Goal: Task Accomplishment & Management: Manage account settings

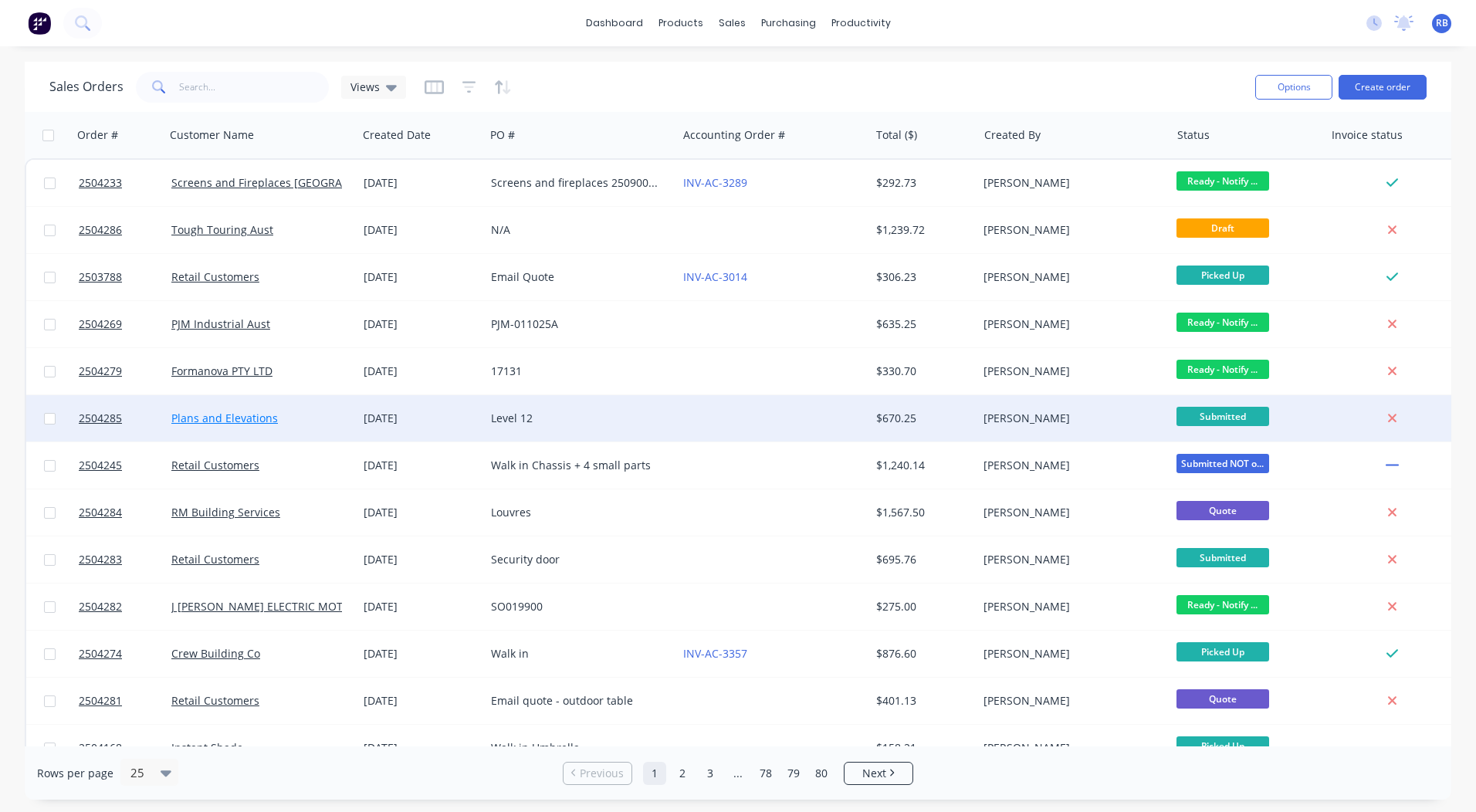
click at [242, 418] on link "Plans and Elevations" at bounding box center [224, 418] width 106 height 14
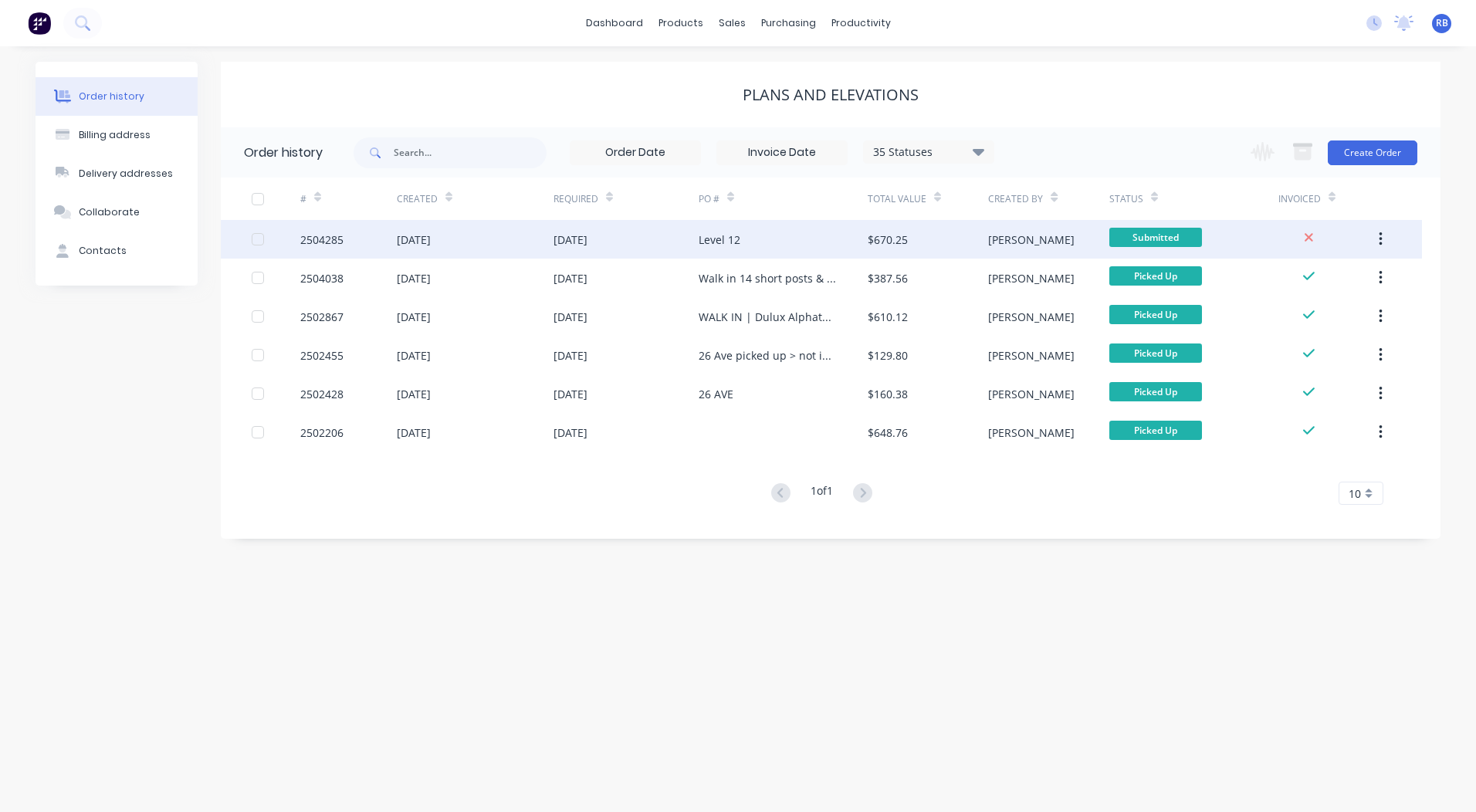
click at [716, 224] on div "Level 12" at bounding box center [783, 239] width 169 height 38
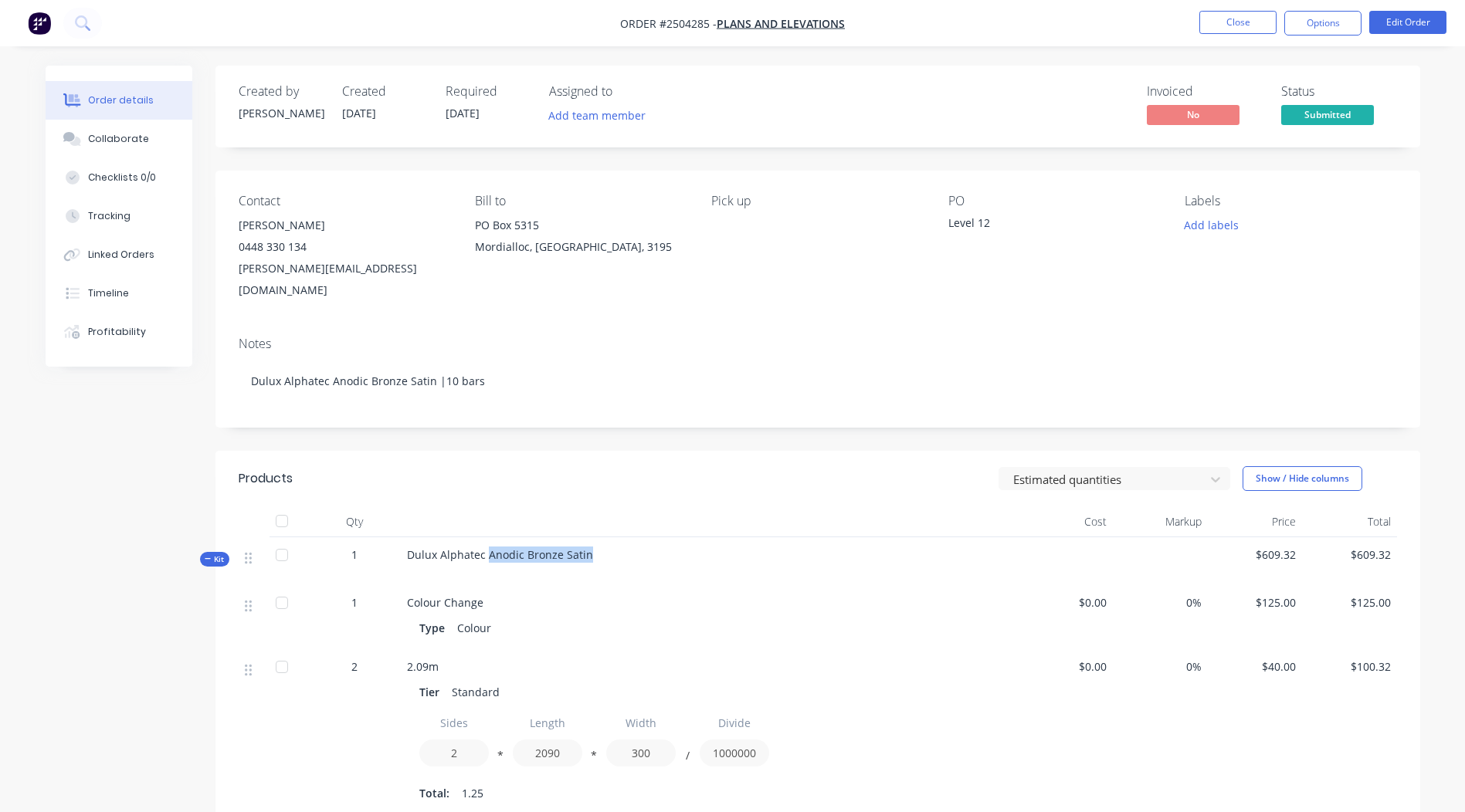
drag, startPoint x: 585, startPoint y: 532, endPoint x: 489, endPoint y: 536, distance: 96.1
click at [489, 548] on span "Dulux Alphatec Anodic Bronze Satin" at bounding box center [500, 555] width 186 height 14
copy span "Anodic Bronze Satin"
click at [1250, 20] on button "Close" at bounding box center [1238, 22] width 77 height 23
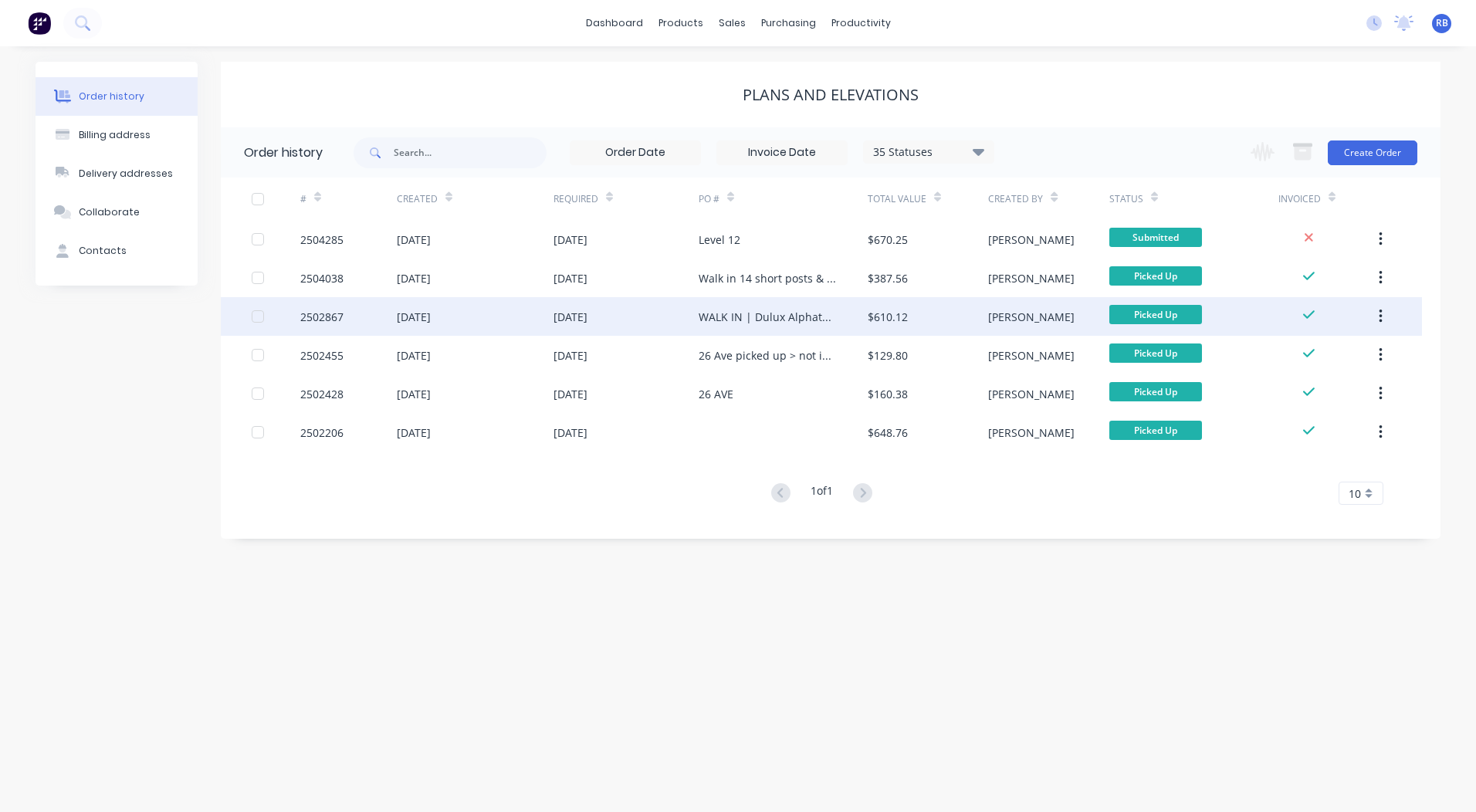
click at [700, 322] on div "WALK IN | Dulux Alphatec Anodic Bronze Satin | 5 bars" at bounding box center [767, 317] width 138 height 16
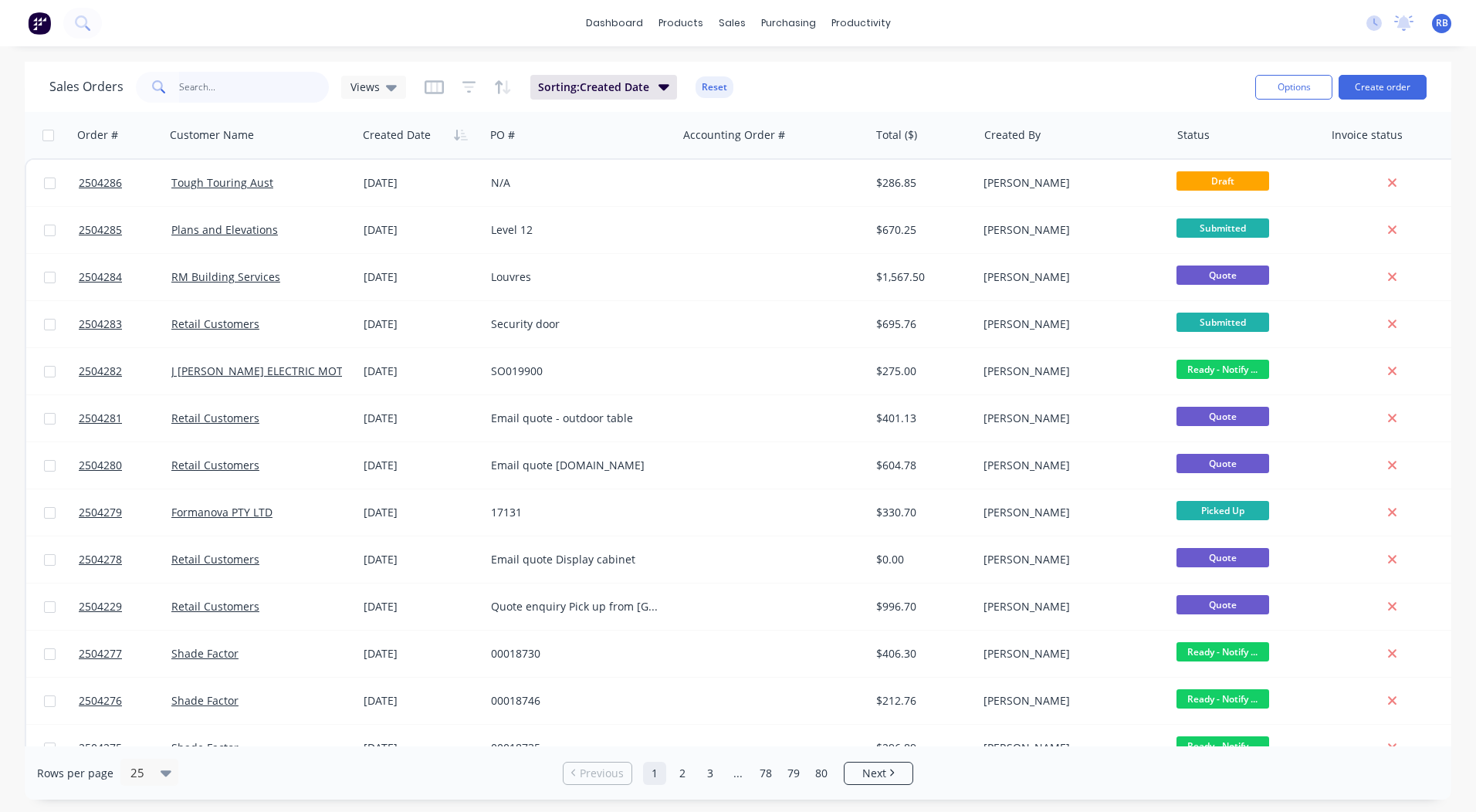
click at [215, 88] on input "text" at bounding box center [255, 87] width 151 height 31
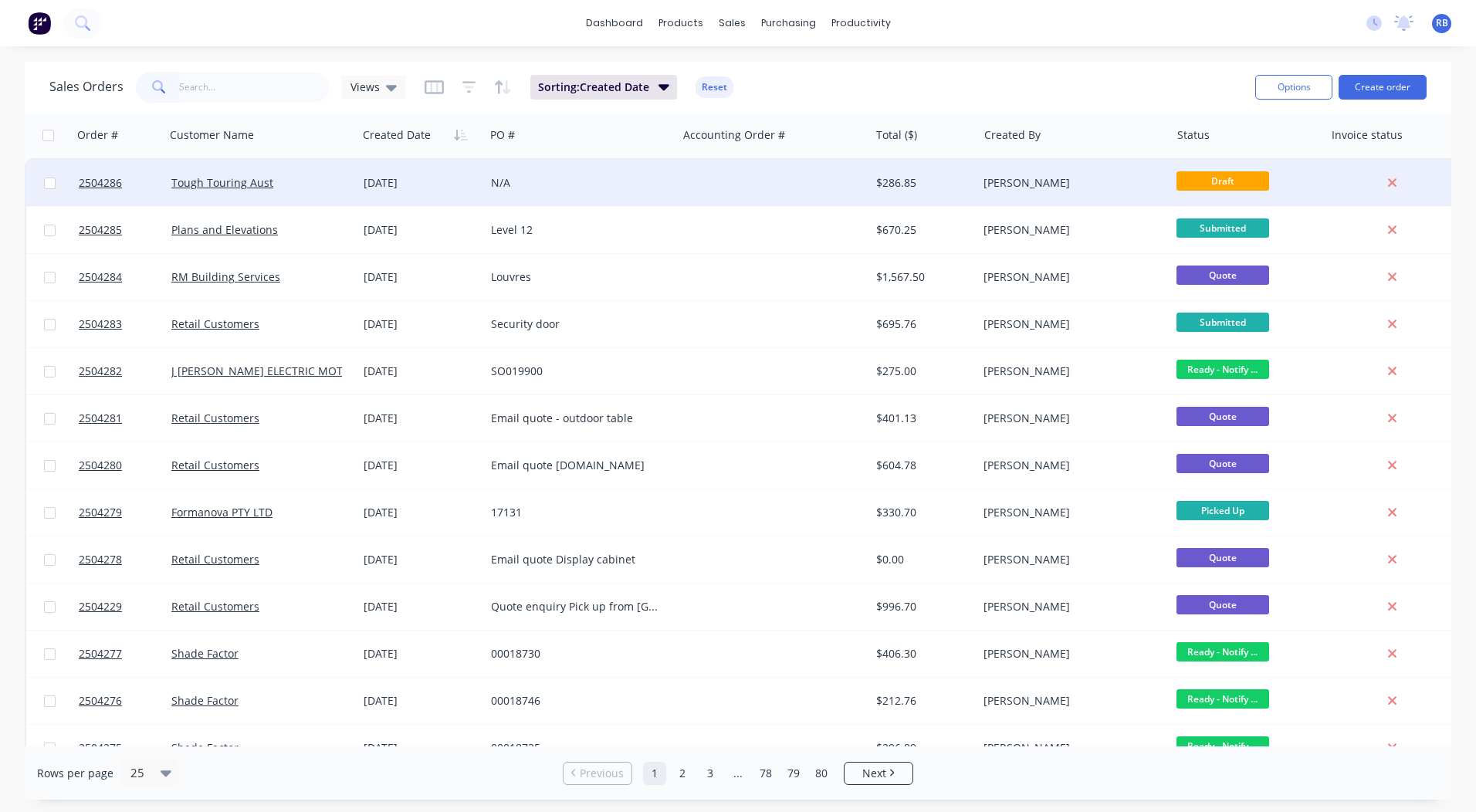
click at [612, 196] on div "N/A" at bounding box center [581, 183] width 192 height 46
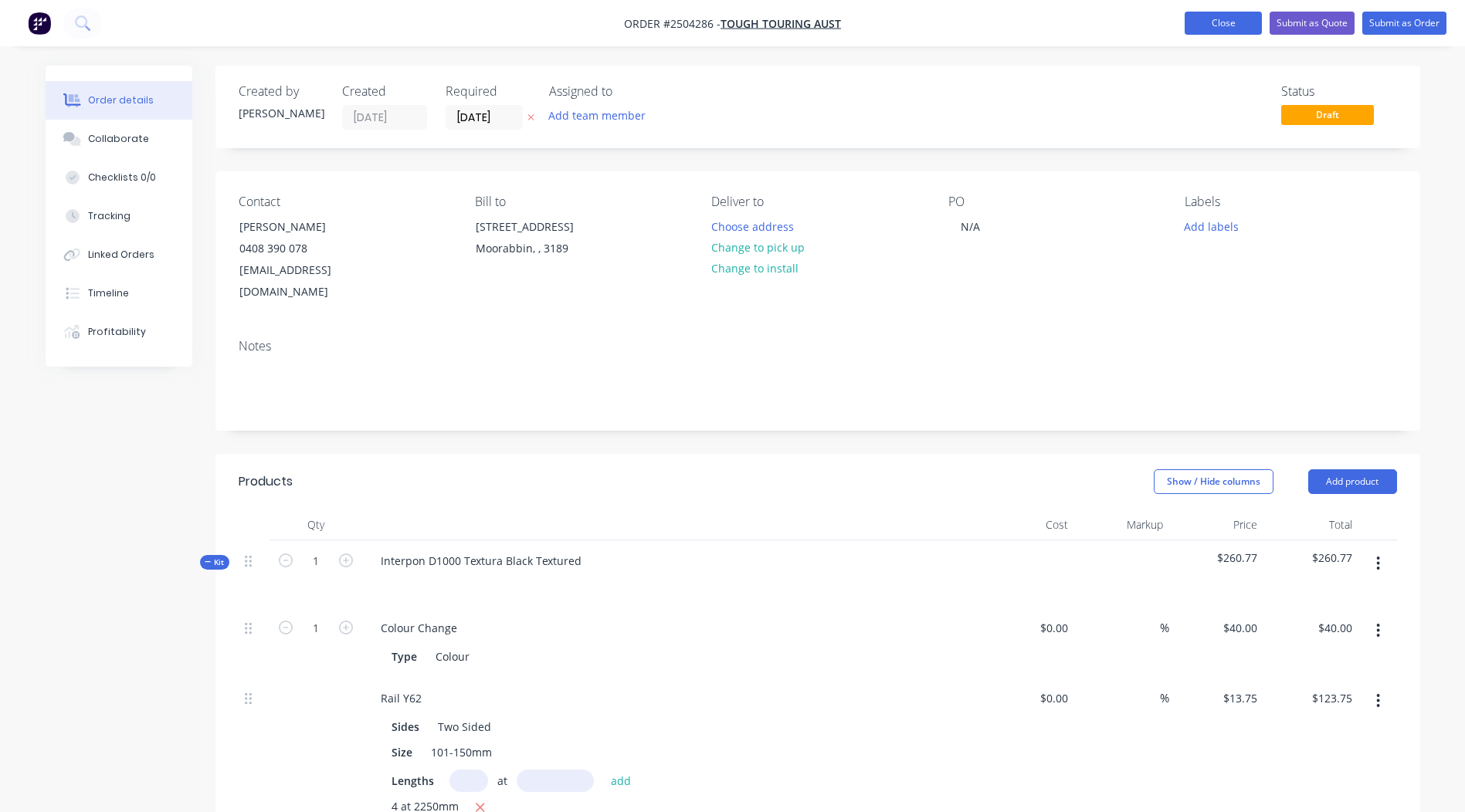
click at [1221, 14] on button "Close" at bounding box center [1224, 23] width 77 height 23
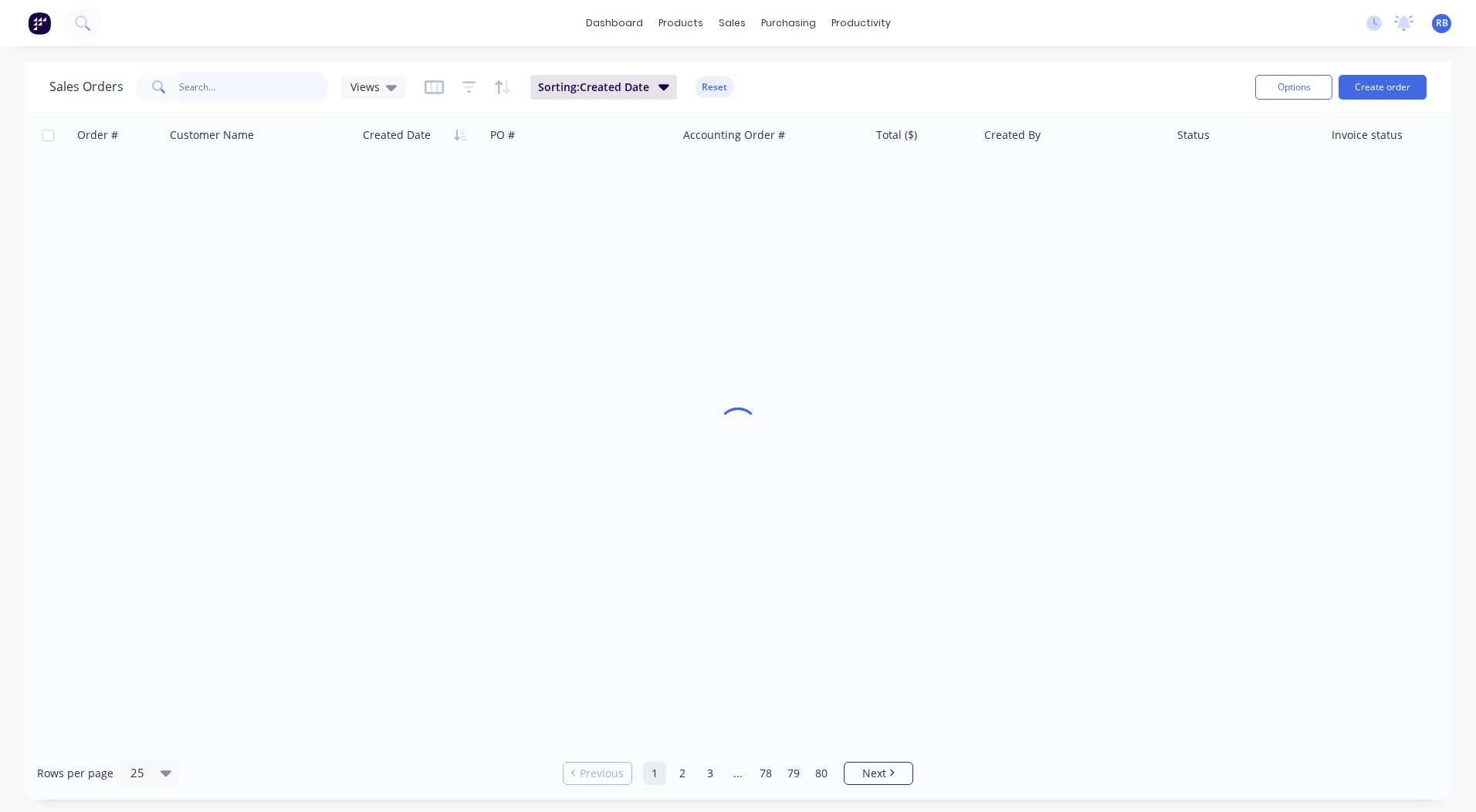
click at [276, 92] on input "text" at bounding box center [255, 87] width 151 height 31
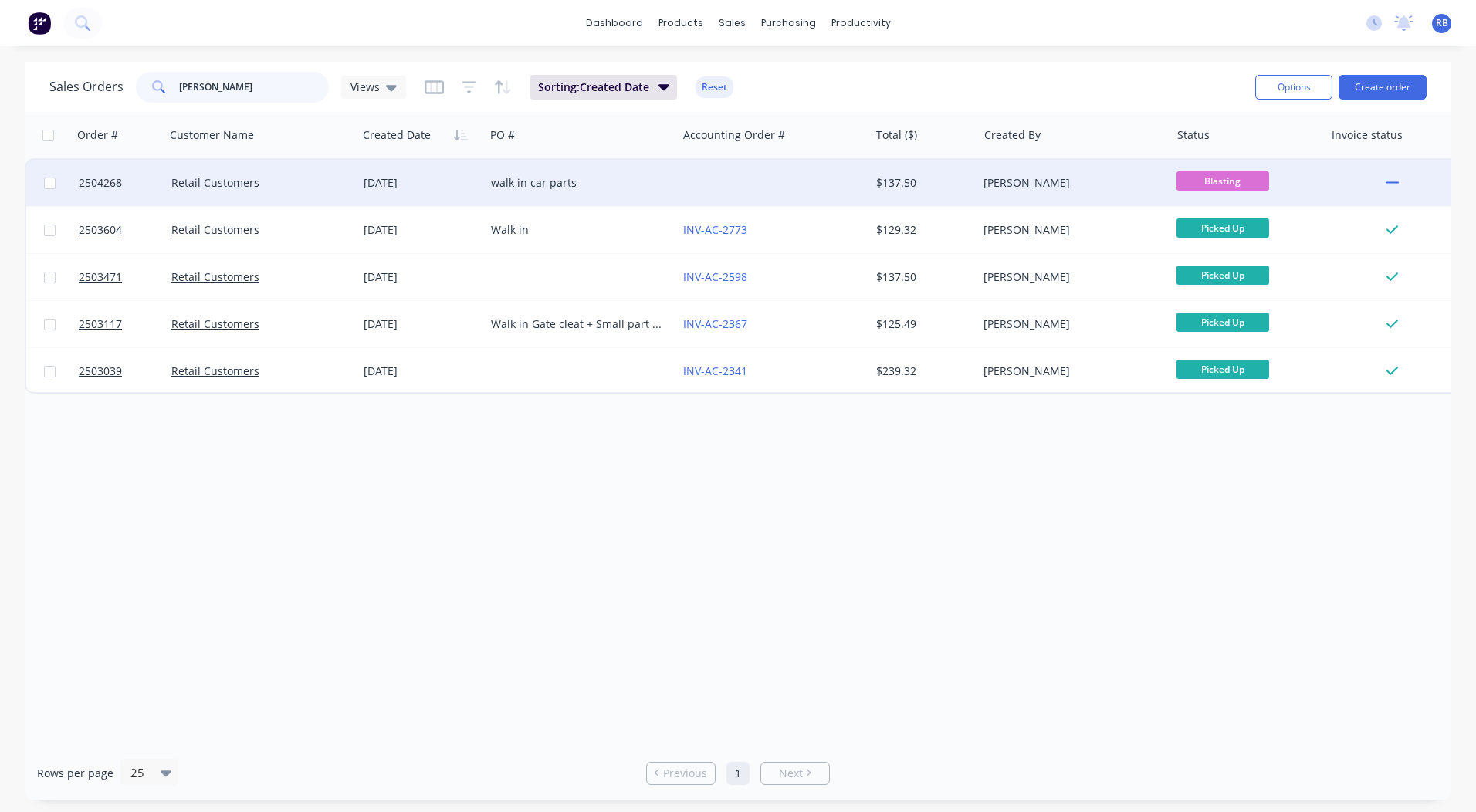
type input "trista"
click at [753, 181] on div at bounding box center [773, 183] width 192 height 46
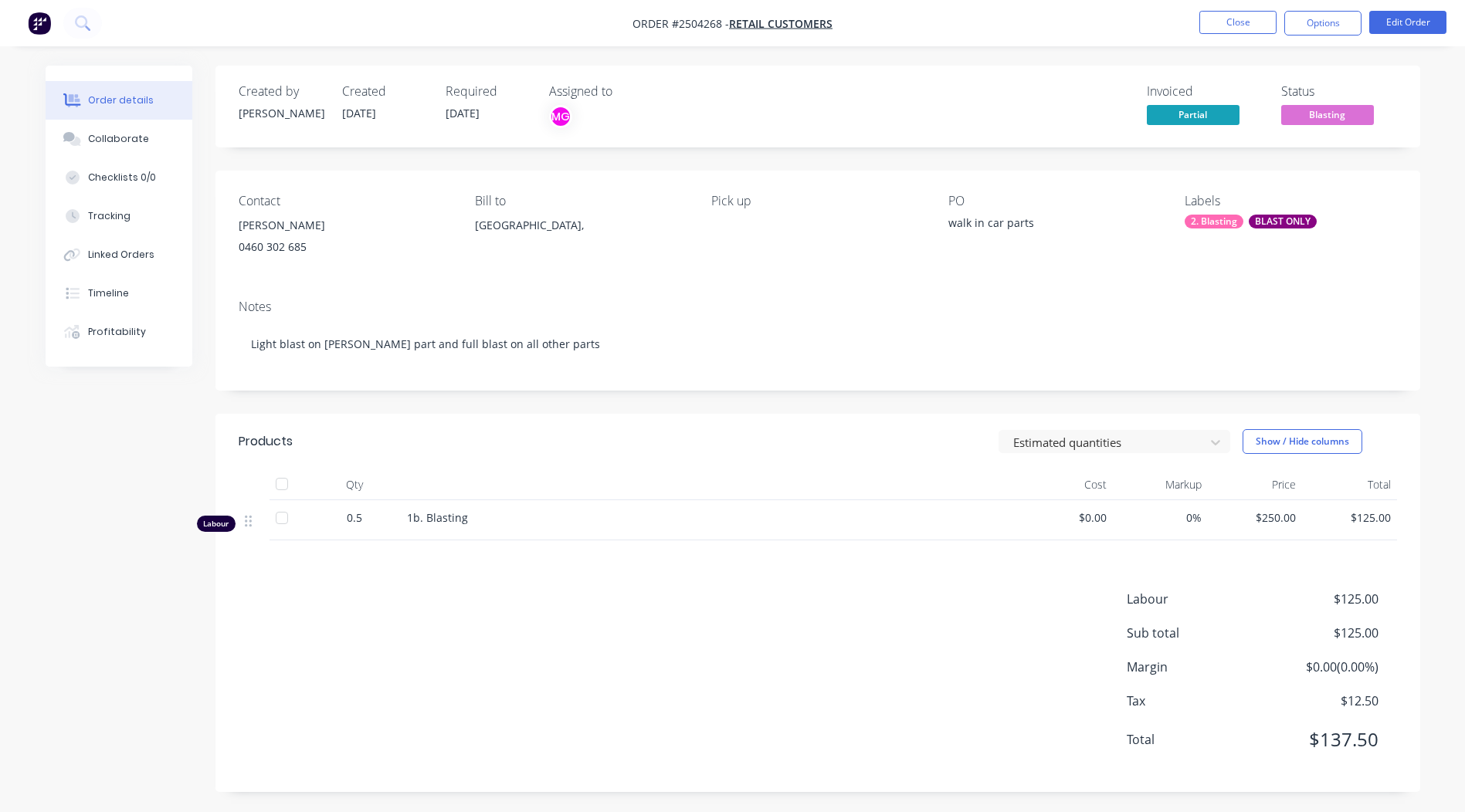
click at [1313, 113] on span "Blasting" at bounding box center [1328, 115] width 93 height 20
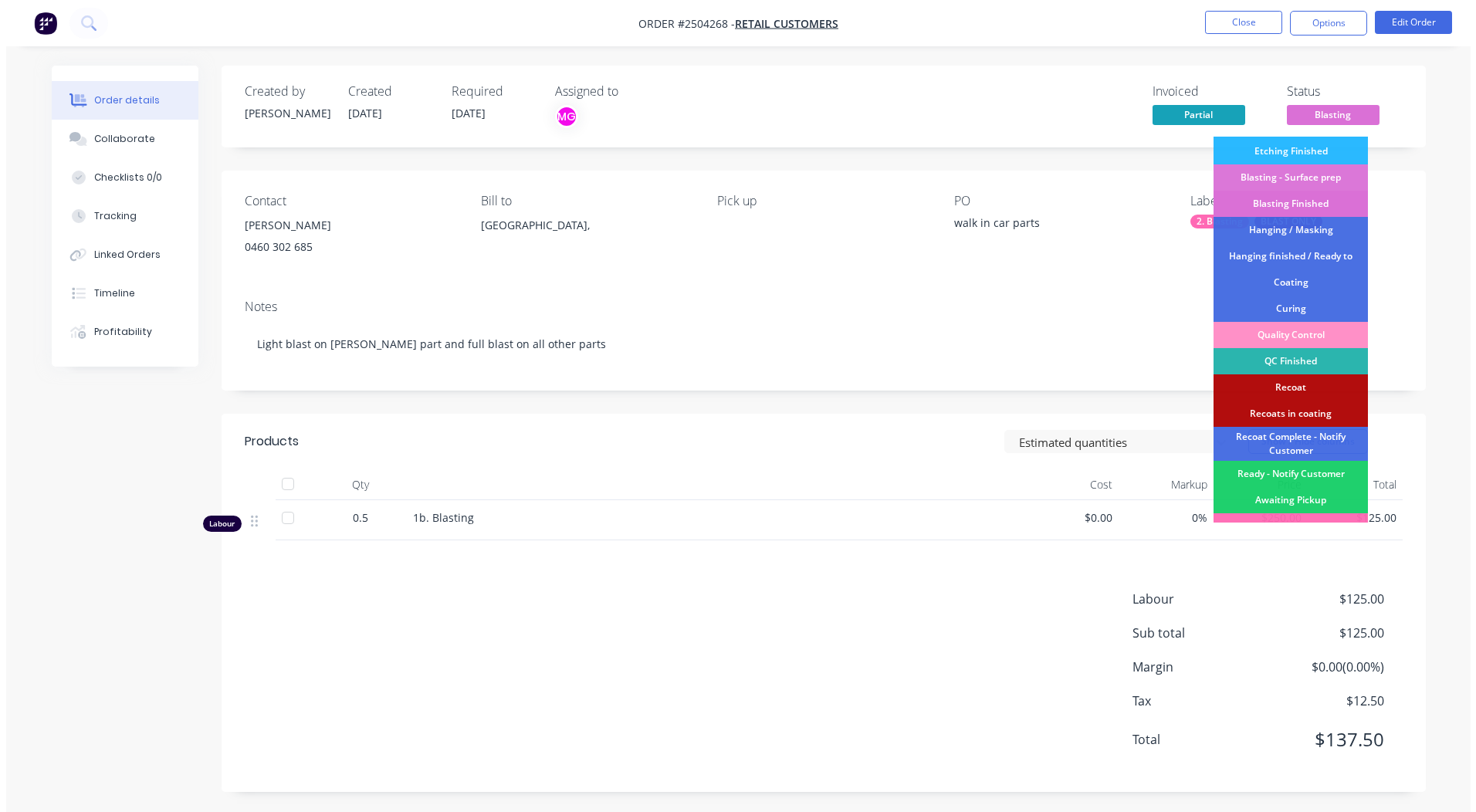
scroll to position [383, 0]
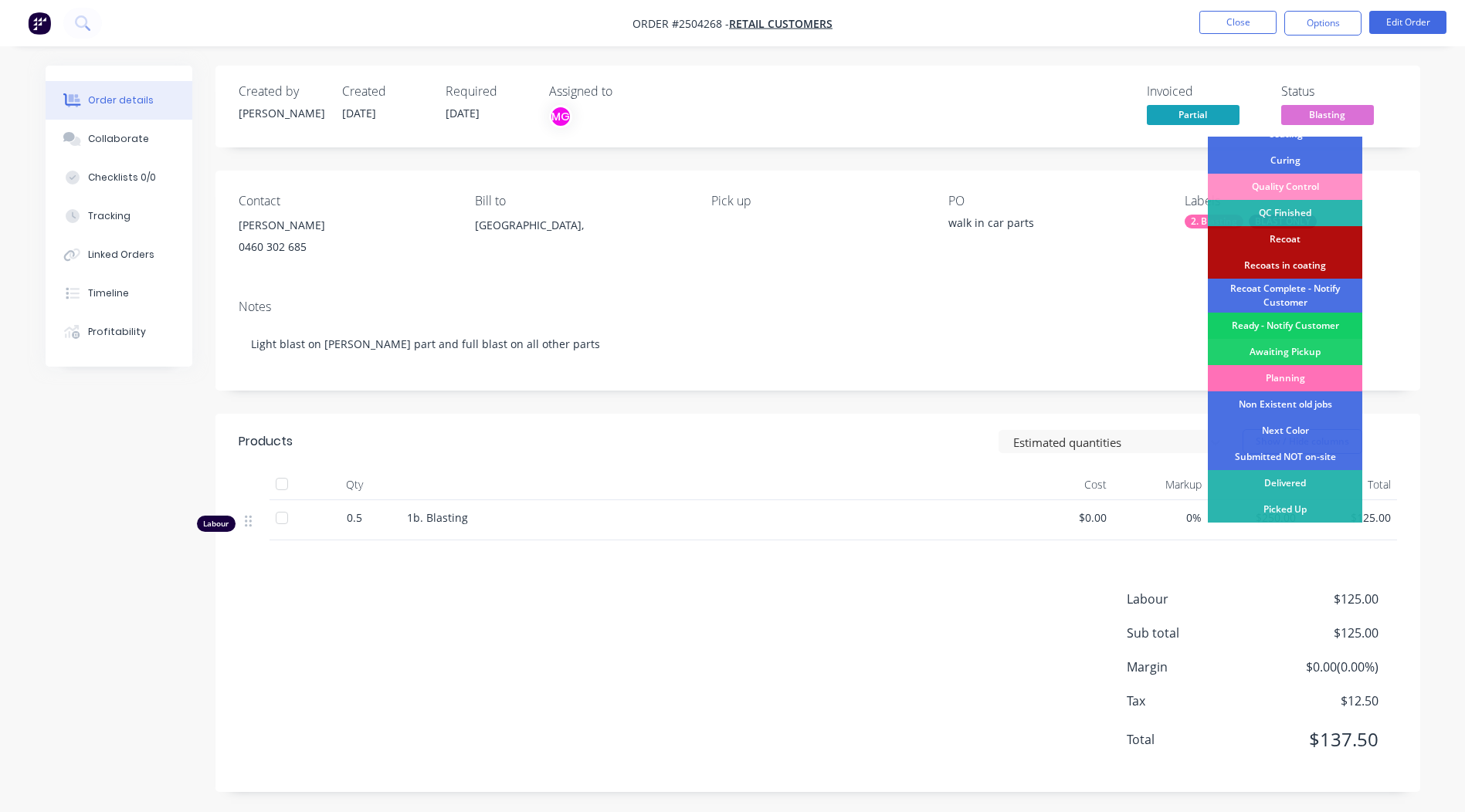
click at [1290, 330] on div "Ready - Notify Customer" at bounding box center [1285, 325] width 155 height 26
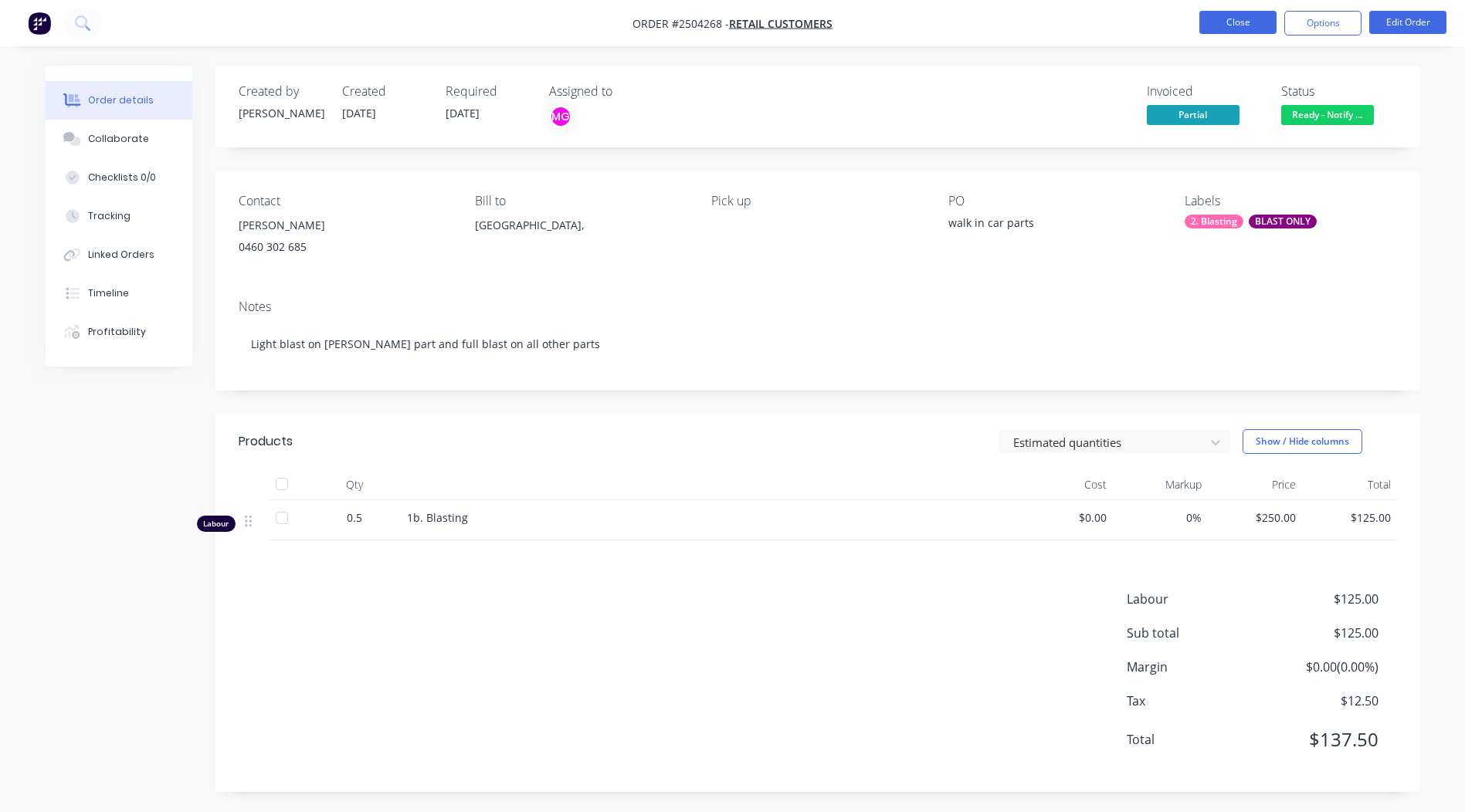
click at [1260, 13] on button "Close" at bounding box center [1238, 22] width 77 height 23
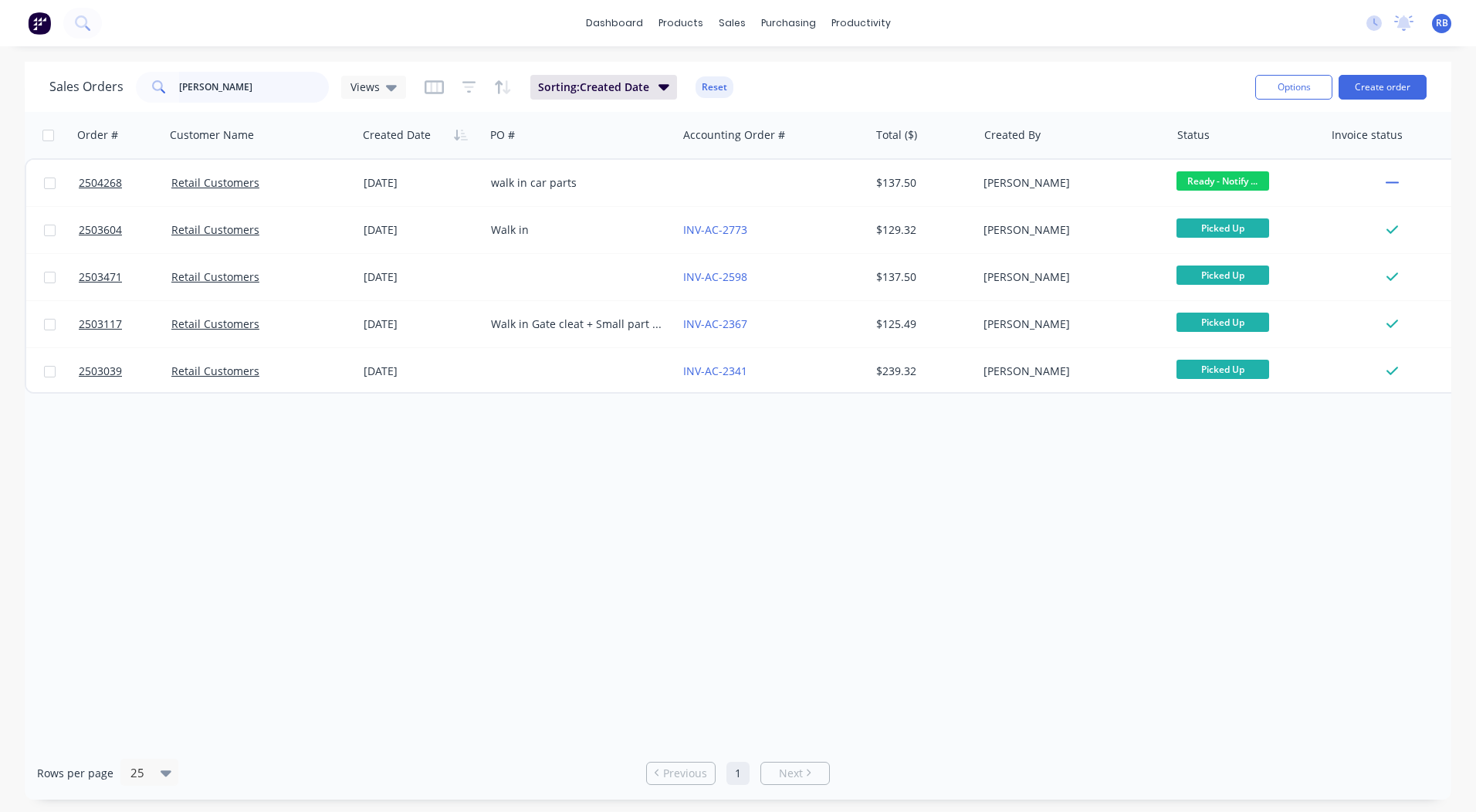
click at [34, 109] on div "Sales Orders trista Views Sorting: Created Date Reset Options Create order" at bounding box center [738, 87] width 1427 height 50
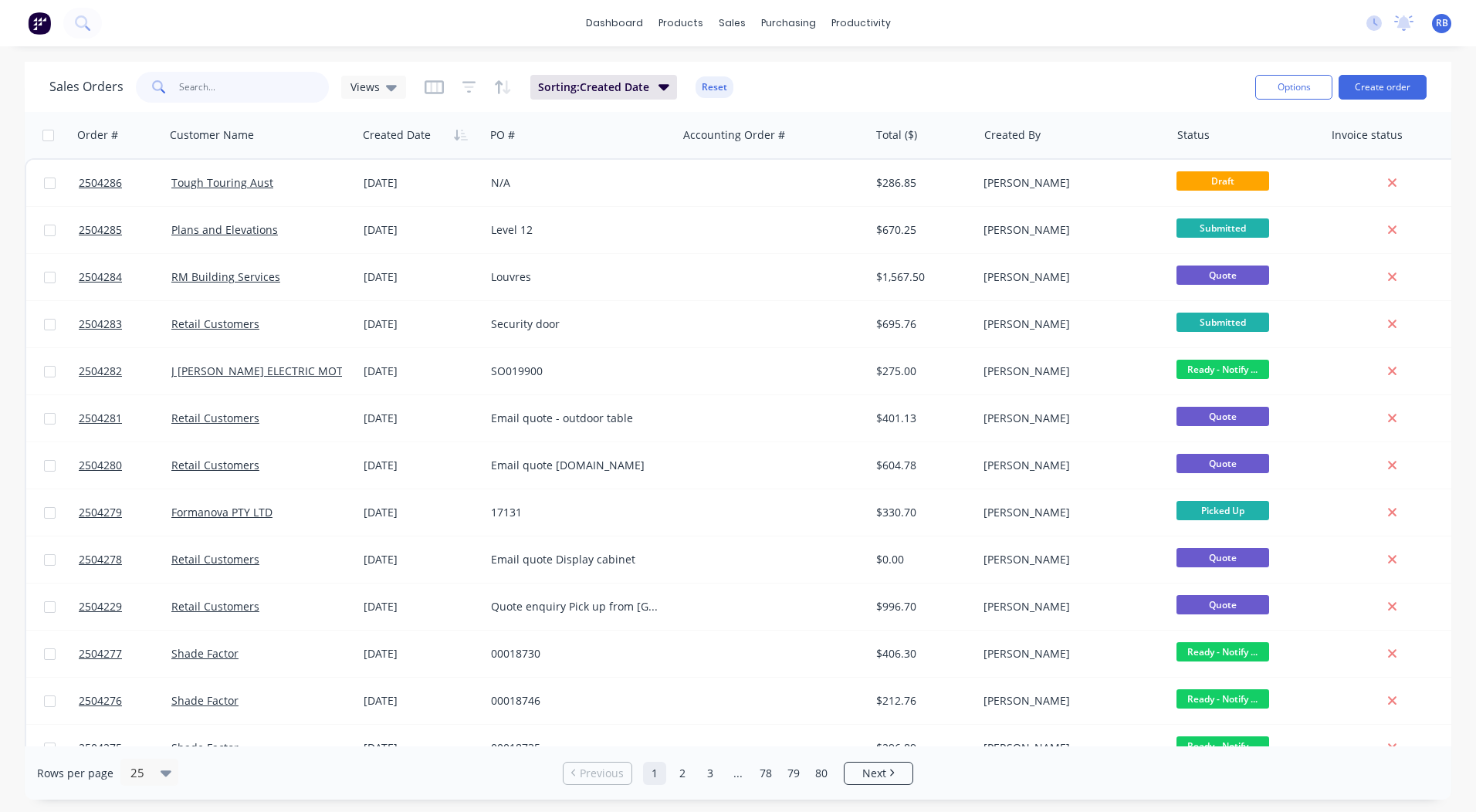
click at [215, 92] on input "text" at bounding box center [255, 87] width 151 height 31
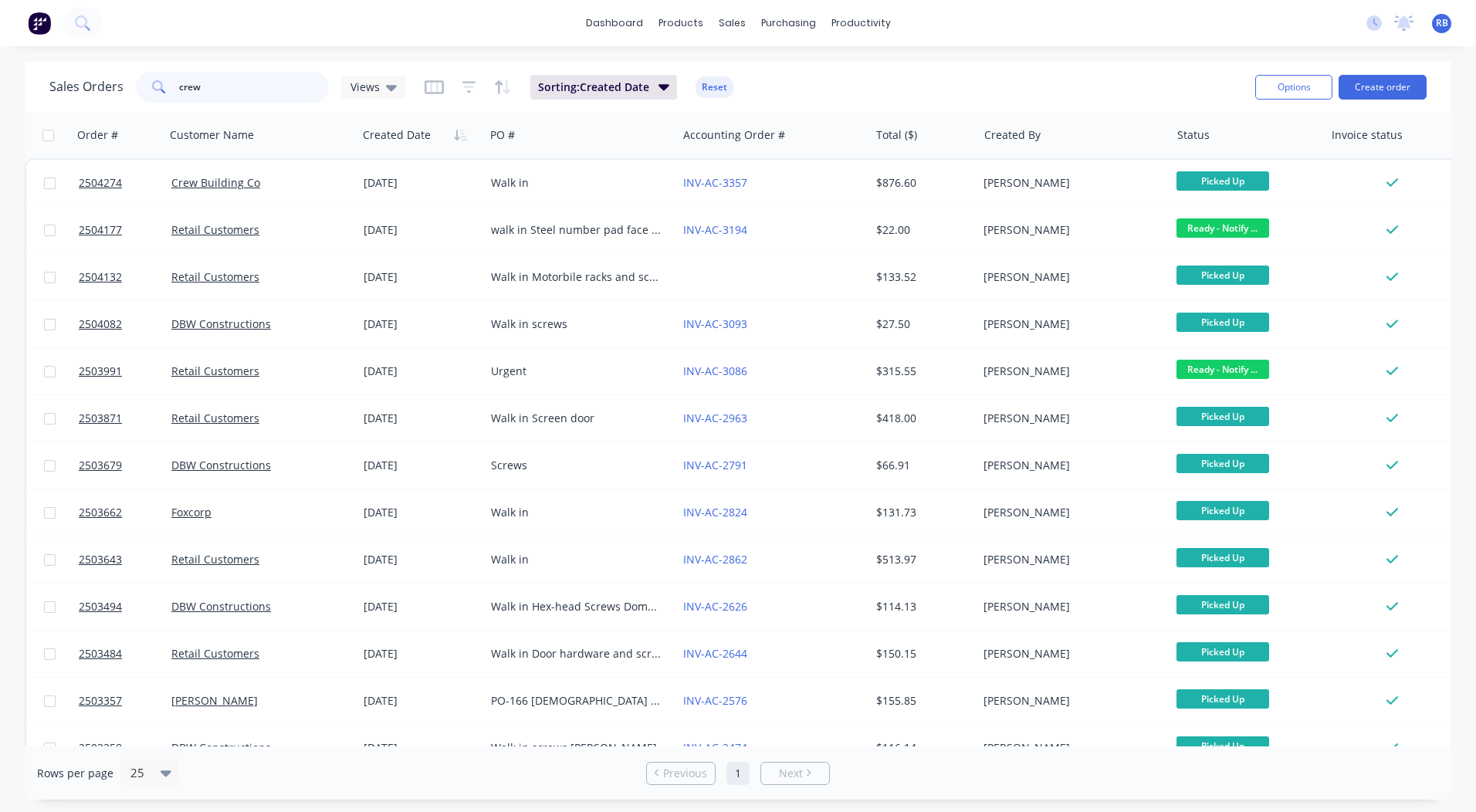
drag, startPoint x: 258, startPoint y: 94, endPoint x: 0, endPoint y: 69, distance: 259.2
click at [0, 71] on html "dashboard products sales purchasing productivity dashboard products Product Cat…" at bounding box center [738, 406] width 1476 height 812
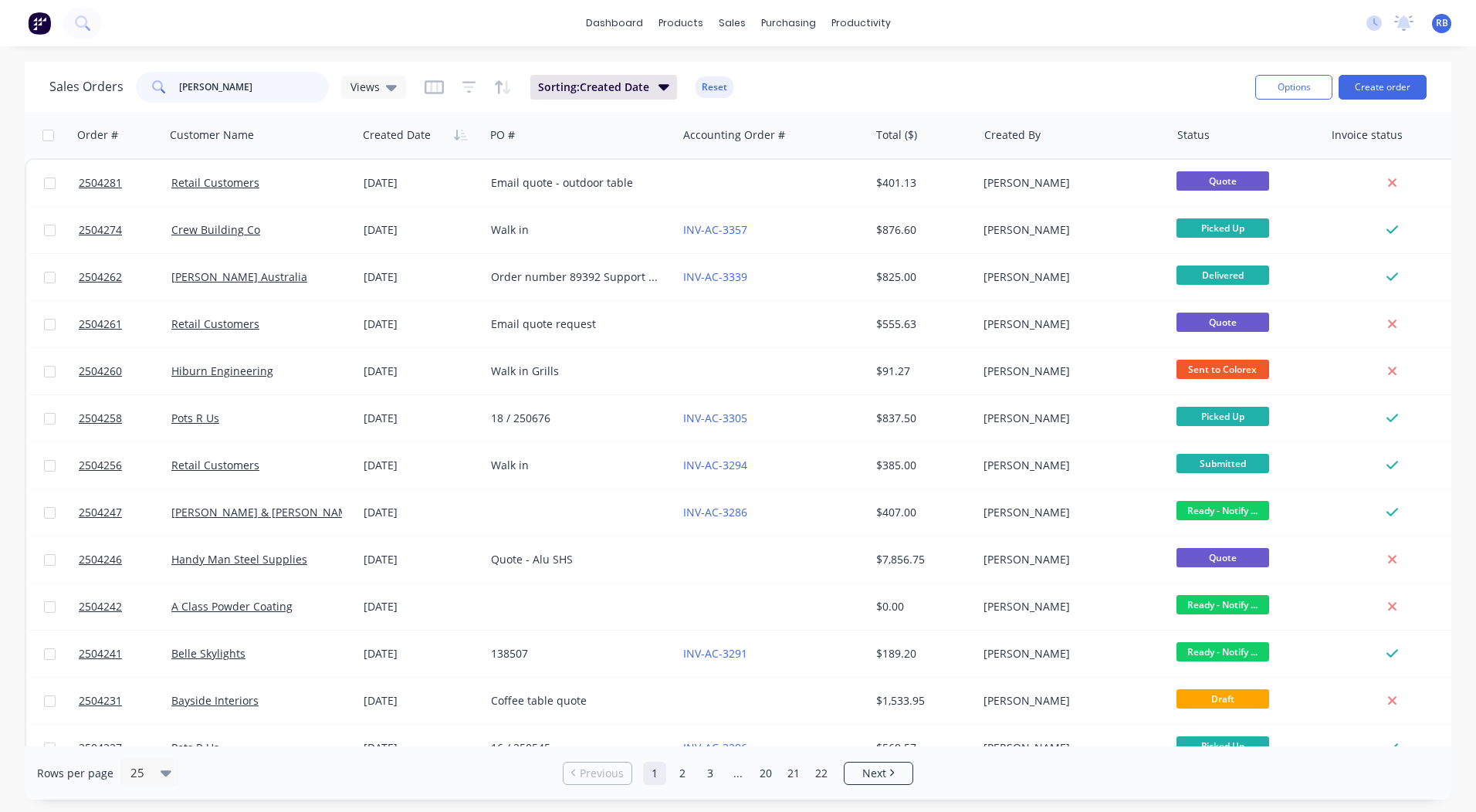
click at [0, 58] on html "dashboard products sales purchasing productivity dashboard products Product Cat…" at bounding box center [738, 406] width 1476 height 812
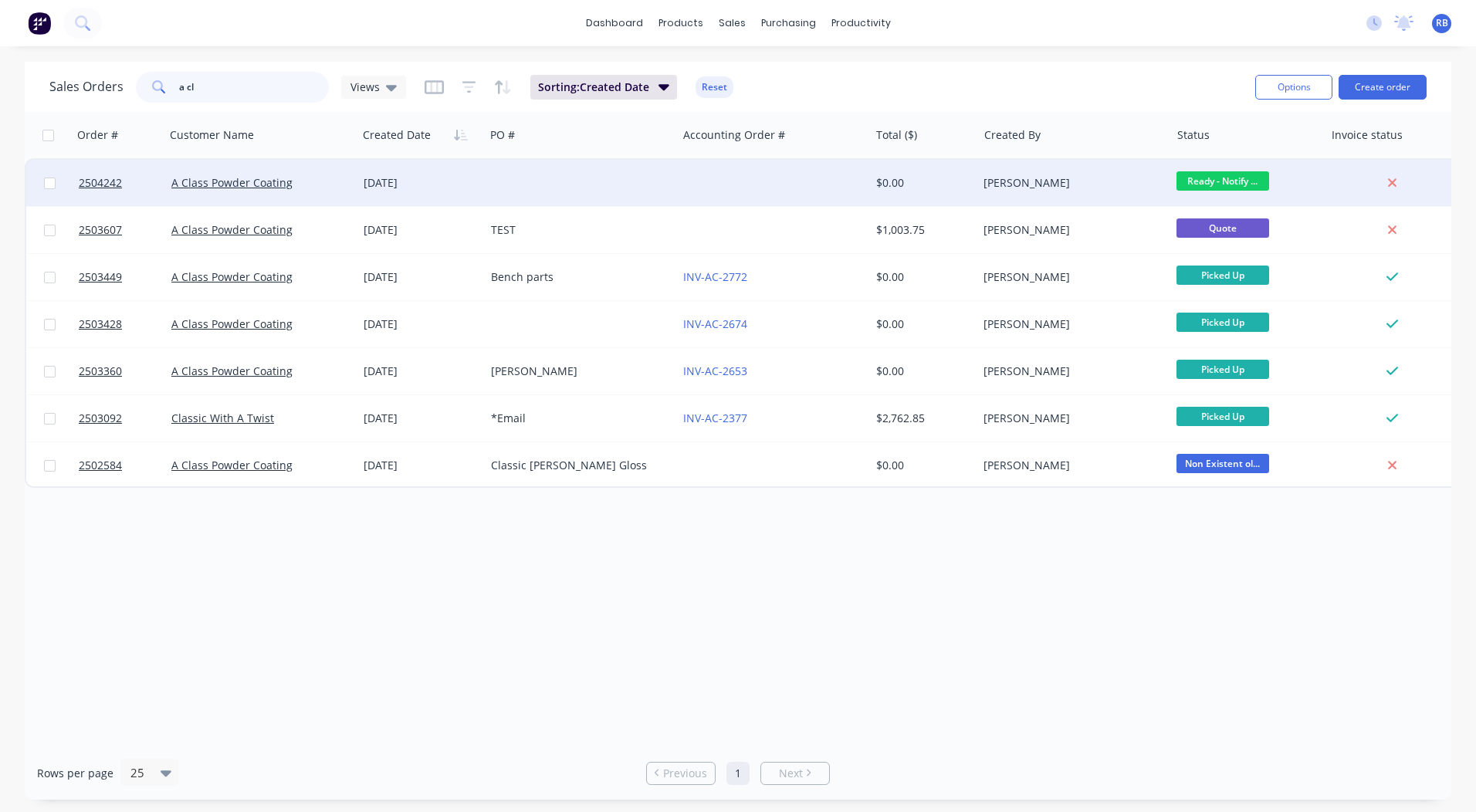
type input "a cl"
click at [1218, 178] on span "Ready - Notify ..." at bounding box center [1223, 181] width 93 height 20
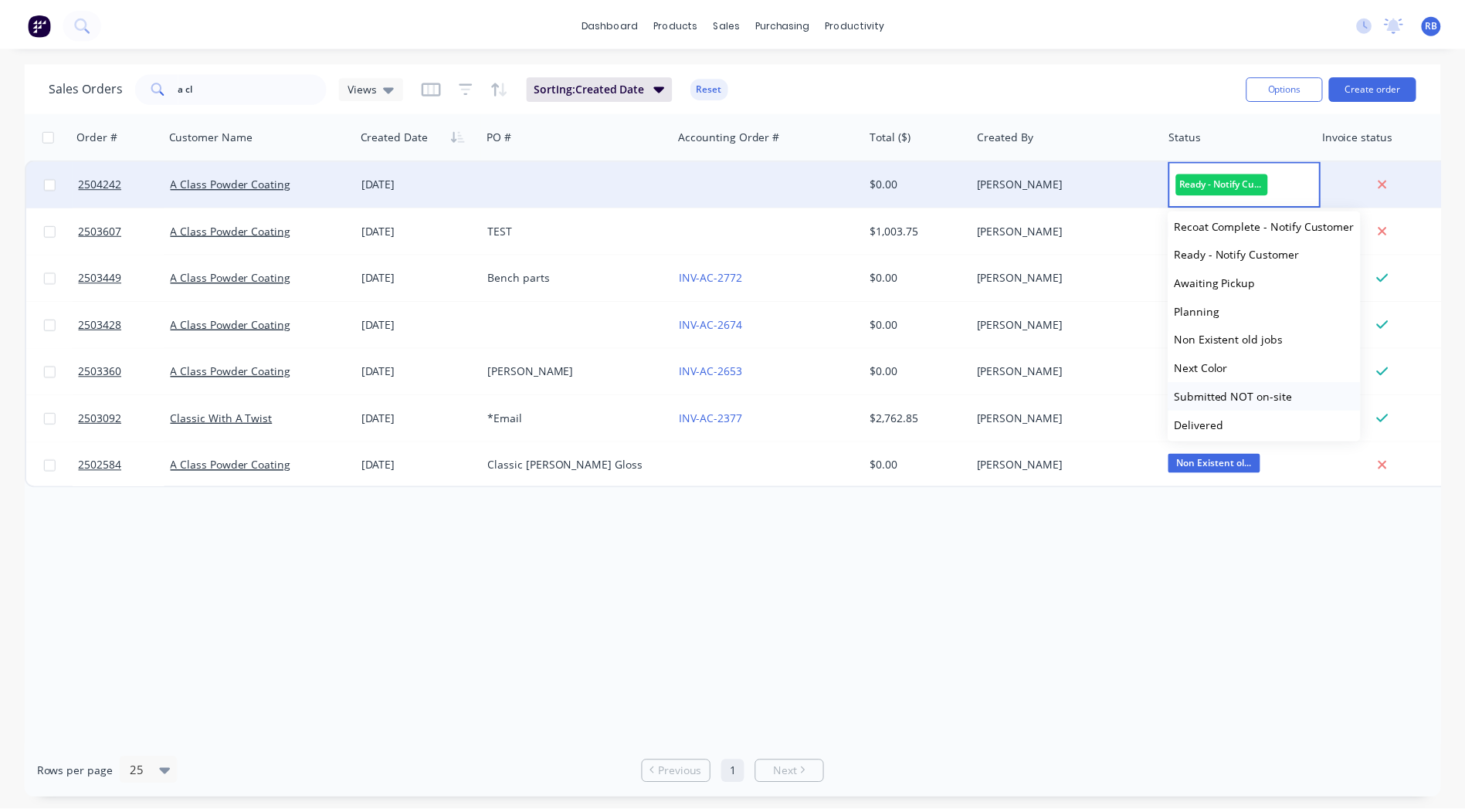
scroll to position [638, 0]
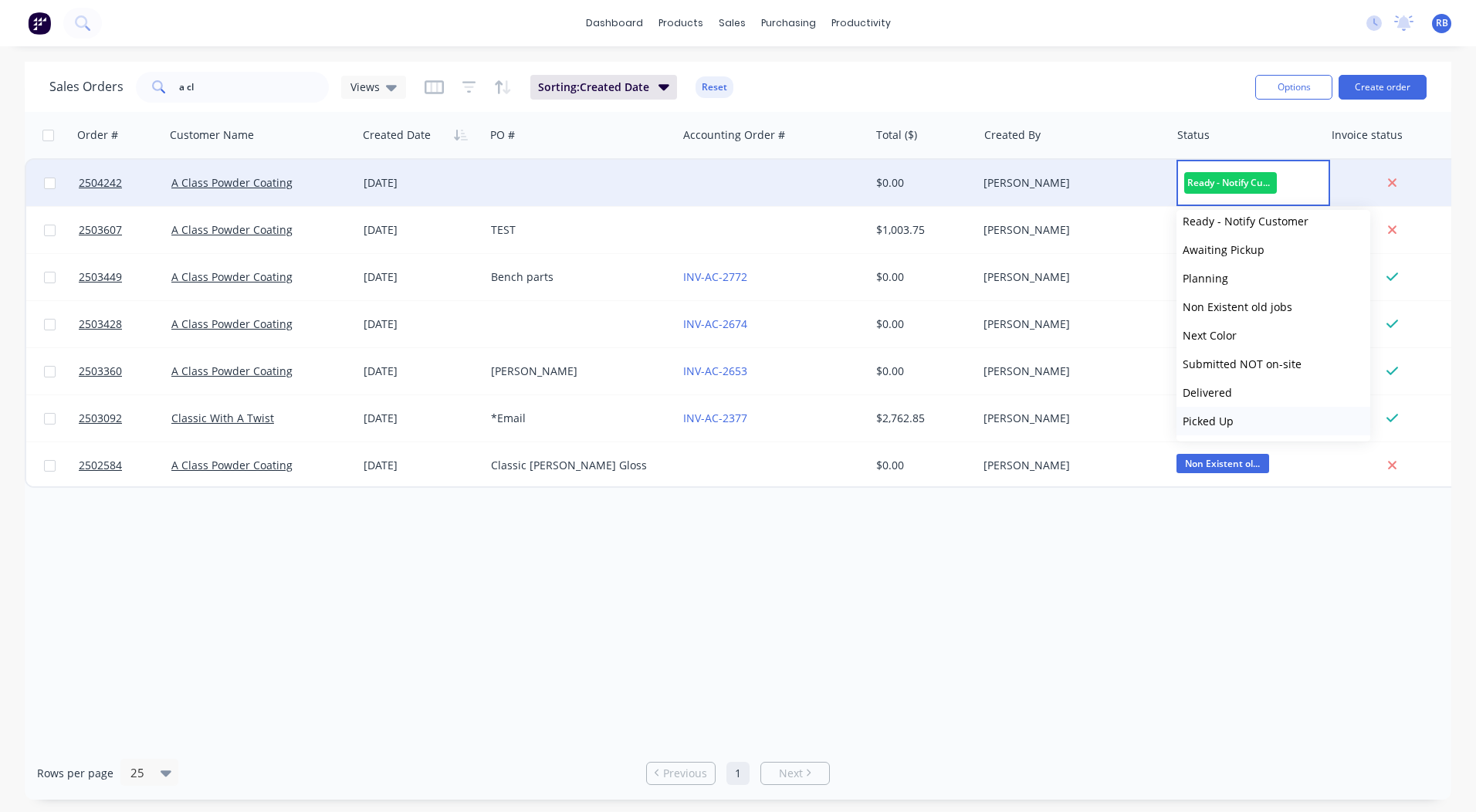
click at [1220, 416] on span "Picked Up" at bounding box center [1208, 421] width 51 height 14
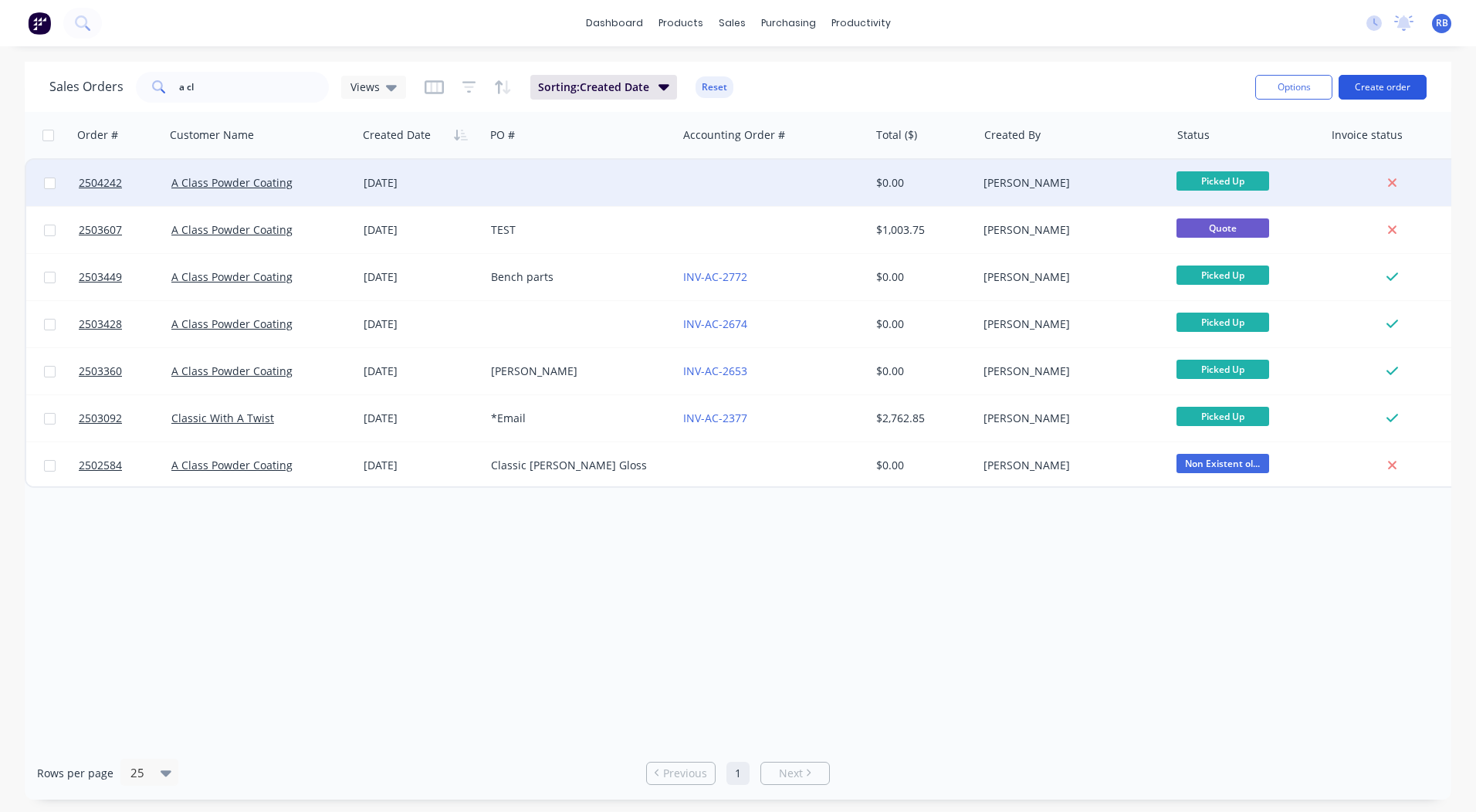
click at [1376, 95] on button "Create order" at bounding box center [1383, 88] width 88 height 25
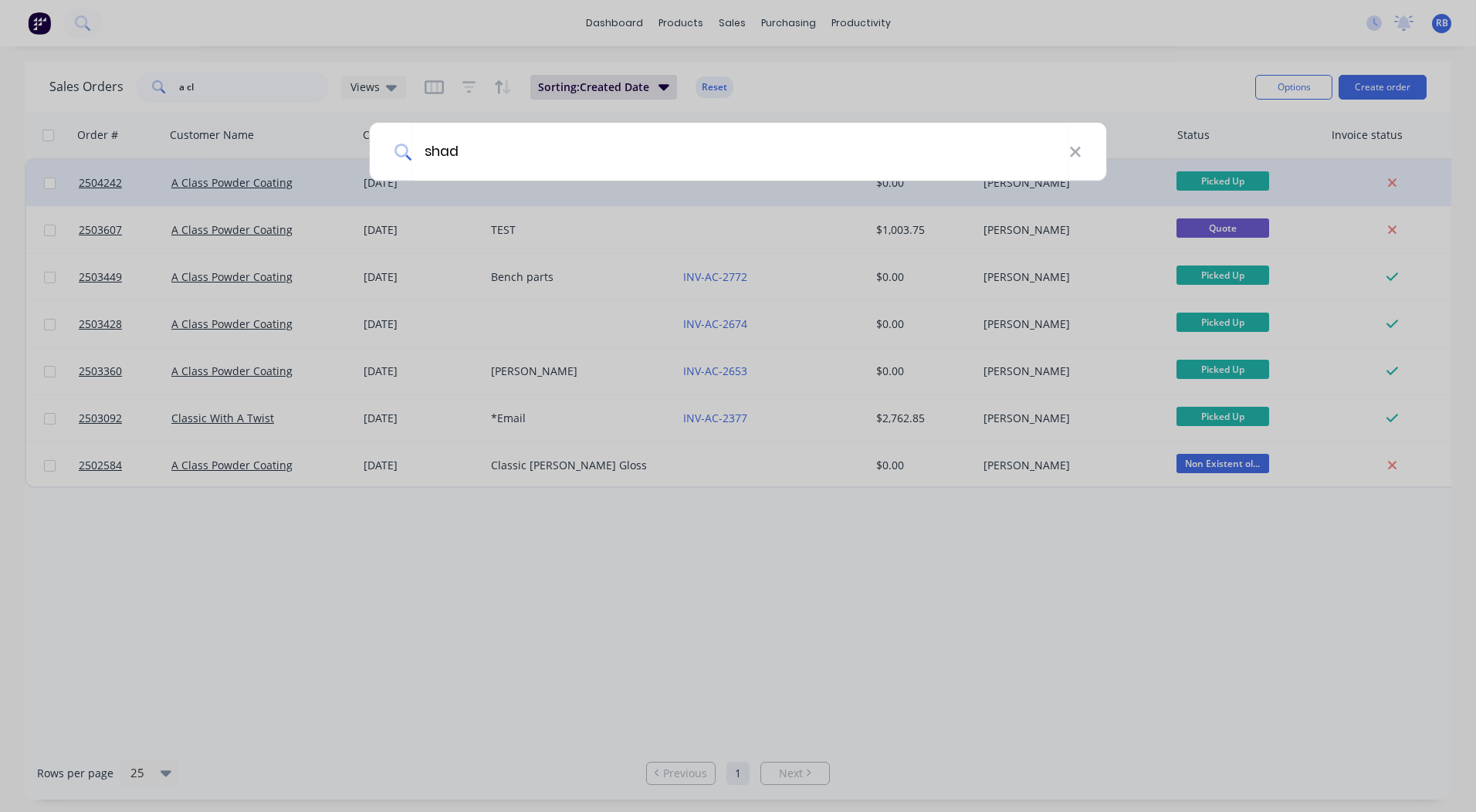
type input "shade"
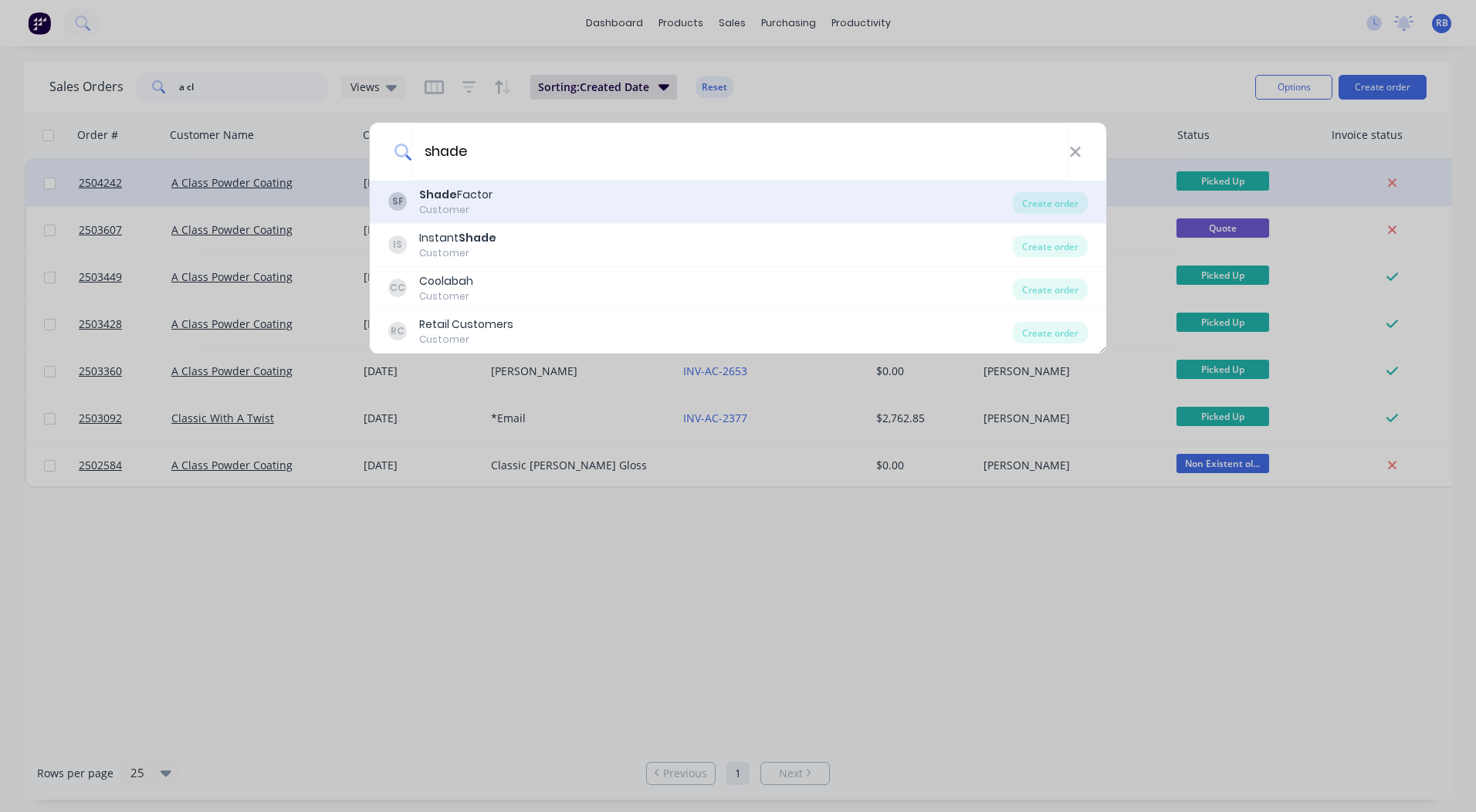
click at [486, 188] on div "Shade Factor" at bounding box center [456, 195] width 73 height 16
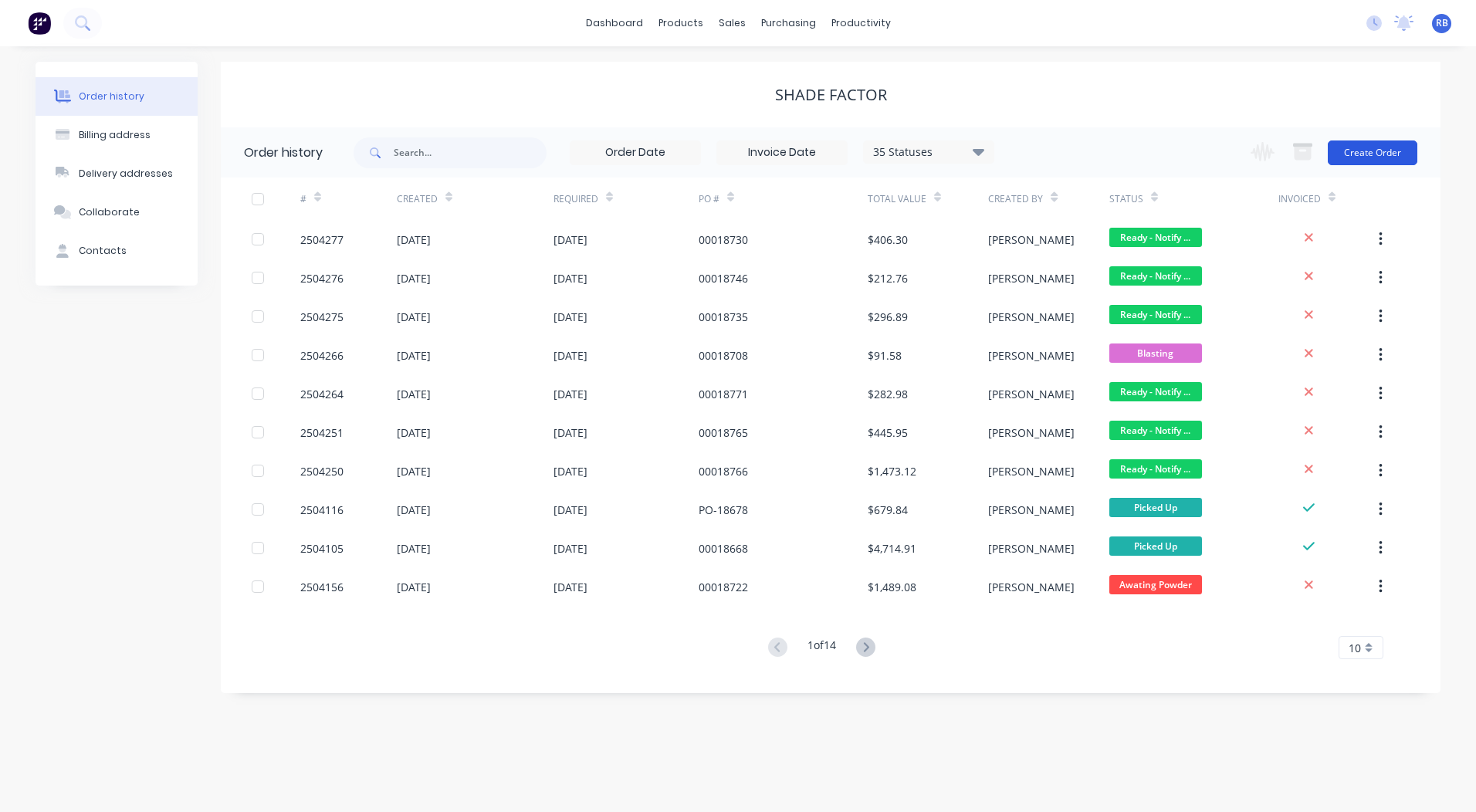
click at [1363, 146] on button "Create Order" at bounding box center [1372, 153] width 89 height 25
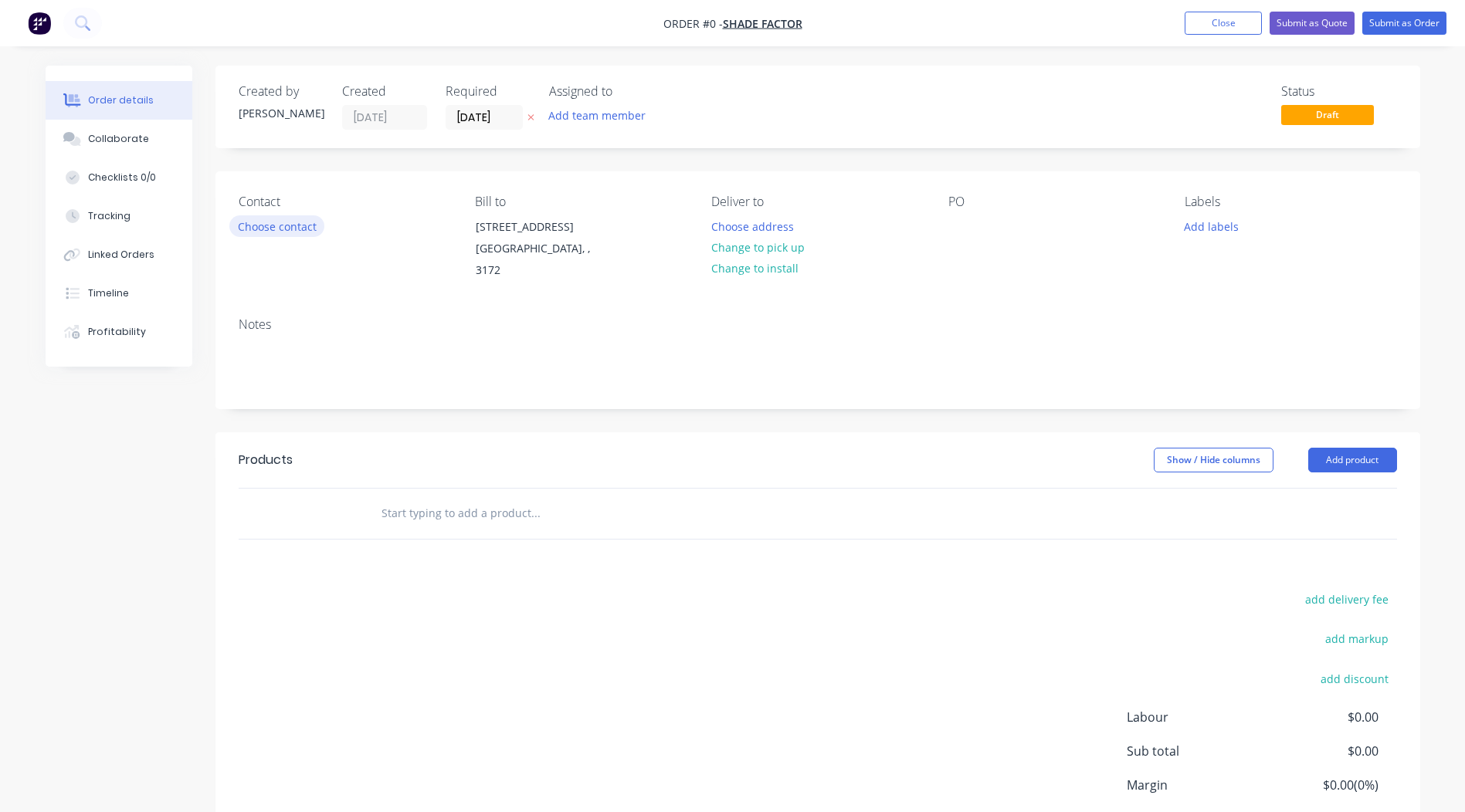
click at [299, 223] on button "Choose contact" at bounding box center [277, 225] width 95 height 21
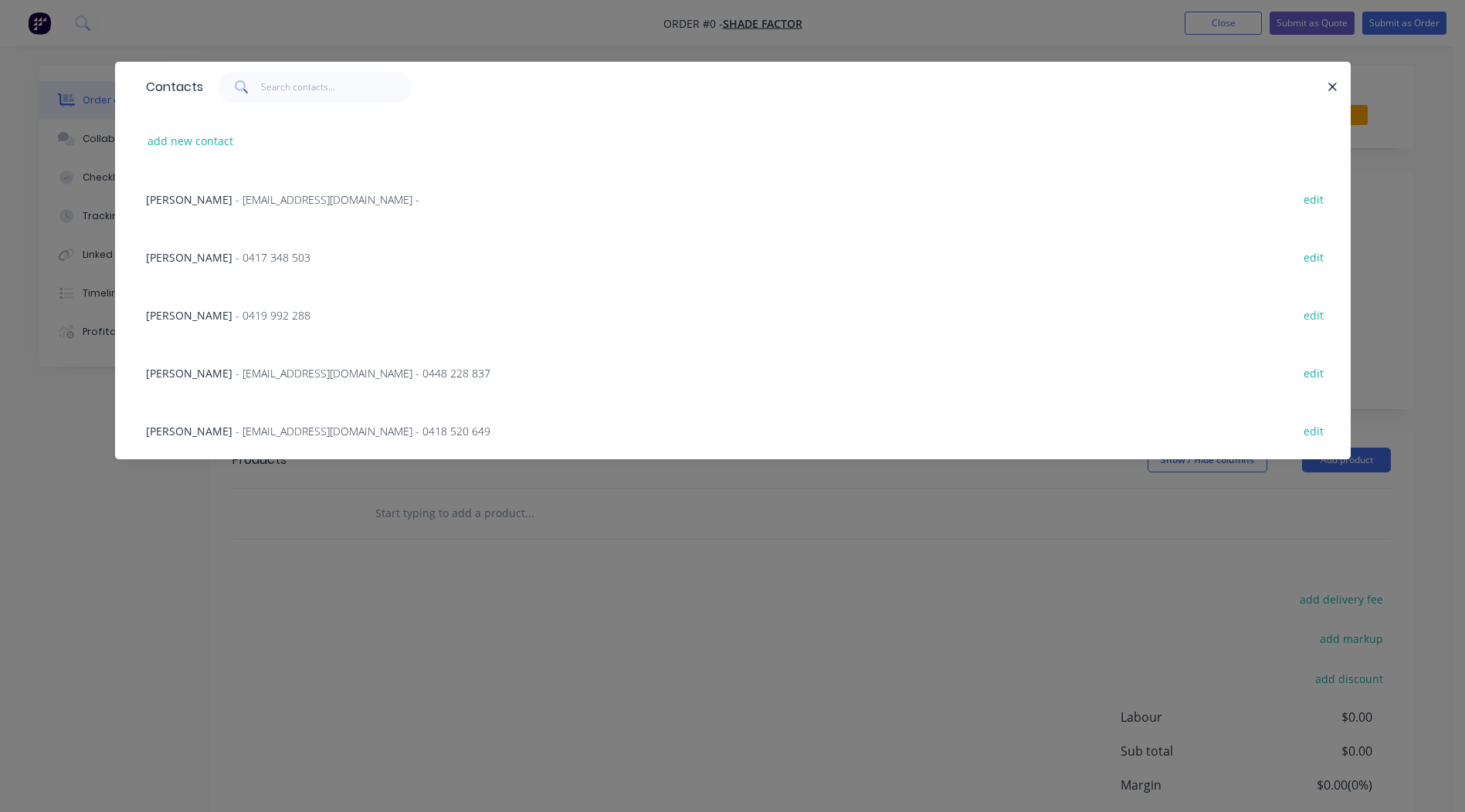
click at [181, 250] on span "Andrew" at bounding box center [189, 257] width 87 height 14
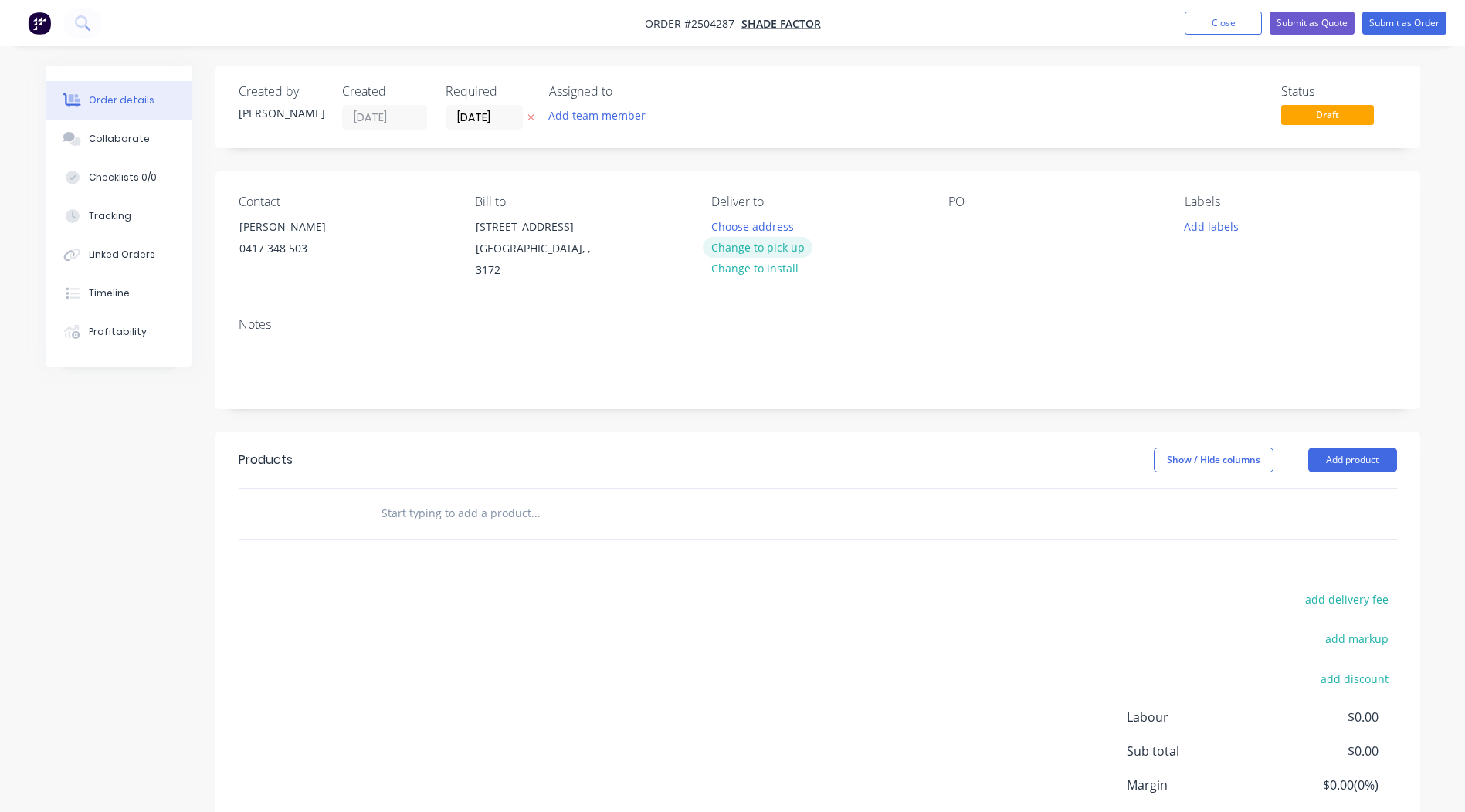
click at [736, 244] on button "Change to pick up" at bounding box center [757, 247] width 110 height 21
click at [953, 223] on div at bounding box center [961, 226] width 25 height 22
click at [1212, 230] on button "Add labels" at bounding box center [1212, 225] width 72 height 21
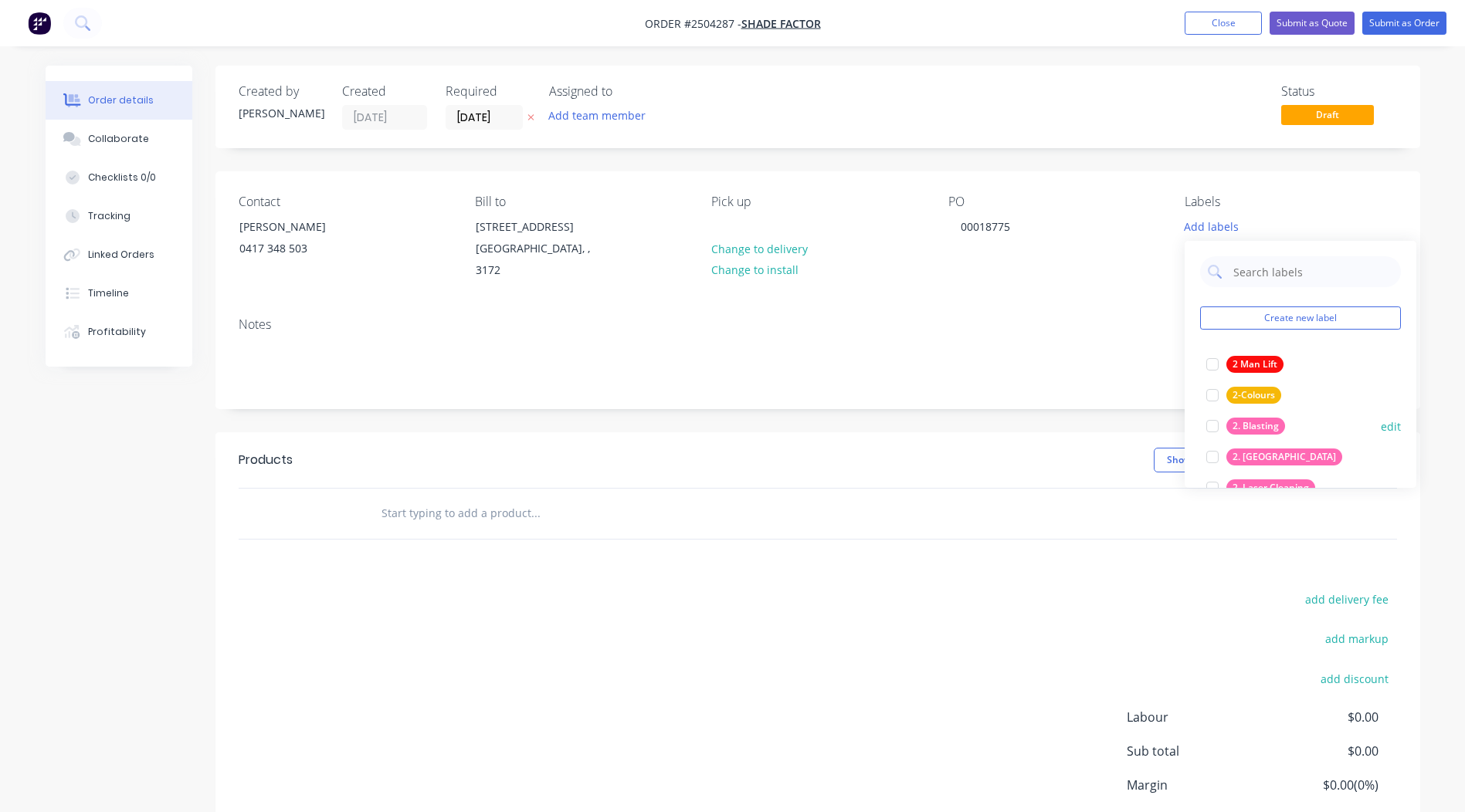
click at [1270, 419] on div "2. Blasting" at bounding box center [1256, 426] width 59 height 17
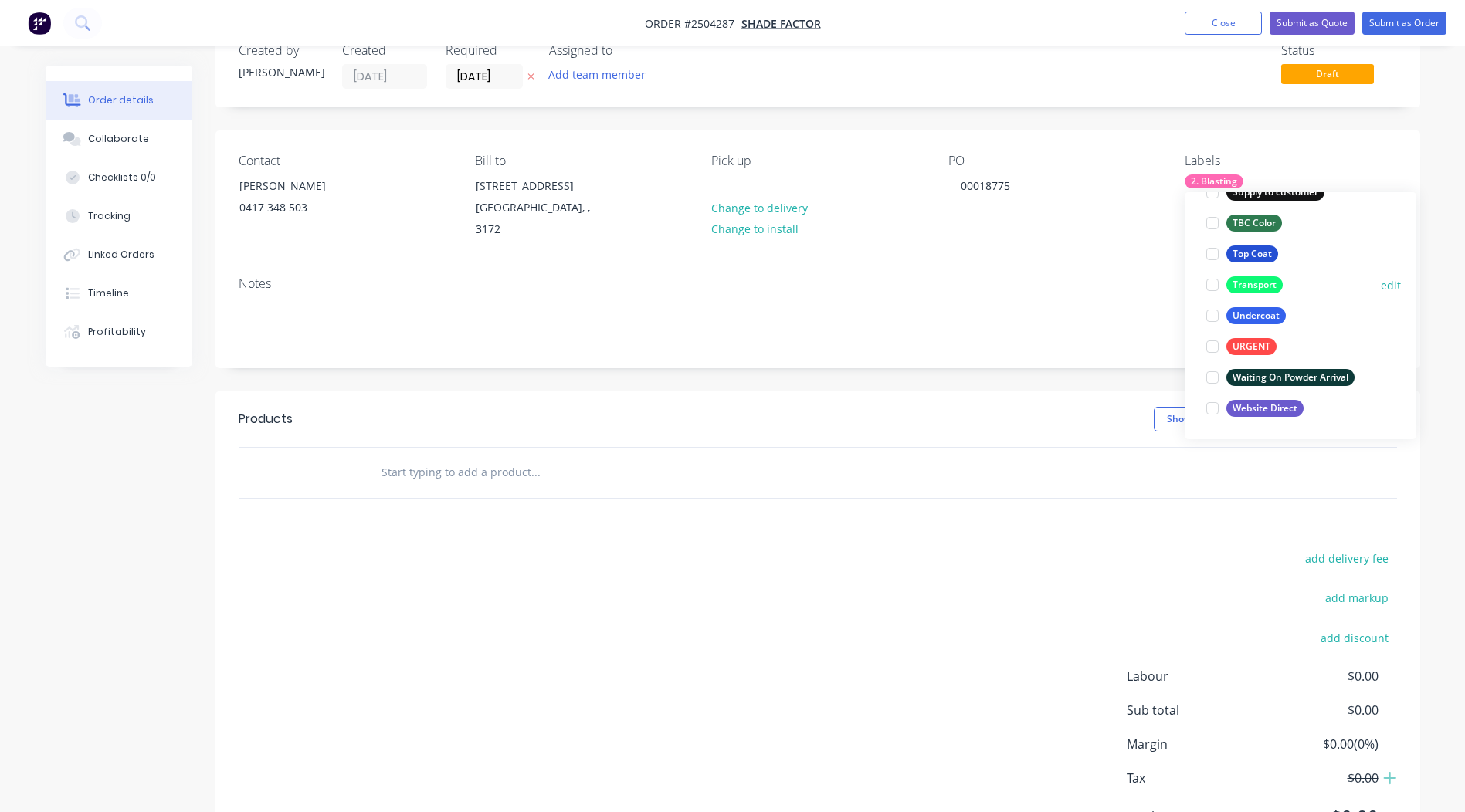
scroll to position [77, 0]
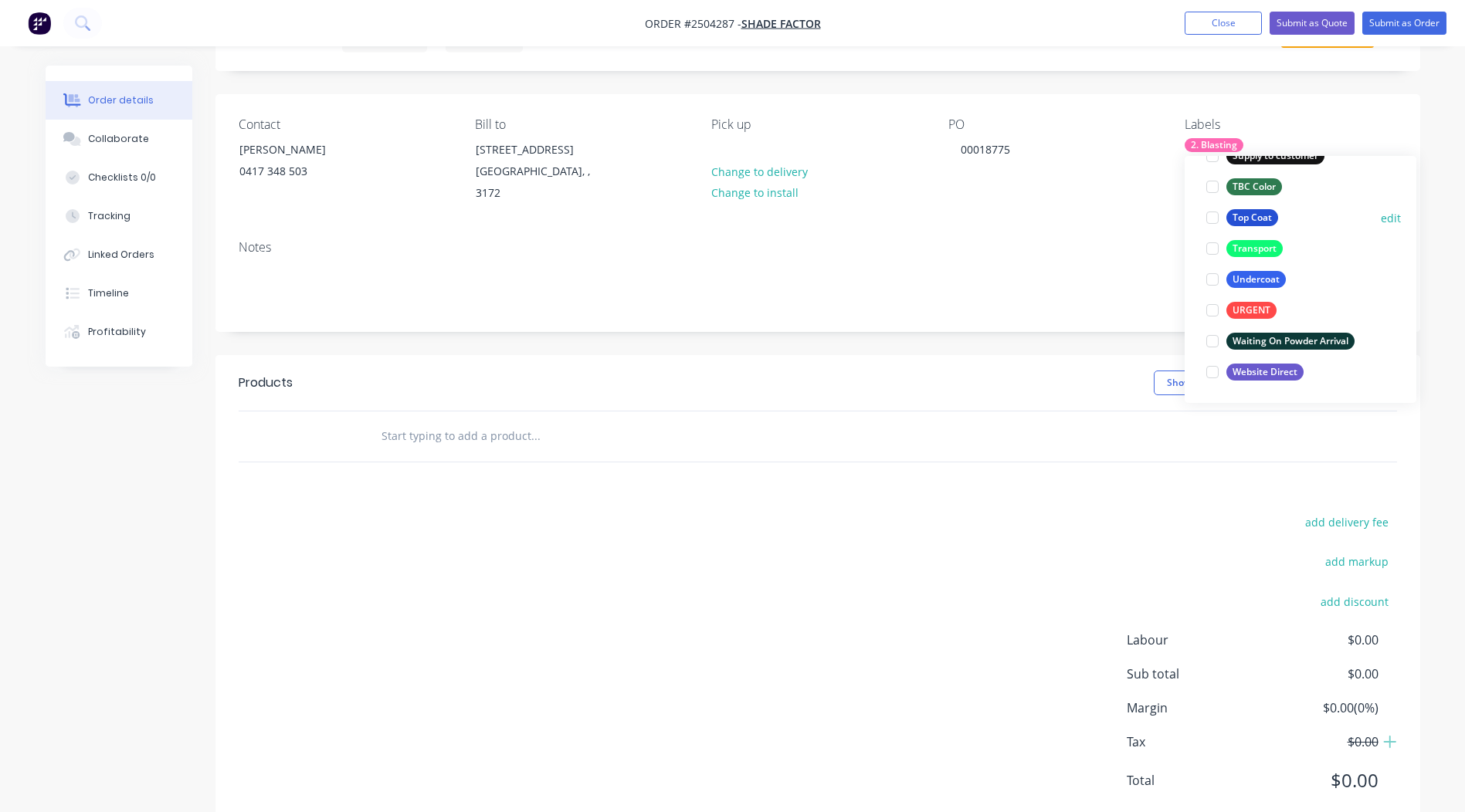
click at [1266, 211] on div "Top Coat" at bounding box center [1252, 217] width 52 height 17
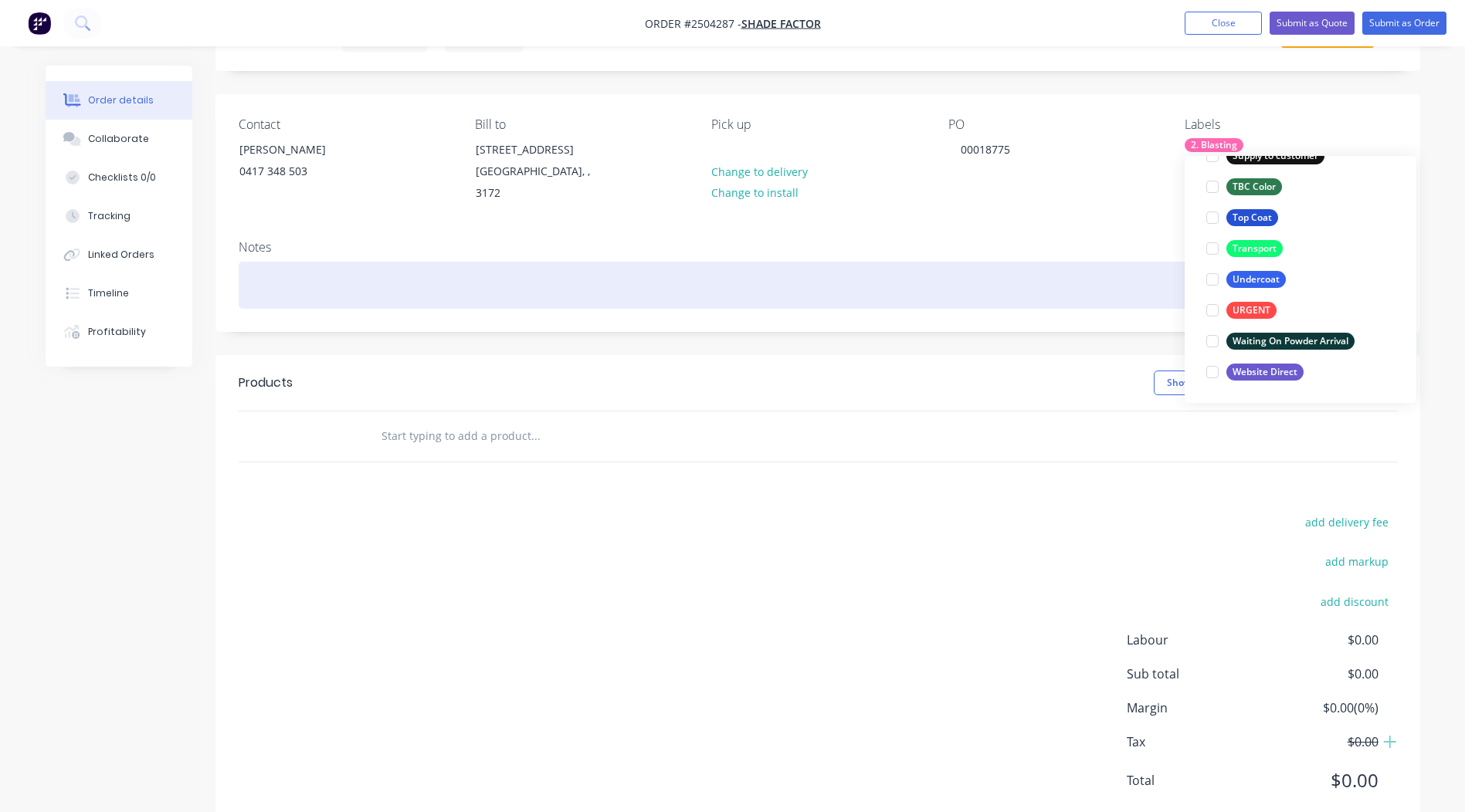
scroll to position [93, 0]
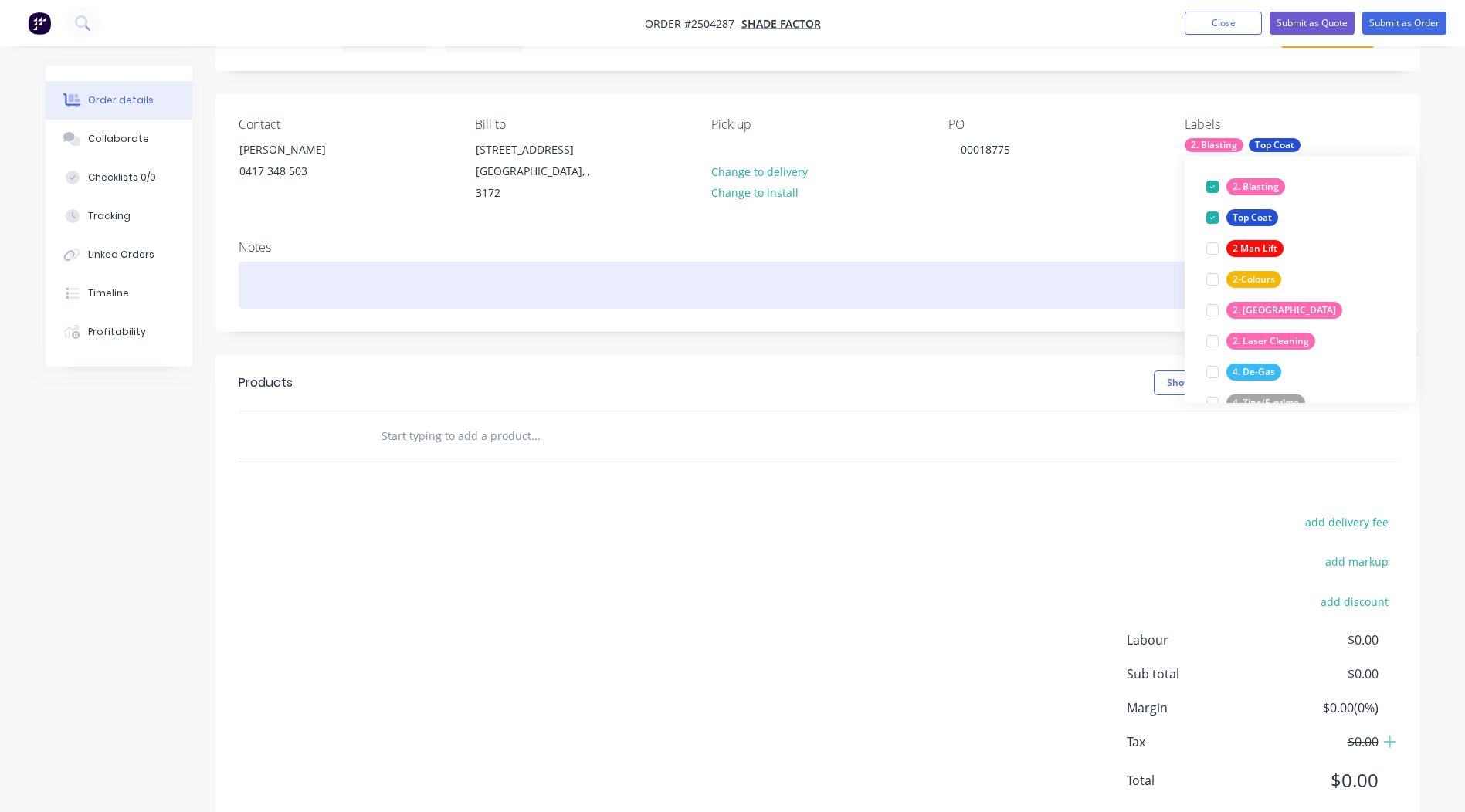
click at [323, 262] on div at bounding box center [818, 285] width 1158 height 47
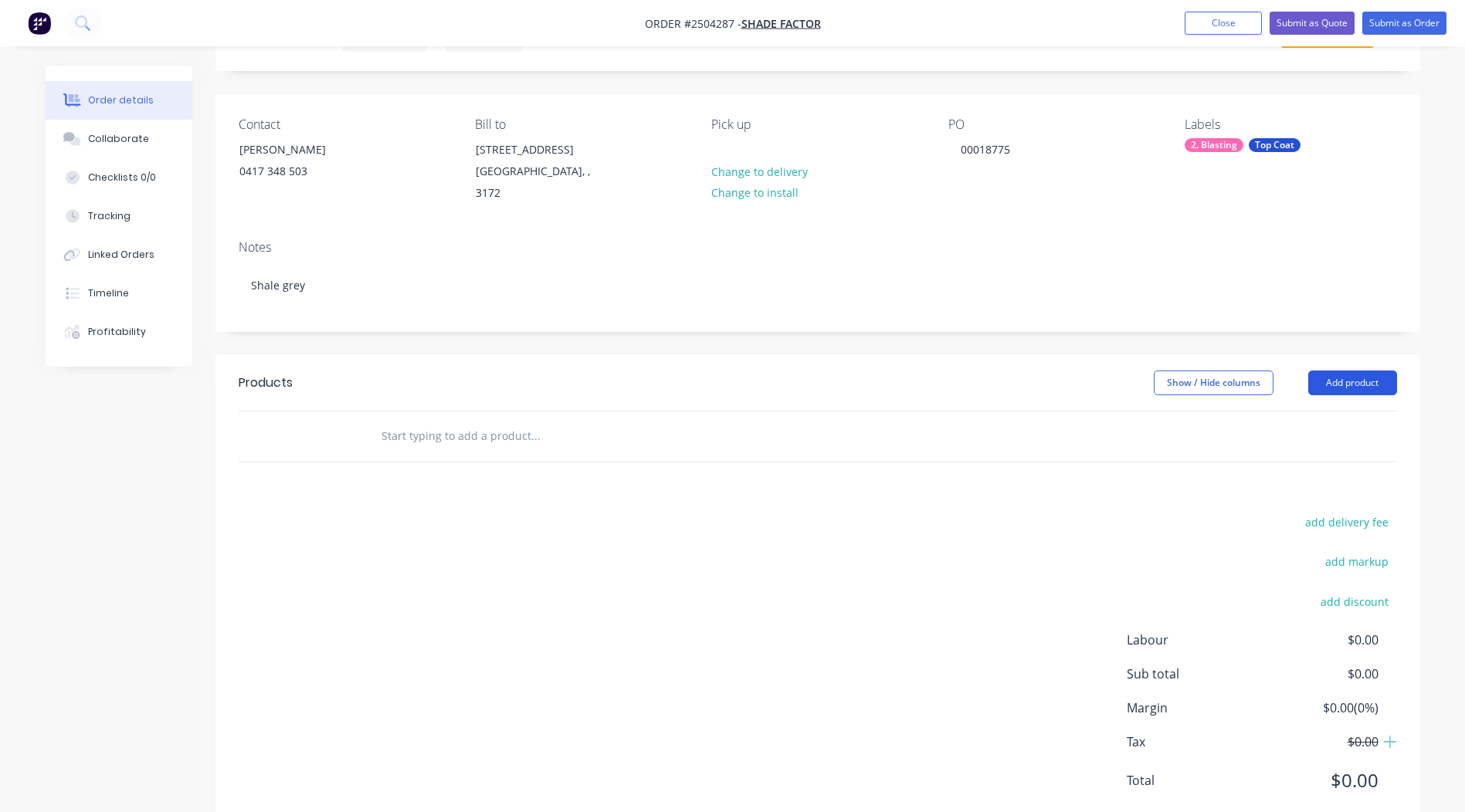
click at [1336, 373] on button "Add product" at bounding box center [1352, 383] width 88 height 25
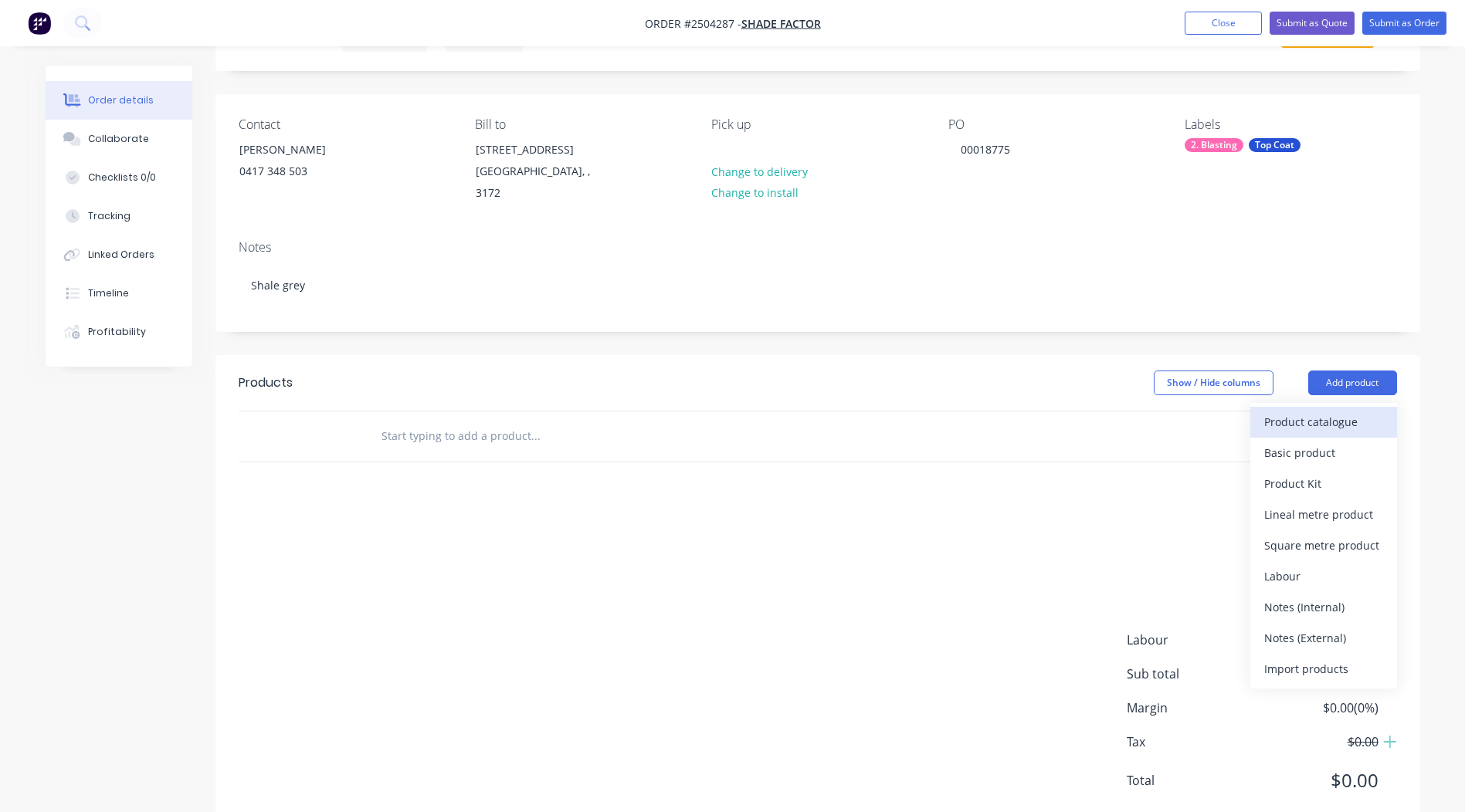
click at [1329, 411] on div "Product catalogue" at bounding box center [1324, 422] width 119 height 22
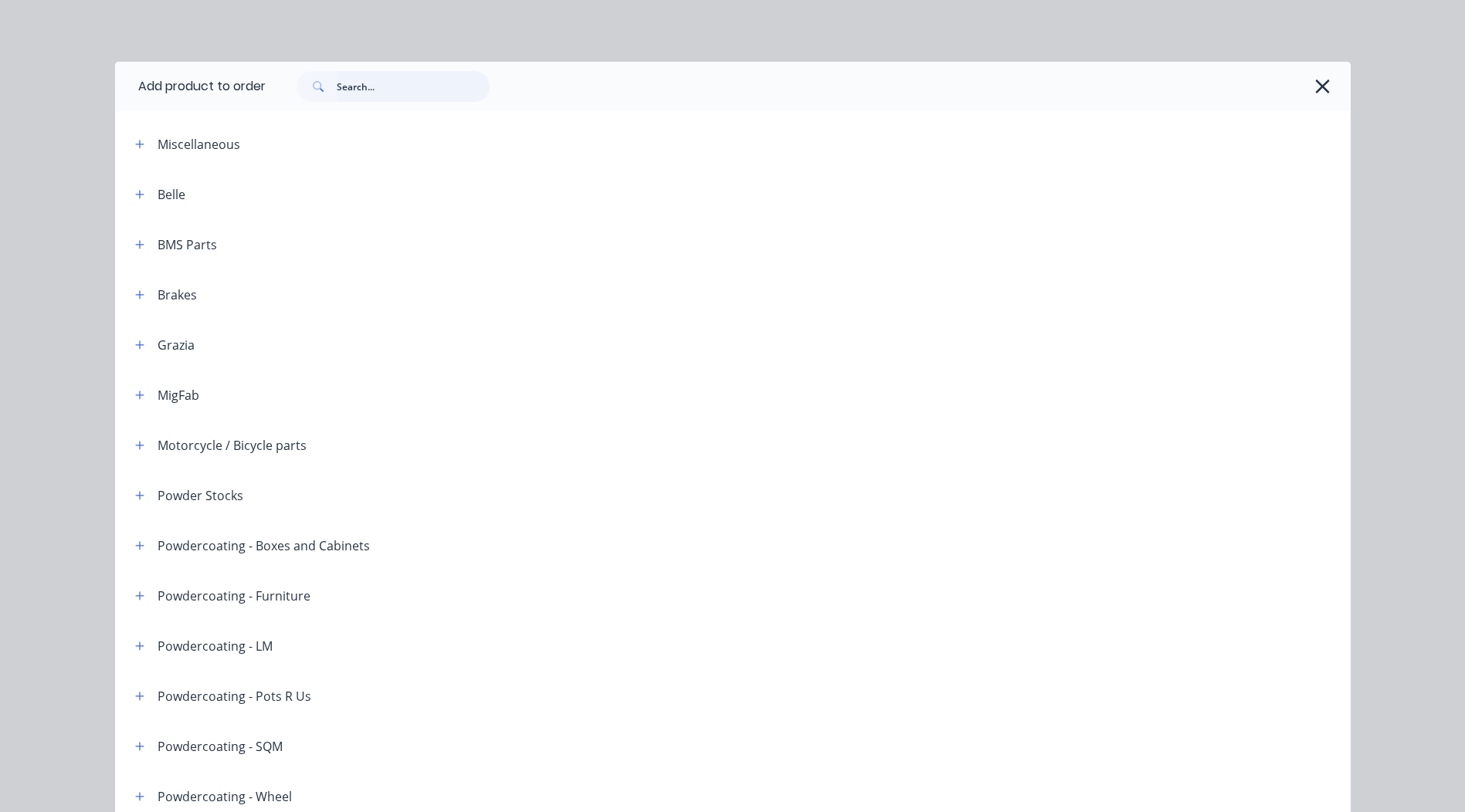
click at [430, 80] on input "text" at bounding box center [413, 87] width 153 height 31
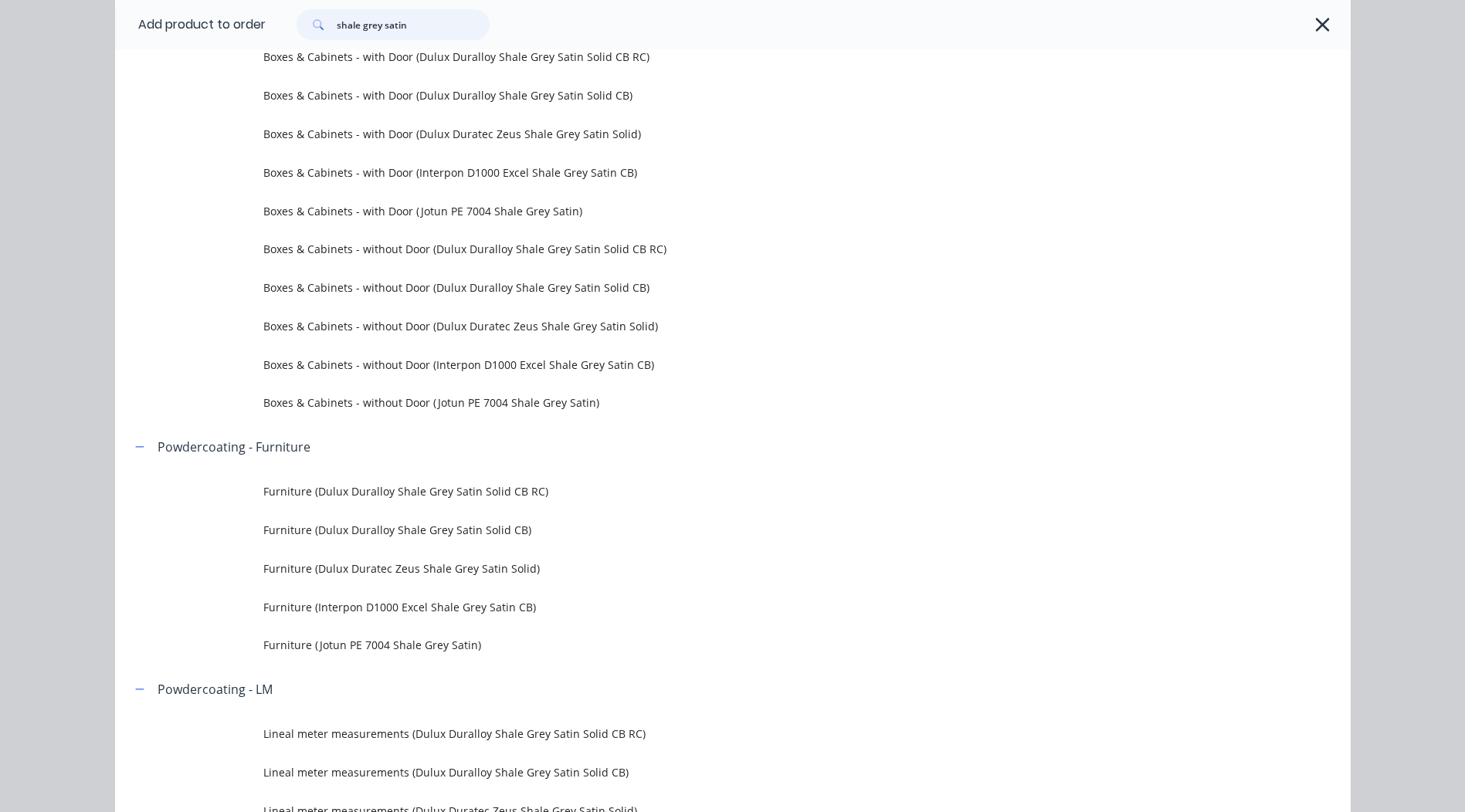
scroll to position [386, 0]
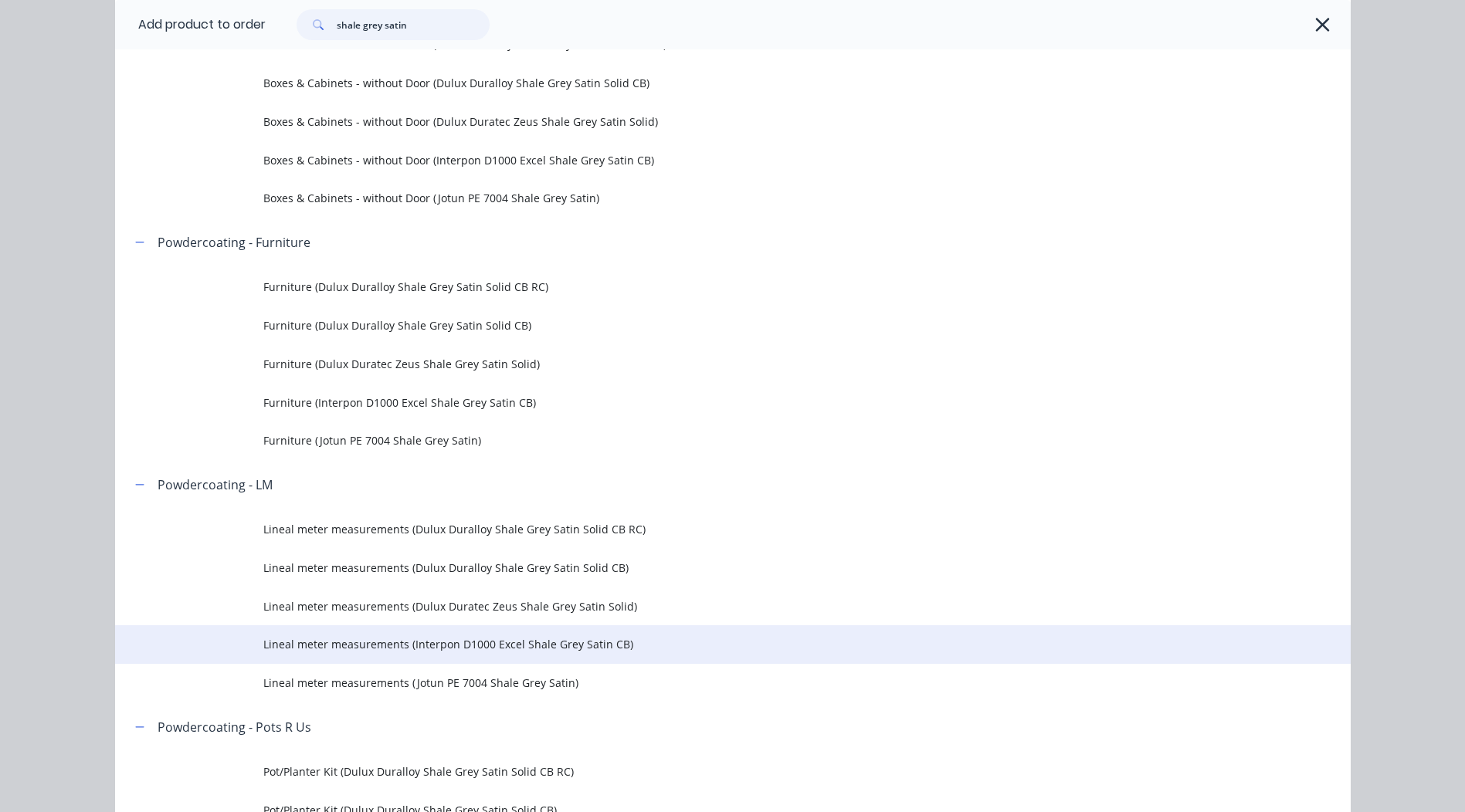
type input "shale grey satin"
click at [499, 653] on td "Lineal meter measurements (Interpon D1000 Excel Shale Grey Satin CB)" at bounding box center [807, 644] width 1088 height 38
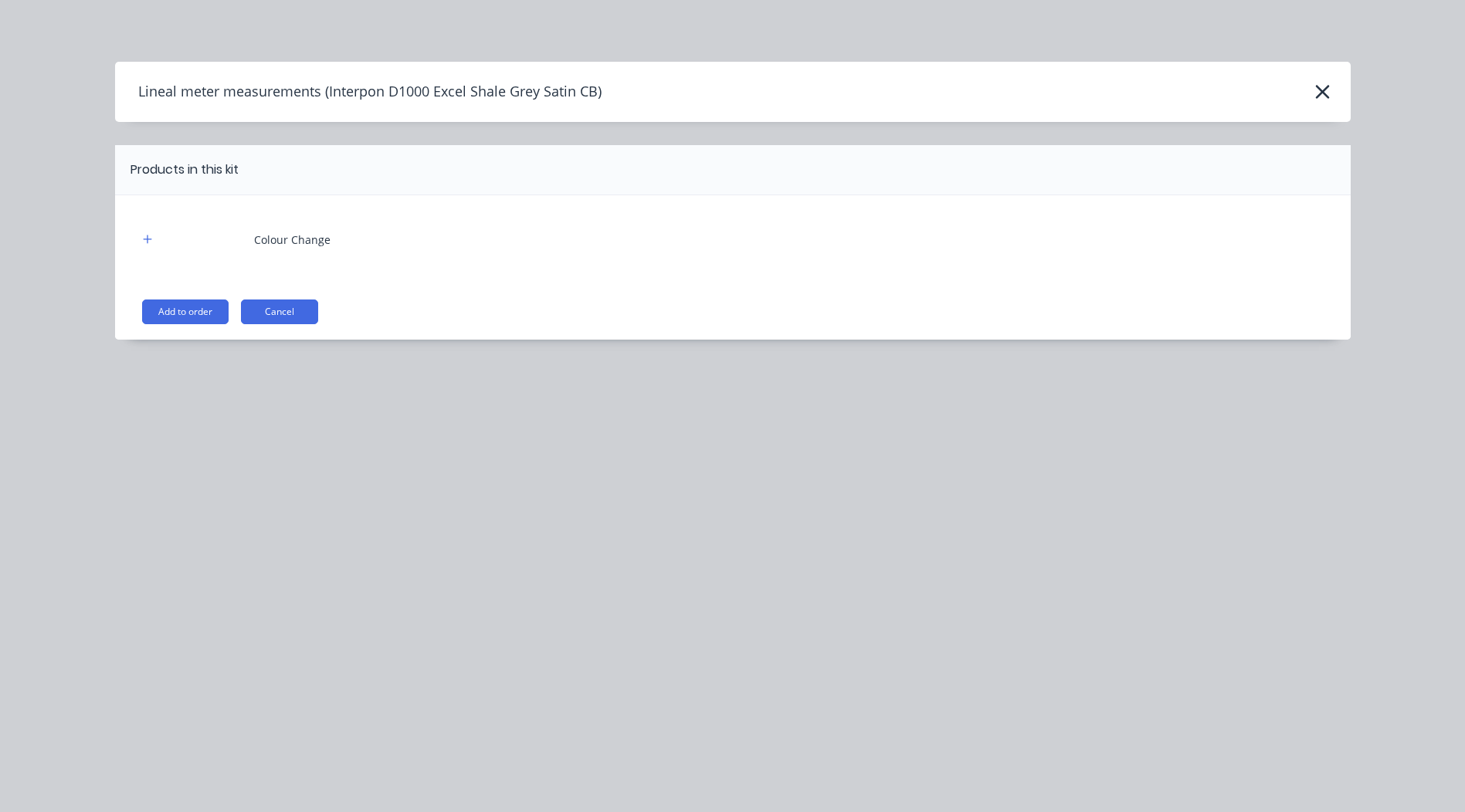
click at [198, 296] on div "Colour Change Add to order Cancel" at bounding box center [733, 268] width 1236 height 145
click at [198, 306] on button "Add to order" at bounding box center [185, 312] width 87 height 25
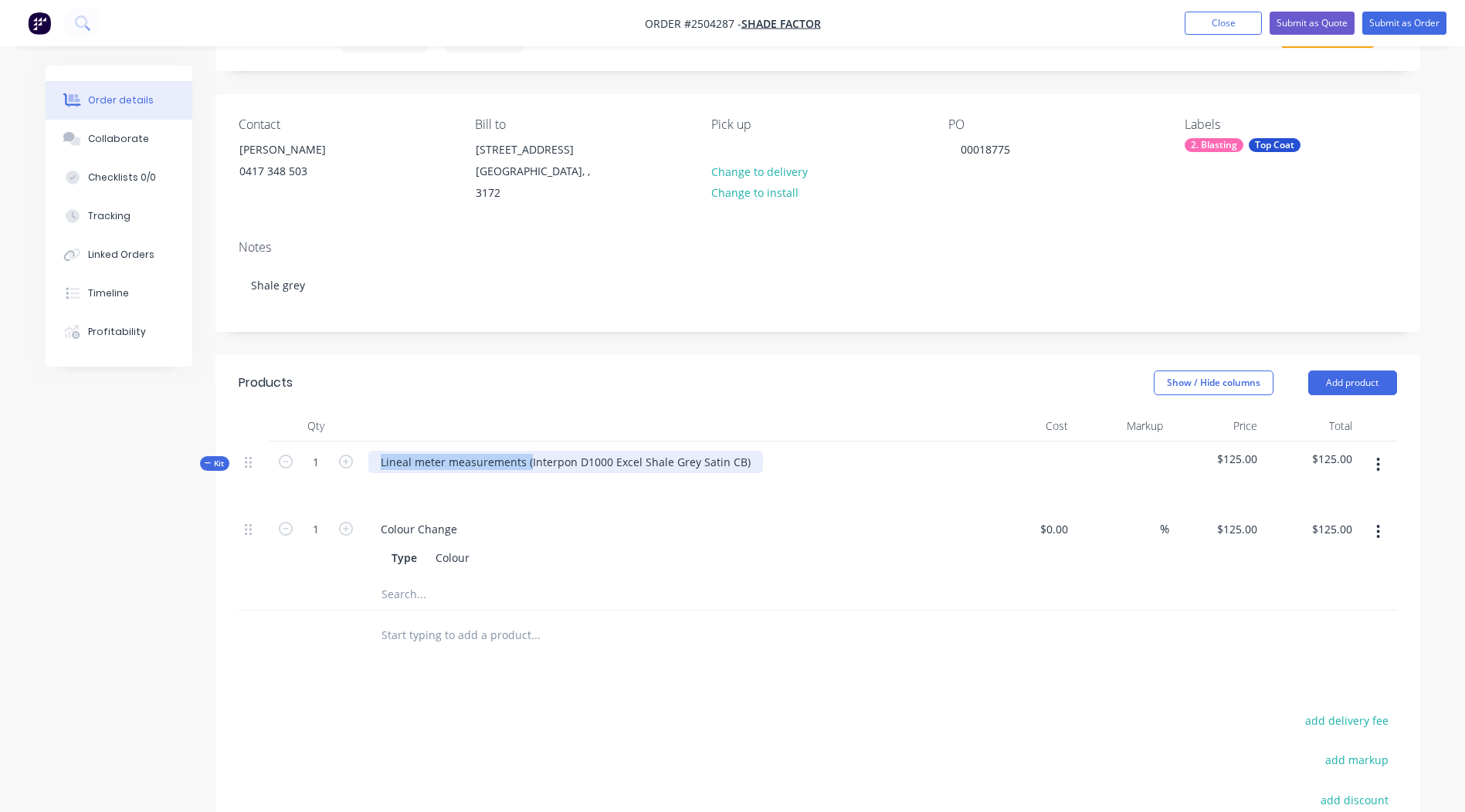
drag, startPoint x: 526, startPoint y: 447, endPoint x: -3, endPoint y: 548, distance: 538.6
click at [0, 548] on html "Order #2504287 - Shade Factor Add product Close Submit as Quote Submit as Order…" at bounding box center [732, 489] width 1465 height 1132
click at [597, 451] on div "Interpon D1000 Excel Shale Grey Satin CB)" at bounding box center [489, 462] width 242 height 22
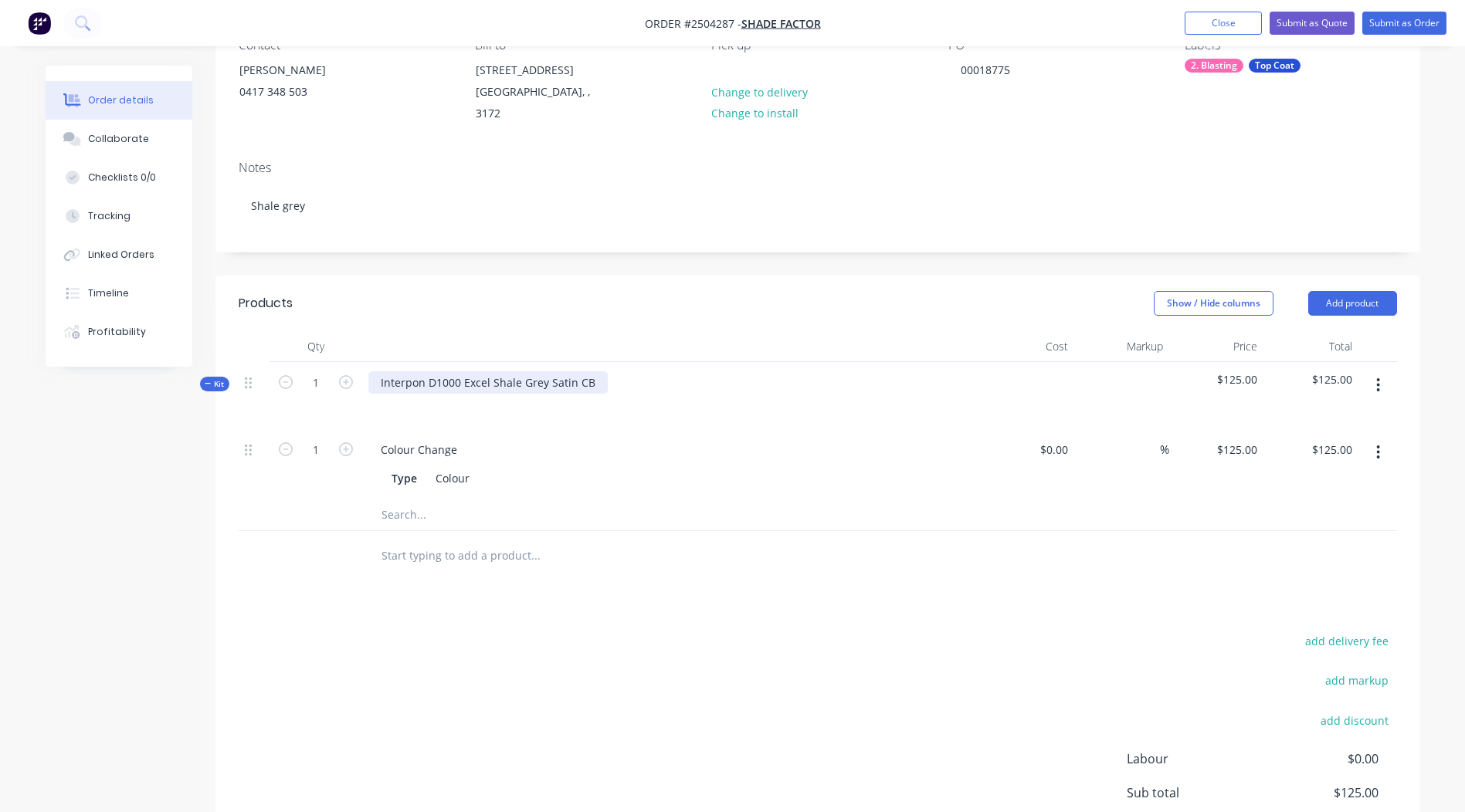
scroll to position [231, 0]
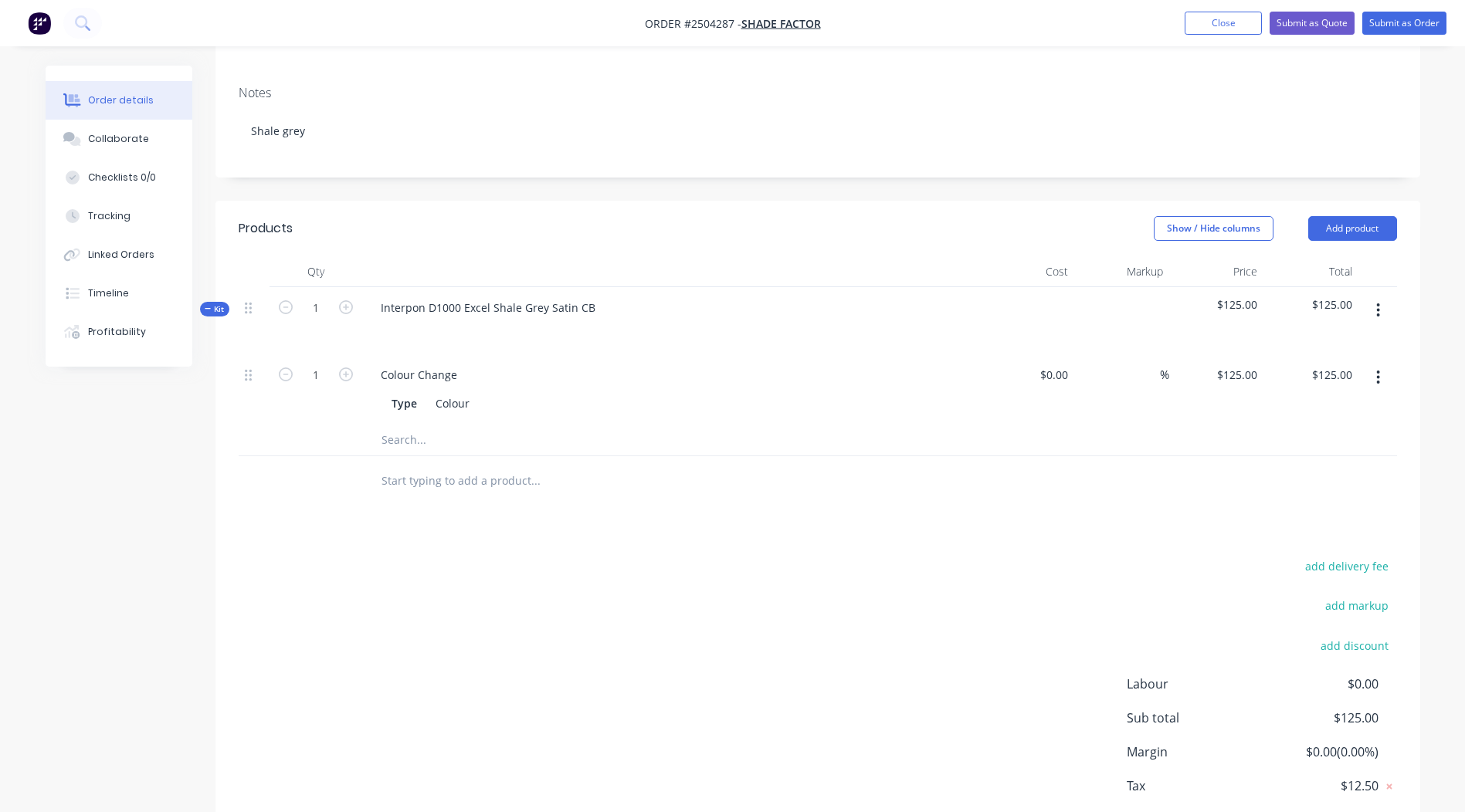
click at [937, 492] on div "Products Show / Hide columns Add product Qty Cost Markup Price Total Kit 1 Inte…" at bounding box center [818, 539] width 1205 height 676
click at [1376, 306] on button "button" at bounding box center [1378, 310] width 37 height 28
click at [1306, 339] on div "Add product to kit" at bounding box center [1324, 350] width 119 height 22
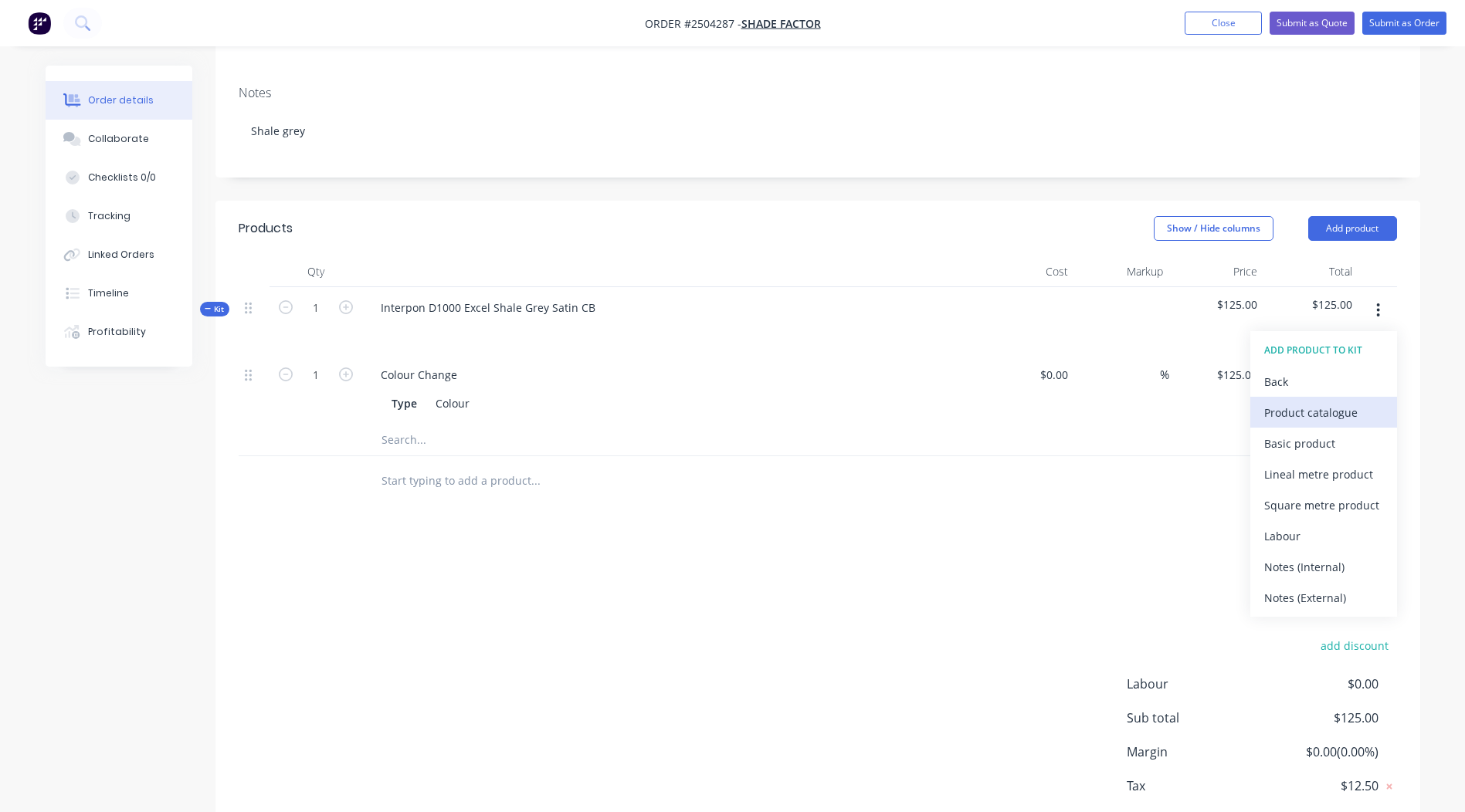
click at [1308, 401] on div "Product catalogue" at bounding box center [1324, 412] width 119 height 22
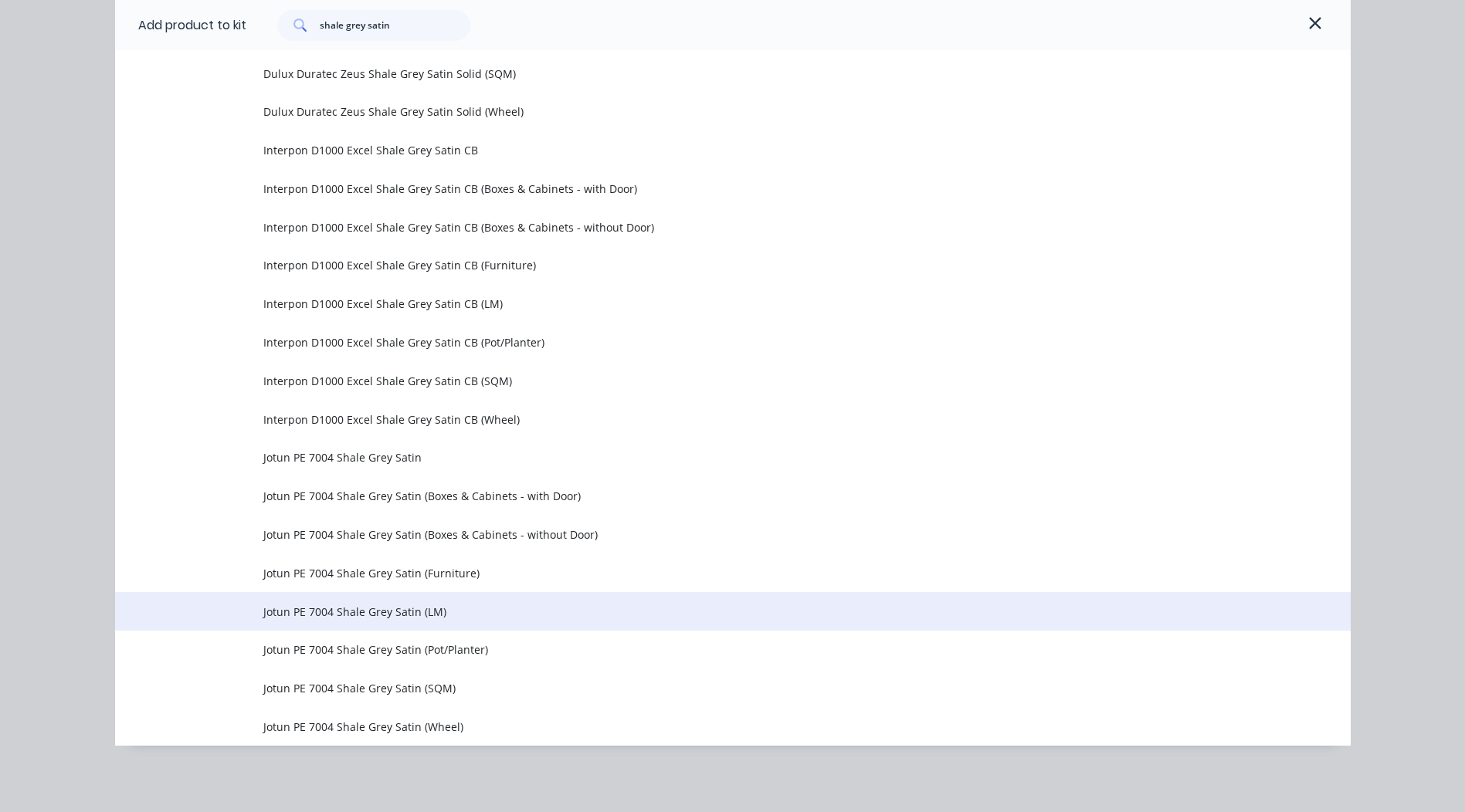
scroll to position [1314, 0]
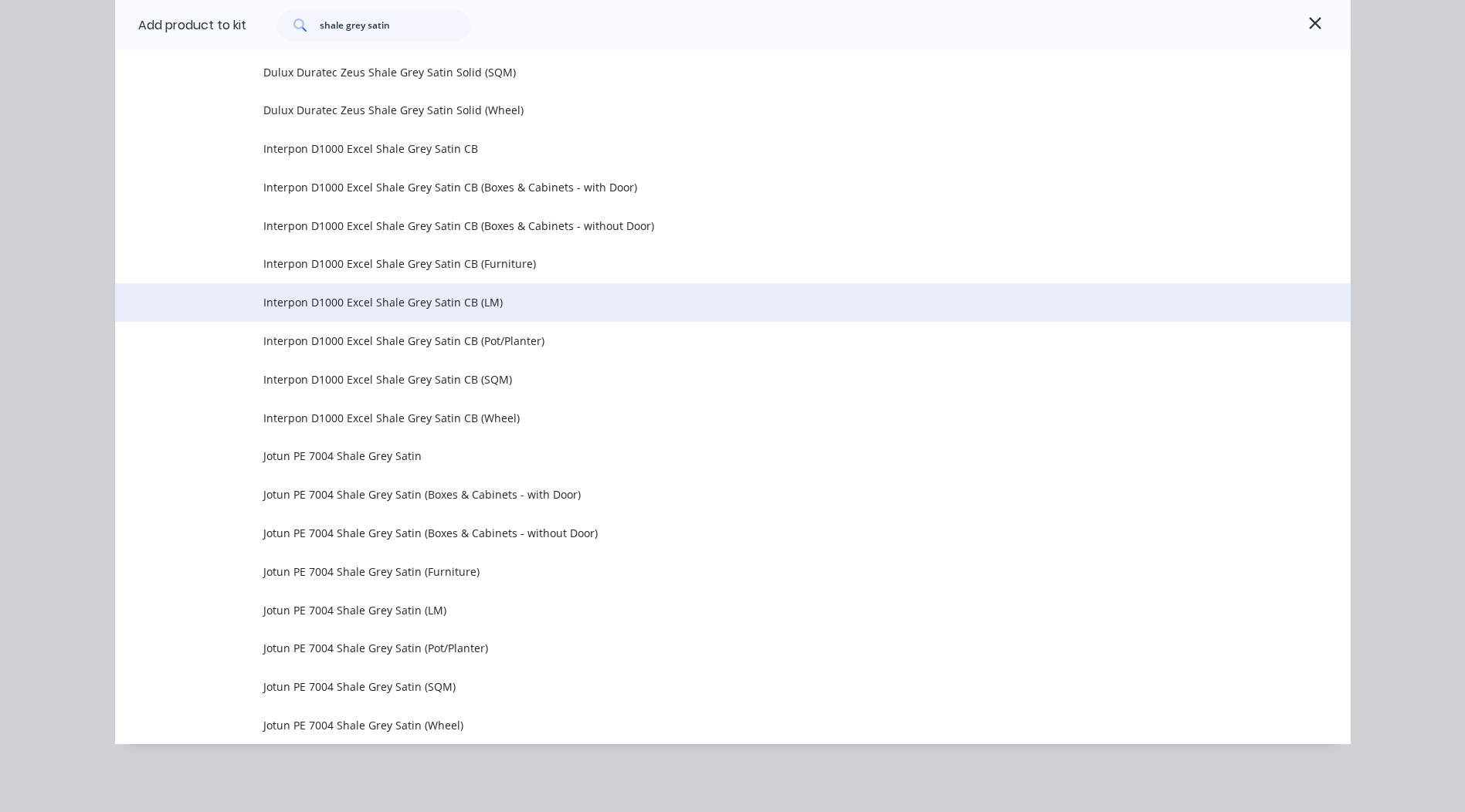
click at [447, 302] on span "Interpon D1000 Excel Shale Grey Satin CB (LM)" at bounding box center [698, 302] width 870 height 16
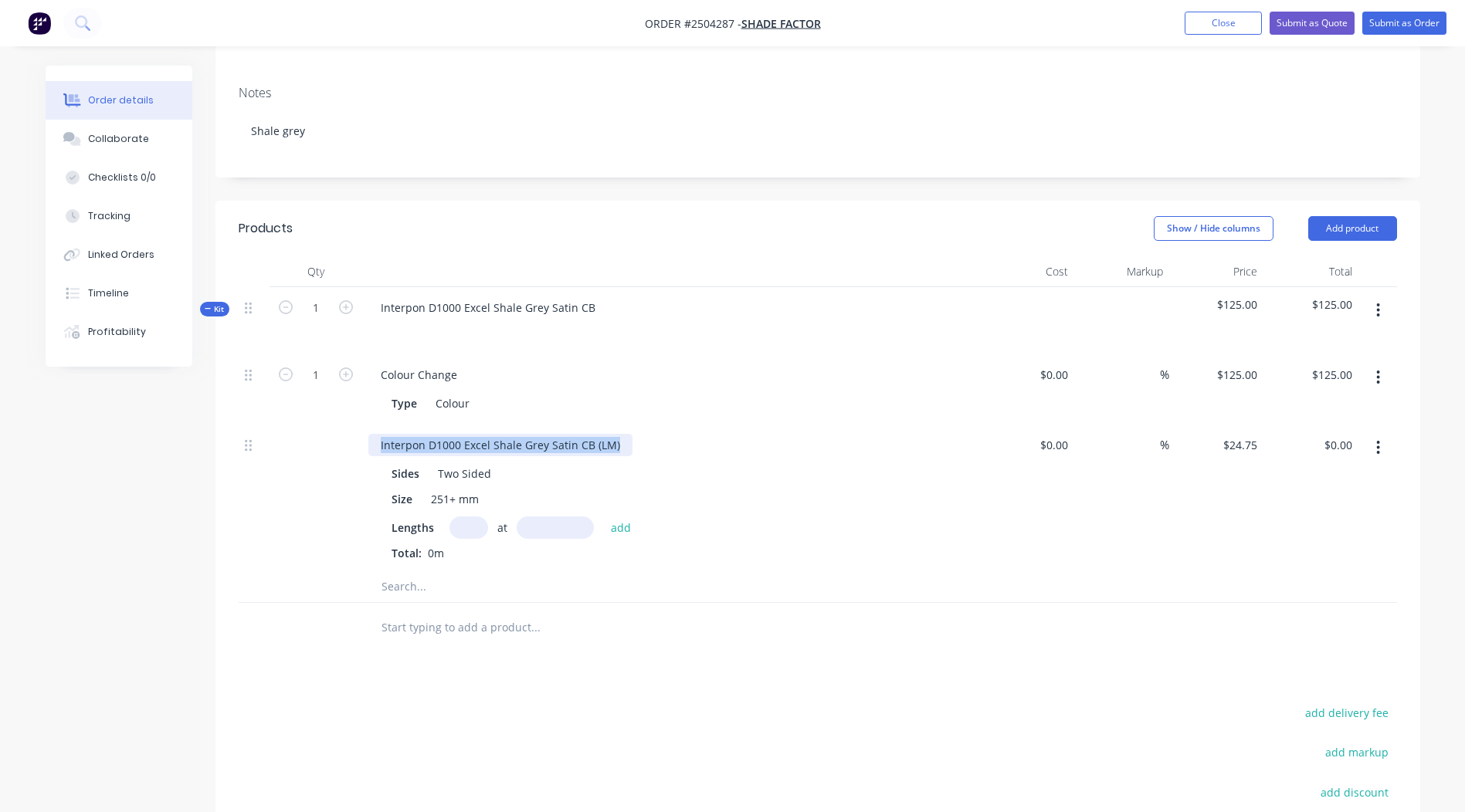
drag, startPoint x: 623, startPoint y: 426, endPoint x: -3, endPoint y: 445, distance: 626.3
click at [0, 445] on html "Order #2504287 - Shade Factor Add product Close Submit as Quote Submit as Order…" at bounding box center [732, 407] width 1465 height 1278
click at [466, 522] on div "Lengths at add Total: 0m" at bounding box center [671, 539] width 560 height 45
click at [465, 516] on input "text" at bounding box center [468, 527] width 38 height 22
type input "1"
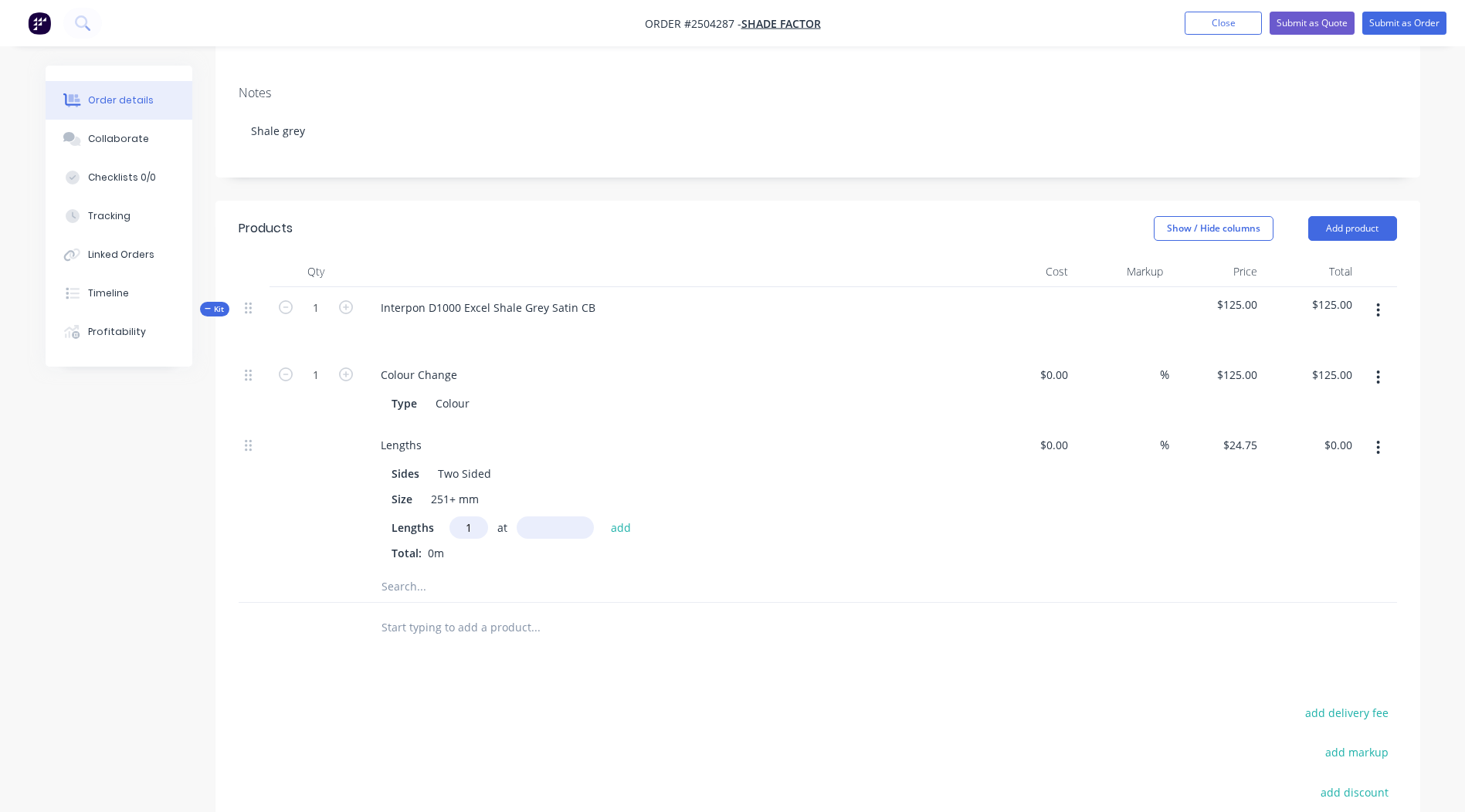
click at [572, 516] on input "text" at bounding box center [555, 527] width 77 height 22
type input "1364"
click at [603, 516] on button "add" at bounding box center [621, 526] width 37 height 21
type input "$33.76"
type input "1"
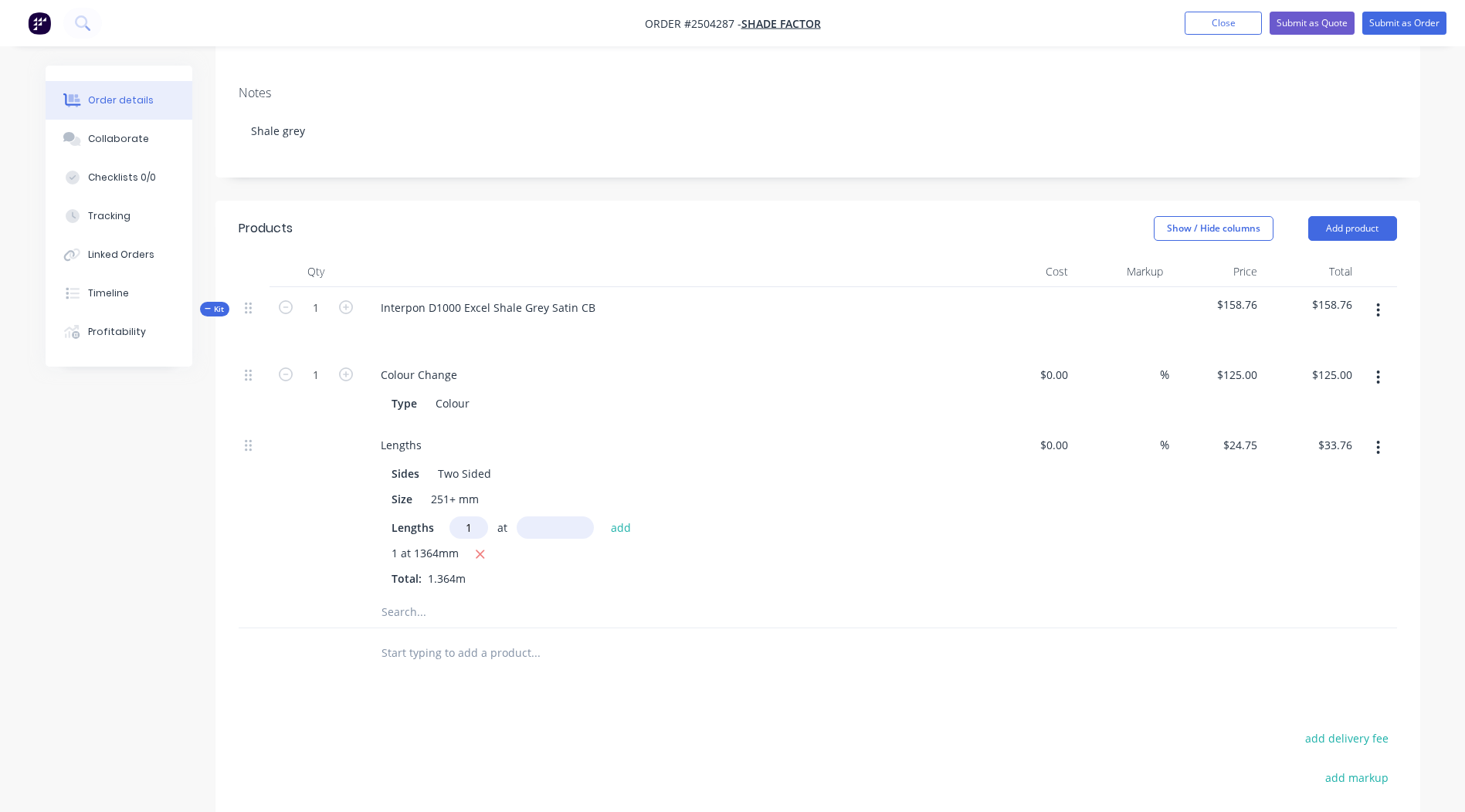
click at [588, 516] on input "text" at bounding box center [555, 527] width 77 height 22
type input "1427"
click at [603, 516] on button "add" at bounding box center [621, 526] width 37 height 21
type input "$69.08"
click at [1383, 297] on button "button" at bounding box center [1378, 310] width 37 height 28
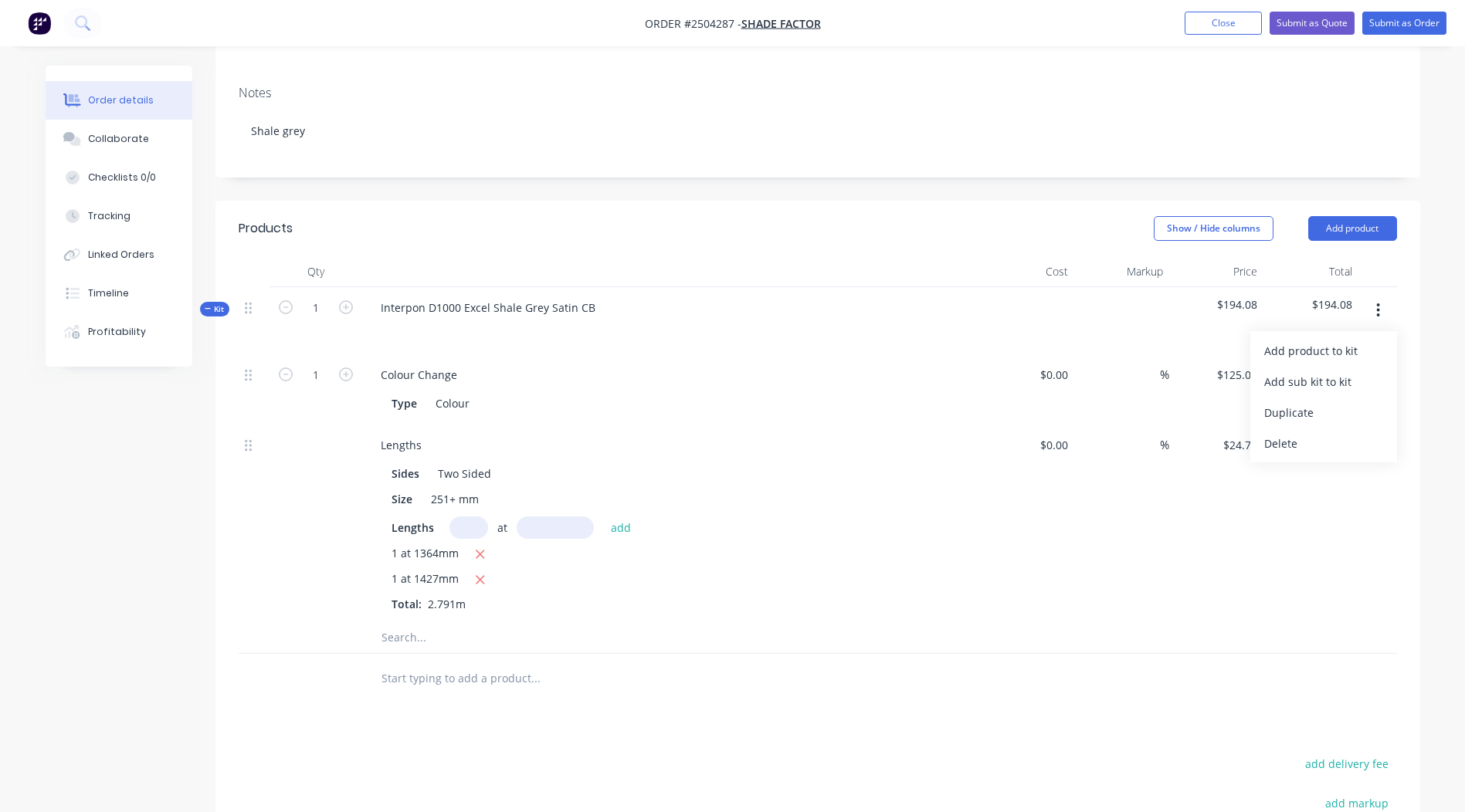
click at [1350, 331] on div "Add product to kit Add sub kit to kit Duplicate Delete" at bounding box center [1324, 397] width 147 height 131
click at [1335, 339] on div "Add product to kit" at bounding box center [1324, 350] width 119 height 22
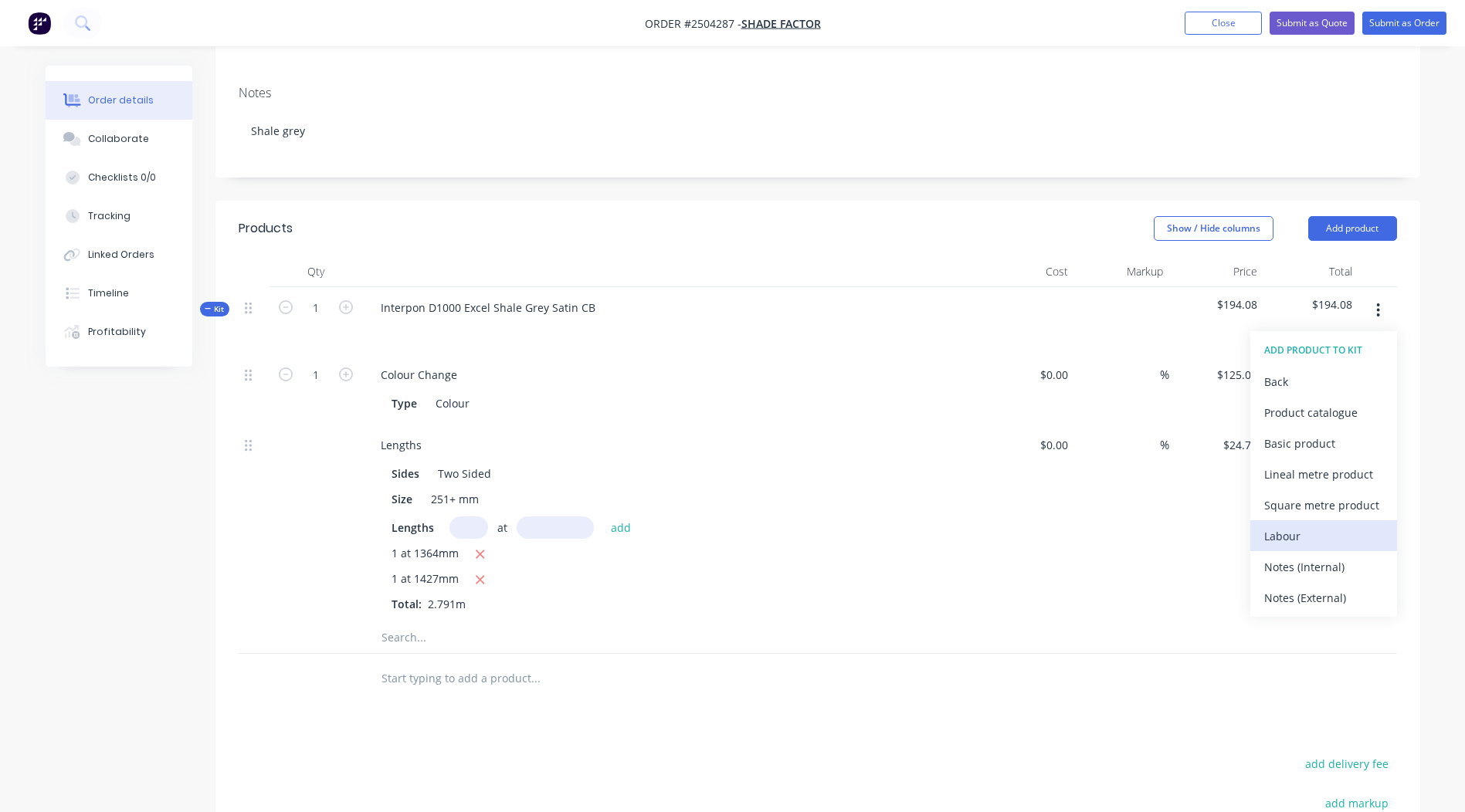
click at [1301, 525] on div "Labour" at bounding box center [1324, 536] width 119 height 22
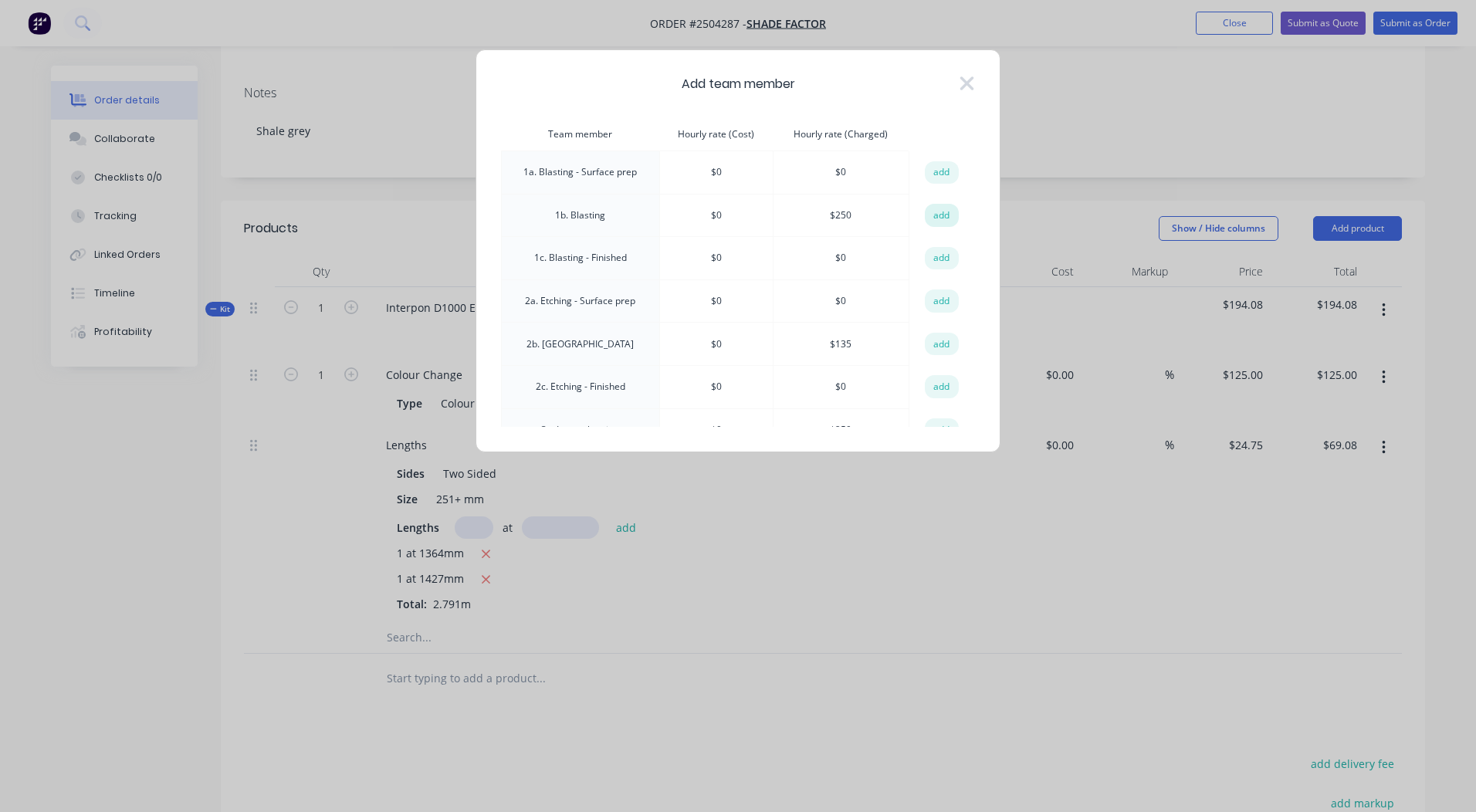
click at [943, 207] on button "add" at bounding box center [942, 215] width 34 height 23
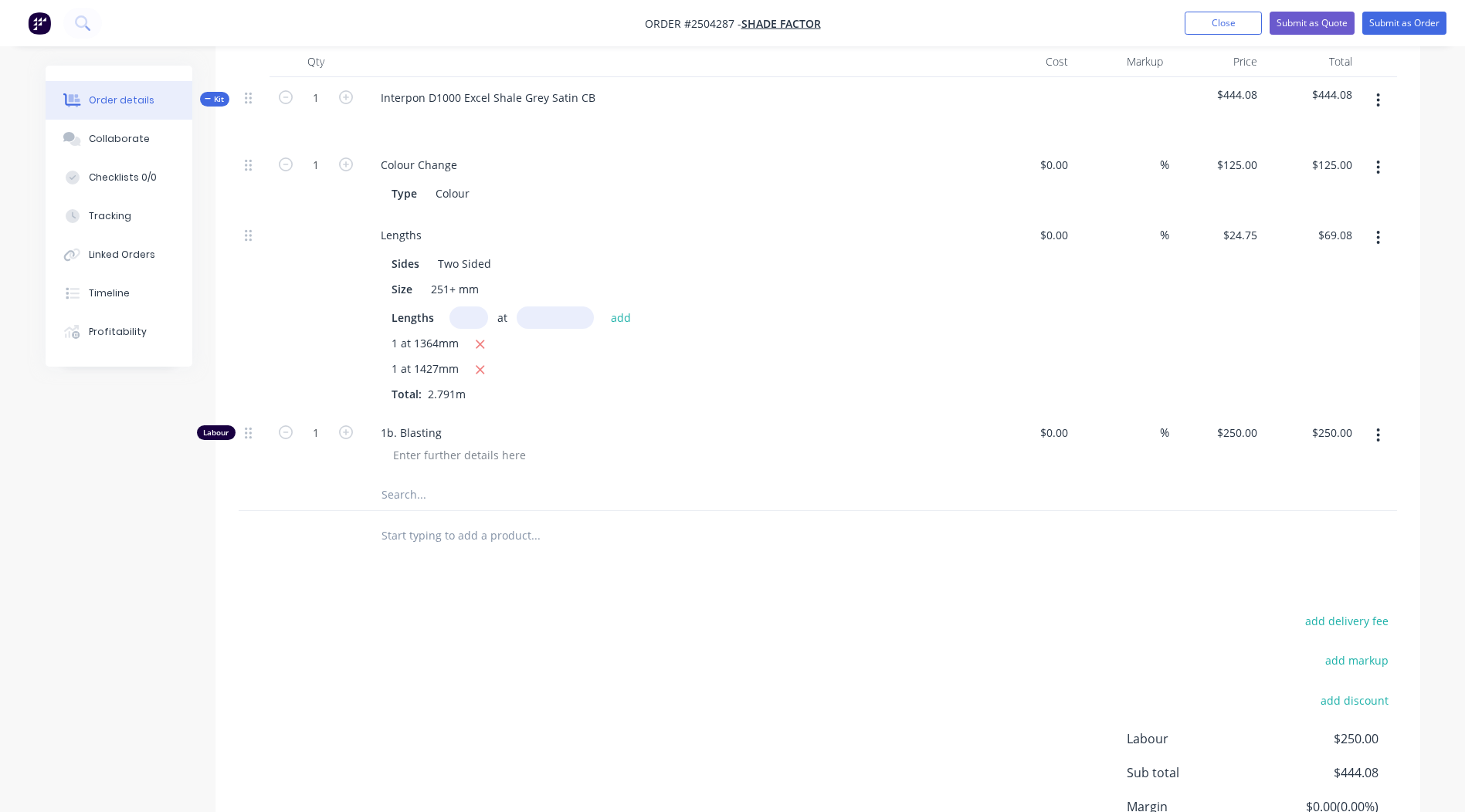
scroll to position [464, 0]
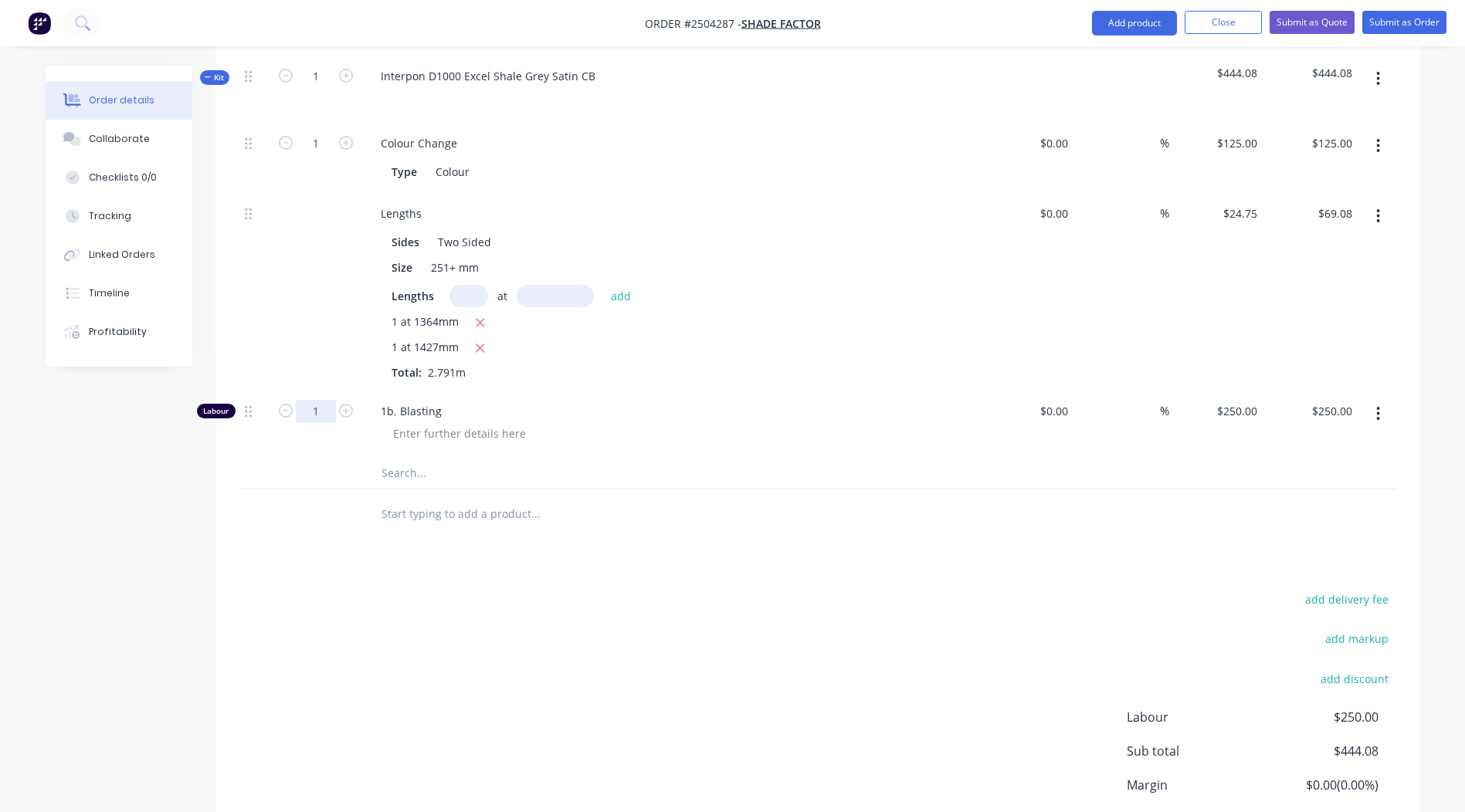
click at [317, 400] on input "1" at bounding box center [316, 412] width 40 height 23
type input "0.167"
type input "$41.75"
click at [729, 538] on div "Products Show / Hide columns Add product Qty Cost Markup Price Total Kit 1 Inte…" at bounding box center [818, 439] width 1205 height 942
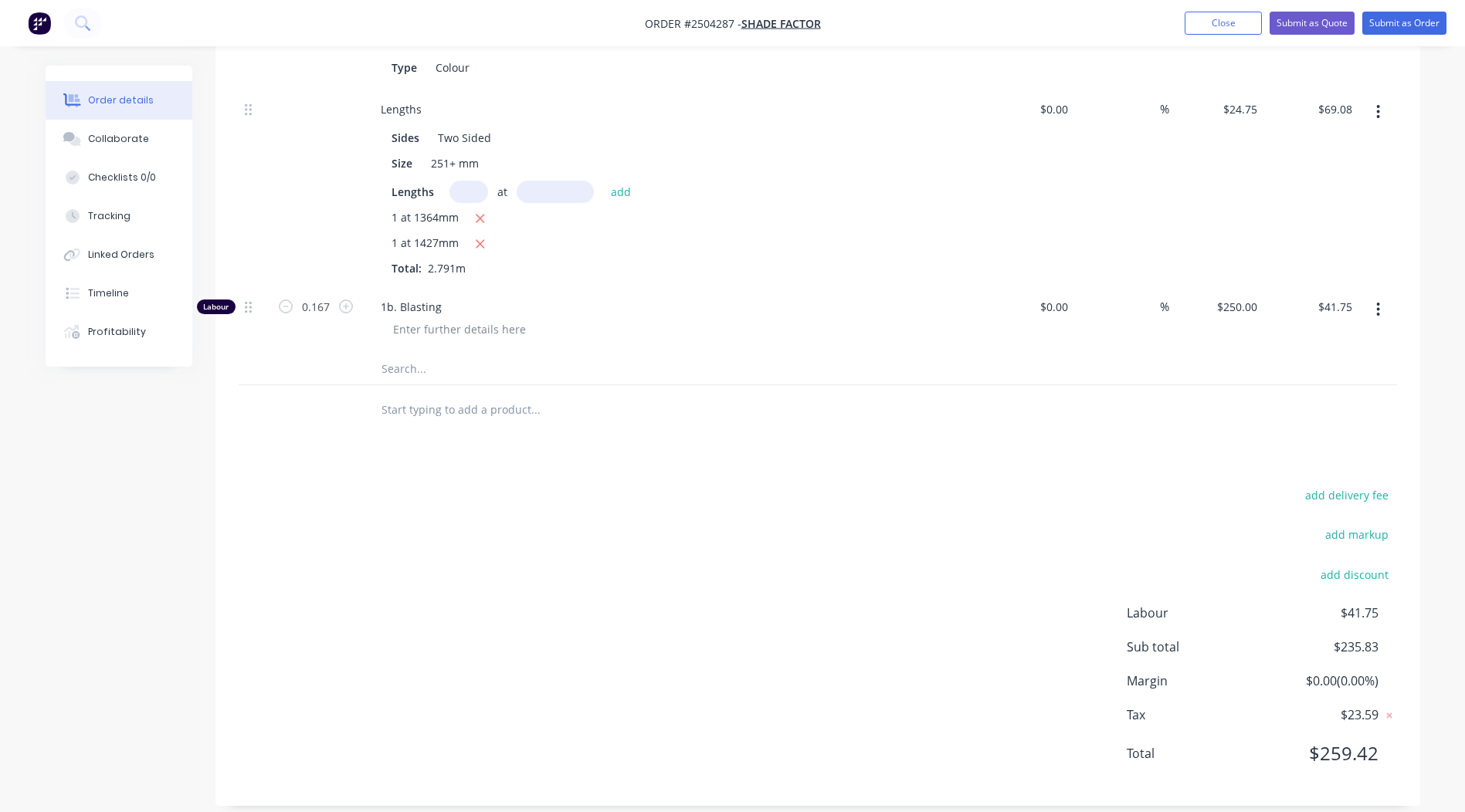
scroll to position [0, 0]
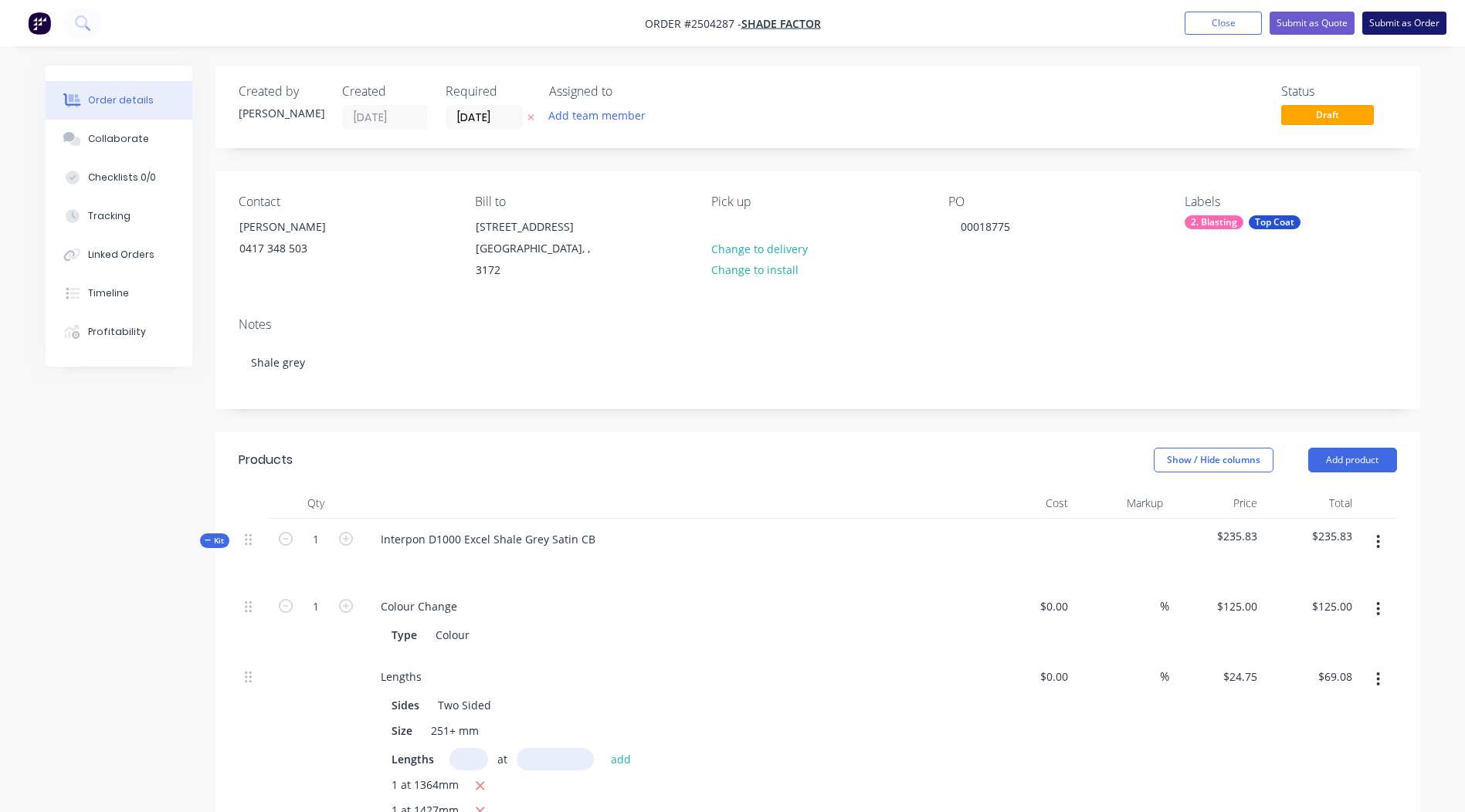
click at [1402, 15] on button "Submit as Order" at bounding box center [1405, 23] width 84 height 23
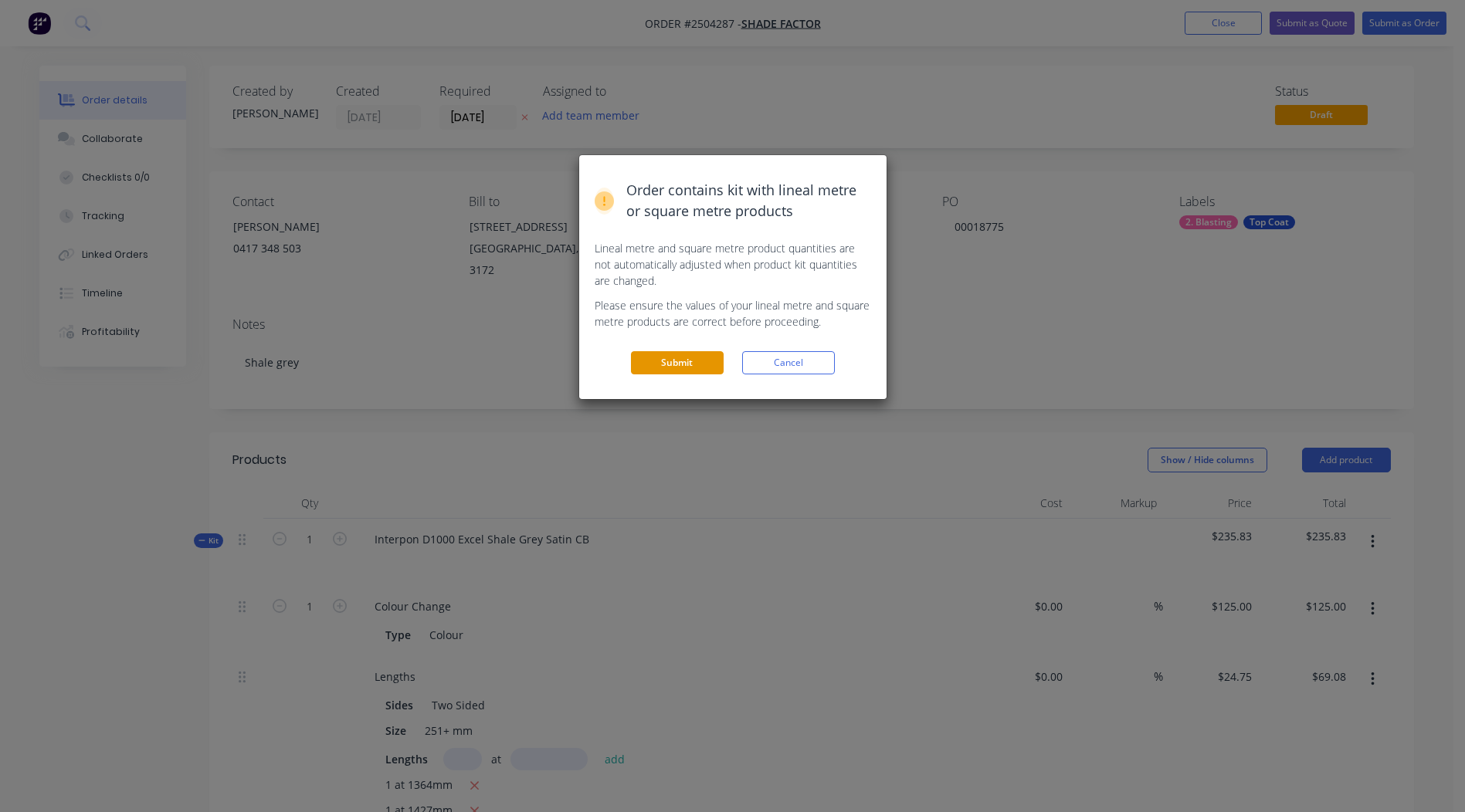
click at [668, 365] on button "Submit" at bounding box center [678, 363] width 93 height 23
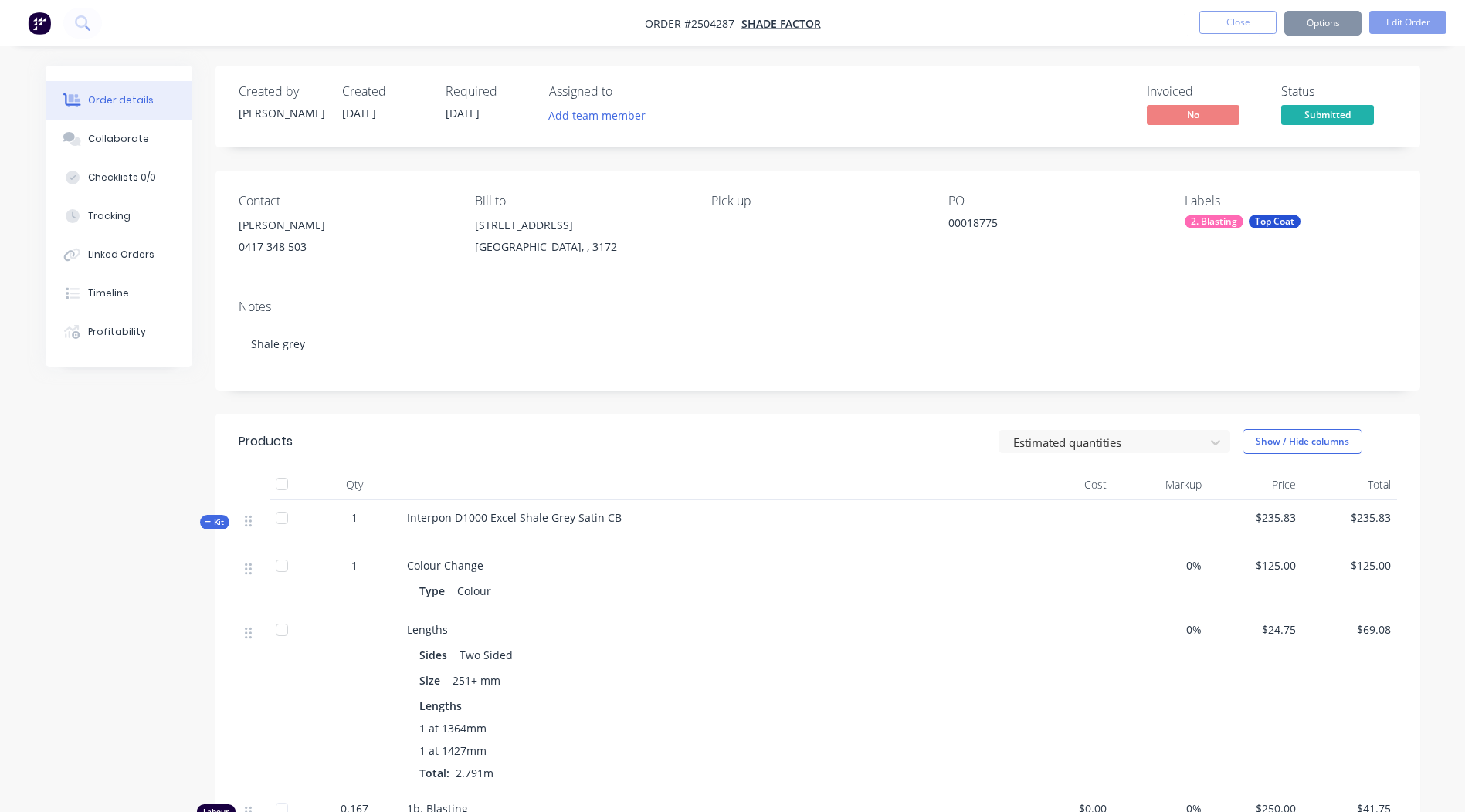
click at [1327, 26] on button "Options" at bounding box center [1323, 23] width 77 height 25
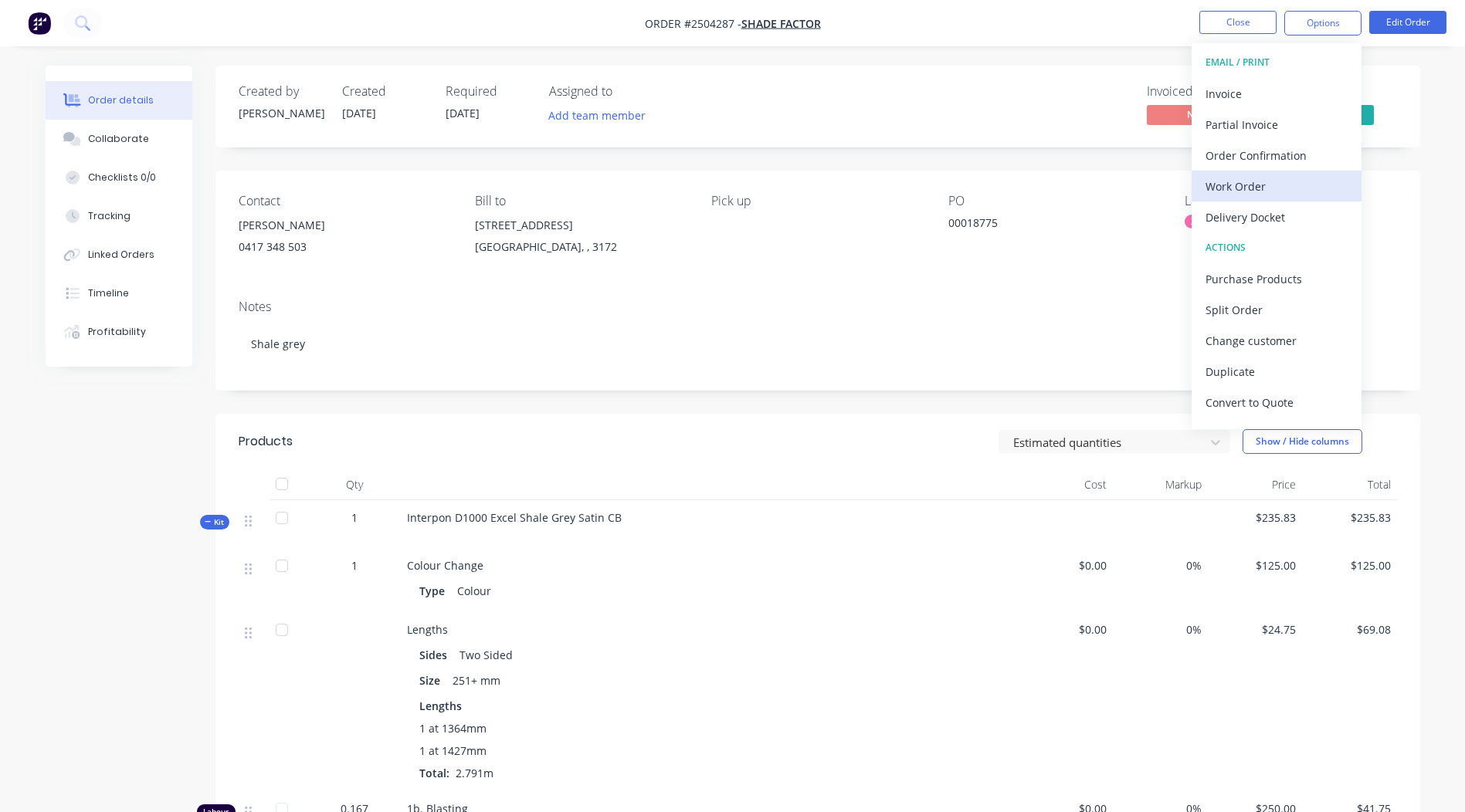
click at [1289, 187] on div "Work Order" at bounding box center [1276, 186] width 142 height 22
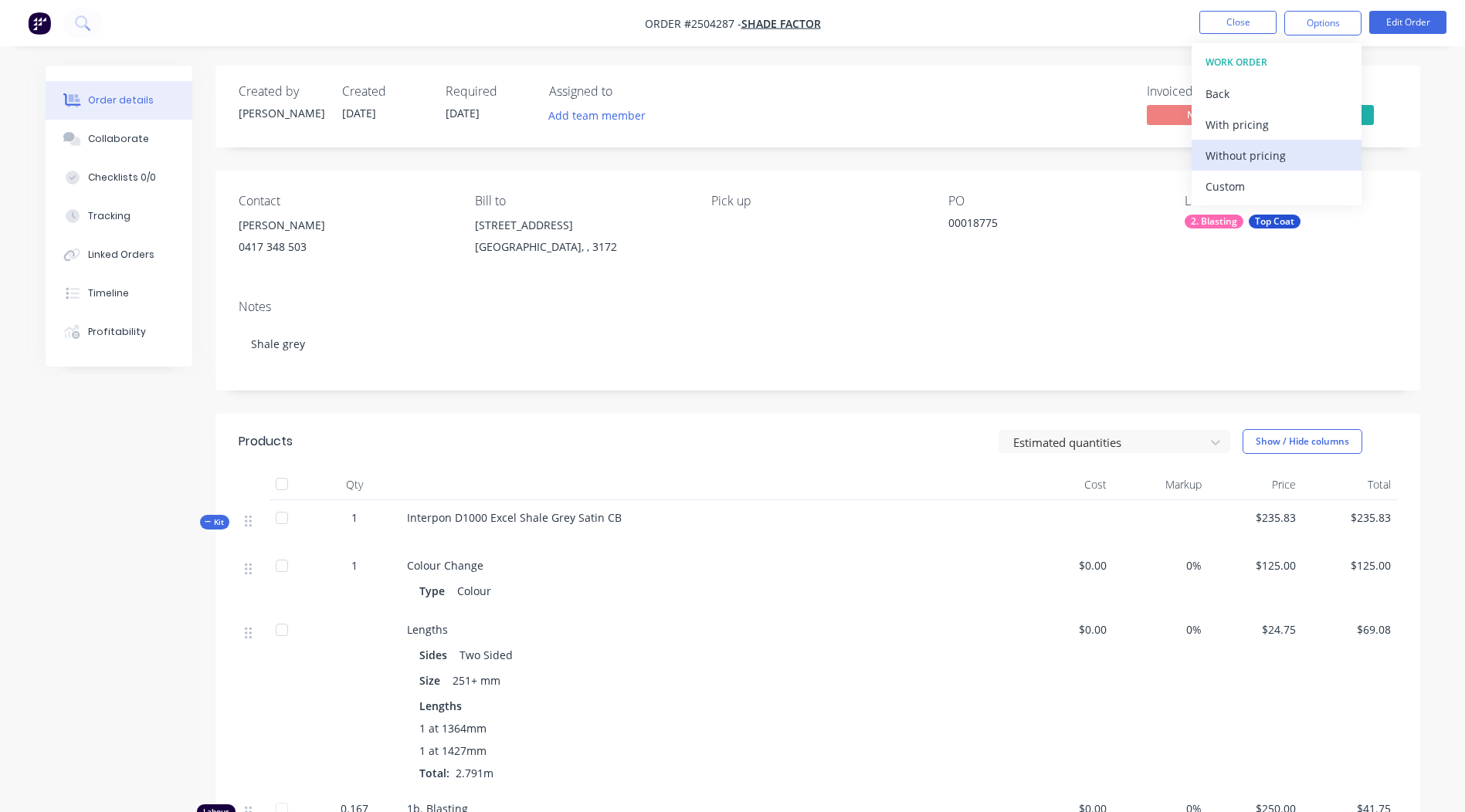
click at [1299, 155] on div "Without pricing" at bounding box center [1276, 155] width 142 height 22
click at [984, 61] on div "Order details Collaborate Checklists 0/0 Tracking Linked Orders Timeline Profit…" at bounding box center [732, 553] width 1465 height 1106
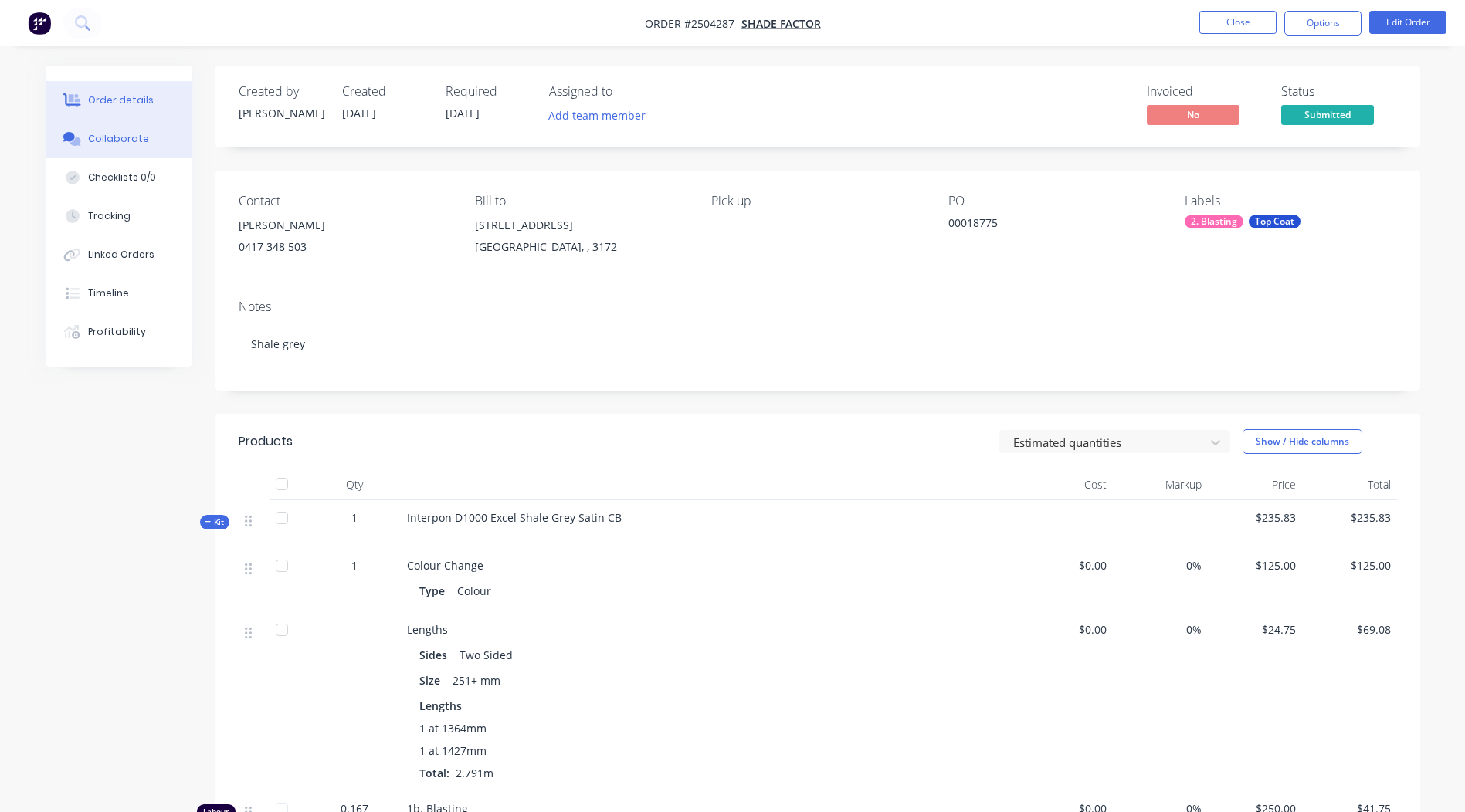
click at [131, 139] on div "Collaborate" at bounding box center [119, 139] width 61 height 14
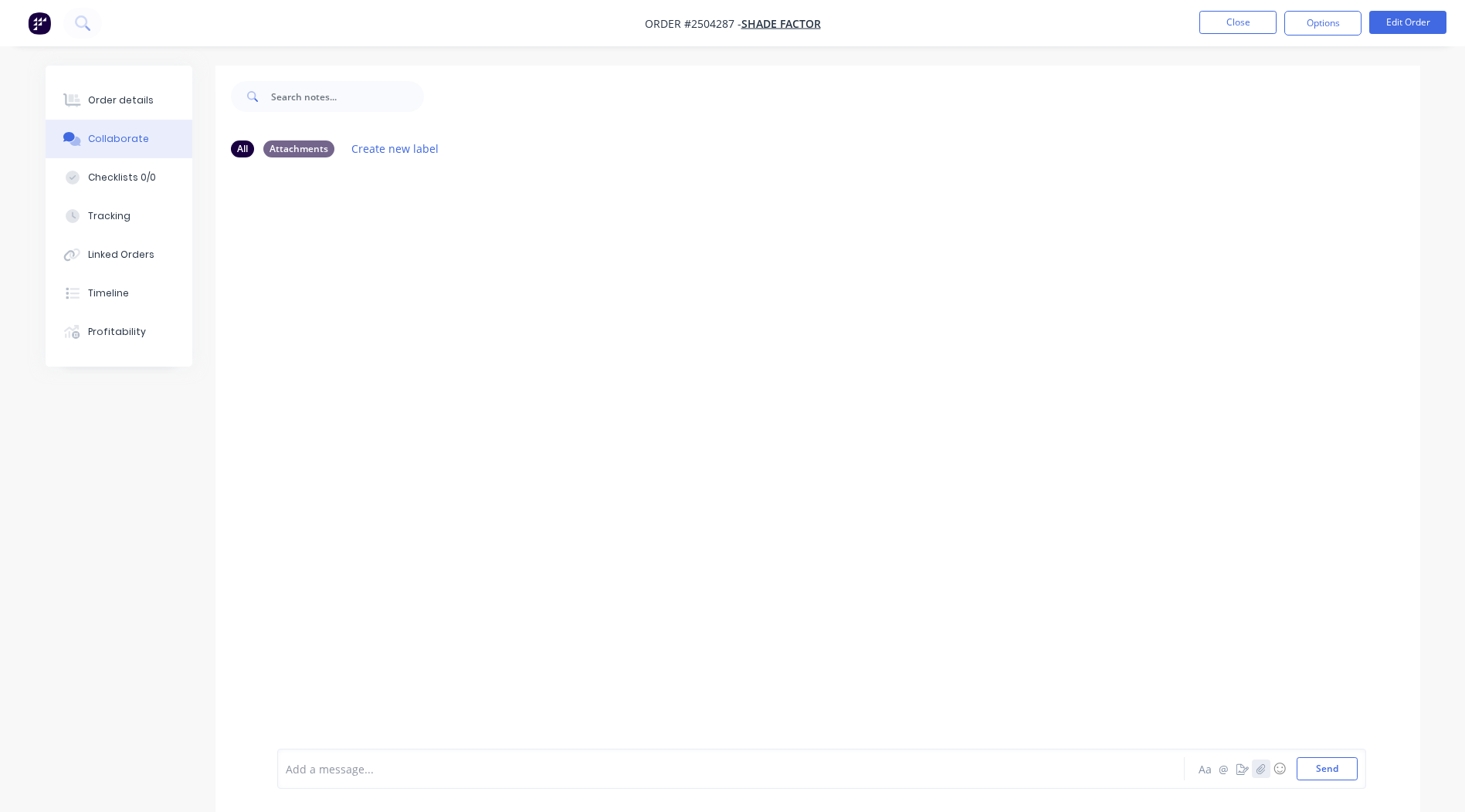
click at [1262, 771] on icon "button" at bounding box center [1260, 769] width 9 height 11
click at [1328, 766] on button "Send" at bounding box center [1327, 769] width 61 height 23
click at [1247, 20] on button "Close" at bounding box center [1238, 22] width 77 height 23
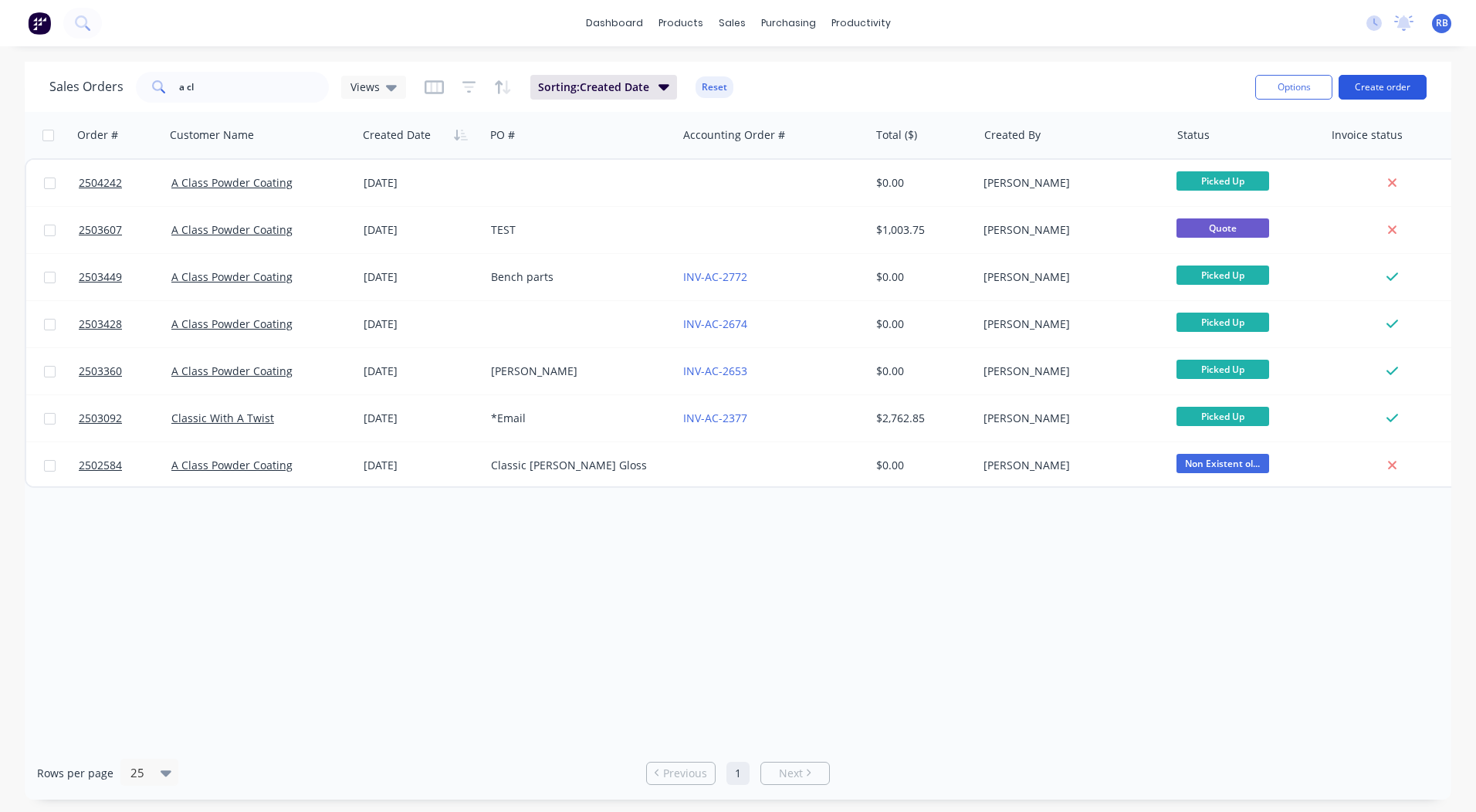
click at [1381, 92] on button "Create order" at bounding box center [1383, 88] width 88 height 25
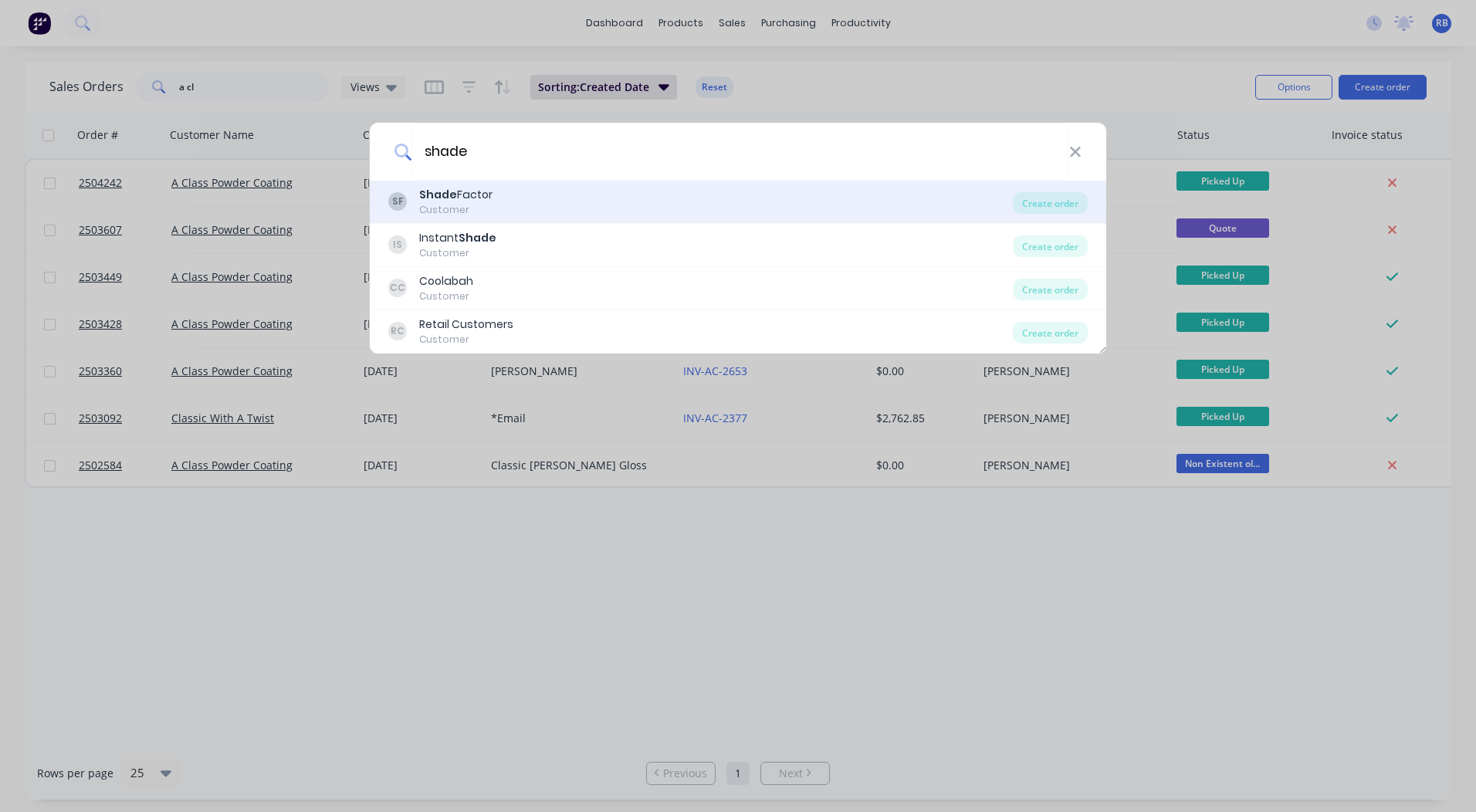
type input "shade"
click at [491, 196] on div "Shade Factor" at bounding box center [456, 195] width 73 height 16
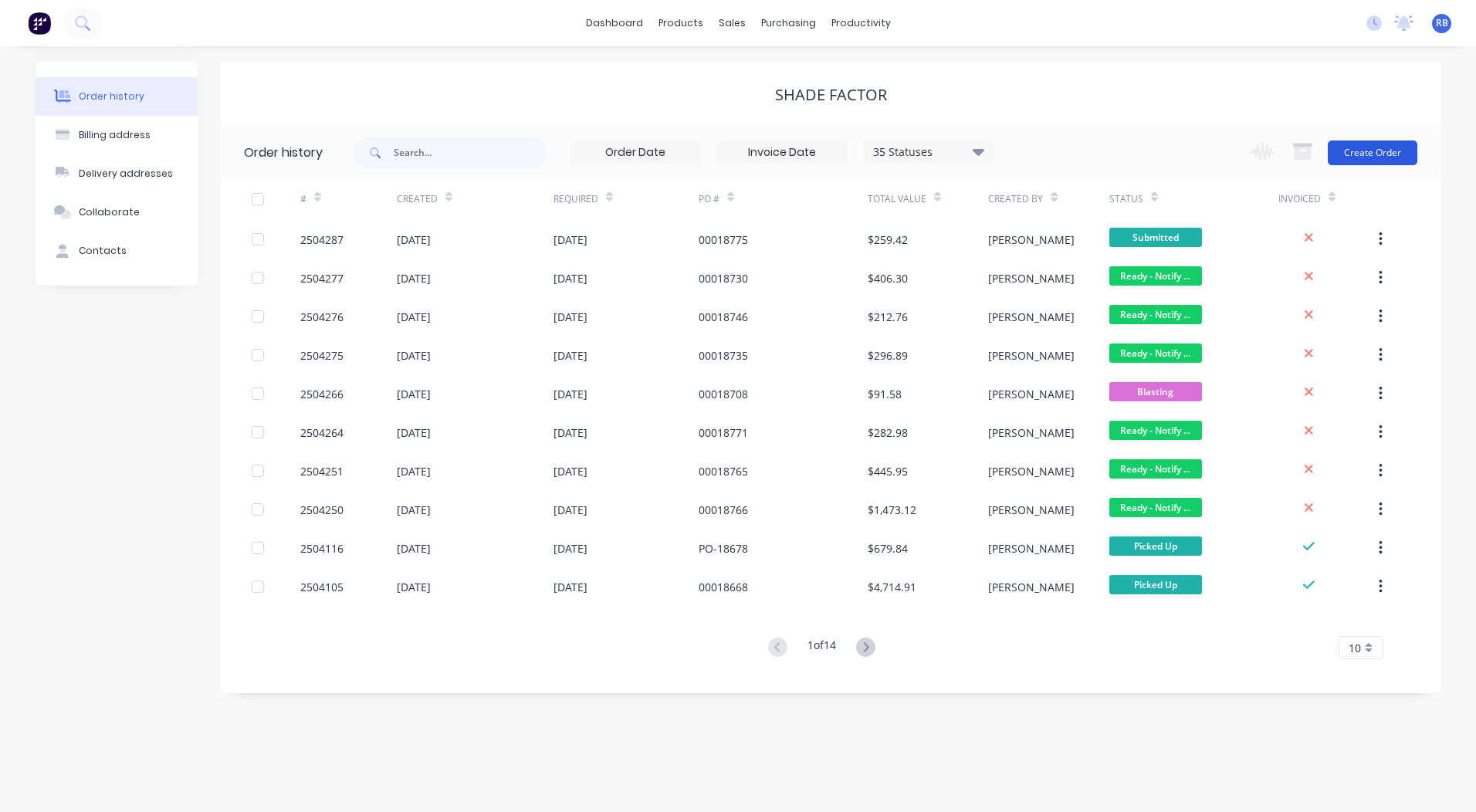
click at [1371, 160] on button "Create Order" at bounding box center [1372, 153] width 89 height 25
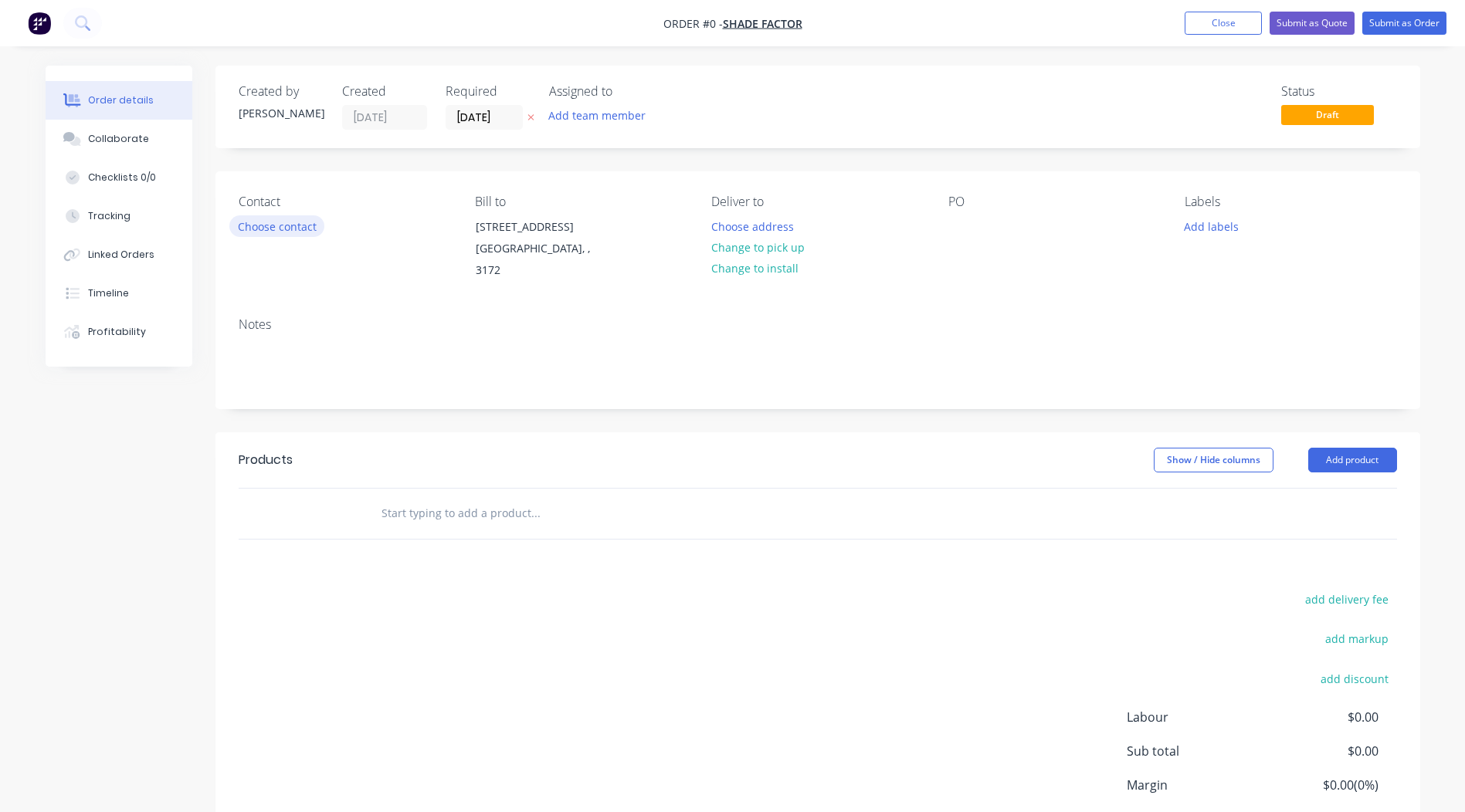
click at [281, 224] on button "Choose contact" at bounding box center [277, 225] width 95 height 21
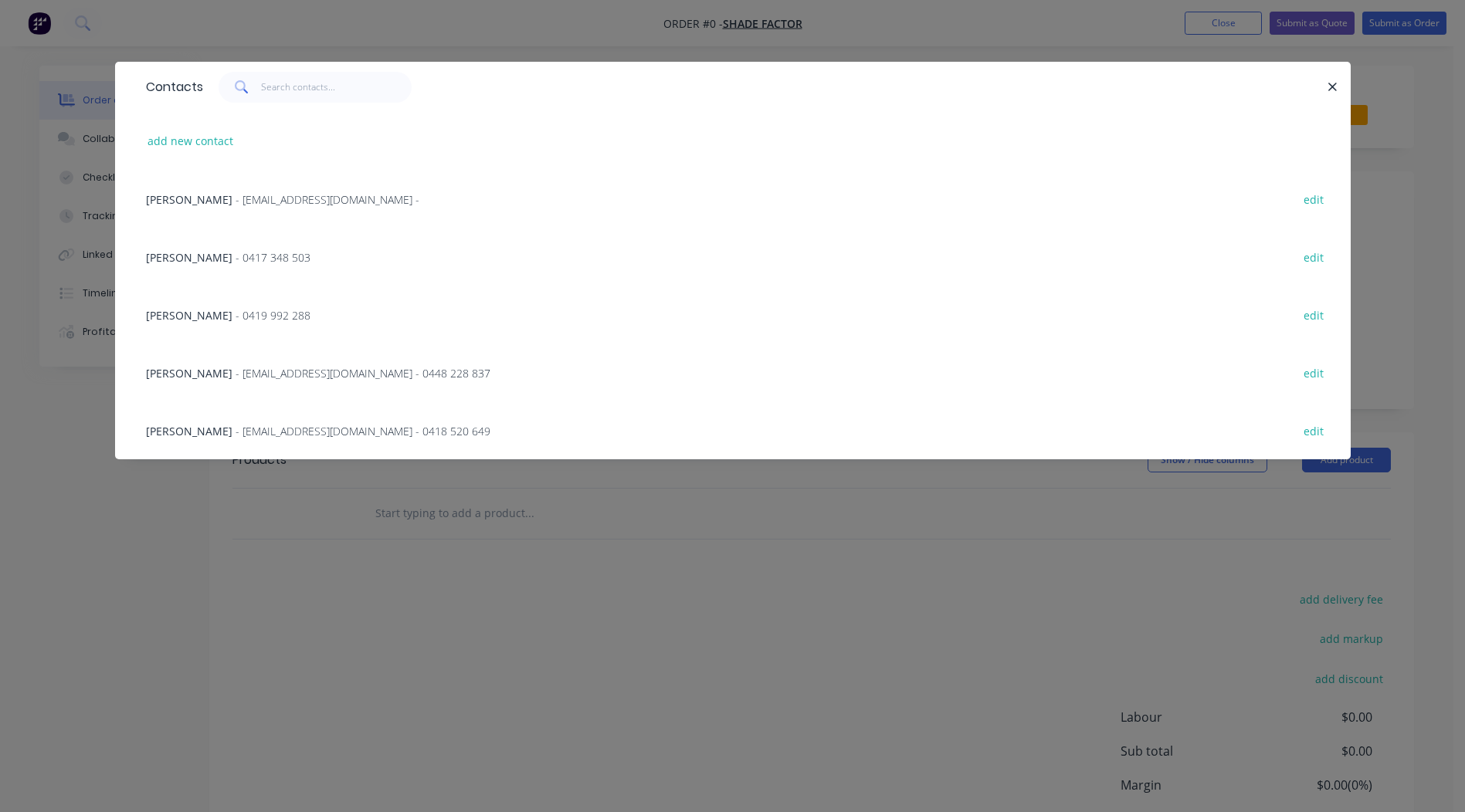
click at [236, 256] on span "- 0417 348 503" at bounding box center [274, 257] width 75 height 14
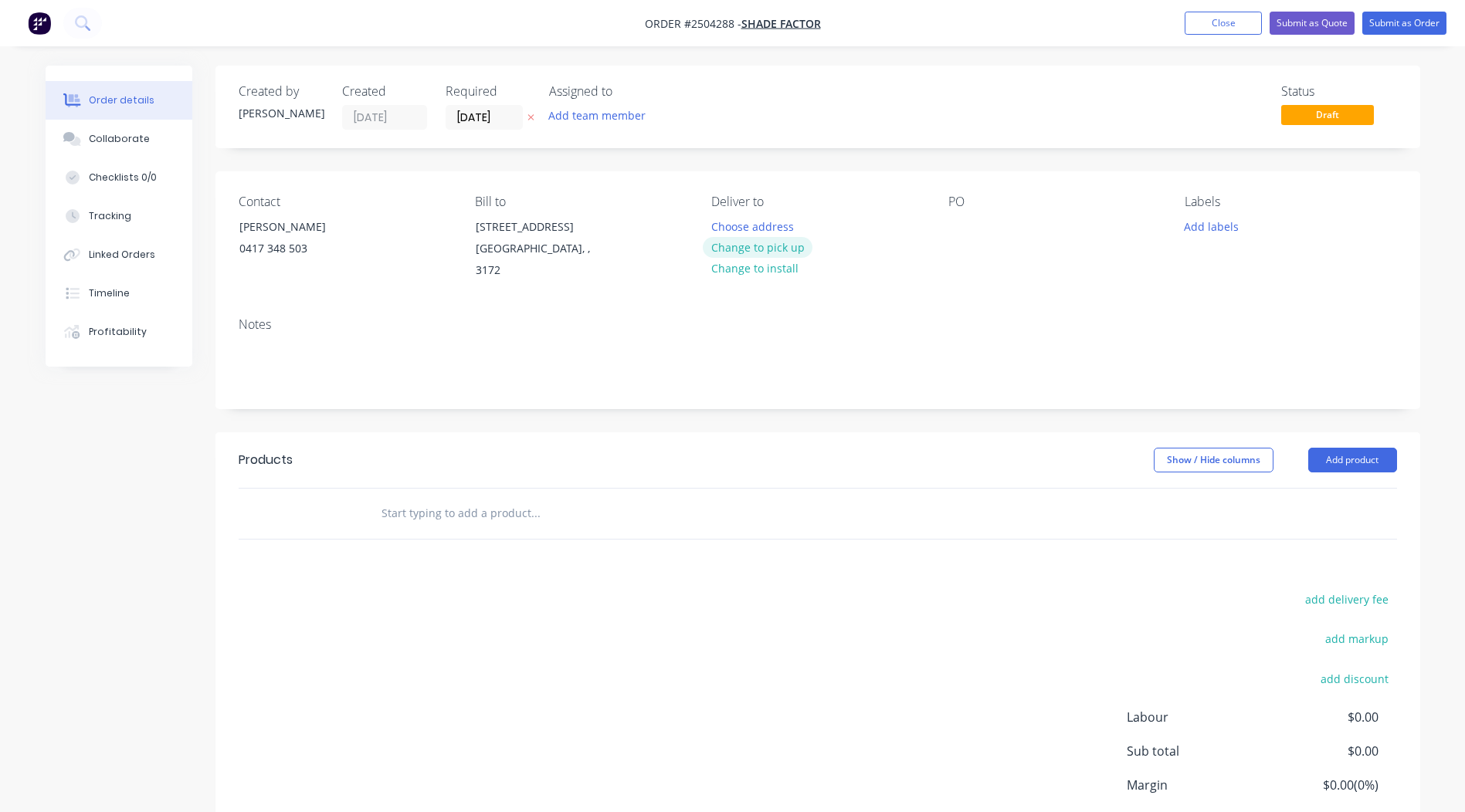
click at [780, 243] on button "Change to pick up" at bounding box center [757, 247] width 110 height 21
click at [947, 221] on div "Contact Andrew 0417 348 503 Bill to 6 Plane Ave Dingley Village, , 3172 Pick up…" at bounding box center [818, 239] width 1205 height 134
click at [955, 222] on div at bounding box center [961, 226] width 25 height 22
drag, startPoint x: 1031, startPoint y: 228, endPoint x: 898, endPoint y: 232, distance: 133.1
click at [930, 232] on div "Contact Andrew 0417 348 503 Bill to 6 Plane Ave Dingley Village, , 3172 Pick up…" at bounding box center [818, 239] width 1205 height 134
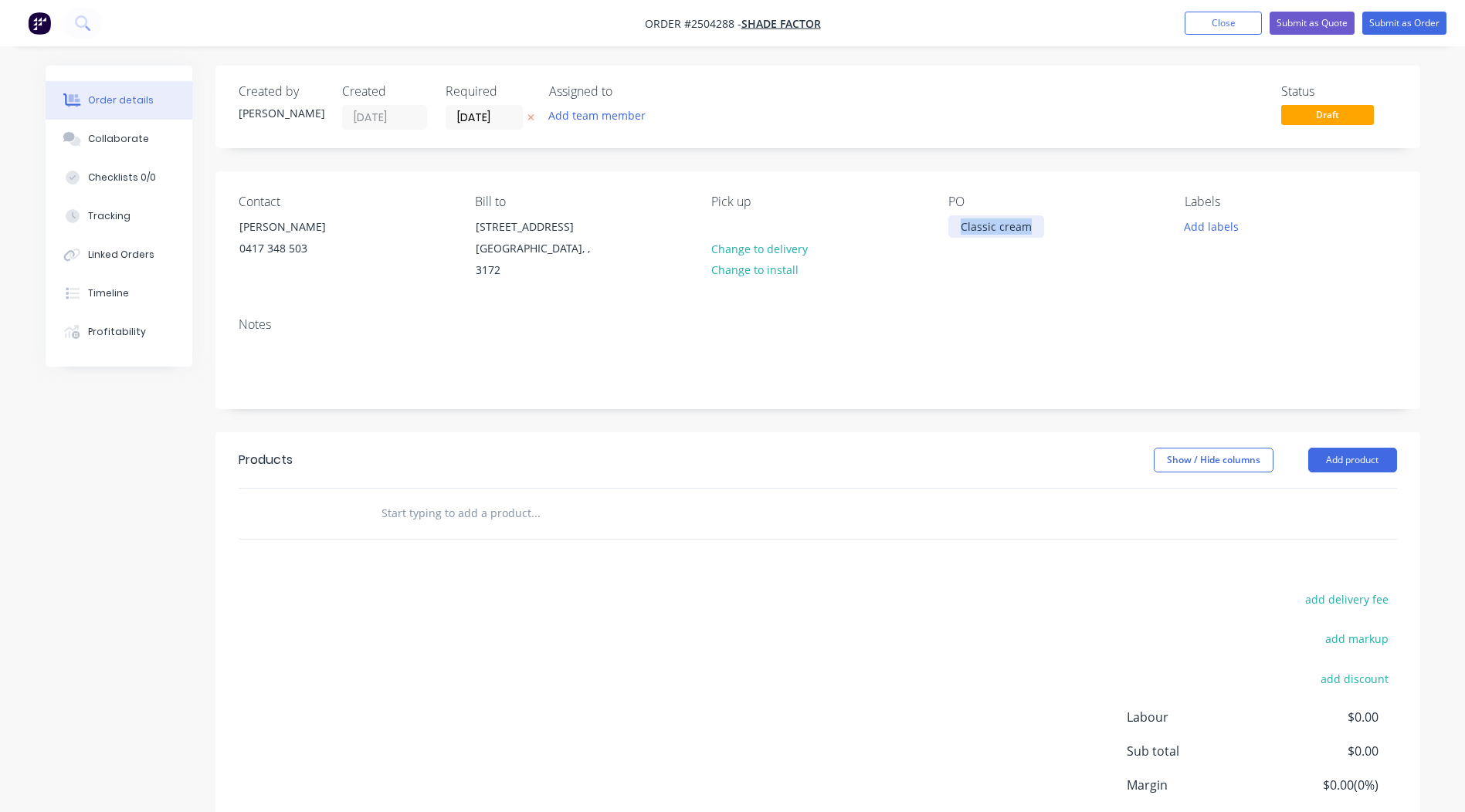
copy div "Classic cream"
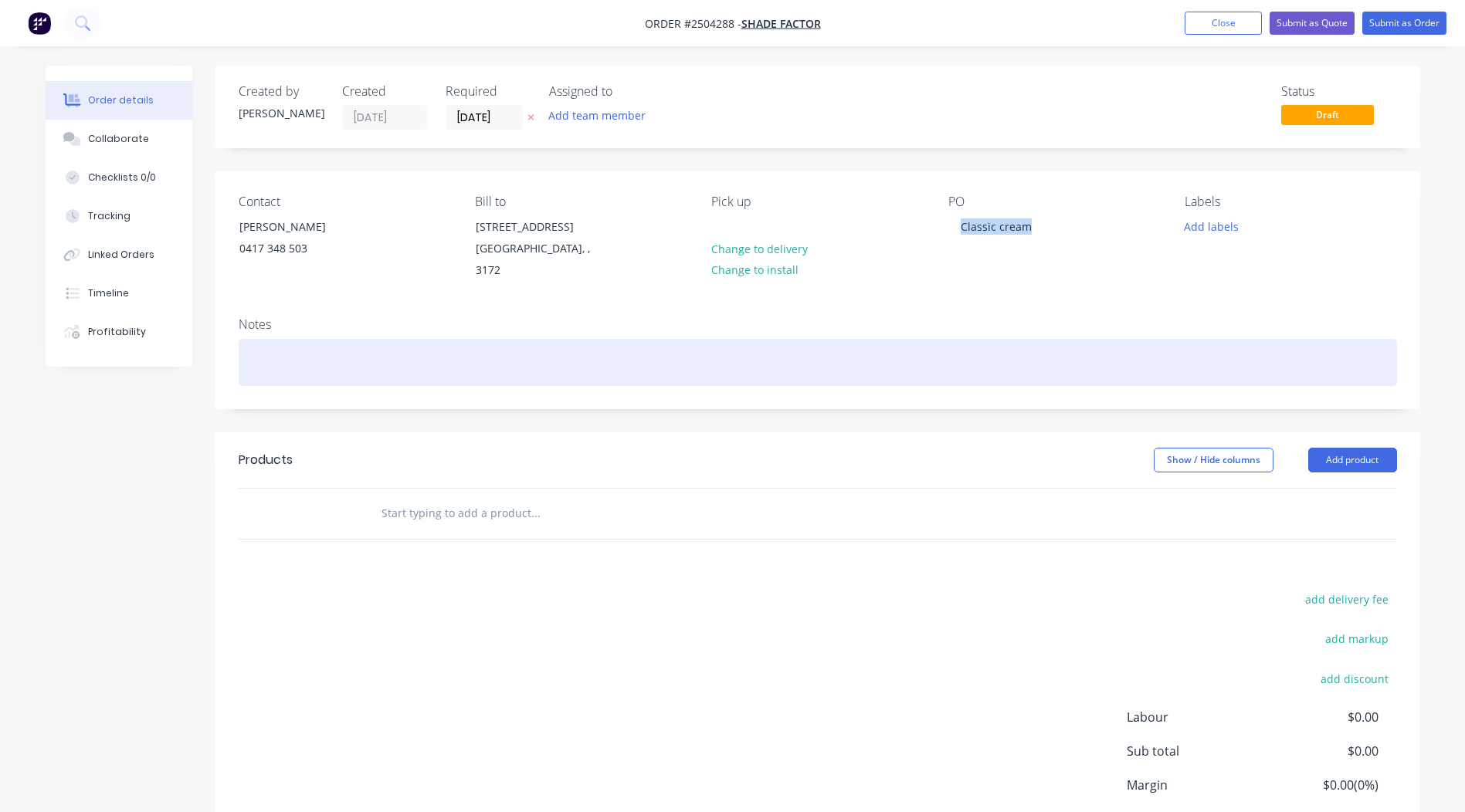
click at [339, 361] on div at bounding box center [818, 362] width 1158 height 47
paste div
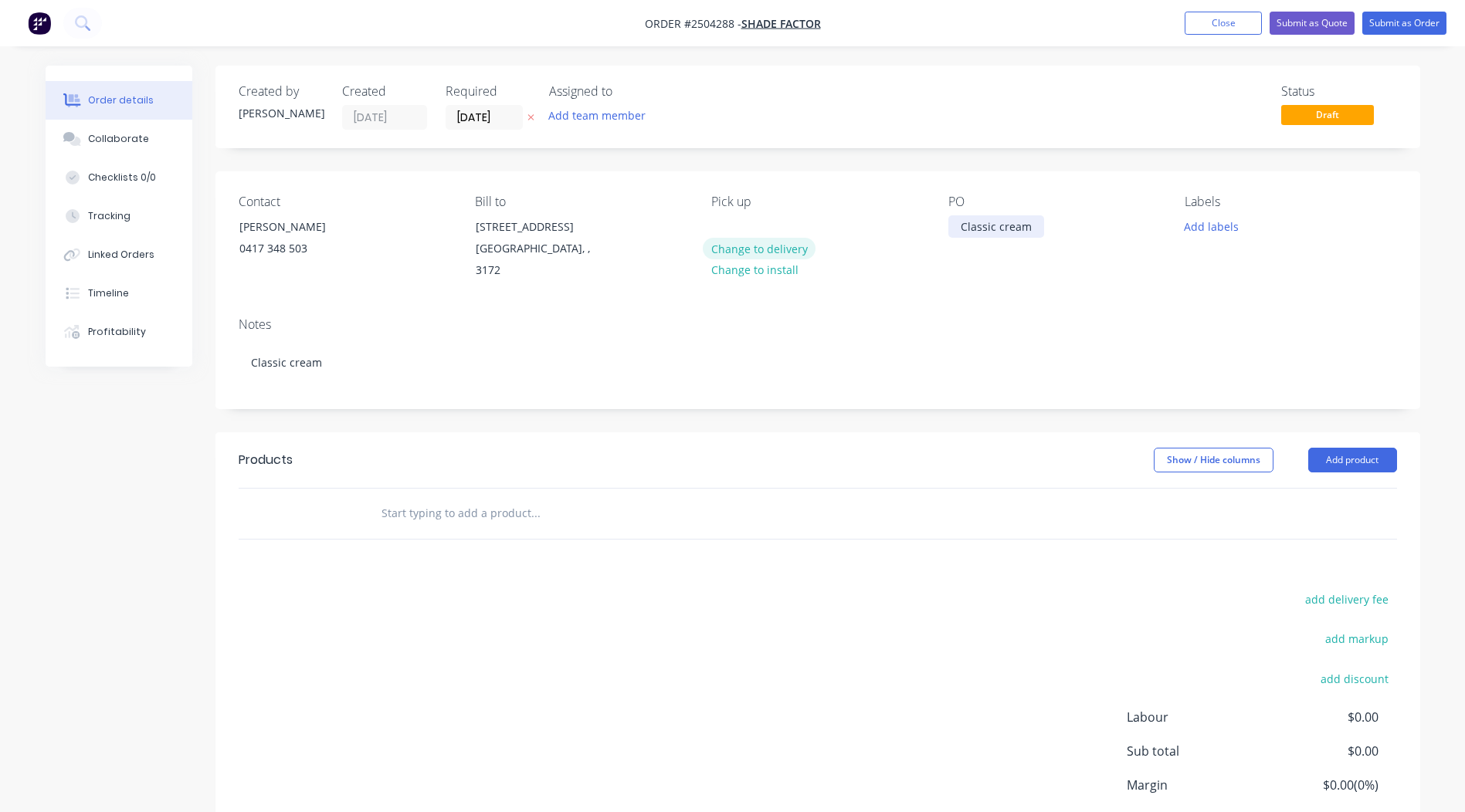
click at [843, 253] on div "Contact Andrew 0417 348 503 Bill to 6 Plane Ave Dingley Village, , 3172 Pick up…" at bounding box center [818, 239] width 1205 height 134
click at [1239, 213] on div "Labels Add labels" at bounding box center [1291, 239] width 212 height 88
drag, startPoint x: 1239, startPoint y: 213, endPoint x: 1192, endPoint y: 233, distance: 51.1
click at [1191, 234] on button "Add labels" at bounding box center [1212, 225] width 72 height 21
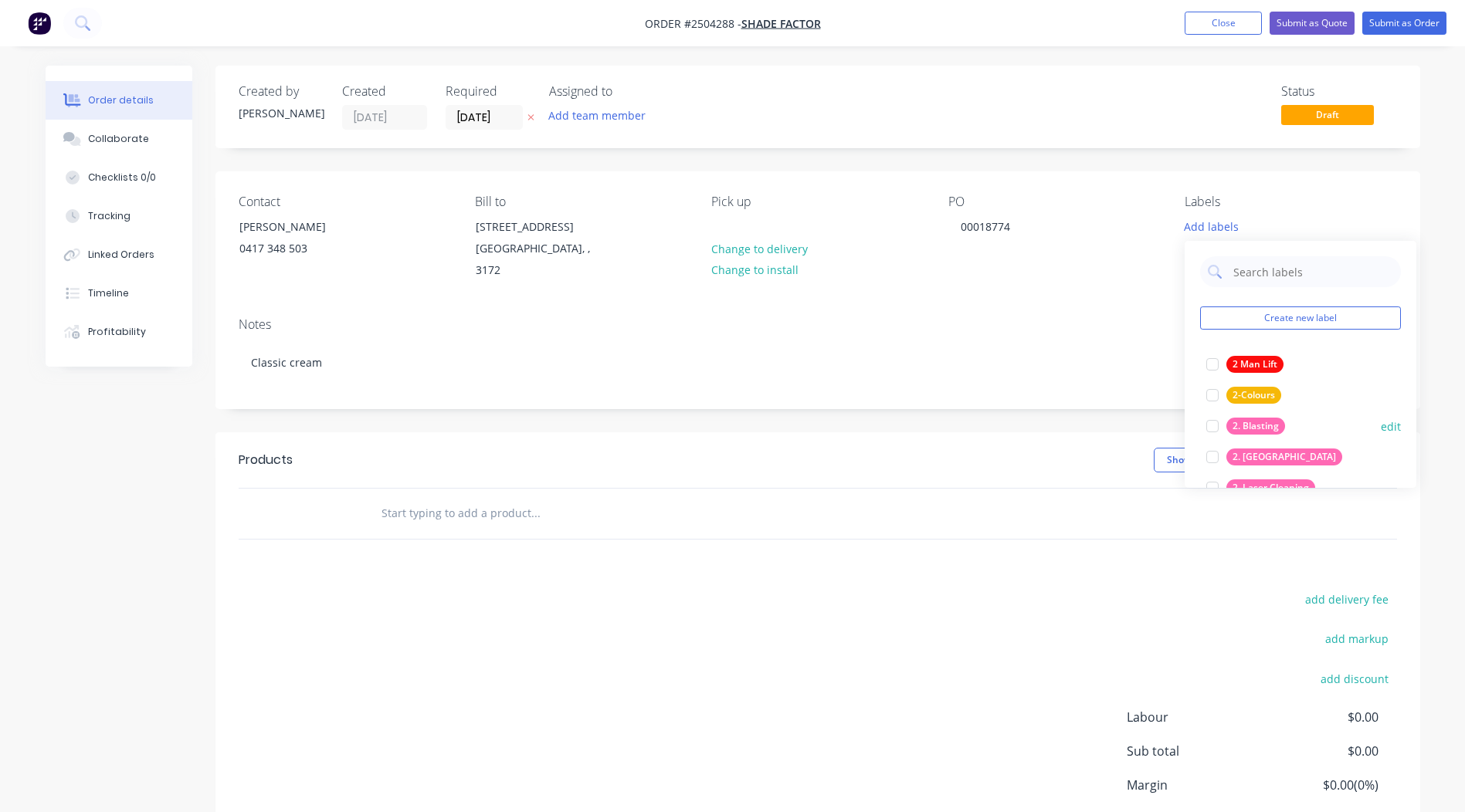
click at [1274, 423] on div "2. Blasting" at bounding box center [1256, 426] width 59 height 17
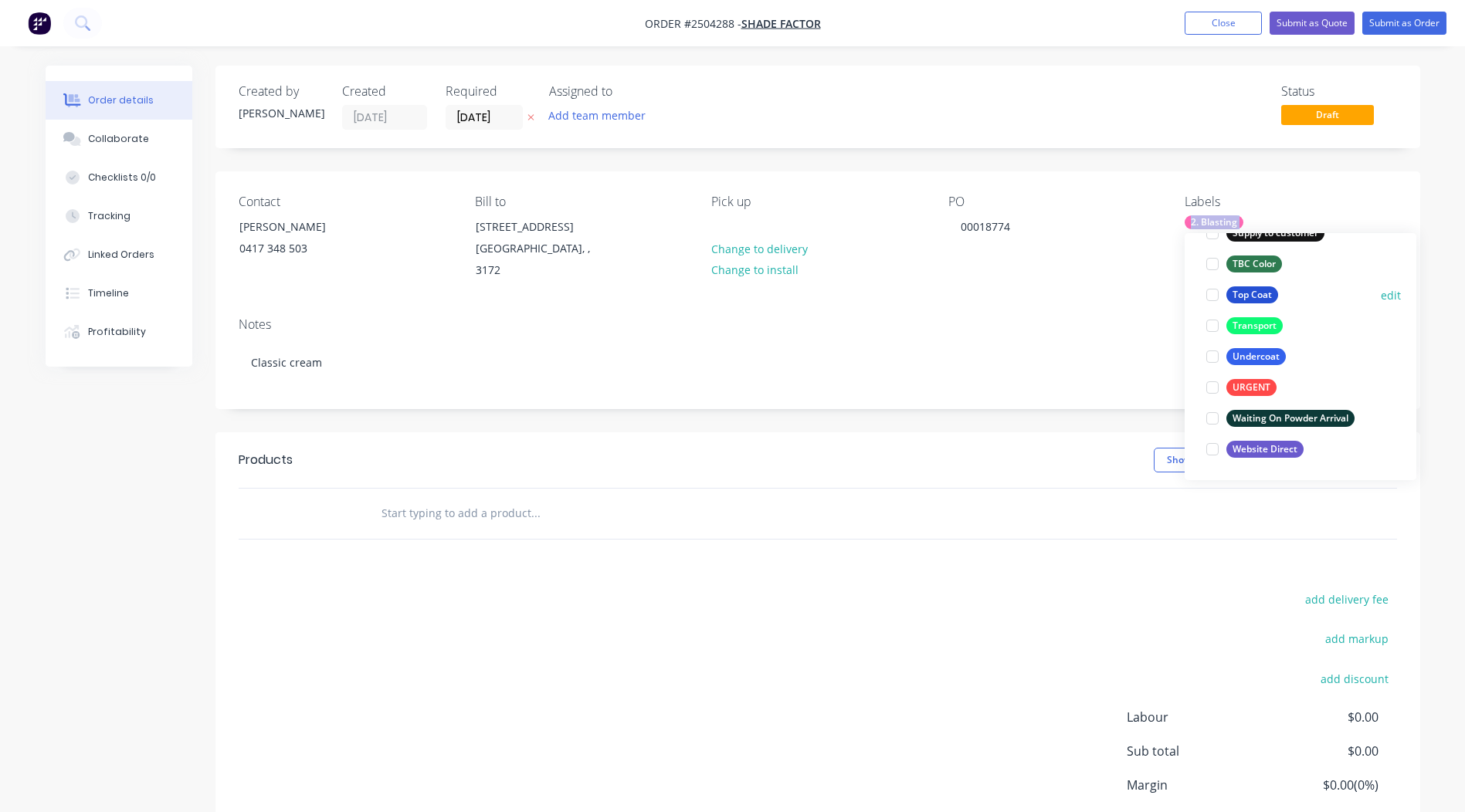
click at [1254, 297] on div "Top Coat" at bounding box center [1252, 295] width 52 height 17
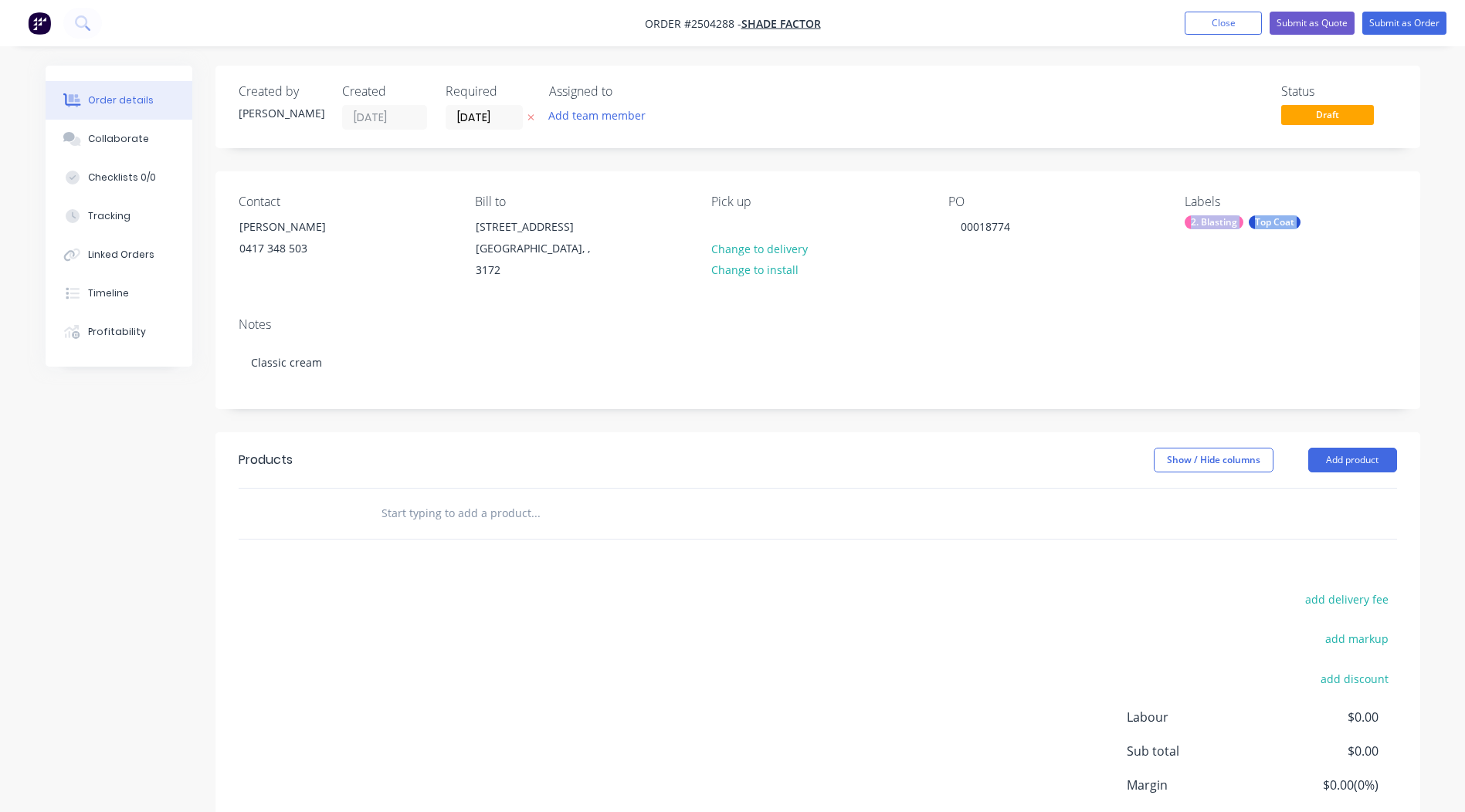
click at [1156, 157] on div "Created by Rory Created 02/10/25 Required 02/10/25 Assigned to Add team member …" at bounding box center [818, 487] width 1205 height 844
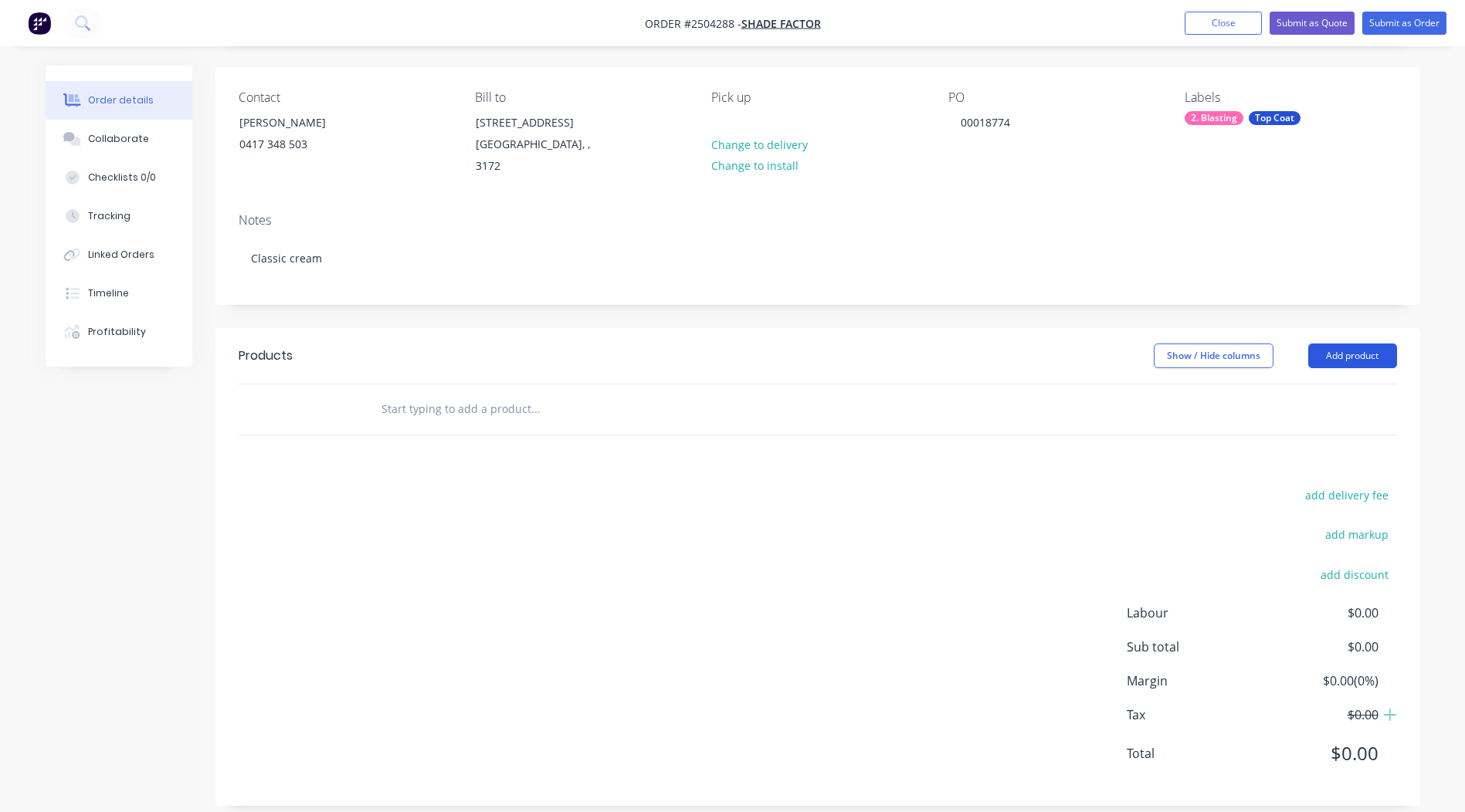
click at [1340, 344] on button "Add product" at bounding box center [1352, 356] width 88 height 25
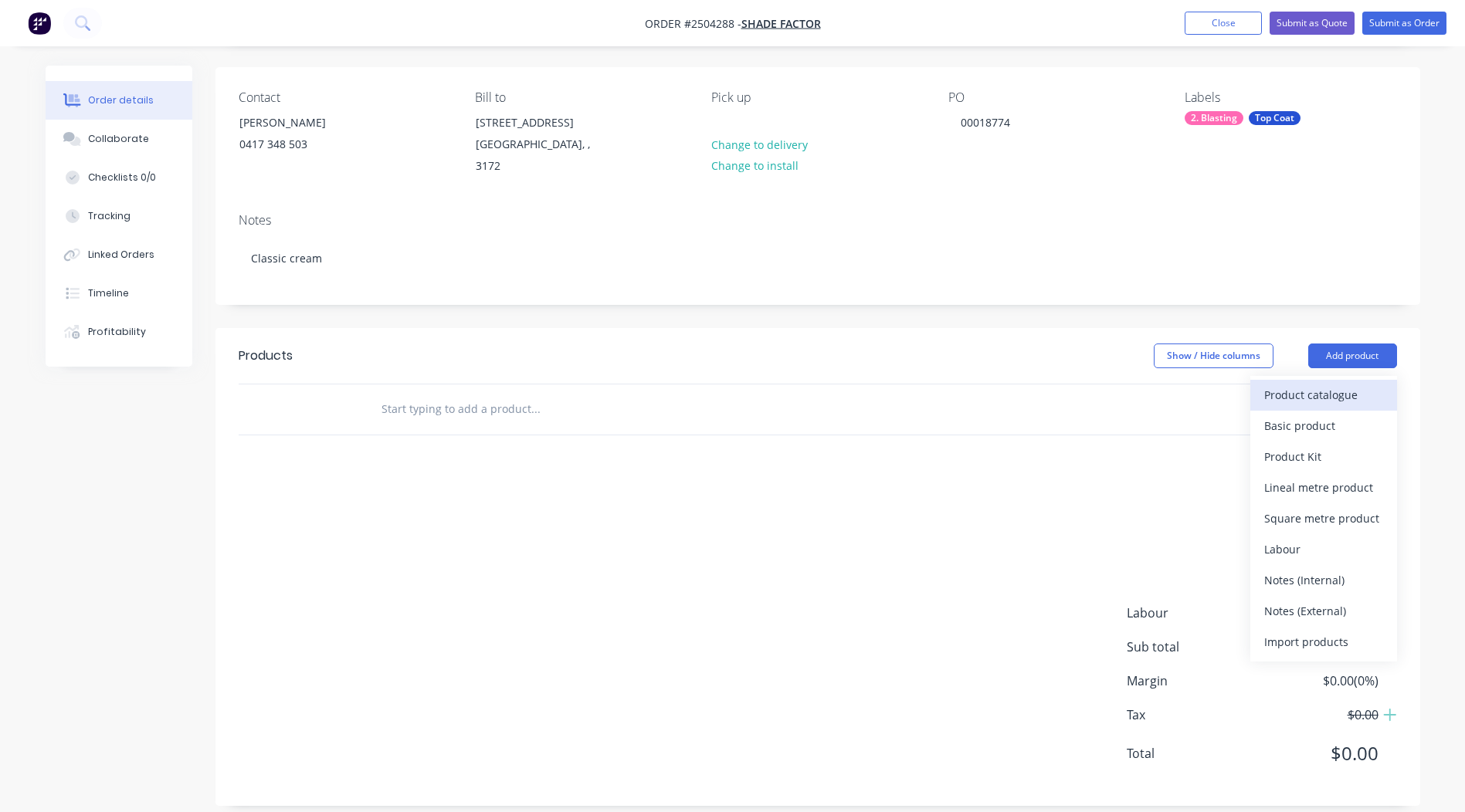
click at [1310, 384] on div "Product catalogue" at bounding box center [1324, 395] width 119 height 22
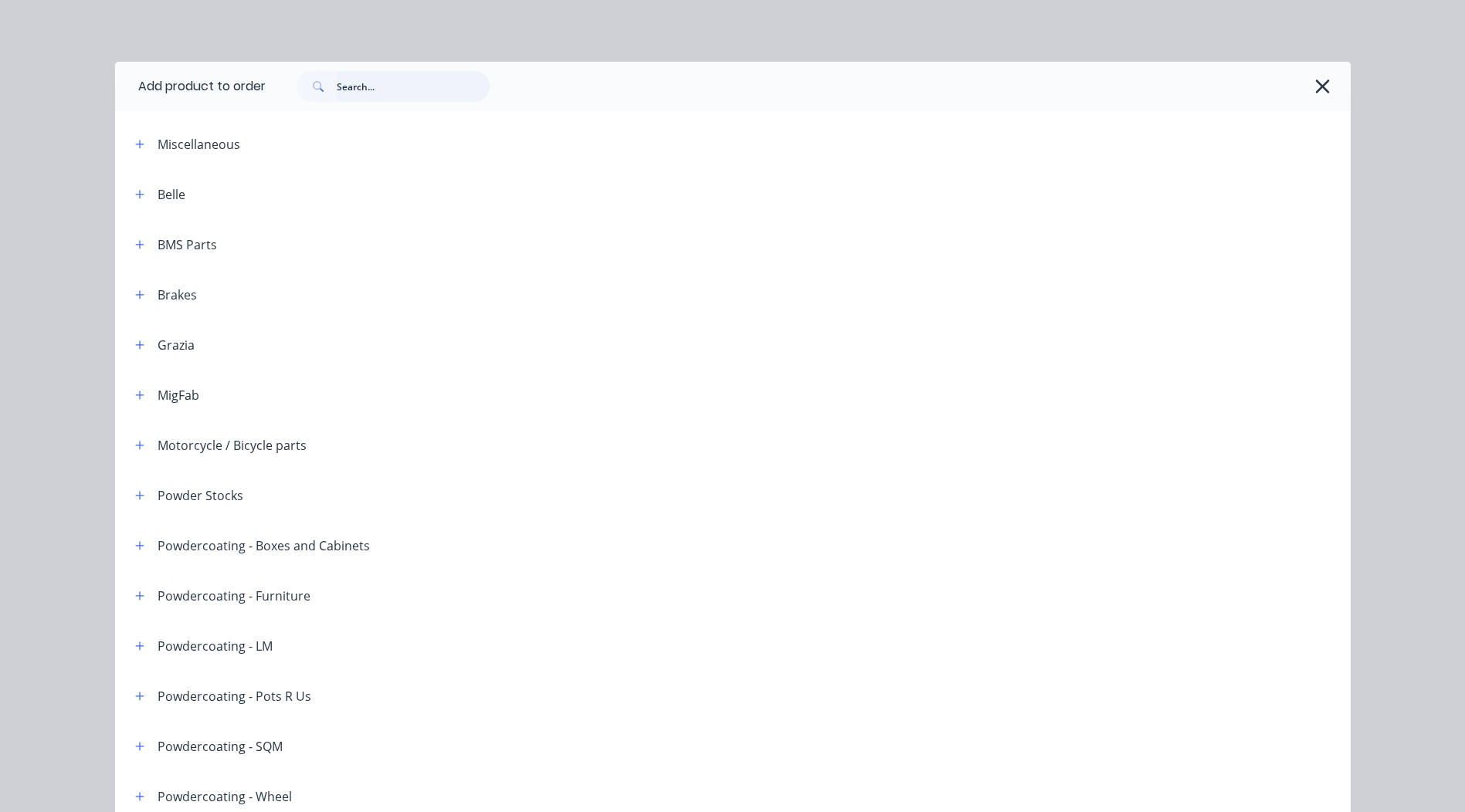
click at [358, 97] on input "text" at bounding box center [413, 87] width 153 height 31
paste input "Classic cream"
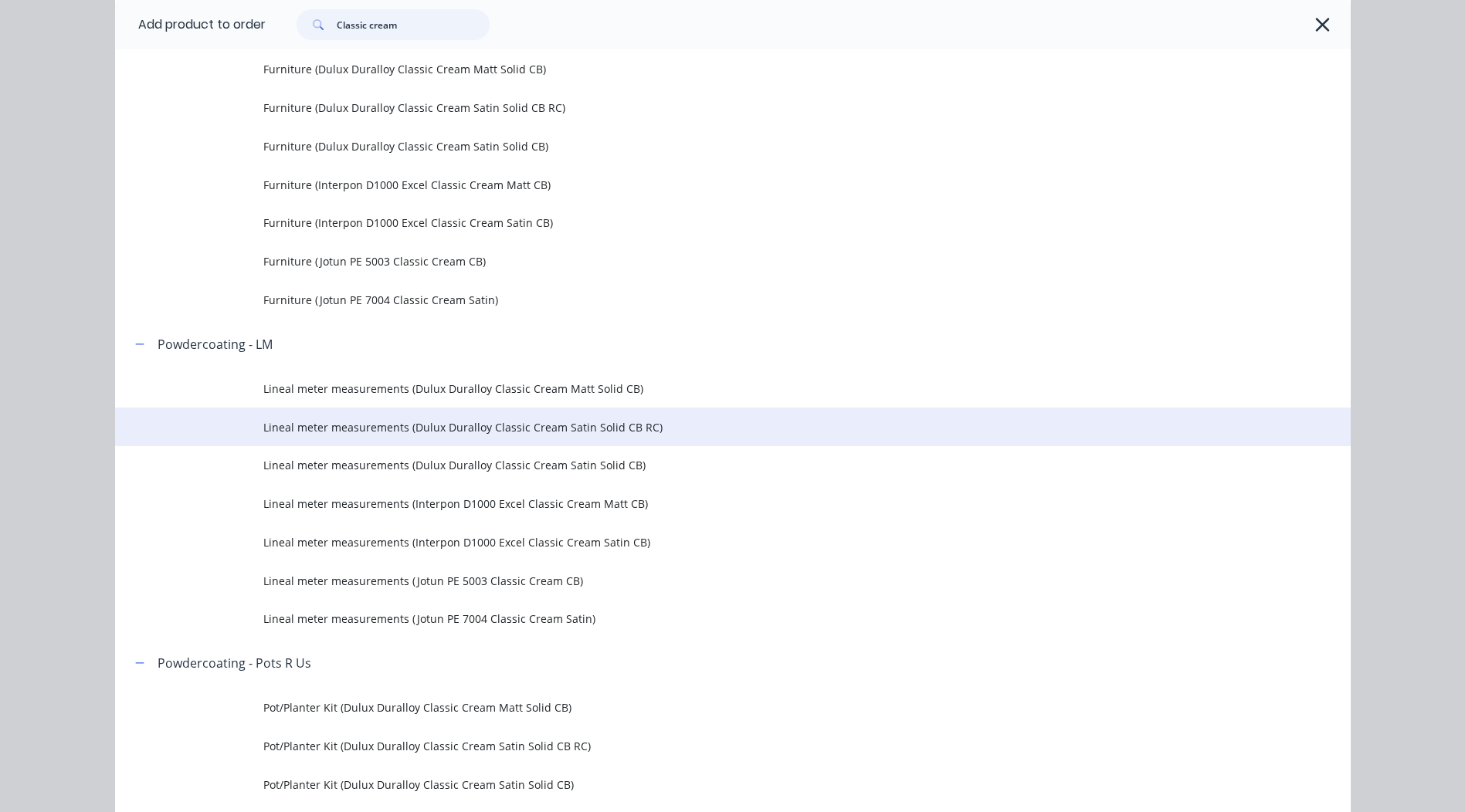
scroll to position [772, 0]
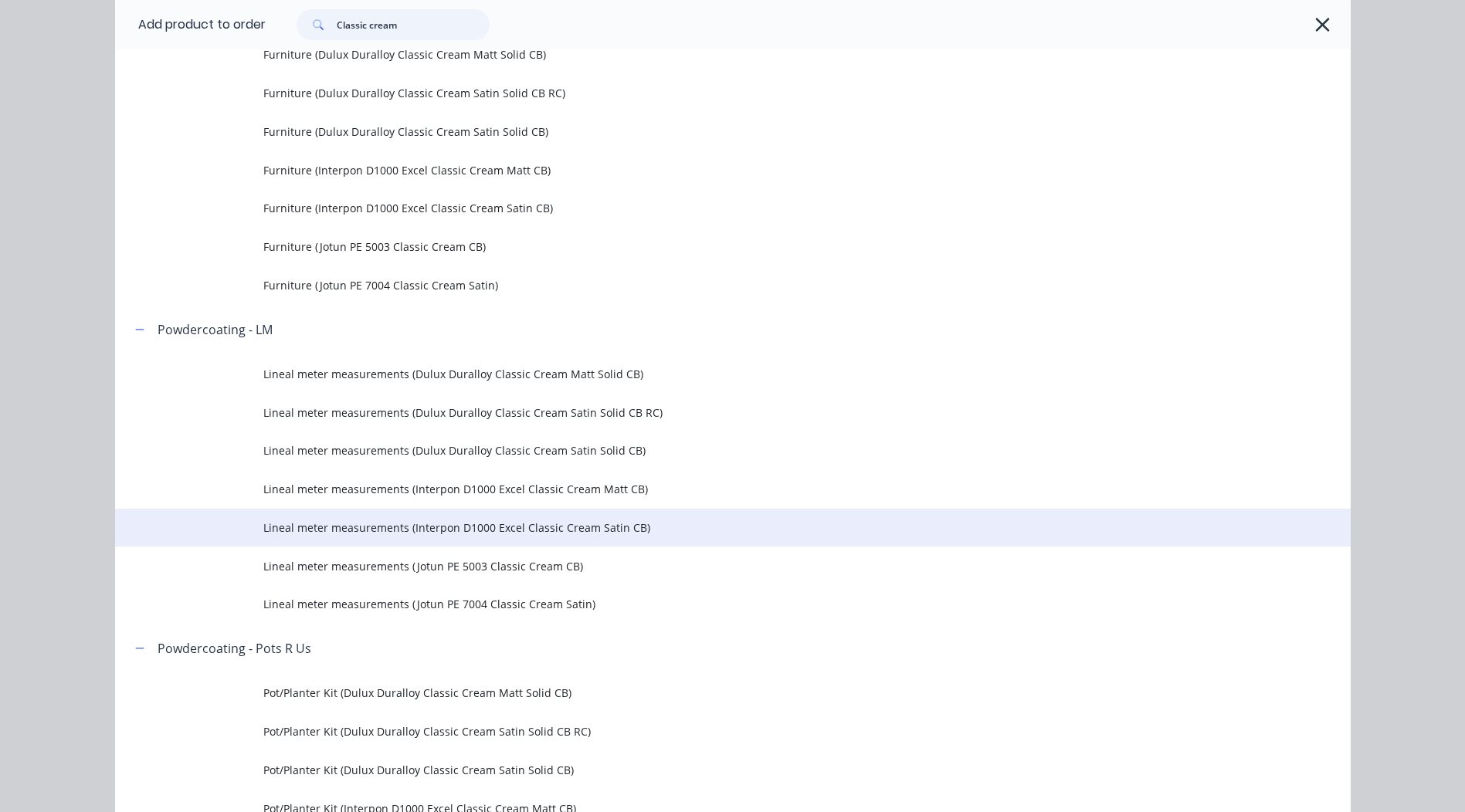
type input "Classic cream"
click at [593, 533] on span "Lineal meter measurements (Interpon D1000 Excel Classic Cream Satin CB)" at bounding box center [698, 528] width 870 height 16
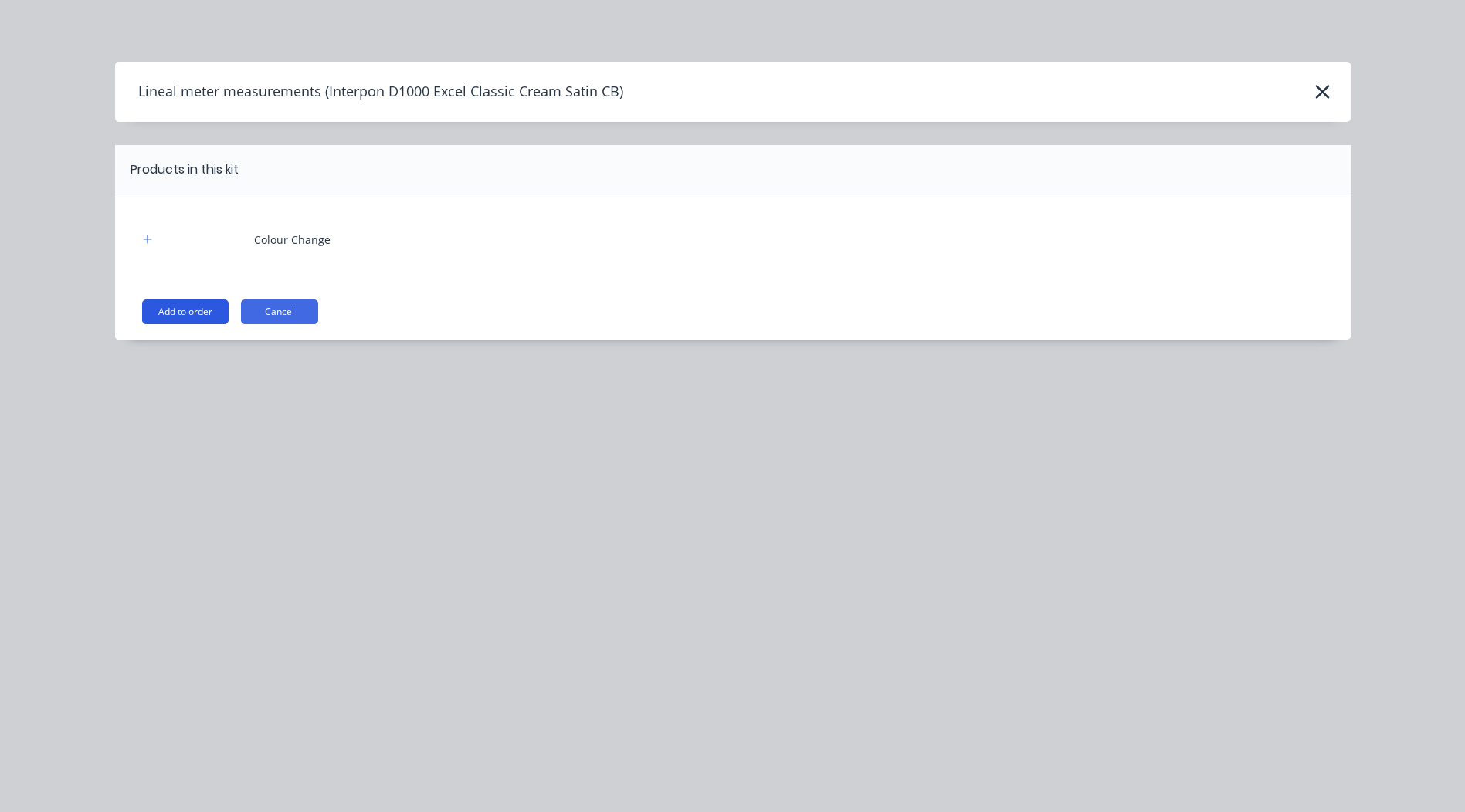
click at [181, 315] on button "Add to order" at bounding box center [185, 312] width 87 height 25
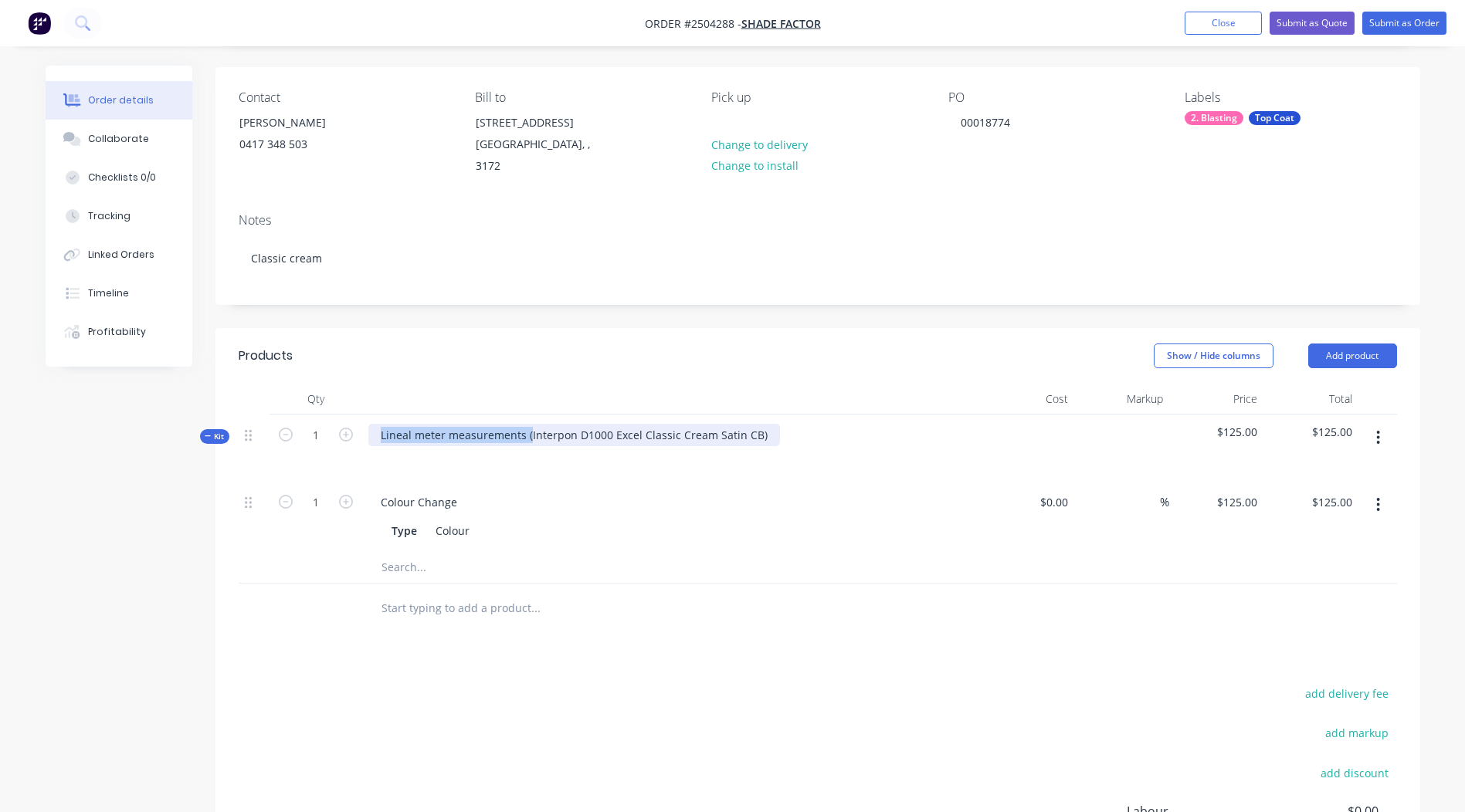
drag, startPoint x: 527, startPoint y: 418, endPoint x: 0, endPoint y: 503, distance: 533.8
click at [0, 503] on html "Order #2504288 - Shade Factor Add product Close Submit as Quote Submit as Order…" at bounding box center [732, 461] width 1465 height 1132
click at [617, 423] on div "Interpon D1000 Excel Classic Cream Satin CB)" at bounding box center [498, 434] width 259 height 22
click at [1380, 430] on icon "button" at bounding box center [1378, 438] width 4 height 17
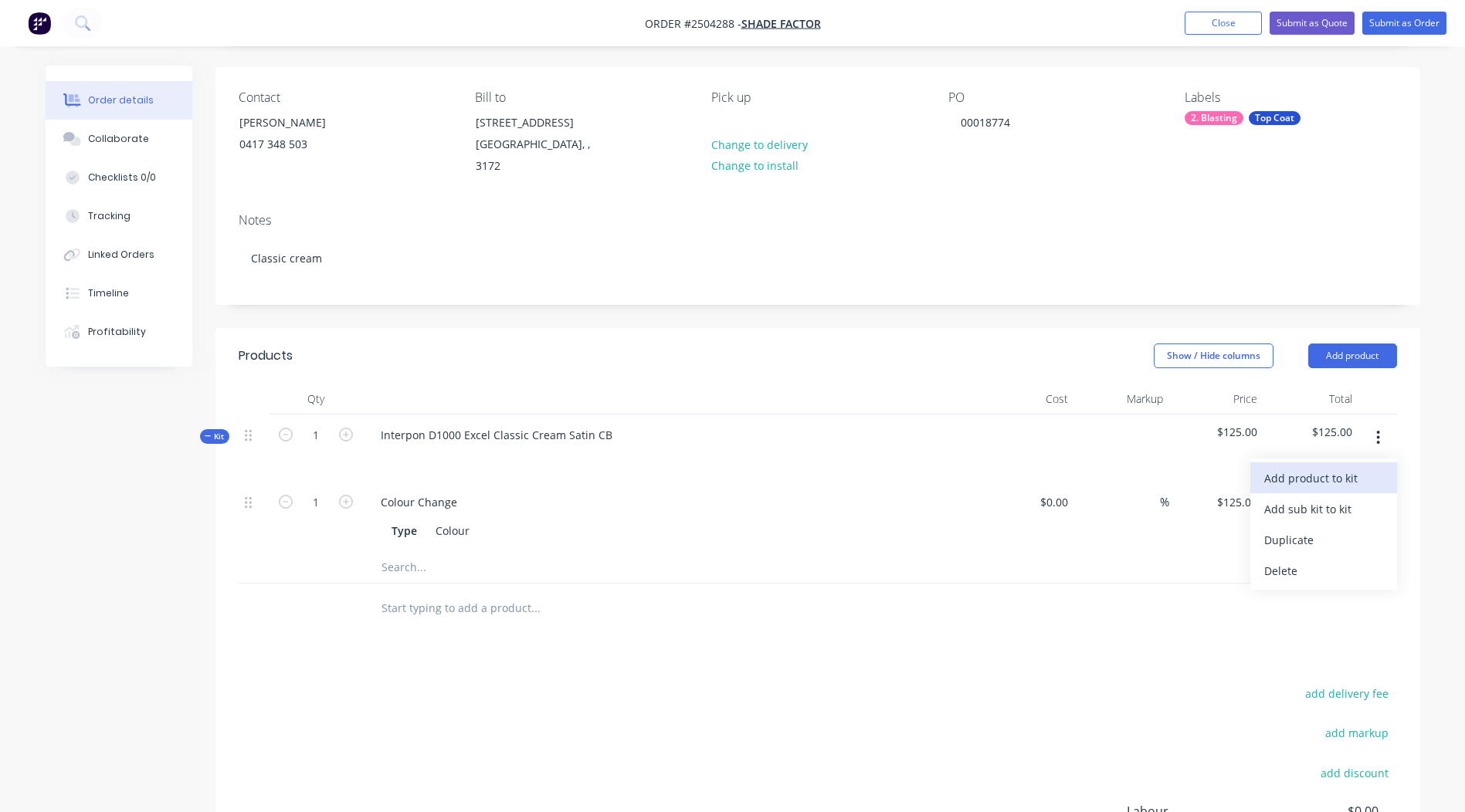
click at [1324, 469] on div "Add product to kit" at bounding box center [1324, 478] width 119 height 22
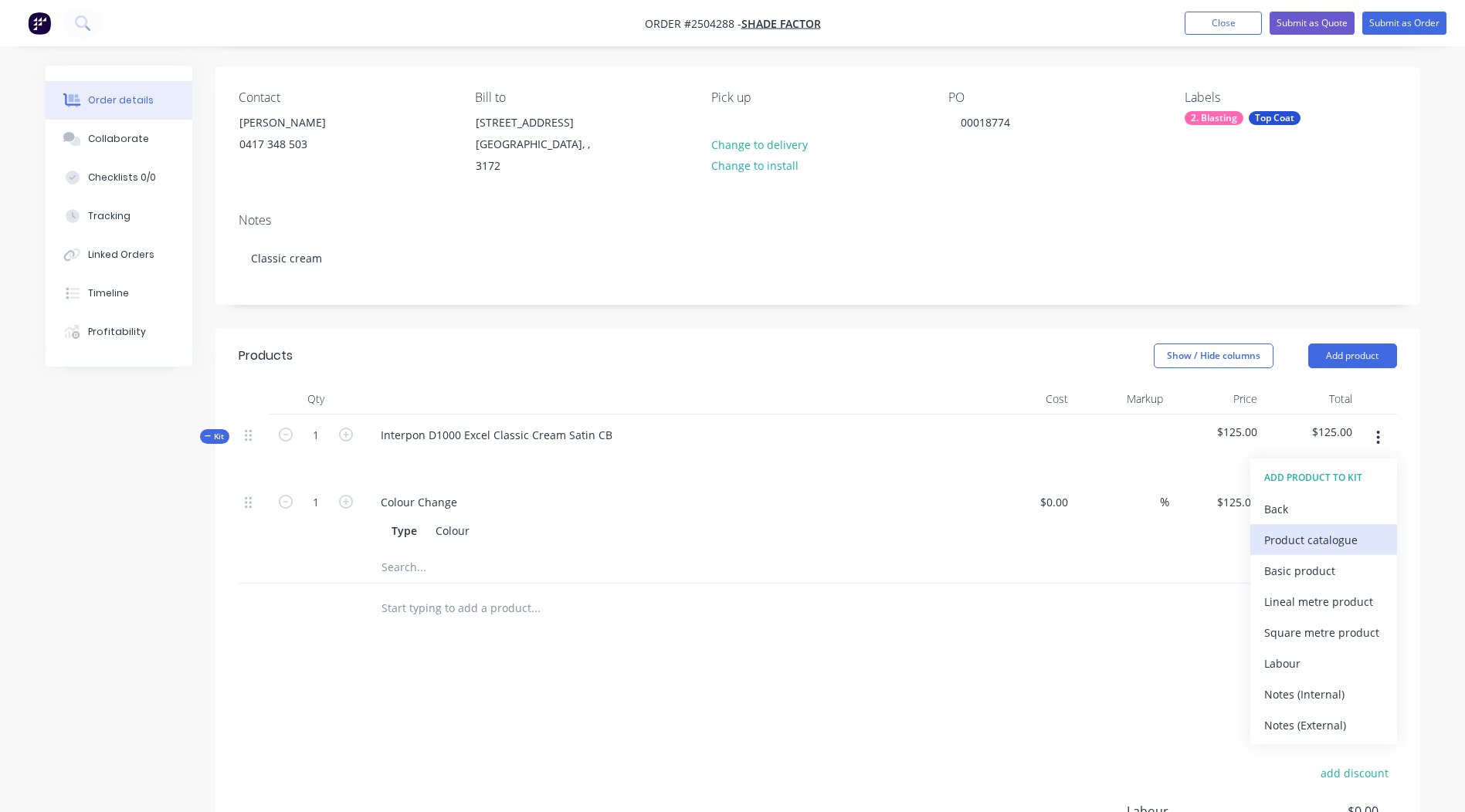
click at [1312, 529] on div "Product catalogue" at bounding box center [1324, 540] width 119 height 22
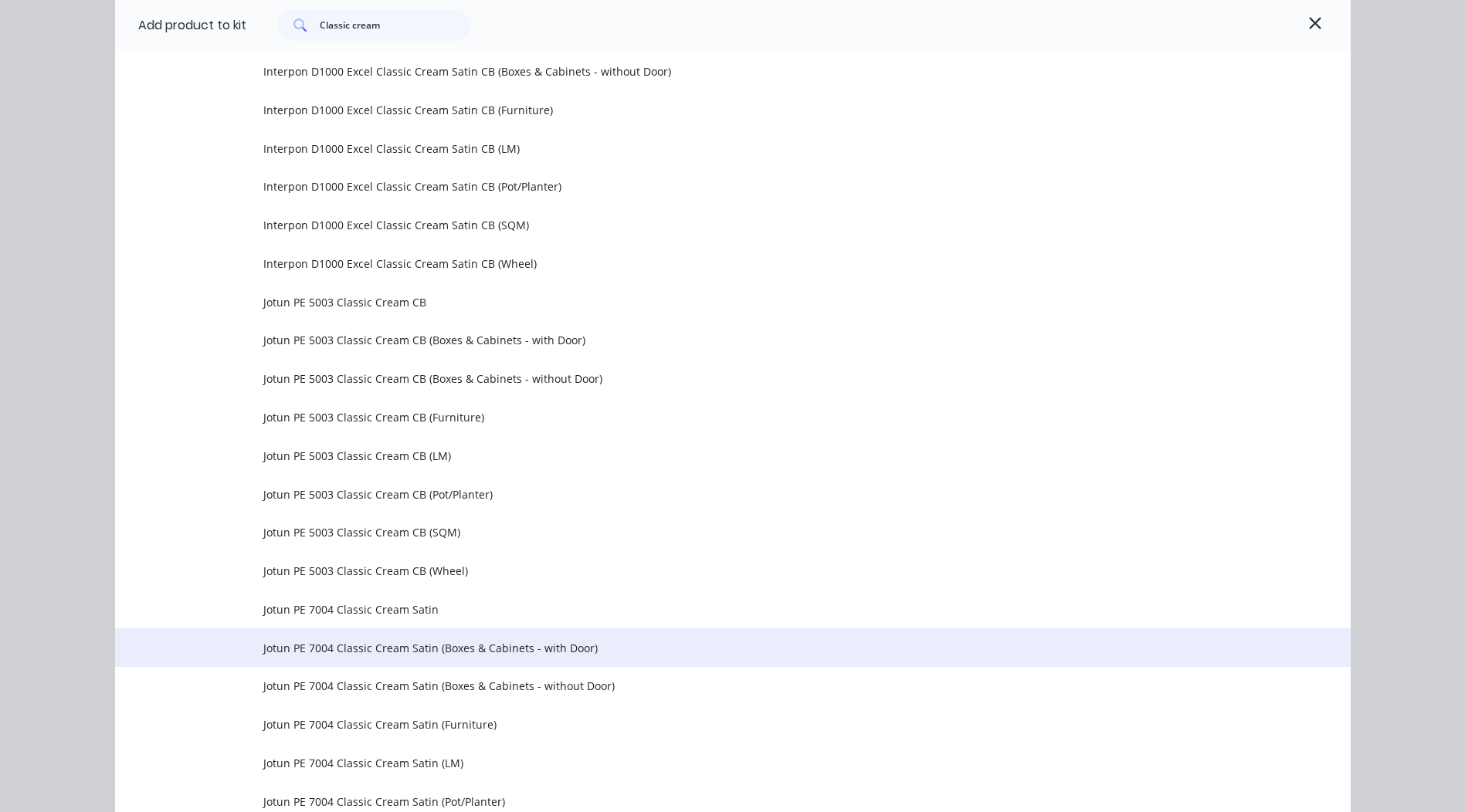
scroll to position [1775, 0]
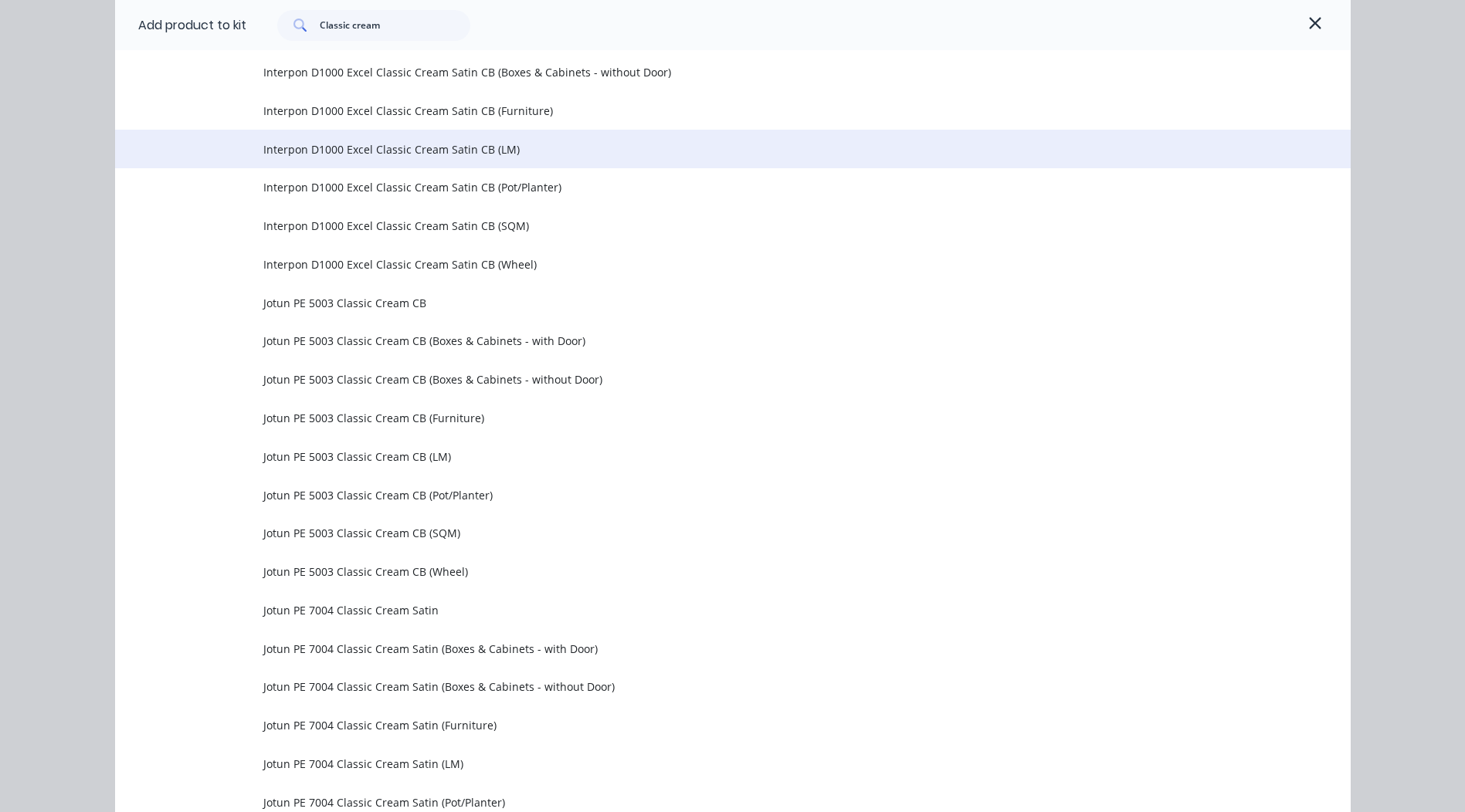
click at [375, 153] on span "Interpon D1000 Excel Classic Cream Satin CB (LM)" at bounding box center [698, 149] width 870 height 16
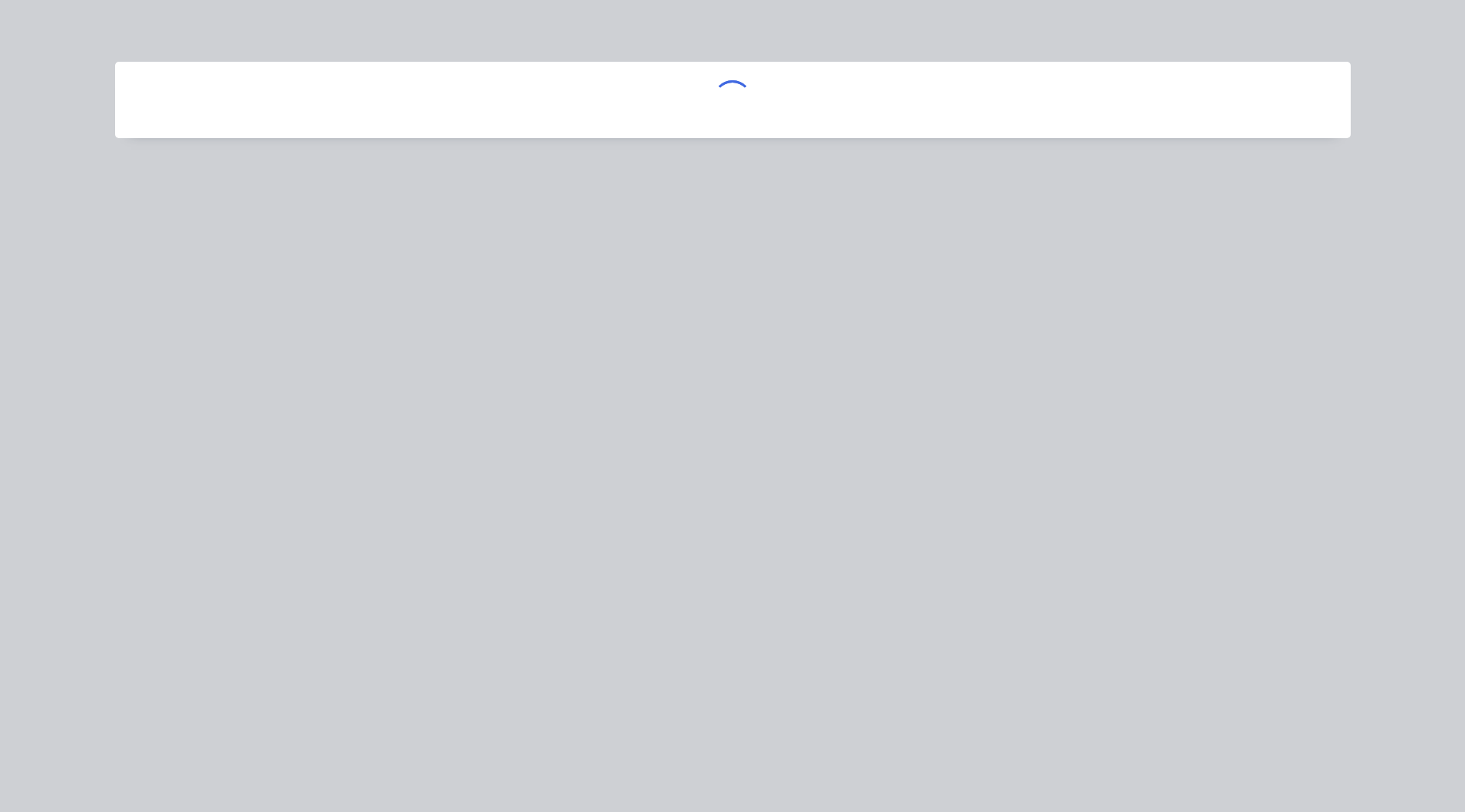
scroll to position [0, 0]
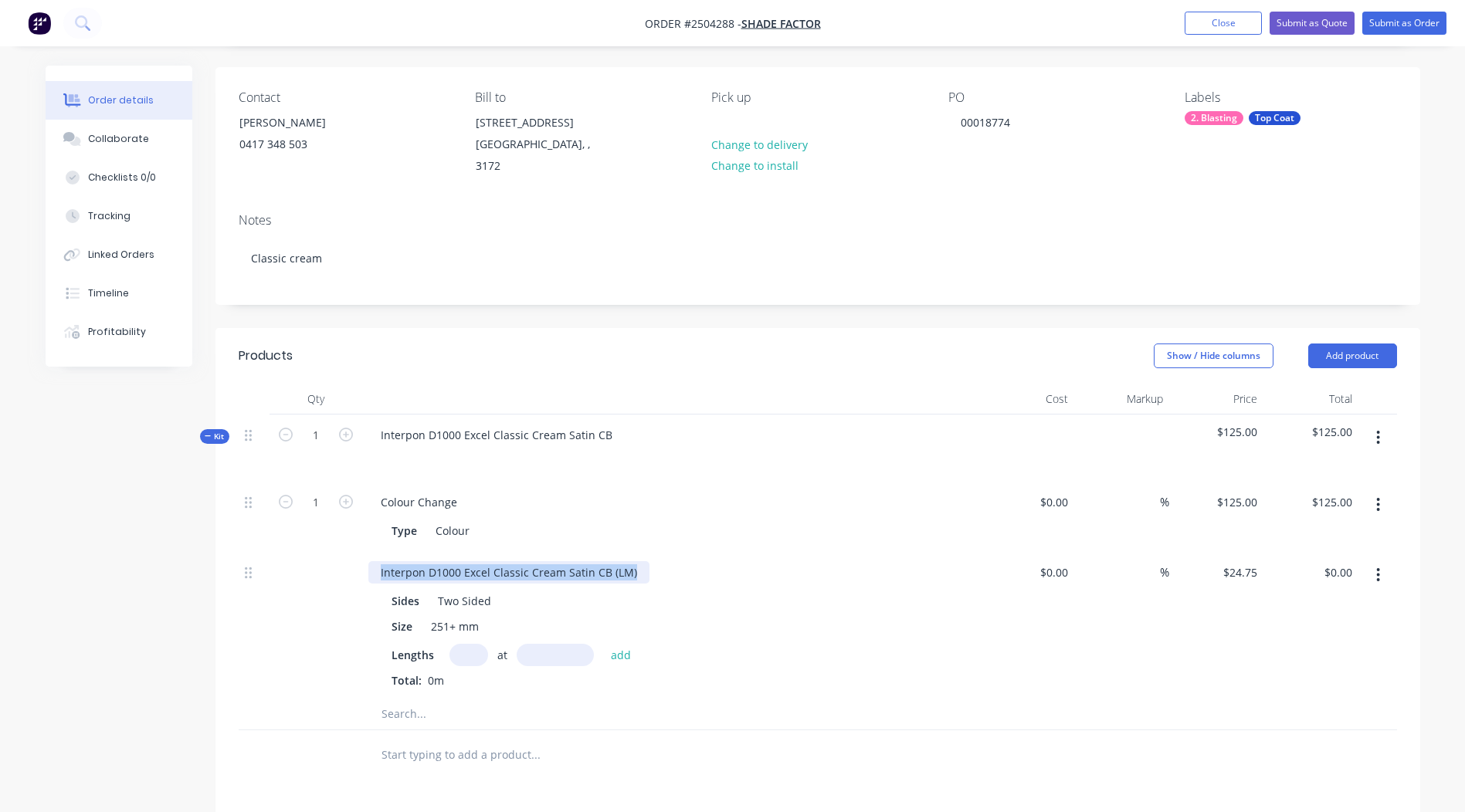
drag, startPoint x: 633, startPoint y: 559, endPoint x: 0, endPoint y: 507, distance: 635.1
click at [0, 506] on html "Order #2504288 - Shade Factor Add product Close Submit as Quote Submit as Order…" at bounding box center [732, 534] width 1465 height 1278
click at [476, 644] on input "text" at bounding box center [468, 655] width 38 height 22
type input "1"
click at [532, 644] on input "text" at bounding box center [555, 655] width 77 height 22
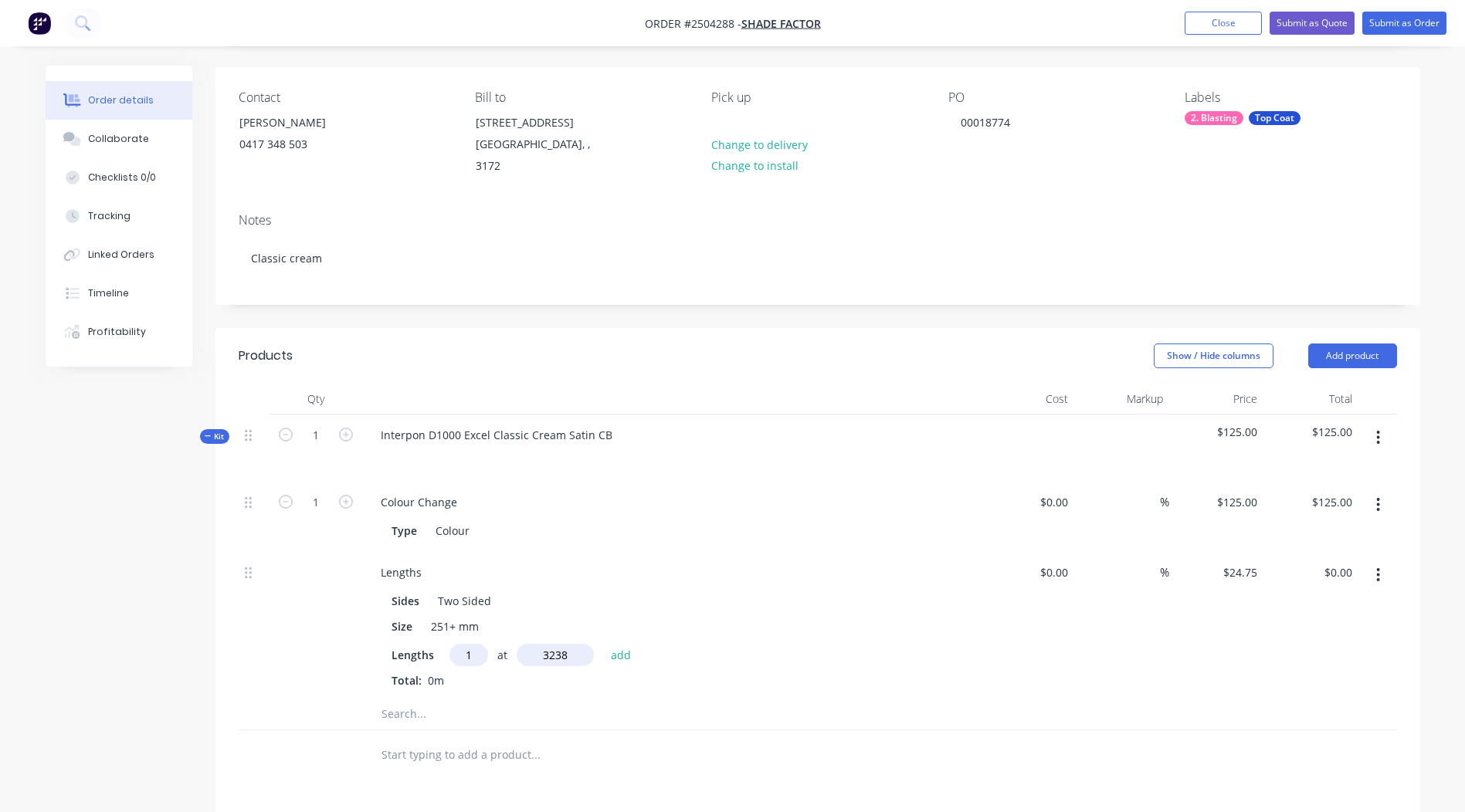
type input "3238"
click at [603, 644] on button "add" at bounding box center [621, 654] width 37 height 21
type input "$80.14"
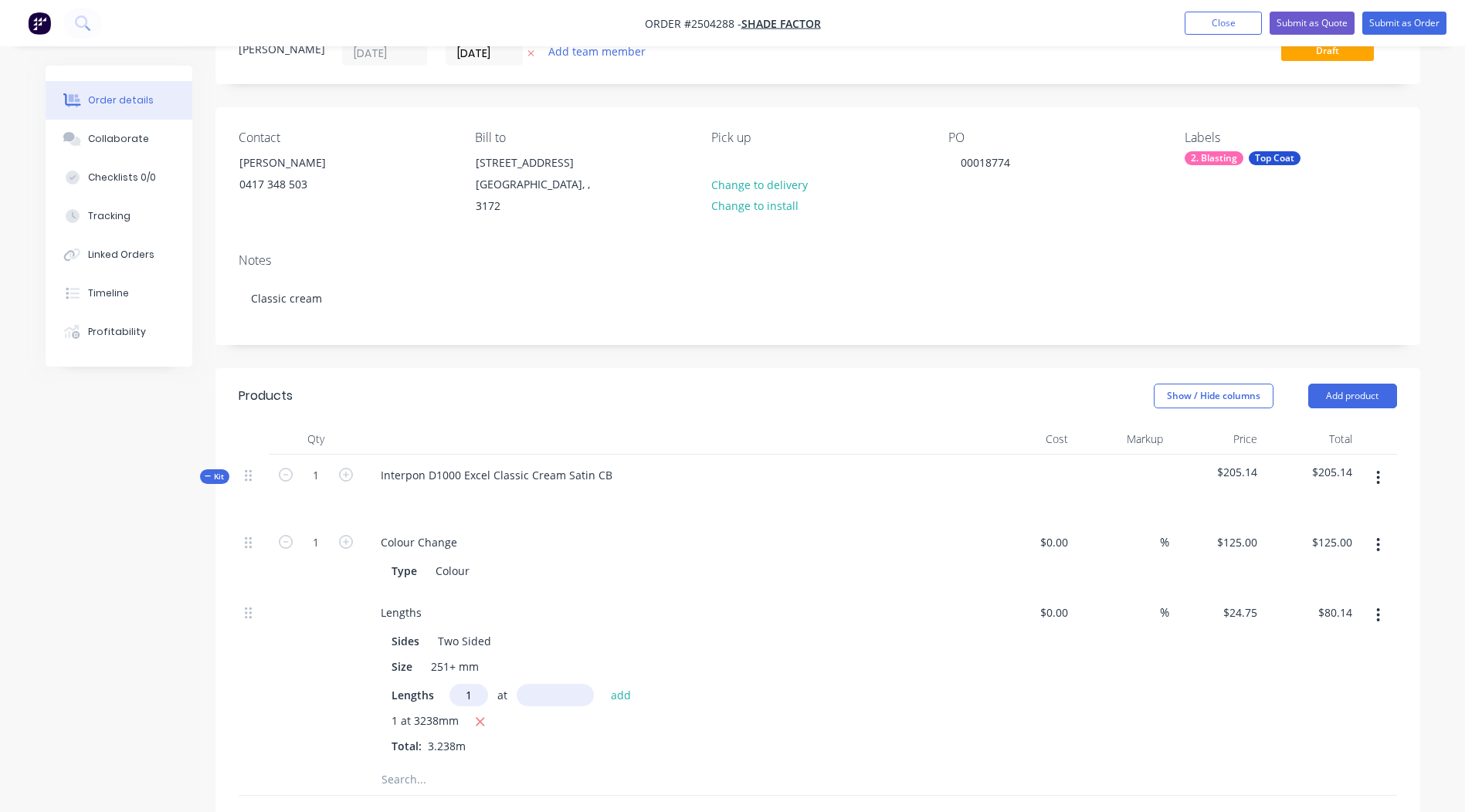
type input "1"
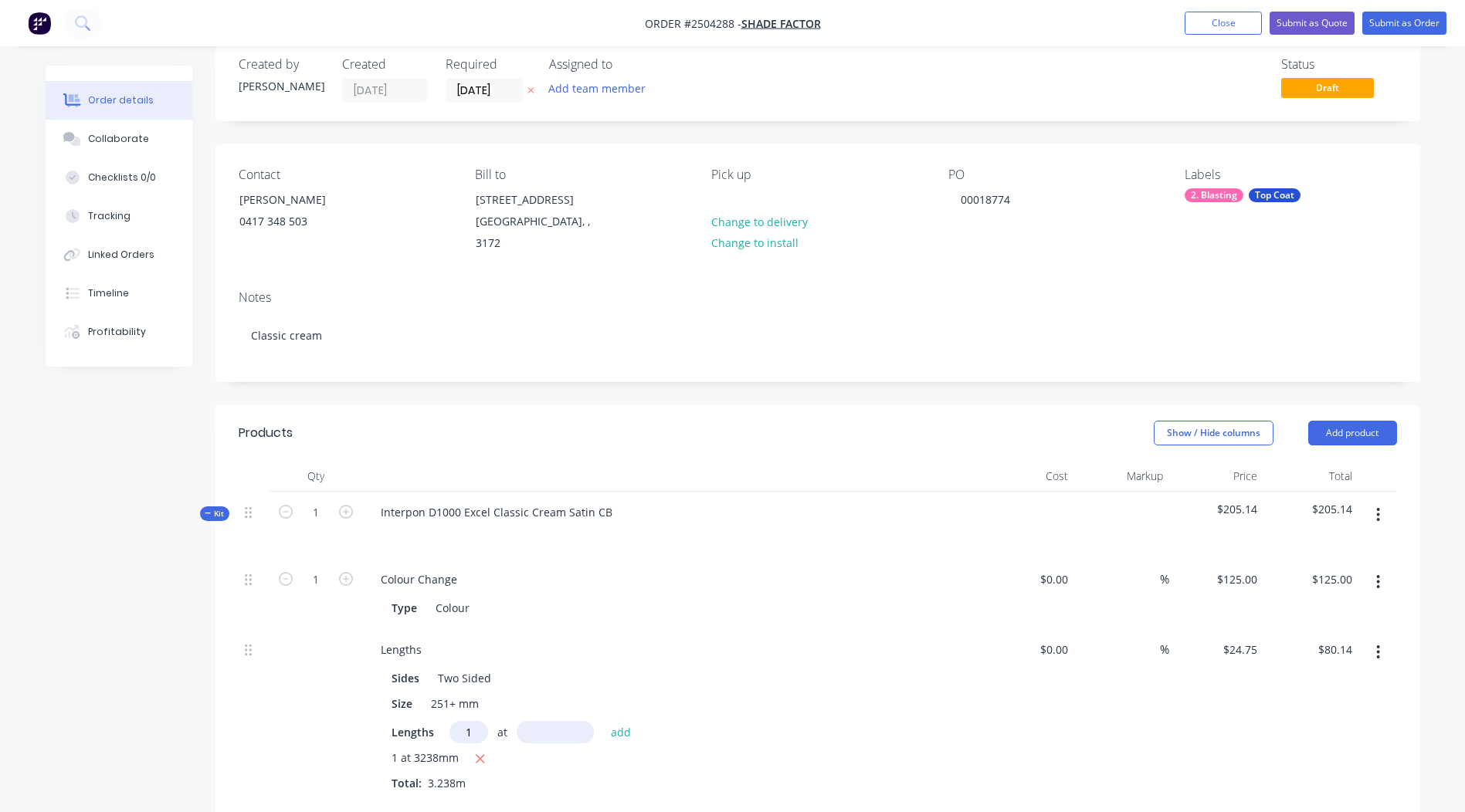
click at [532, 639] on div "Lengths" at bounding box center [671, 649] width 606 height 22
click at [568, 723] on input "text" at bounding box center [555, 732] width 77 height 22
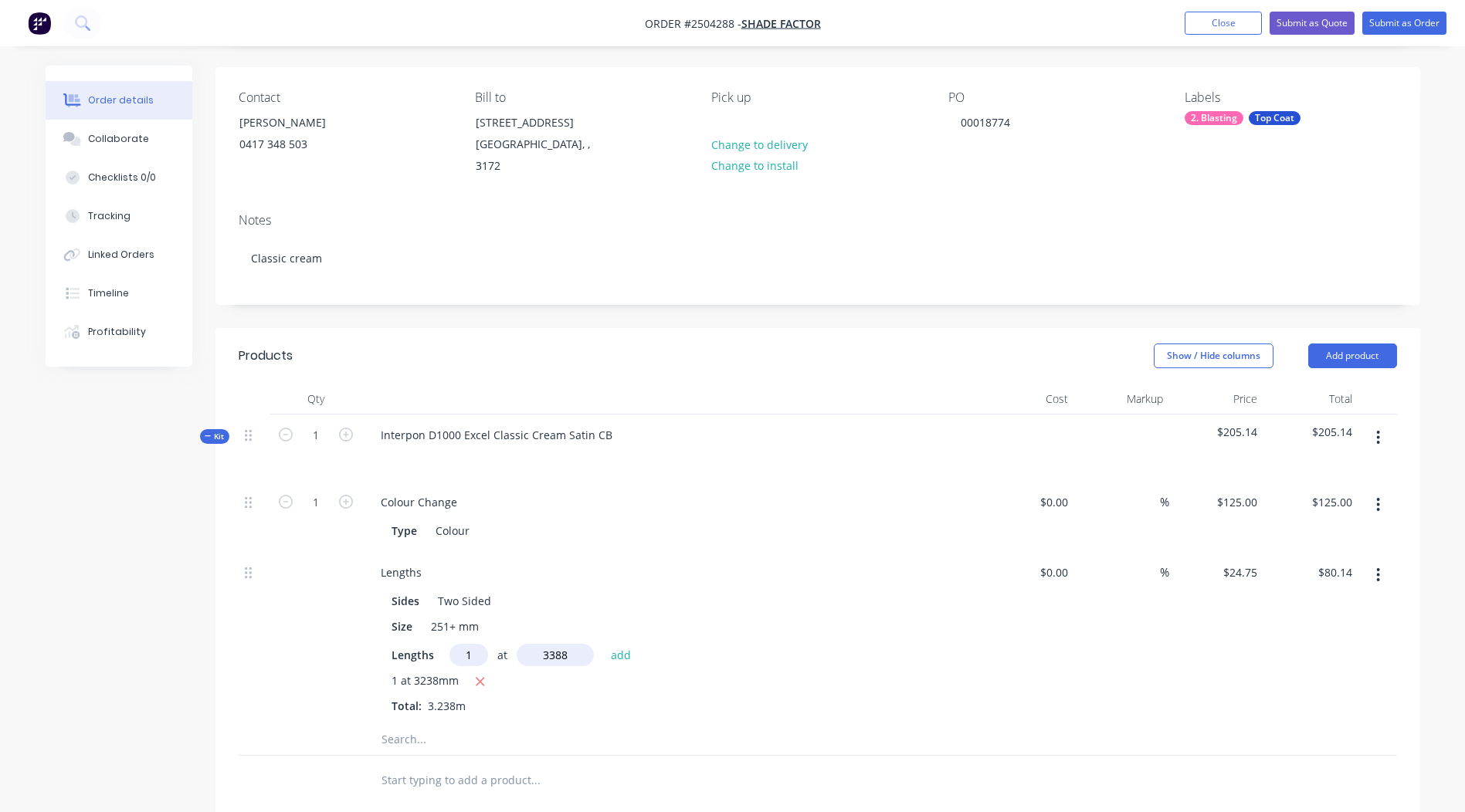
type input "3388"
click at [603, 644] on button "add" at bounding box center [621, 654] width 37 height 21
type input "$163.99"
type input "2"
type input "1"
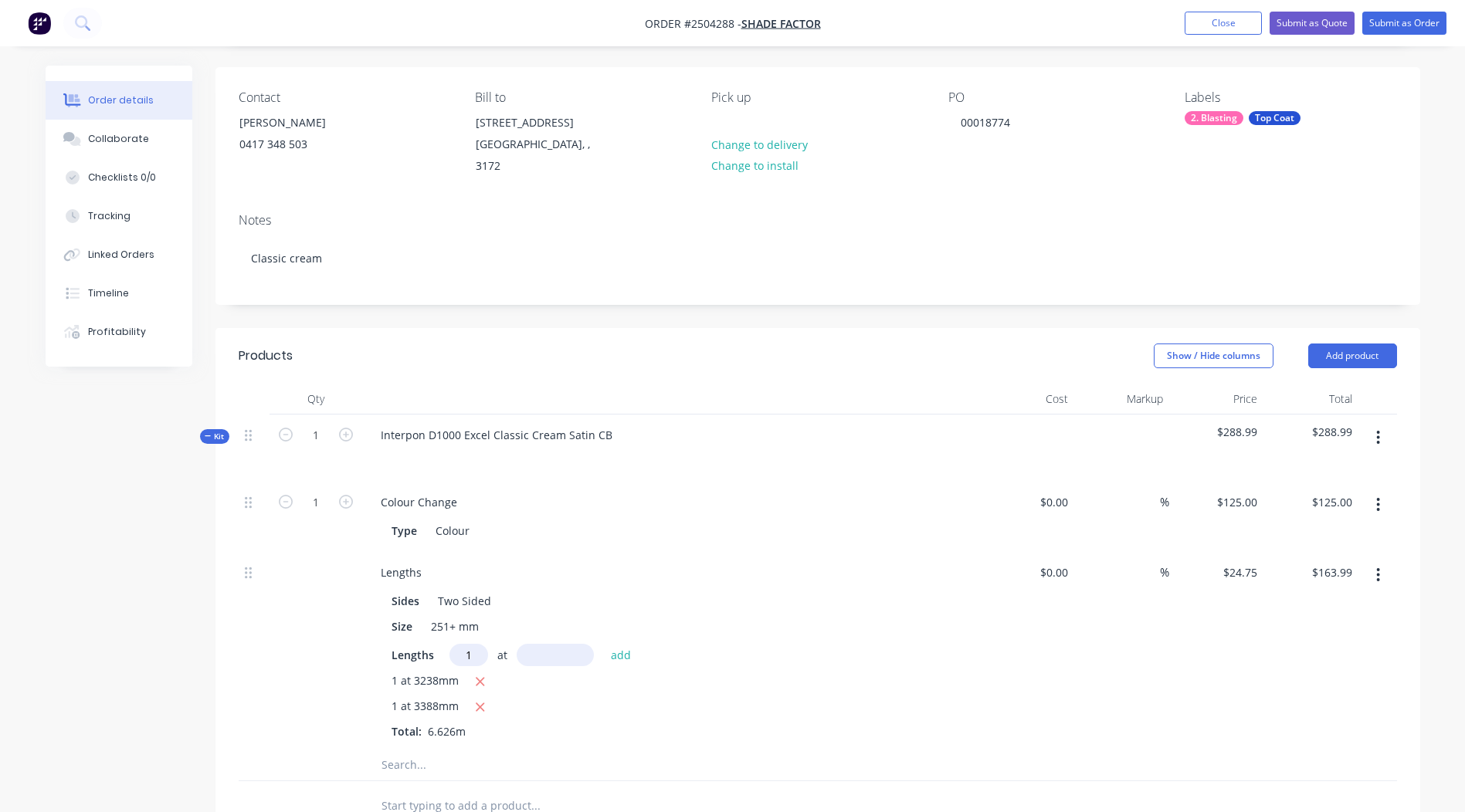
click at [557, 644] on input "text" at bounding box center [555, 655] width 77 height 22
type input "3354"
click at [603, 644] on button "add" at bounding box center [621, 654] width 37 height 21
type input "$247.01"
type input "1"
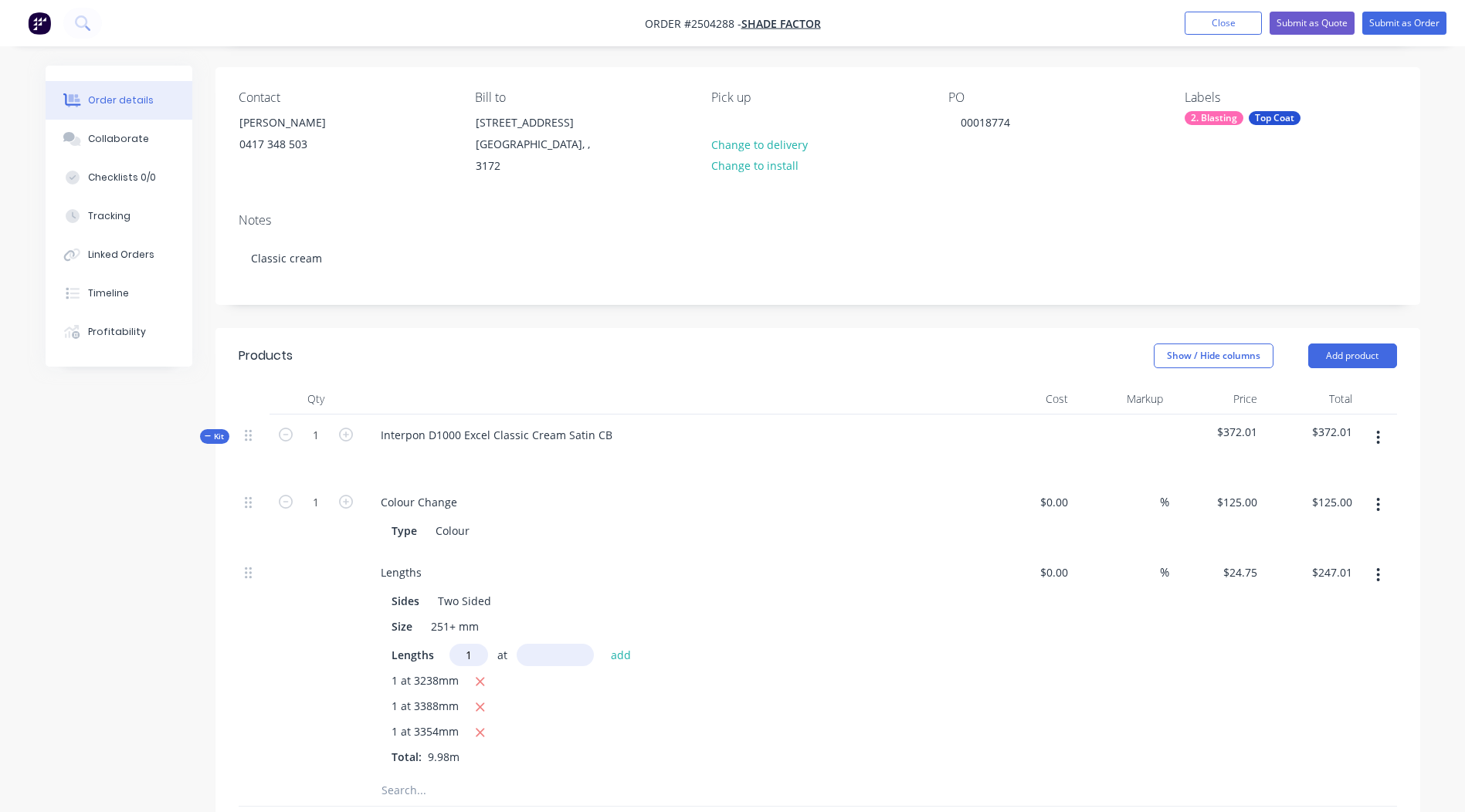
click at [557, 644] on input "text" at bounding box center [555, 655] width 77 height 22
type input "3415"
click at [603, 644] on button "add" at bounding box center [621, 654] width 37 height 21
type input "$331.53"
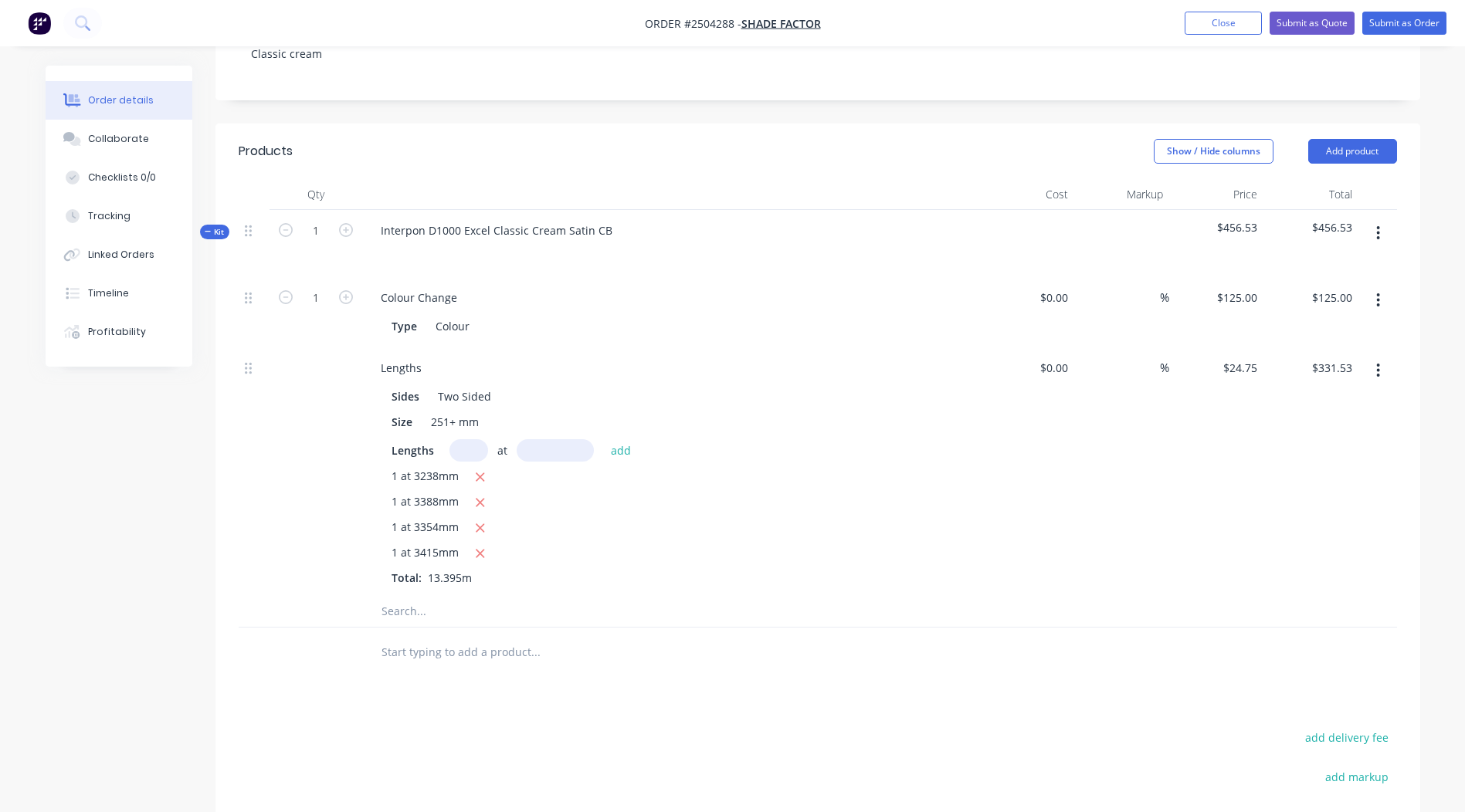
scroll to position [336, 0]
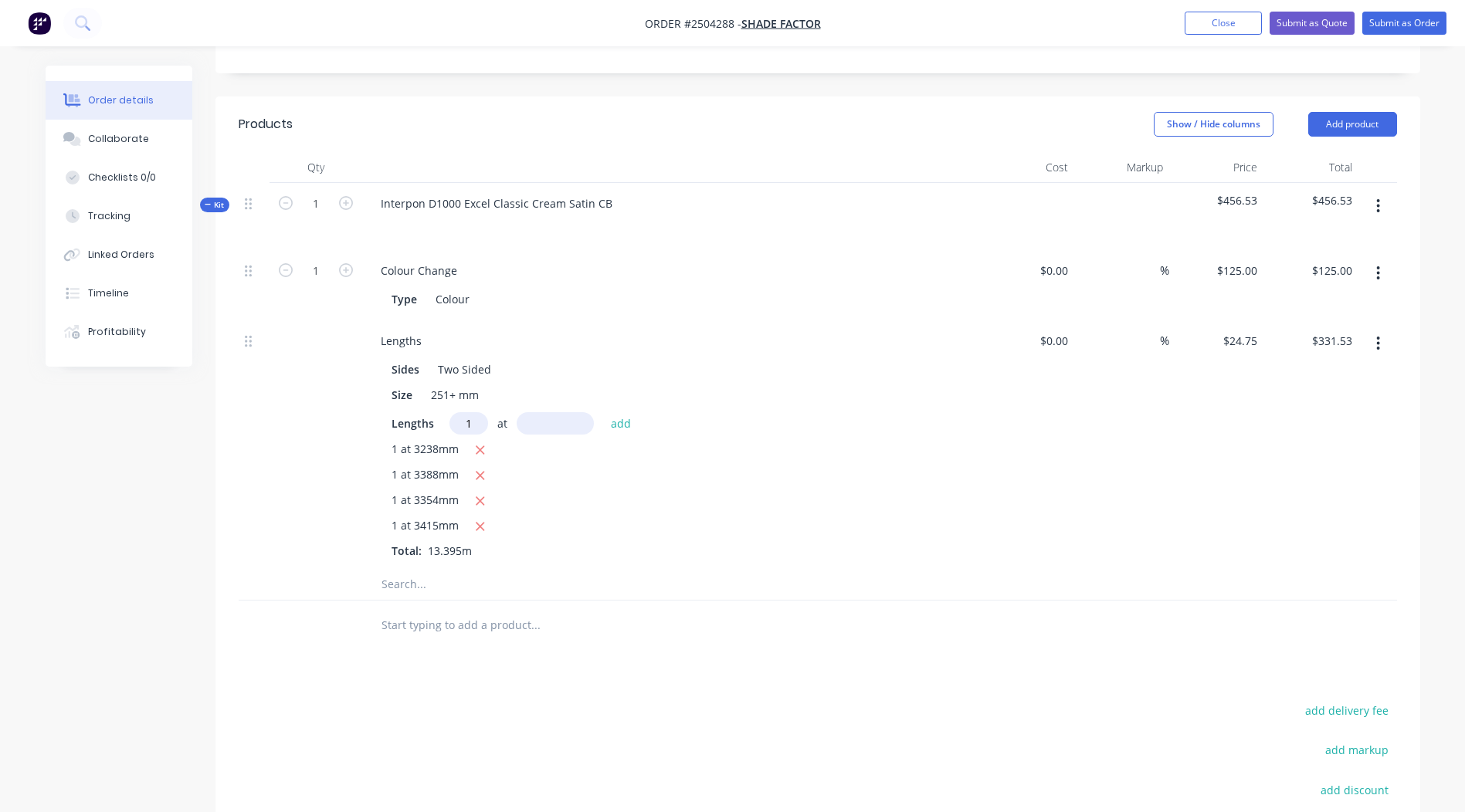
type input "1"
click at [556, 413] on input "text" at bounding box center [555, 423] width 77 height 22
type input "3255"
click at [603, 413] on button "add" at bounding box center [621, 423] width 37 height 21
type input "$412.09"
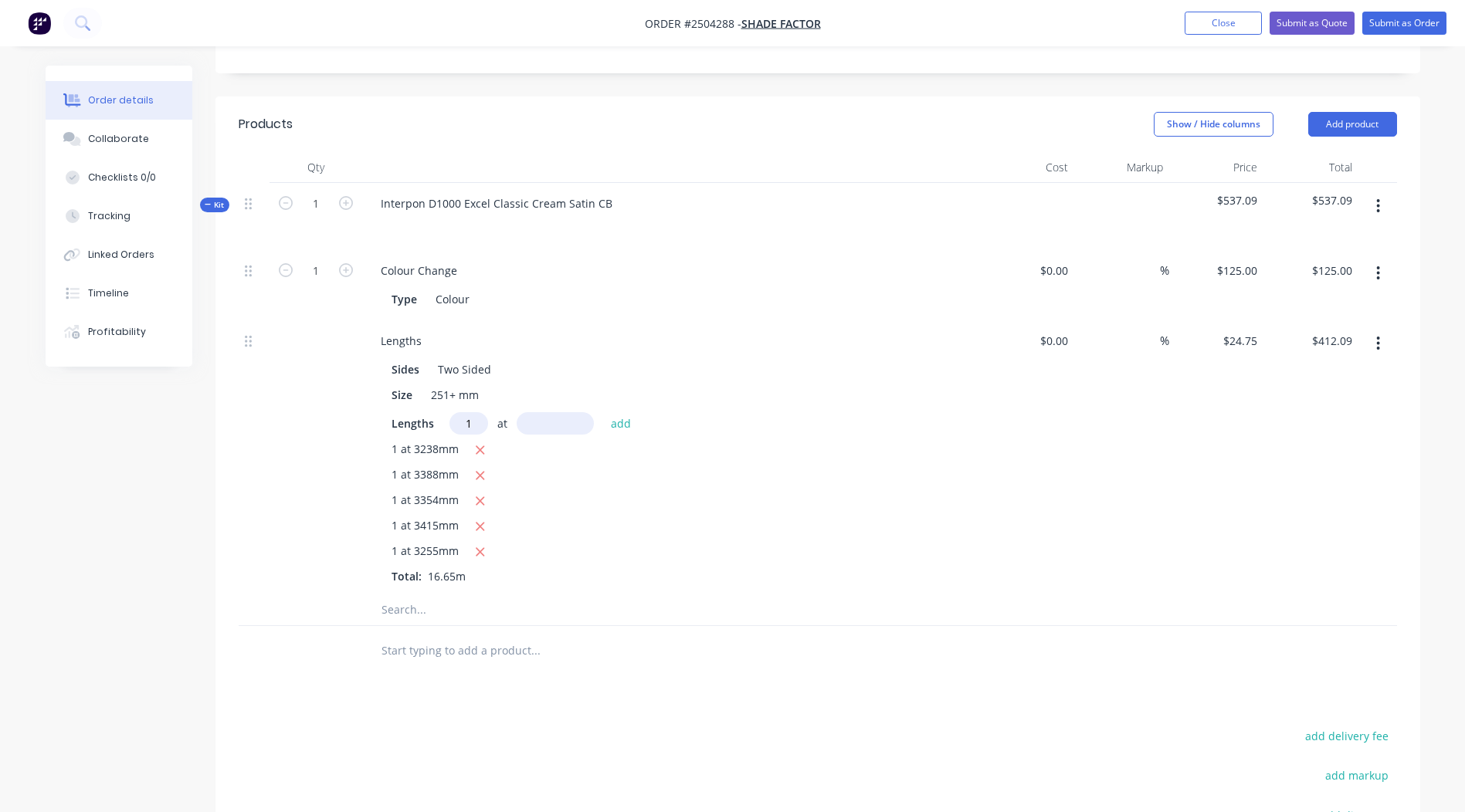
type input "1"
click at [556, 413] on input "text" at bounding box center [555, 423] width 77 height 22
type input "1095"
click at [603, 413] on button "add" at bounding box center [621, 423] width 37 height 21
type input "$439.19"
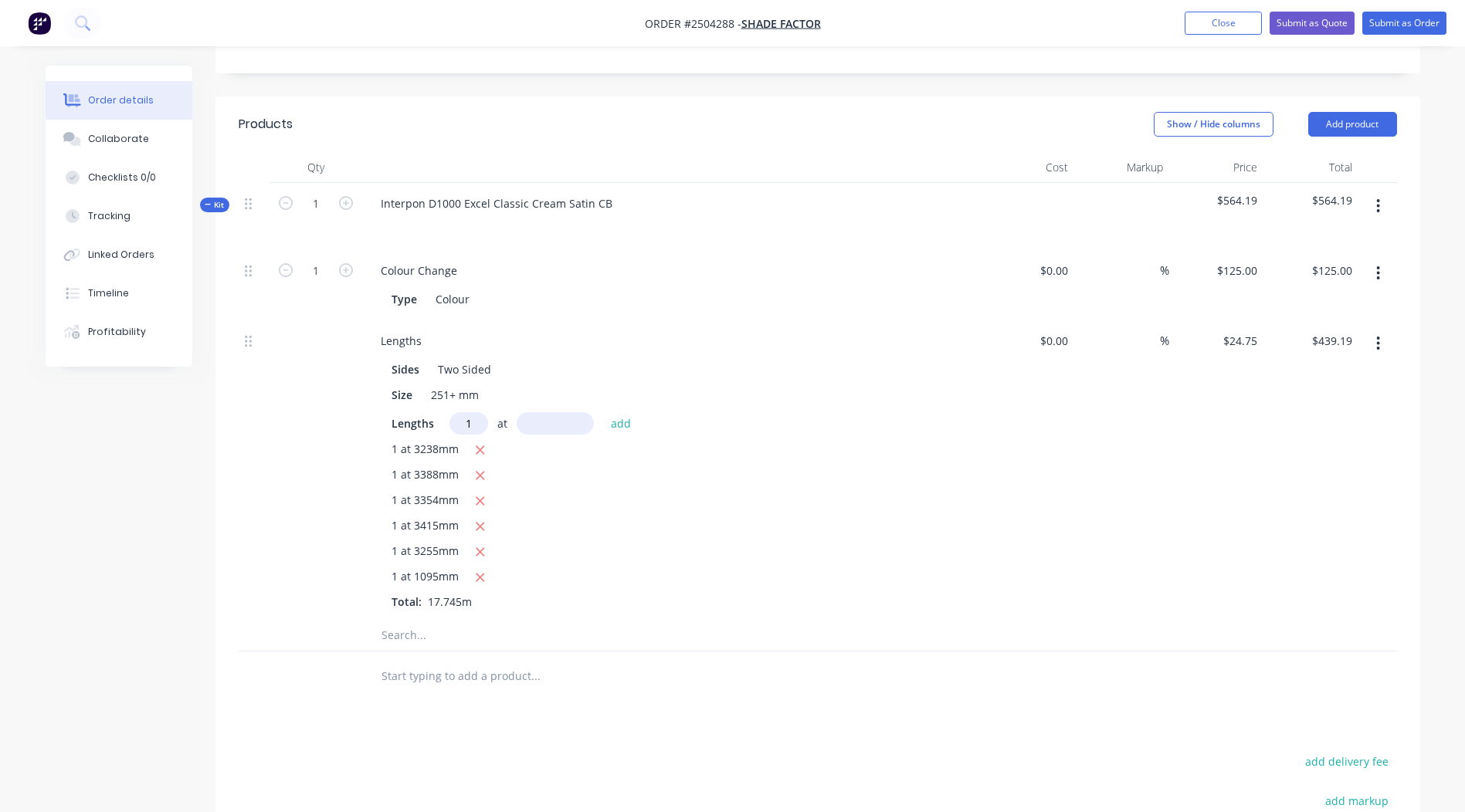
type input "1"
click at [556, 413] on input "text" at bounding box center [555, 423] width 77 height 22
type input "3273"
click at [603, 413] on button "add" at bounding box center [621, 423] width 37 height 21
type input "$520.20"
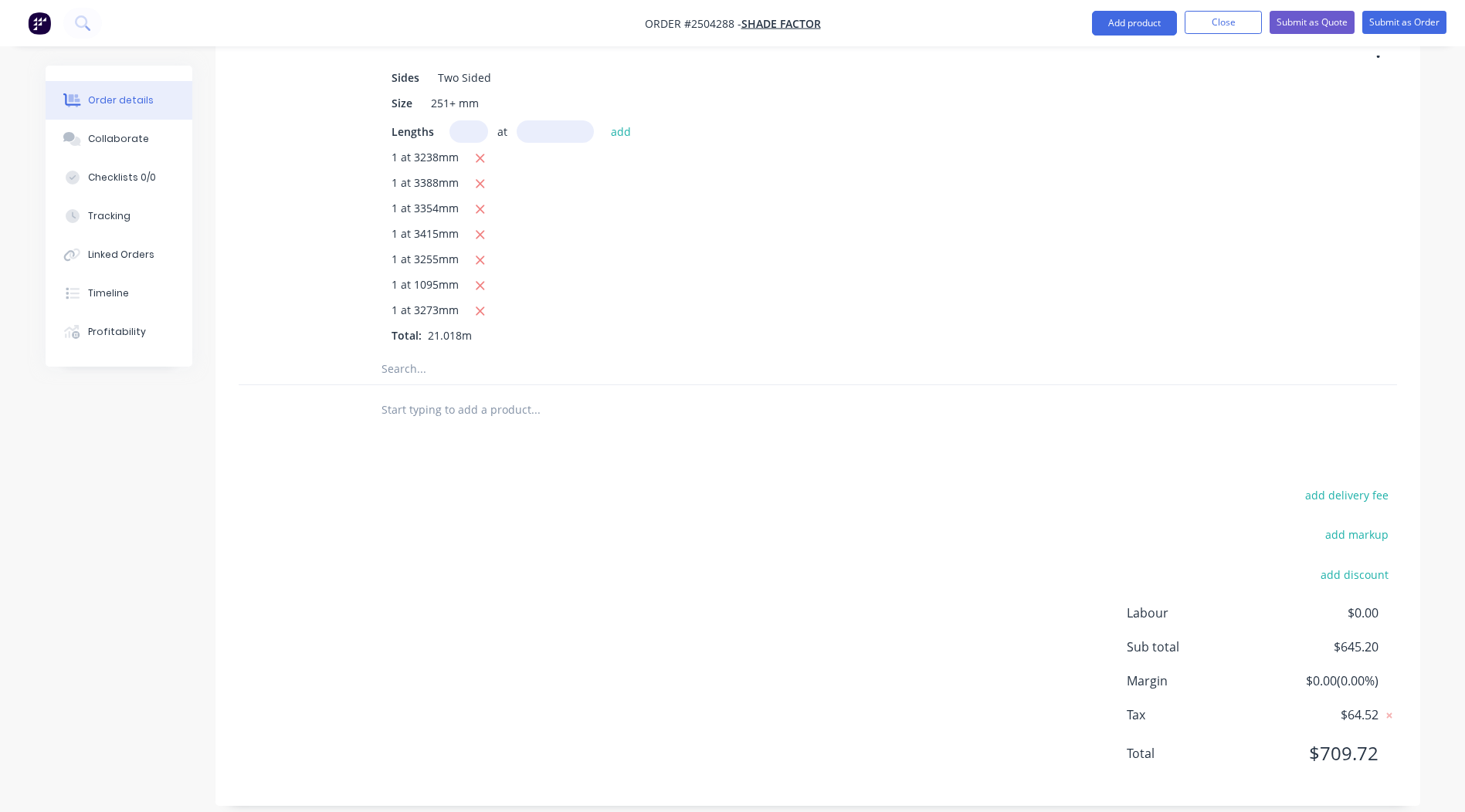
scroll to position [364, 0]
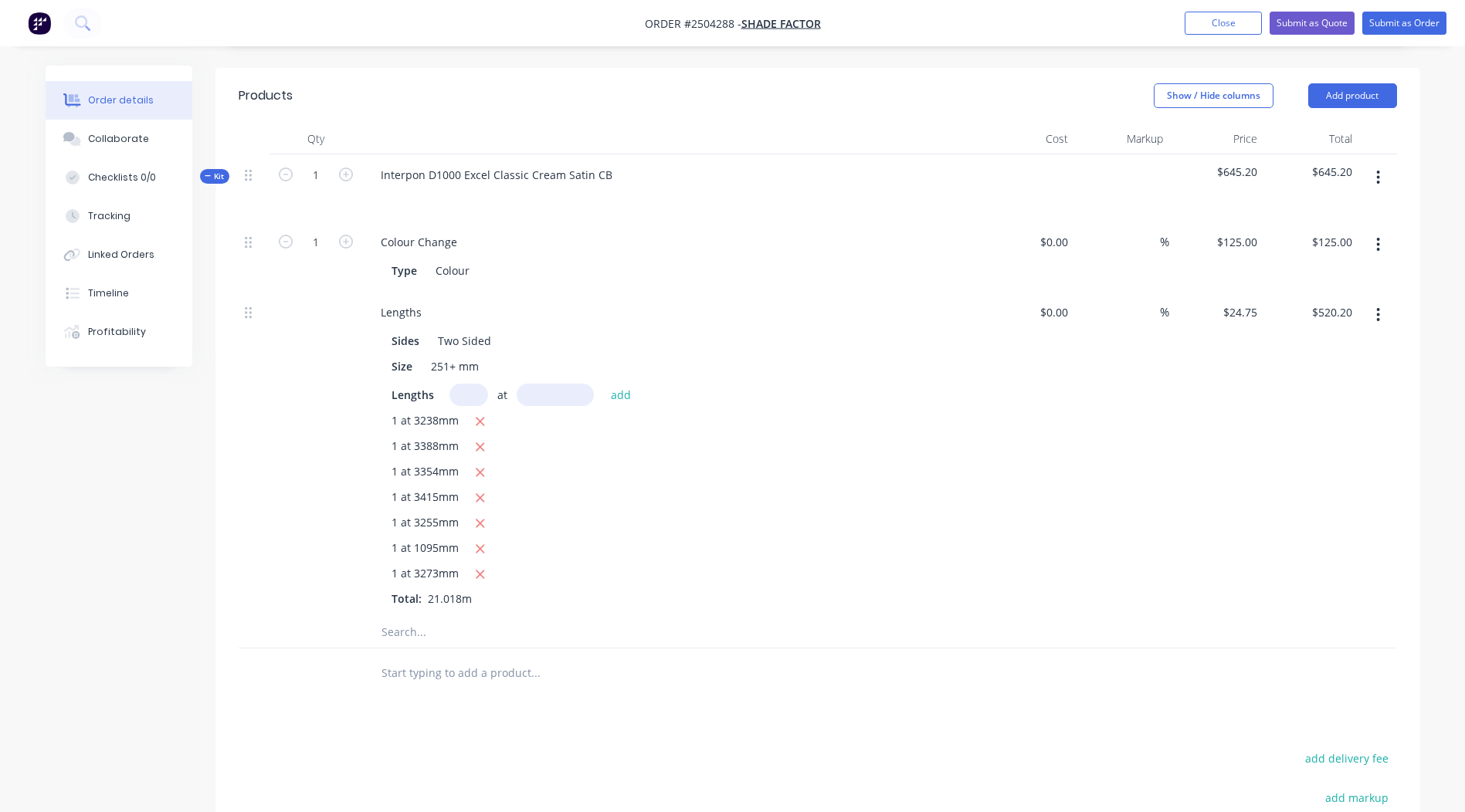
click at [1385, 167] on button "button" at bounding box center [1378, 177] width 37 height 28
click at [1336, 207] on div "Add product to kit" at bounding box center [1324, 218] width 119 height 22
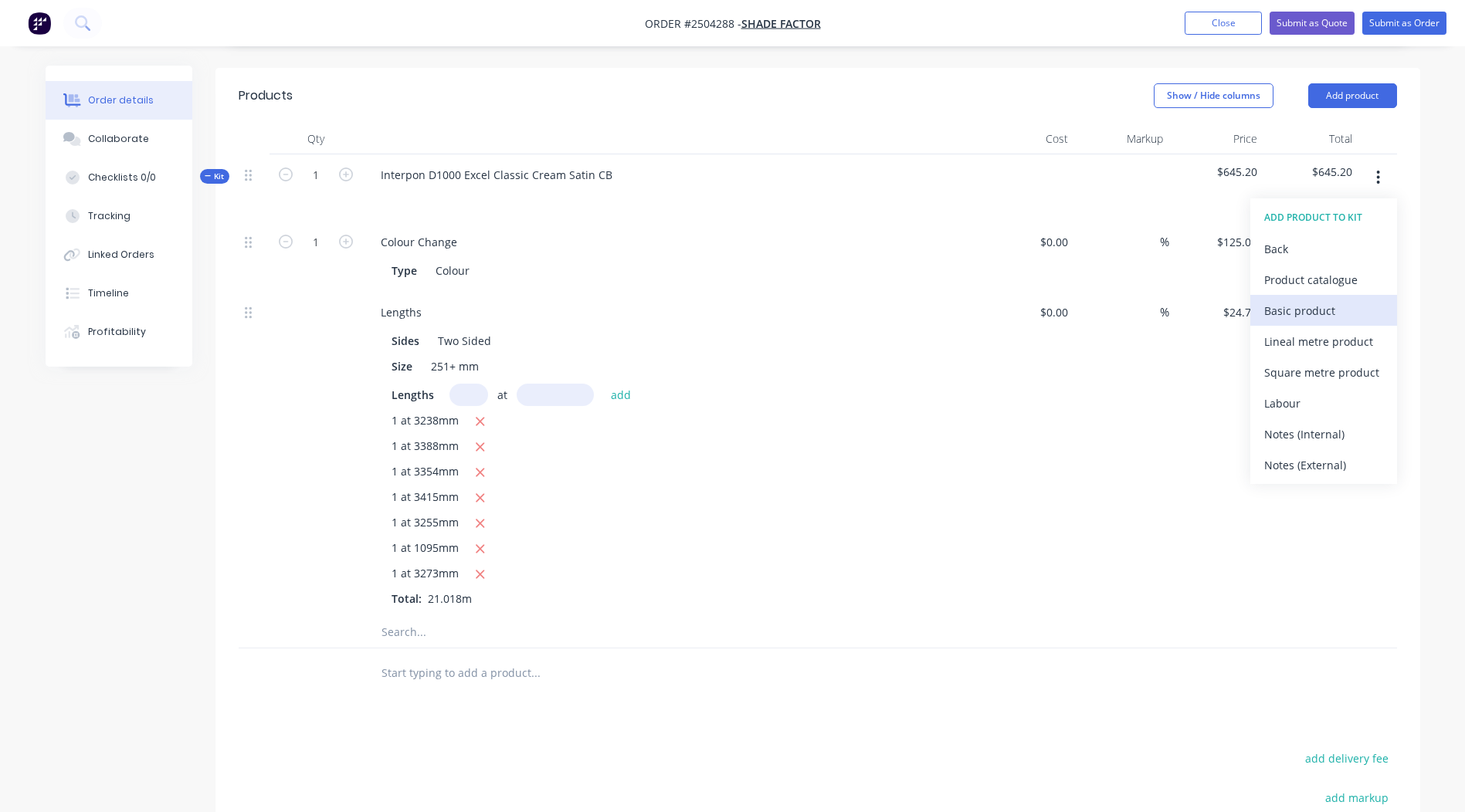
click at [1306, 299] on div "Basic product" at bounding box center [1324, 310] width 119 height 22
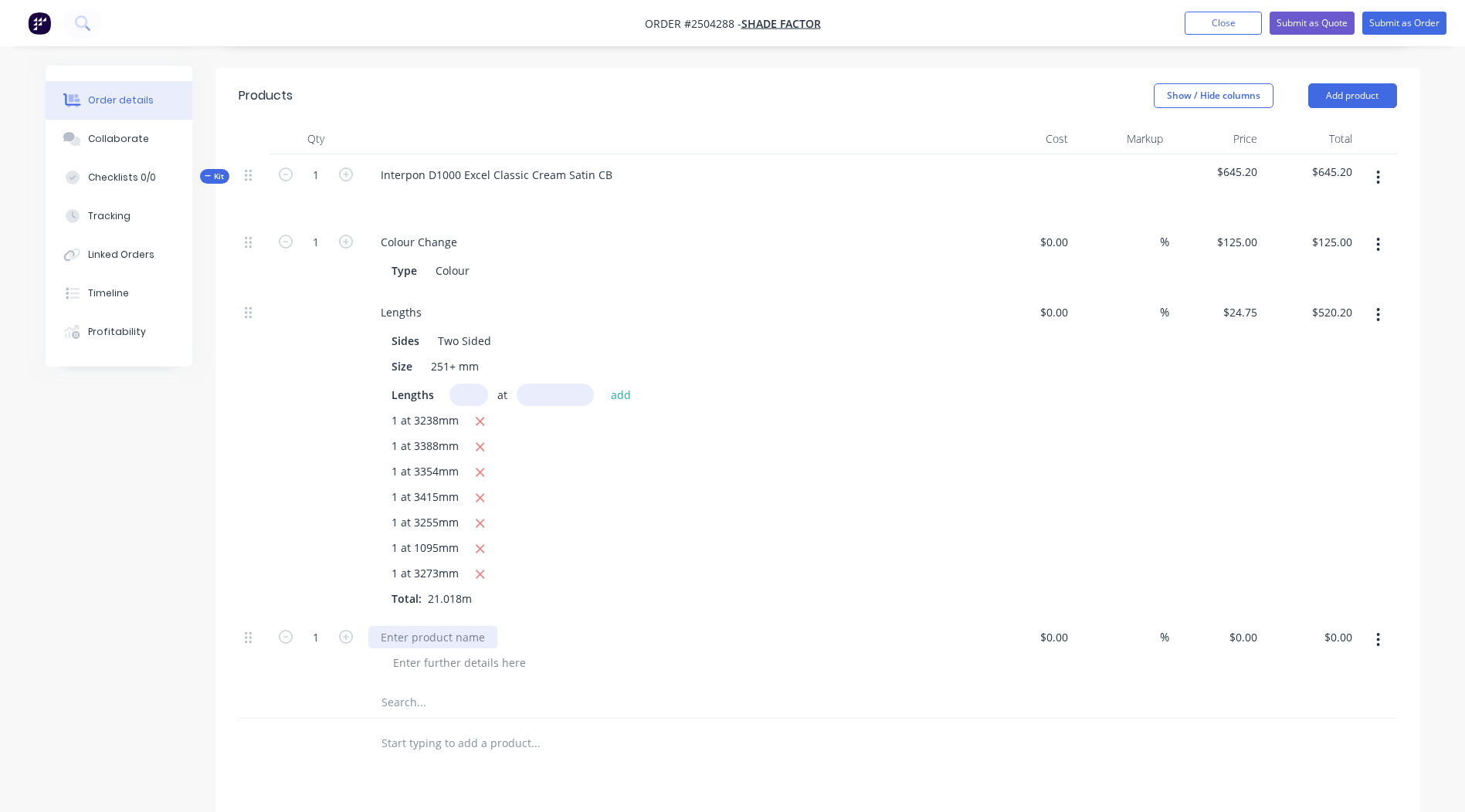
click at [424, 626] on div at bounding box center [433, 637] width 129 height 22
click at [344, 630] on icon "button" at bounding box center [346, 637] width 14 height 14
type input "2"
click at [1234, 630] on div "0 0" at bounding box center [1217, 652] width 95 height 71
type input "$5.00"
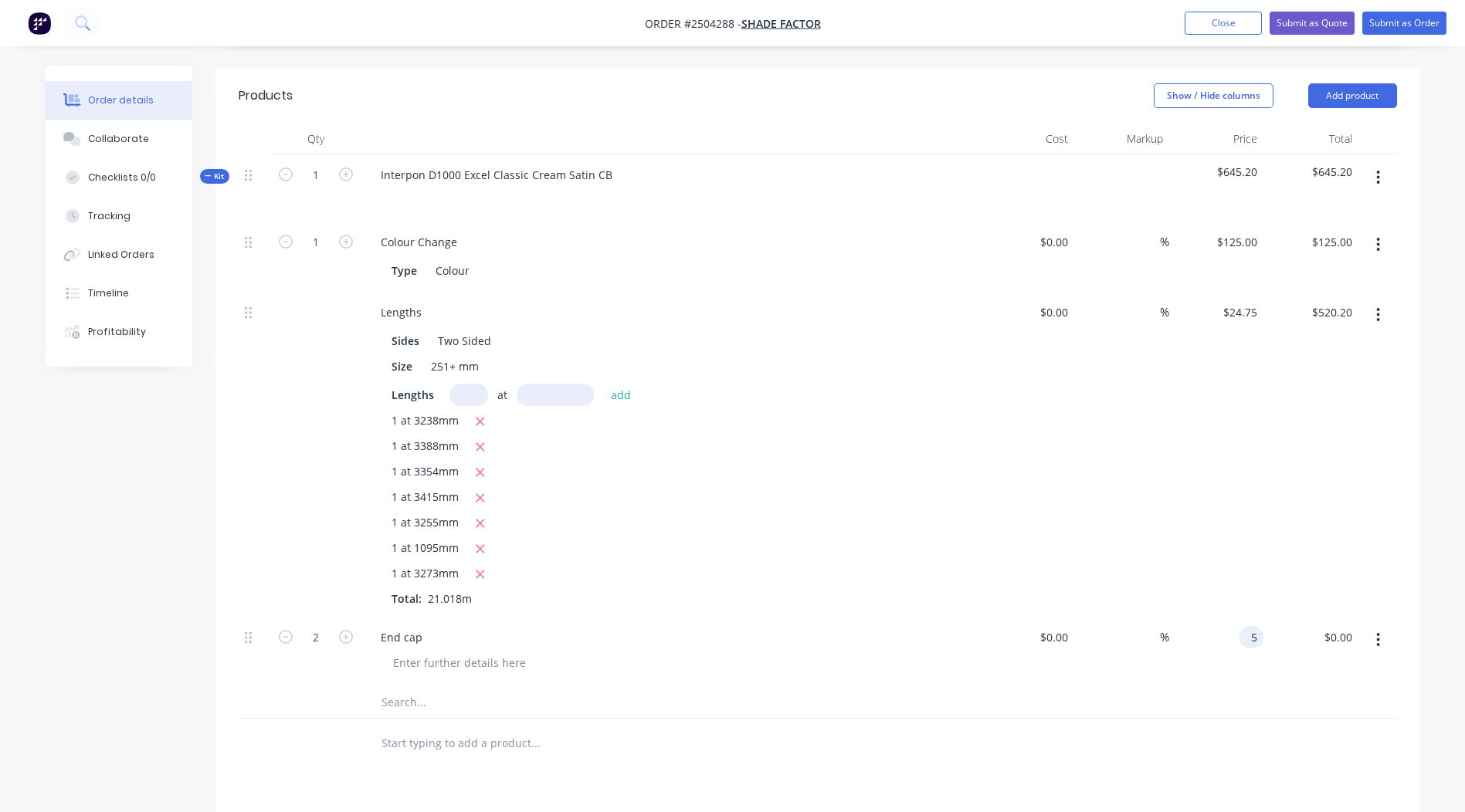
type input "$10.00"
click at [1150, 719] on div at bounding box center [818, 744] width 1158 height 50
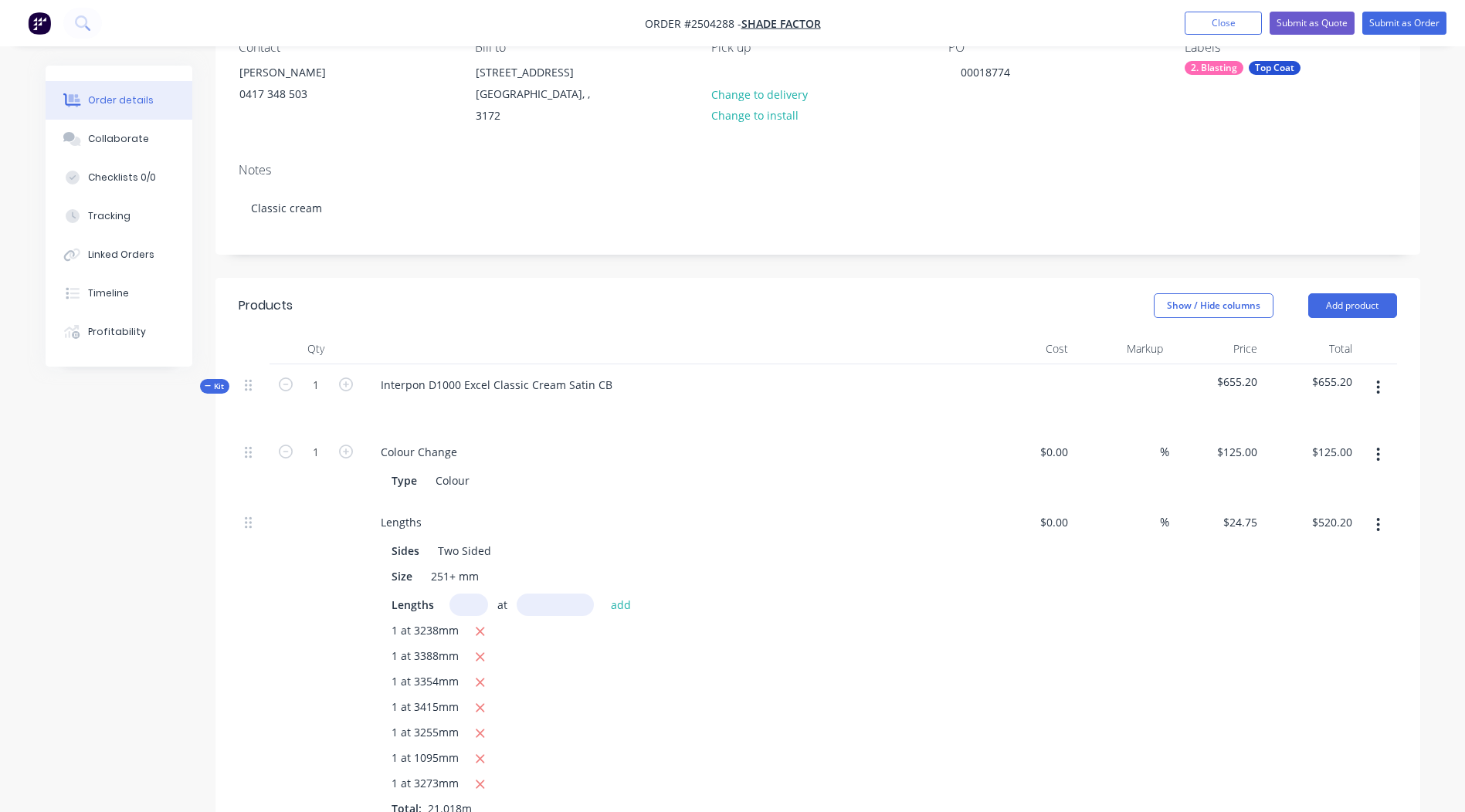
scroll to position [134, 0]
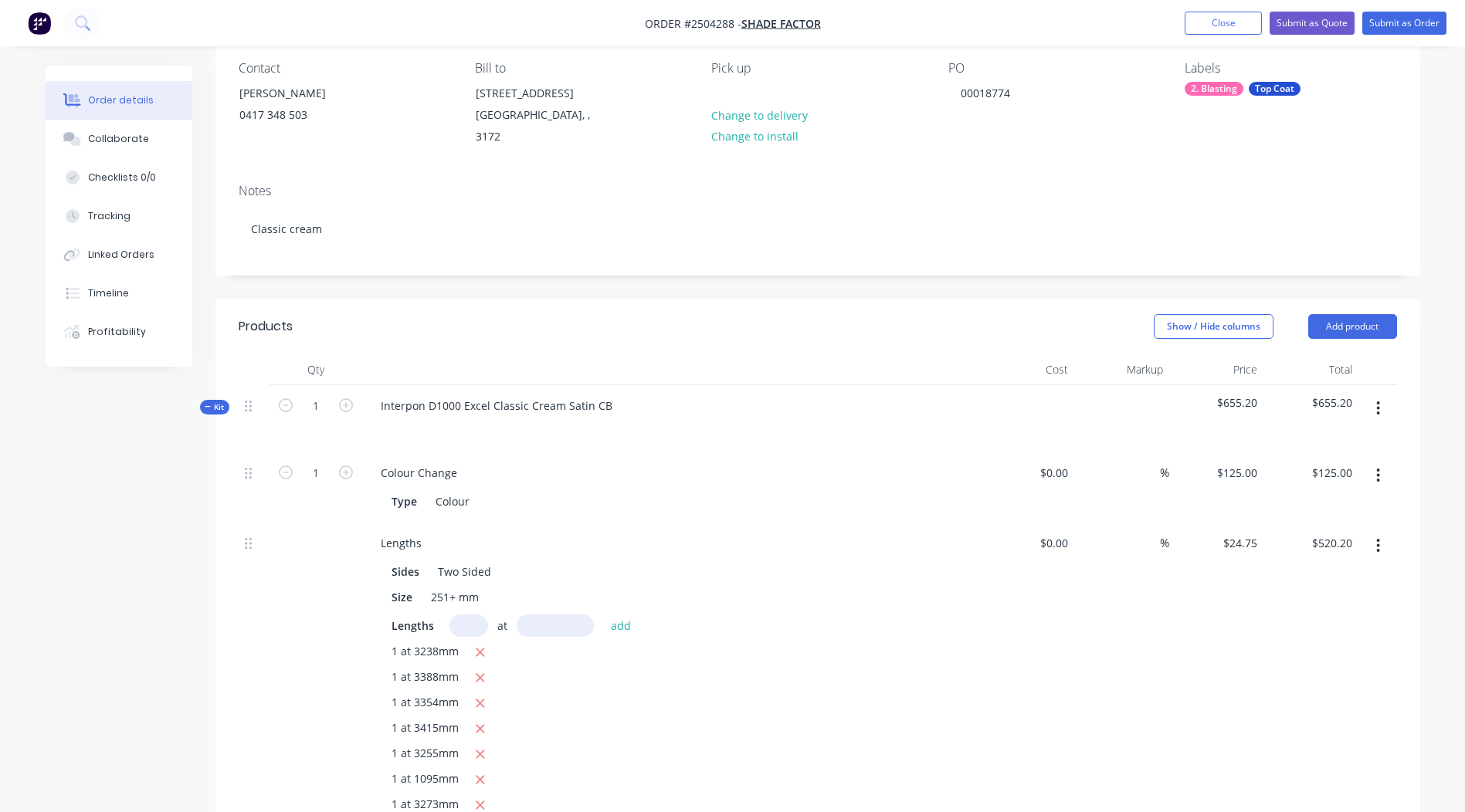
click at [1371, 402] on button "button" at bounding box center [1378, 408] width 37 height 28
click at [1326, 438] on div "Add product to kit" at bounding box center [1324, 448] width 119 height 22
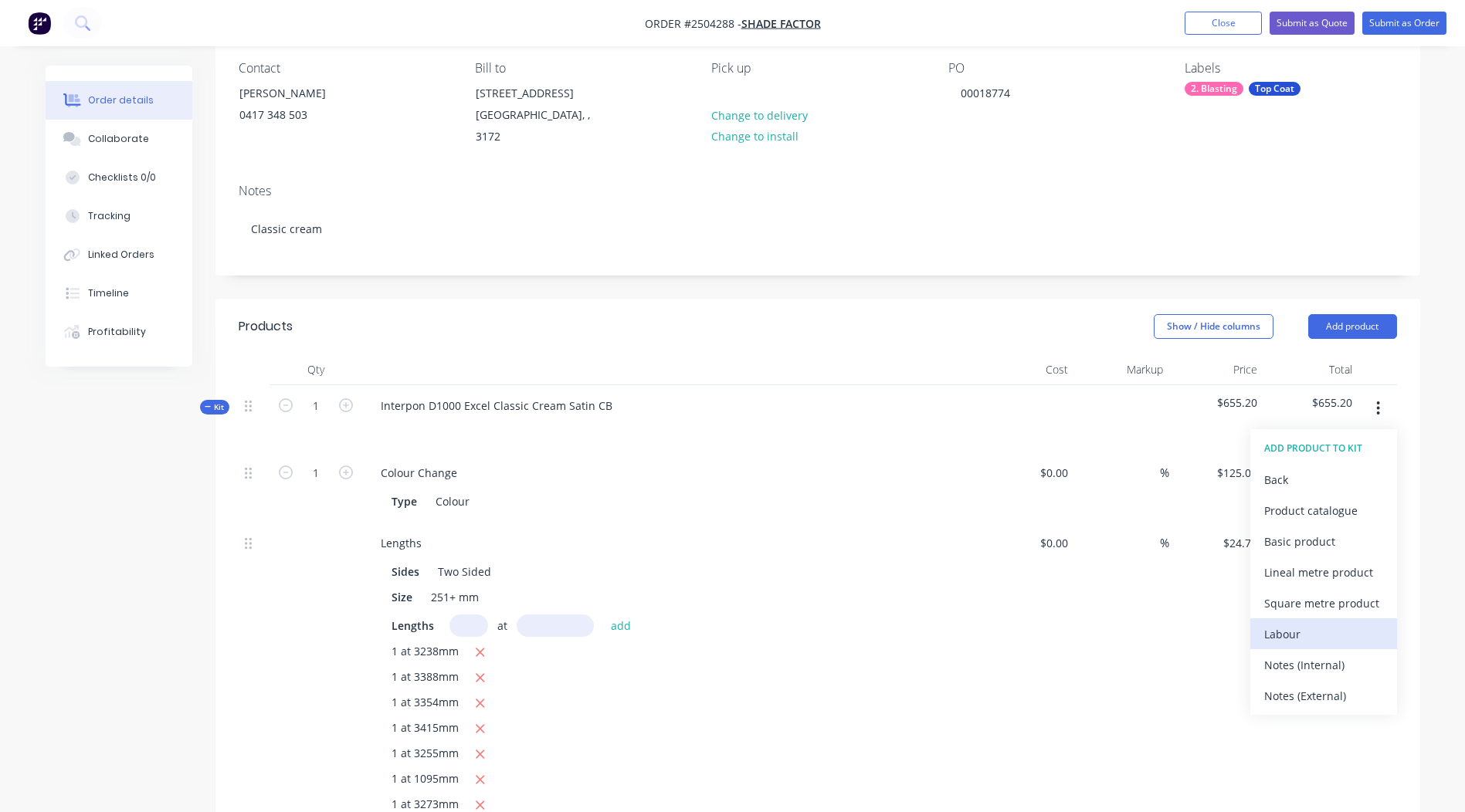
click at [1313, 623] on div "Labour" at bounding box center [1324, 633] width 119 height 22
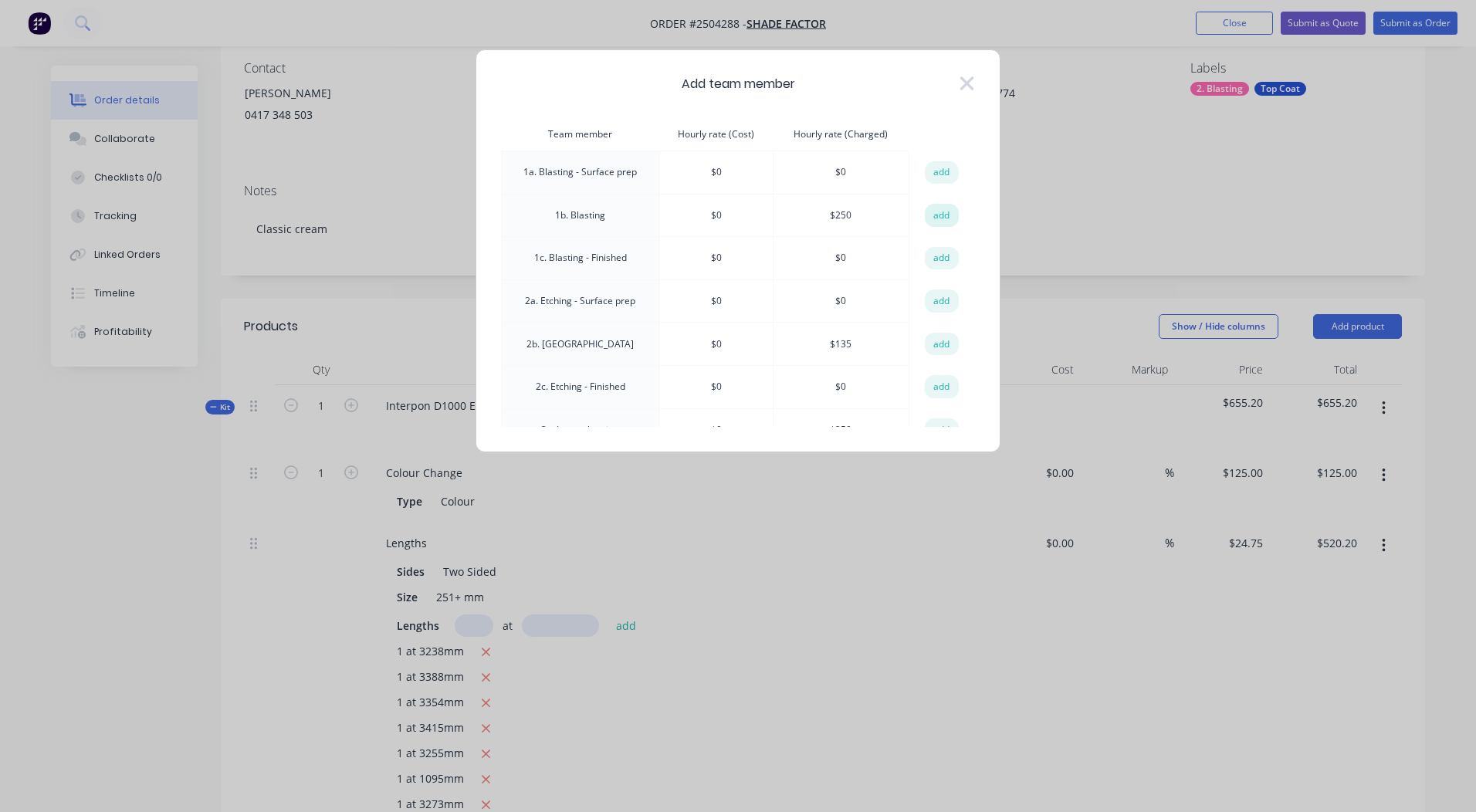
click at [936, 211] on button "add" at bounding box center [942, 215] width 34 height 23
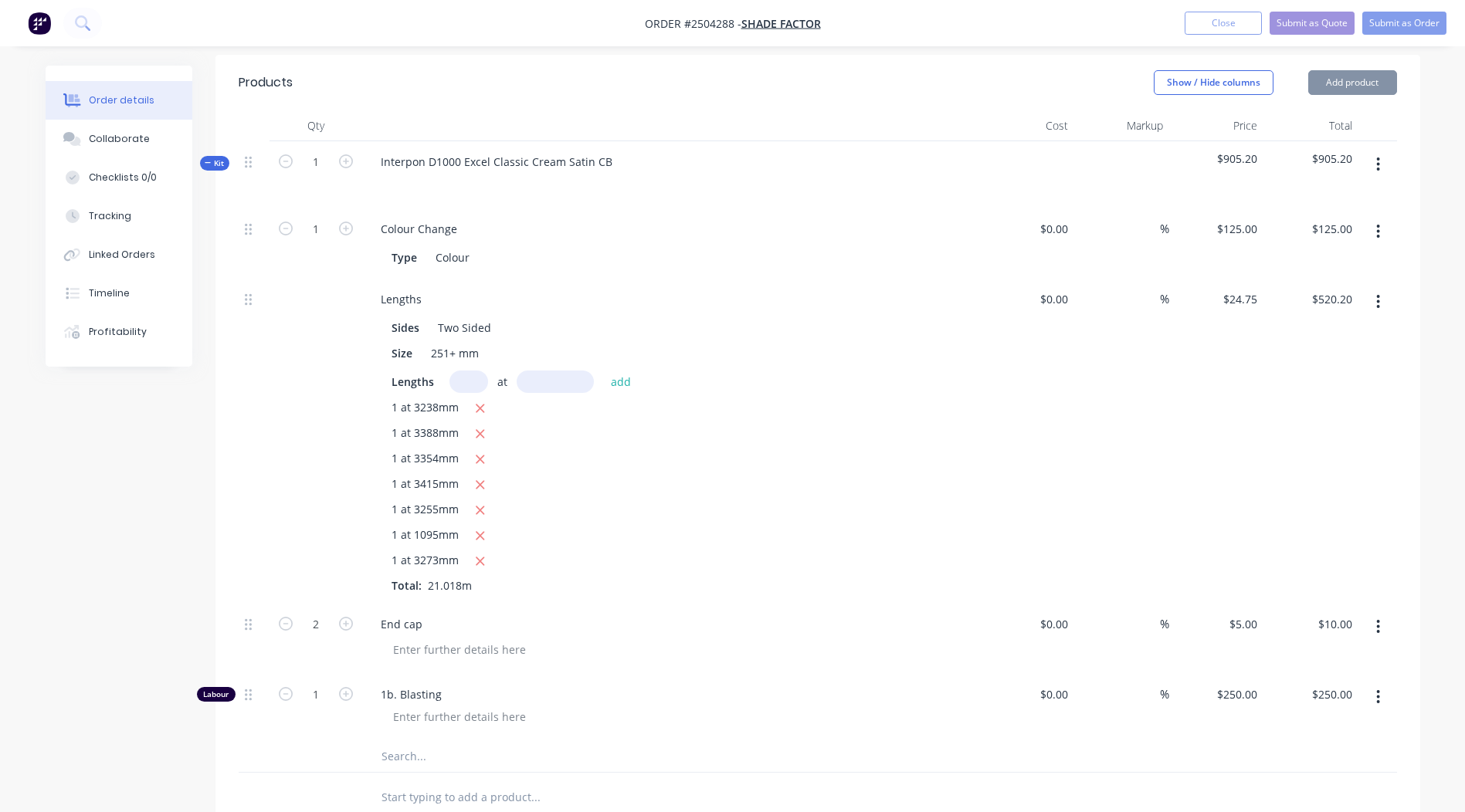
scroll to position [597, 0]
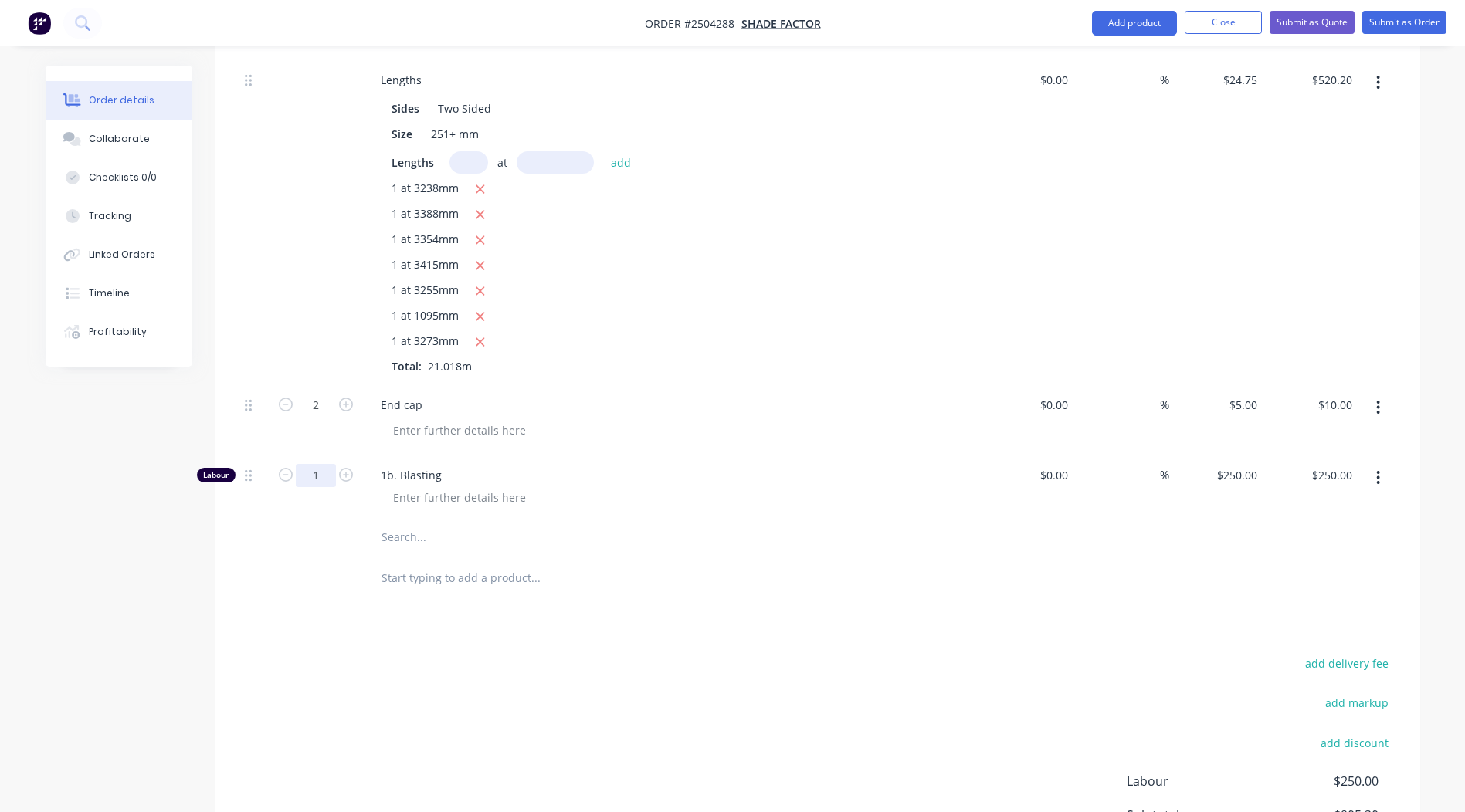
click at [324, 464] on input "1" at bounding box center [316, 475] width 40 height 23
type input "0.333"
type input "$83.25"
click at [814, 732] on div "add delivery fee add markup add discount Labour $250.00 Sub total $905.20 Margi…" at bounding box center [818, 802] width 1158 height 298
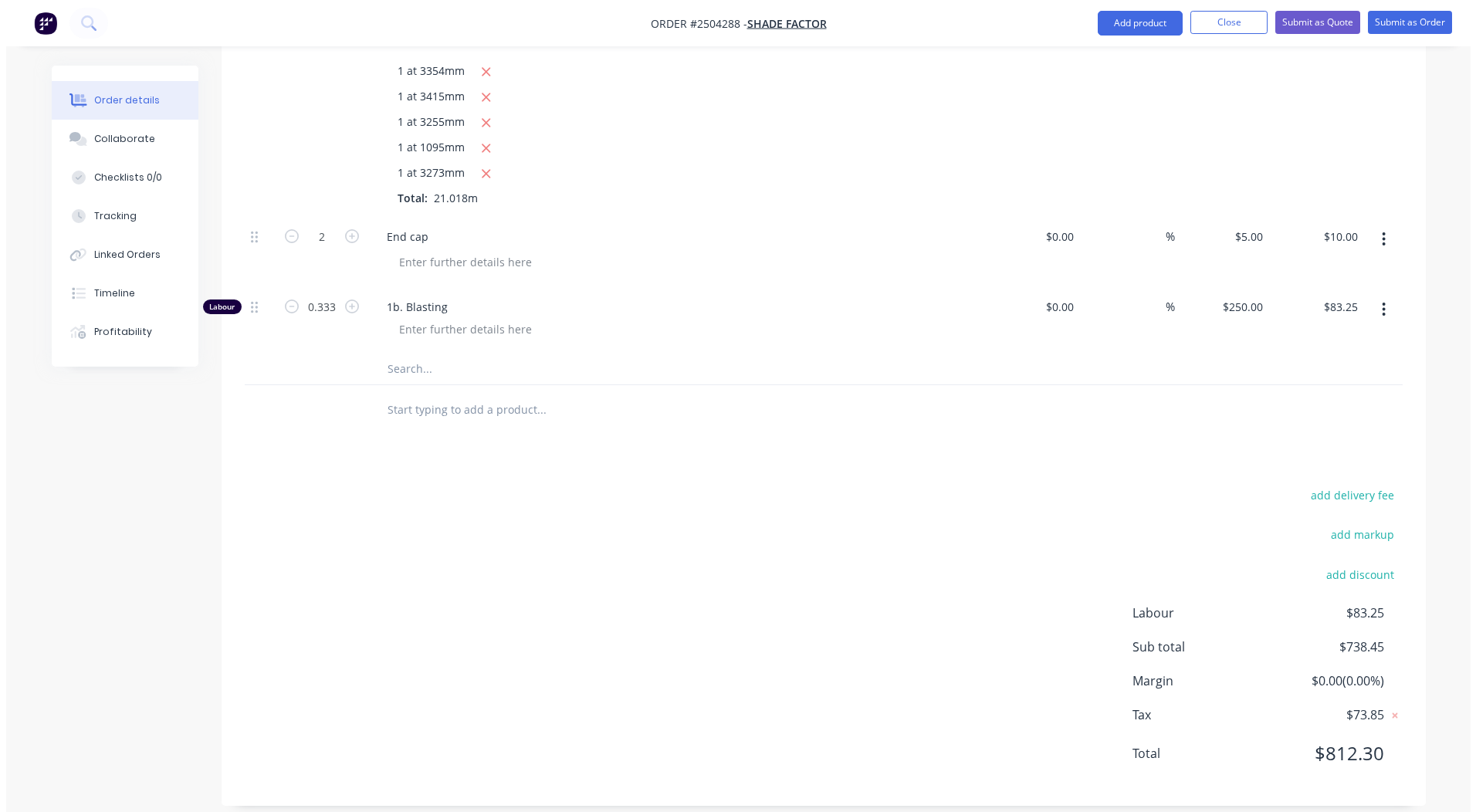
scroll to position [0, 0]
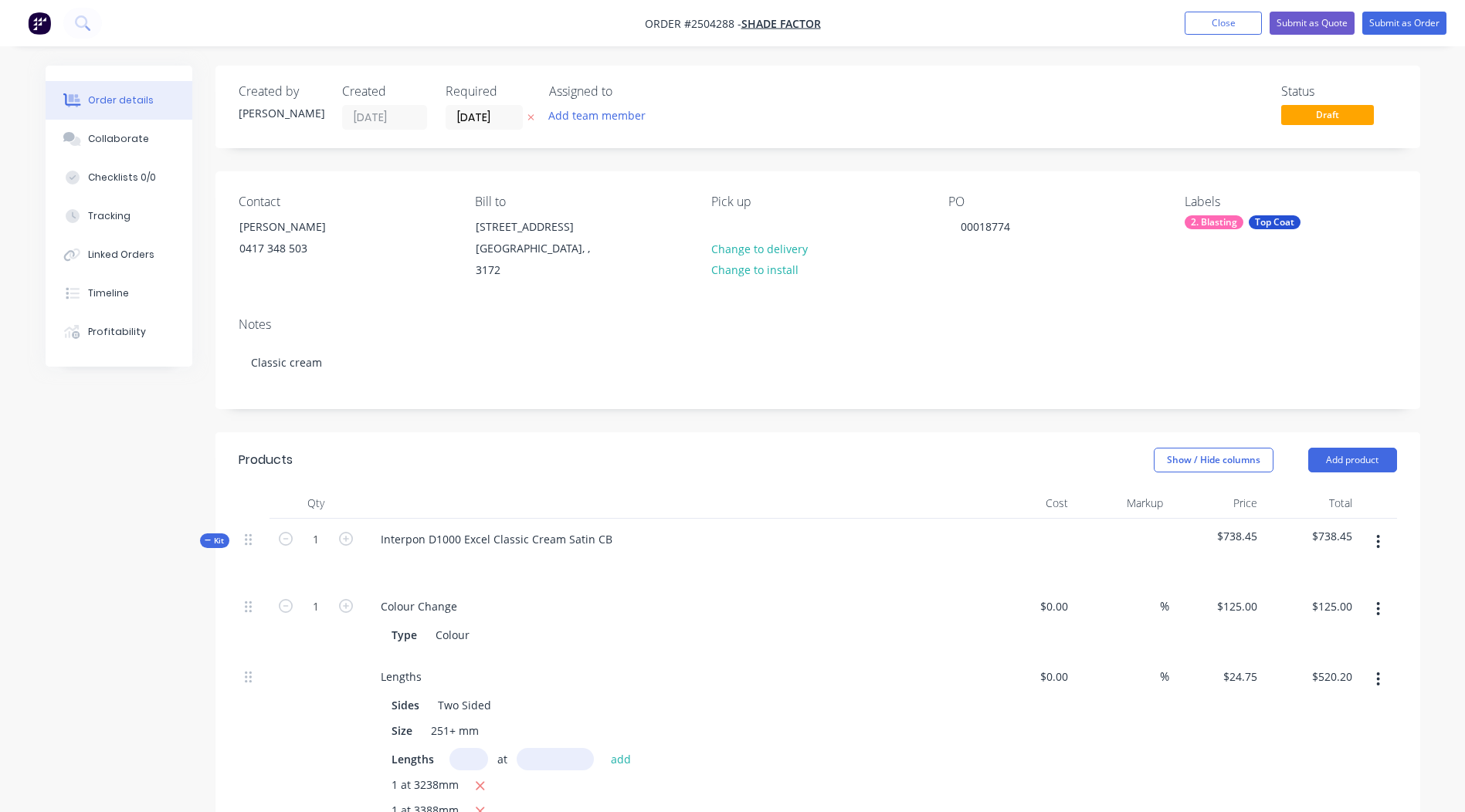
click at [1376, 35] on nav "Order #2504288 - Shade Factor Add product Close Submit as Quote Submit as Order" at bounding box center [732, 23] width 1465 height 46
click at [1376, 25] on button "Submit as Order" at bounding box center [1405, 23] width 84 height 23
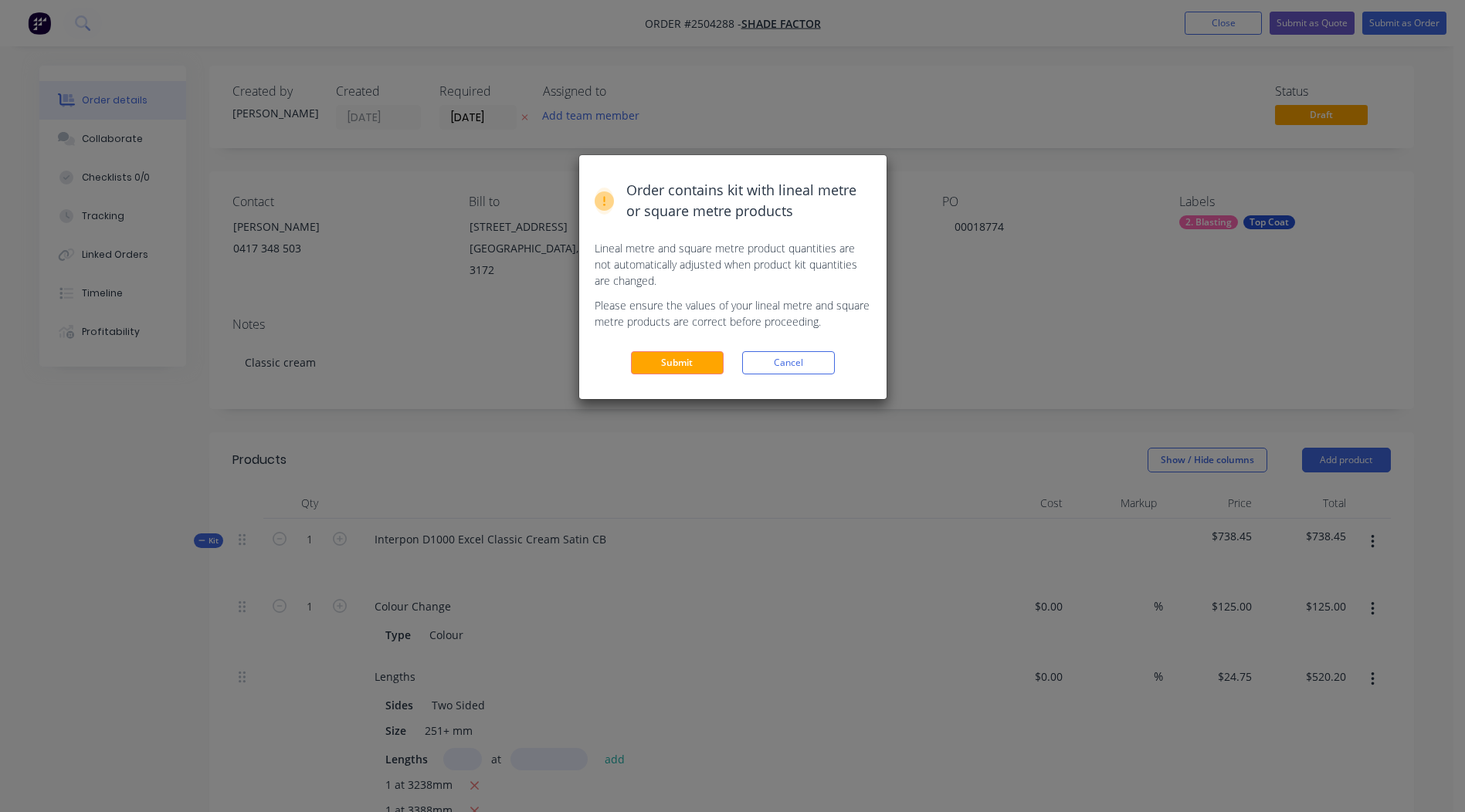
click at [688, 377] on div "Order contains kit with lineal metre or square metre products Lineal metre and …" at bounding box center [733, 277] width 307 height 244
click at [688, 365] on button "Submit" at bounding box center [678, 363] width 93 height 23
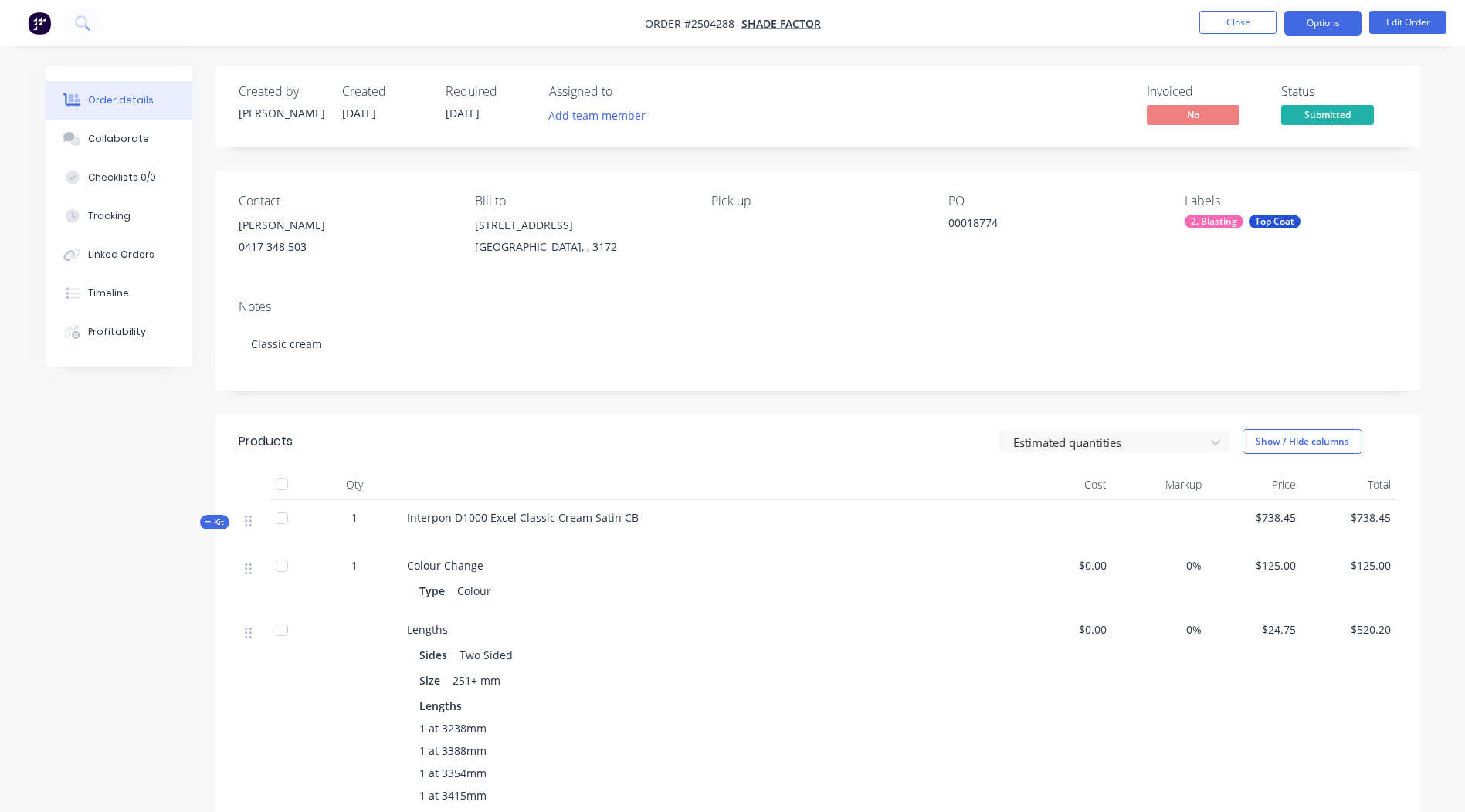
click at [1335, 26] on button "Options" at bounding box center [1323, 23] width 77 height 25
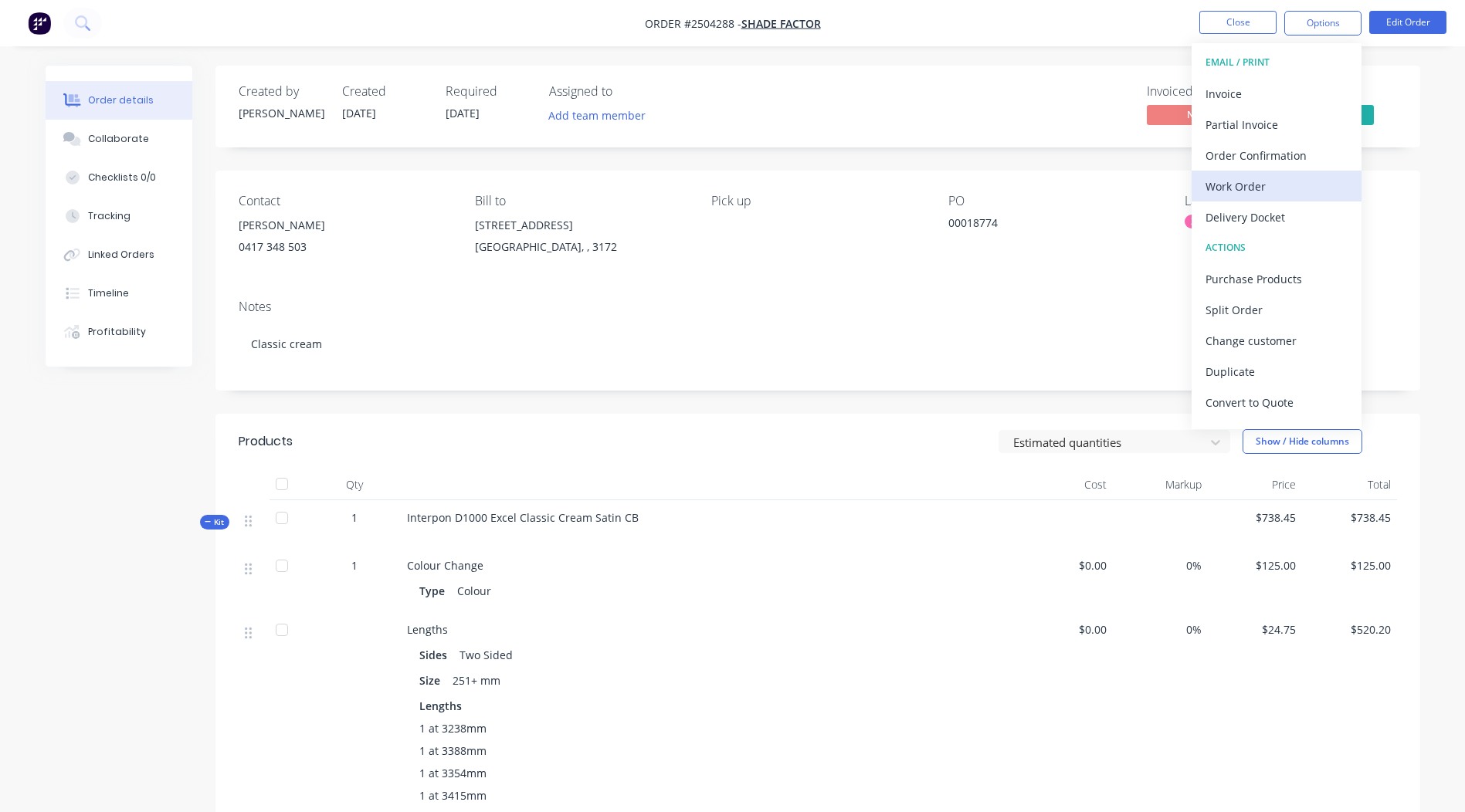
click at [1249, 179] on div "Work Order" at bounding box center [1276, 186] width 142 height 22
click at [1283, 151] on div "Without pricing" at bounding box center [1276, 155] width 142 height 22
click at [929, 58] on div "Order details Collaborate Checklists 0/0 Tracking Linked Orders Timeline Profit…" at bounding box center [732, 629] width 1465 height 1259
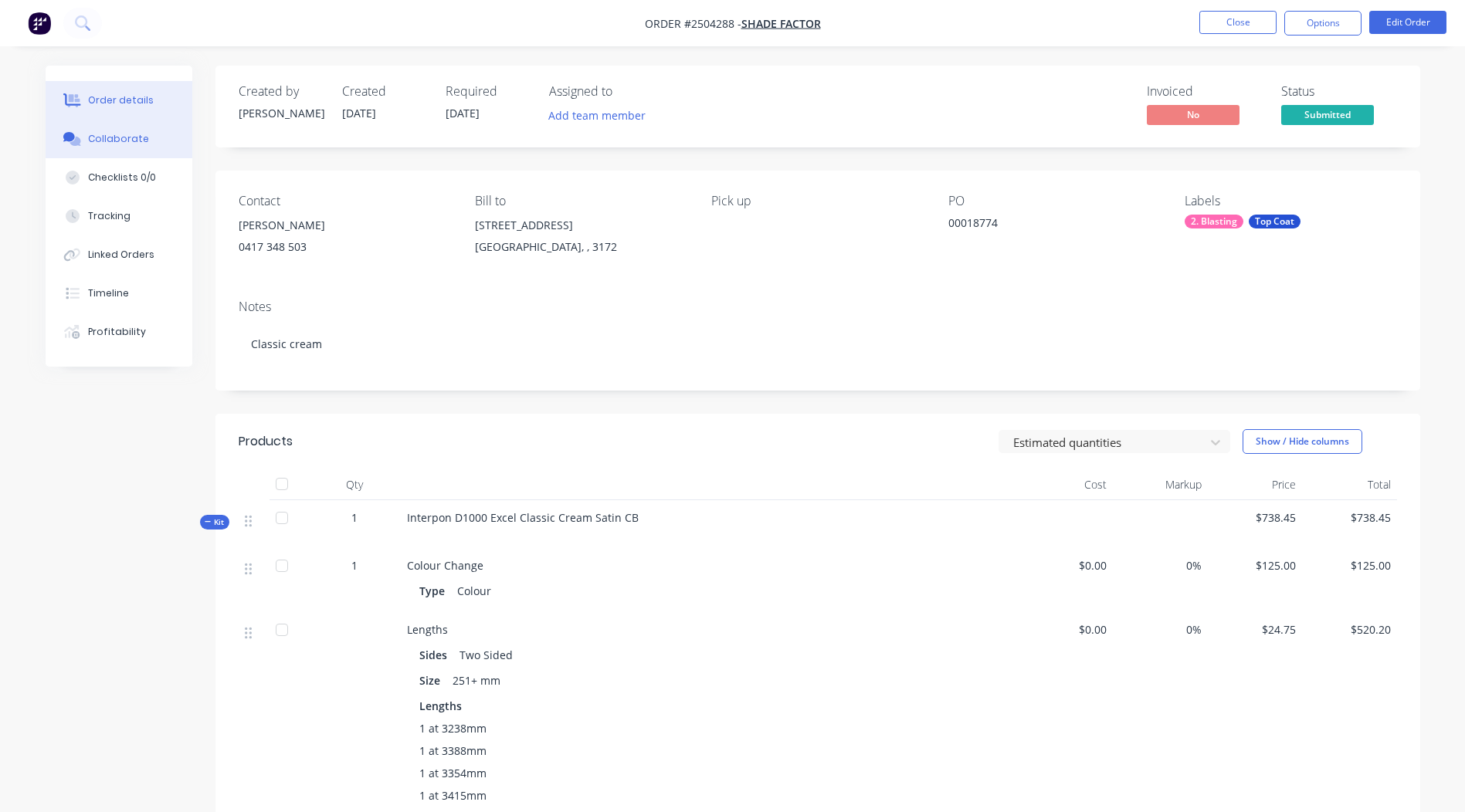
click at [130, 135] on div "Collaborate" at bounding box center [119, 139] width 61 height 14
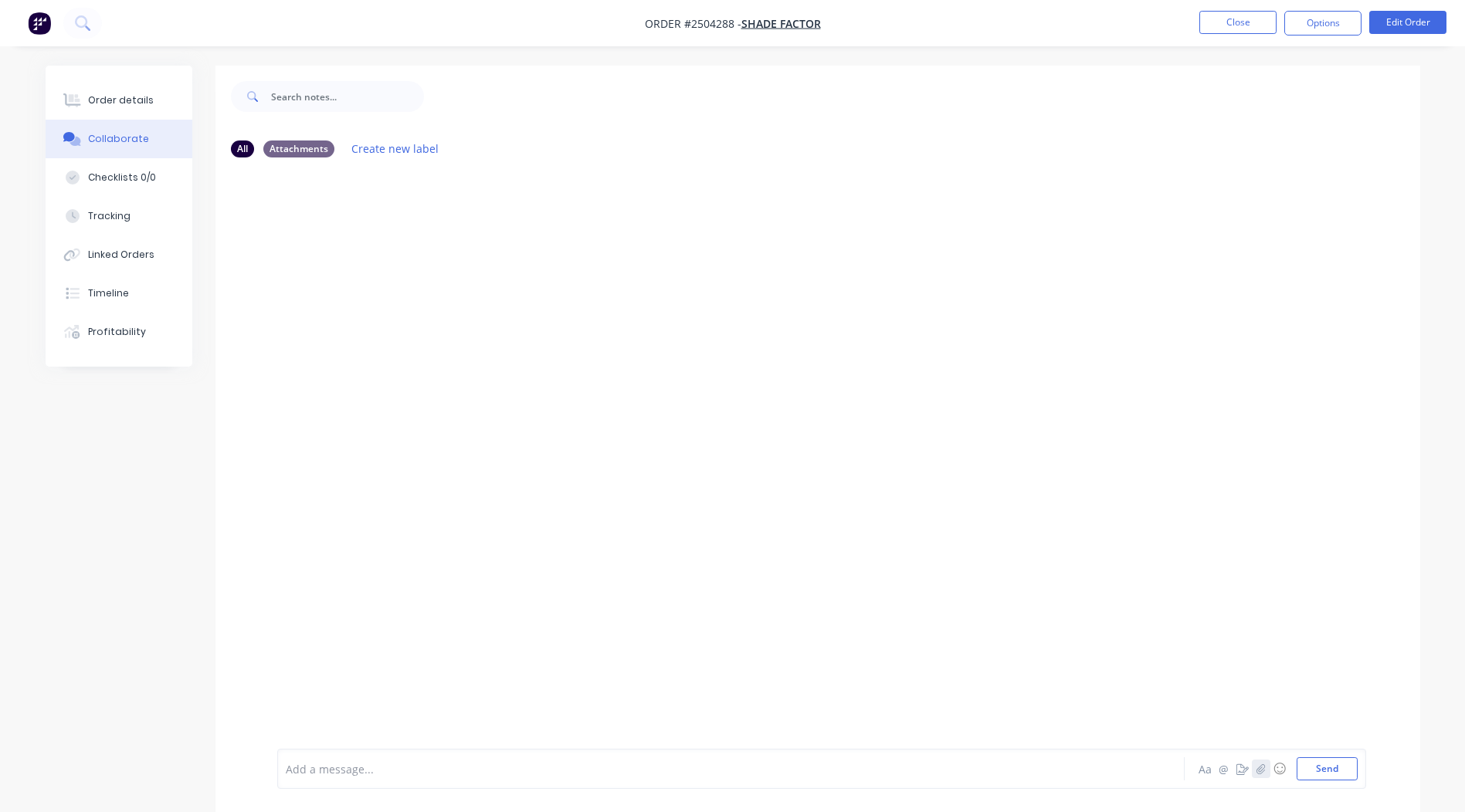
click at [1262, 768] on icon "button" at bounding box center [1260, 769] width 9 height 11
click at [1309, 763] on button "Send" at bounding box center [1327, 769] width 61 height 23
click at [1228, 30] on button "Close" at bounding box center [1238, 22] width 77 height 23
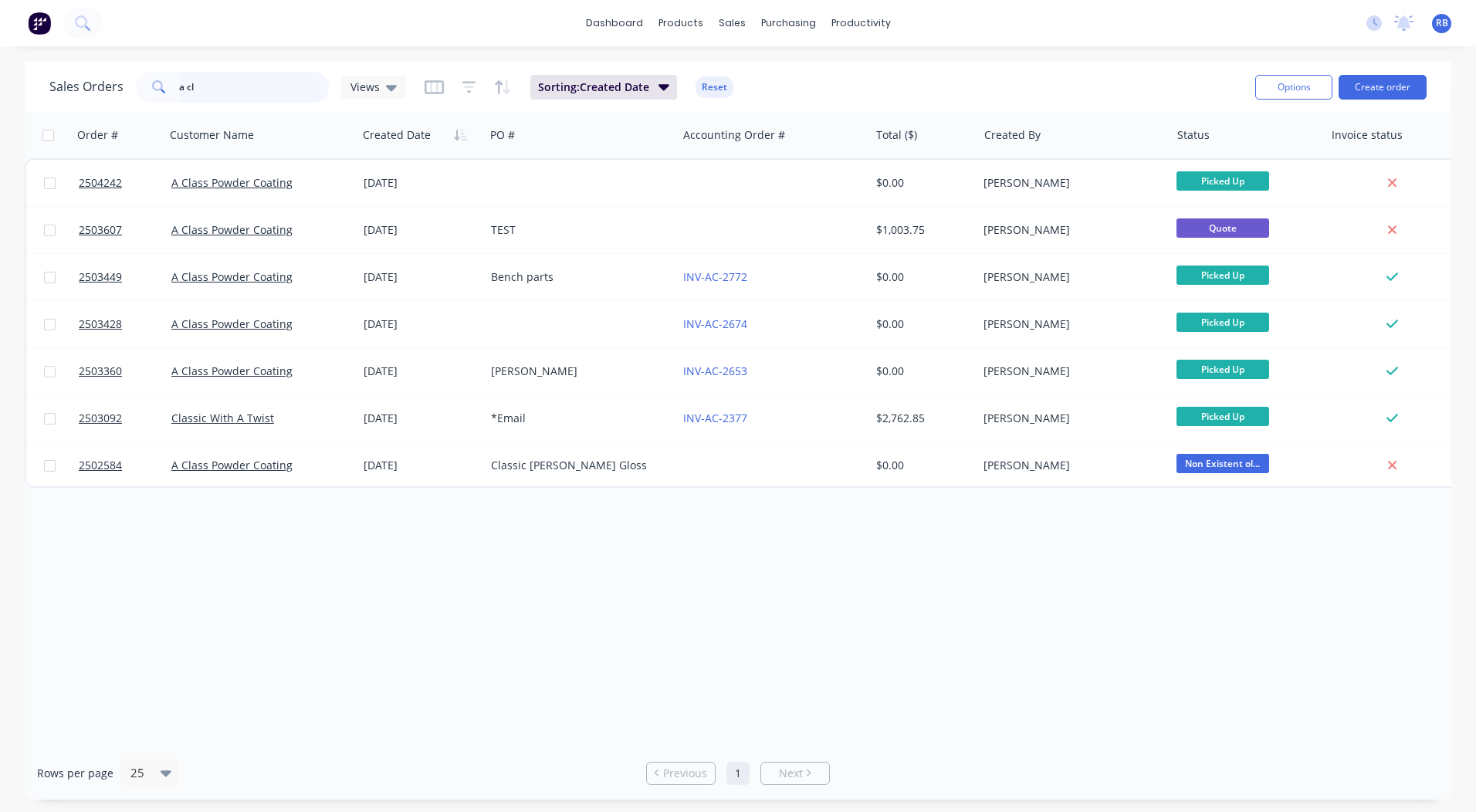
click at [0, 100] on html "dashboard products sales purchasing productivity dashboard products Product Cat…" at bounding box center [738, 406] width 1476 height 812
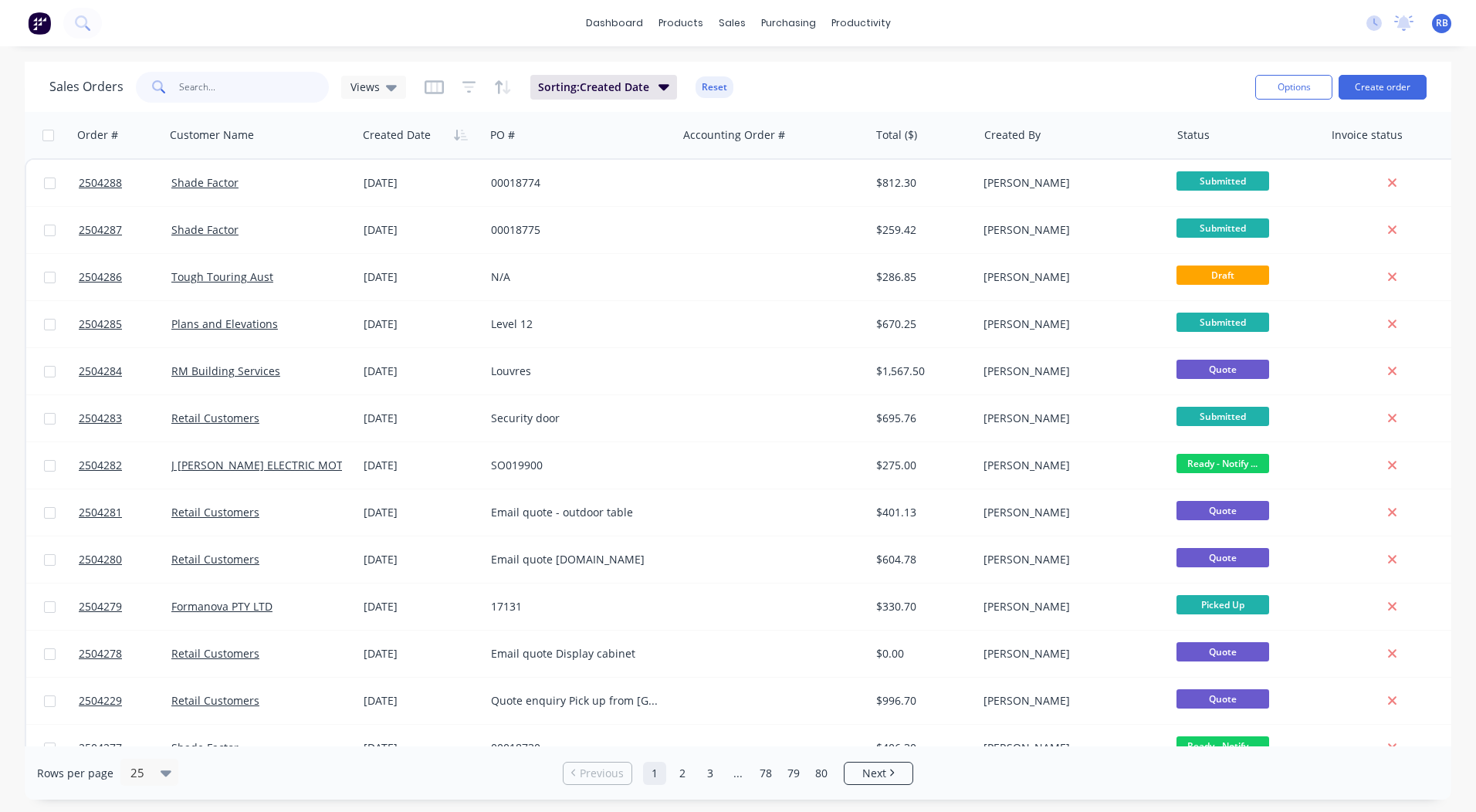
click at [248, 86] on input "text" at bounding box center [255, 87] width 151 height 31
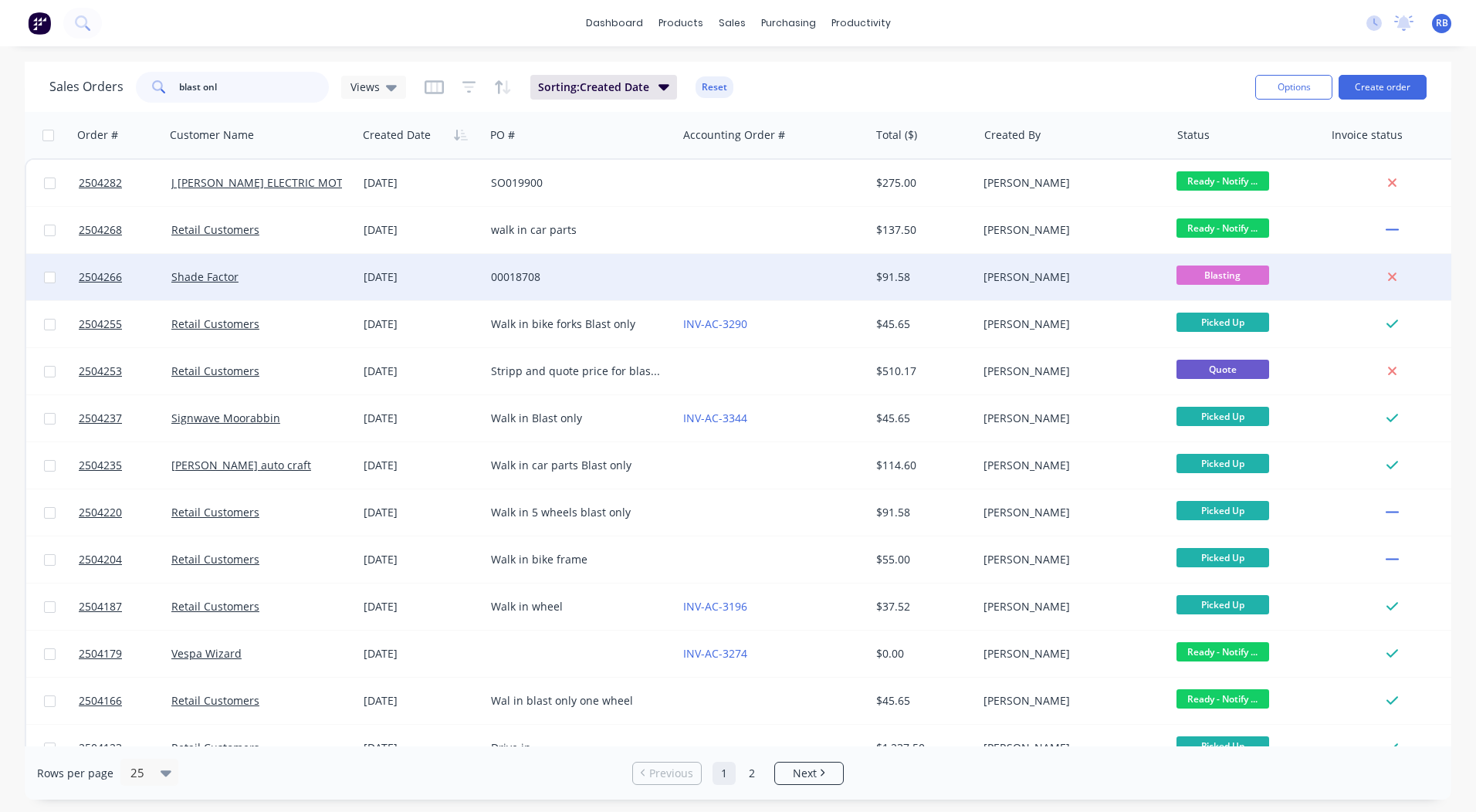
type input "blast onl"
click at [1222, 274] on span "Blasting" at bounding box center [1223, 275] width 93 height 20
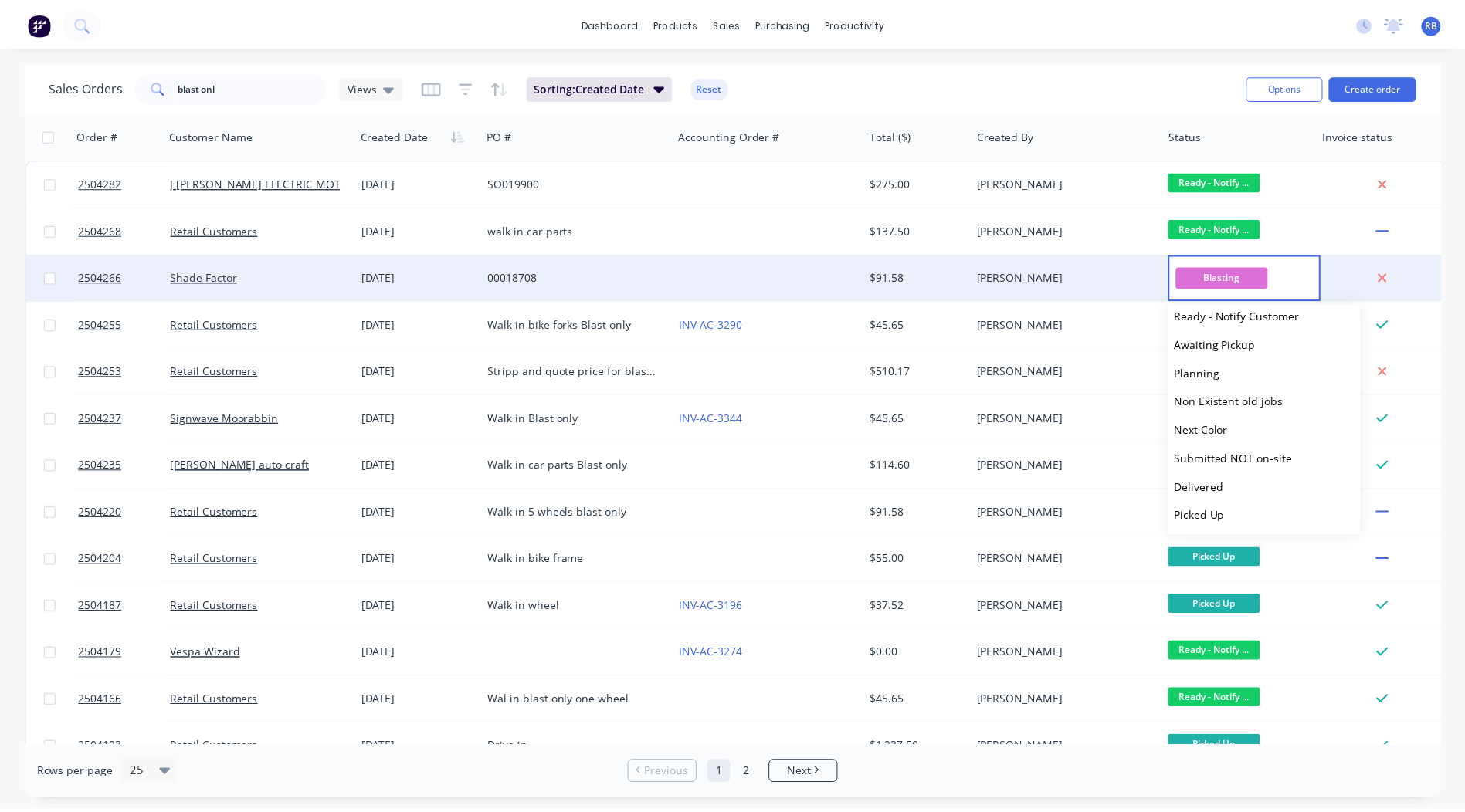
scroll to position [638, 0]
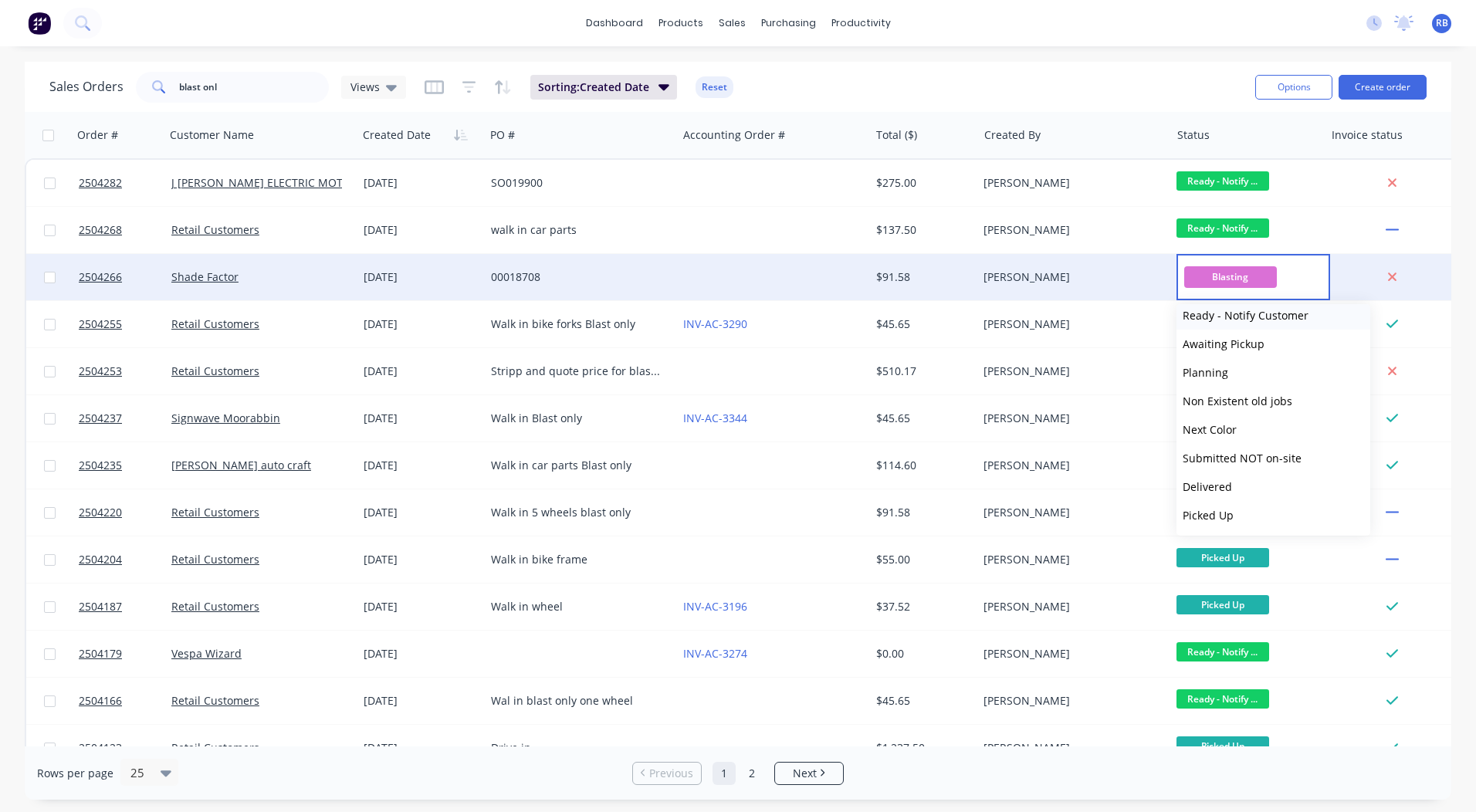
click at [1244, 325] on button "Ready - Notify Customer" at bounding box center [1273, 315] width 194 height 29
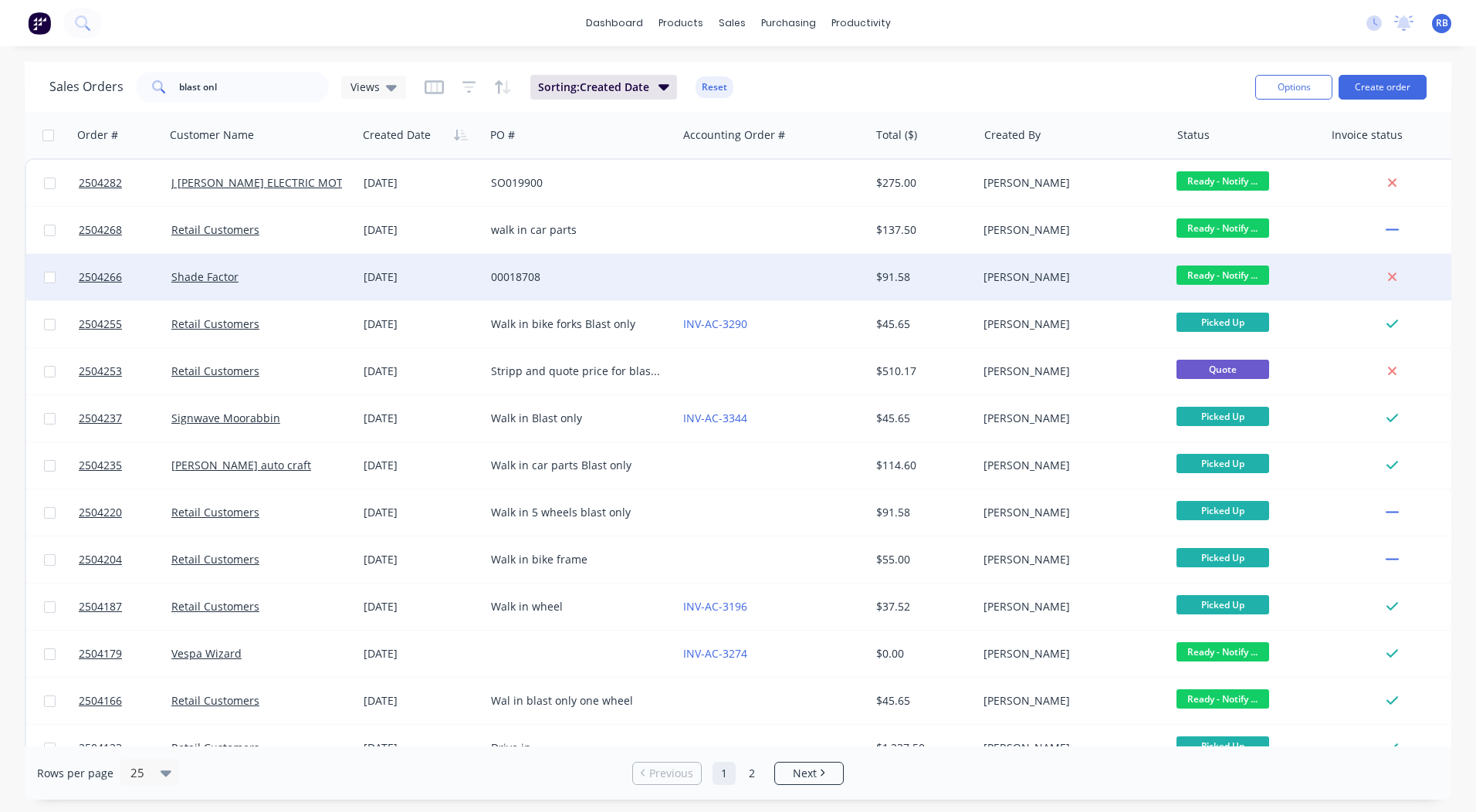
click at [575, 283] on div "00018708" at bounding box center [577, 277] width 172 height 15
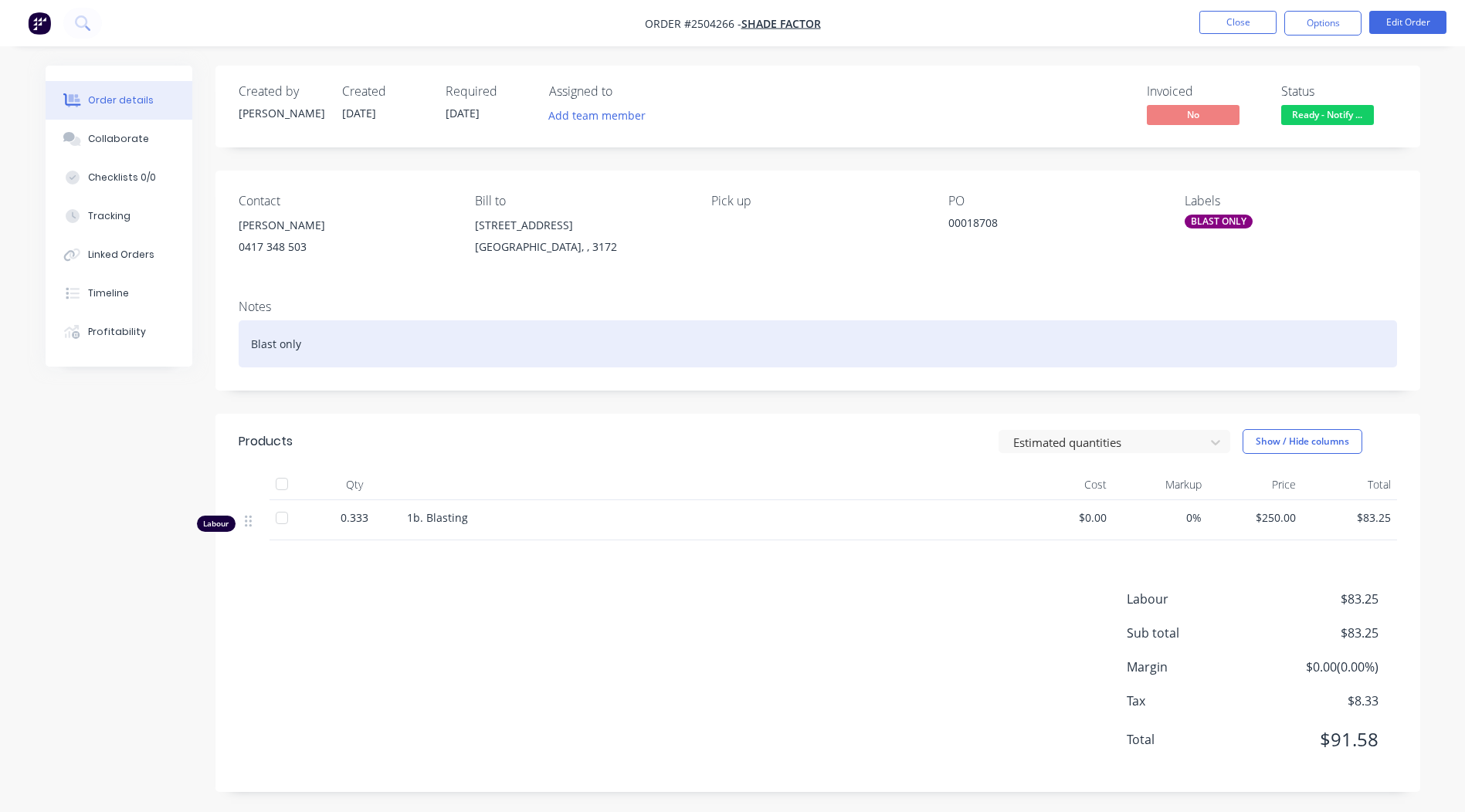
scroll to position [3, 0]
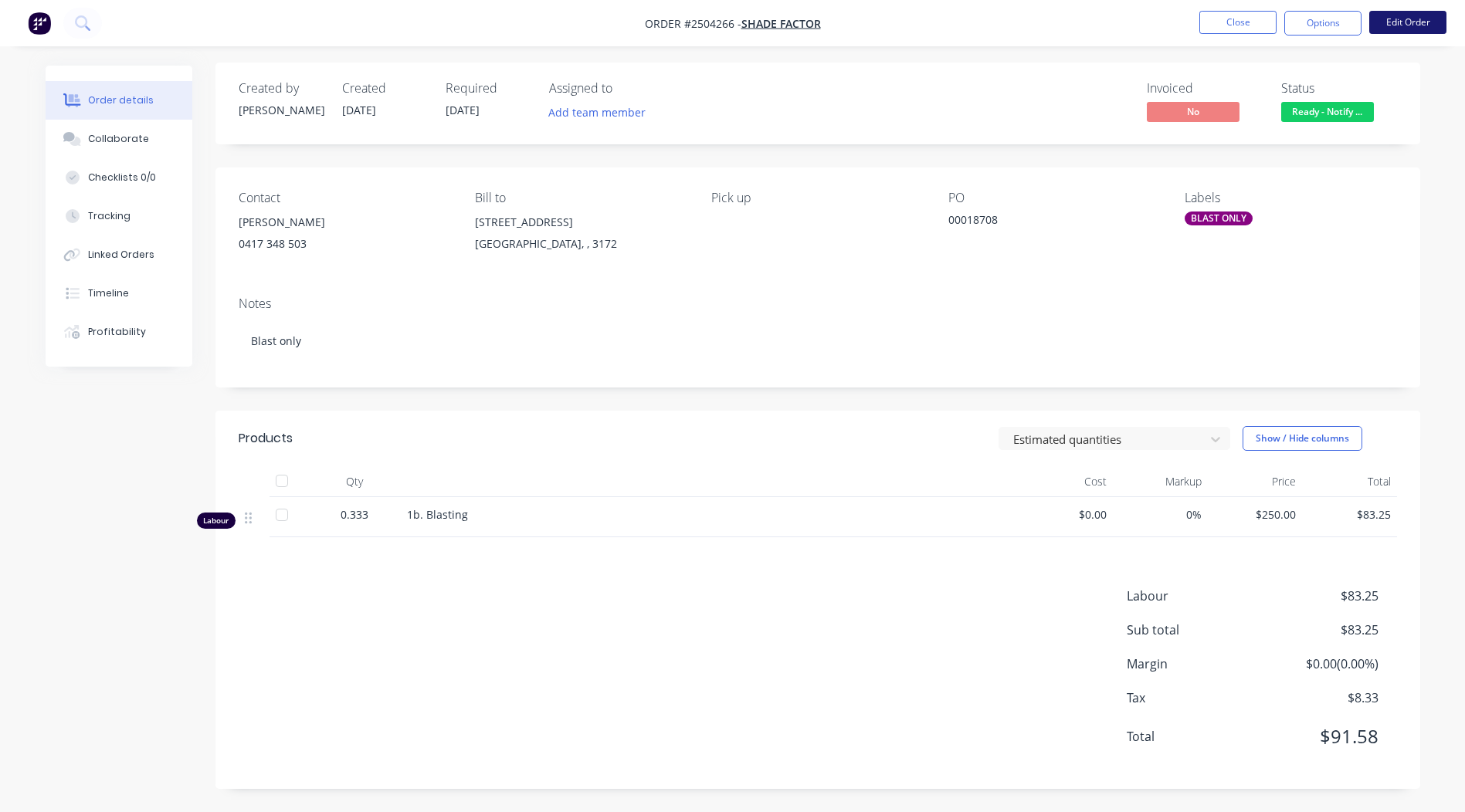
click at [1400, 14] on button "Edit Order" at bounding box center [1408, 22] width 77 height 23
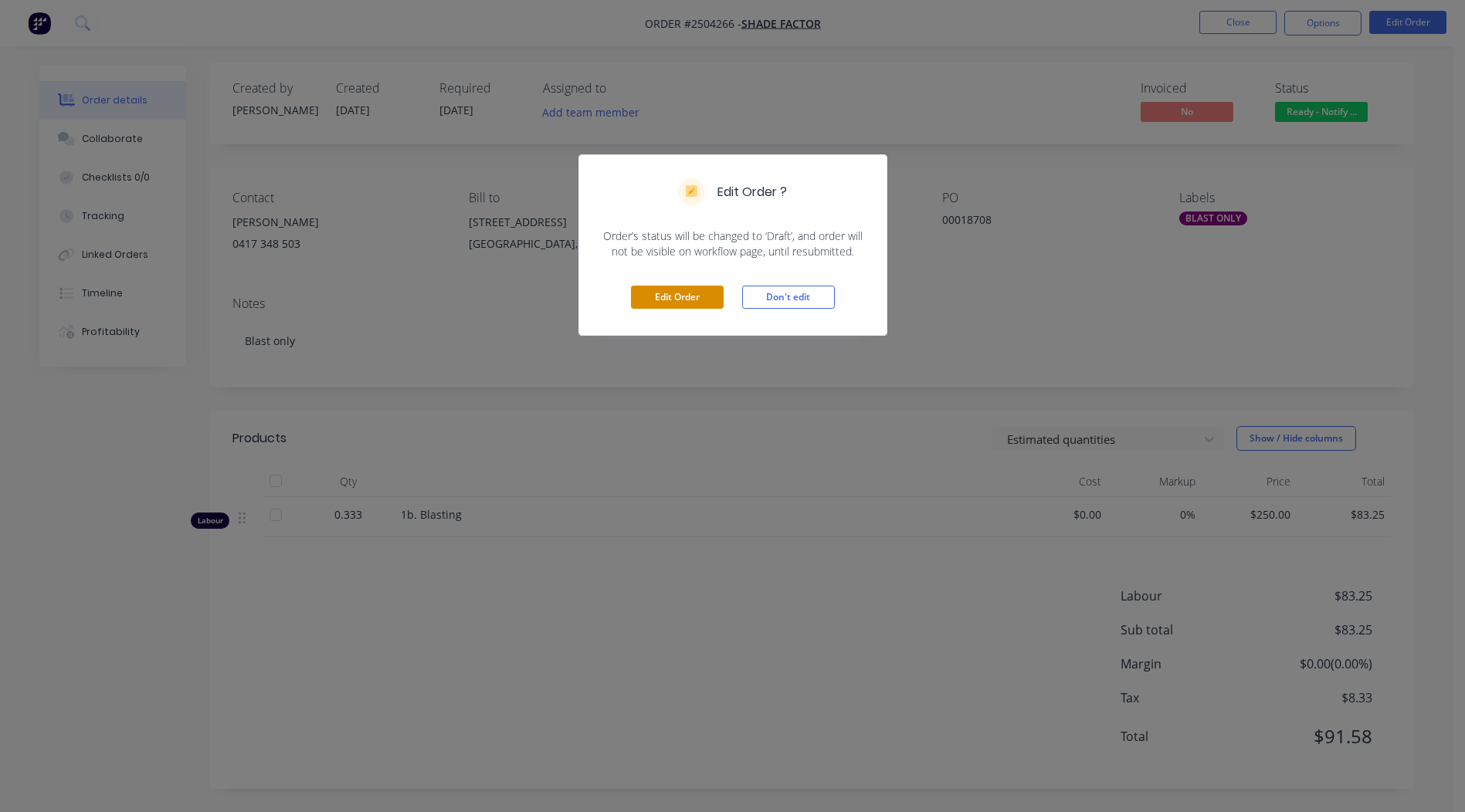
click at [663, 288] on button "Edit Order" at bounding box center [678, 297] width 93 height 23
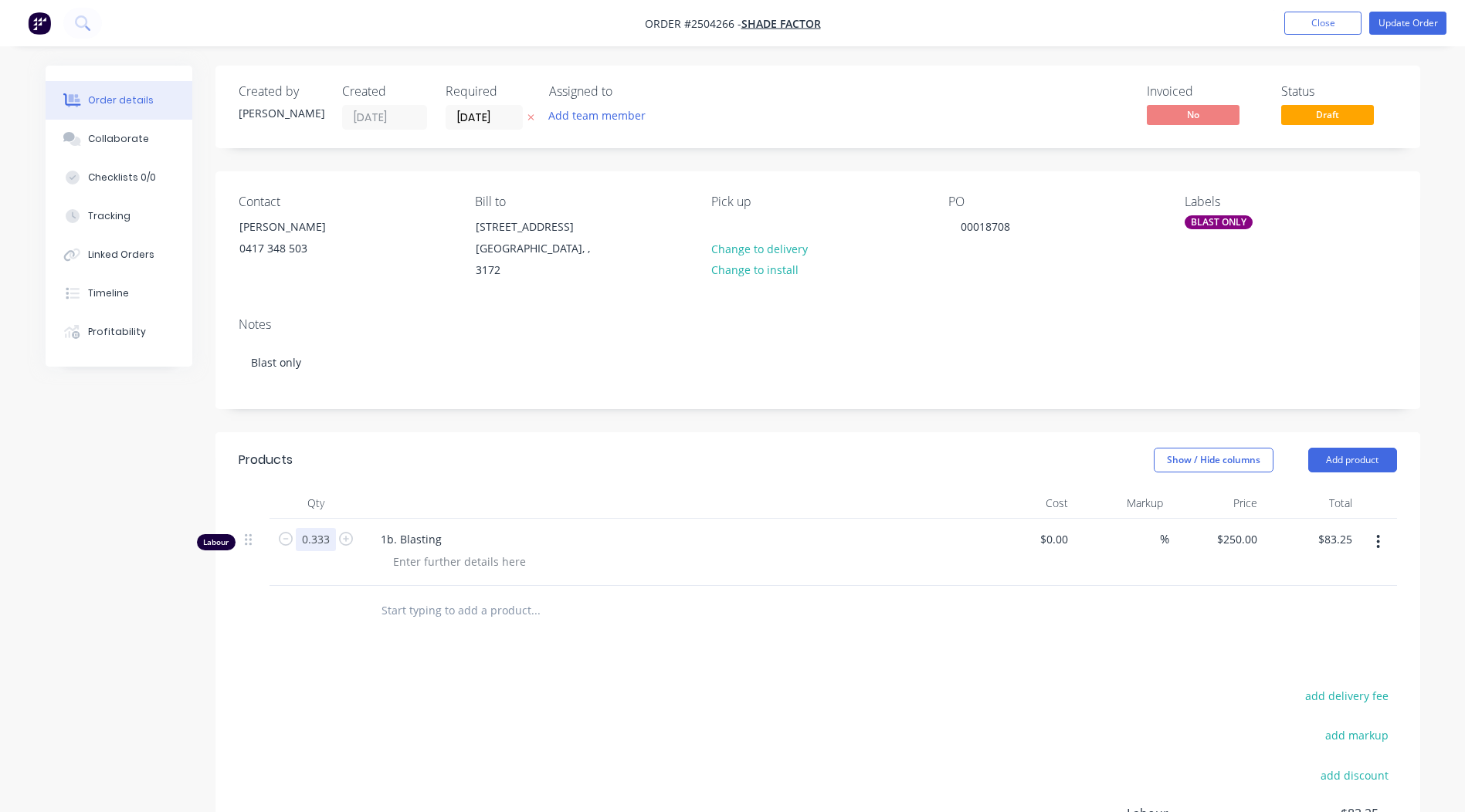
click at [323, 529] on input "0.333" at bounding box center [316, 540] width 40 height 23
type input "0.433"
type input "$108.25"
click at [1408, 29] on button "Update Order" at bounding box center [1408, 23] width 77 height 23
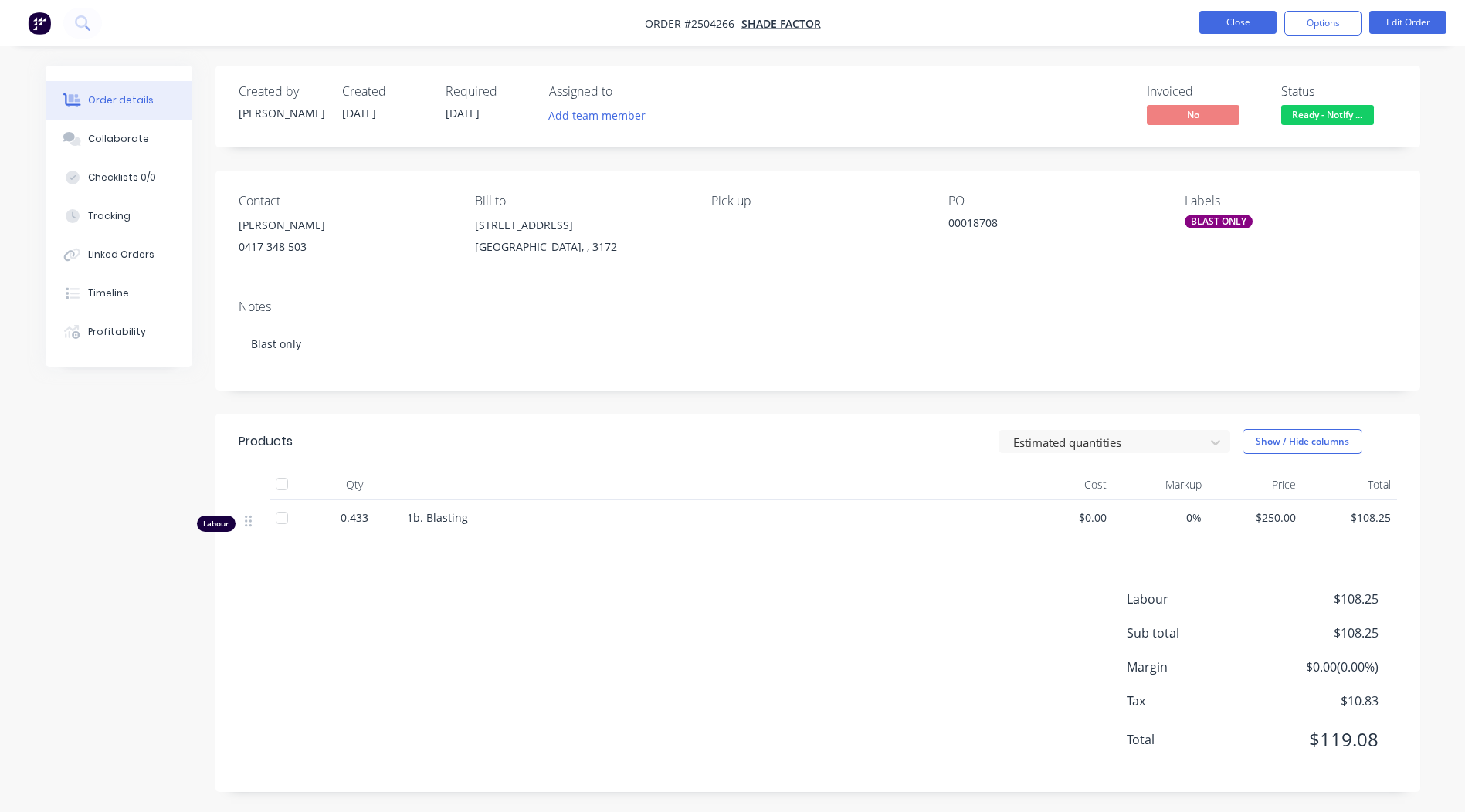
click at [1240, 27] on button "Close" at bounding box center [1238, 22] width 77 height 23
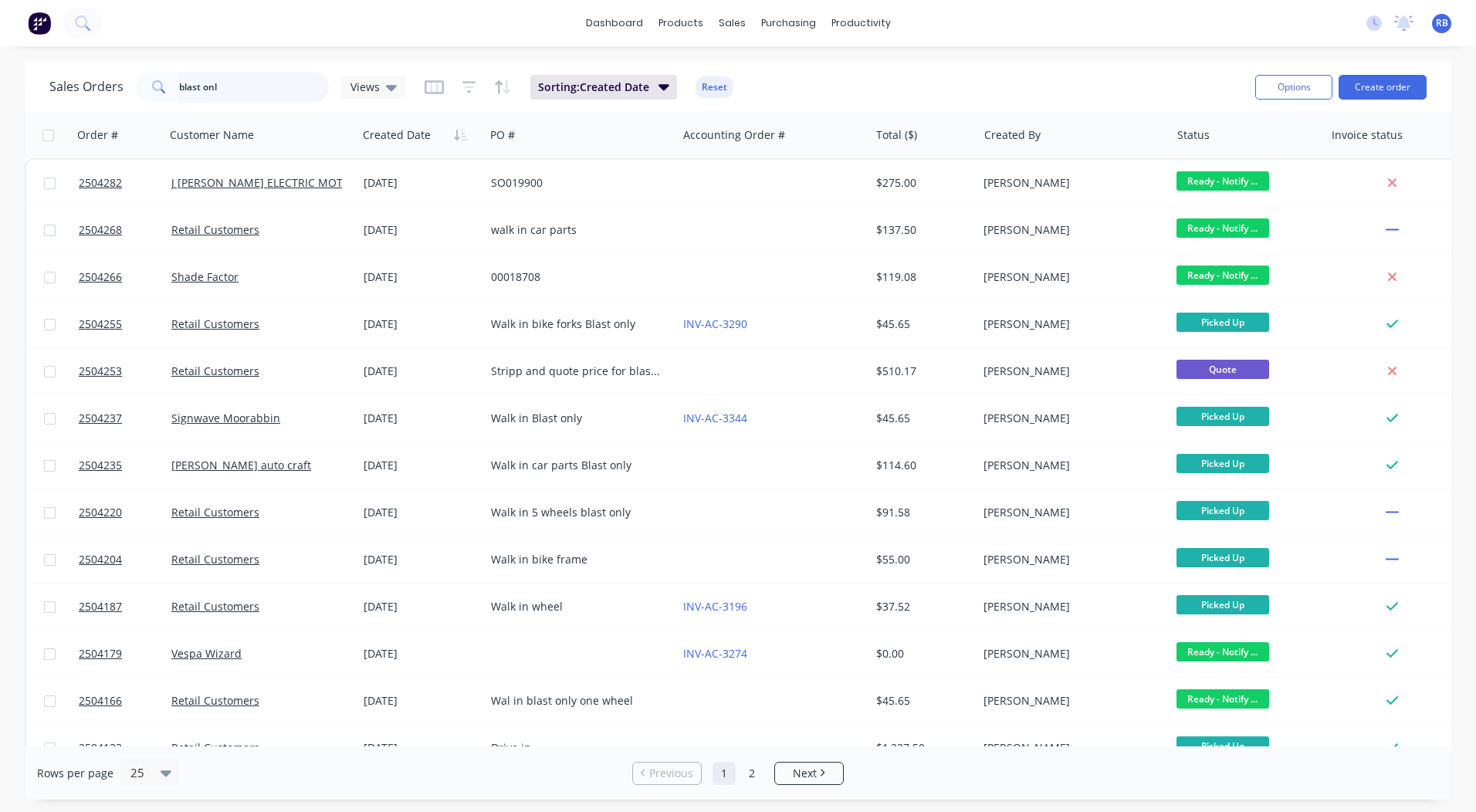
drag, startPoint x: 256, startPoint y: 80, endPoint x: 0, endPoint y: 98, distance: 256.6
click at [0, 99] on html "dashboard products sales purchasing productivity dashboard products Product Cat…" at bounding box center [738, 406] width 1476 height 812
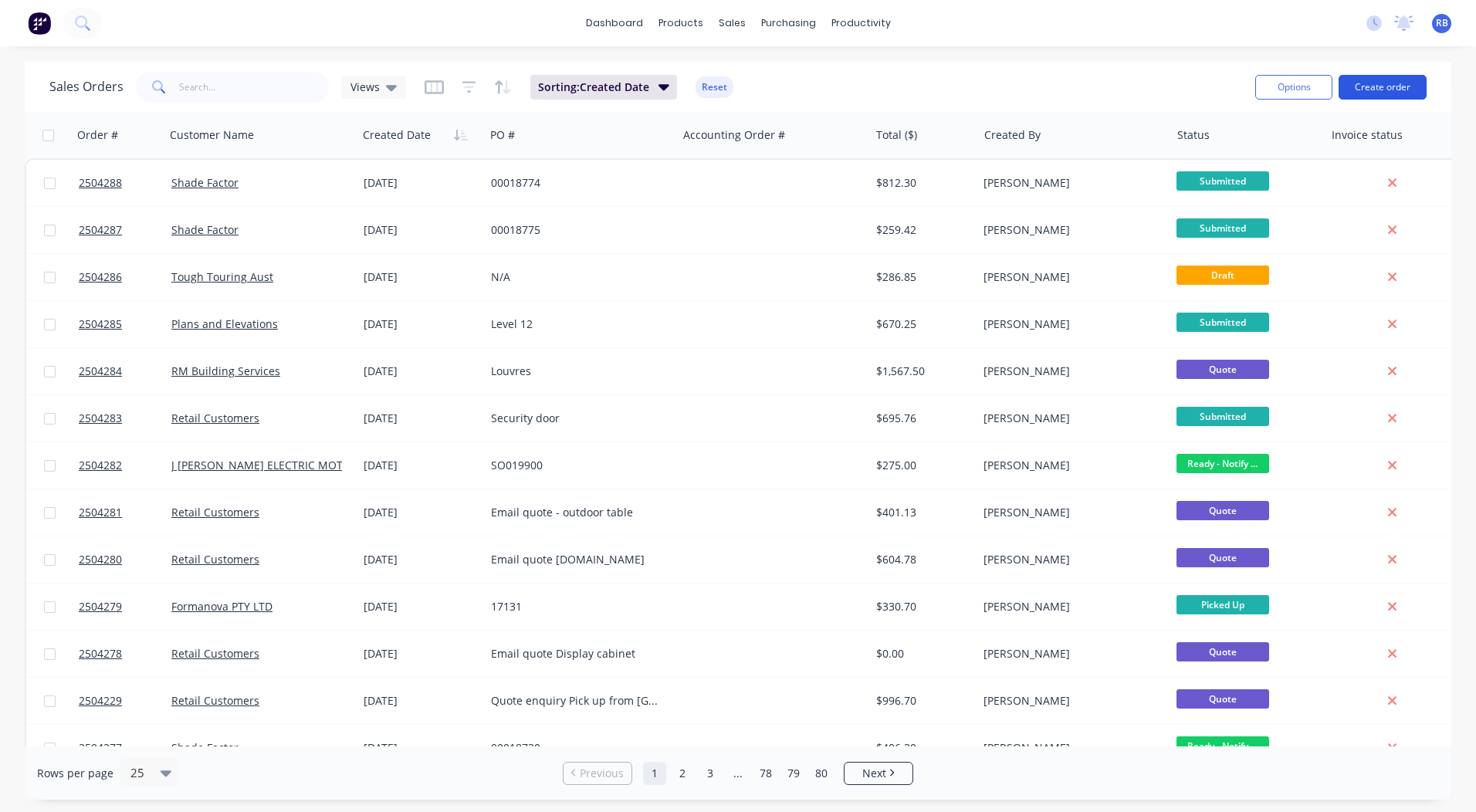
click at [1396, 80] on button "Create order" at bounding box center [1383, 88] width 88 height 25
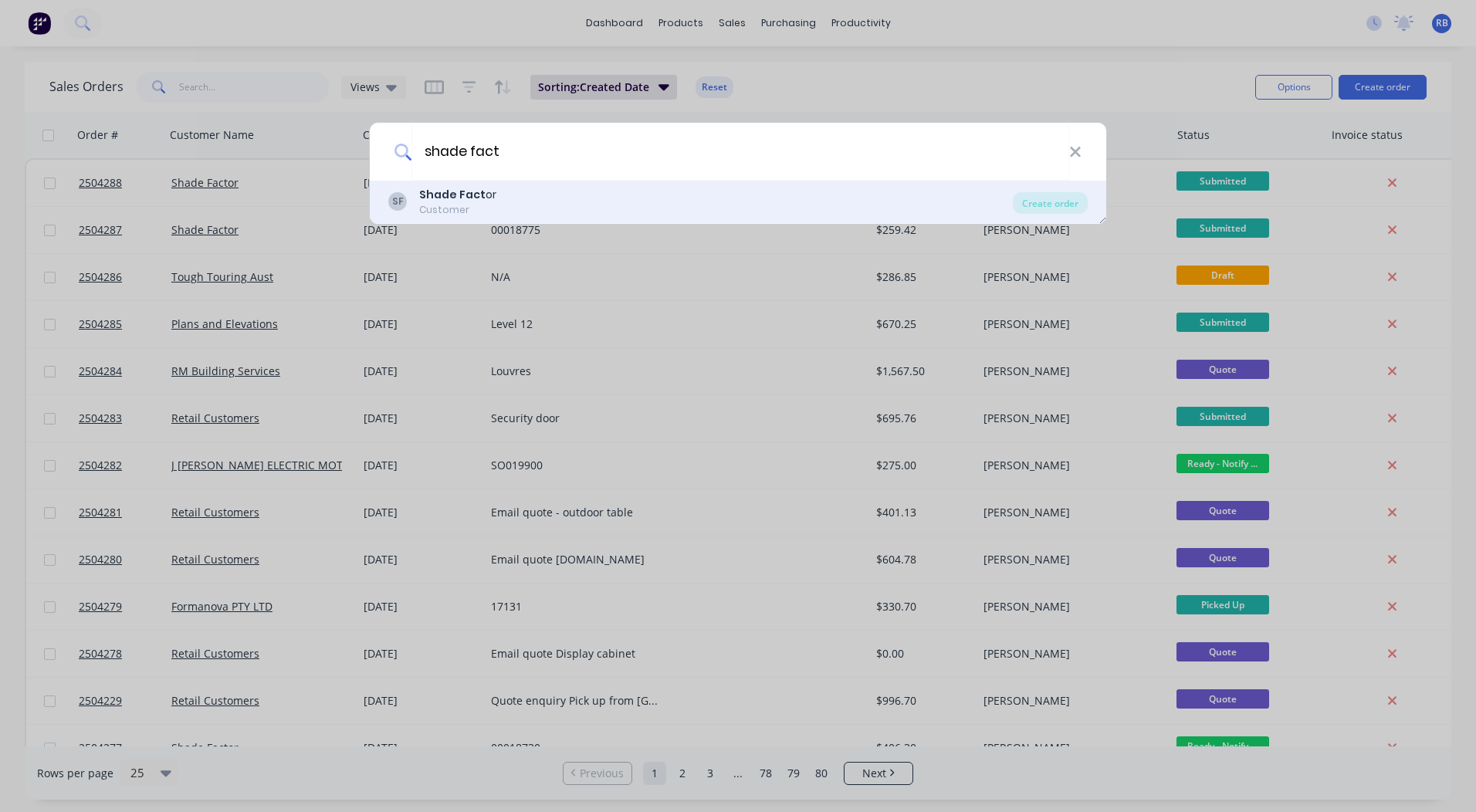
type input "shade fact"
click at [458, 208] on div "Customer" at bounding box center [457, 210] width 77 height 14
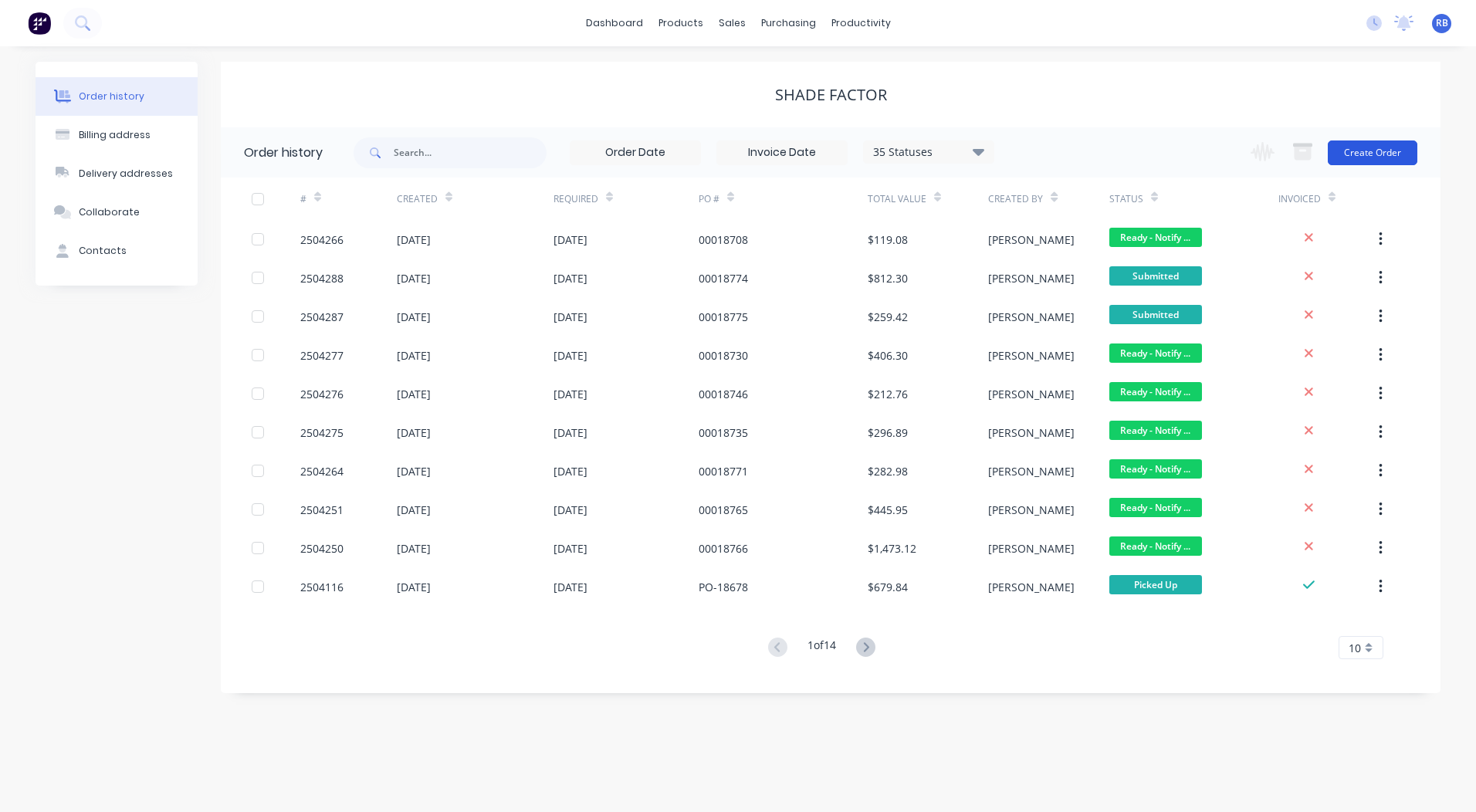
click at [1358, 143] on button "Create Order" at bounding box center [1372, 153] width 89 height 25
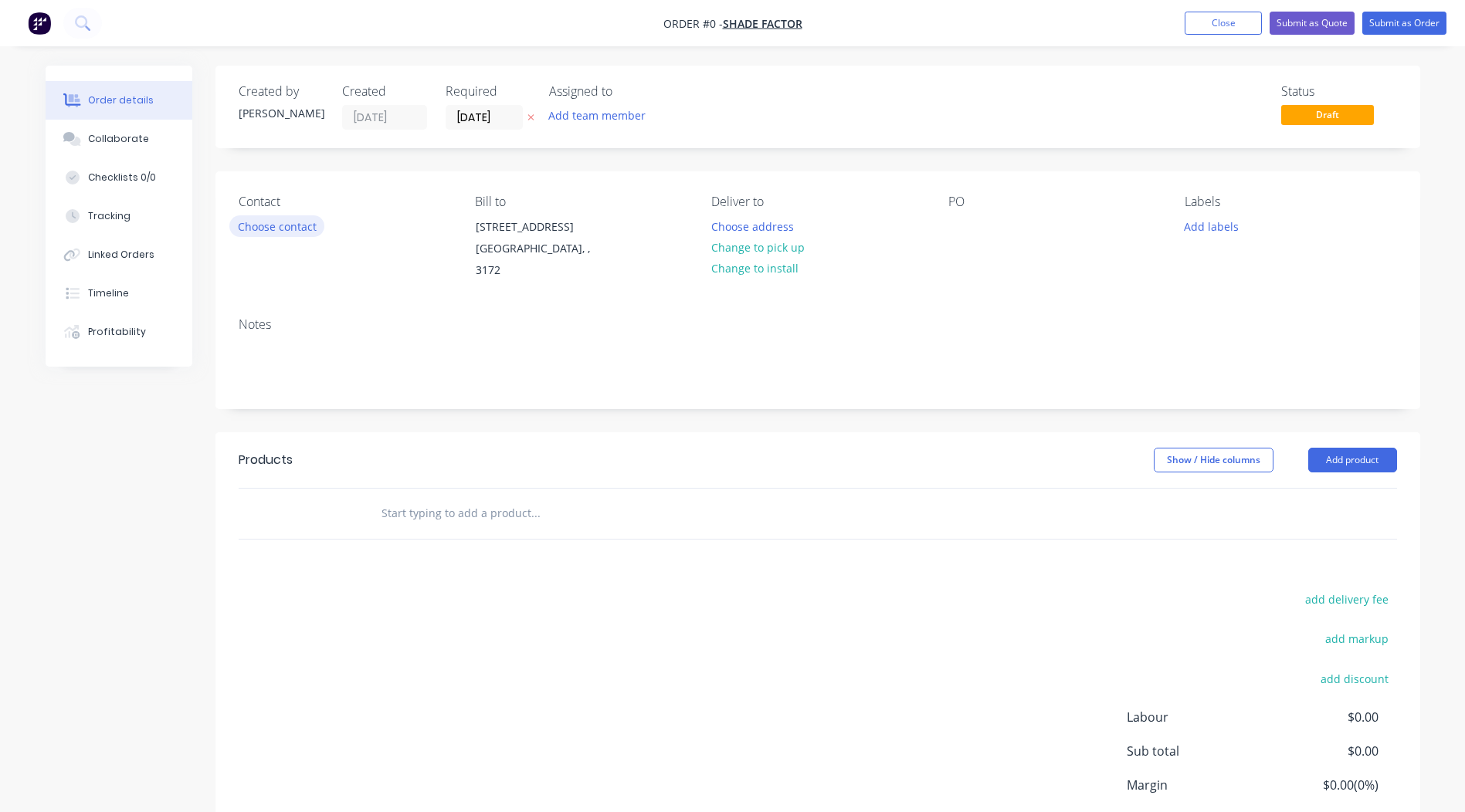
click at [255, 222] on button "Choose contact" at bounding box center [277, 225] width 95 height 21
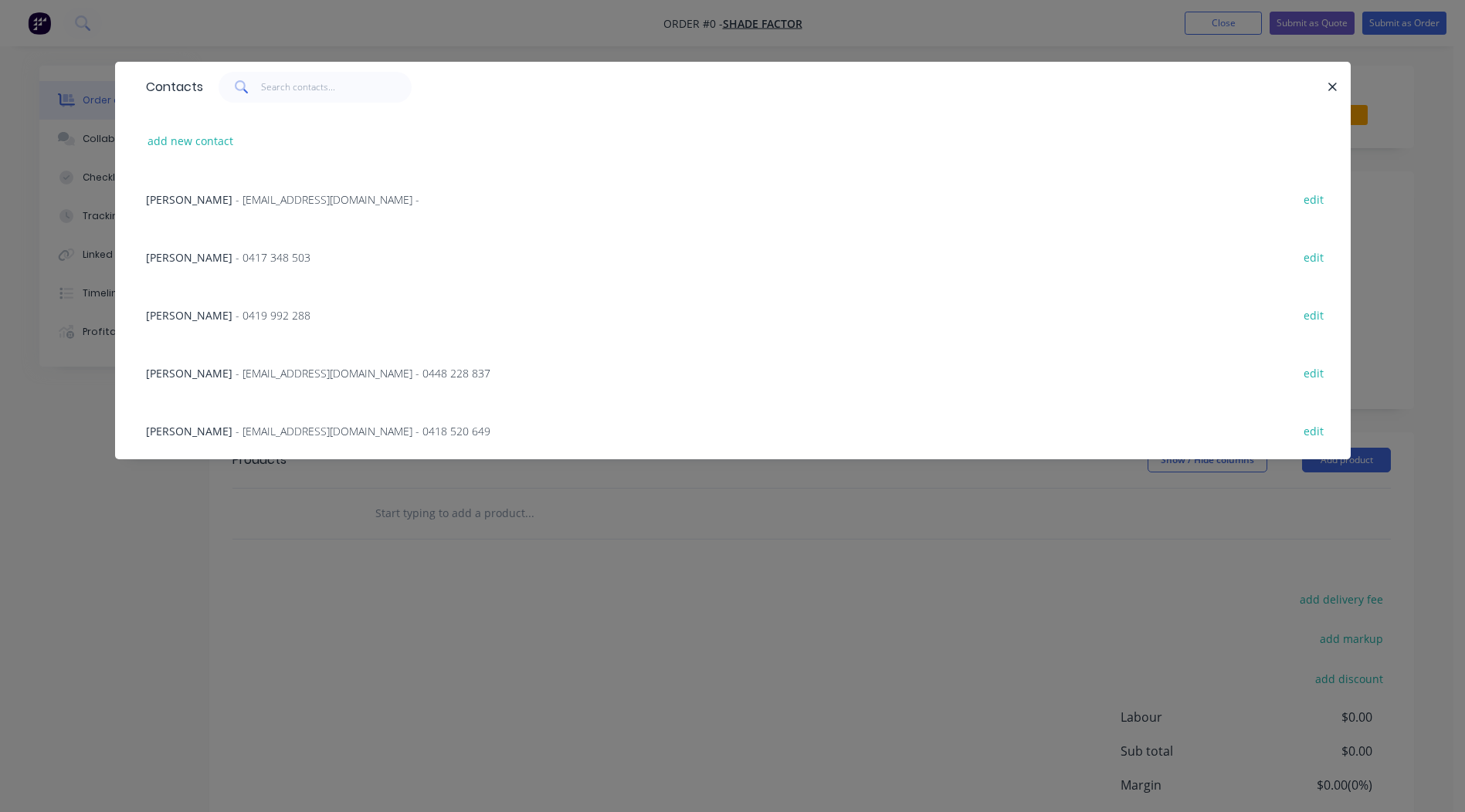
click at [183, 261] on span "Andrew" at bounding box center [189, 257] width 87 height 14
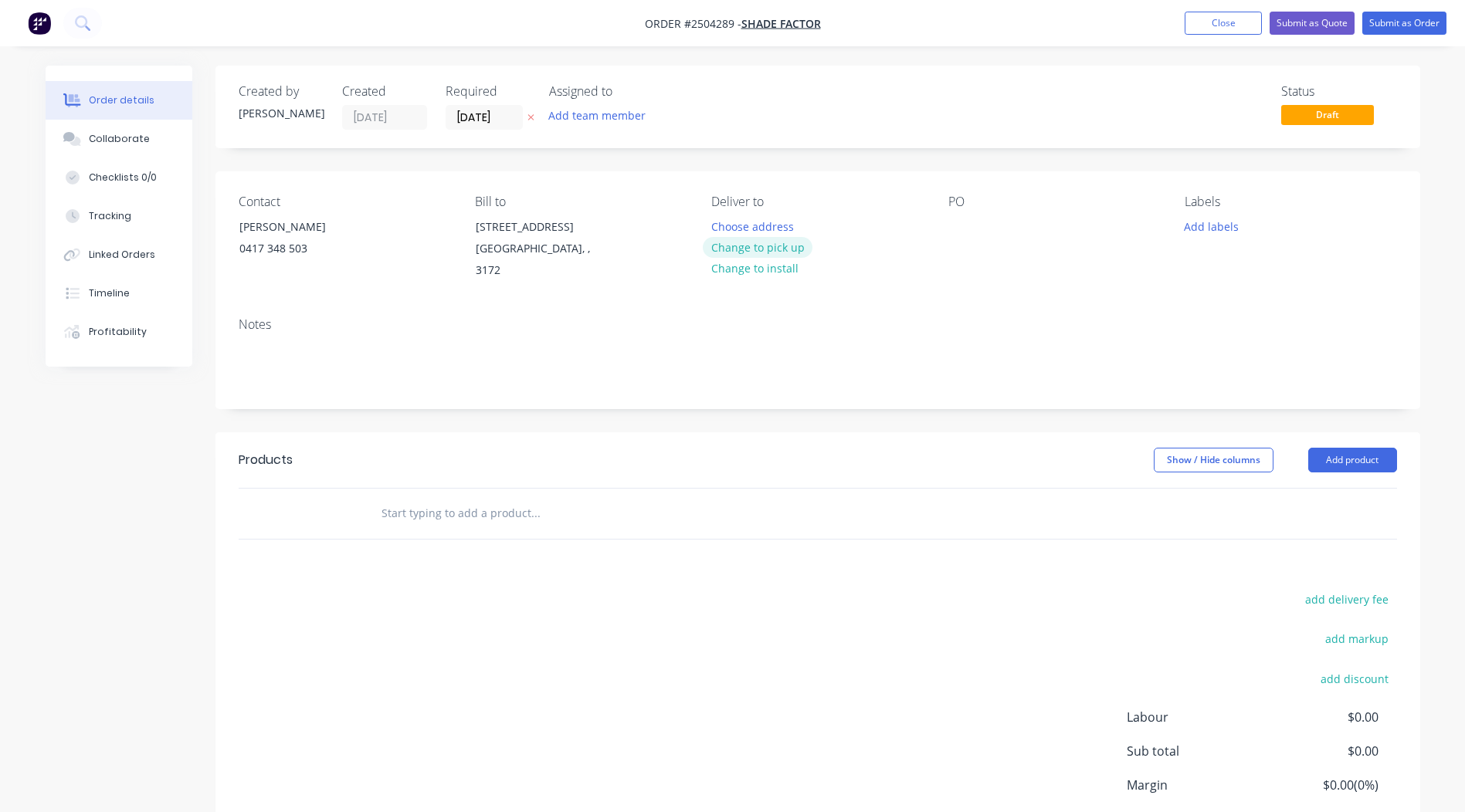
click at [779, 247] on button "Change to pick up" at bounding box center [757, 247] width 110 height 21
click at [956, 217] on div at bounding box center [961, 226] width 25 height 22
click at [1192, 221] on button "Add labels" at bounding box center [1212, 225] width 72 height 21
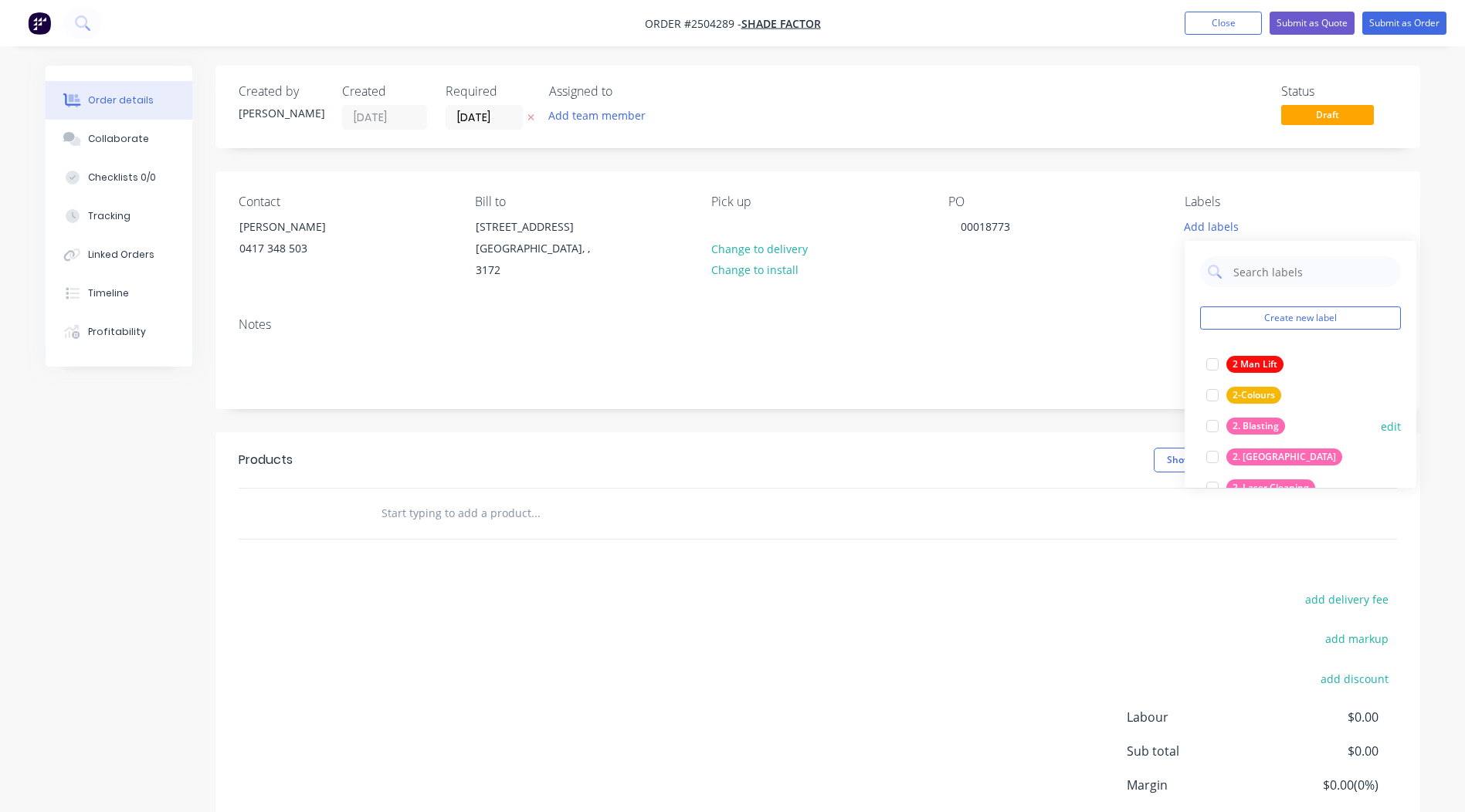
click at [1248, 417] on button "2. Blasting" at bounding box center [1246, 426] width 91 height 21
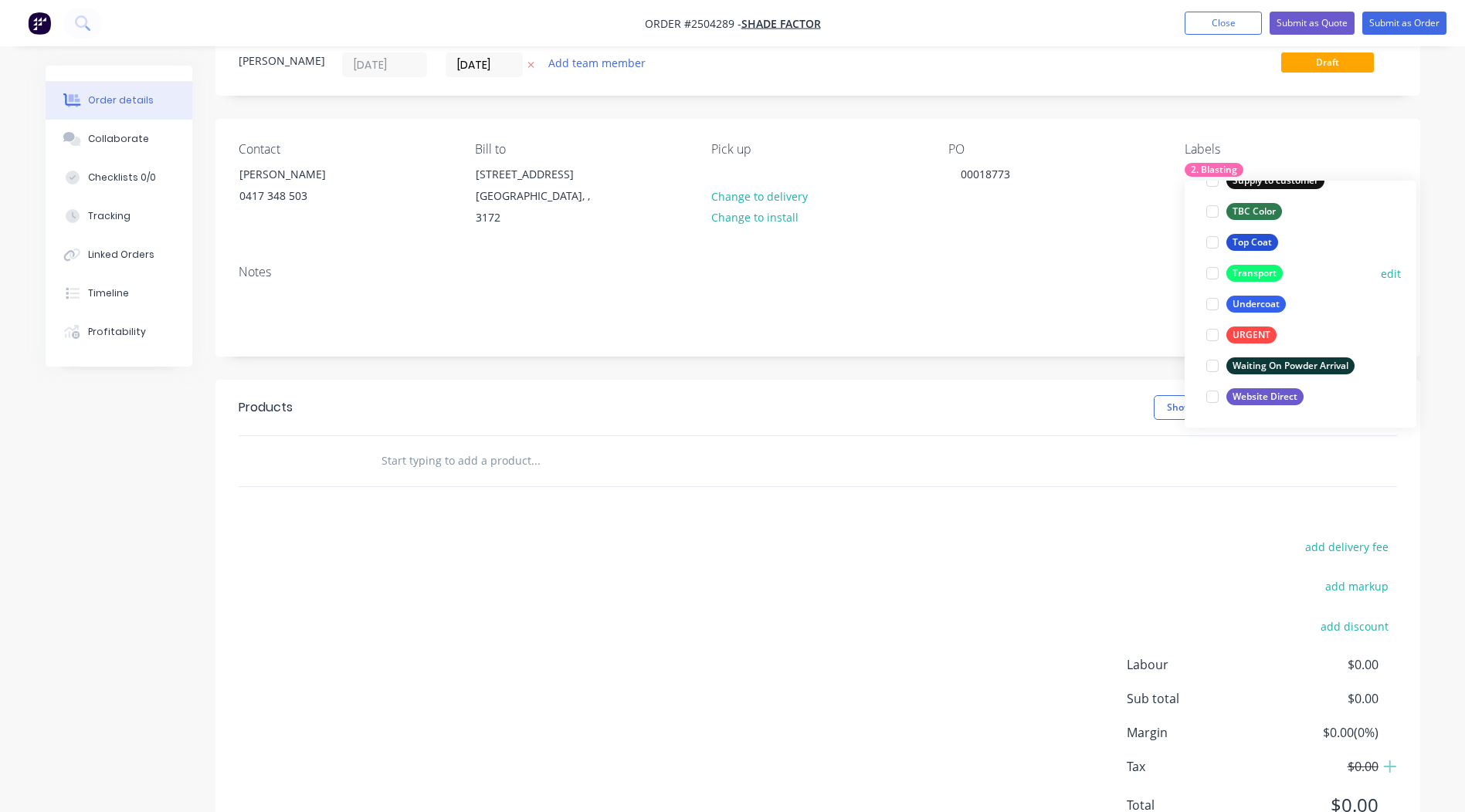
scroll to position [105, 0]
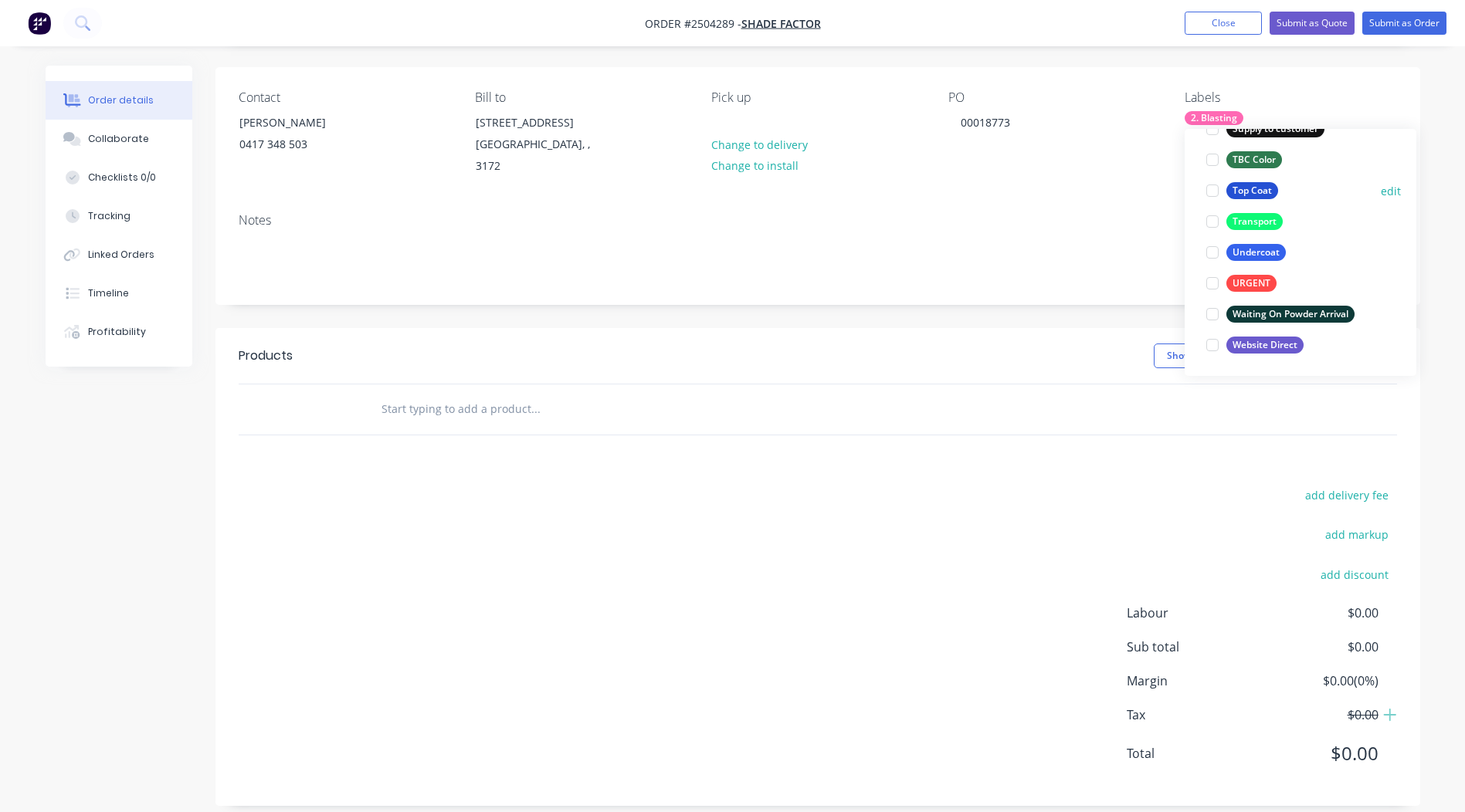
click at [1245, 188] on div "Top Coat" at bounding box center [1252, 190] width 52 height 17
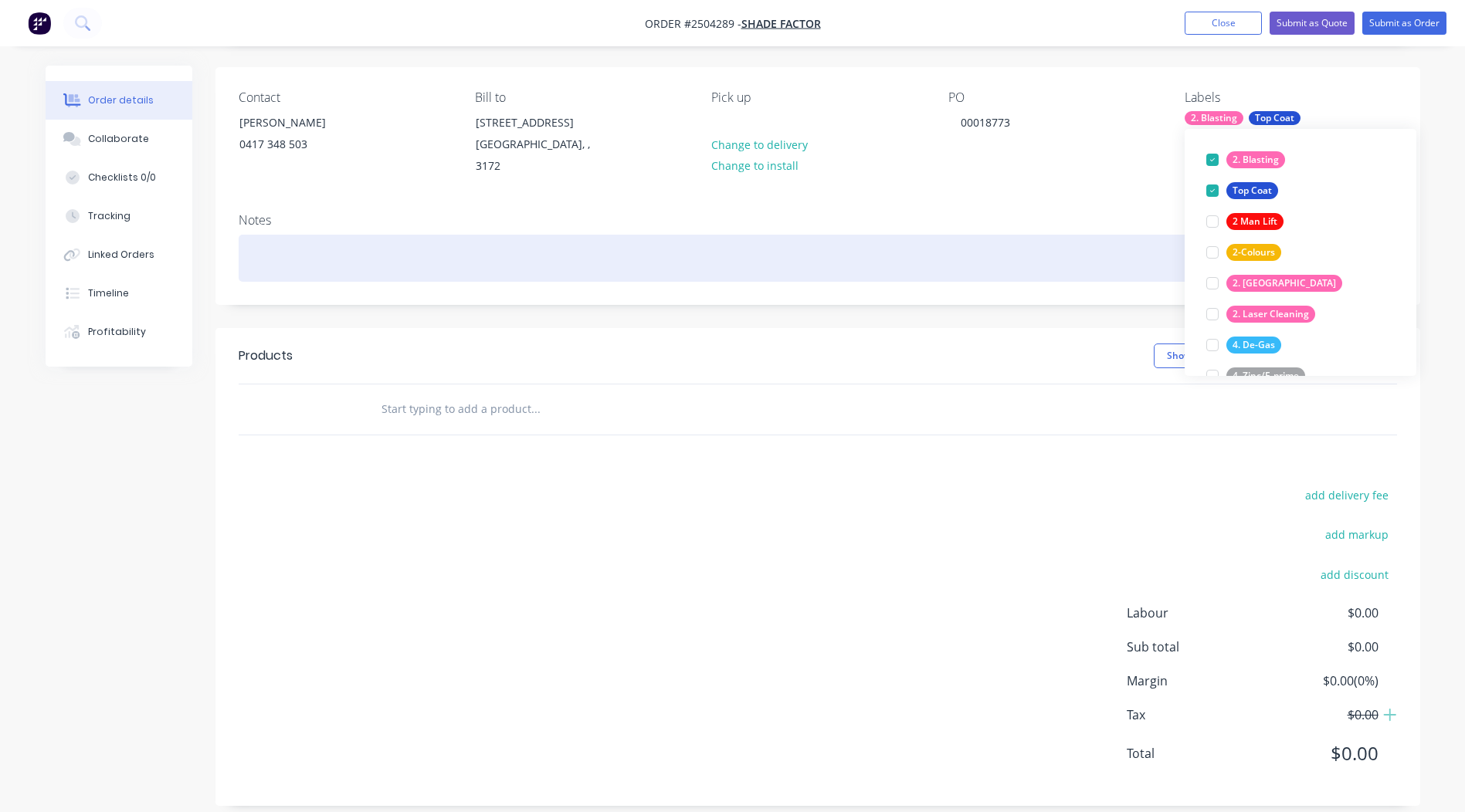
click at [298, 241] on div at bounding box center [818, 258] width 1158 height 47
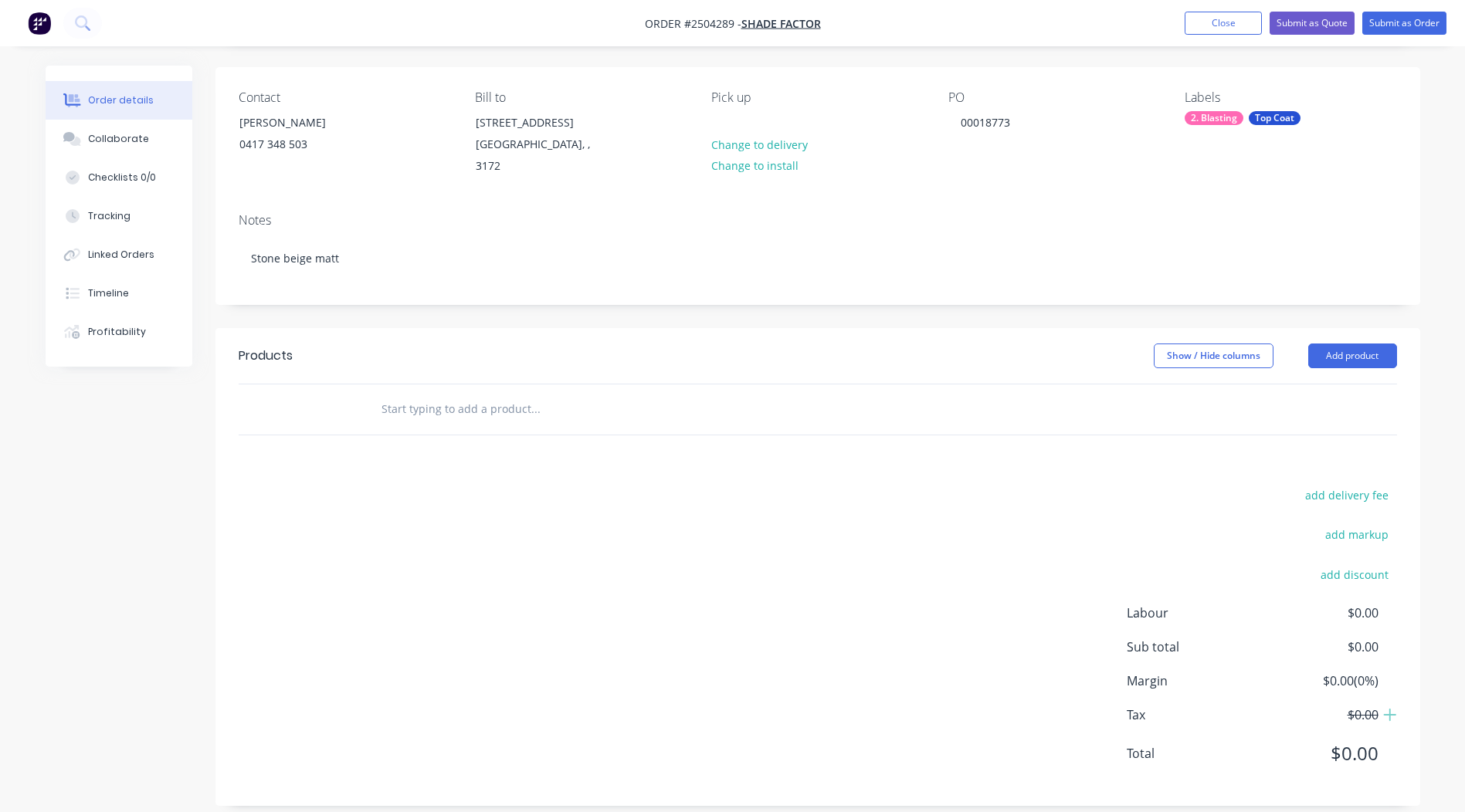
click at [464, 289] on div "Created by Rory Created 02/10/25 Required 02/10/25 Assigned to Add team member …" at bounding box center [818, 383] width 1205 height 844
click at [1372, 347] on button "Add product" at bounding box center [1352, 356] width 88 height 25
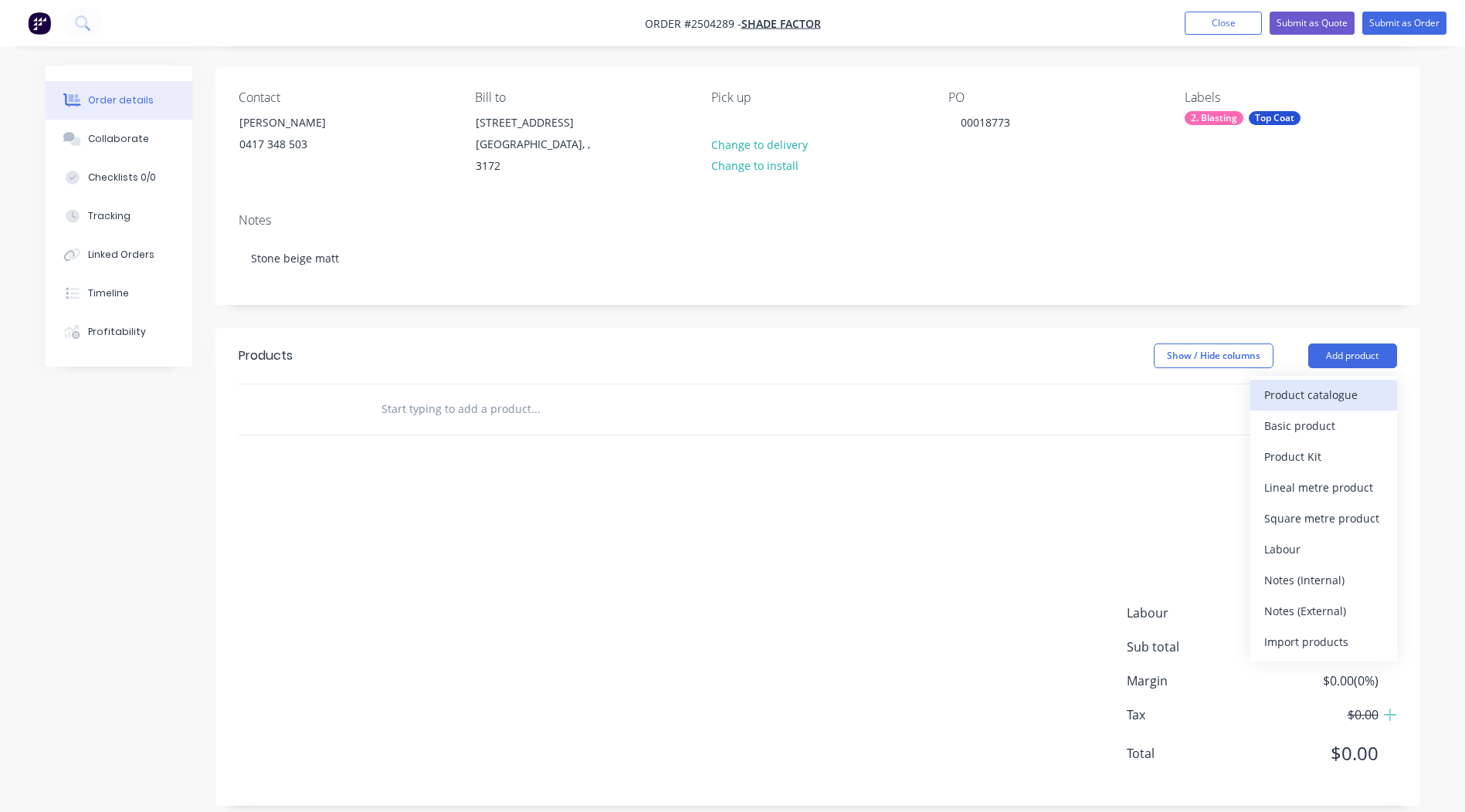
click at [1347, 380] on button "Product catalogue" at bounding box center [1324, 395] width 147 height 31
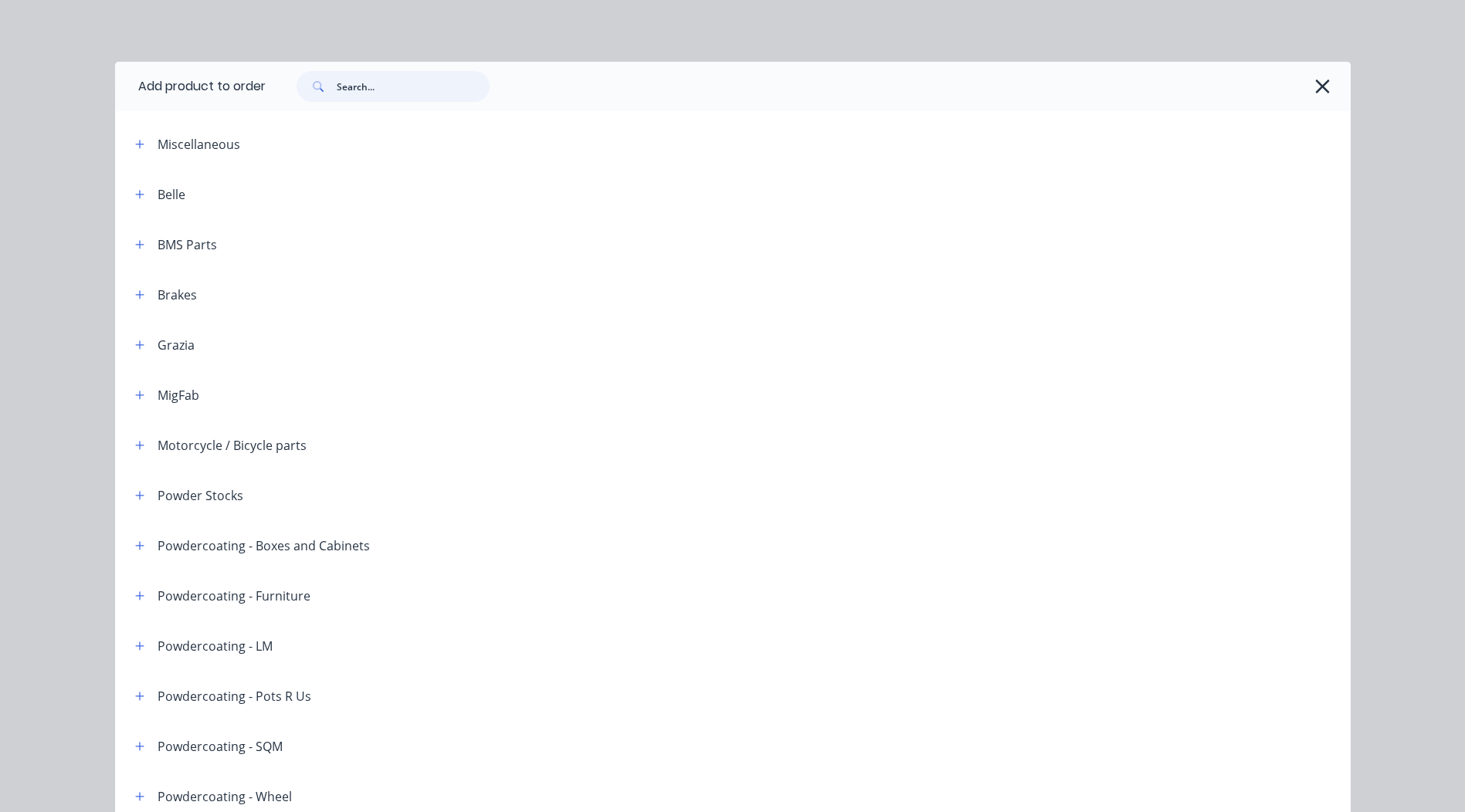
click at [370, 80] on input "text" at bounding box center [413, 87] width 153 height 31
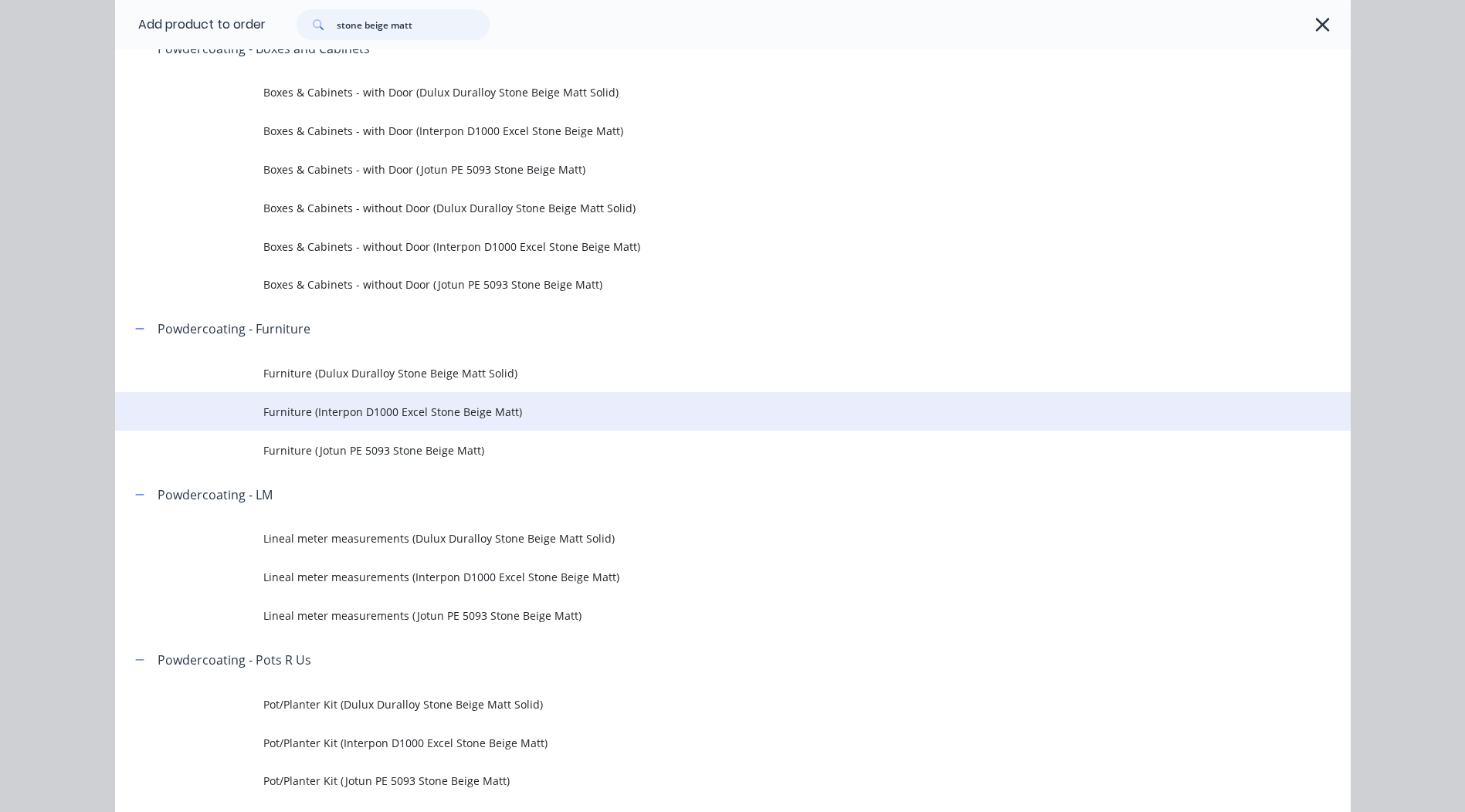
scroll to position [155, 0]
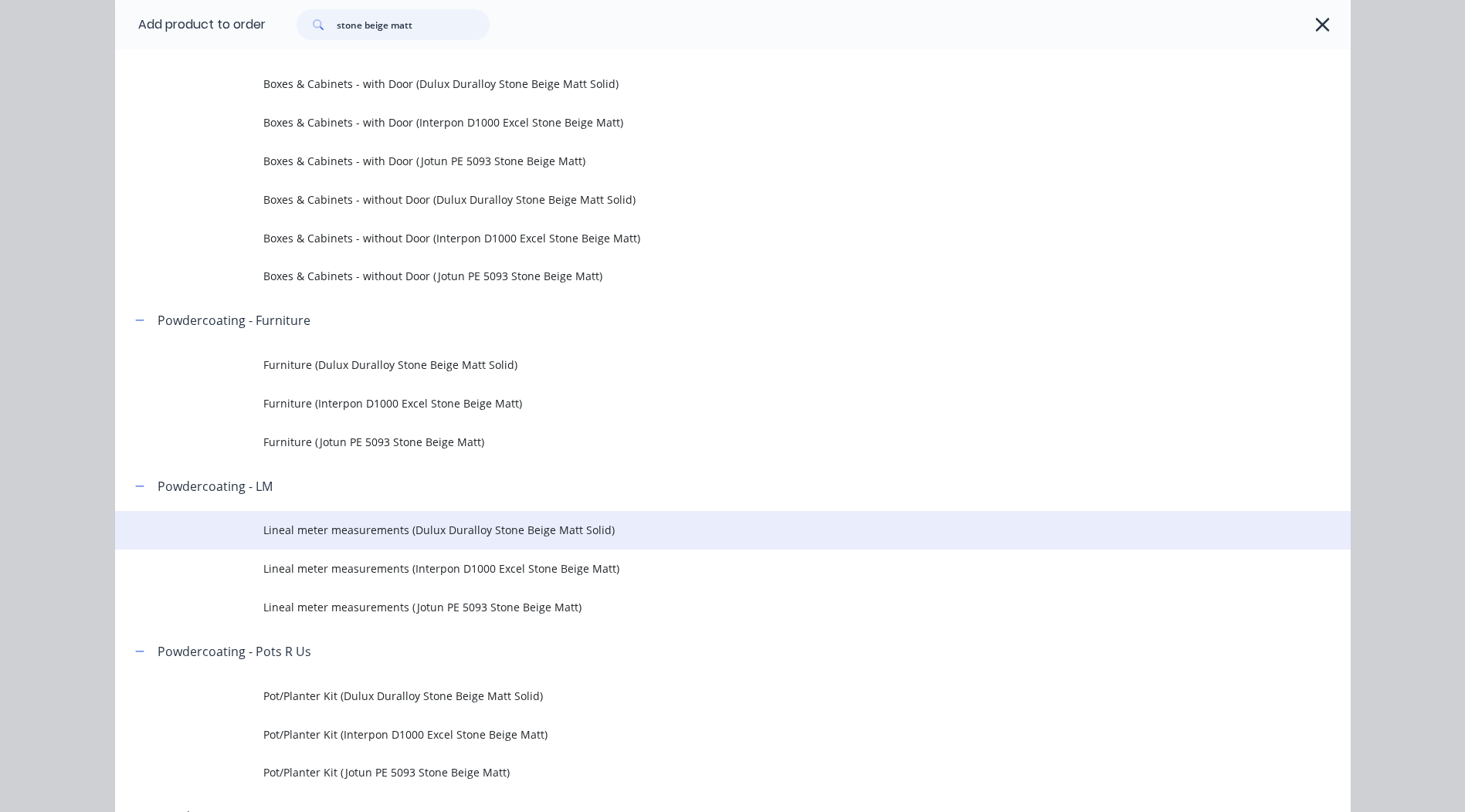
type input "stone beige matt"
click at [507, 543] on td "Lineal meter measurements (Dulux Duralloy Stone Beige Matt Solid)" at bounding box center [807, 530] width 1088 height 38
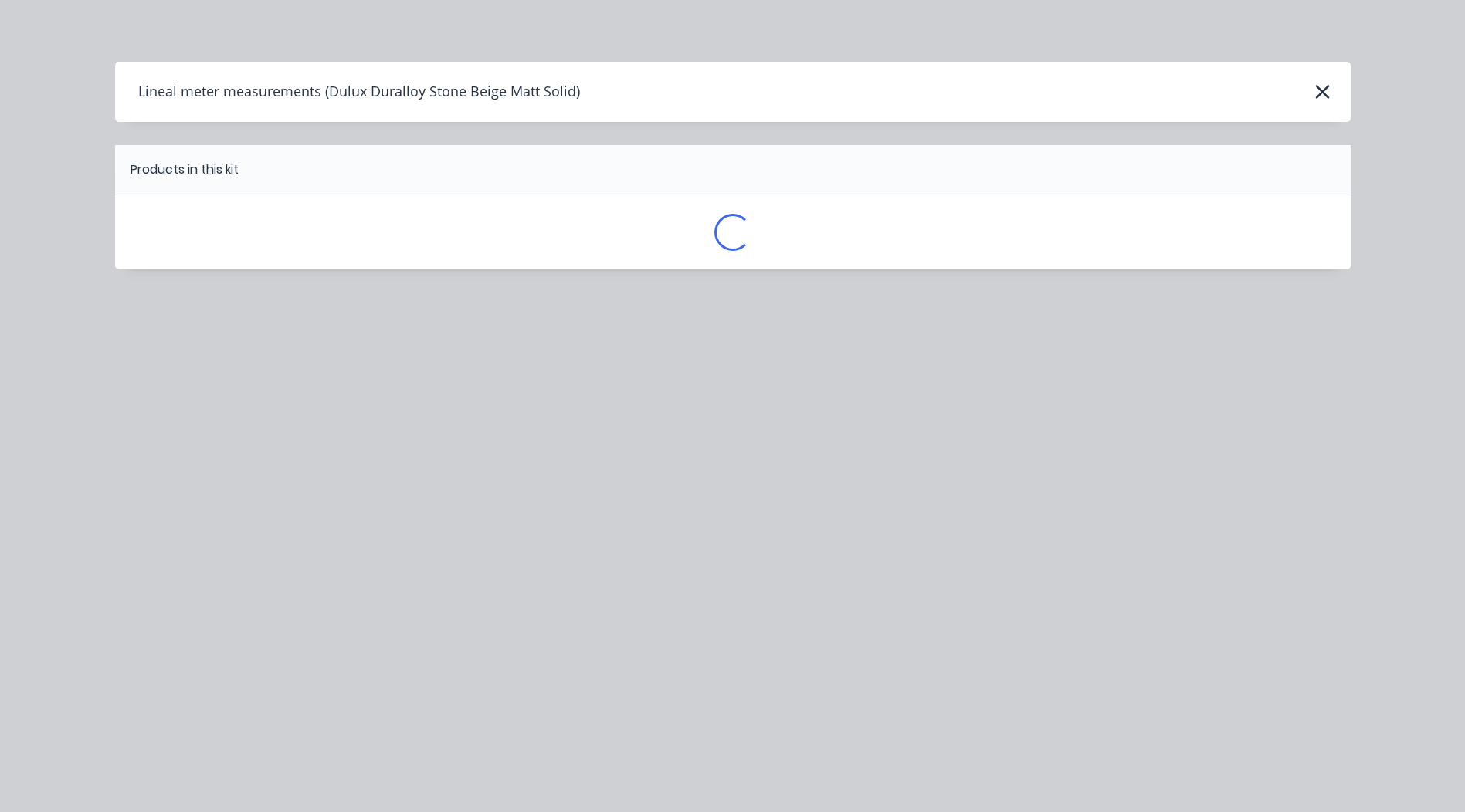
scroll to position [0, 0]
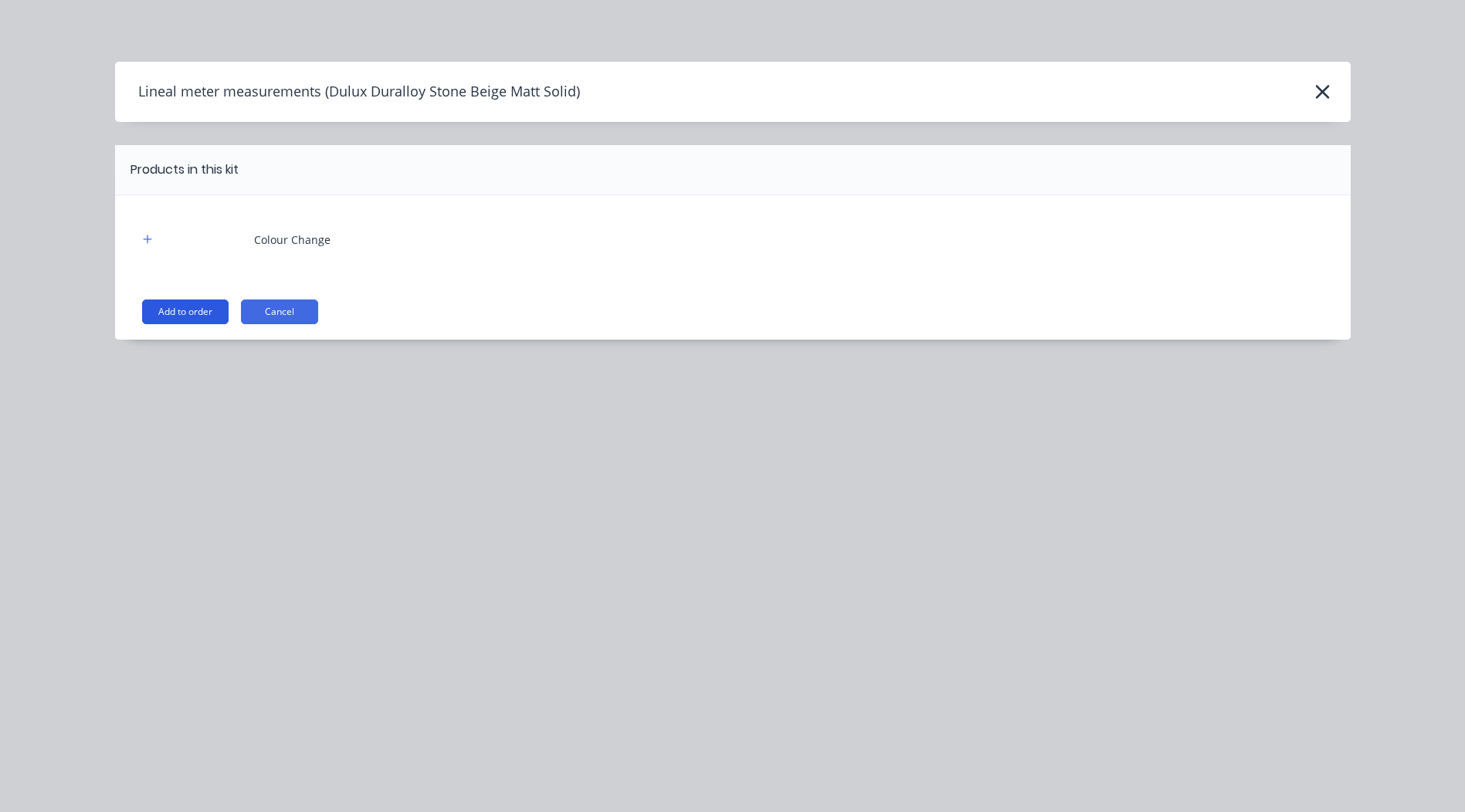
click at [193, 300] on button "Add to order" at bounding box center [185, 312] width 87 height 25
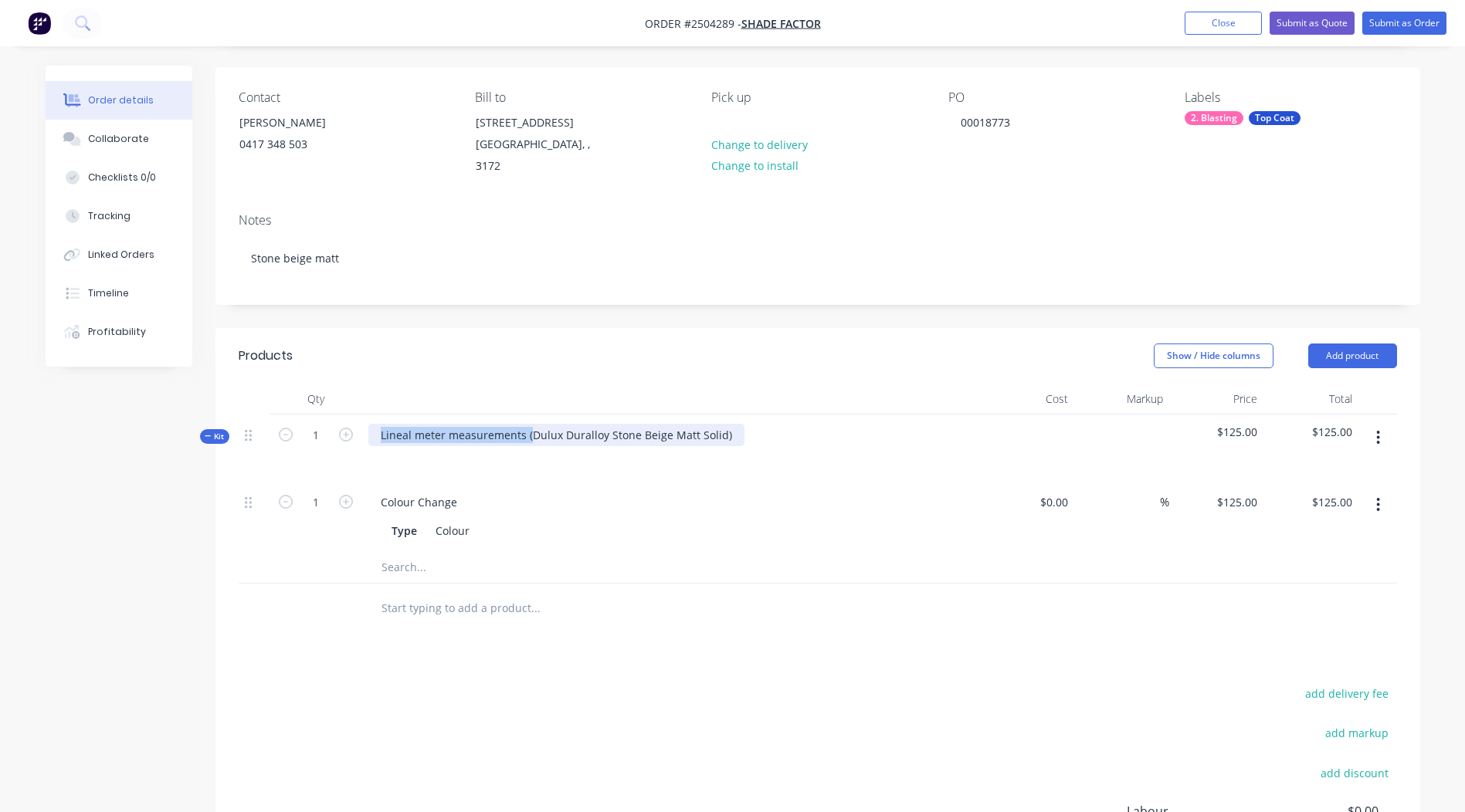
drag, startPoint x: 531, startPoint y: 414, endPoint x: 0, endPoint y: 548, distance: 547.6
click at [0, 548] on html "Order #2504289 - Shade Factor Add product Close Submit as Quote Submit as Order…" at bounding box center [732, 461] width 1465 height 1132
click at [584, 414] on div "Dulux Duralloy Stone Beige Matt Solid)" at bounding box center [670, 448] width 618 height 67
click at [1373, 423] on button "button" at bounding box center [1378, 437] width 37 height 28
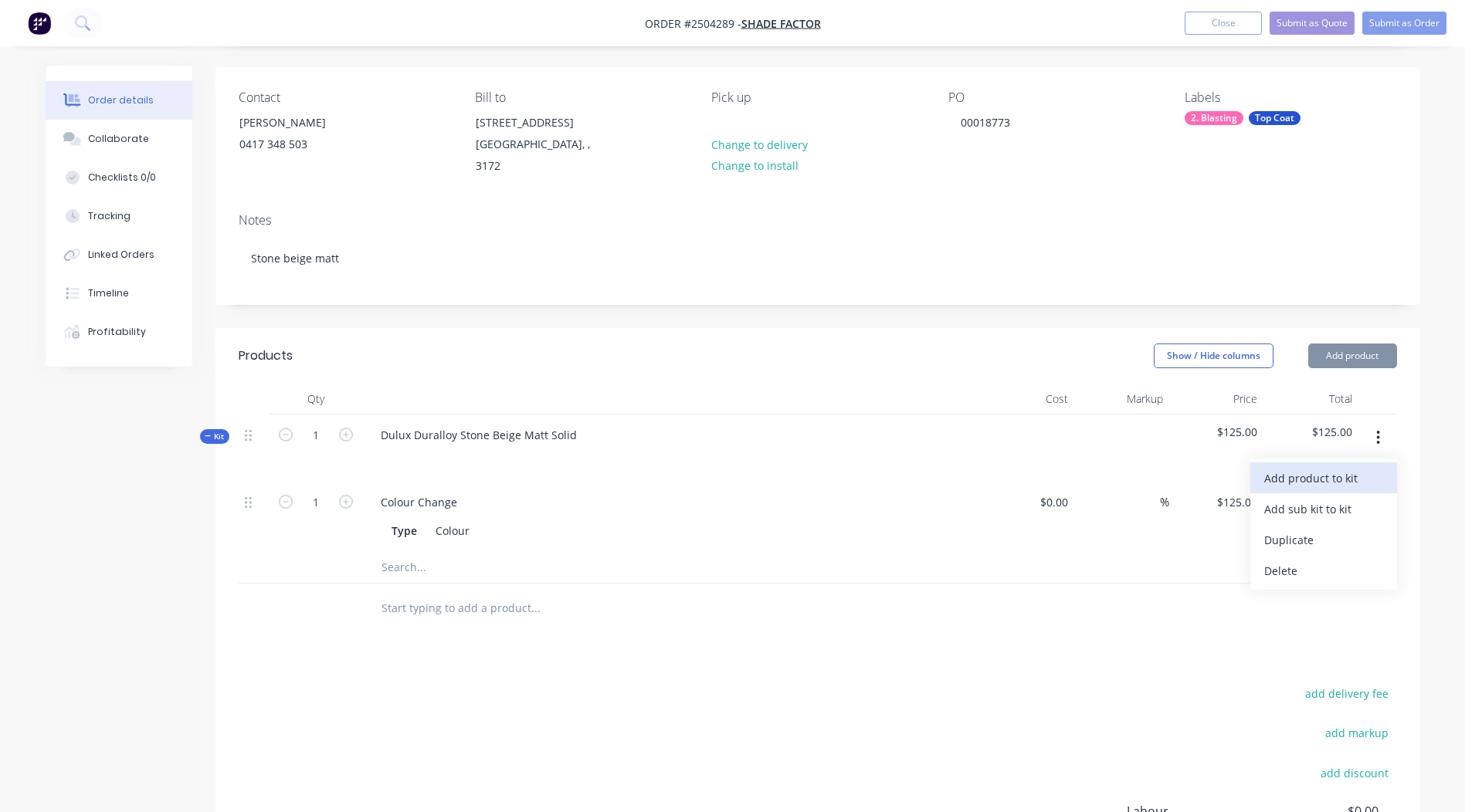
click at [1342, 467] on div "Add product to kit" at bounding box center [1324, 478] width 119 height 22
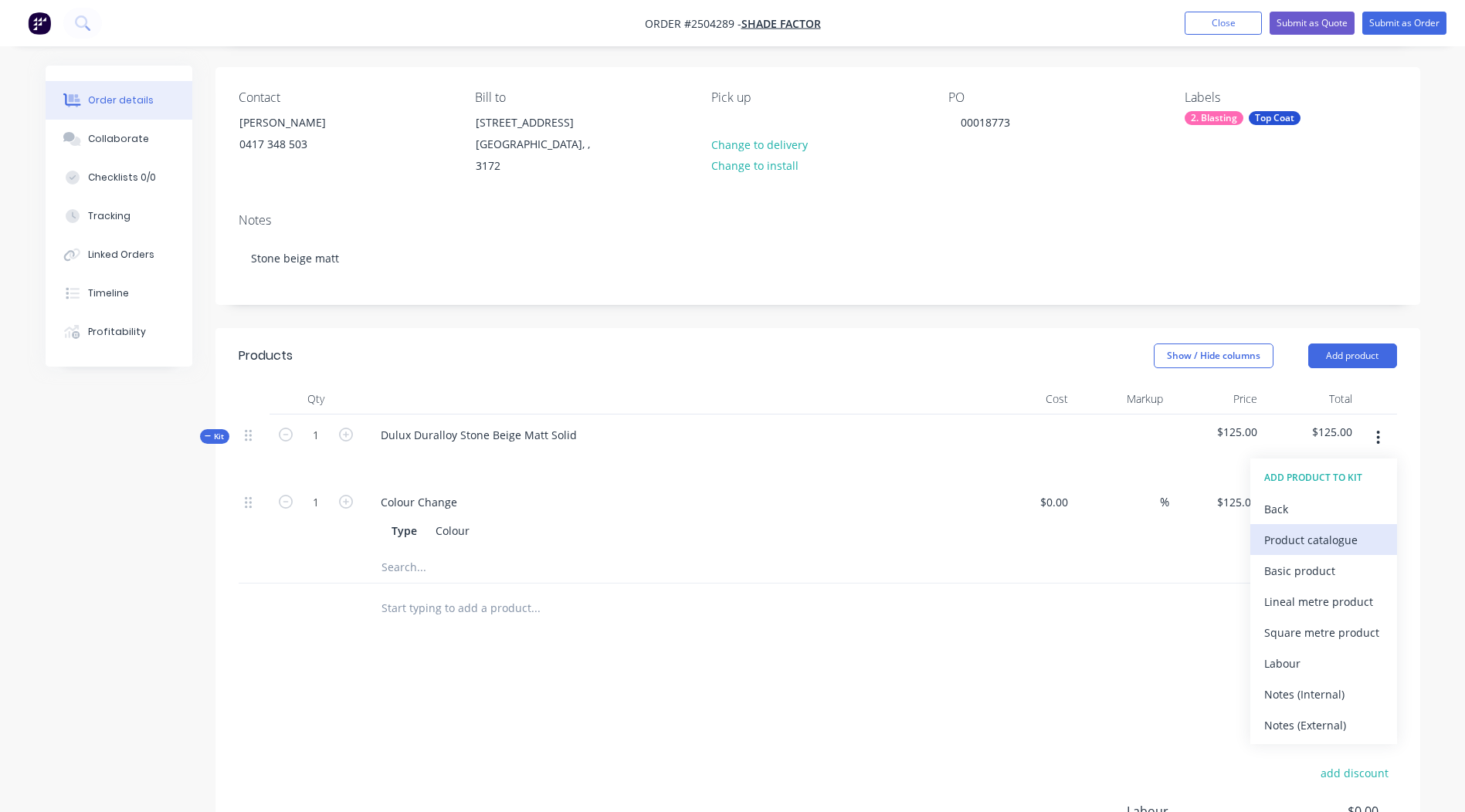
click at [1305, 532] on div "Product catalogue" at bounding box center [1324, 540] width 119 height 22
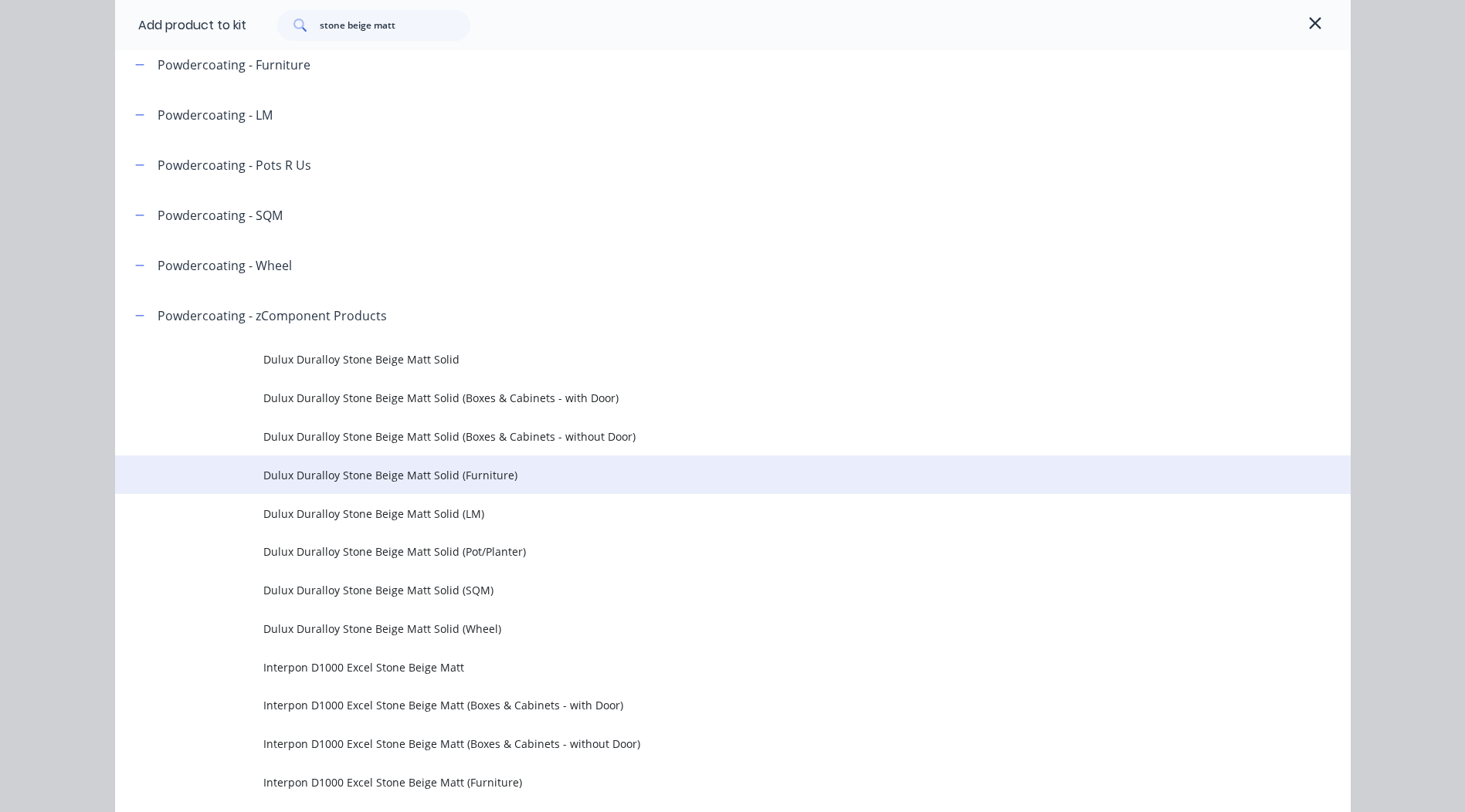
scroll to position [309, 0]
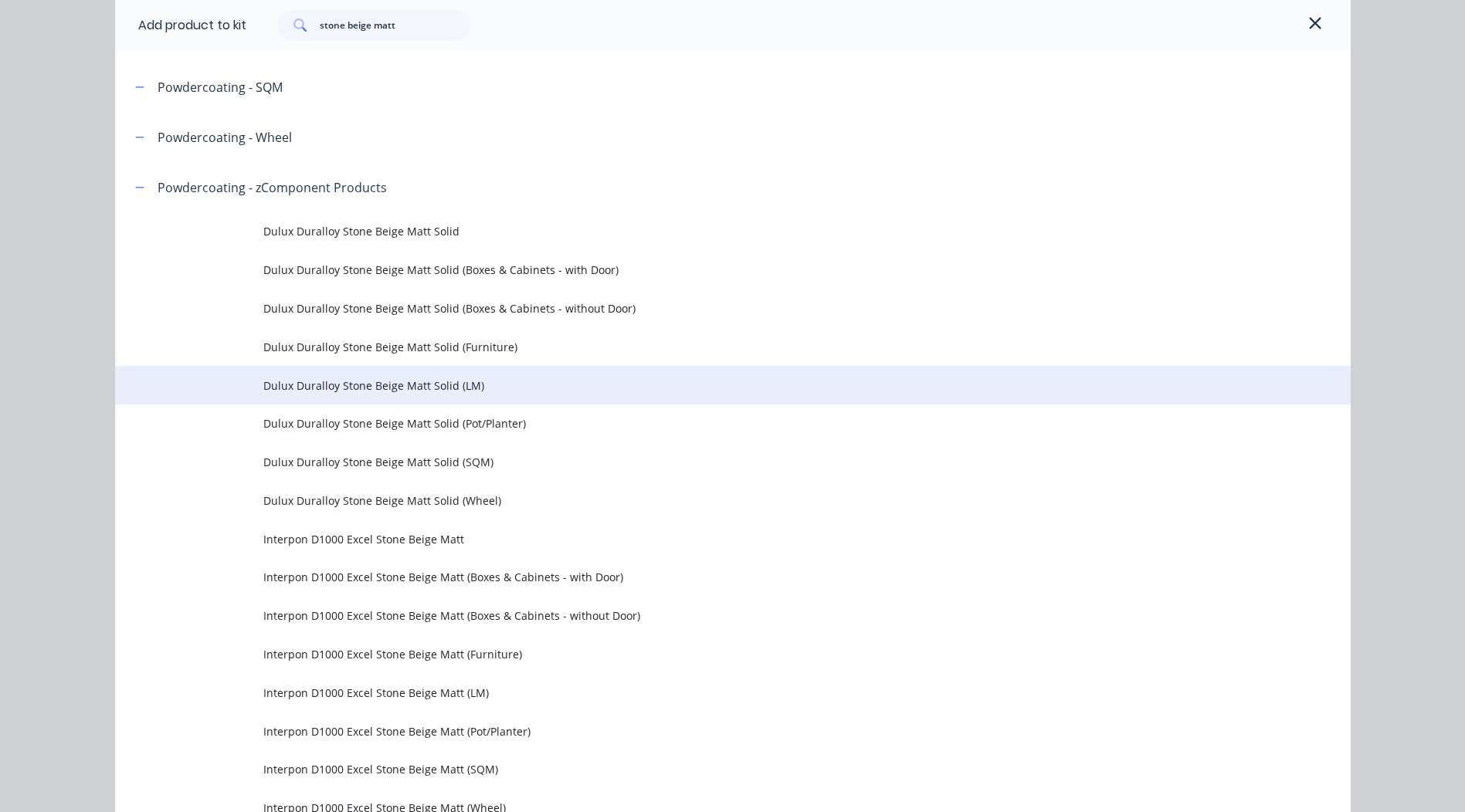
click at [450, 384] on span "Dulux Duralloy Stone Beige Matt Solid (LM)" at bounding box center [698, 386] width 870 height 16
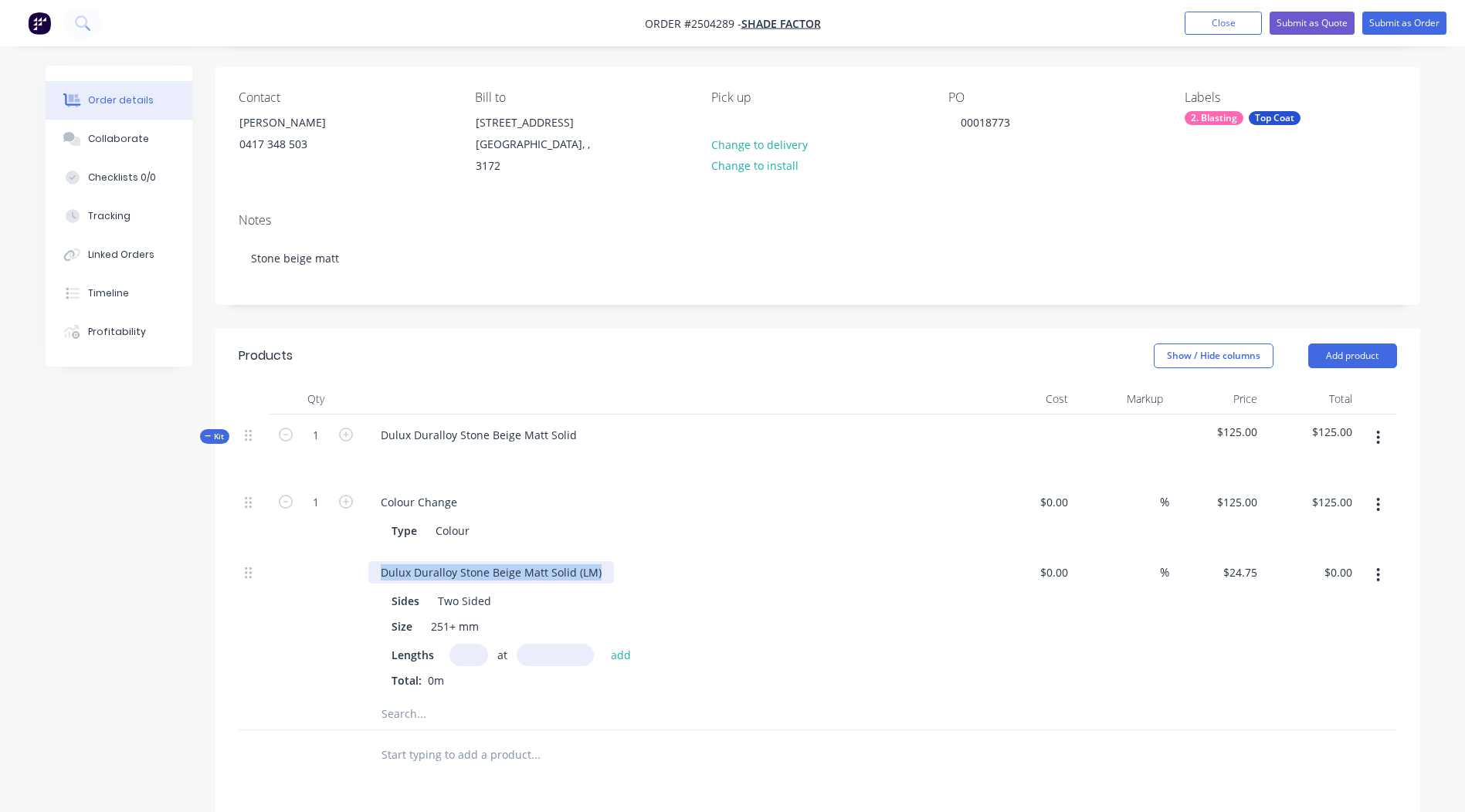
drag, startPoint x: 603, startPoint y: 560, endPoint x: 0, endPoint y: 559, distance: 603.0
click at [0, 560] on html "Order #2504289 - Shade Factor Add product Close Submit as Quote Submit as Order…" at bounding box center [732, 534] width 1465 height 1278
click at [476, 644] on input "text" at bounding box center [468, 655] width 38 height 22
type input "1"
click at [537, 644] on input "text" at bounding box center [555, 655] width 77 height 22
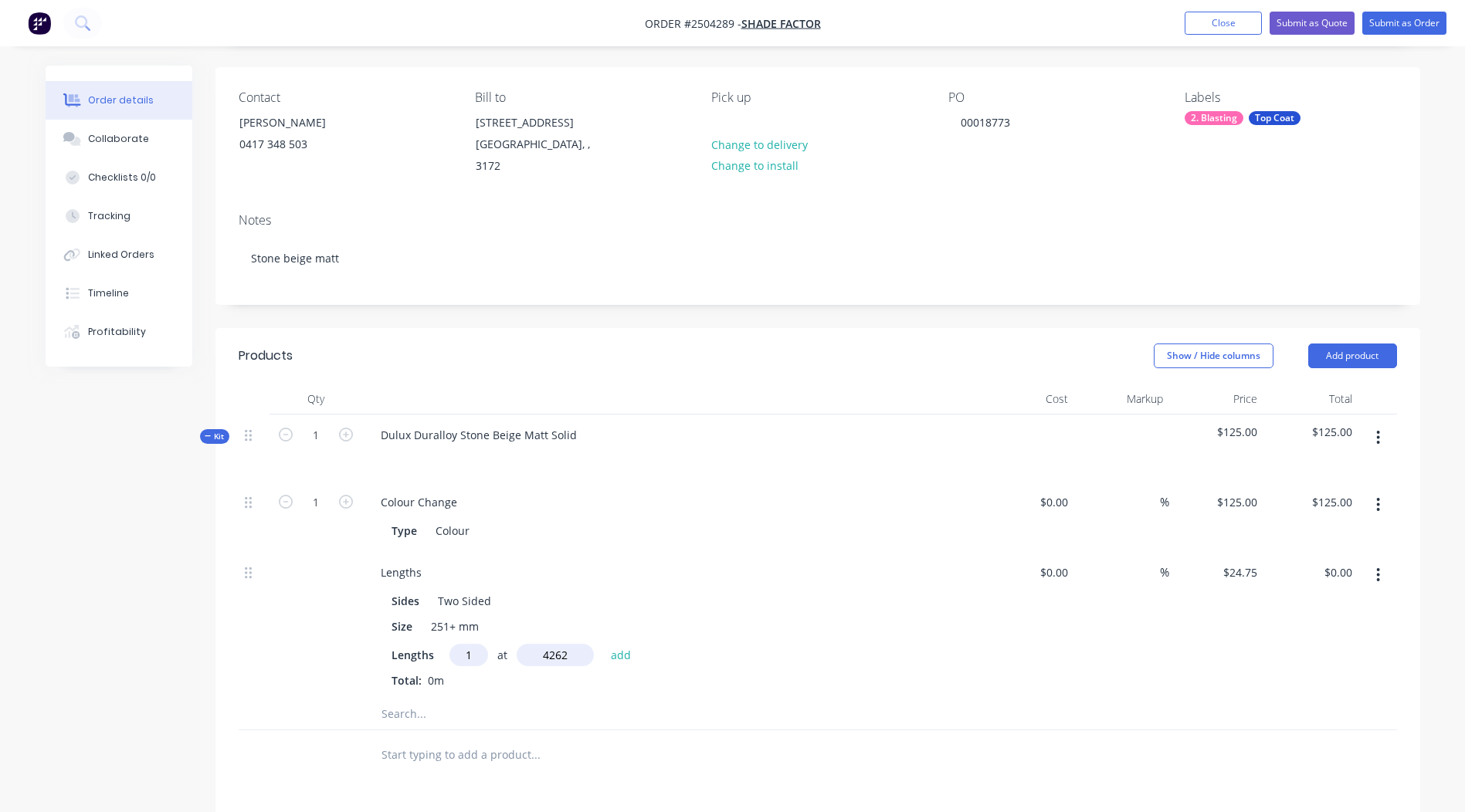
type input "4262"
click at [603, 644] on button "add" at bounding box center [621, 654] width 37 height 21
type input "$105.48"
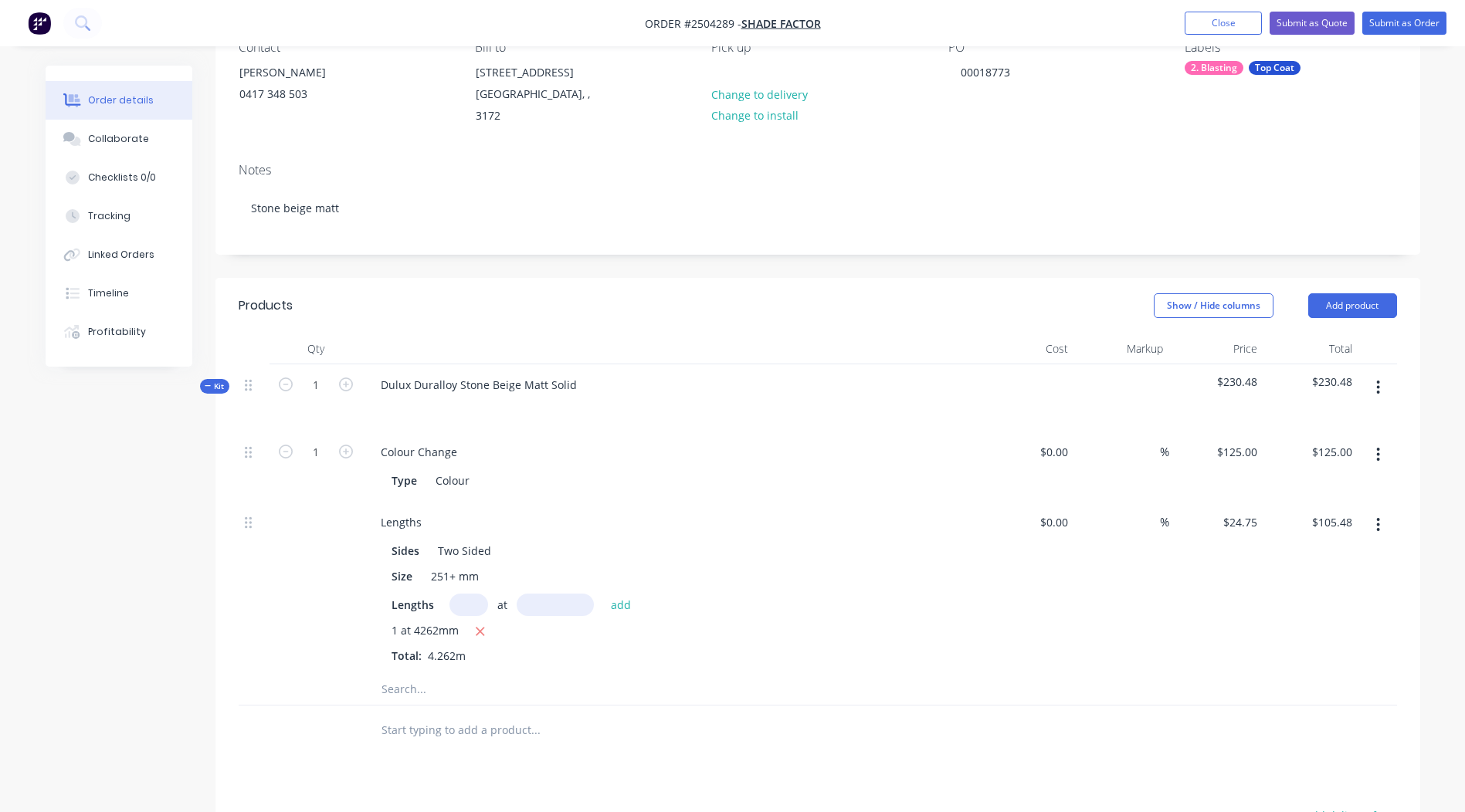
scroll to position [259, 0]
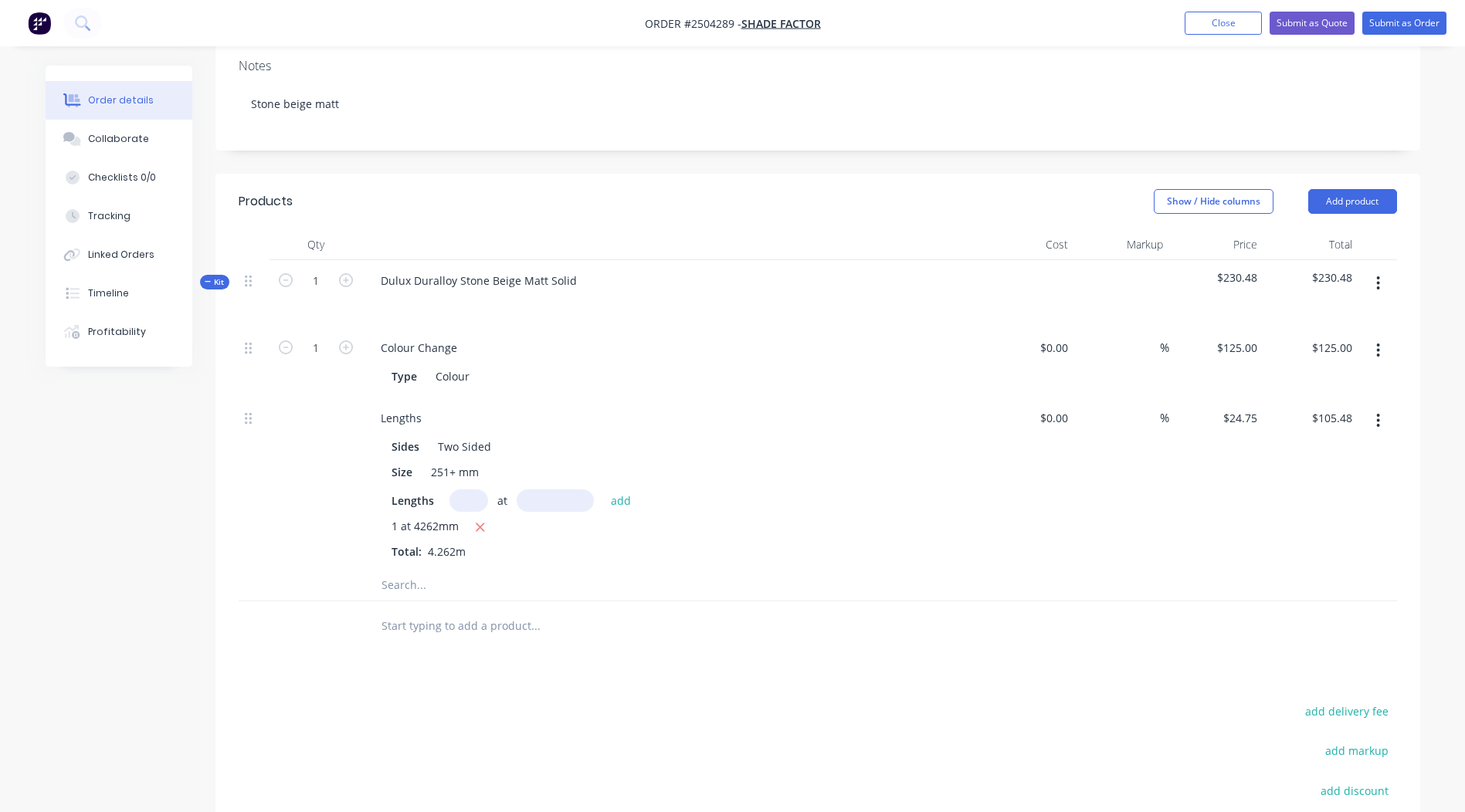
drag, startPoint x: 1388, startPoint y: 262, endPoint x: 1379, endPoint y: 280, distance: 20.1
click at [1387, 270] on button "button" at bounding box center [1378, 283] width 37 height 28
click at [1331, 313] on div "Add product to kit" at bounding box center [1324, 323] width 119 height 22
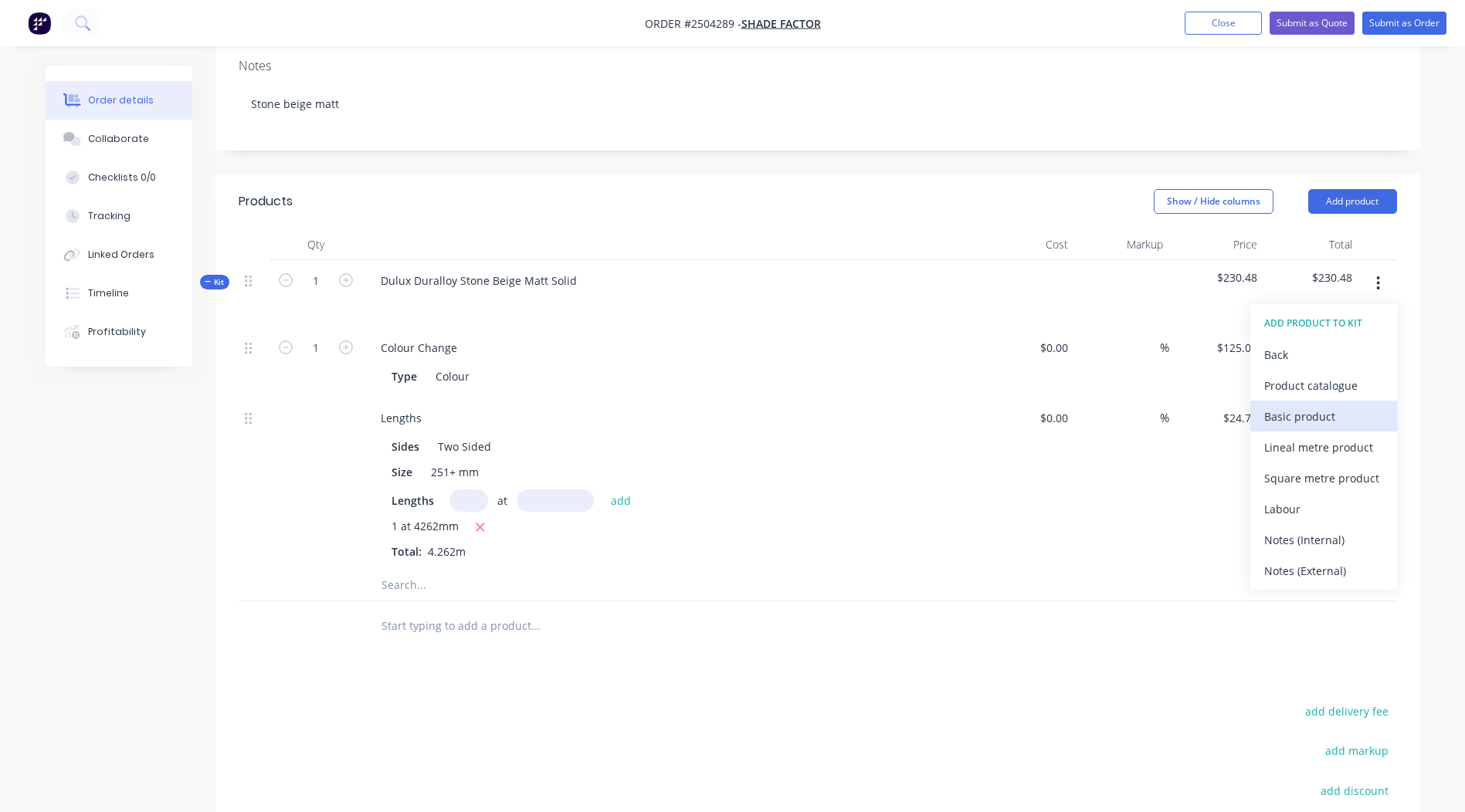
click at [1317, 406] on div "Basic product" at bounding box center [1324, 416] width 119 height 22
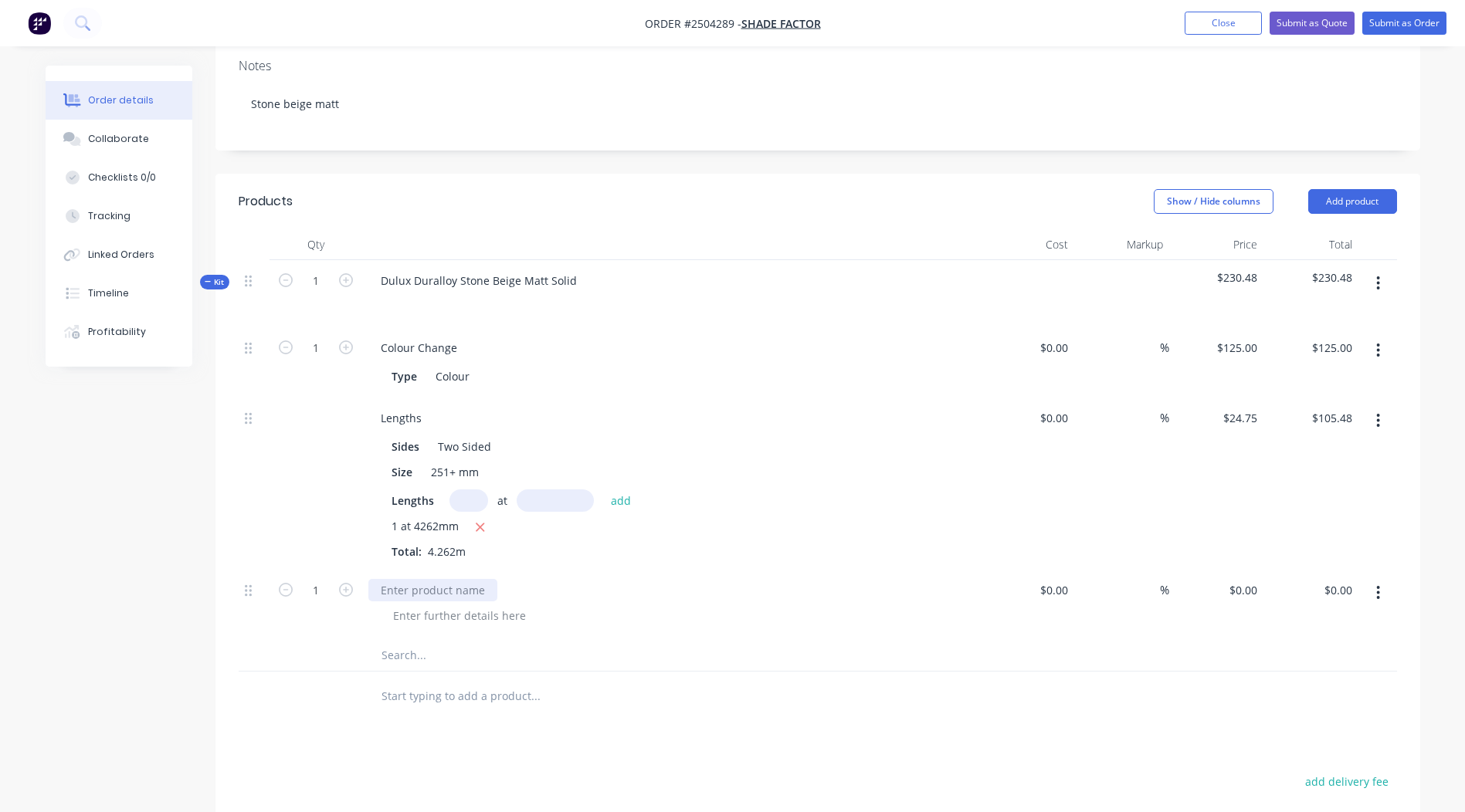
click at [407, 579] on div at bounding box center [433, 590] width 129 height 22
click at [1255, 579] on input "0" at bounding box center [1246, 590] width 36 height 22
click at [1073, 649] on div at bounding box center [818, 655] width 1158 height 31
type input "$5.00"
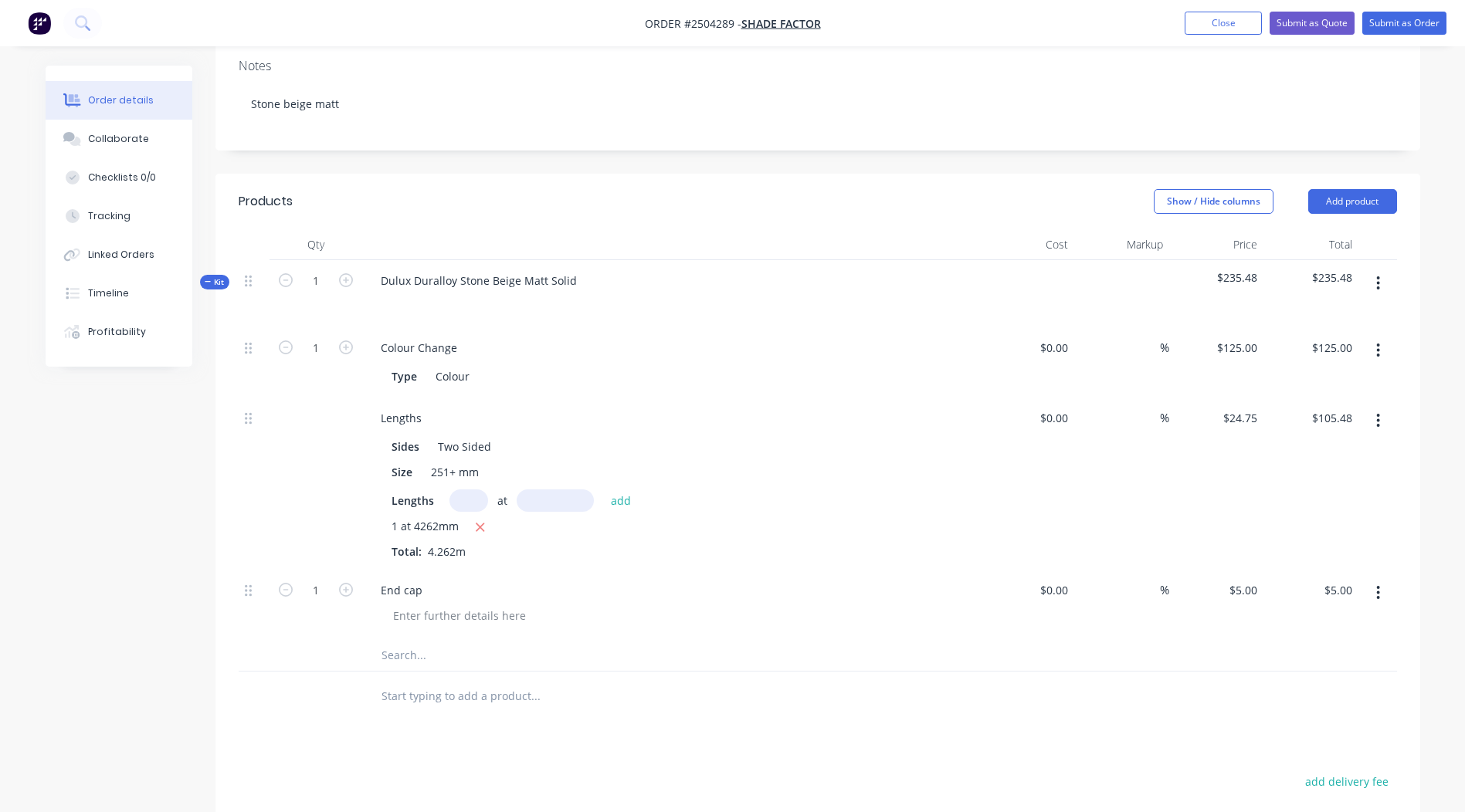
click at [1386, 270] on button "button" at bounding box center [1378, 283] width 37 height 28
click at [1328, 313] on div "Add product to kit" at bounding box center [1324, 323] width 119 height 22
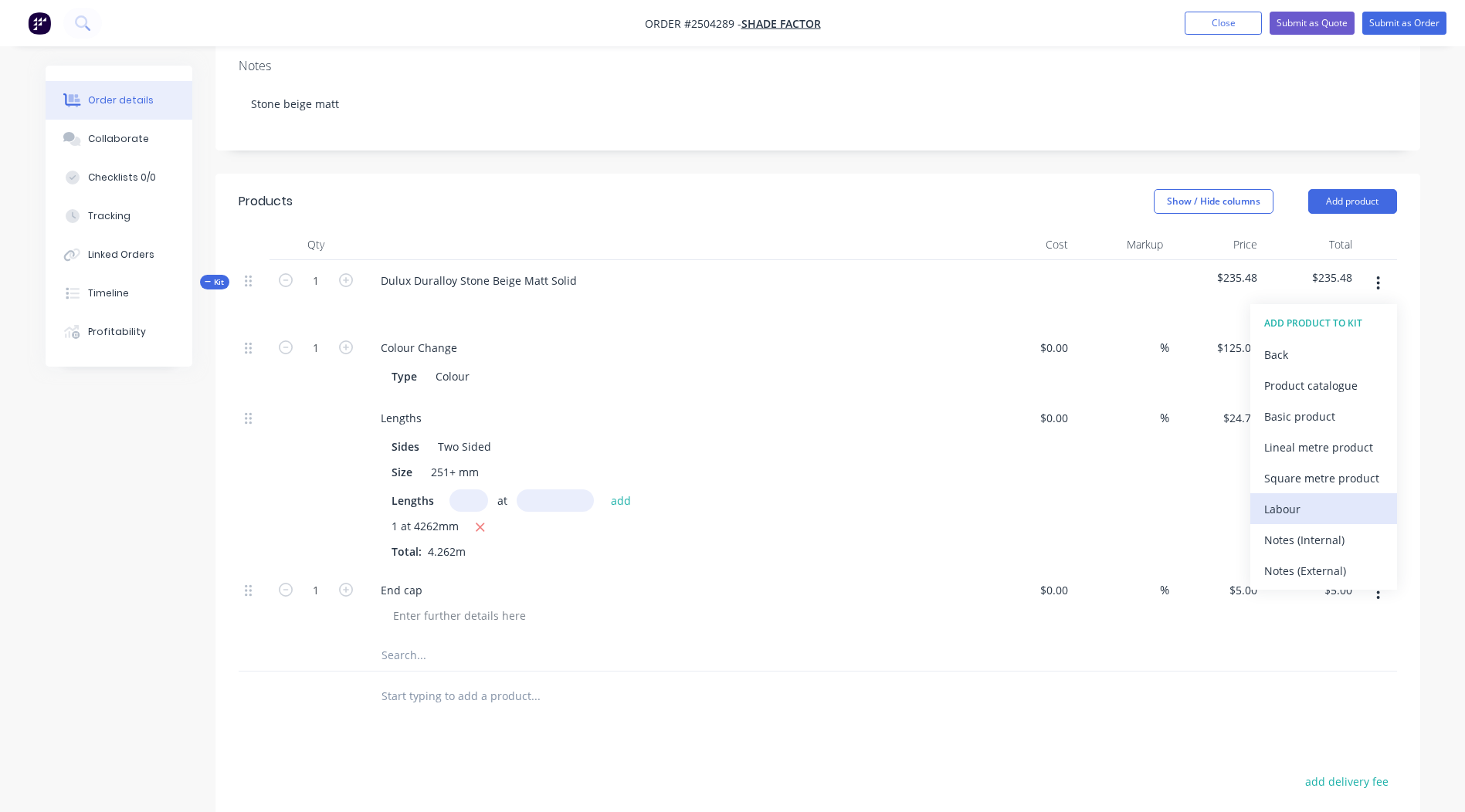
click at [1303, 493] on button "Labour" at bounding box center [1324, 508] width 147 height 31
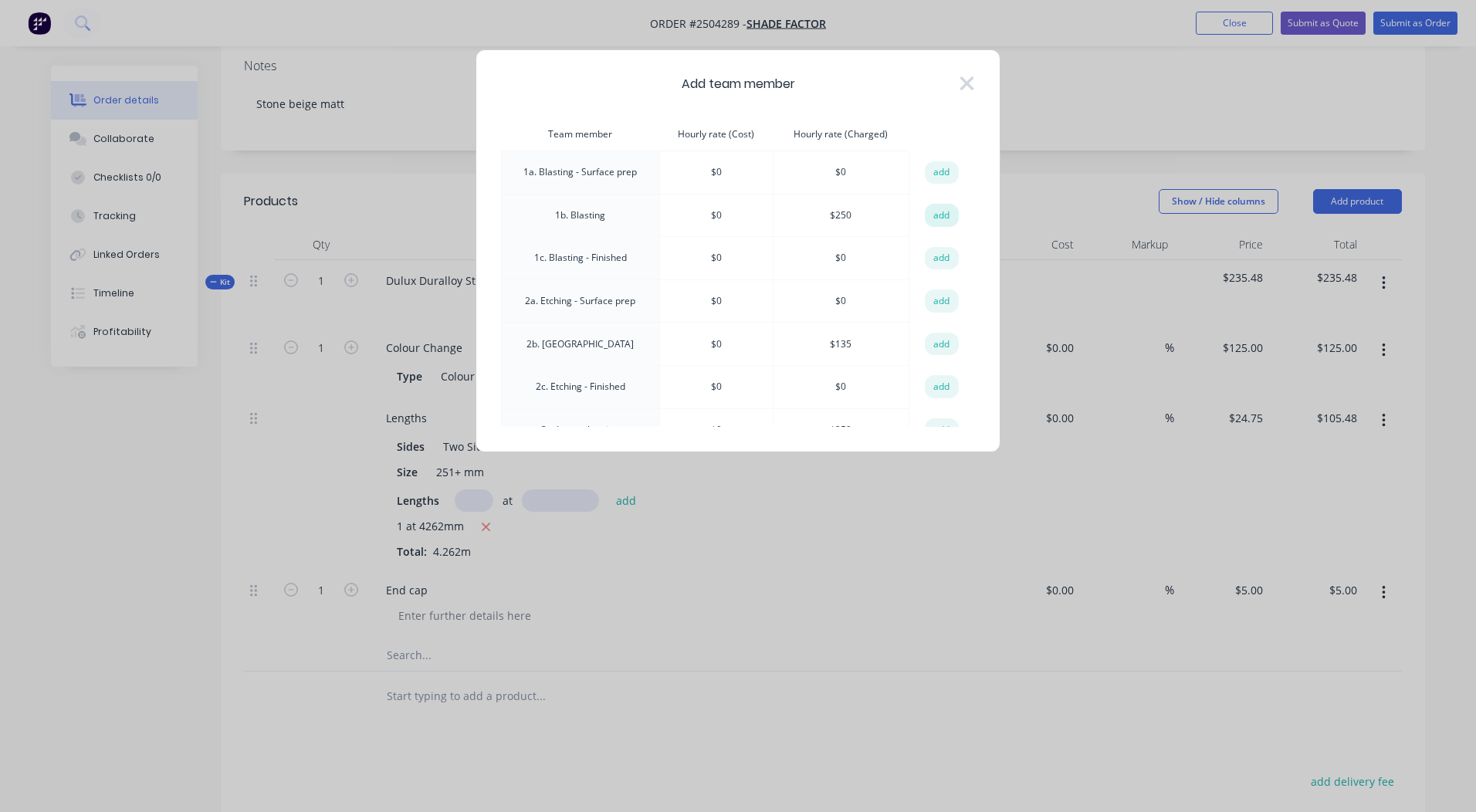
click at [925, 216] on button "add" at bounding box center [942, 215] width 34 height 23
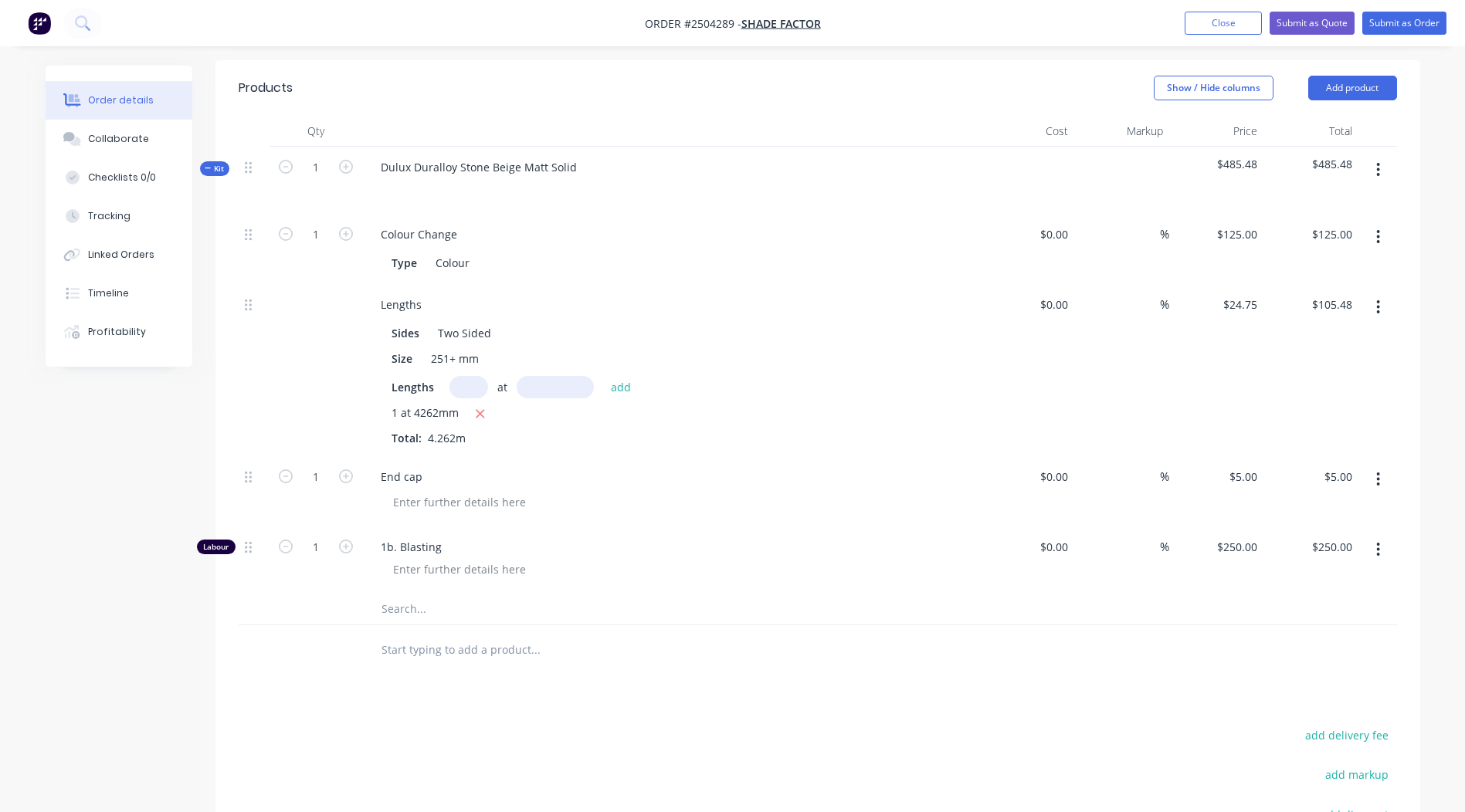
scroll to position [490, 0]
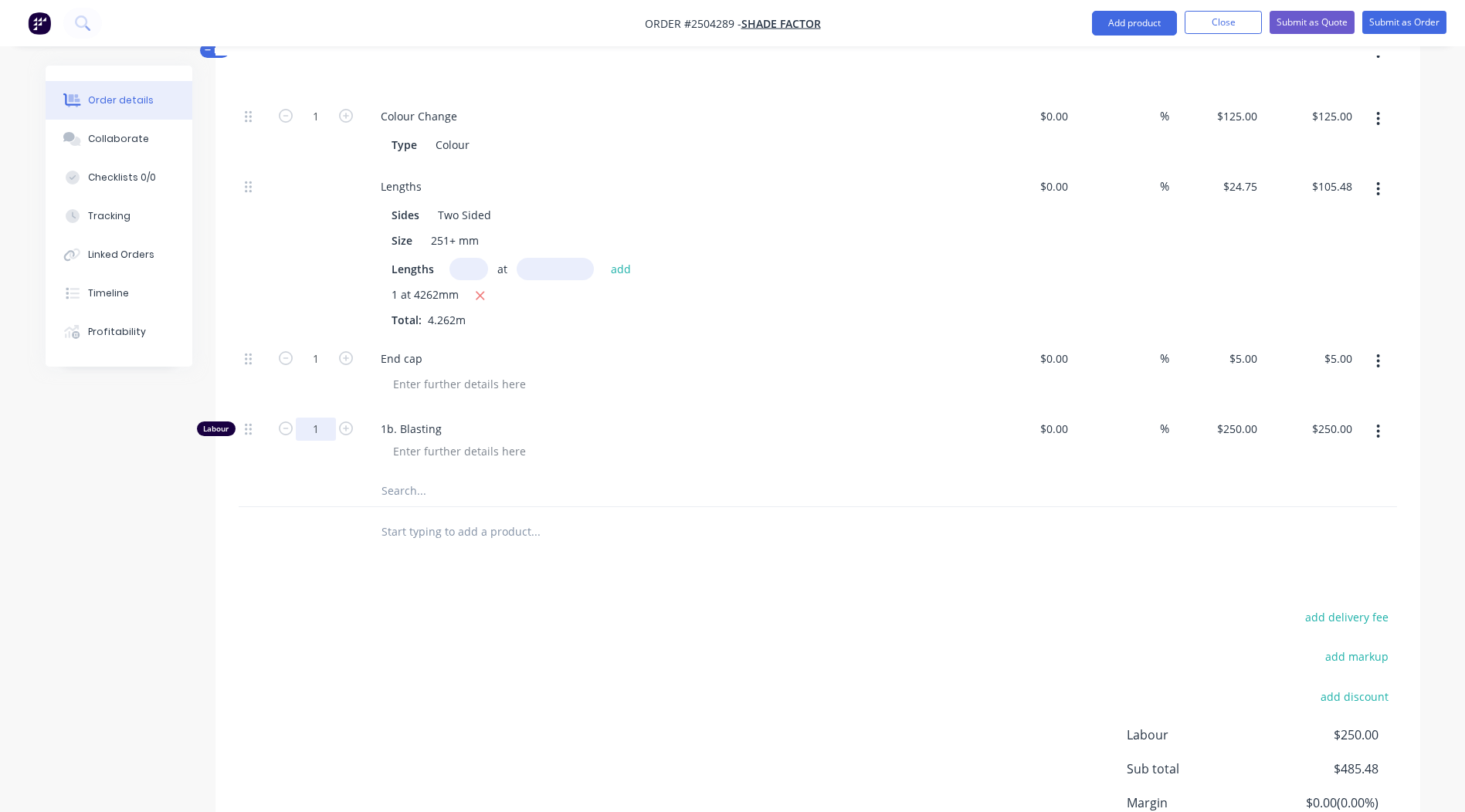
click at [315, 418] on input "1" at bounding box center [316, 430] width 40 height 23
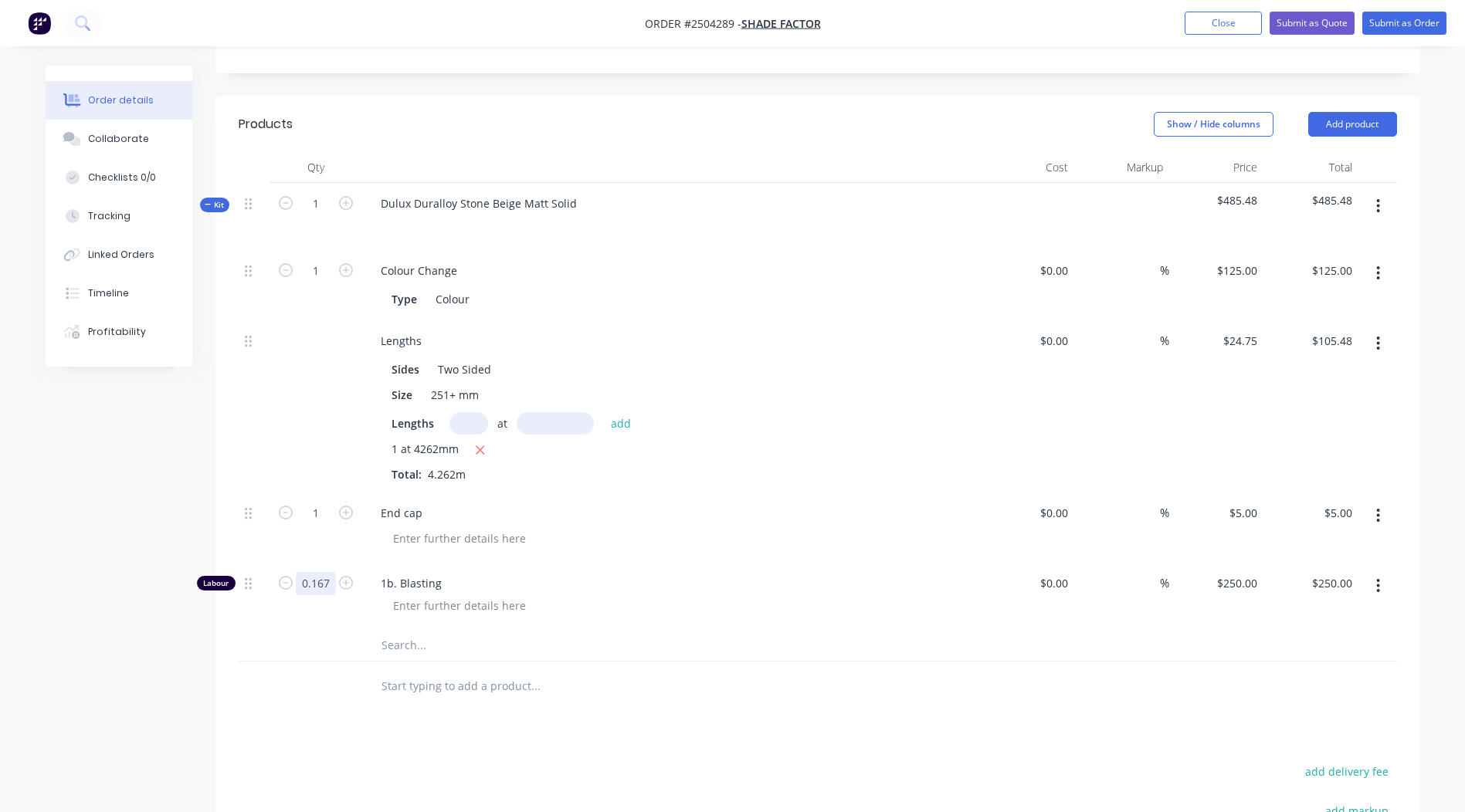
type input "0.167"
type input "$41.75"
drag, startPoint x: 315, startPoint y: 418, endPoint x: 877, endPoint y: 683, distance: 621.3
click at [823, 694] on div at bounding box center [640, 687] width 556 height 50
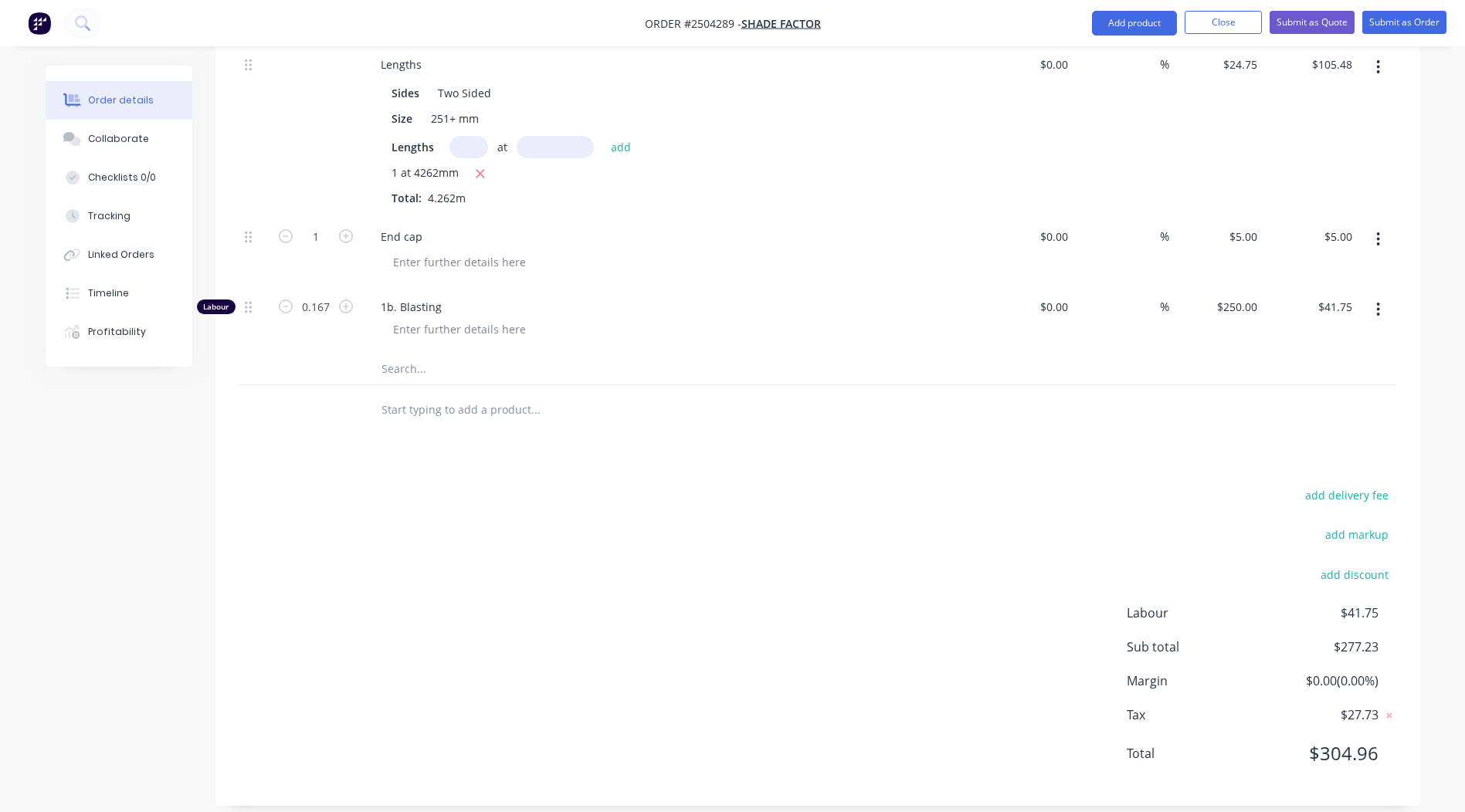
scroll to position [0, 0]
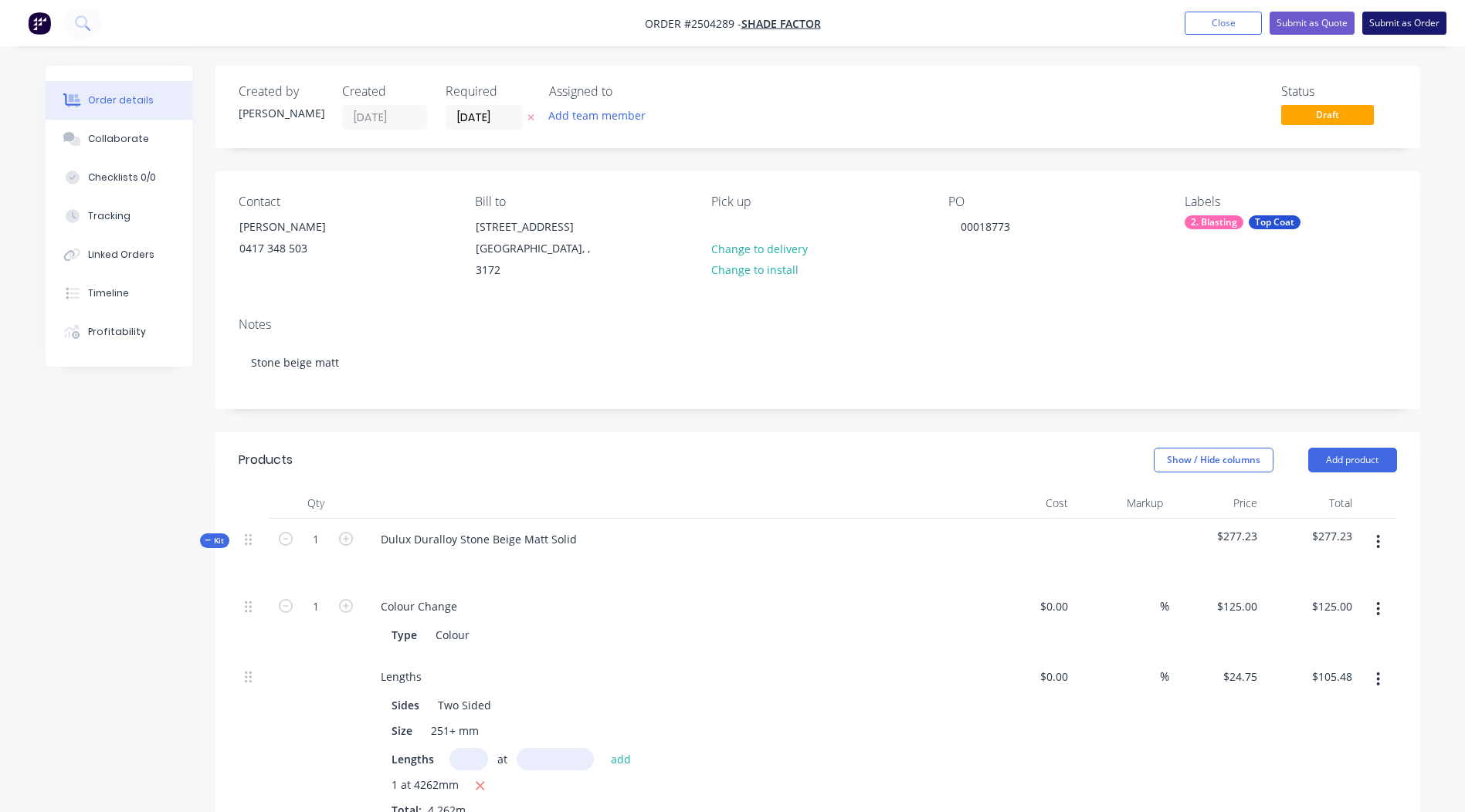
click at [1409, 25] on button "Submit as Order" at bounding box center [1405, 23] width 84 height 23
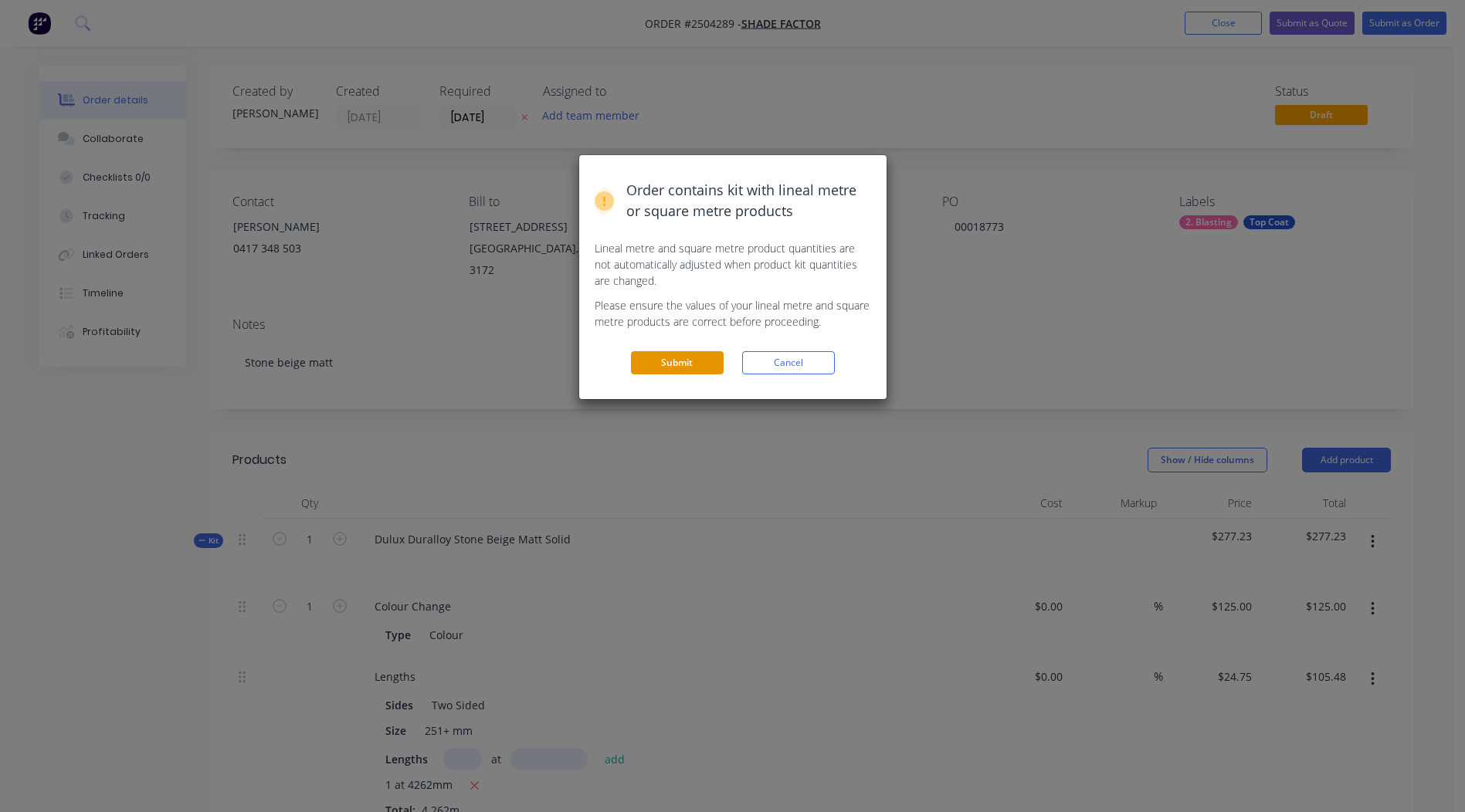
click at [691, 373] on button "Submit" at bounding box center [678, 363] width 93 height 23
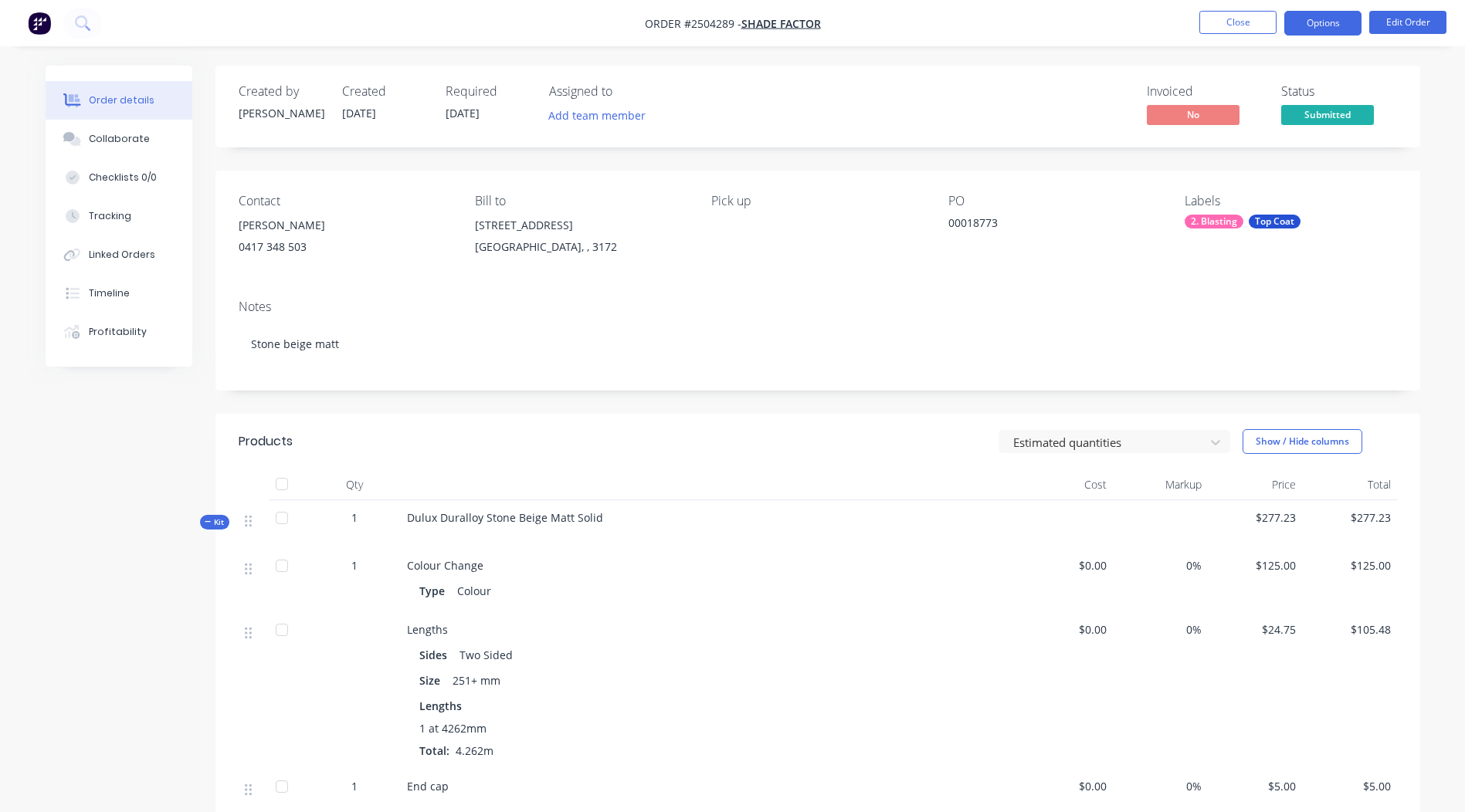
click at [1331, 26] on button "Options" at bounding box center [1323, 23] width 77 height 25
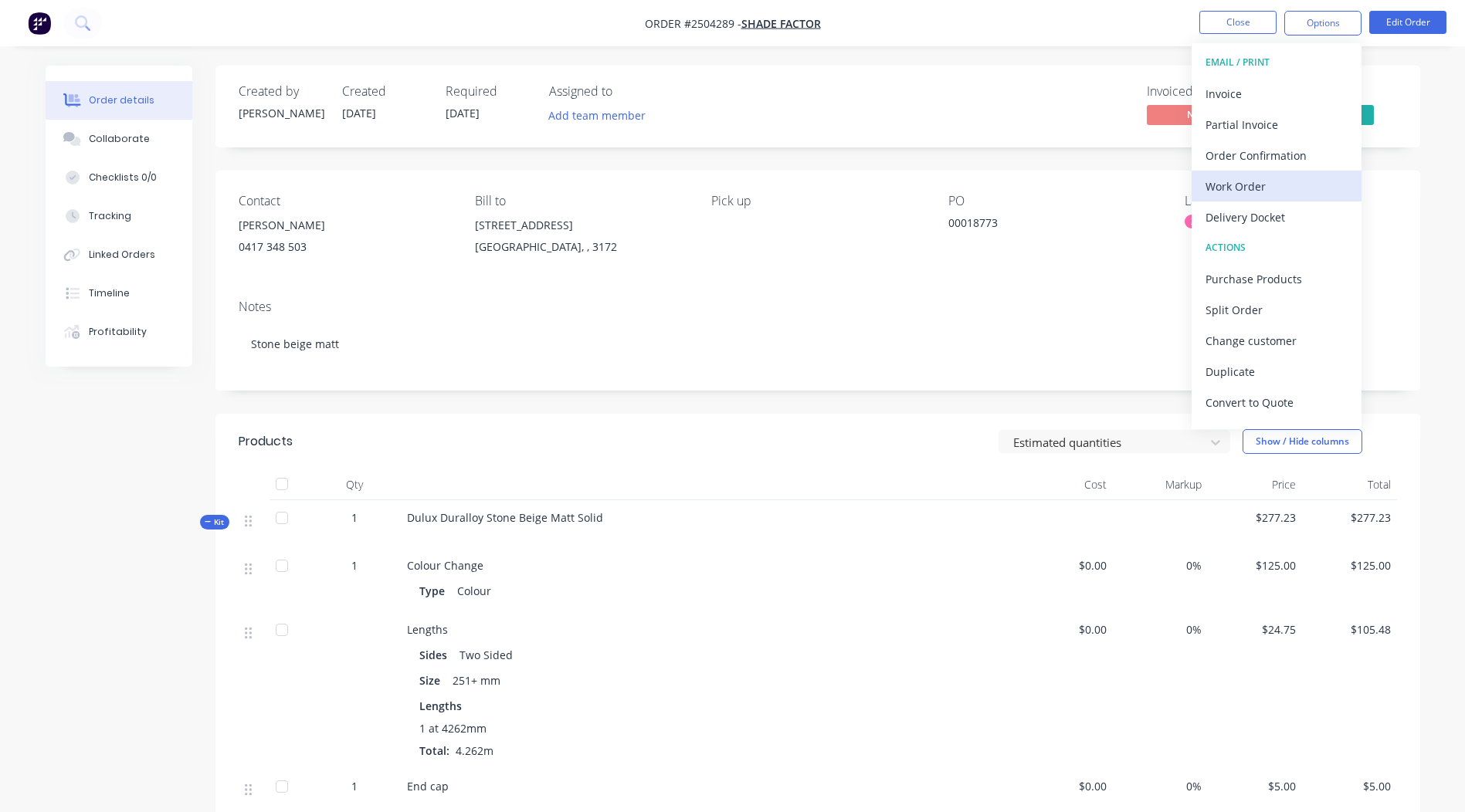
click at [1290, 188] on div "Work Order" at bounding box center [1276, 186] width 142 height 22
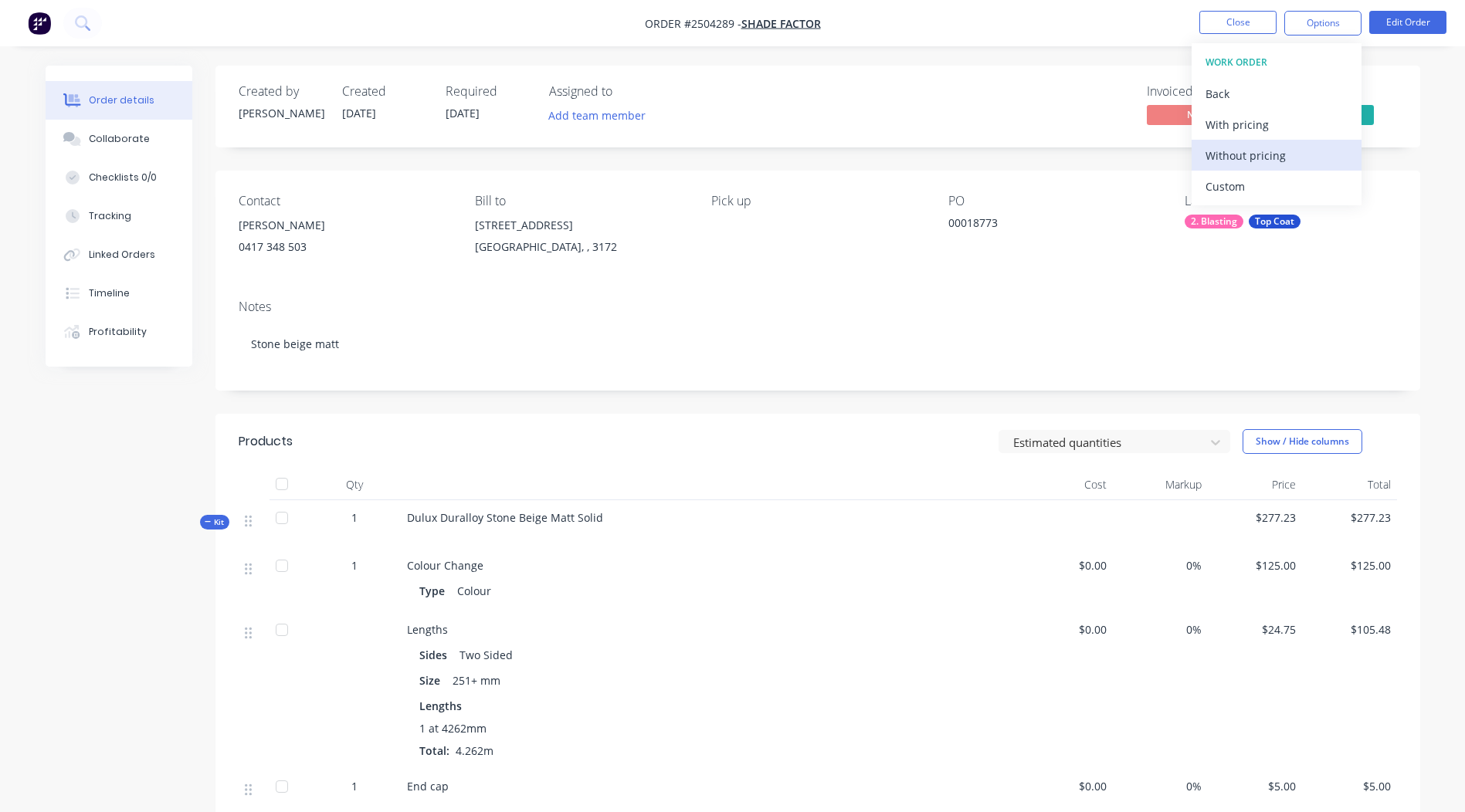
click at [1278, 148] on div "Without pricing" at bounding box center [1276, 155] width 142 height 22
click at [1109, 159] on div "Created by Rory Created 02/10/25 Required 02/10/25 Assigned to Add team member …" at bounding box center [818, 582] width 1205 height 1035
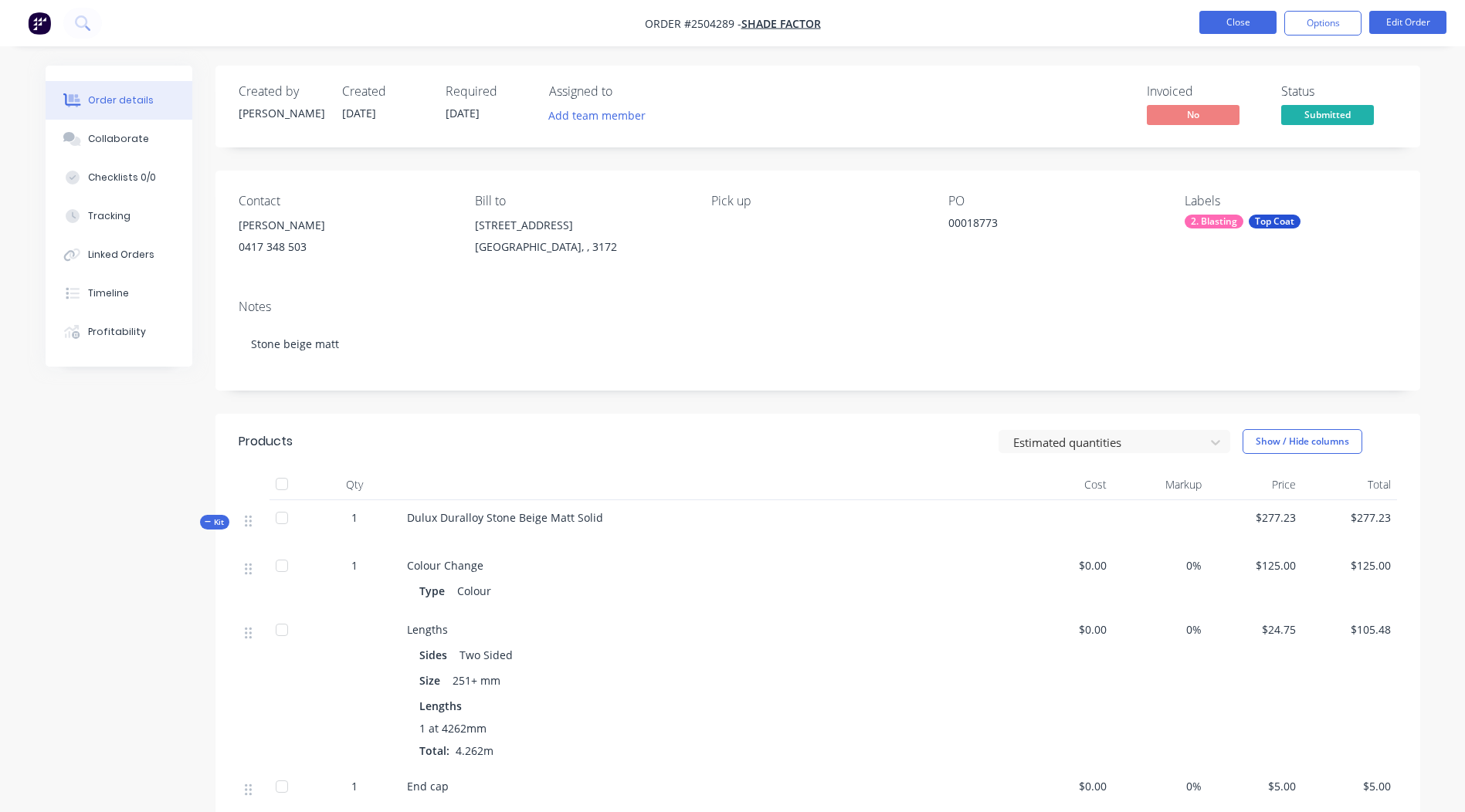
click at [1243, 17] on button "Close" at bounding box center [1238, 22] width 77 height 23
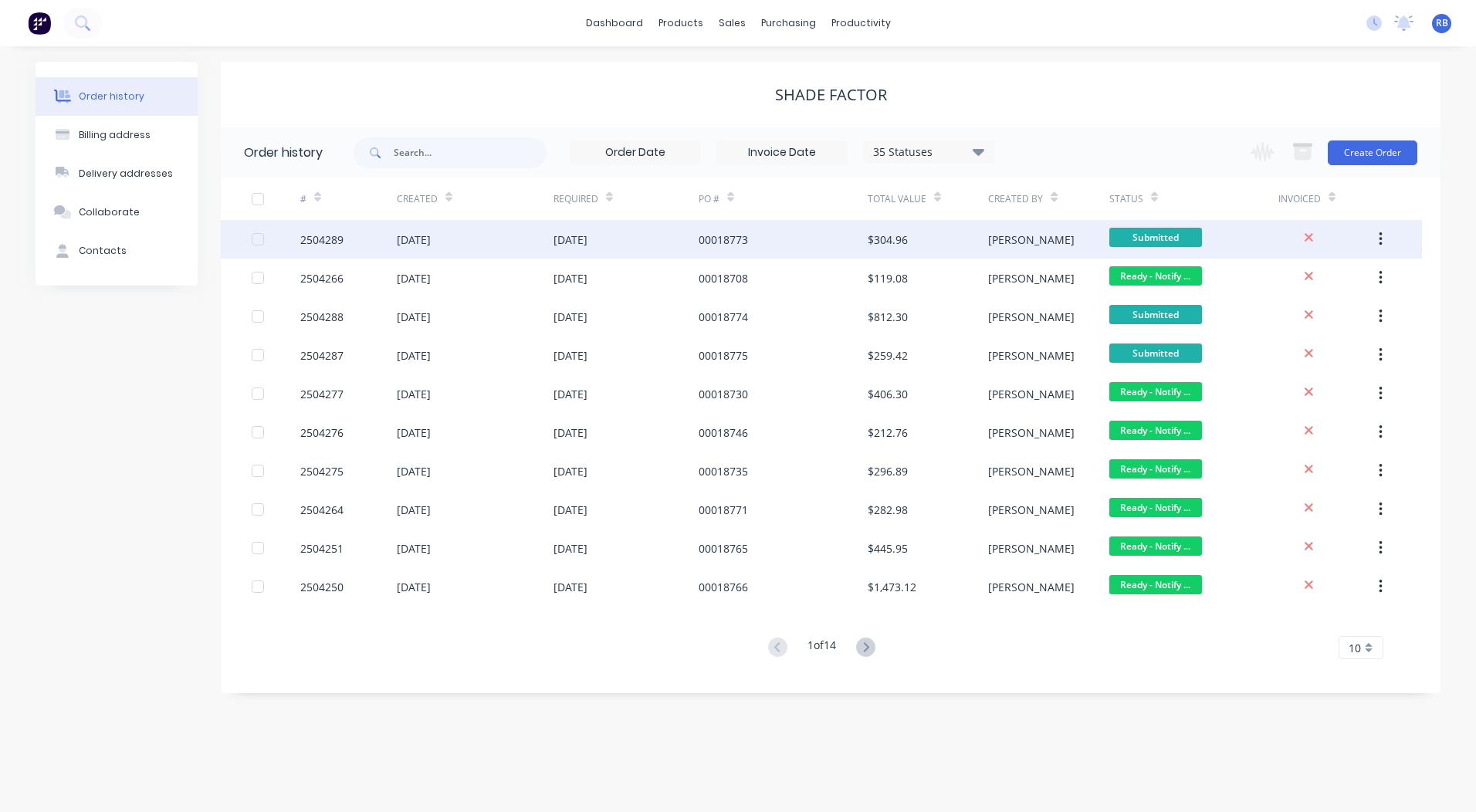
click at [835, 230] on div "00018773" at bounding box center [783, 239] width 169 height 38
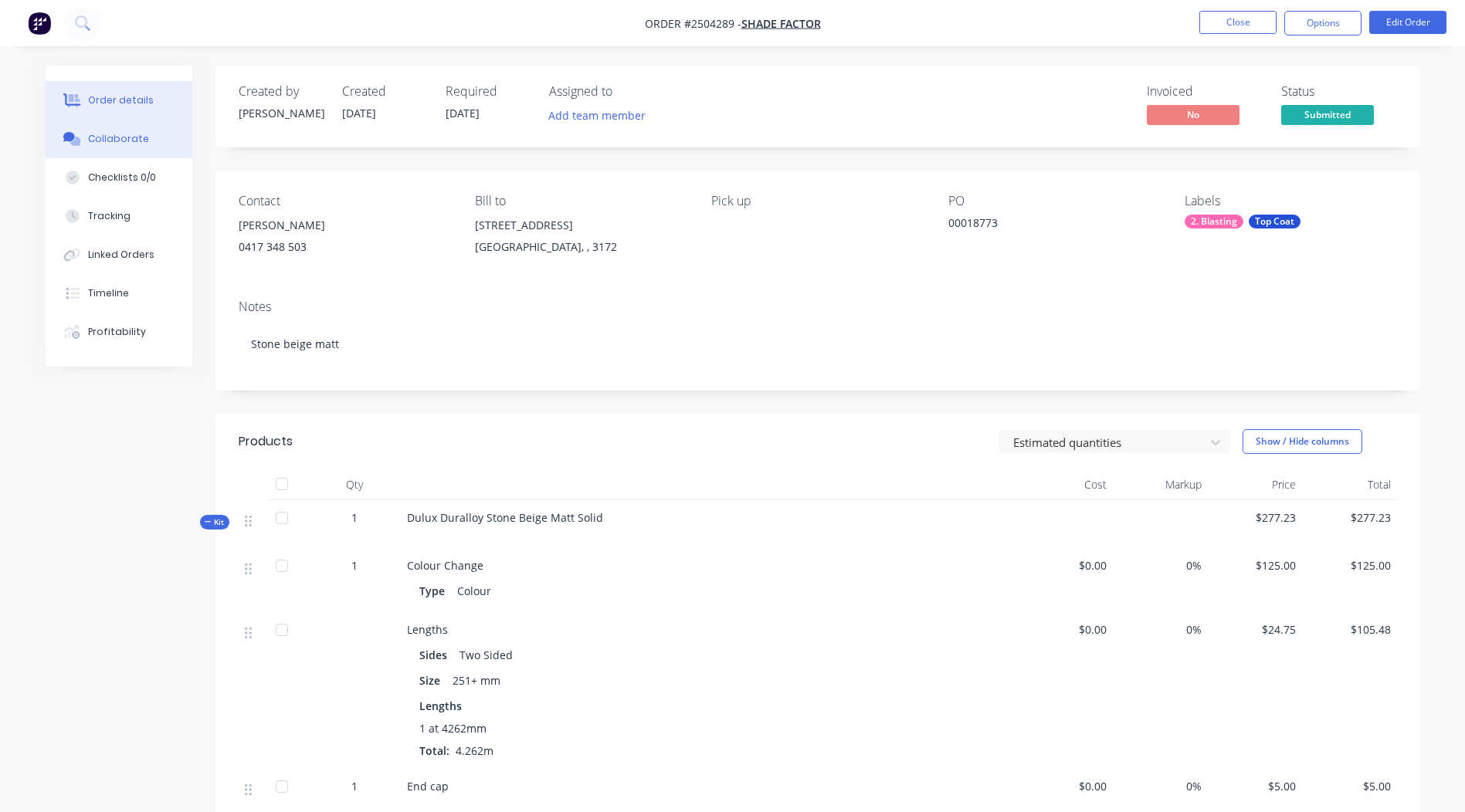
click at [131, 138] on div "Collaborate" at bounding box center [119, 139] width 61 height 14
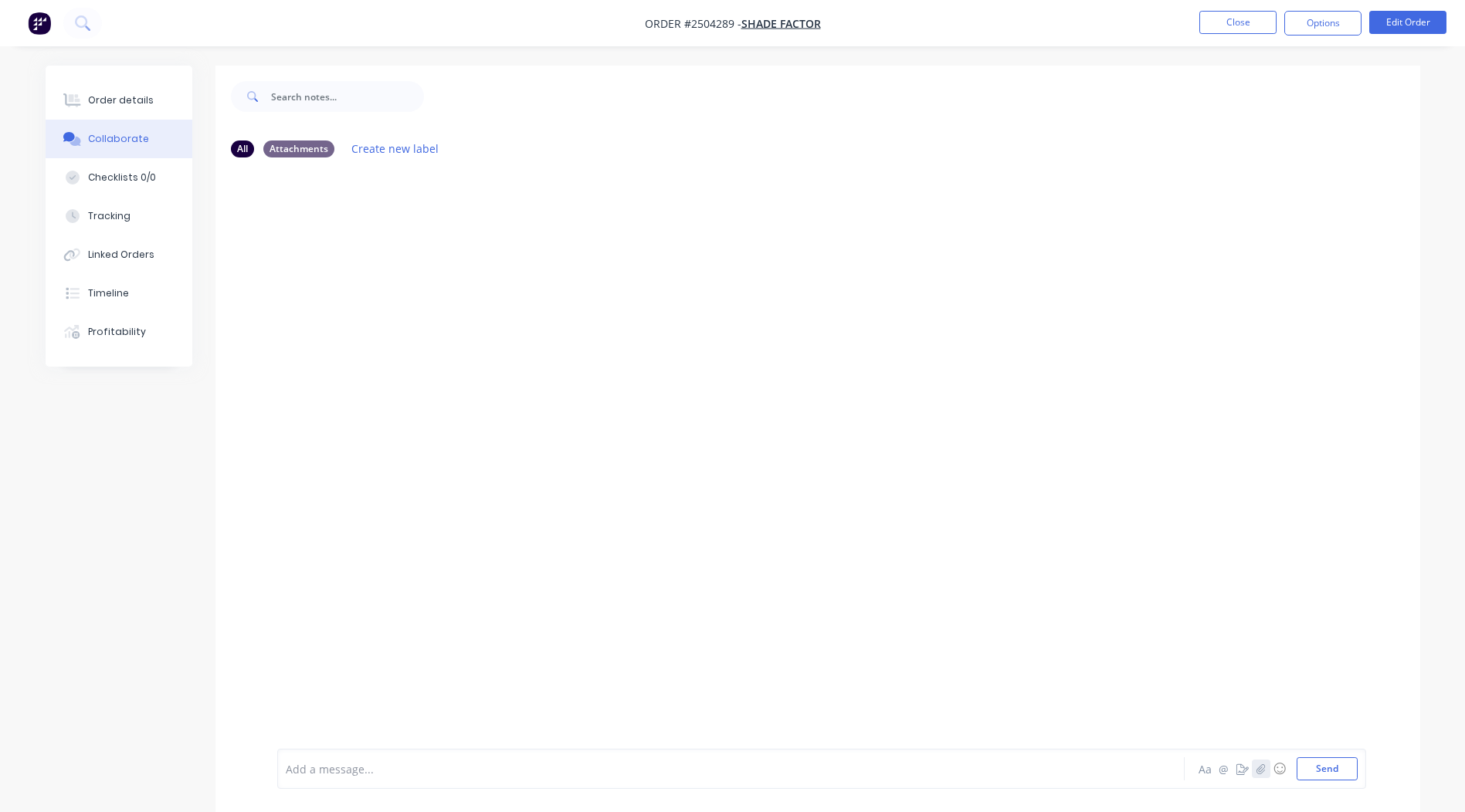
click at [1268, 763] on button "button" at bounding box center [1261, 768] width 19 height 19
click at [1323, 777] on button "Send" at bounding box center [1327, 769] width 61 height 23
click at [1221, 22] on button "Close" at bounding box center [1238, 22] width 77 height 23
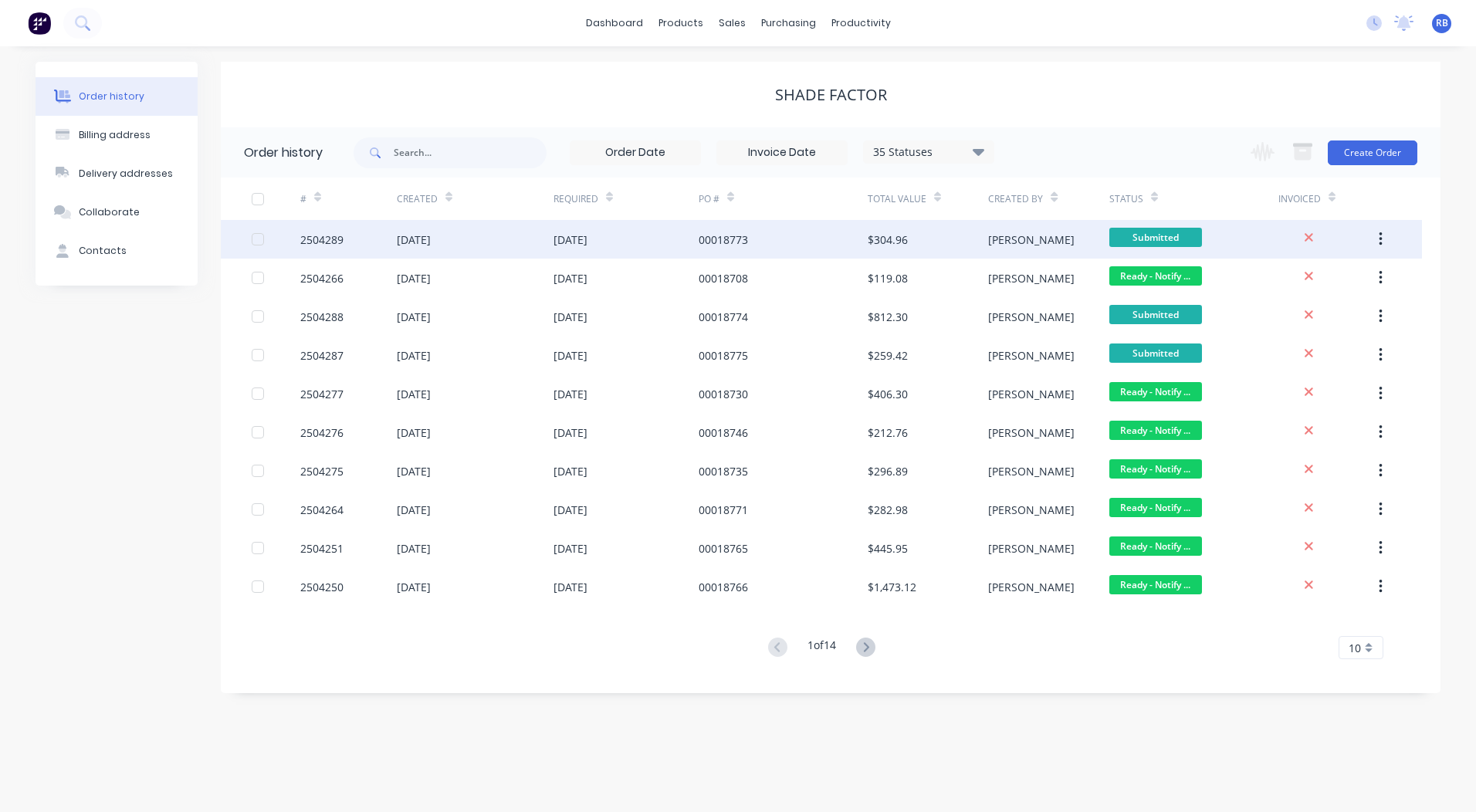
click at [924, 222] on div "$304.96" at bounding box center [927, 239] width 121 height 38
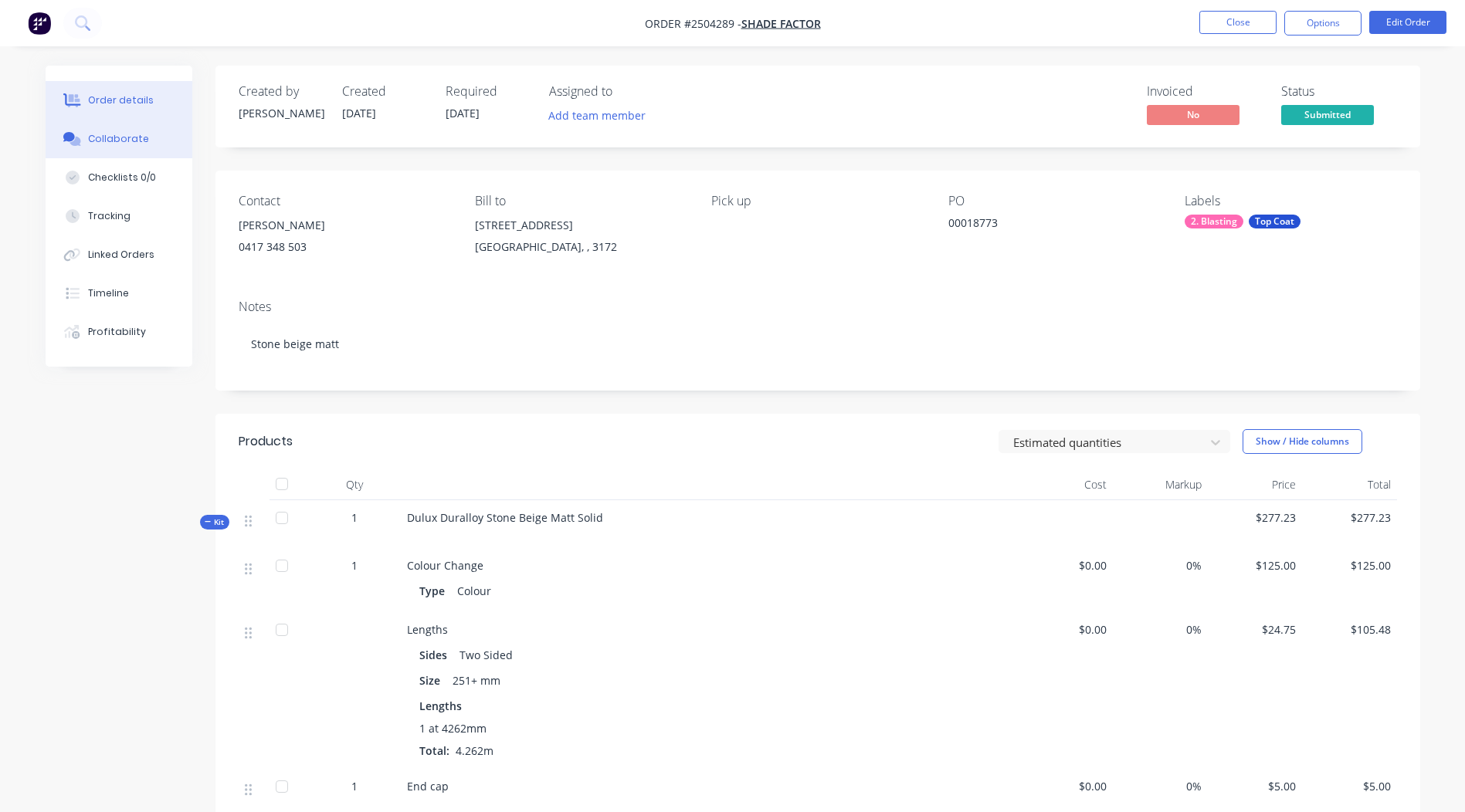
click at [123, 137] on div "Collaborate" at bounding box center [119, 139] width 61 height 14
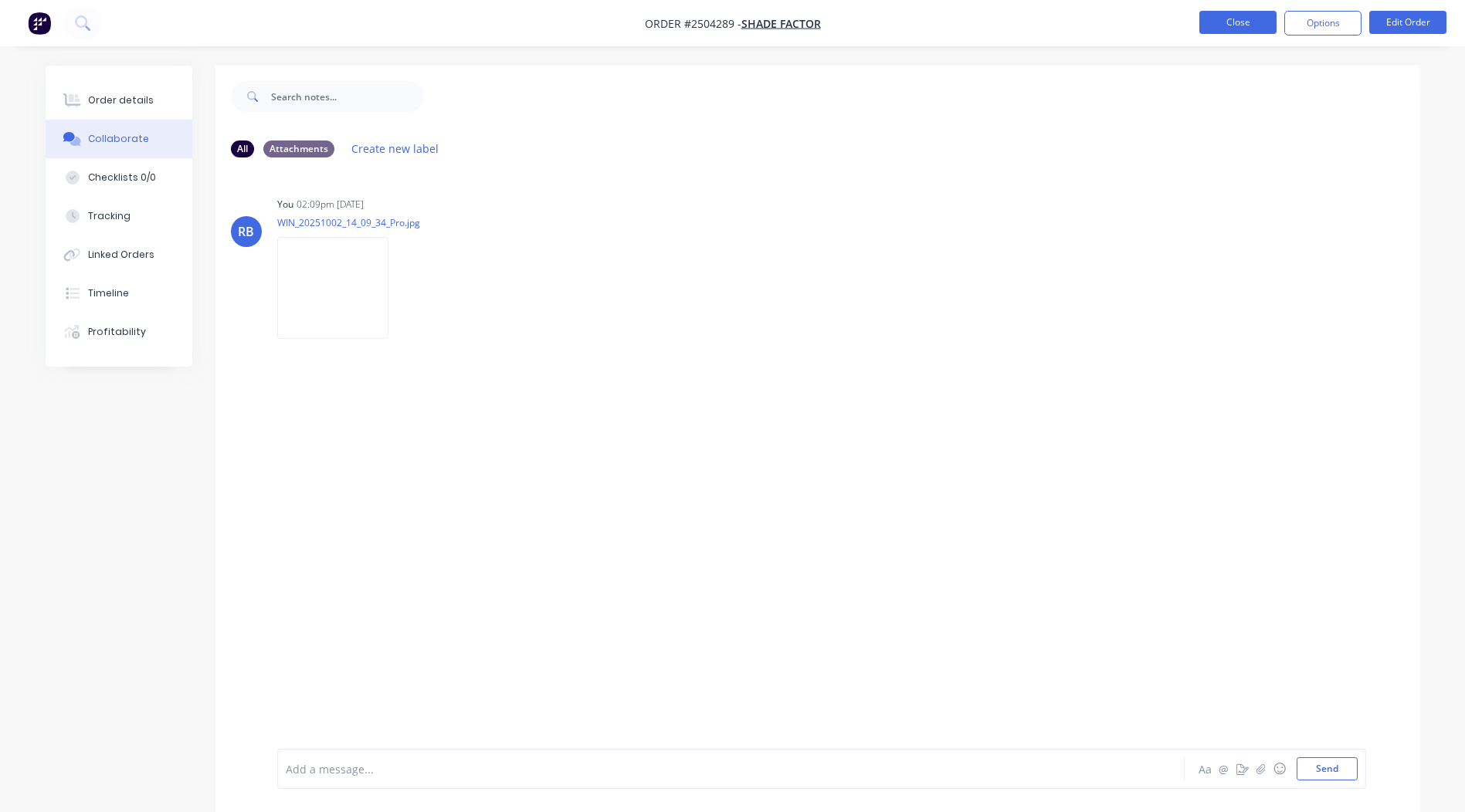
click at [1233, 29] on button "Close" at bounding box center [1238, 22] width 77 height 23
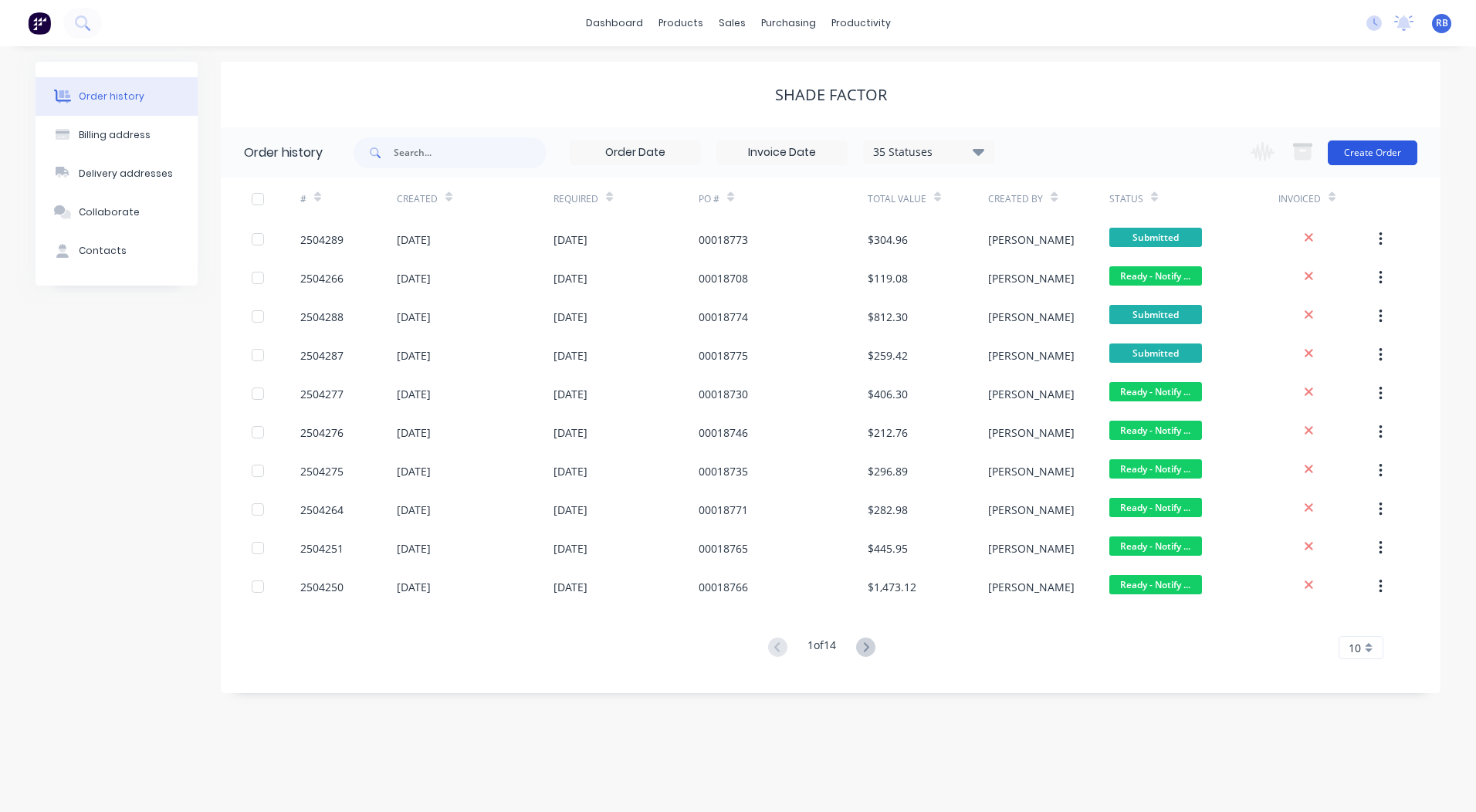
click at [1398, 143] on button "Create Order" at bounding box center [1372, 153] width 89 height 25
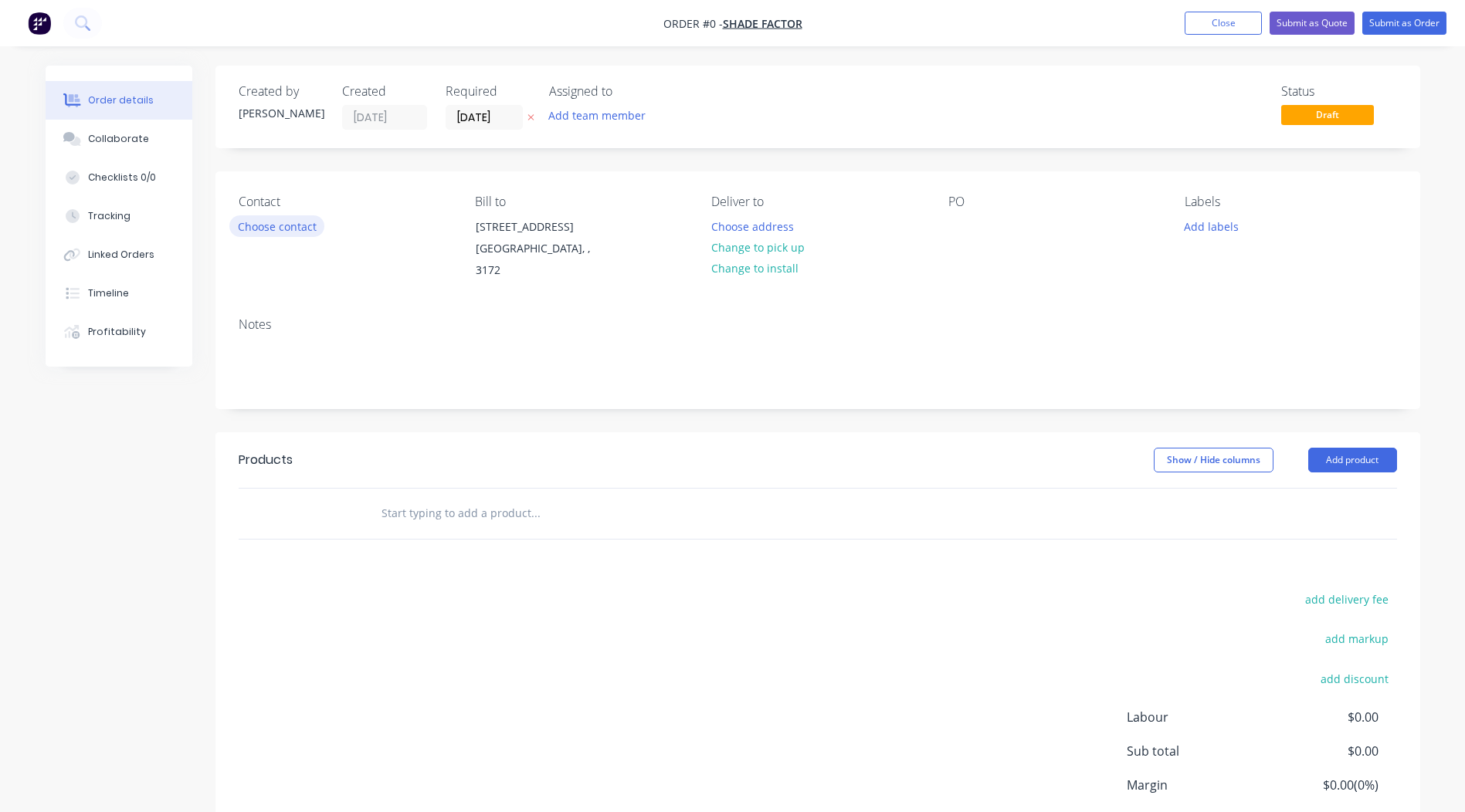
click at [282, 222] on button "Choose contact" at bounding box center [277, 225] width 95 height 21
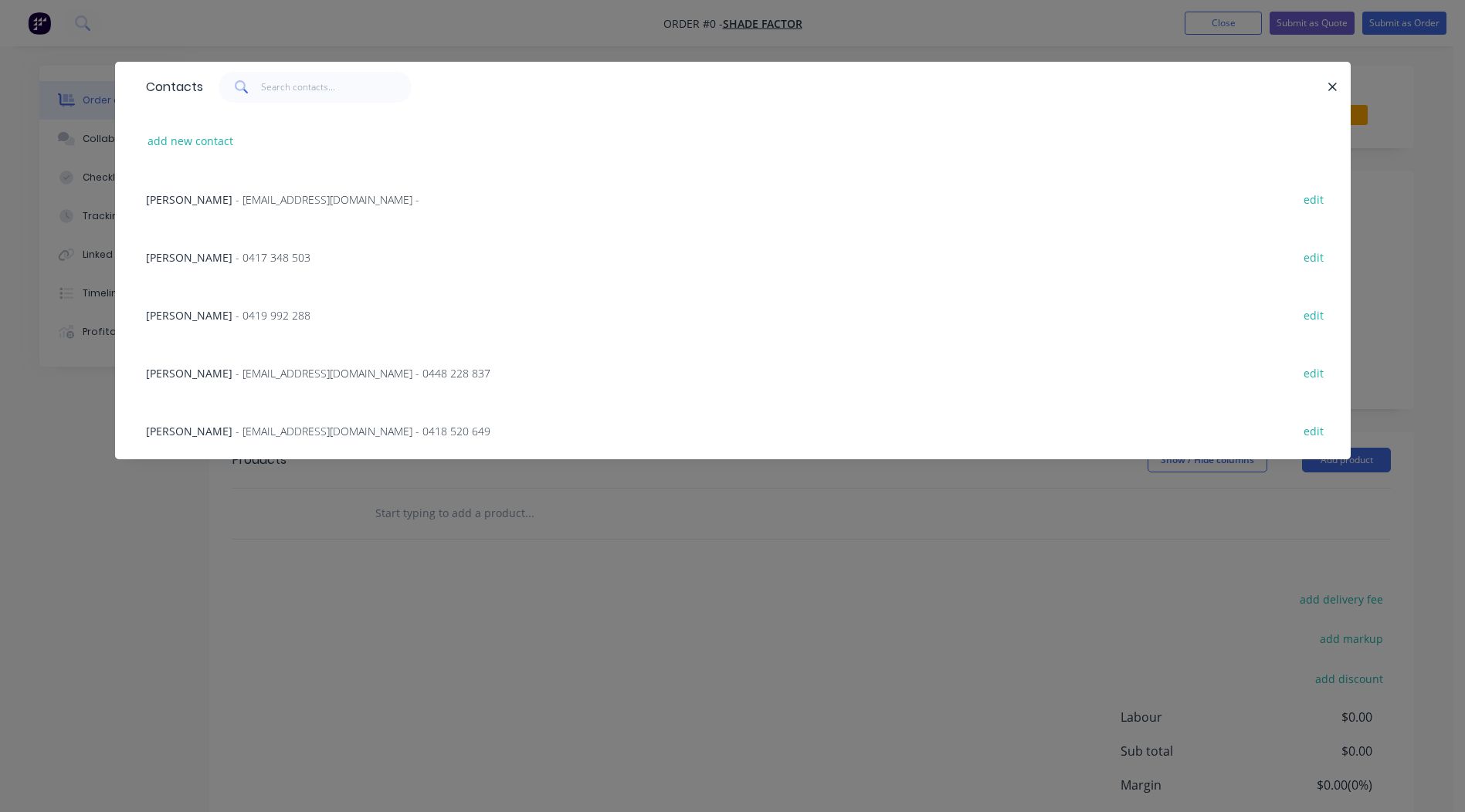
click at [236, 257] on span "- 0417 348 503" at bounding box center [274, 257] width 75 height 14
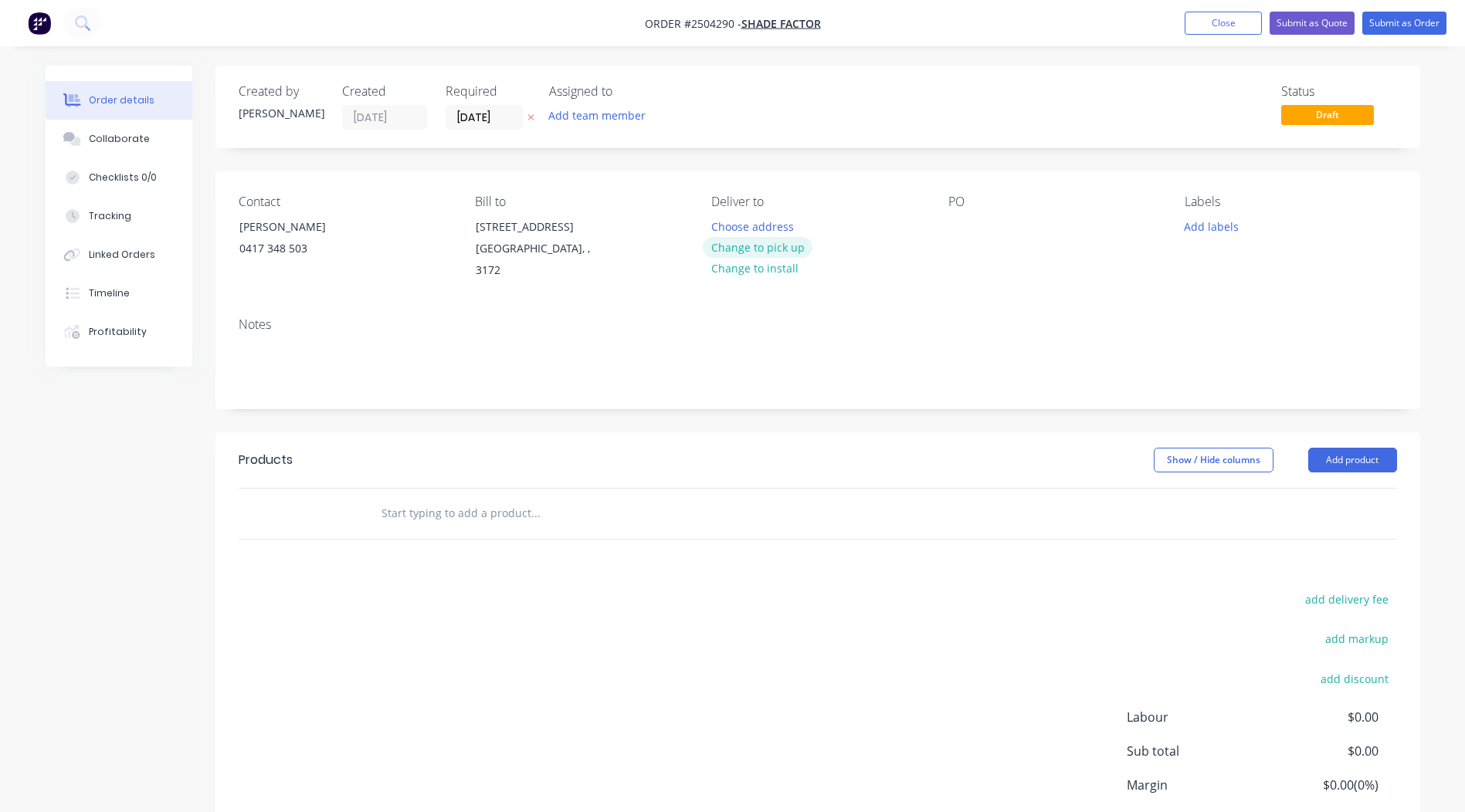
click at [753, 247] on button "Change to pick up" at bounding box center [757, 247] width 110 height 21
click at [1327, 17] on button "Submit as Quote" at bounding box center [1312, 23] width 85 height 23
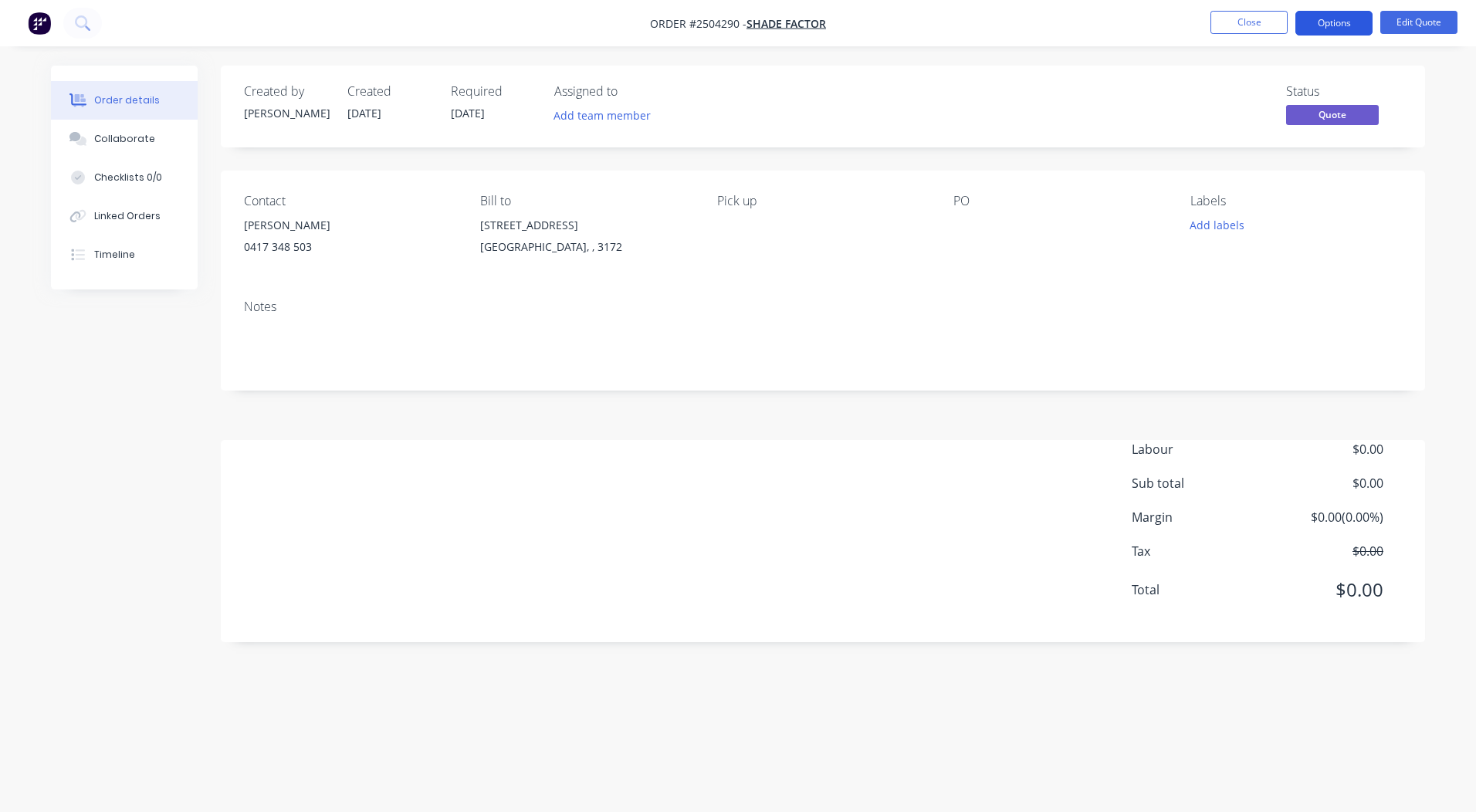
click at [1337, 22] on button "Options" at bounding box center [1334, 23] width 77 height 25
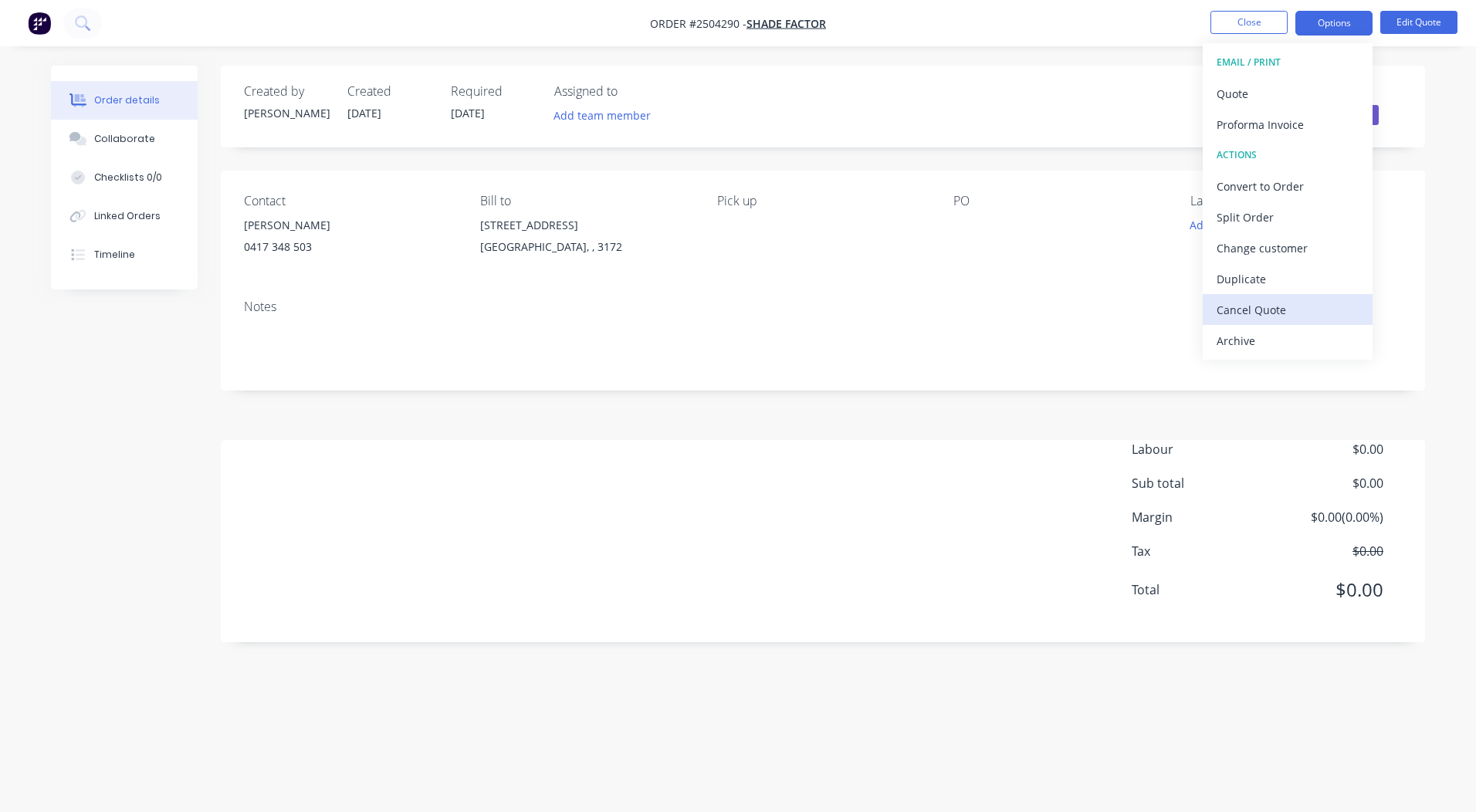
click at [1262, 302] on div "Cancel Quote" at bounding box center [1287, 309] width 142 height 22
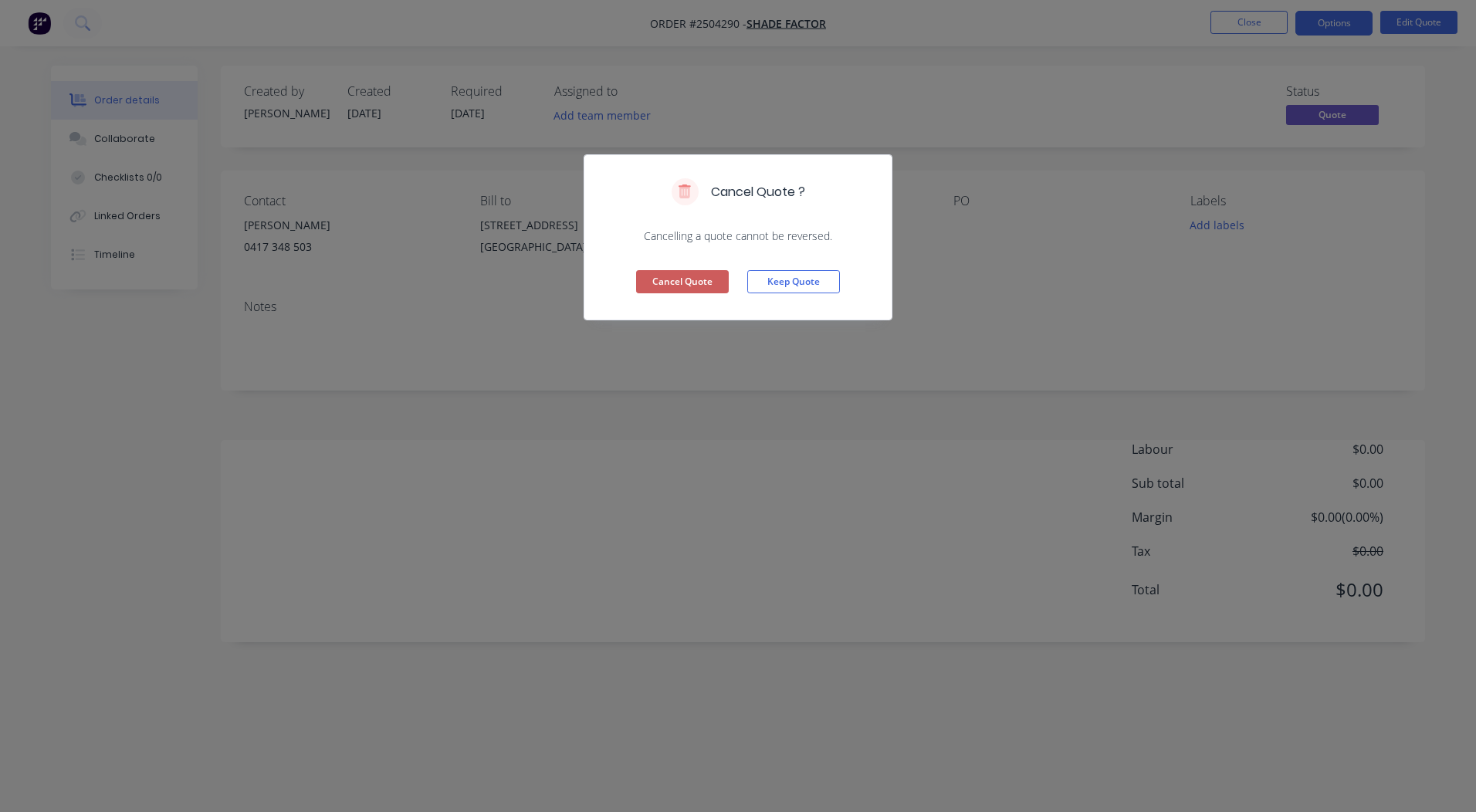
click at [700, 281] on button "Cancel Quote" at bounding box center [683, 281] width 93 height 23
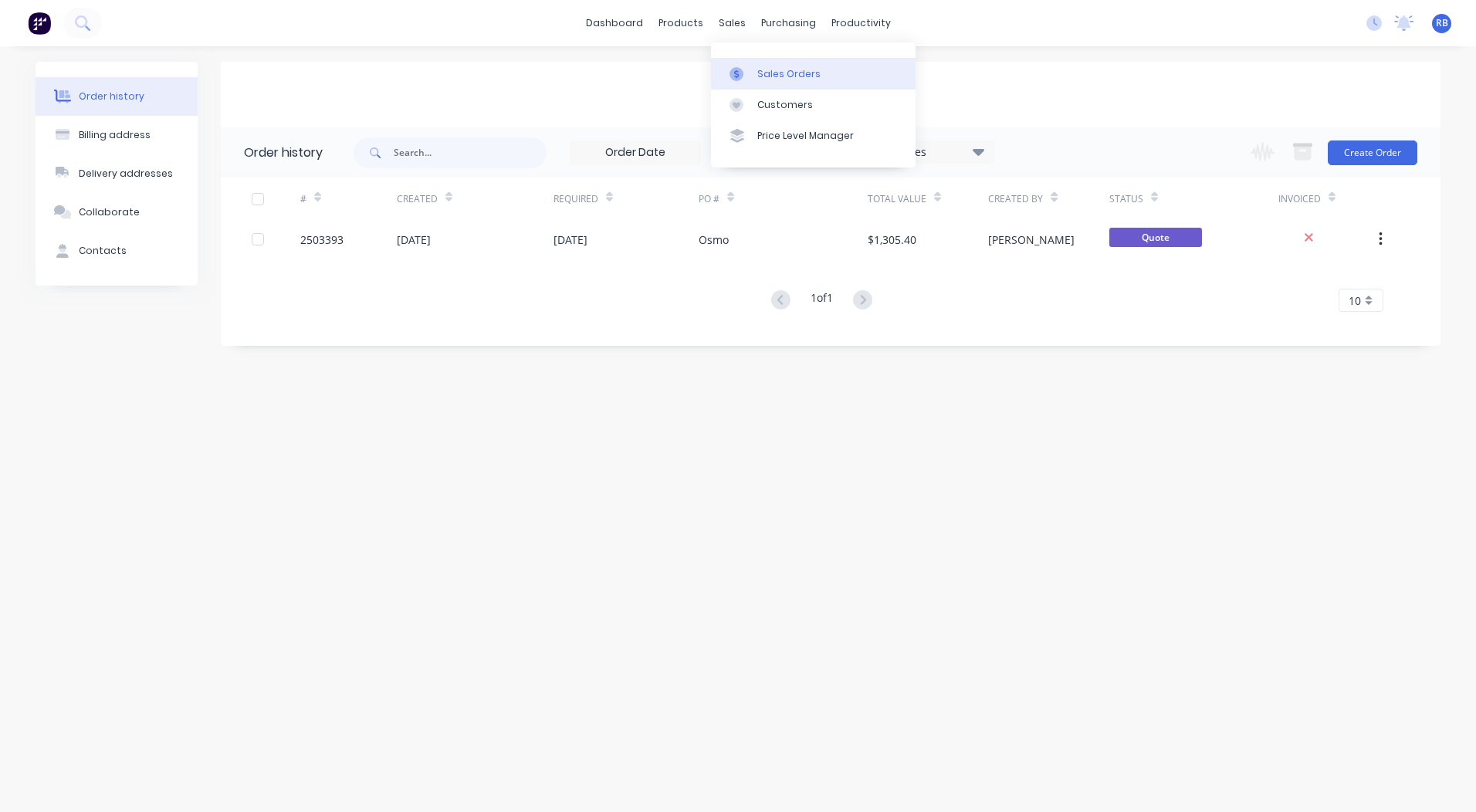
click at [759, 62] on link "Sales Orders" at bounding box center [813, 73] width 205 height 31
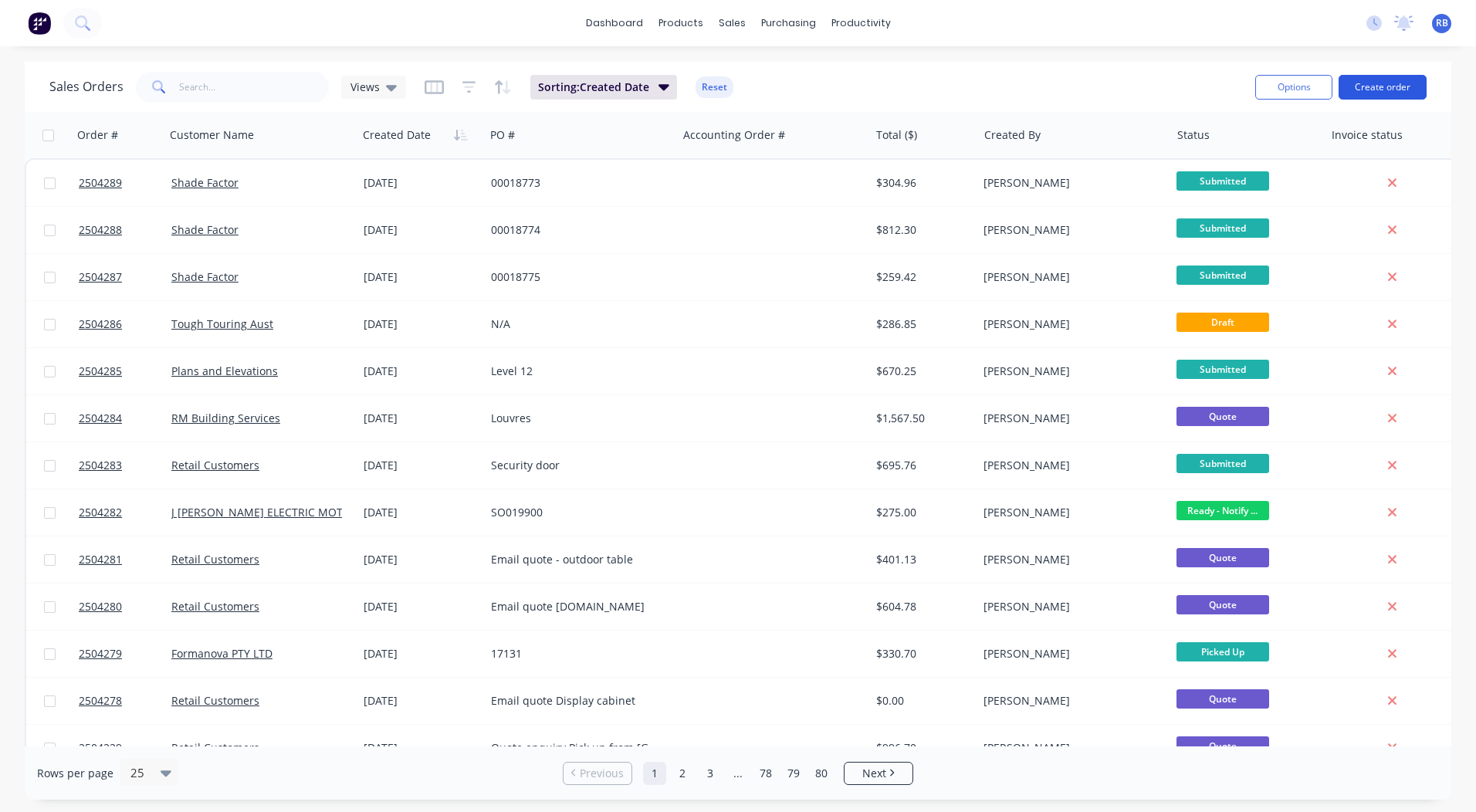
click at [1382, 88] on button "Create order" at bounding box center [1383, 88] width 88 height 25
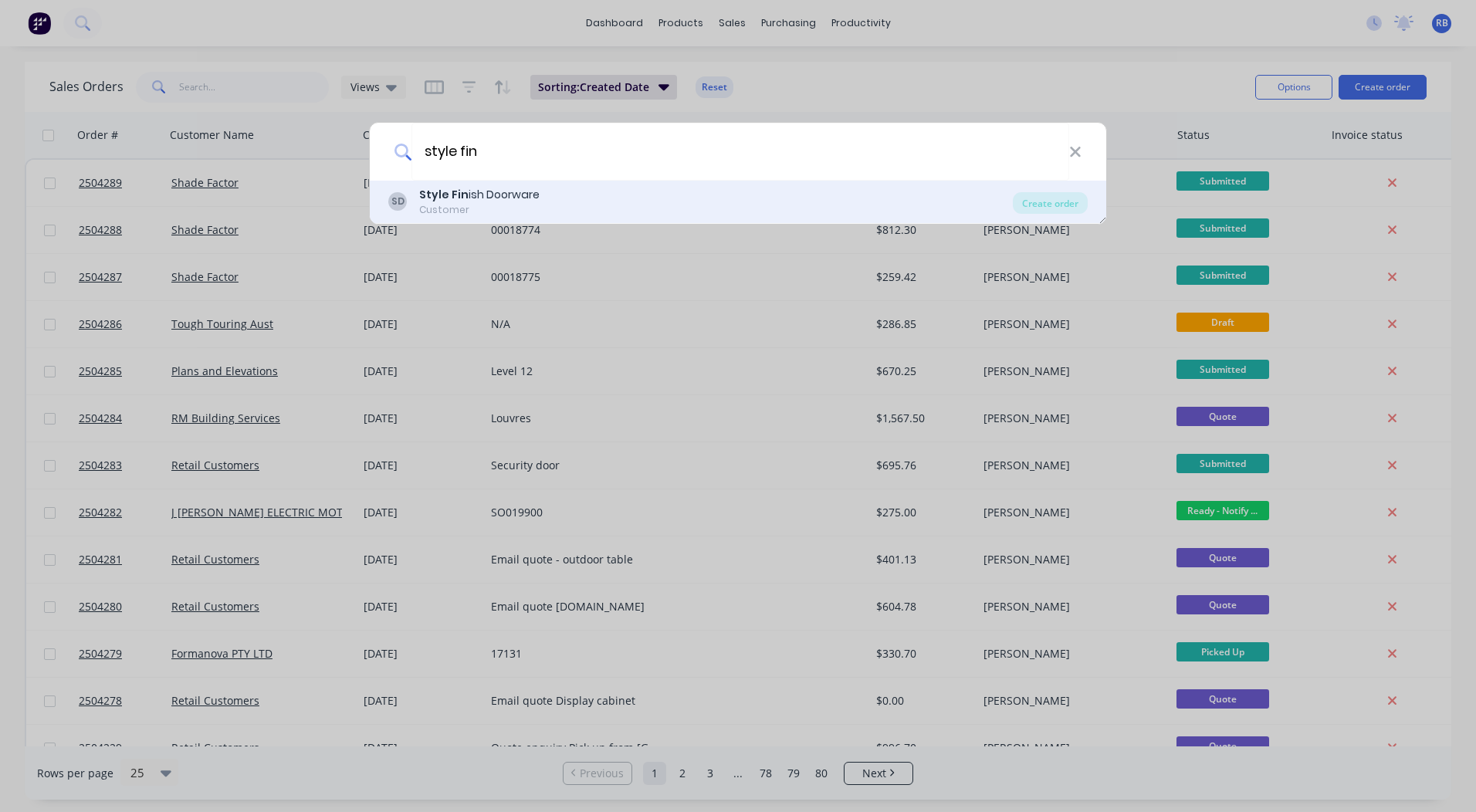
type input "style fin"
click at [538, 197] on div "SD Style Fin ish Doorware Customer" at bounding box center [700, 202] width 625 height 30
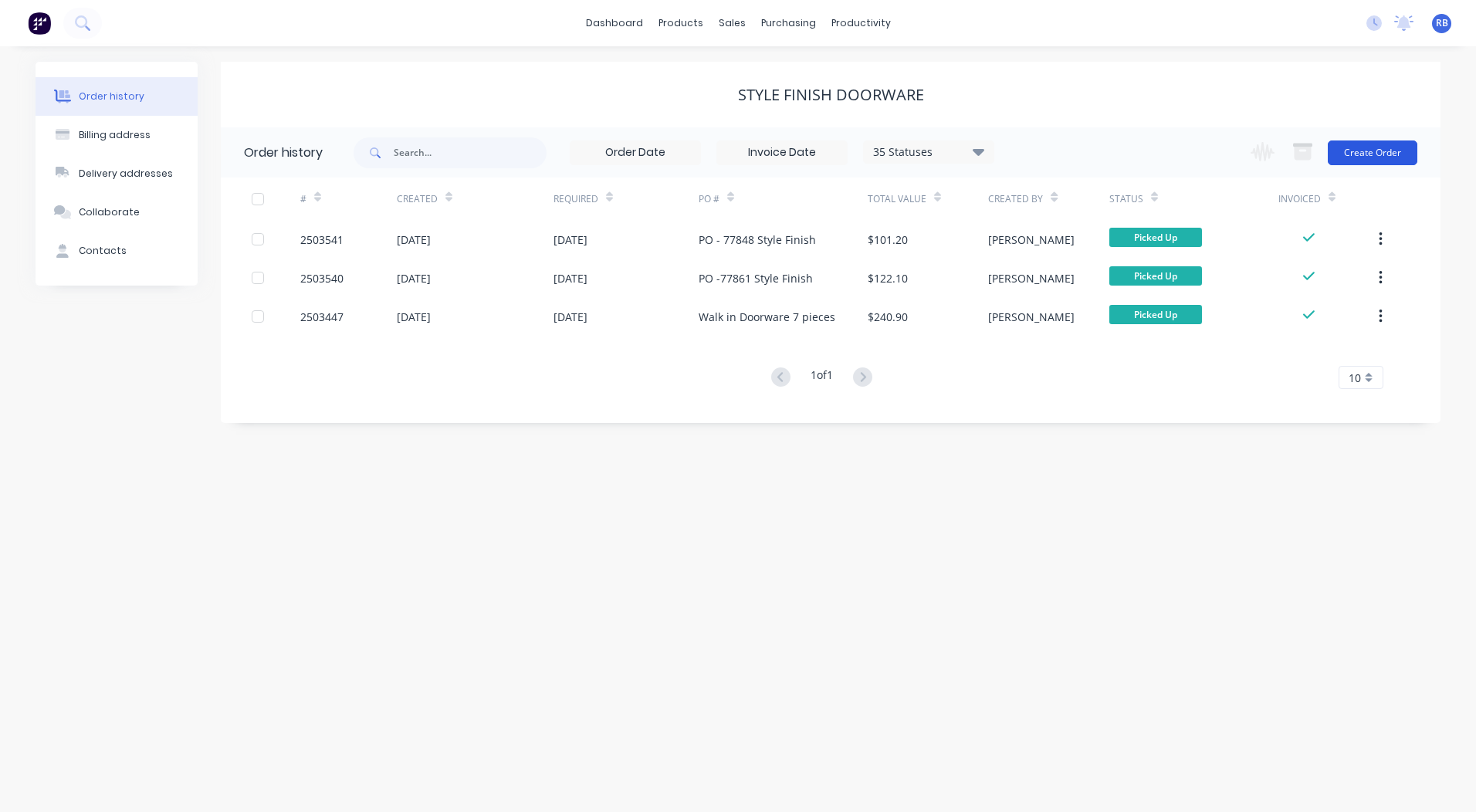
click at [1361, 145] on button "Create Order" at bounding box center [1372, 153] width 89 height 25
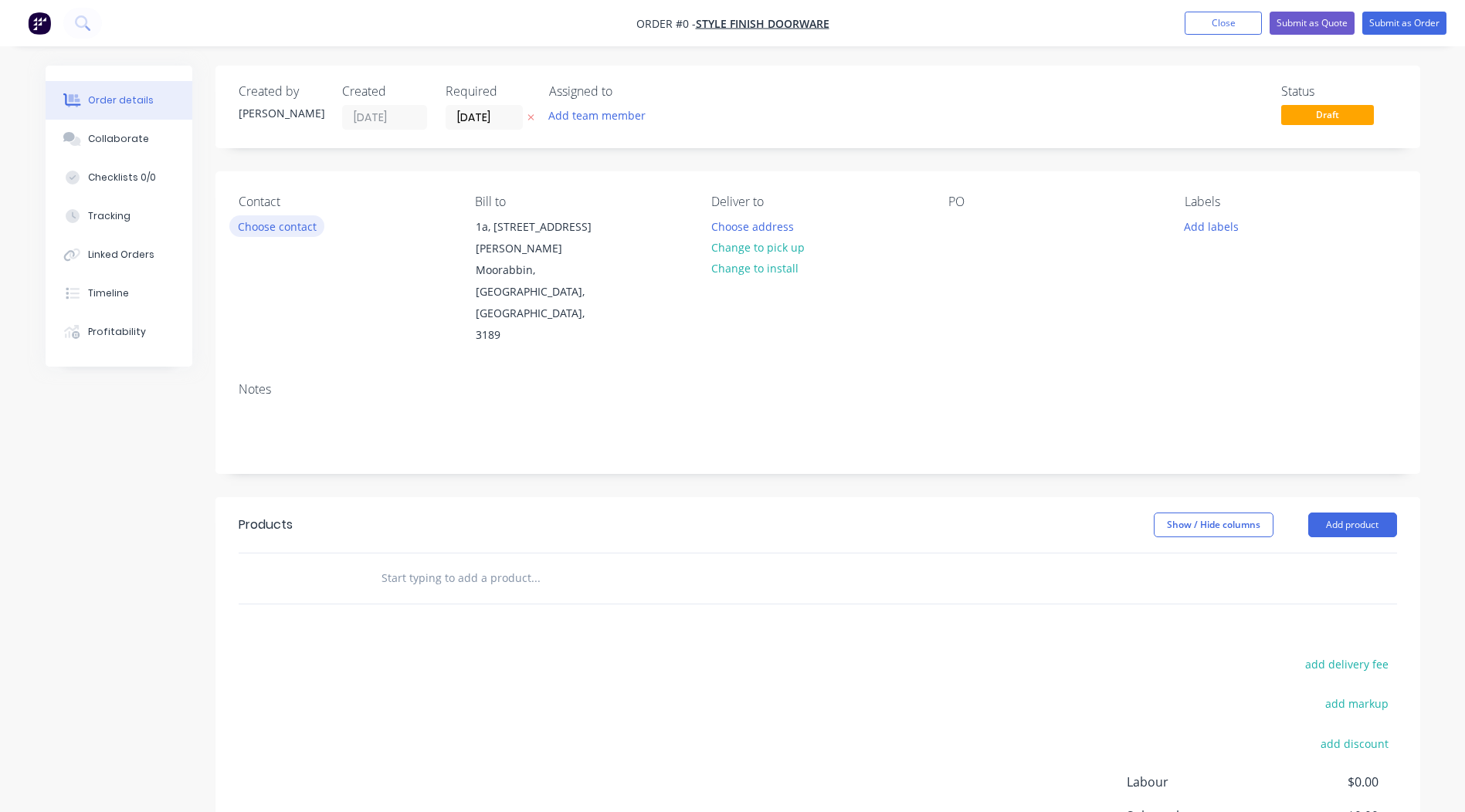
click at [261, 225] on button "Choose contact" at bounding box center [277, 225] width 95 height 21
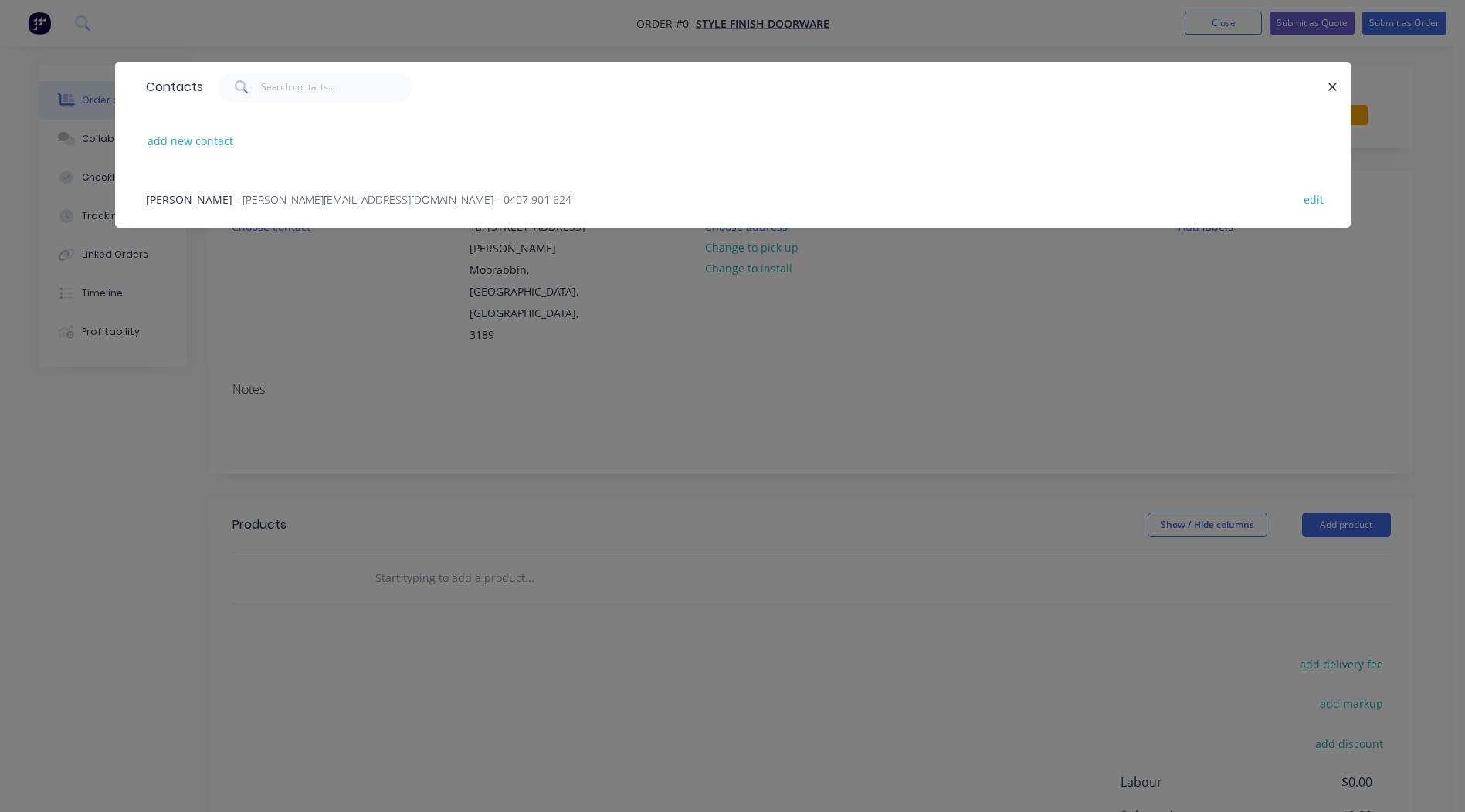
click at [240, 199] on span "- chris.m@style.net.au - 0407 901 624" at bounding box center [404, 199] width 336 height 14
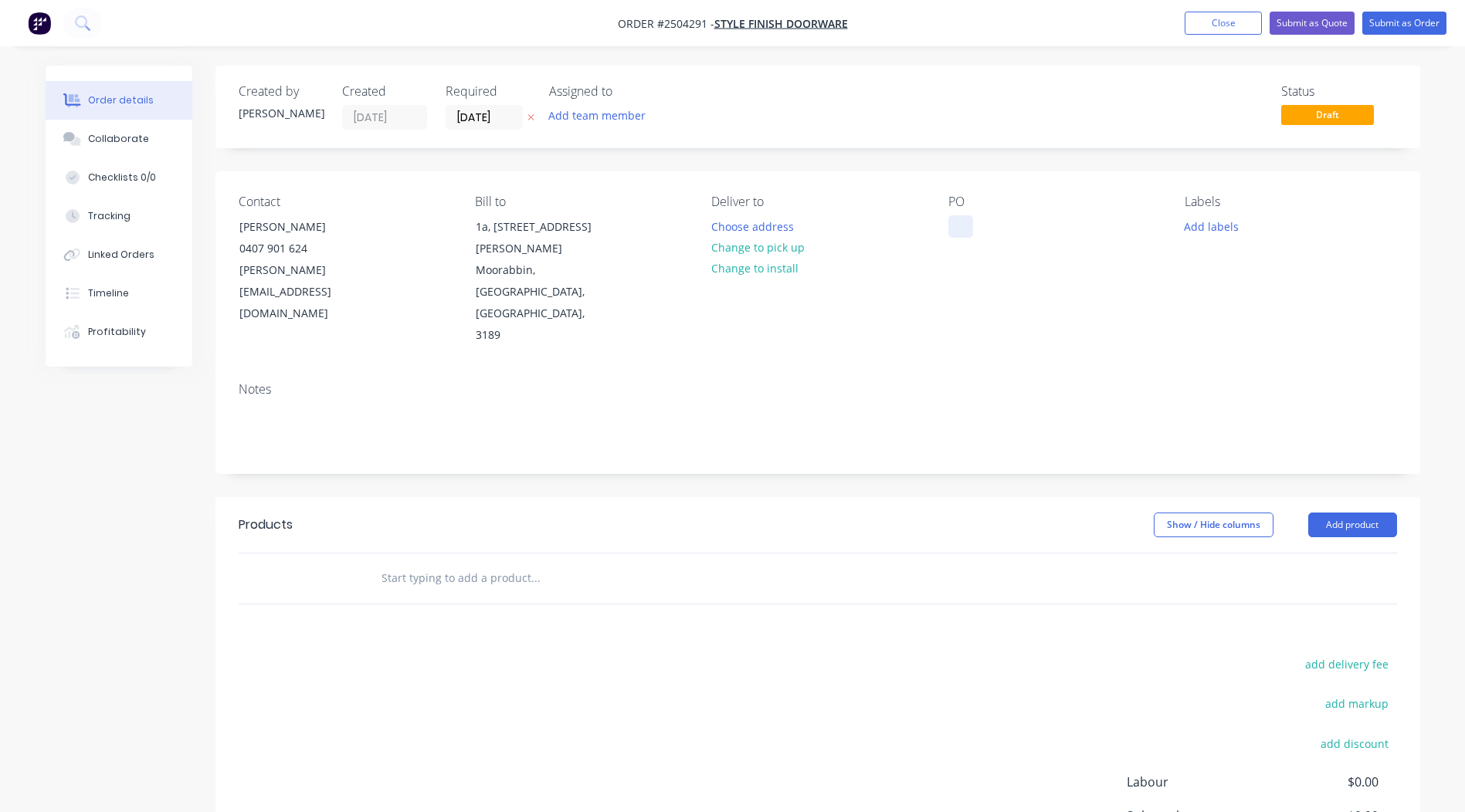
click at [971, 226] on div at bounding box center [961, 226] width 25 height 22
click at [730, 248] on button "Change to pick up" at bounding box center [757, 247] width 110 height 21
click at [1221, 217] on button "Add labels" at bounding box center [1212, 225] width 72 height 21
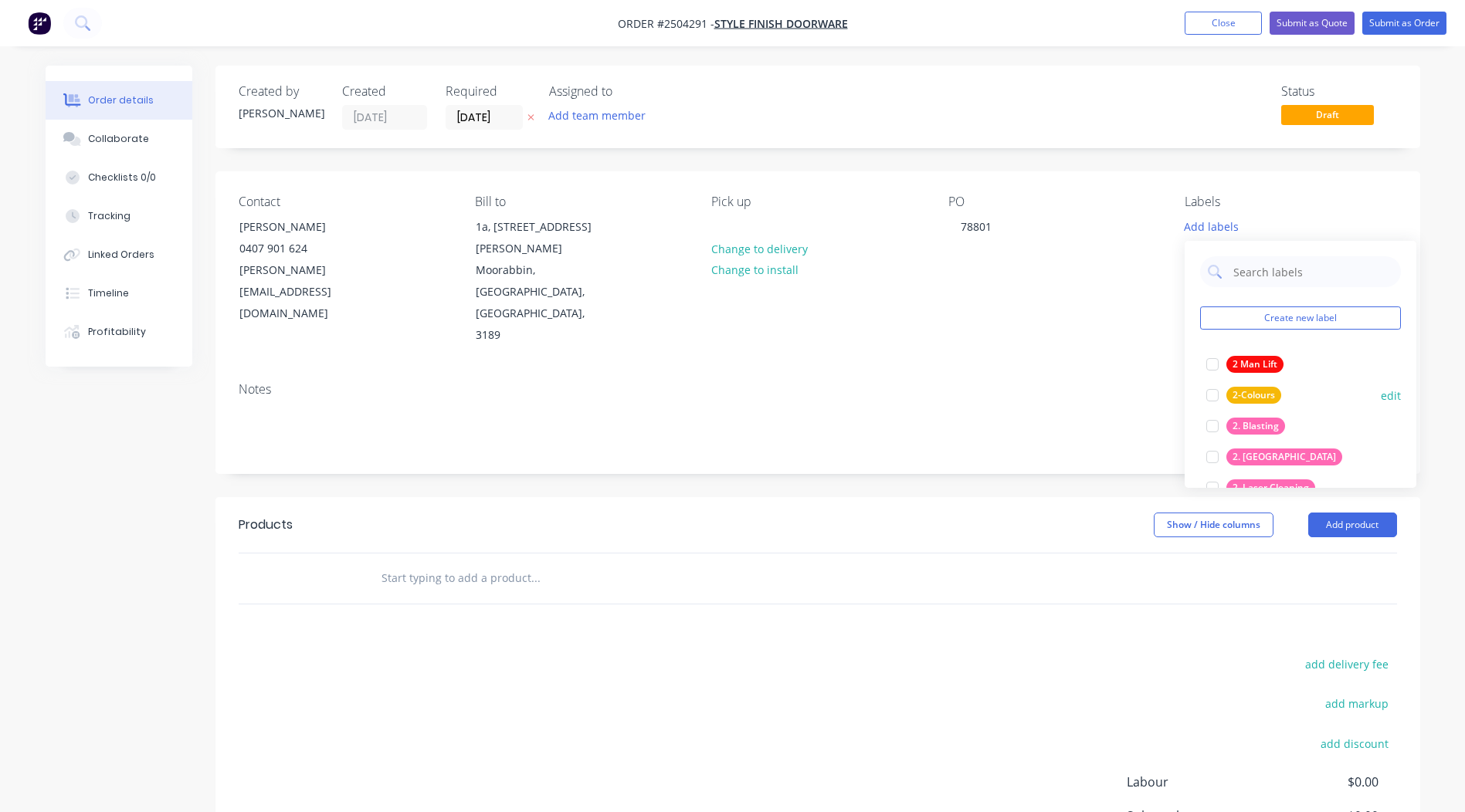
click at [1264, 427] on div "2. Blasting" at bounding box center [1256, 426] width 59 height 17
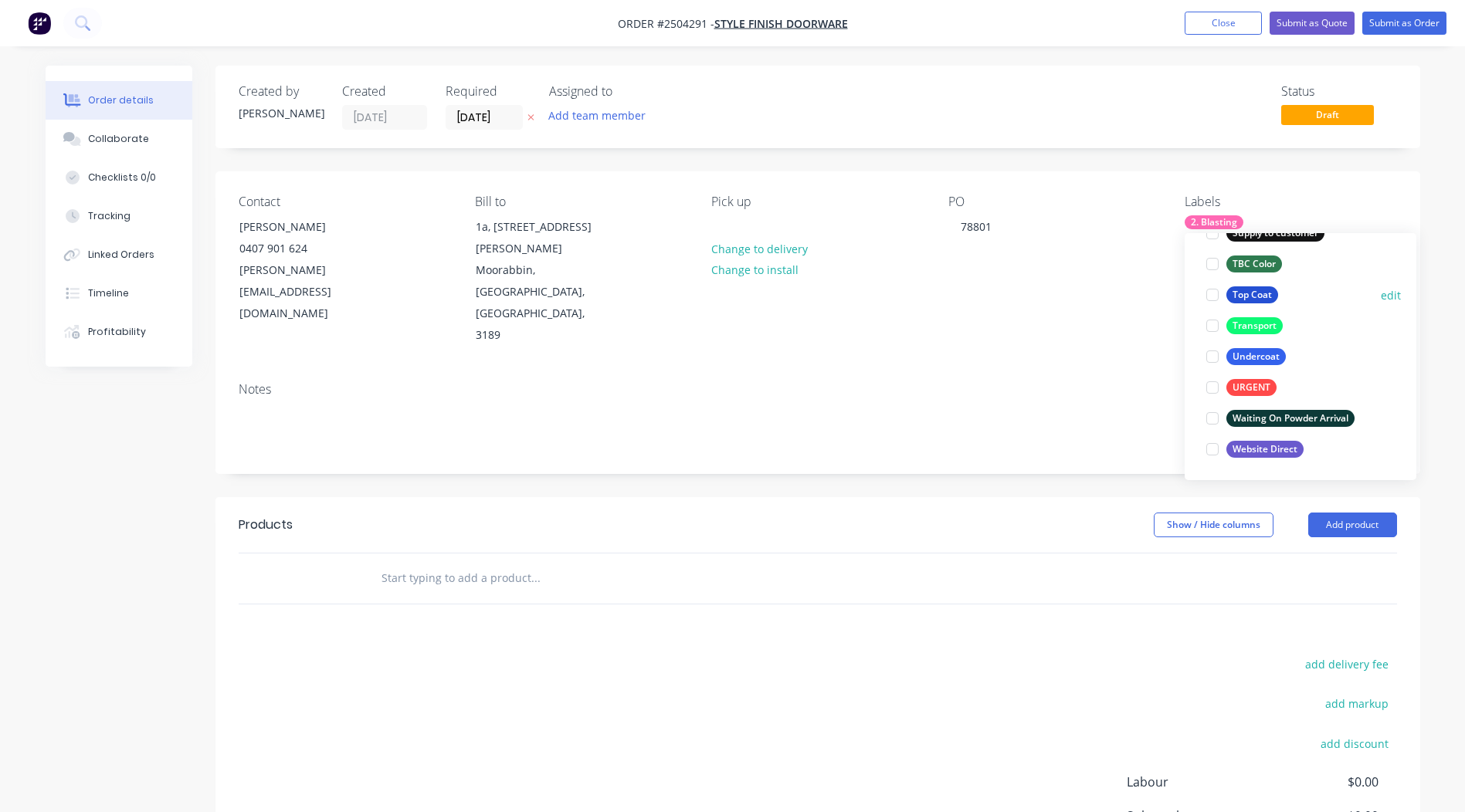
click at [1256, 293] on div "Top Coat" at bounding box center [1252, 295] width 52 height 17
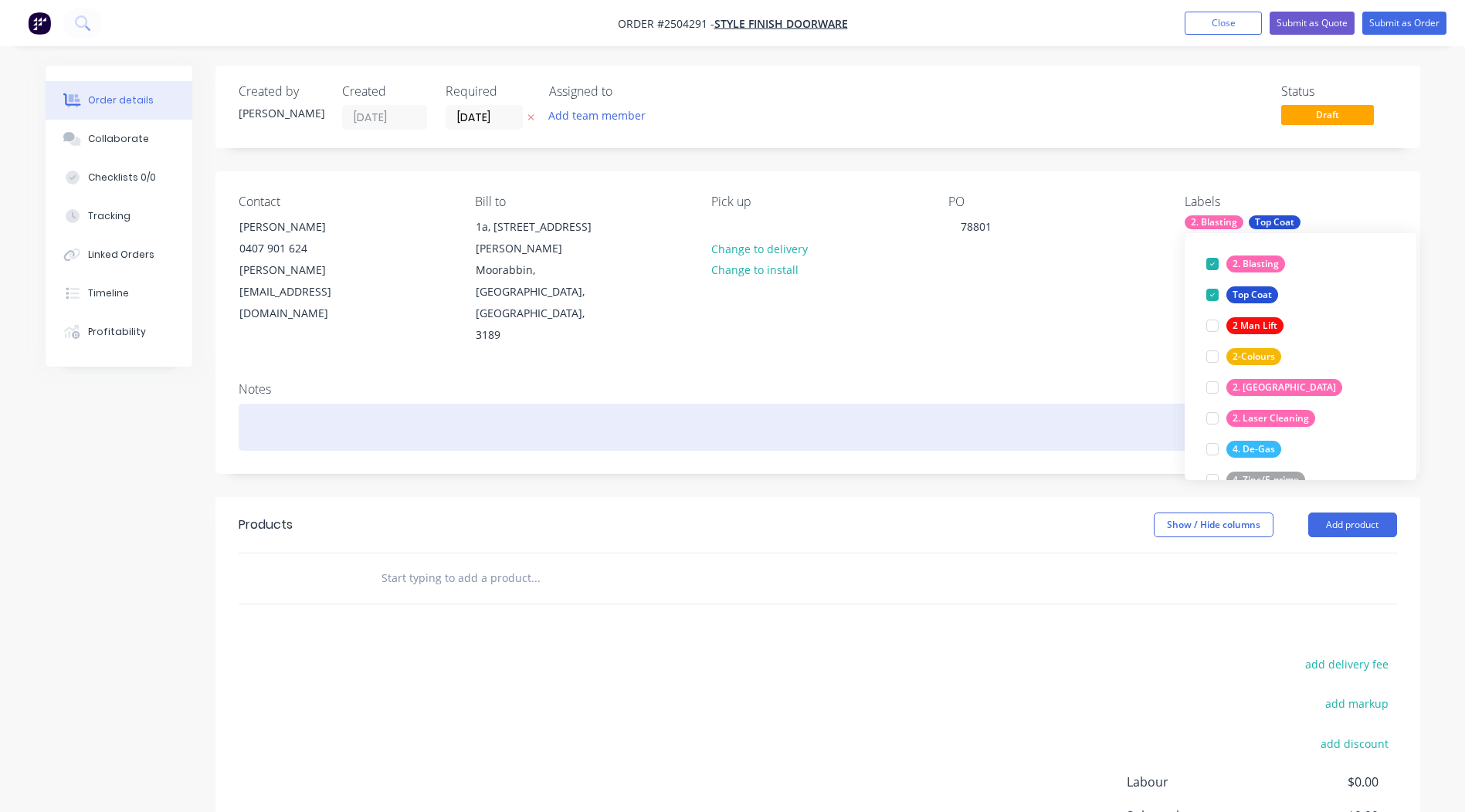
click at [245, 404] on div at bounding box center [818, 427] width 1158 height 47
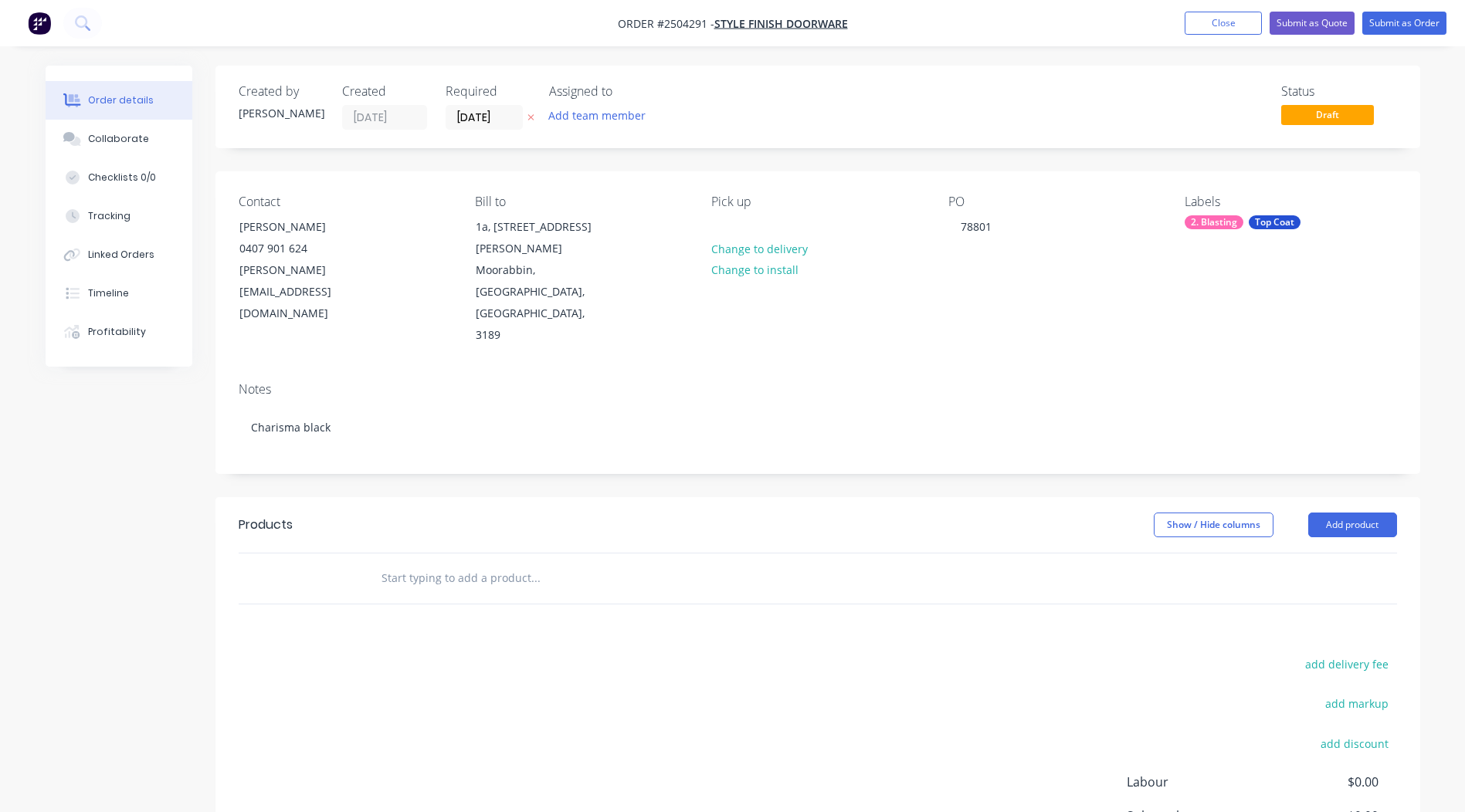
click at [654, 513] on div "Show / Hide columns Add product" at bounding box center [940, 525] width 913 height 25
click at [1328, 513] on button "Add product" at bounding box center [1352, 525] width 88 height 25
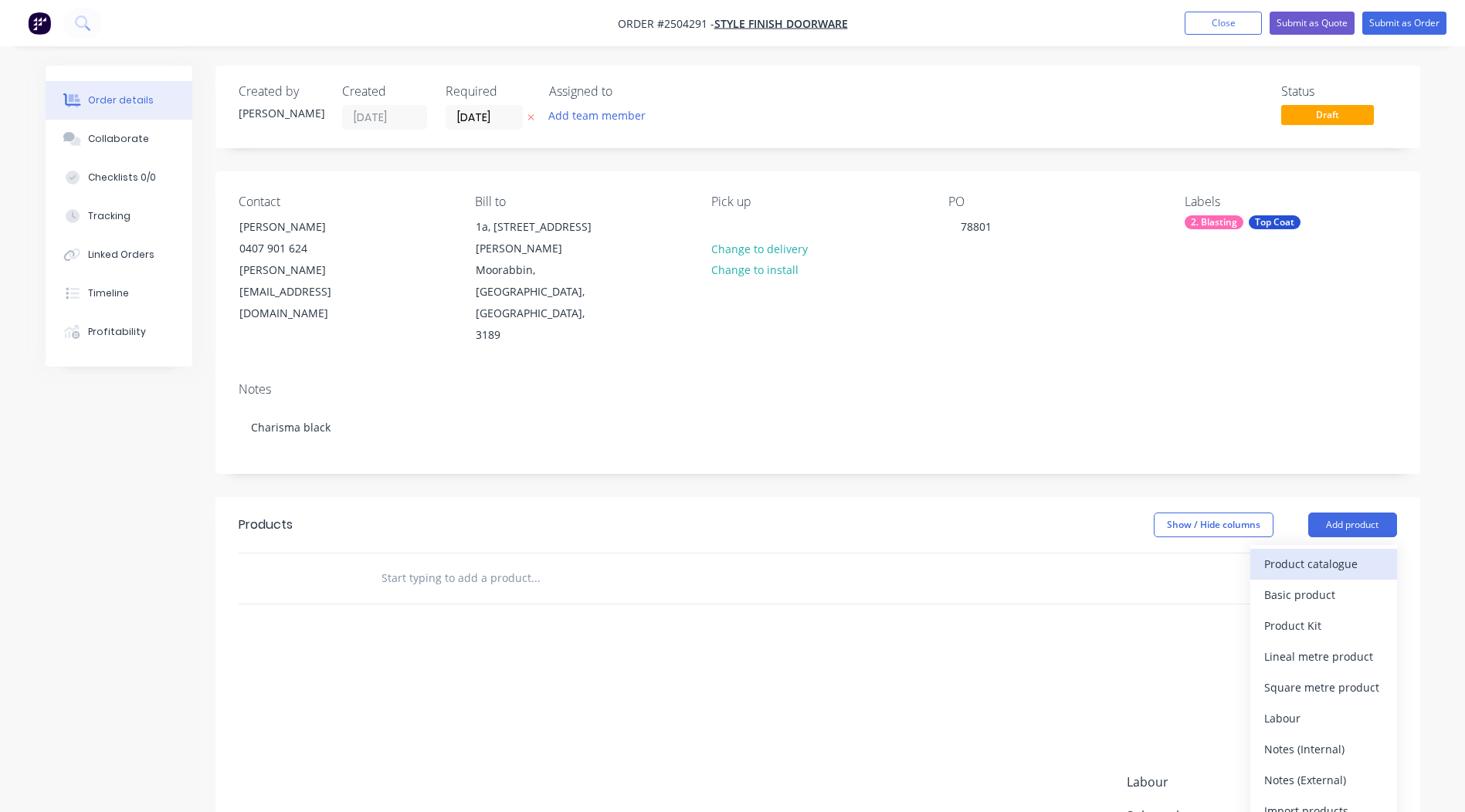
click at [1325, 553] on div "Product catalogue" at bounding box center [1324, 564] width 119 height 22
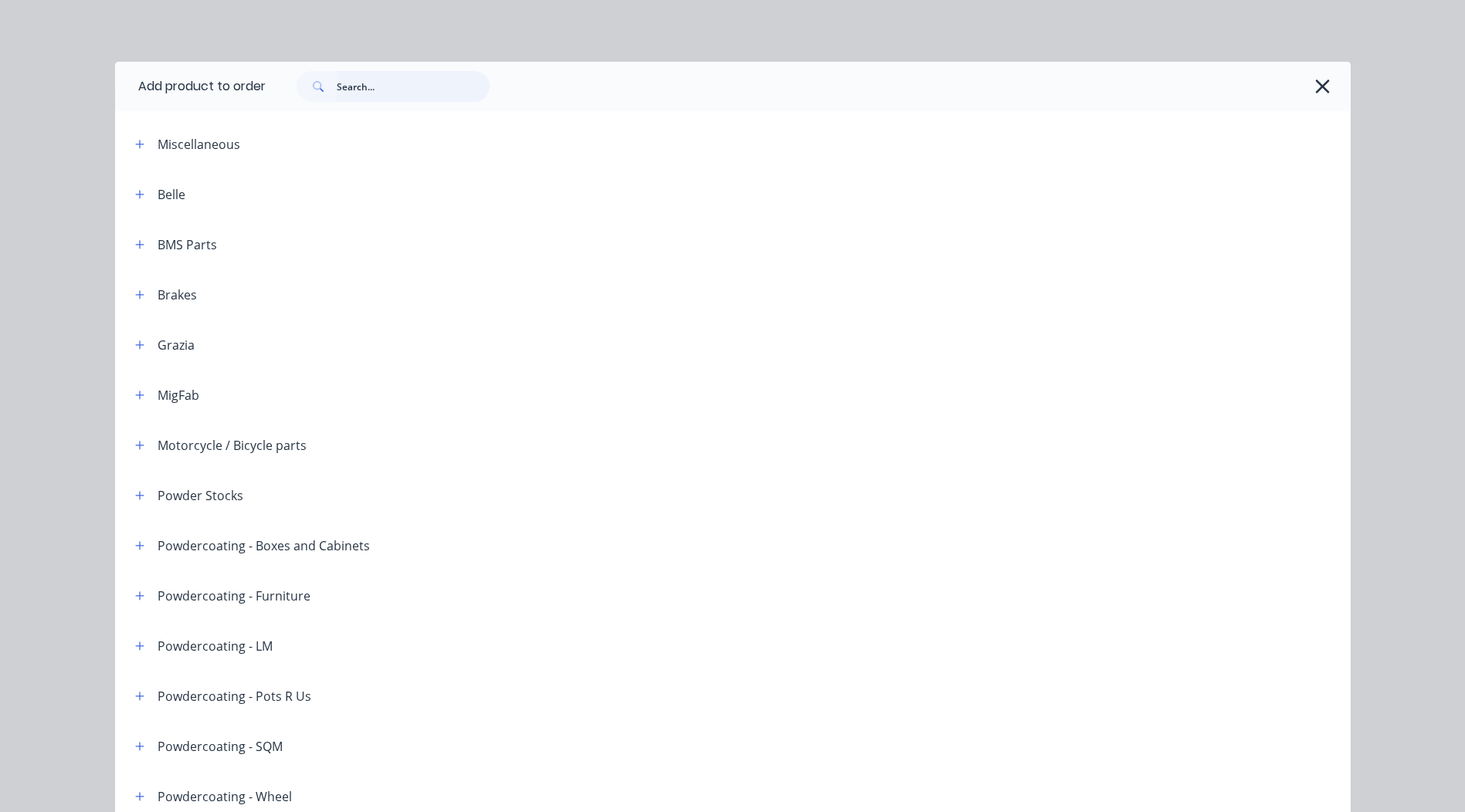
click at [381, 91] on input "text" at bounding box center [413, 87] width 153 height 31
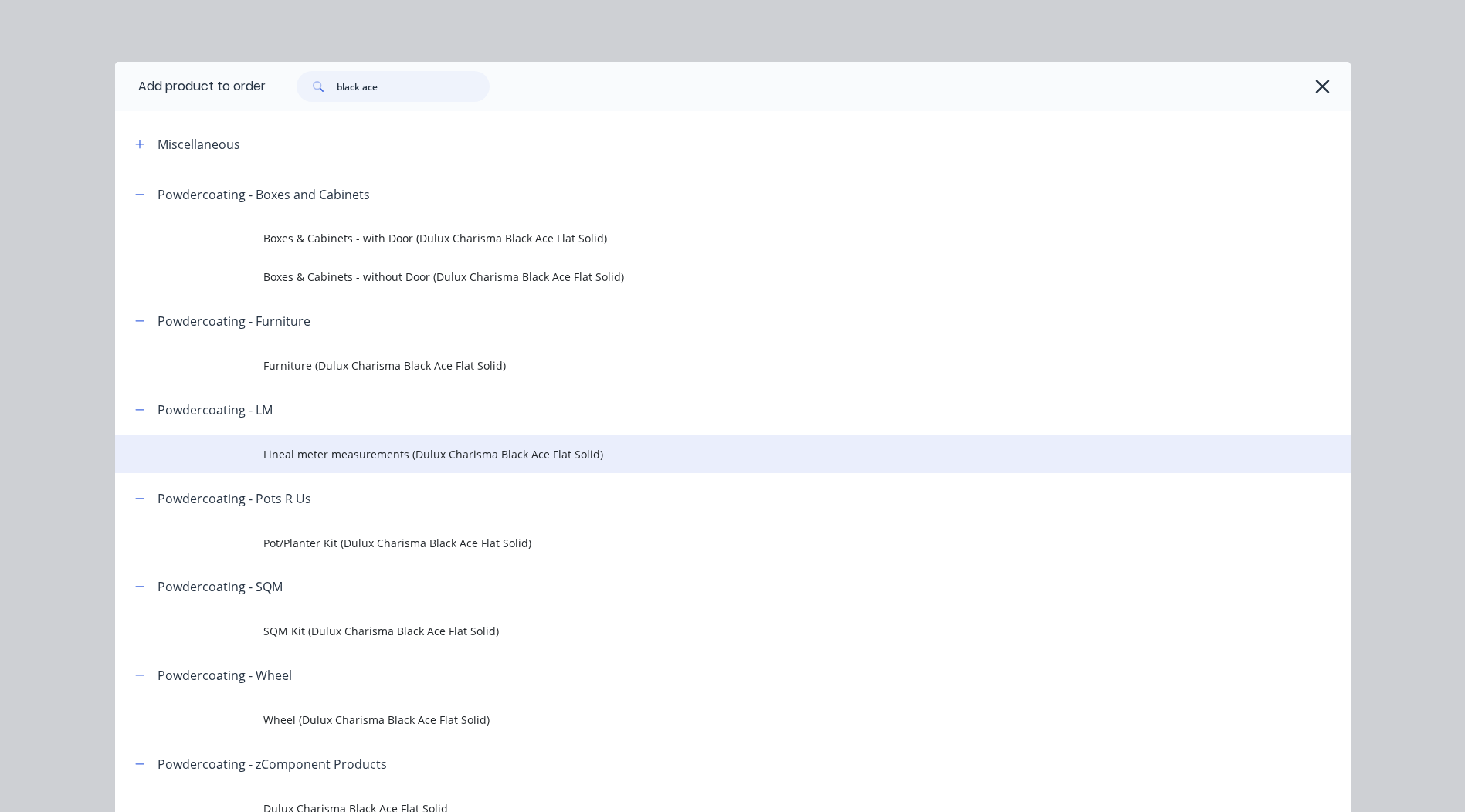
type input "black ace"
click at [358, 459] on span "Lineal meter measurements (Dulux Charisma Black Ace Flat Solid)" at bounding box center [698, 455] width 870 height 16
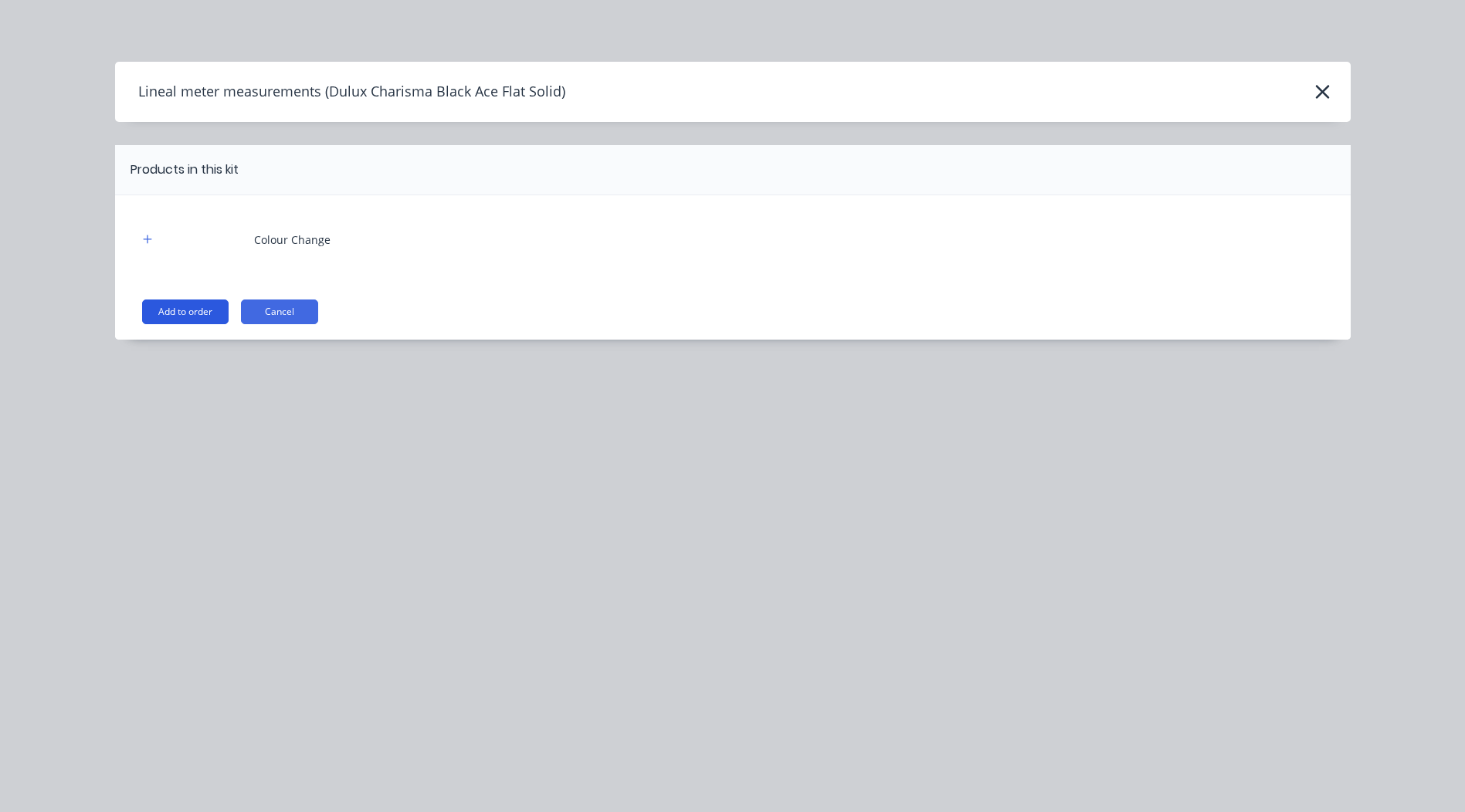
click at [207, 310] on button "Add to order" at bounding box center [185, 312] width 87 height 25
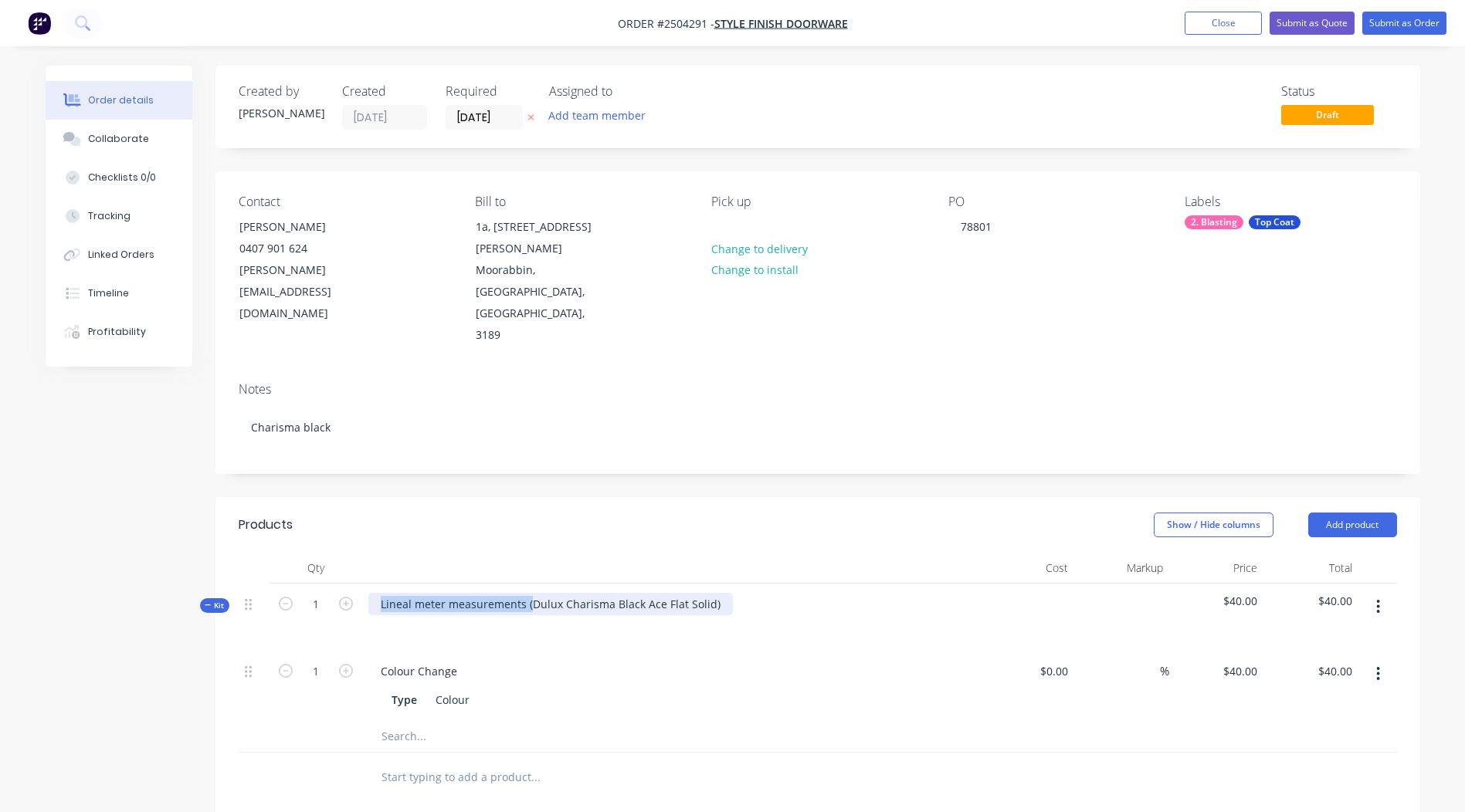
drag, startPoint x: 528, startPoint y: 562, endPoint x: 0, endPoint y: 623, distance: 531.5
click at [0, 623] on html "Order #2504291 - Style Finish Doorware Add product Close Submit as Quote Submit…" at bounding box center [732, 599] width 1465 height 1197
click at [565, 593] on div "Dulux Charisma Black Ace Flat Solid)" at bounding box center [475, 604] width 213 height 22
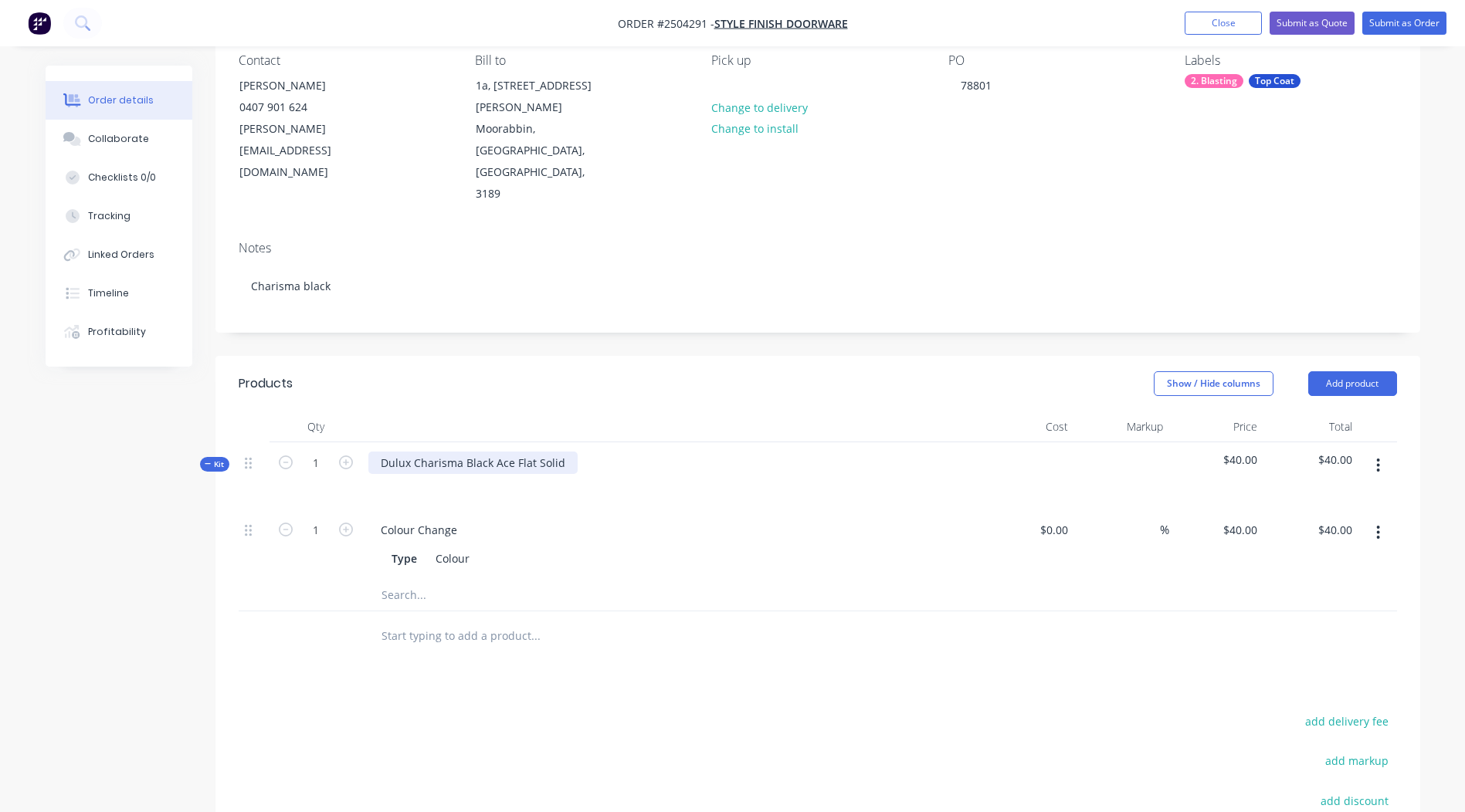
scroll to position [309, 0]
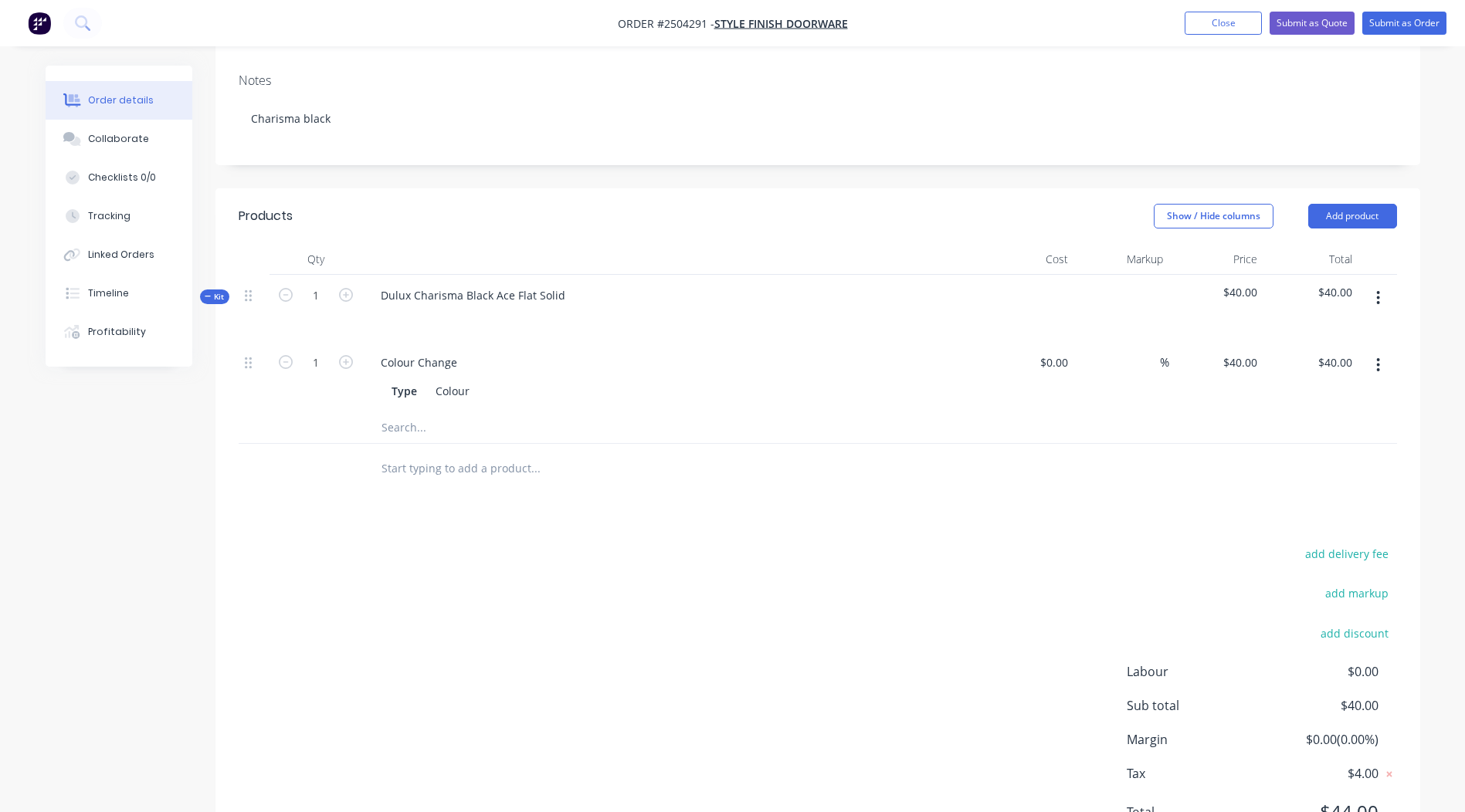
click at [1391, 284] on button "button" at bounding box center [1378, 297] width 37 height 28
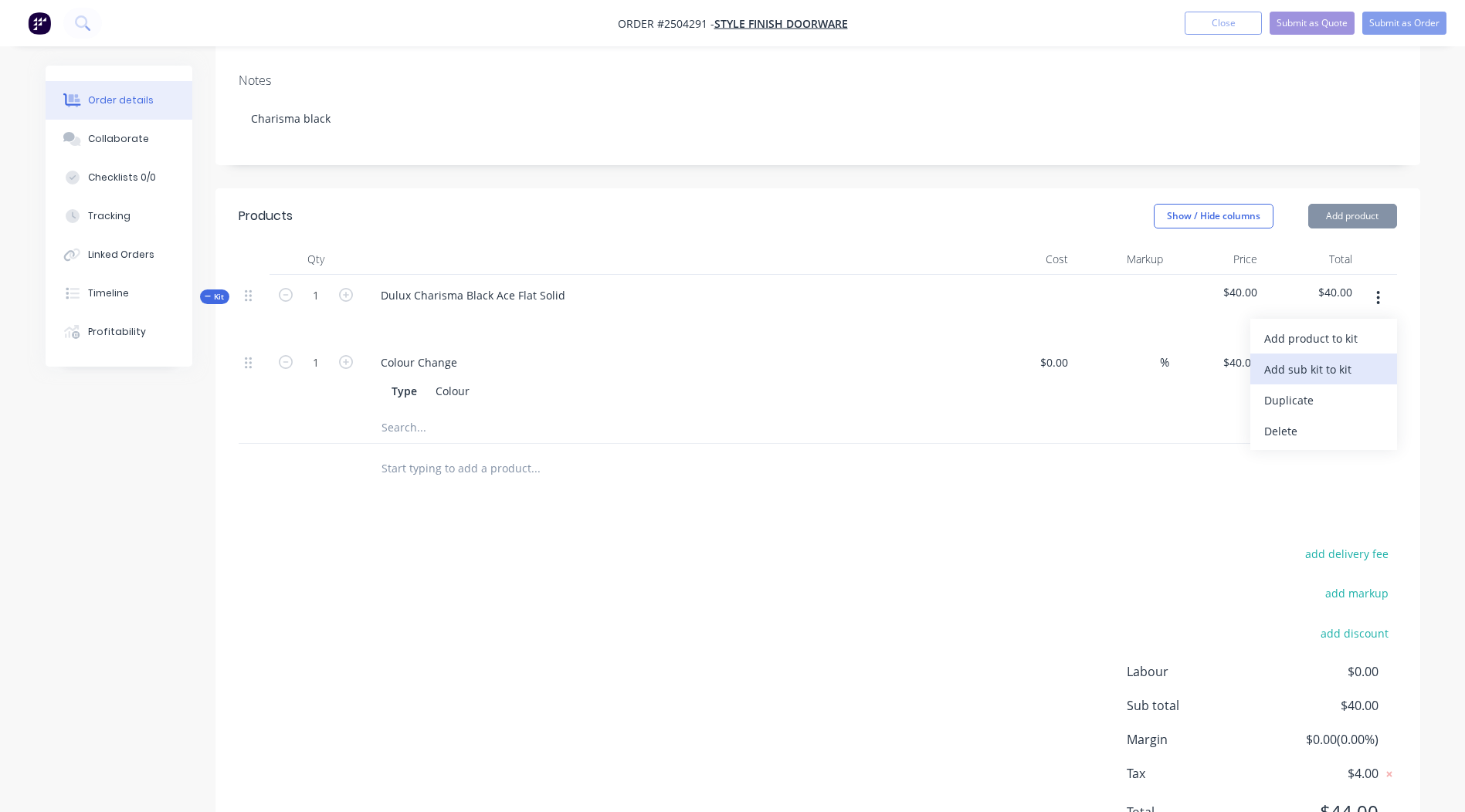
click at [1294, 358] on div "Add sub kit to kit" at bounding box center [1324, 369] width 119 height 22
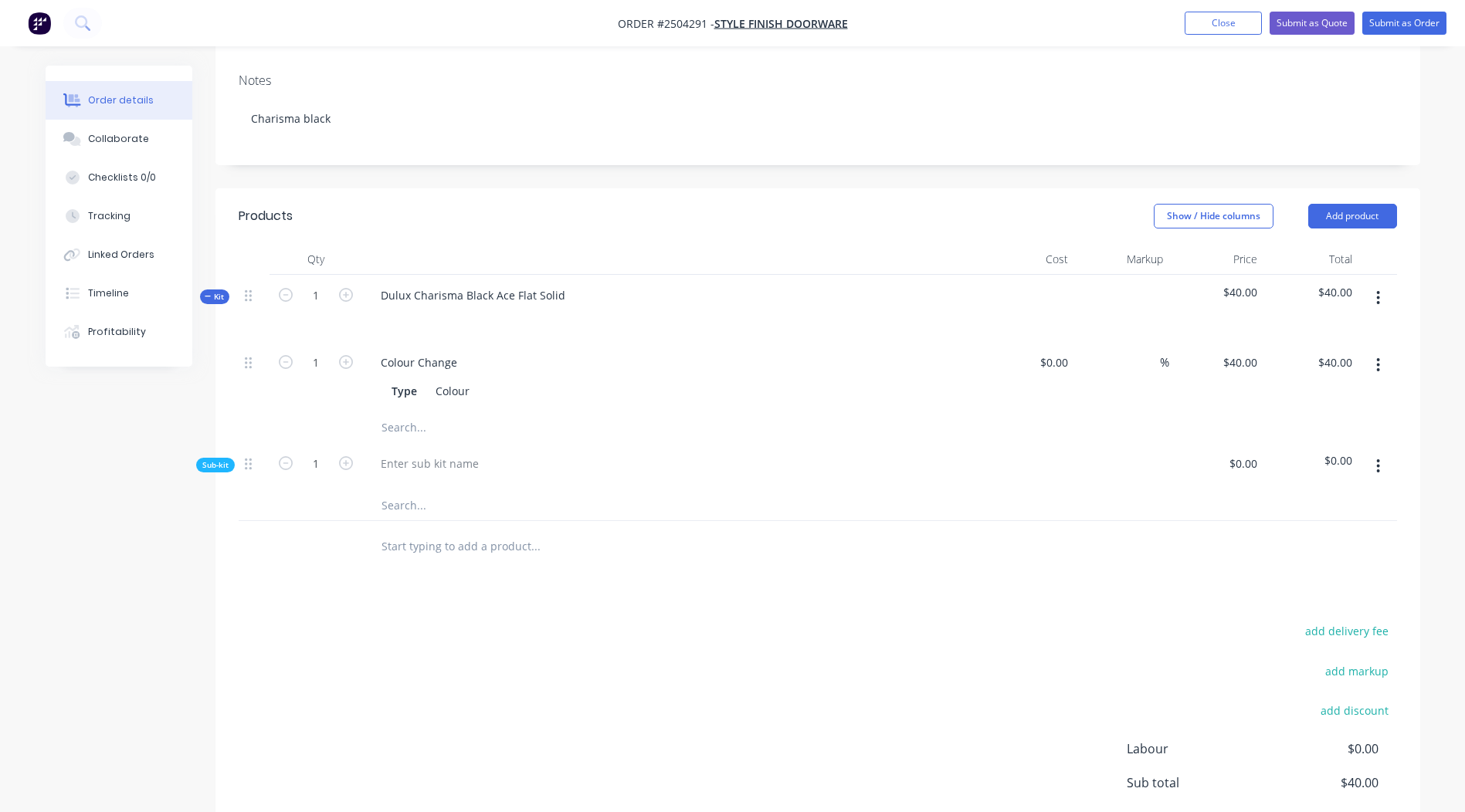
click at [1384, 452] on button "button" at bounding box center [1378, 465] width 37 height 28
click at [1329, 526] on div "Delete" at bounding box center [1324, 537] width 119 height 22
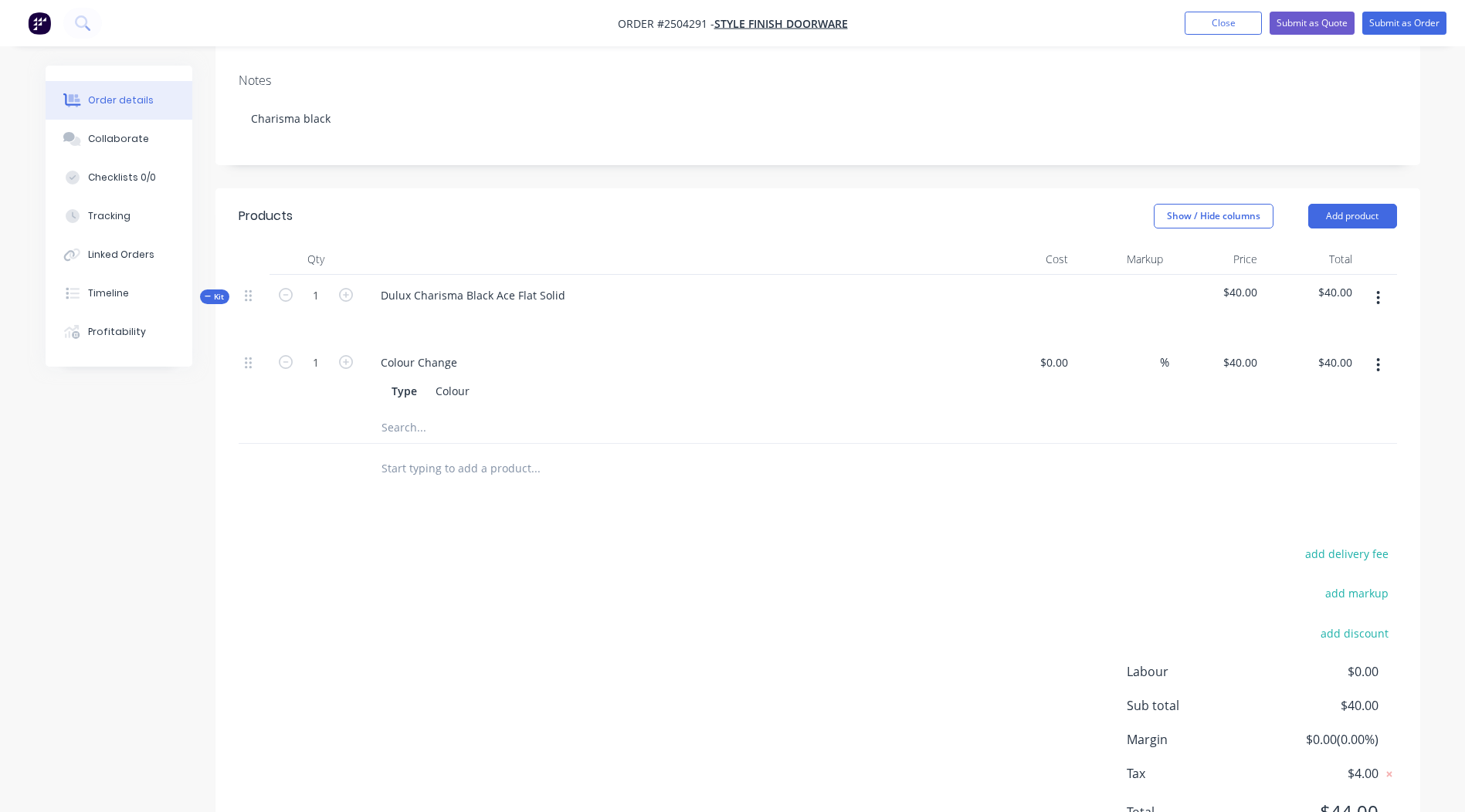
click at [1386, 284] on button "button" at bounding box center [1378, 297] width 37 height 28
click at [1309, 327] on div "Add product to kit" at bounding box center [1324, 338] width 119 height 22
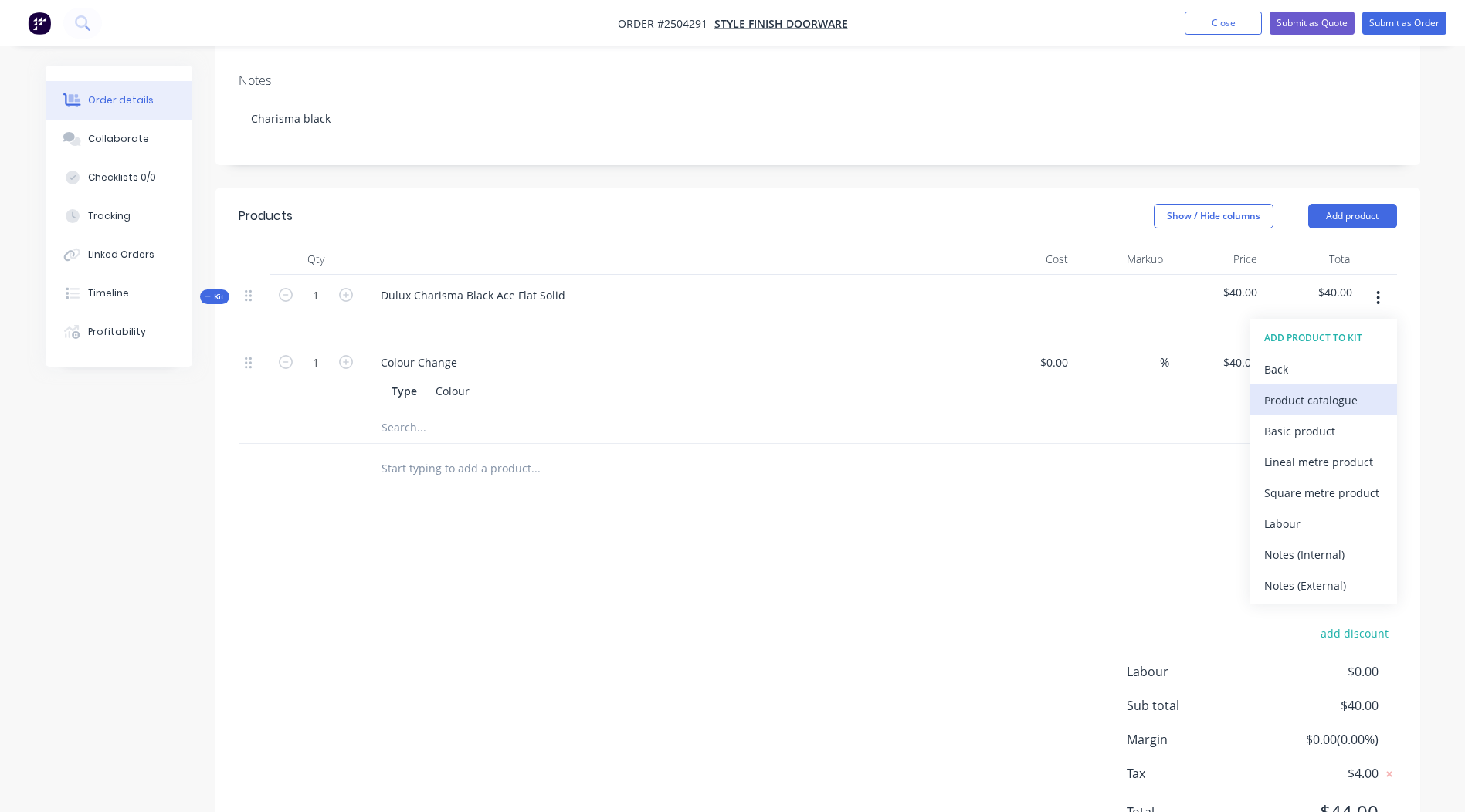
click at [1332, 389] on div "Product catalogue" at bounding box center [1324, 400] width 119 height 22
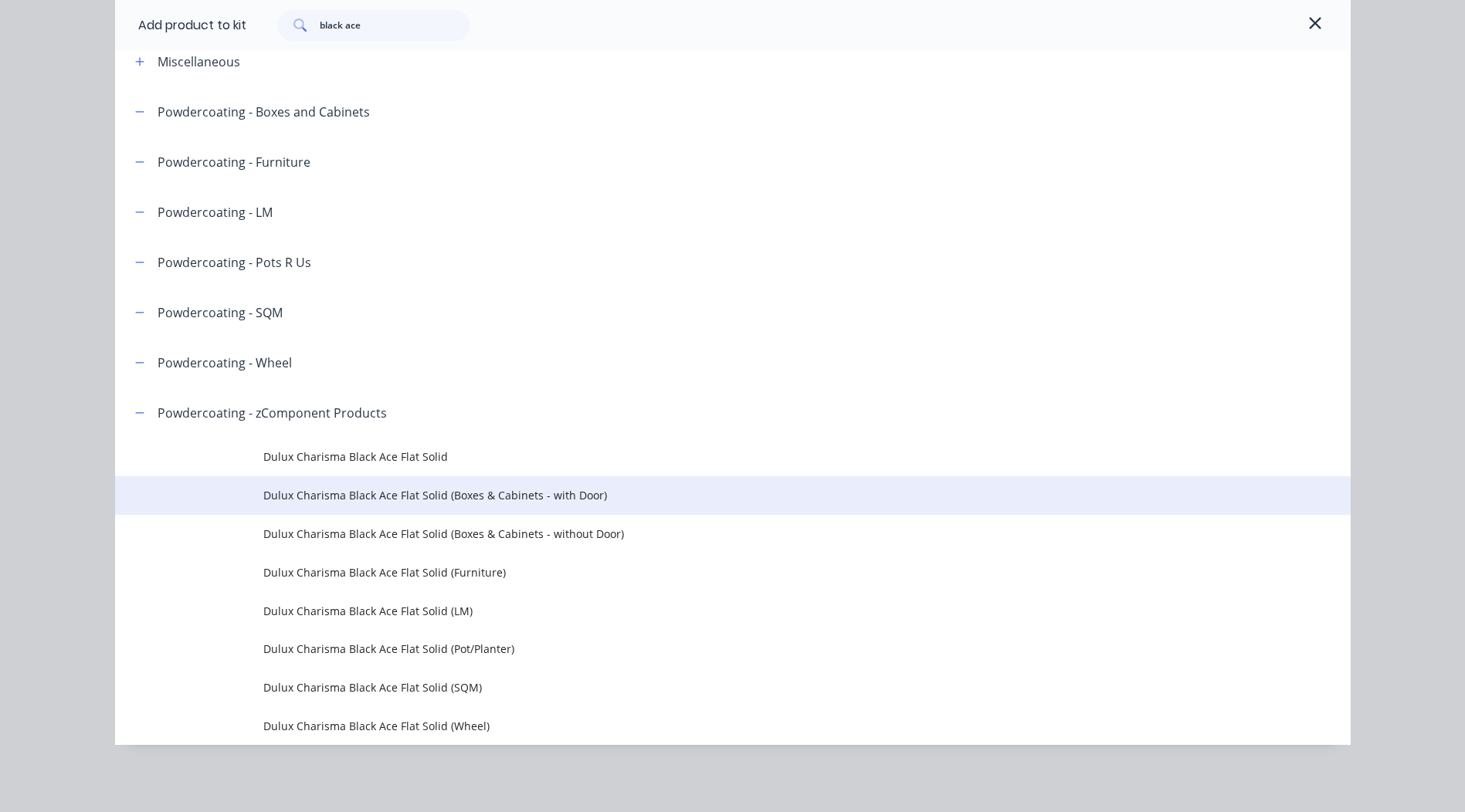
scroll to position [84, 0]
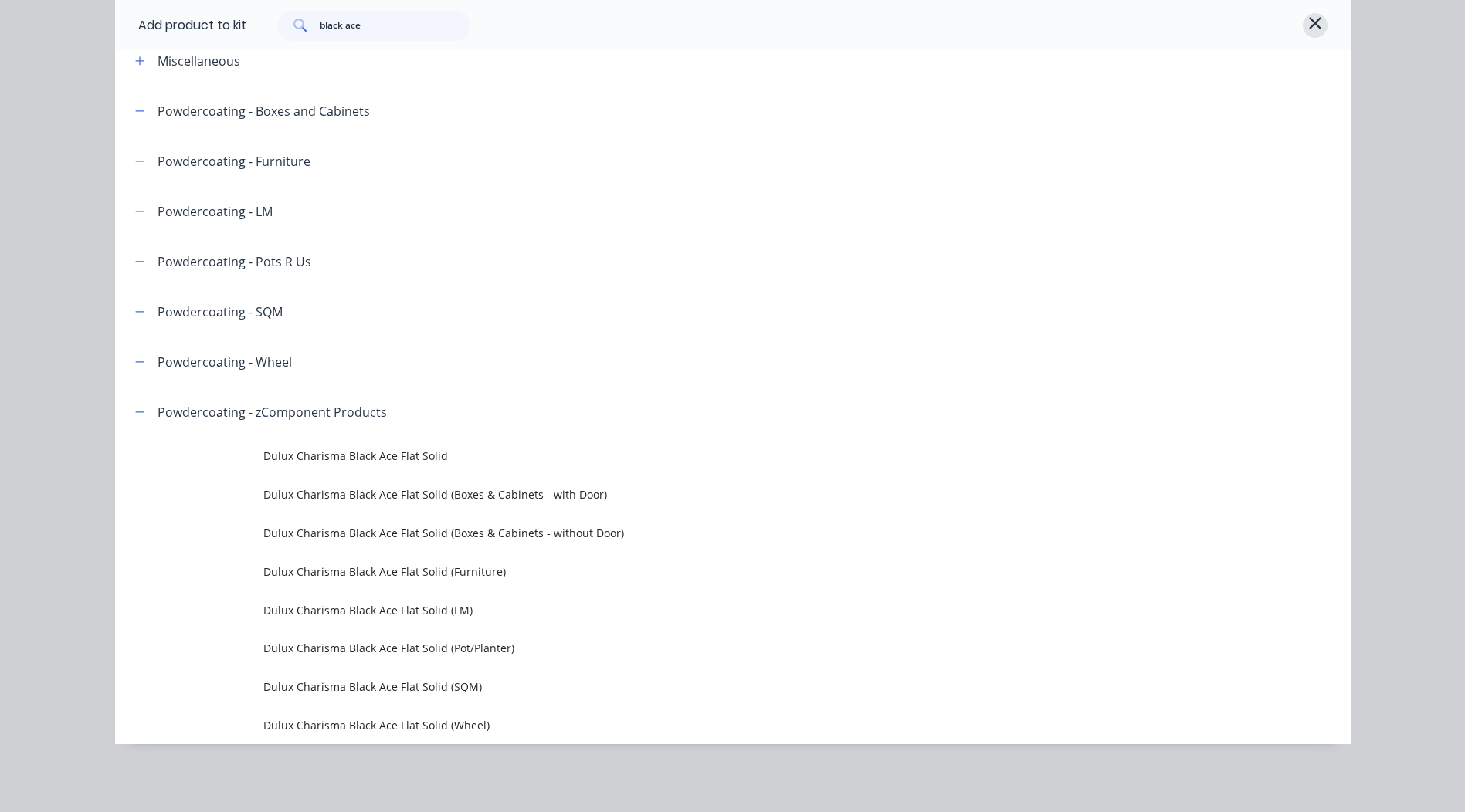
click at [1309, 15] on icon "button" at bounding box center [1316, 23] width 14 height 19
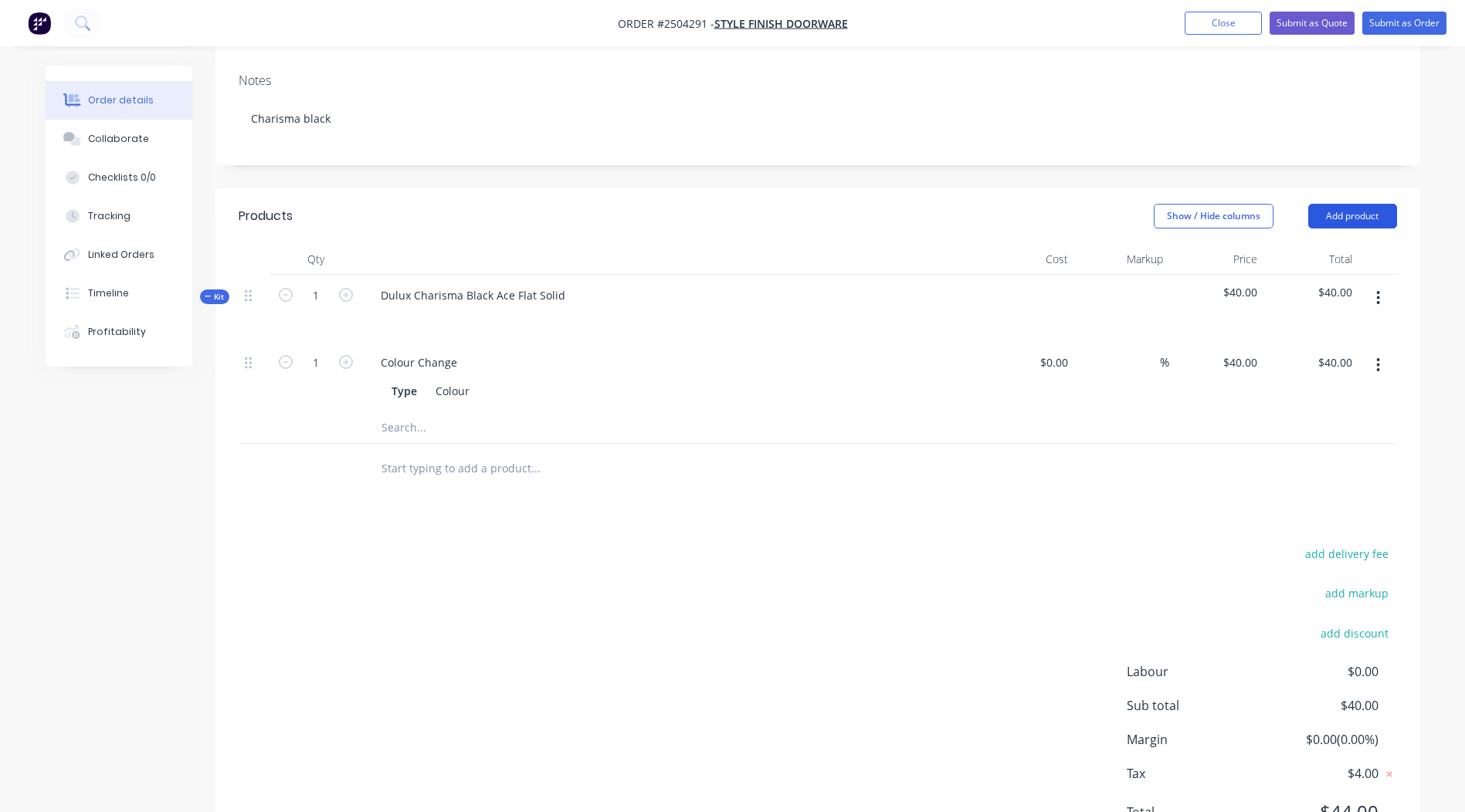
click at [1378, 204] on button "Add product" at bounding box center [1352, 216] width 88 height 25
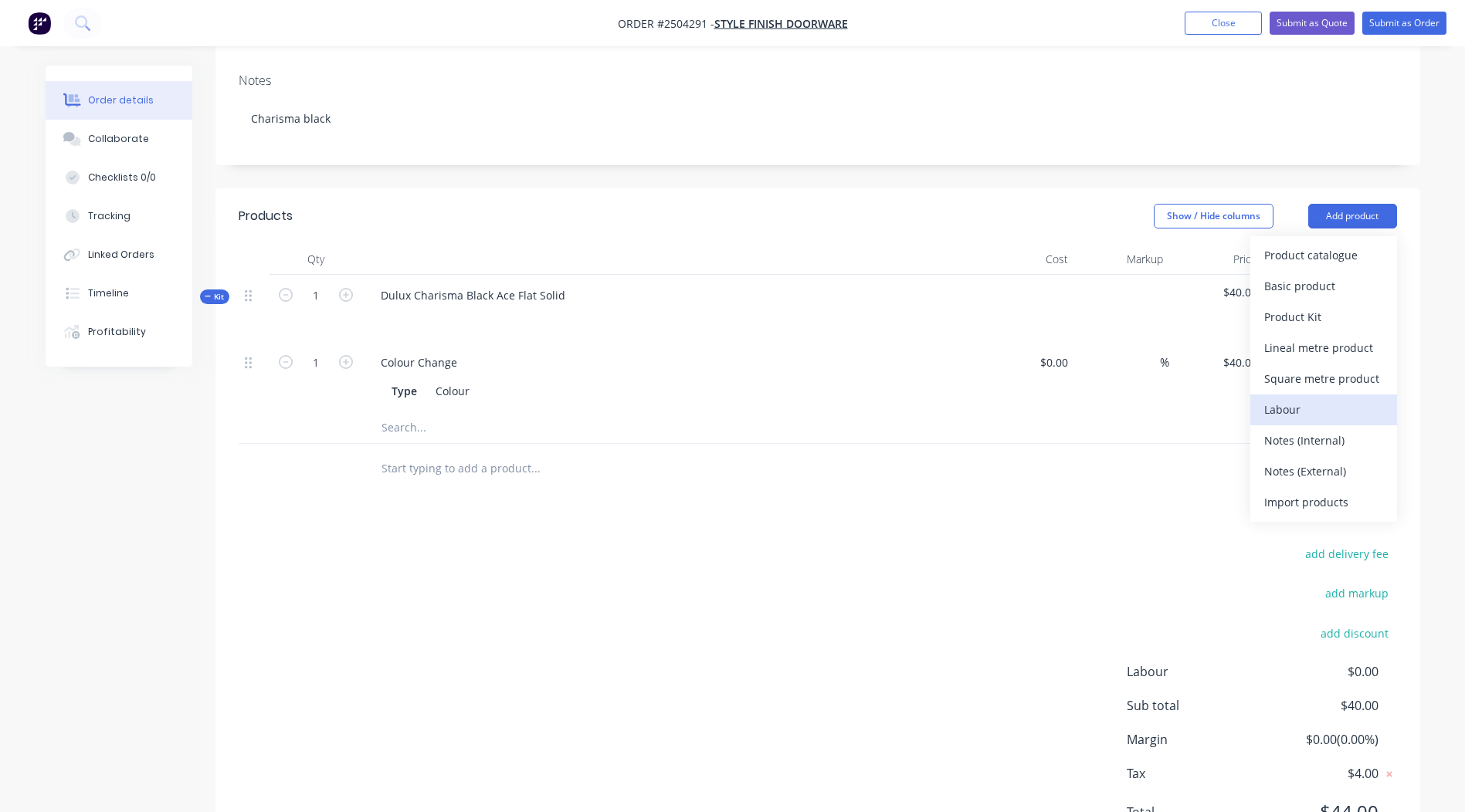
click at [1301, 398] on div "Labour" at bounding box center [1324, 409] width 119 height 22
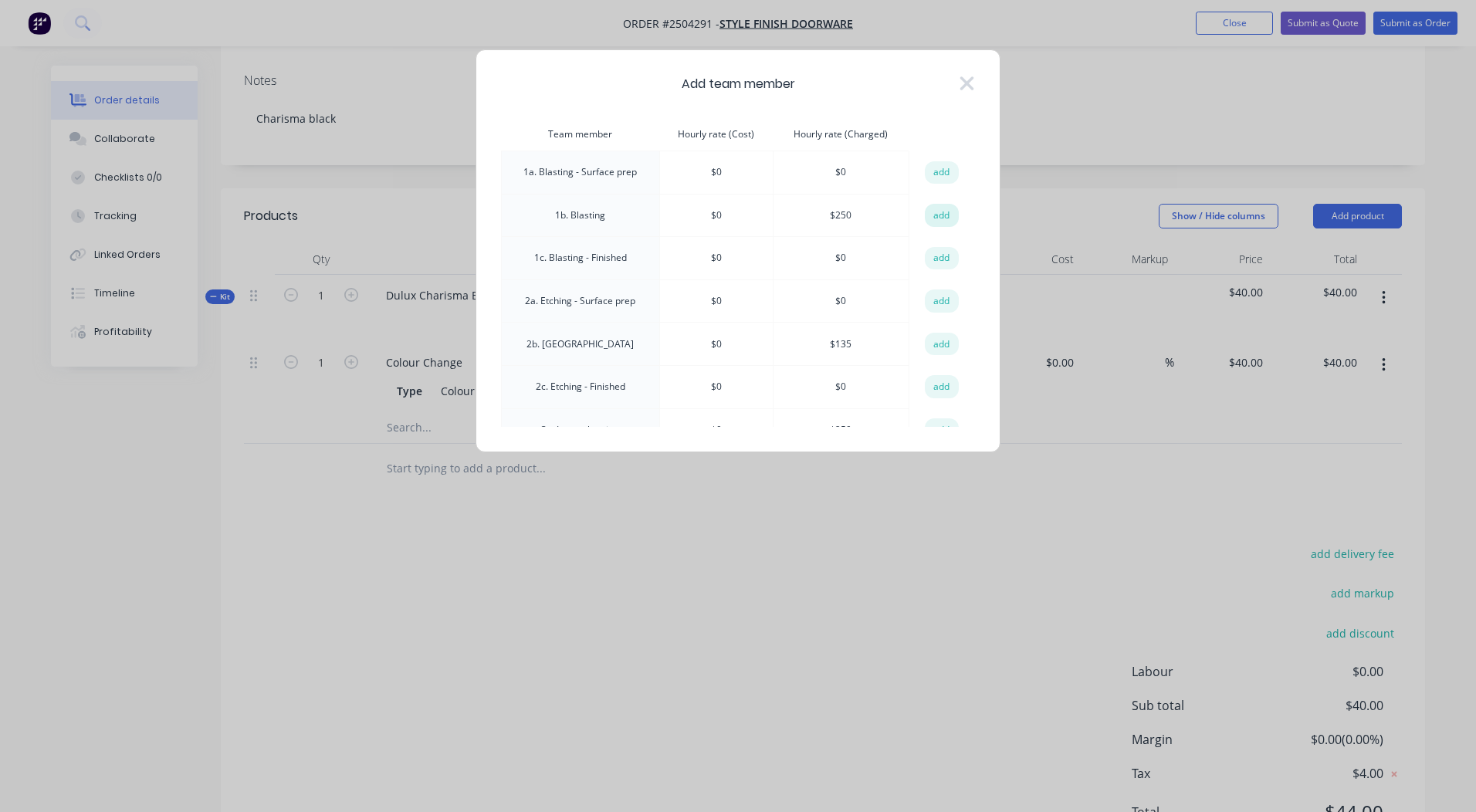
click at [925, 207] on button "add" at bounding box center [942, 215] width 34 height 23
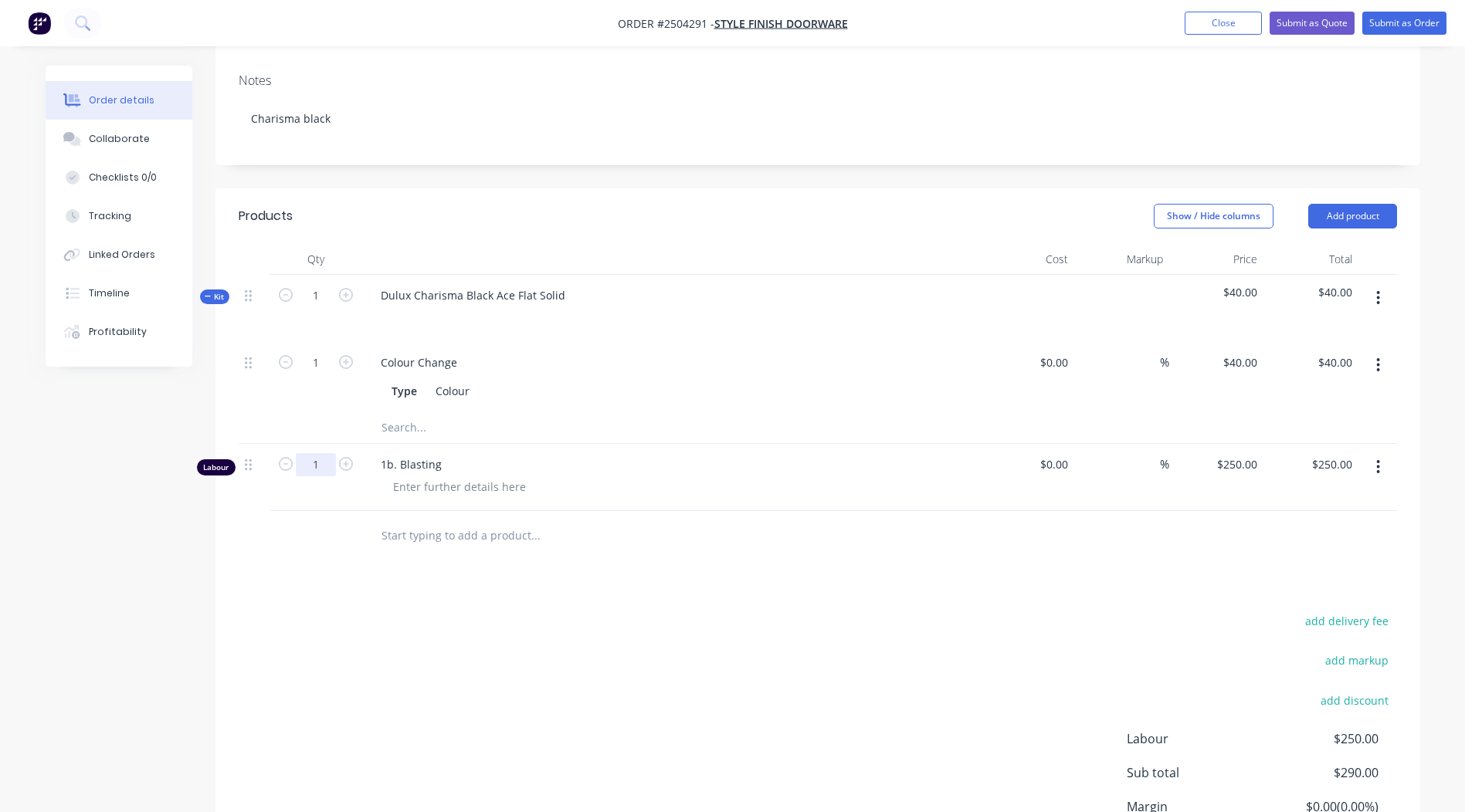
click at [318, 453] on input "1" at bounding box center [316, 465] width 40 height 23
type input "0.167"
type input "$41.75"
click at [680, 645] on div "add delivery fee add markup add discount Labour $250.00 Sub total $290.00 Margi…" at bounding box center [818, 760] width 1158 height 298
click at [1378, 291] on icon "button" at bounding box center [1378, 298] width 3 height 14
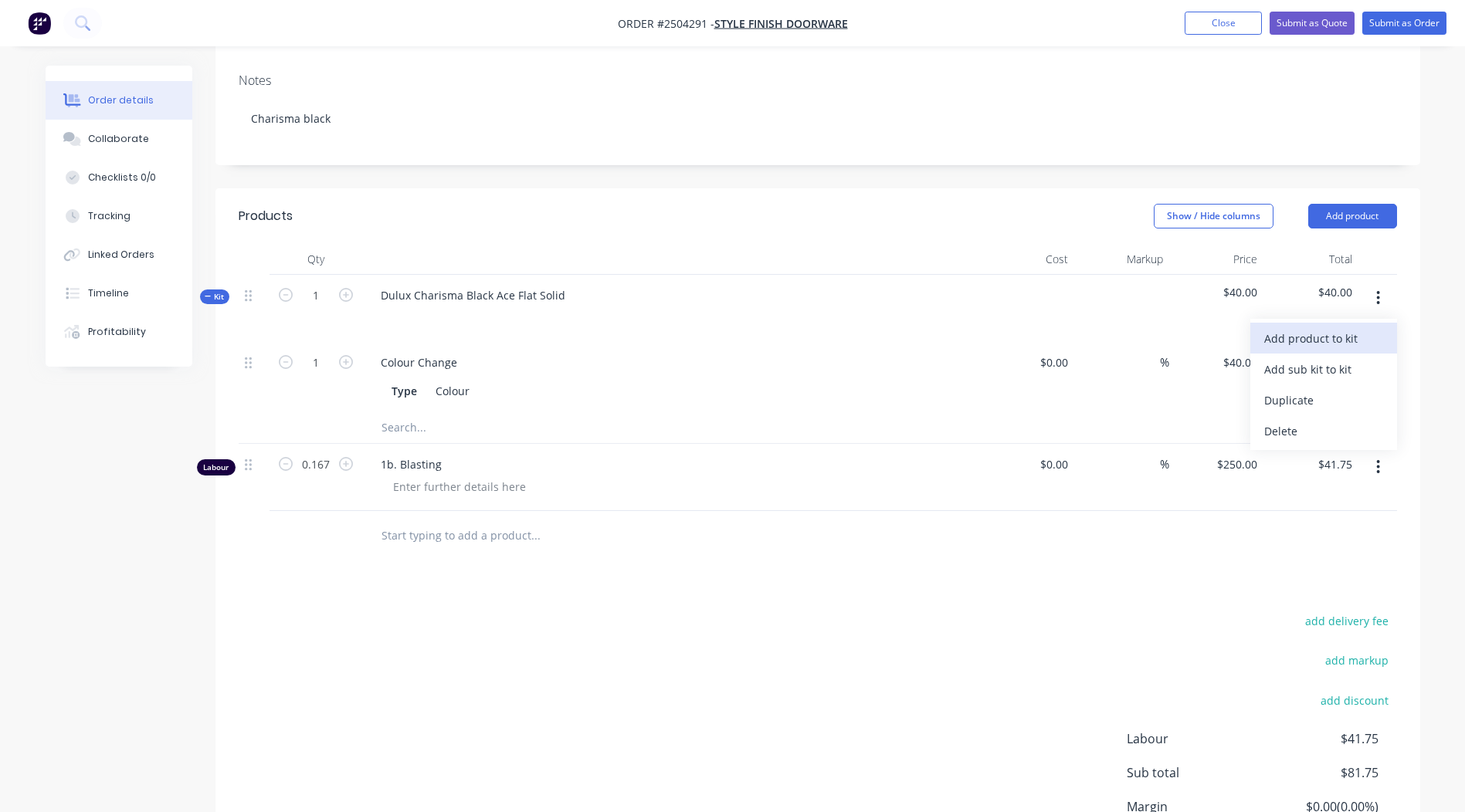
click at [1307, 327] on div "Add product to kit" at bounding box center [1324, 338] width 119 height 22
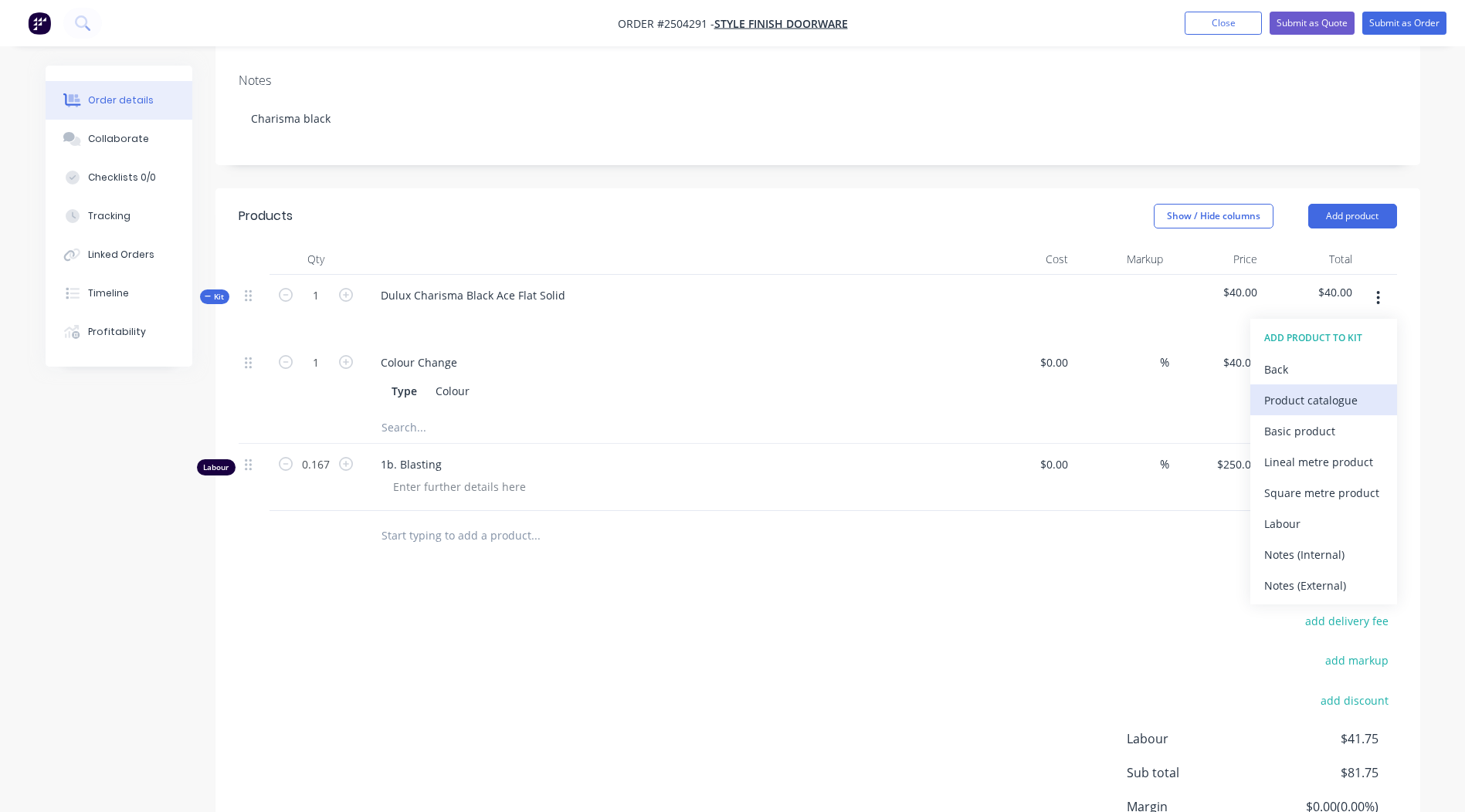
click at [1300, 389] on div "Product catalogue" at bounding box center [1324, 400] width 119 height 22
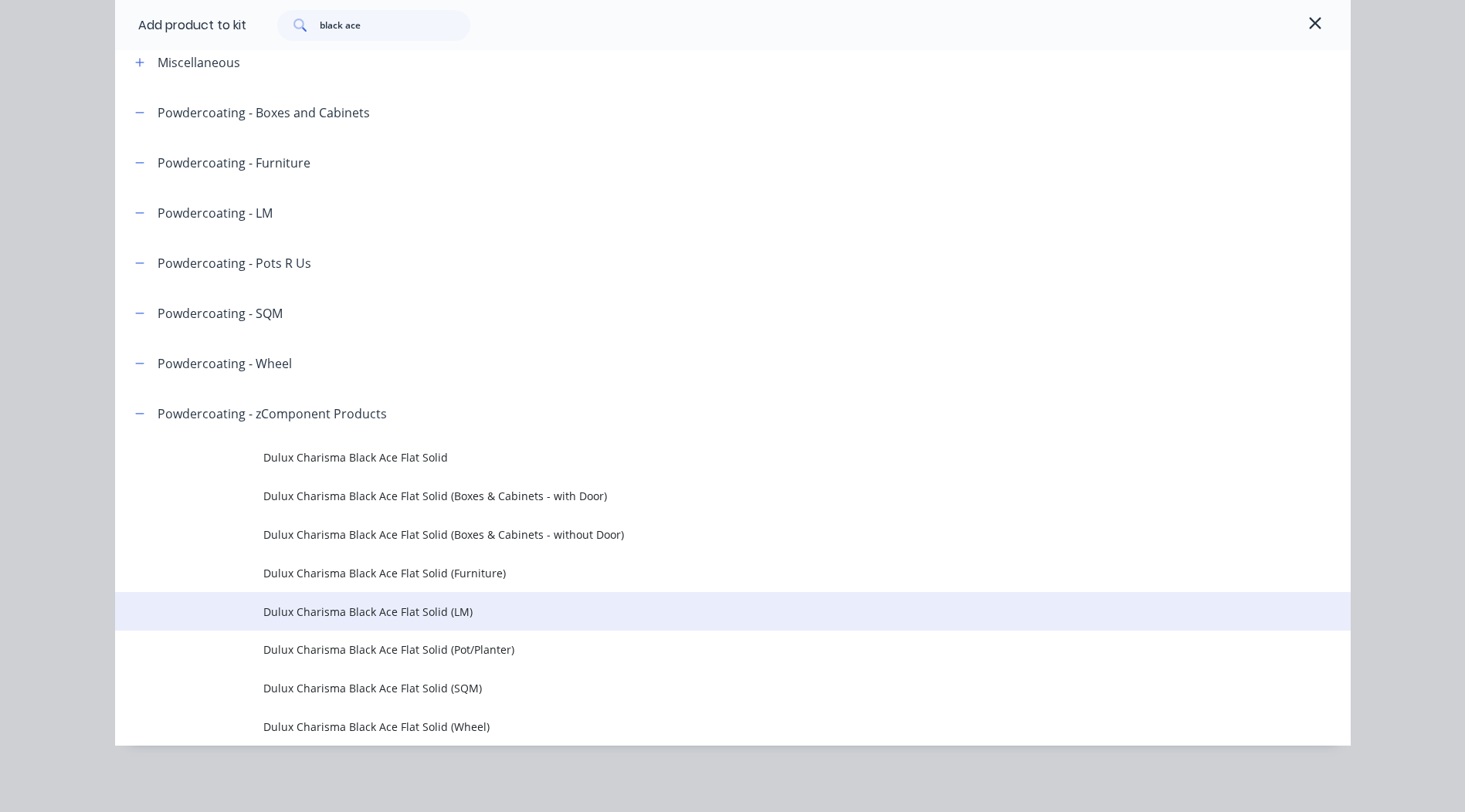
scroll to position [84, 0]
click at [414, 604] on span "Dulux Charisma Black Ace Flat Solid (LM)" at bounding box center [698, 610] width 870 height 16
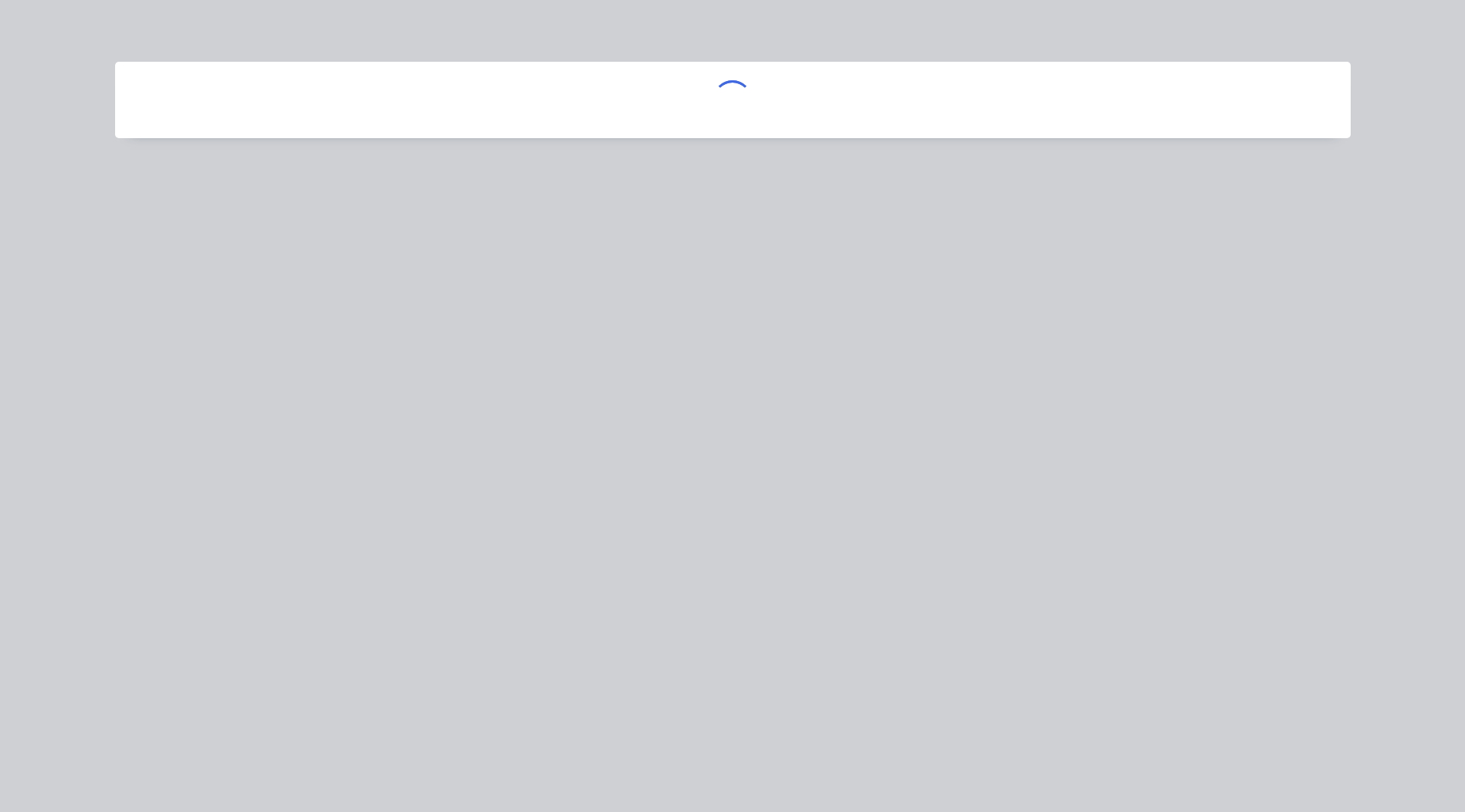
scroll to position [0, 0]
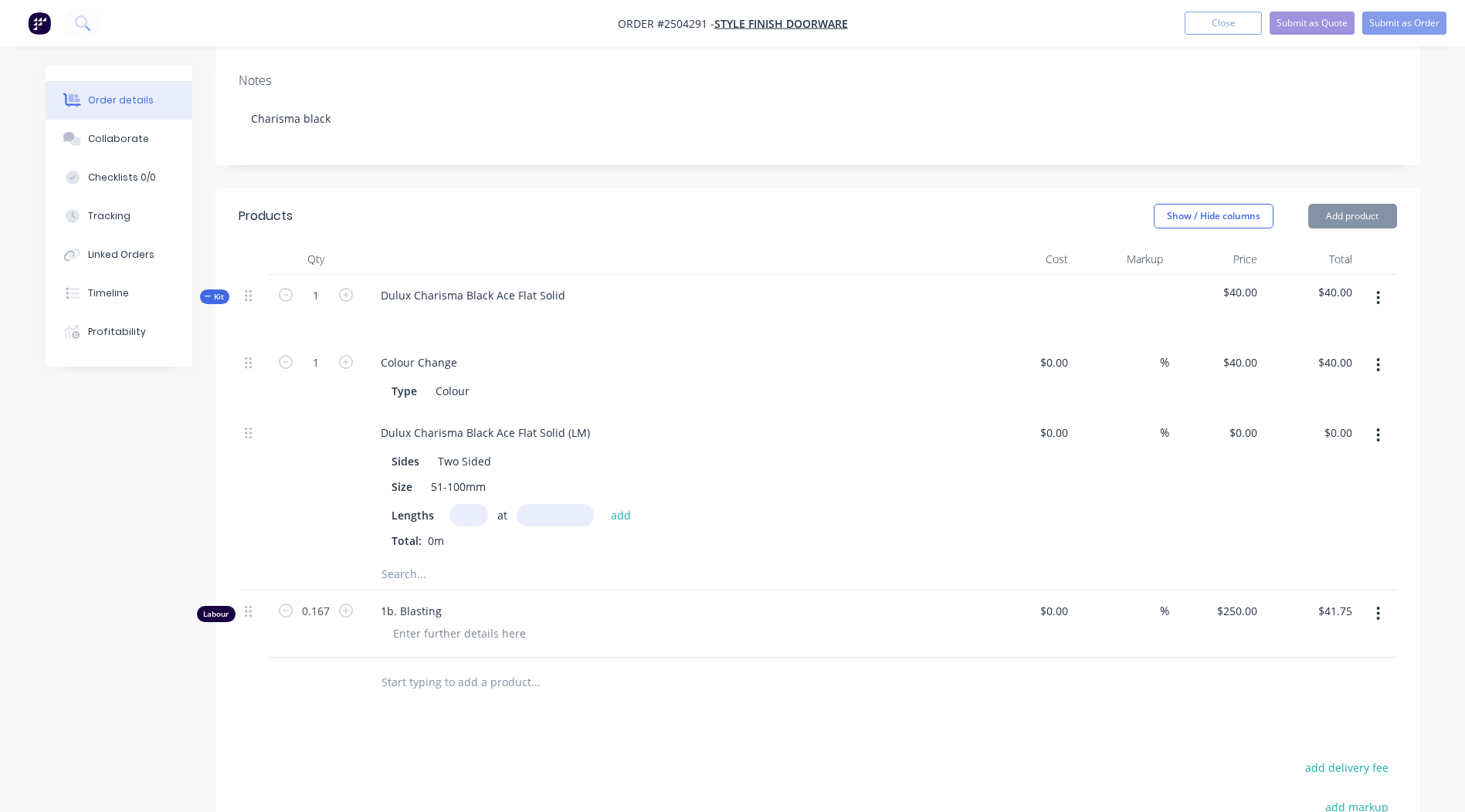
type input "$13.13"
click at [464, 504] on input "text" at bounding box center [468, 515] width 38 height 22
type input "4"
click at [532, 504] on input "text" at bounding box center [555, 515] width 77 height 22
type input "180"
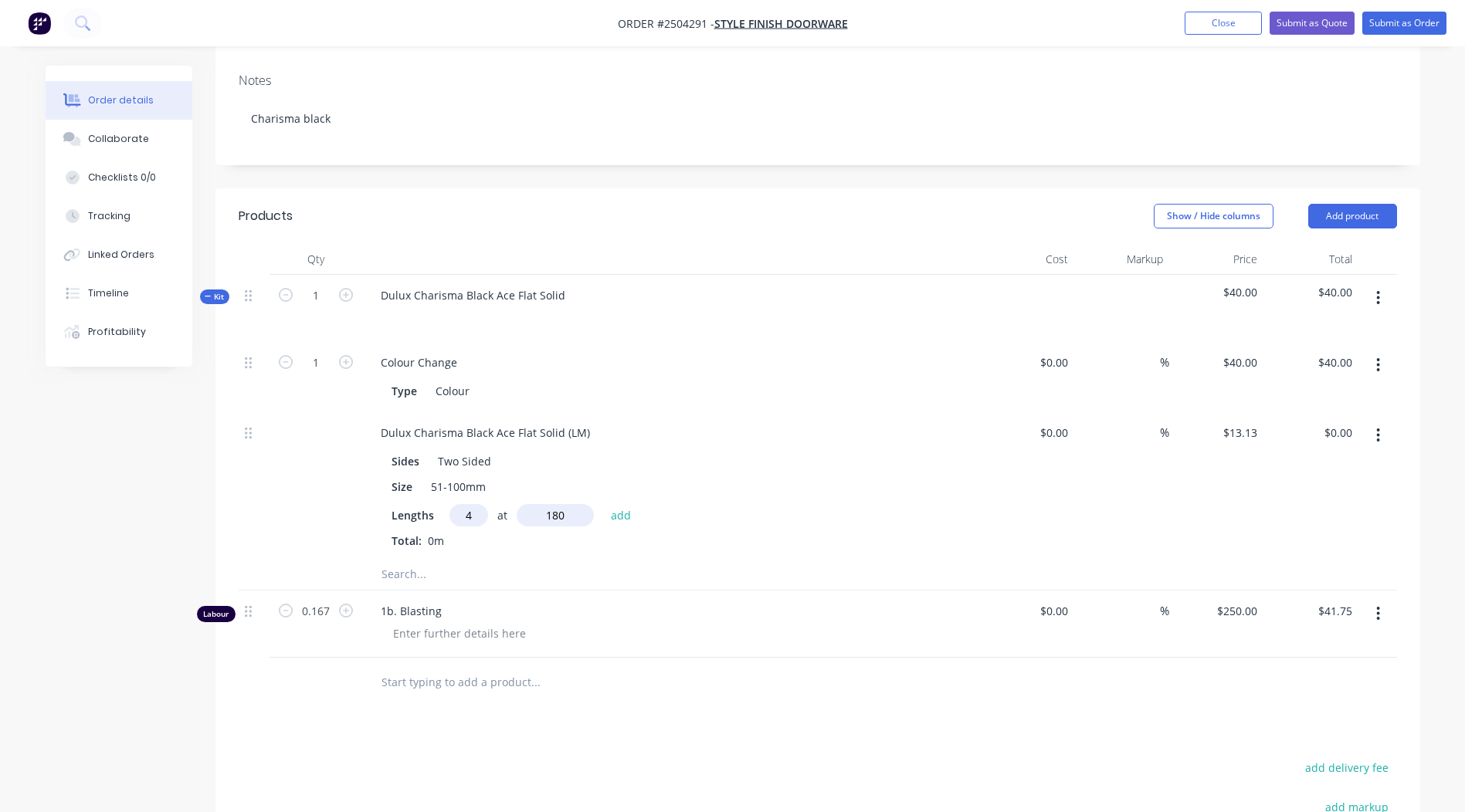
click at [603, 504] on button "add" at bounding box center [621, 514] width 37 height 21
type input "$9.45"
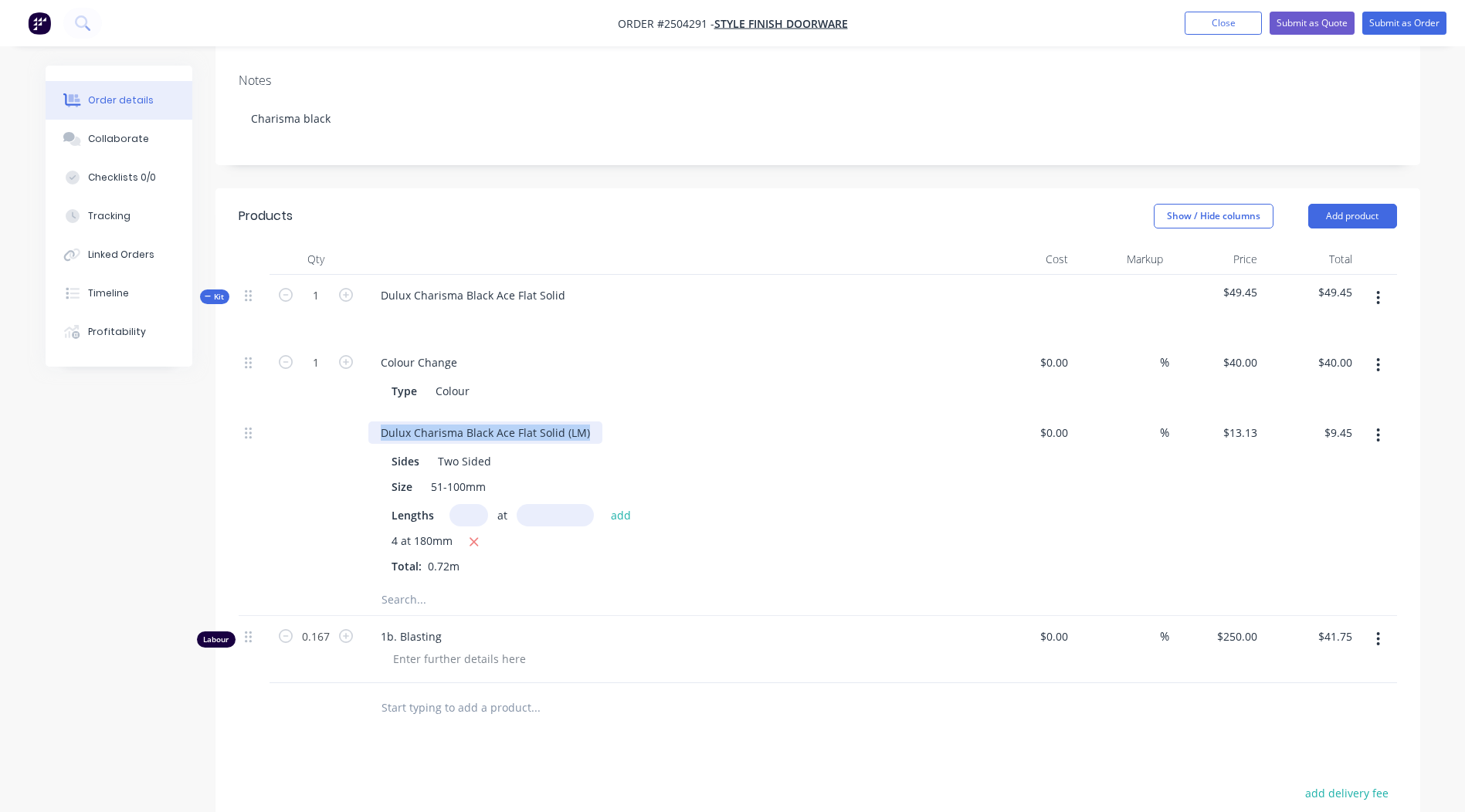
drag, startPoint x: 590, startPoint y: 386, endPoint x: 0, endPoint y: 440, distance: 592.5
click at [0, 438] on html "Order #2504291 - Style Finish Doorware Add product Close Submit as Quote Submit…" at bounding box center [732, 408] width 1465 height 1436
click at [1005, 724] on div "Products Show / Hide columns Add product Qty Cost Markup Price Total Kit 1 Dulu…" at bounding box center [818, 646] width 1205 height 916
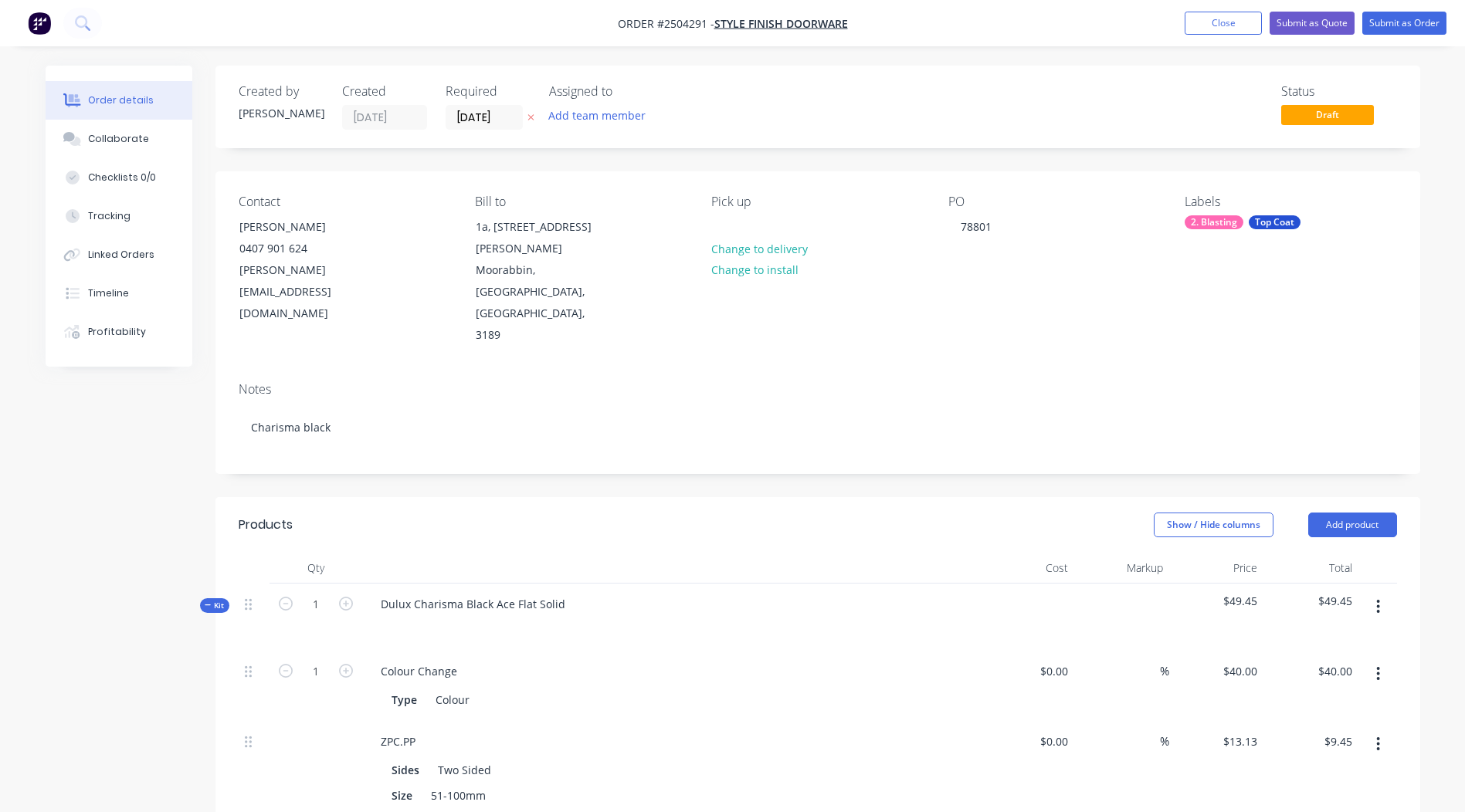
click at [1385, 38] on nav "Order #2504291 - Style Finish Doorware Add product Close Submit as Quote Submit…" at bounding box center [732, 23] width 1465 height 46
click at [1384, 30] on button "Submit as Order" at bounding box center [1405, 23] width 84 height 23
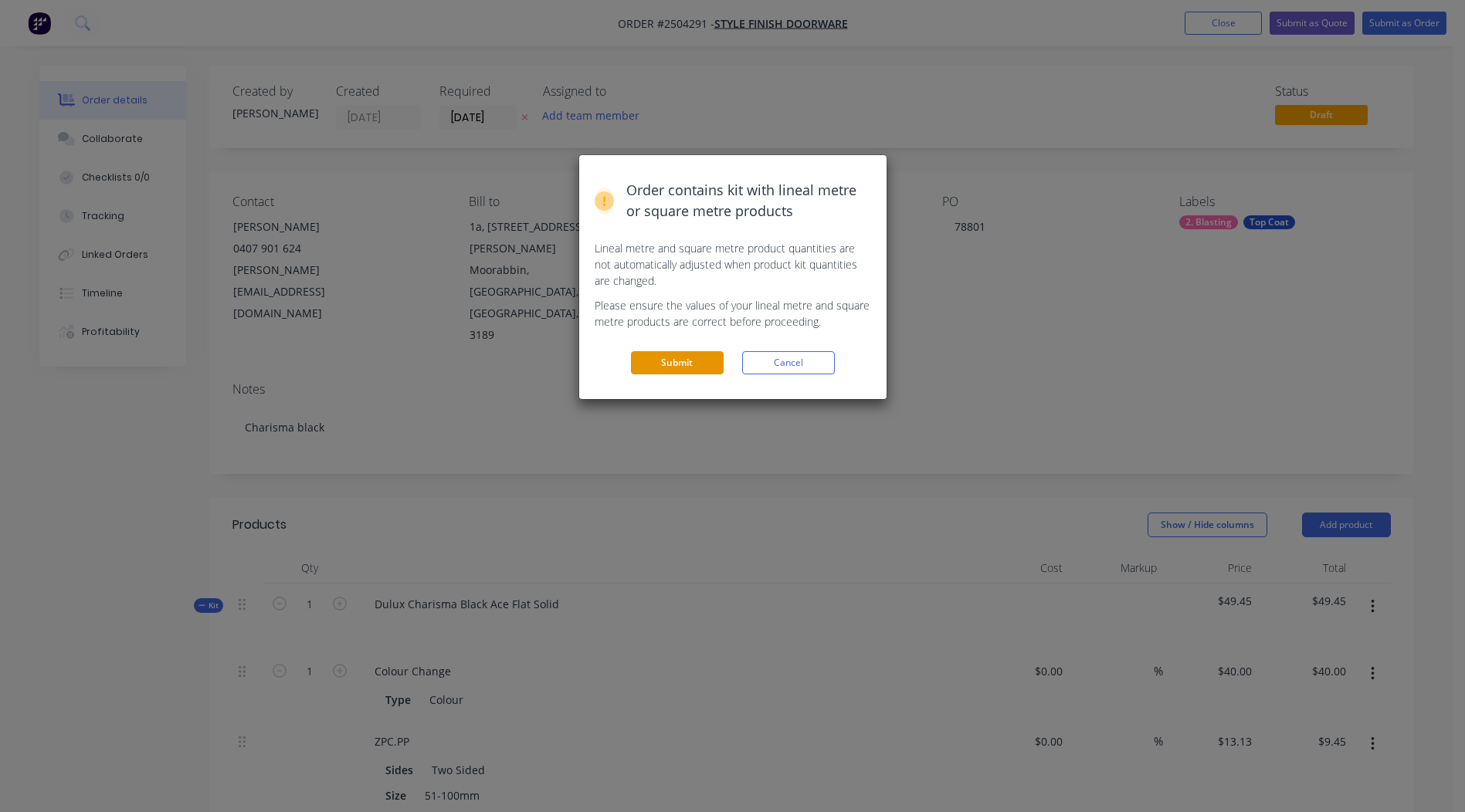
click at [663, 360] on button "Submit" at bounding box center [678, 363] width 93 height 23
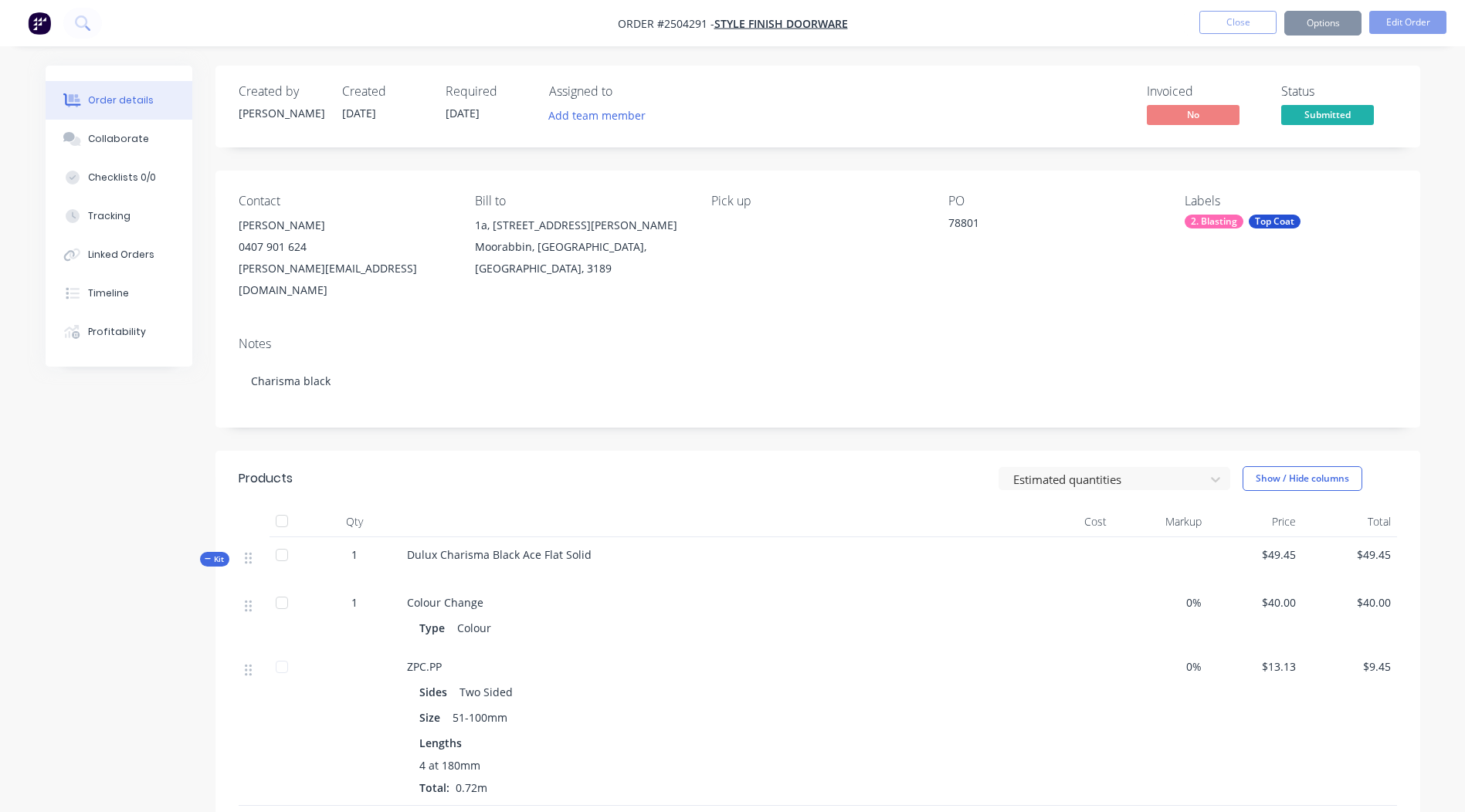
click at [1306, 29] on button "Options" at bounding box center [1323, 23] width 77 height 25
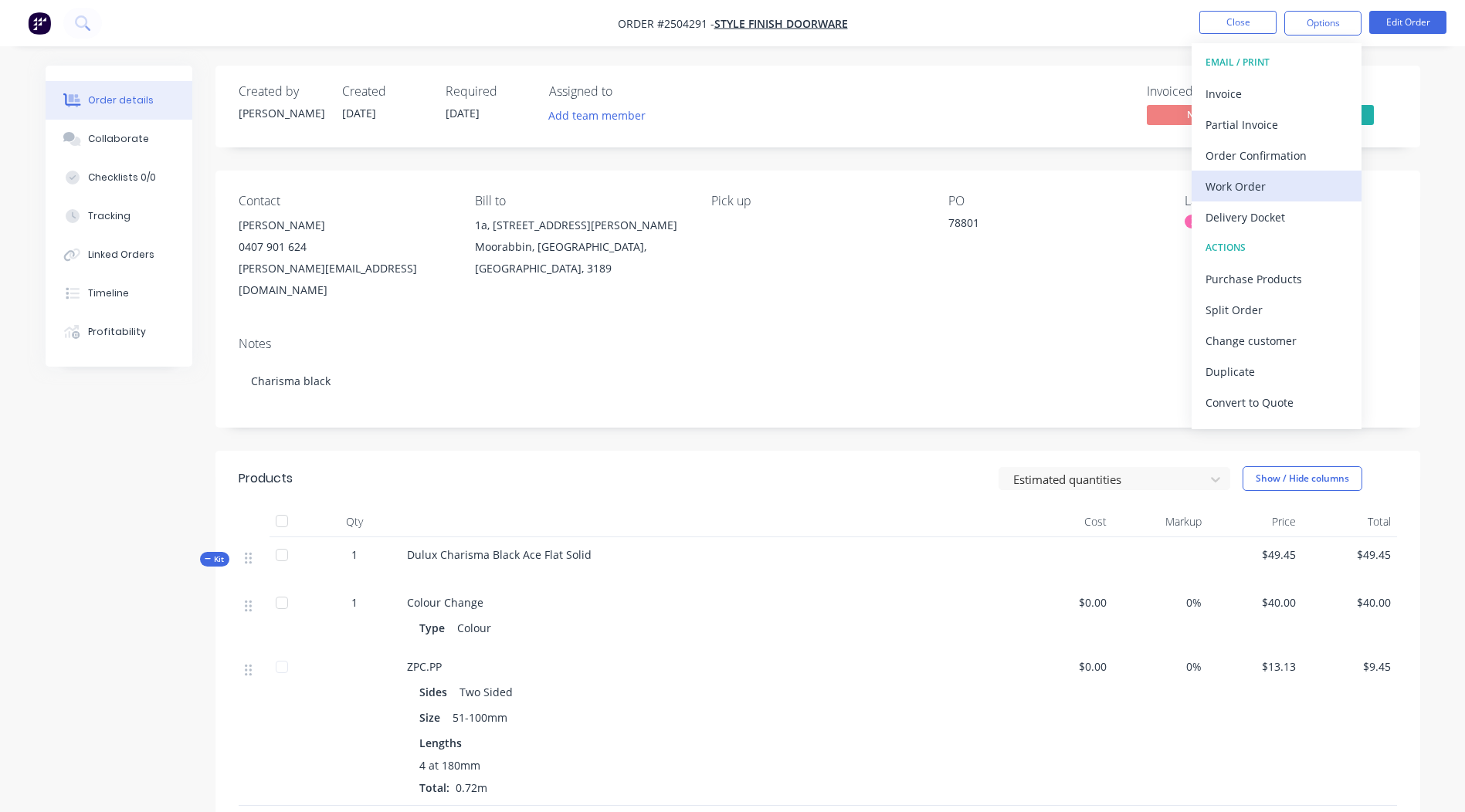
click at [1255, 184] on div "Work Order" at bounding box center [1276, 186] width 142 height 22
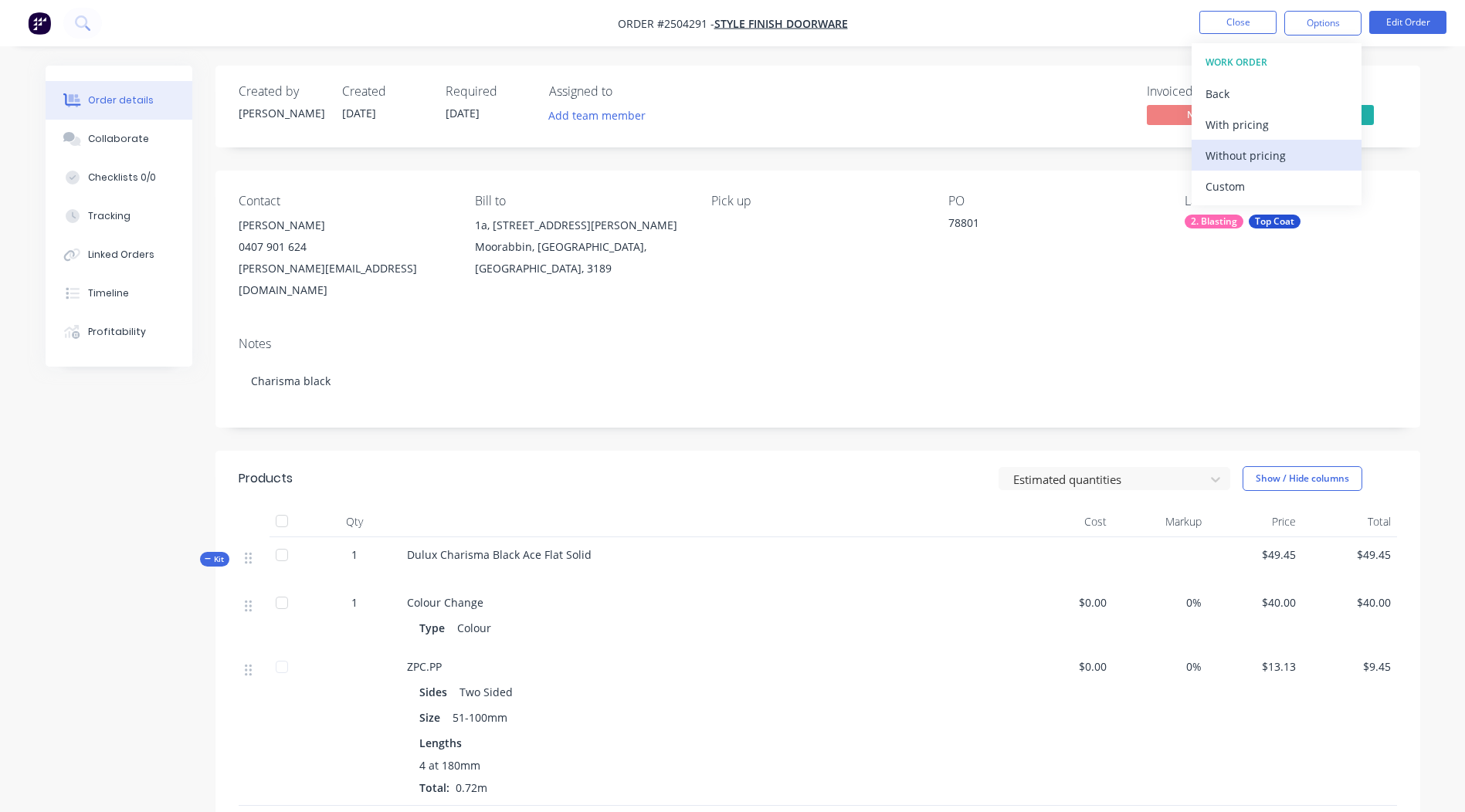
click at [1269, 163] on div "Without pricing" at bounding box center [1276, 155] width 142 height 22
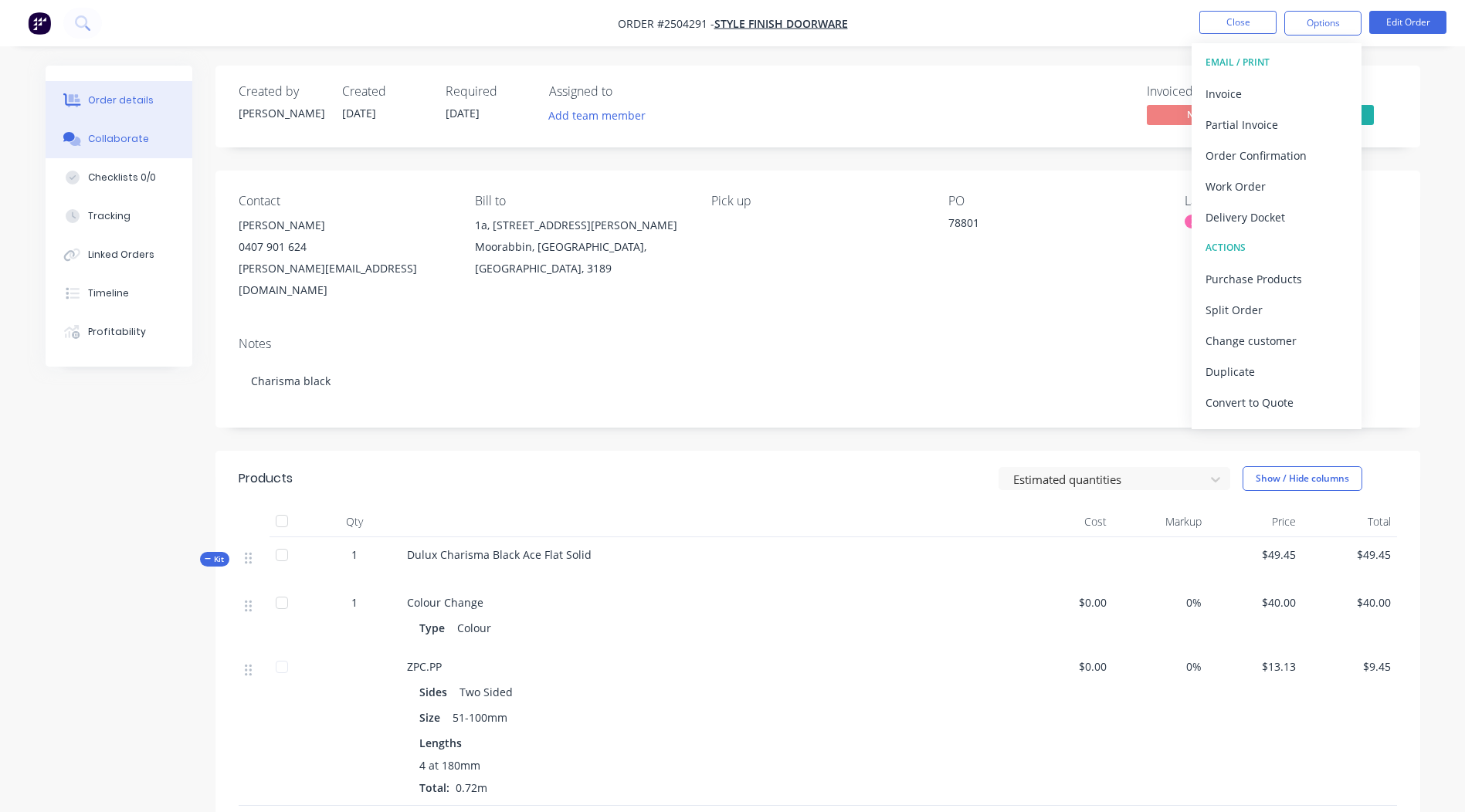
drag, startPoint x: 96, startPoint y: 130, endPoint x: 117, endPoint y: 135, distance: 21.6
click at [97, 130] on button "Collaborate" at bounding box center [119, 138] width 147 height 38
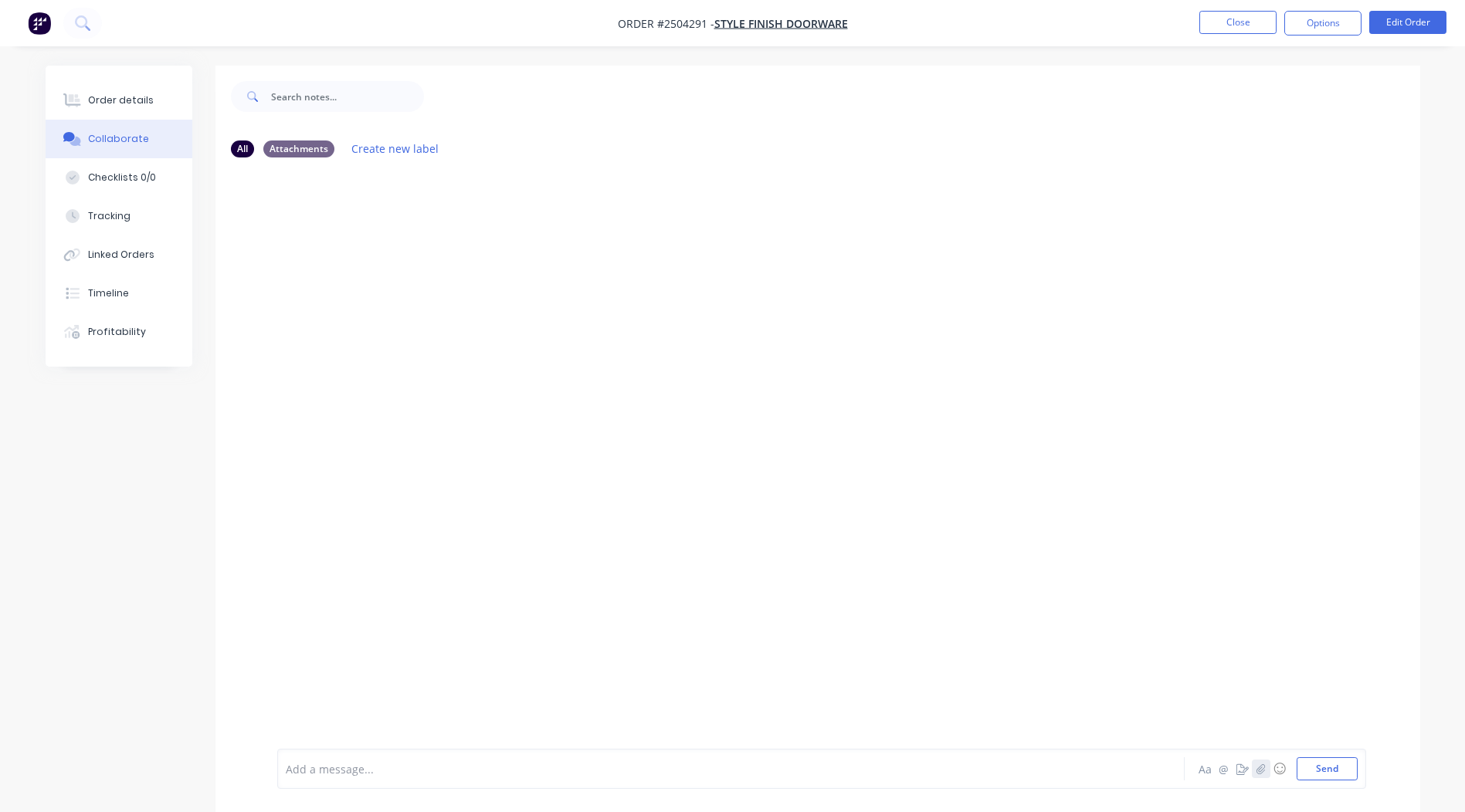
click at [1260, 771] on icon "button" at bounding box center [1260, 769] width 9 height 11
click at [1328, 774] on button "Send" at bounding box center [1327, 769] width 61 height 23
click at [1252, 13] on button "Close" at bounding box center [1238, 22] width 77 height 23
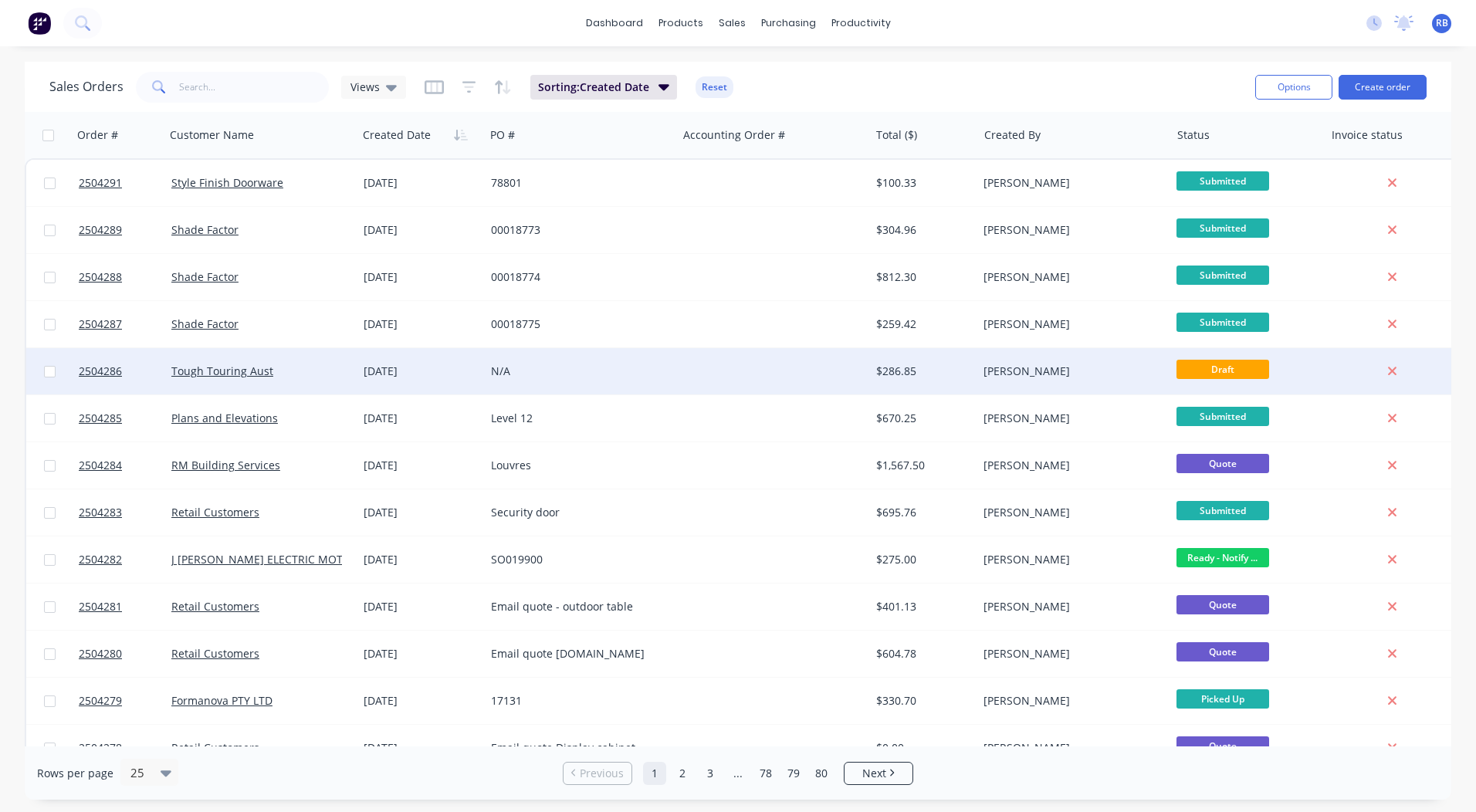
click at [939, 379] on div "$286.85" at bounding box center [924, 372] width 108 height 46
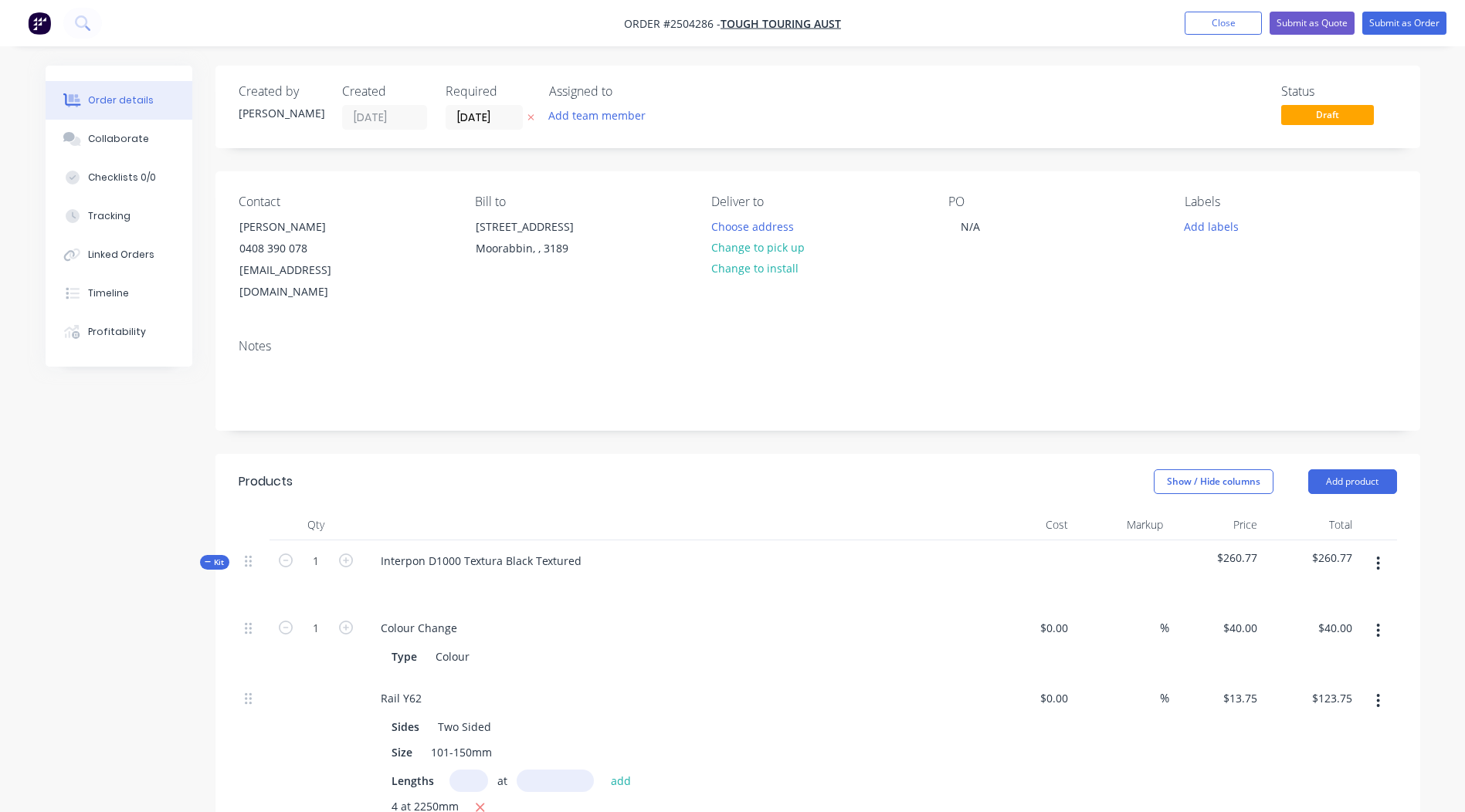
drag, startPoint x: 748, startPoint y: 246, endPoint x: 490, endPoint y: 290, distance: 261.7
click at [748, 245] on button "Change to pick up" at bounding box center [757, 247] width 110 height 21
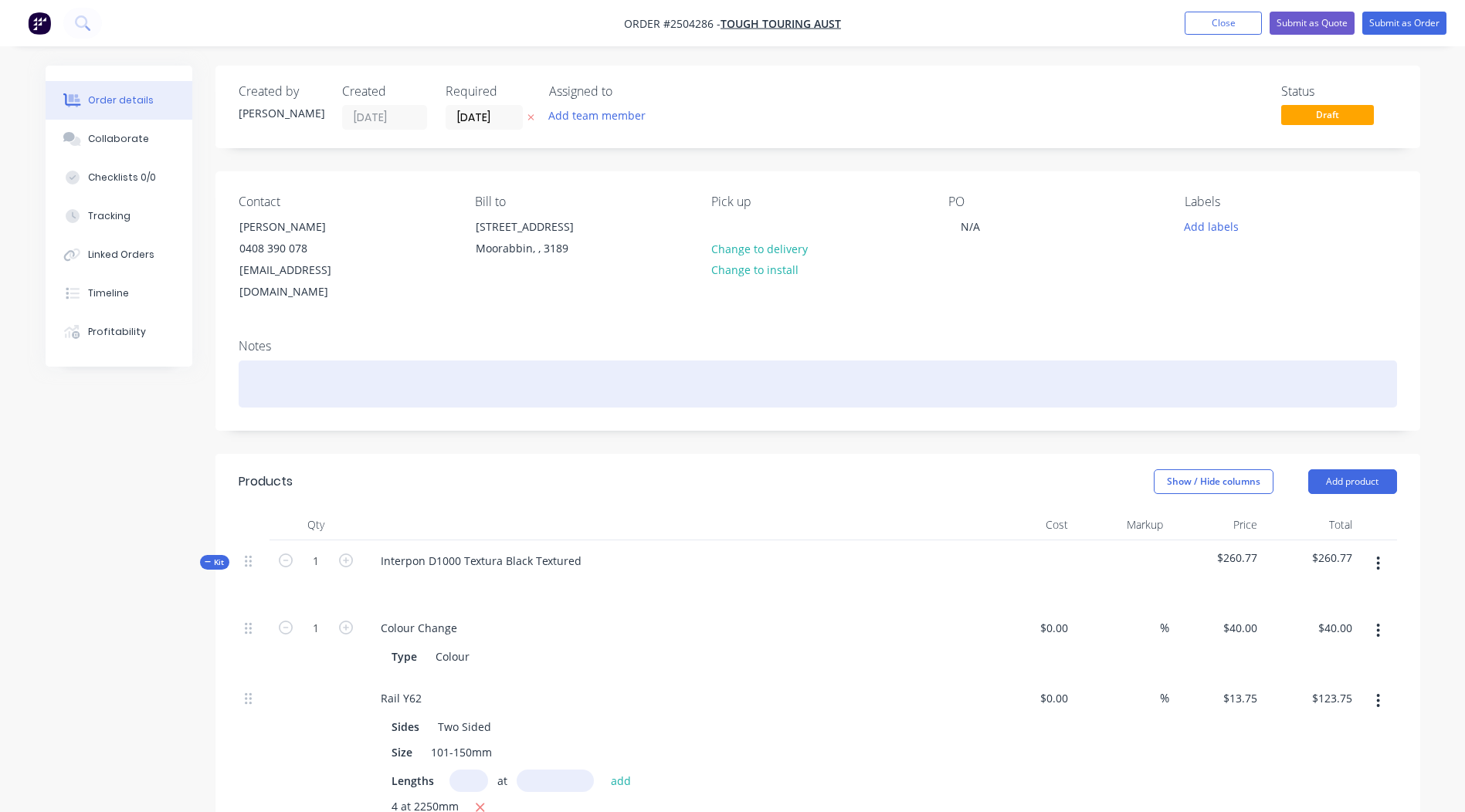
click at [305, 361] on div at bounding box center [818, 384] width 1158 height 47
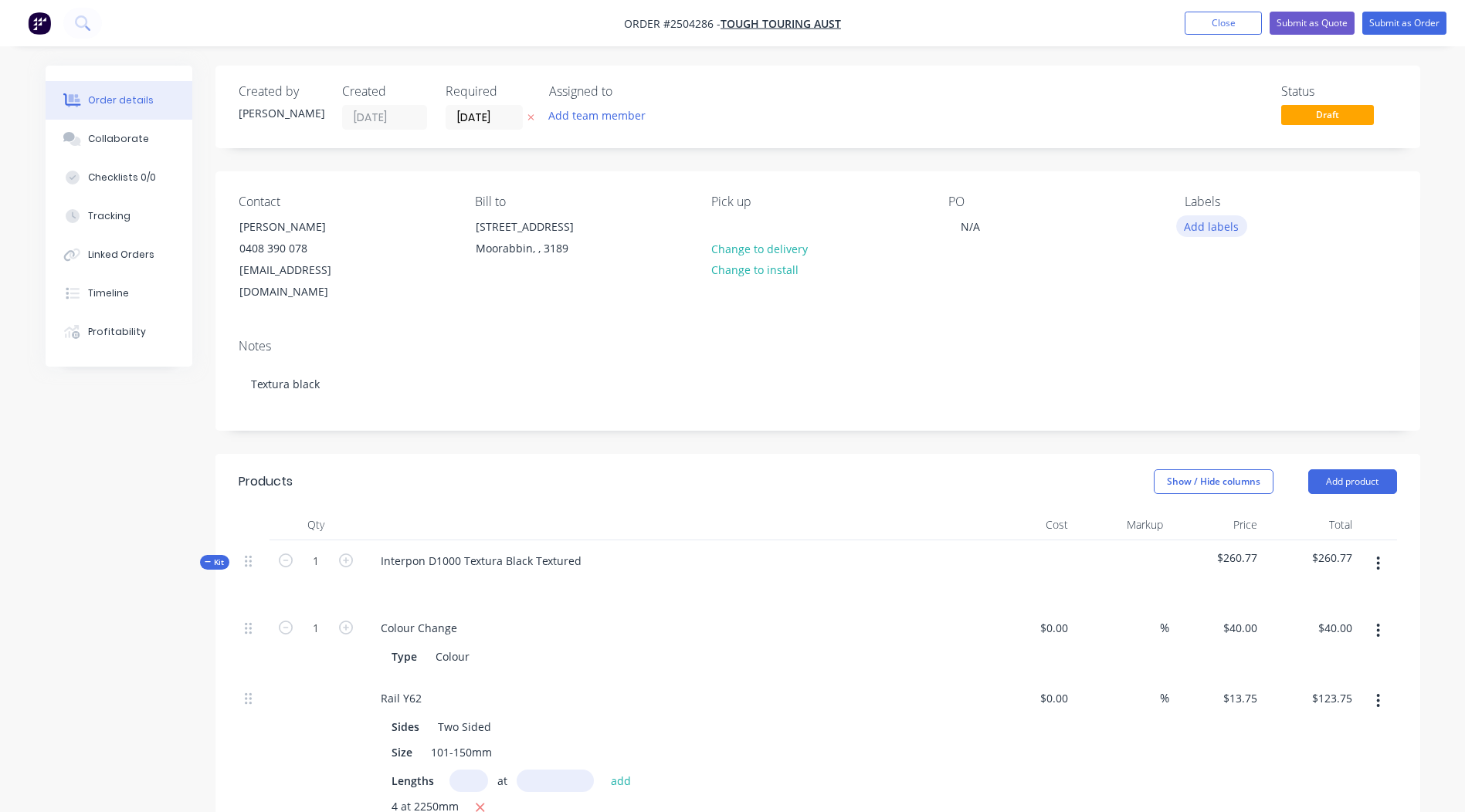
click at [1210, 233] on button "Add labels" at bounding box center [1212, 225] width 72 height 21
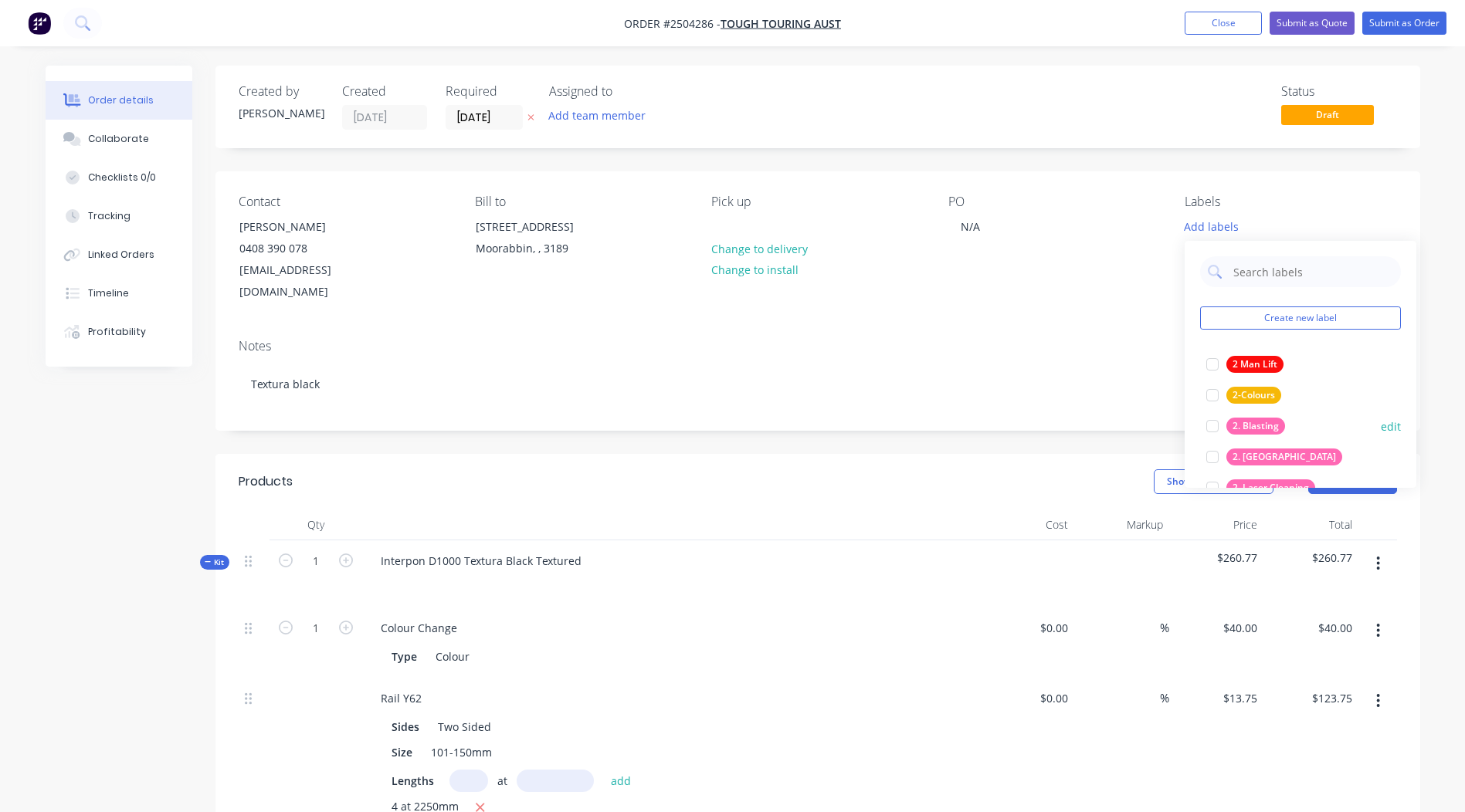
click at [1259, 423] on div "2. Blasting" at bounding box center [1256, 426] width 59 height 17
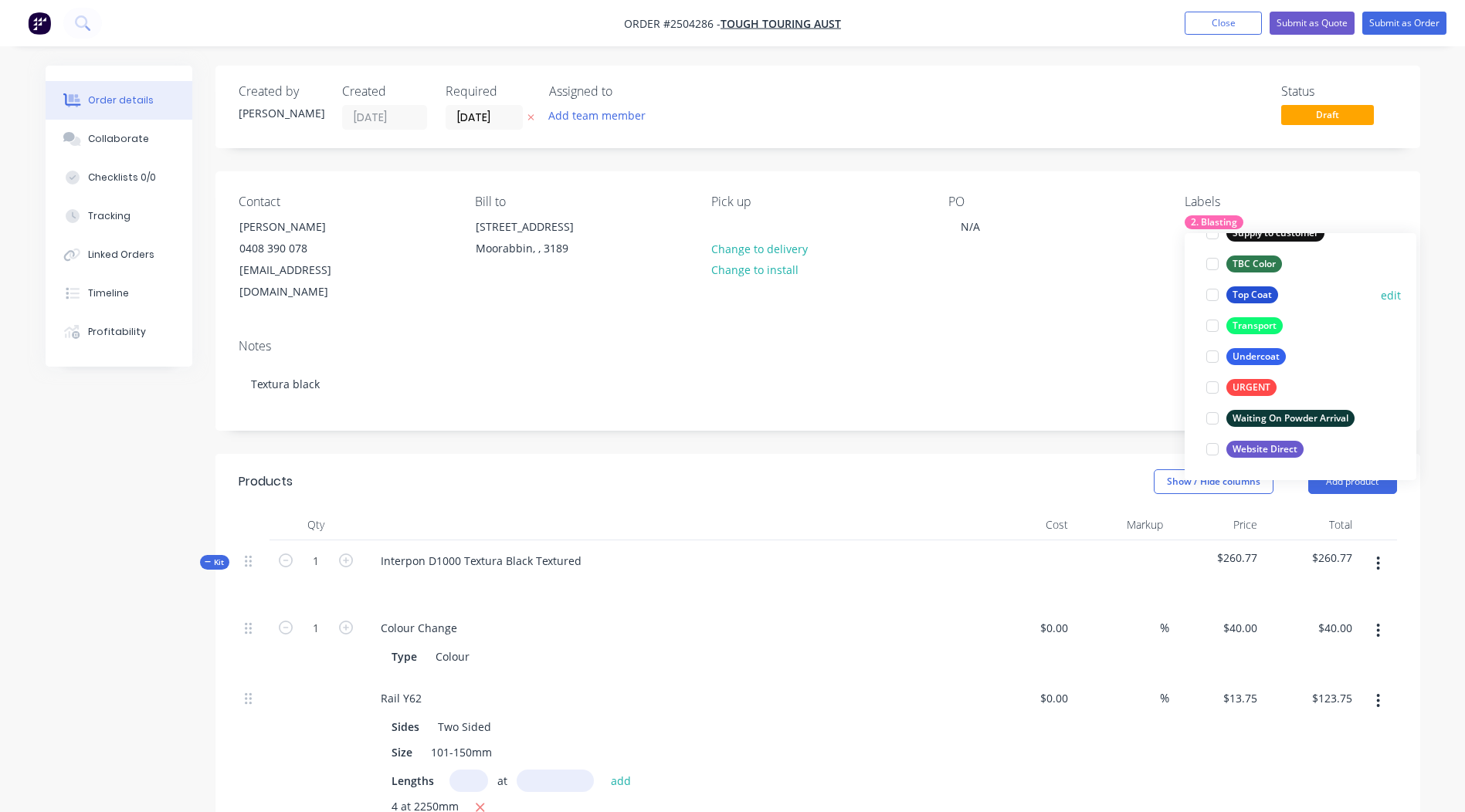
click at [1247, 287] on button "Top Coat" at bounding box center [1242, 295] width 84 height 21
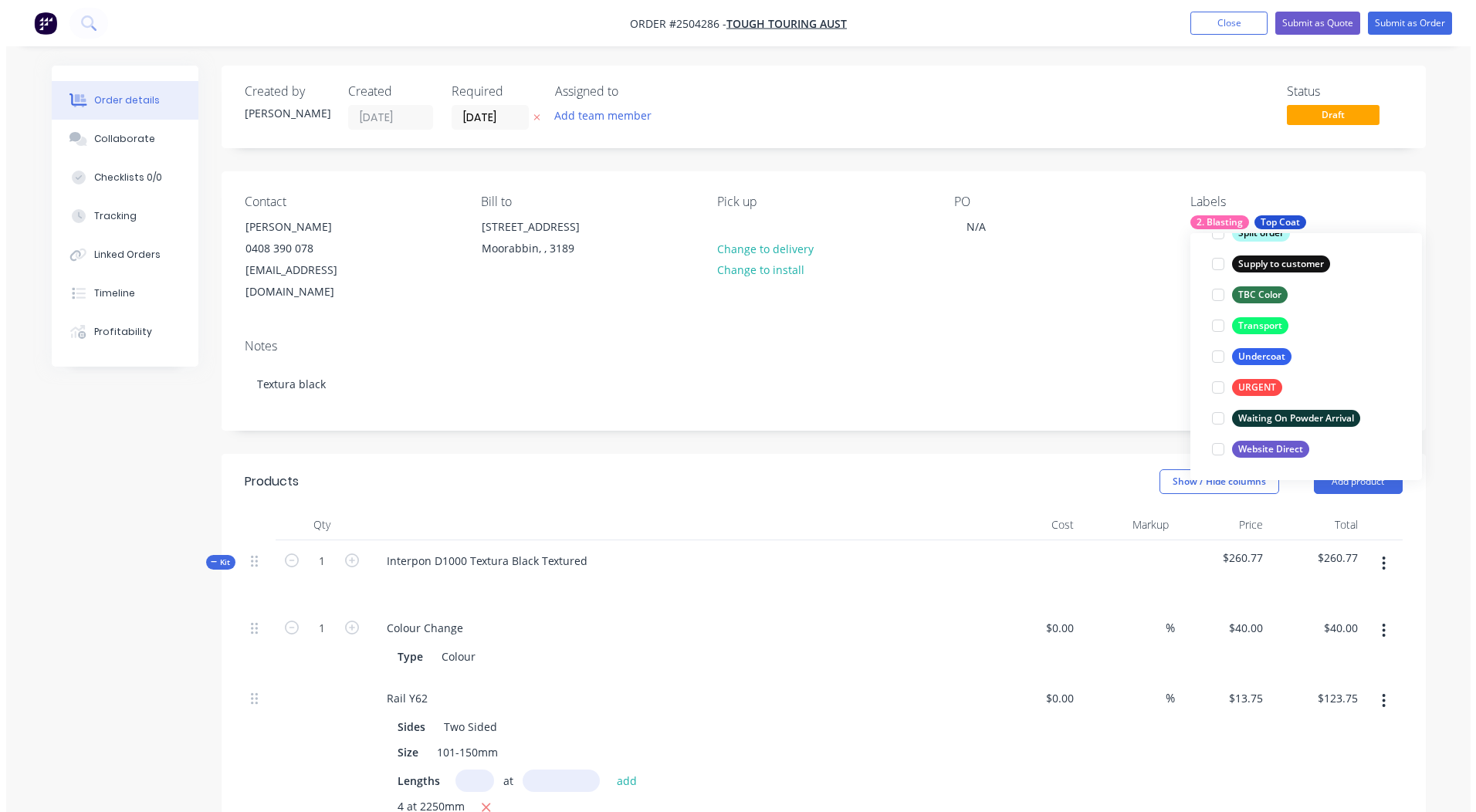
scroll to position [93, 0]
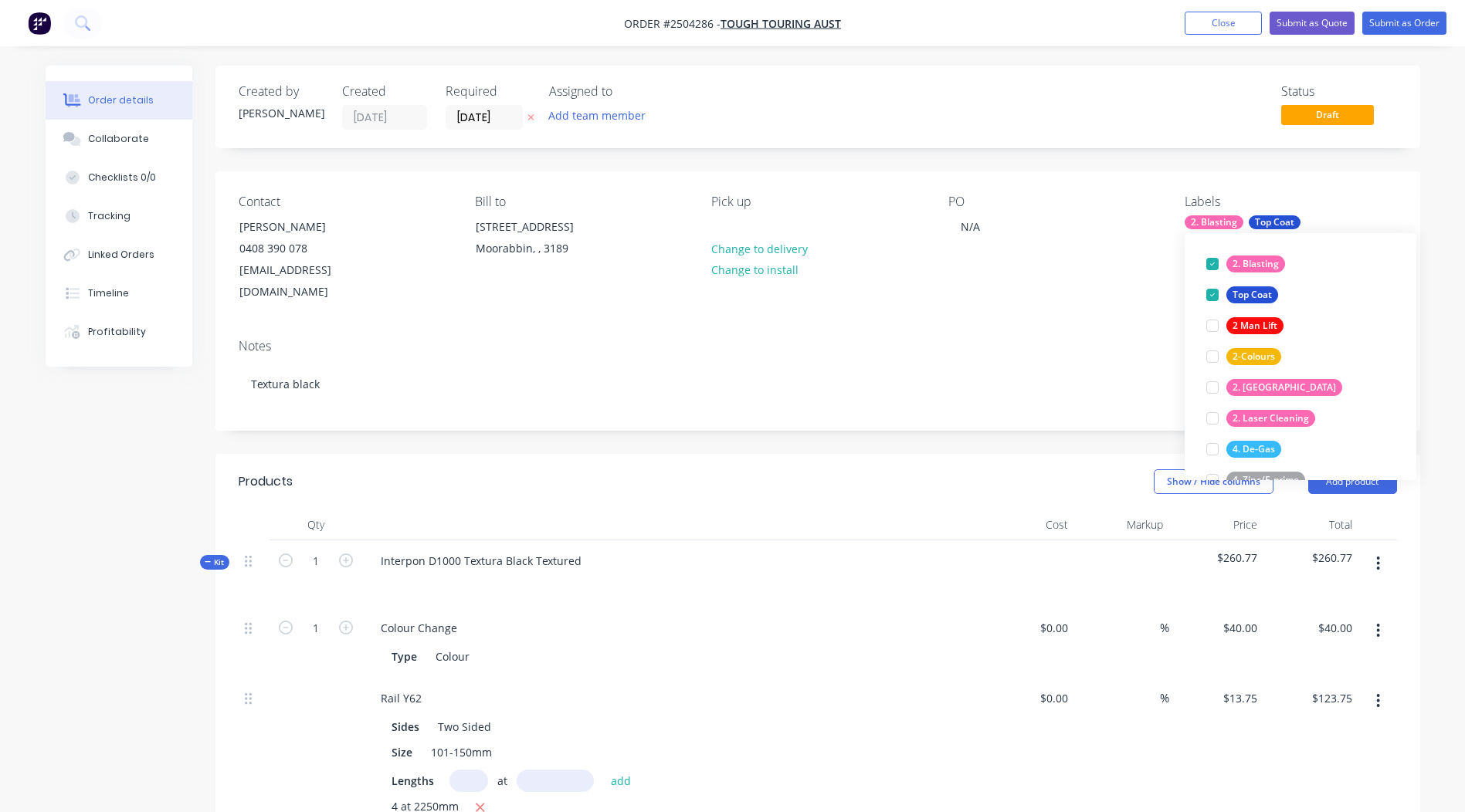
click at [1161, 174] on div "Contact Mark Sills 0408 390 078 toughtouringaustralia@gmail.com Bill to 8/188 C…" at bounding box center [818, 249] width 1205 height 155
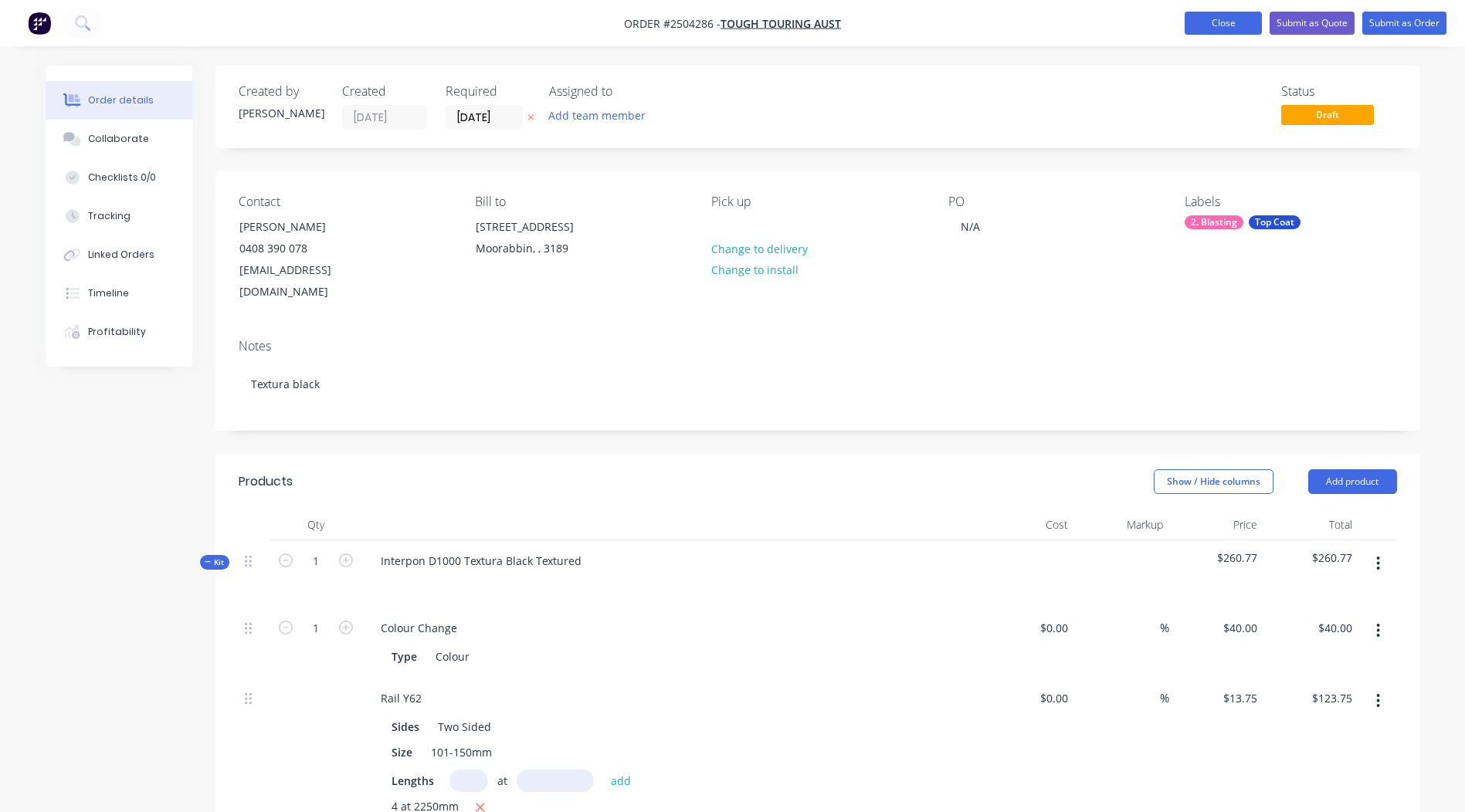
click at [1224, 20] on button "Close" at bounding box center [1224, 23] width 77 height 23
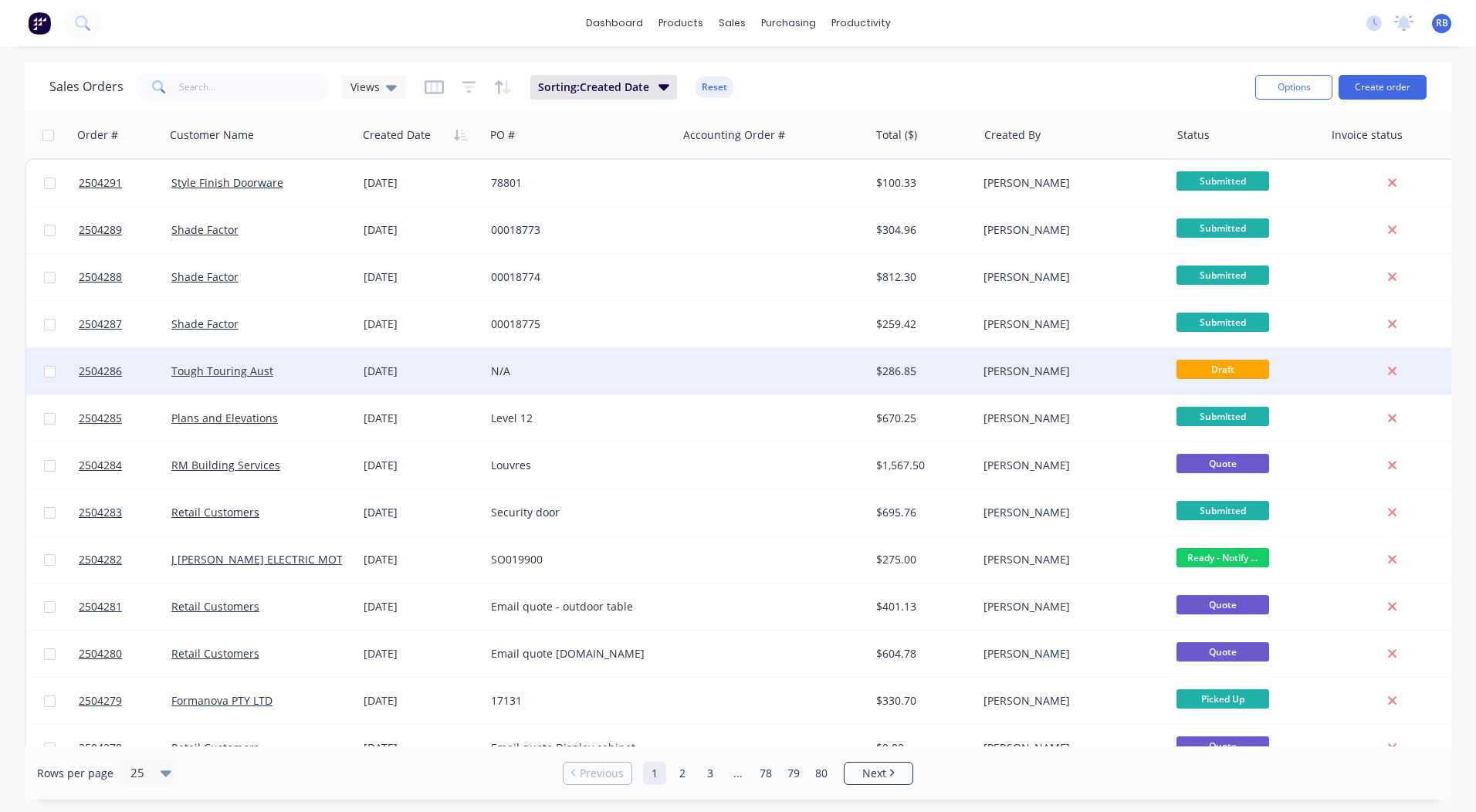
click at [741, 356] on div at bounding box center [773, 372] width 192 height 46
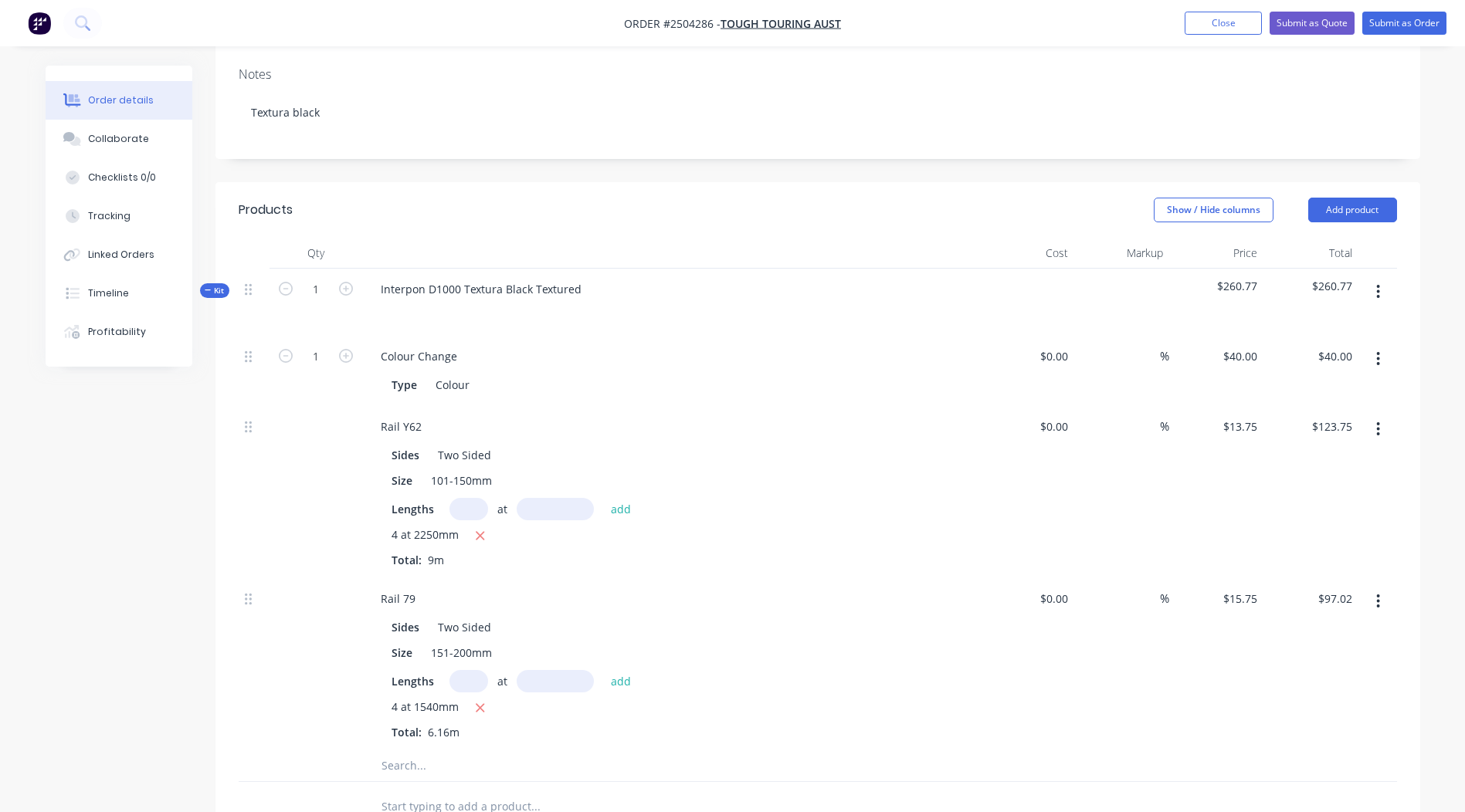
scroll to position [309, 0]
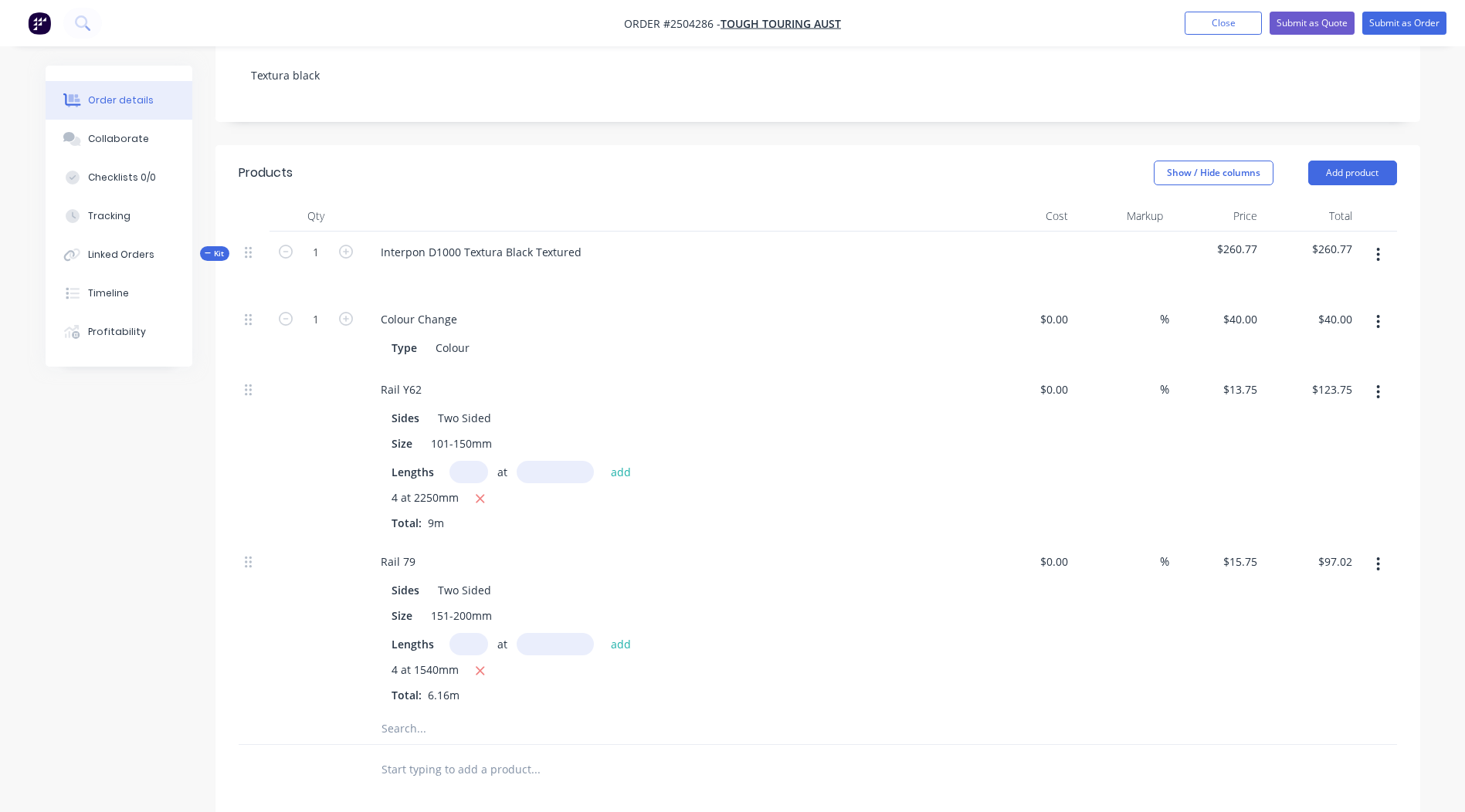
click at [1388, 378] on button "button" at bounding box center [1378, 391] width 37 height 28
click at [1333, 422] on div "Duplicate" at bounding box center [1324, 432] width 119 height 22
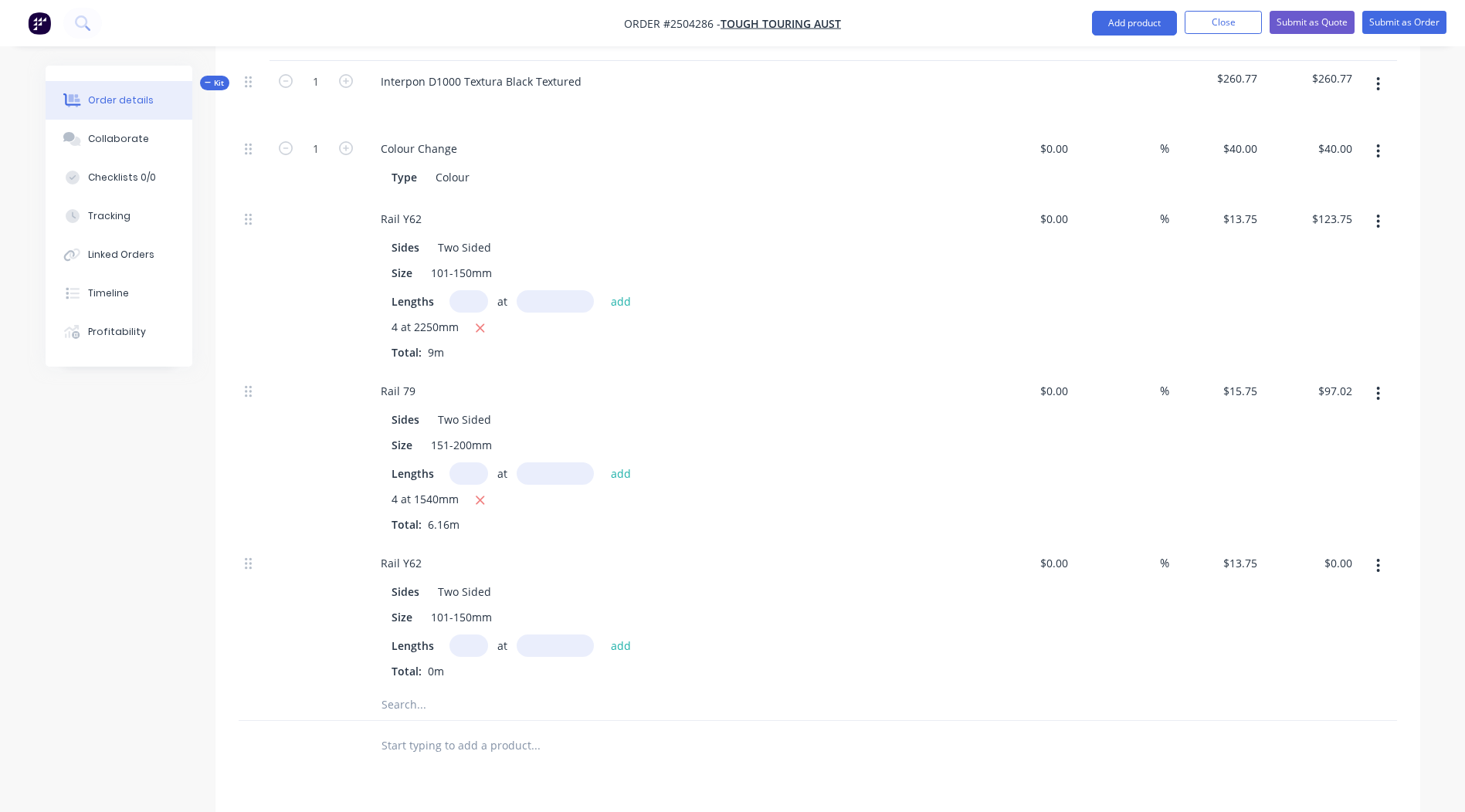
scroll to position [695, 0]
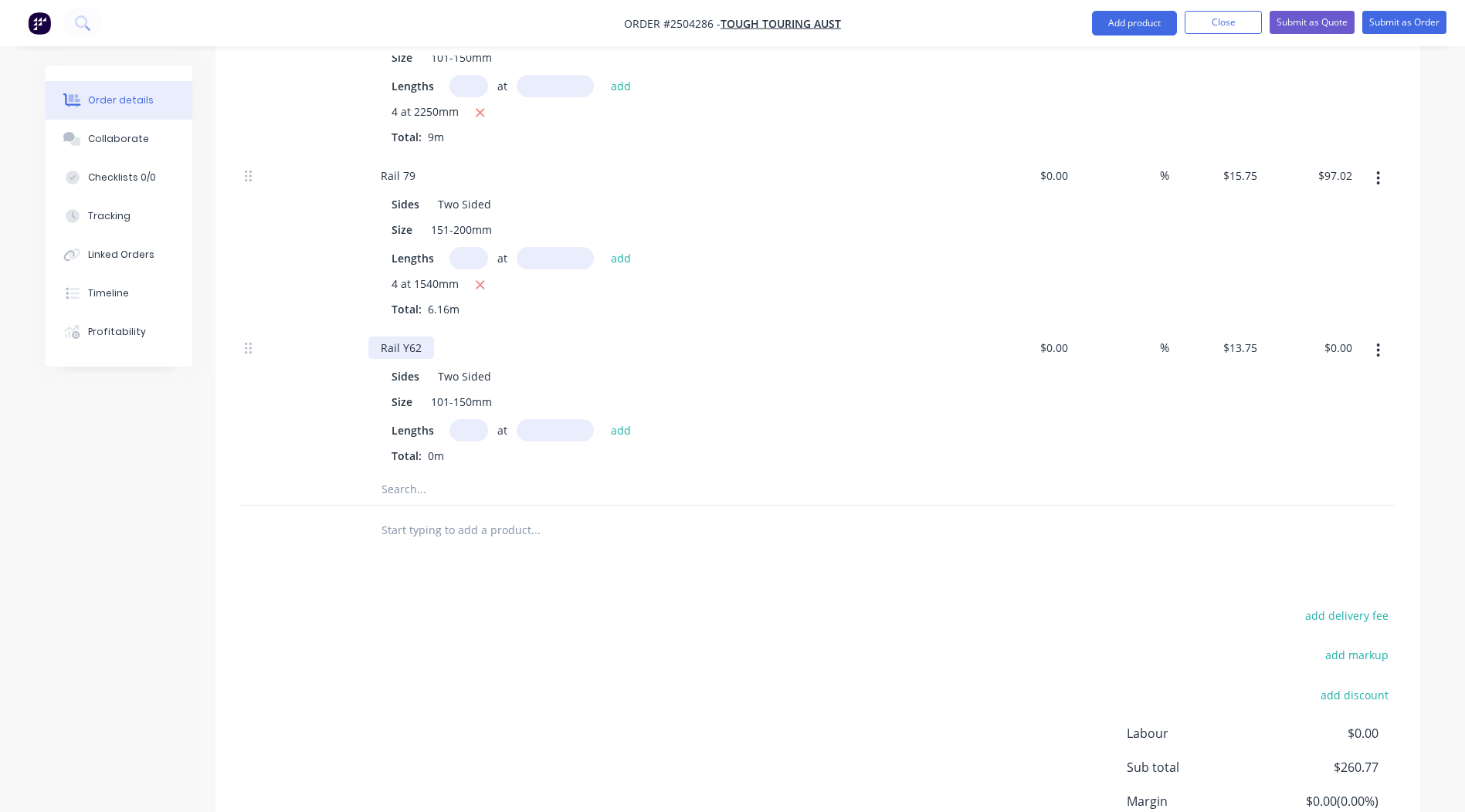
click at [427, 337] on div "Rail Y62" at bounding box center [400, 347] width 65 height 22
click at [568, 419] on input "text" at bounding box center [555, 430] width 77 height 22
type input "2150mm"
click at [464, 419] on input "text" at bounding box center [468, 430] width 38 height 22
type input "14"
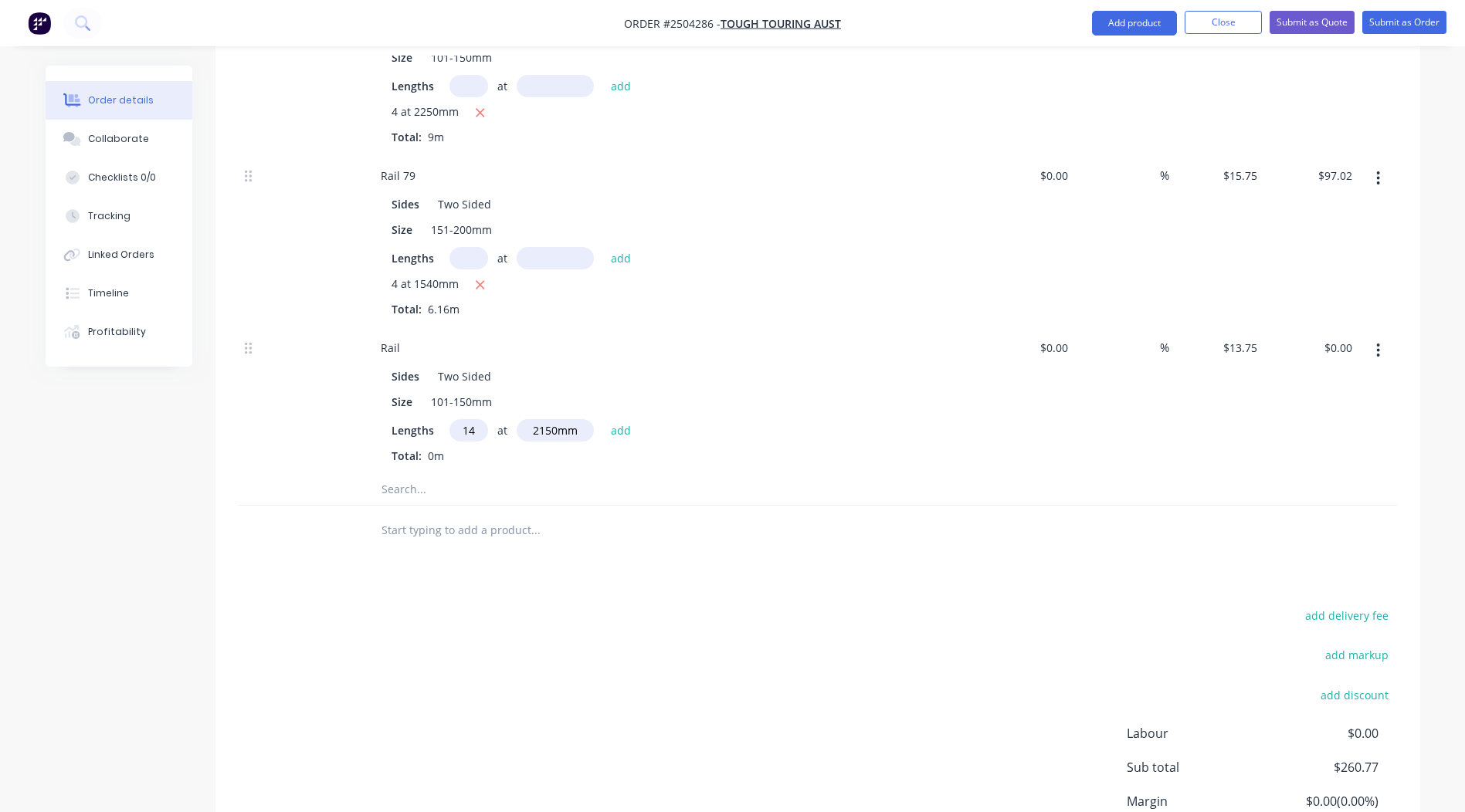
click at [603, 419] on button "add" at bounding box center [621, 429] width 37 height 21
type input "$413.88"
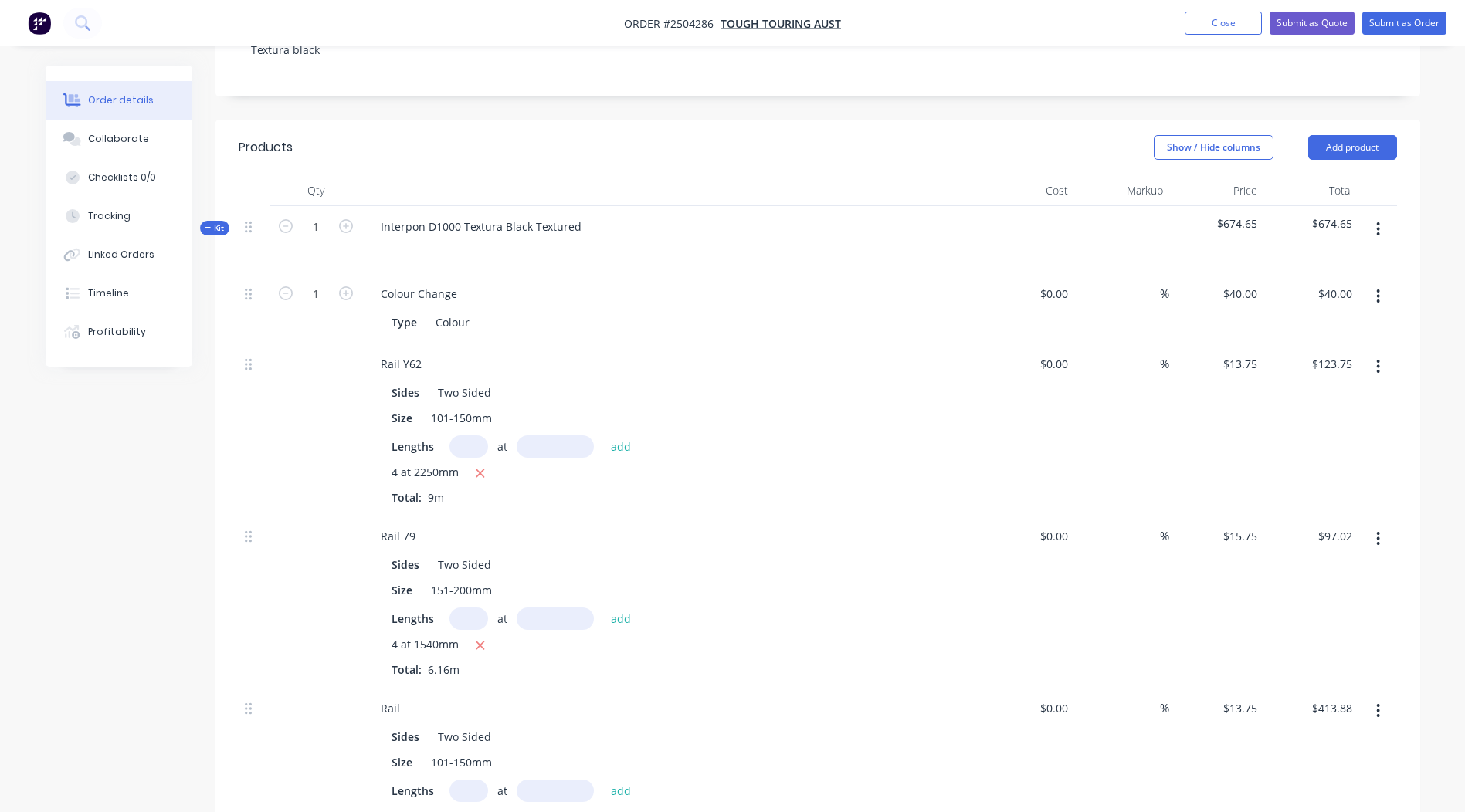
scroll to position [307, 0]
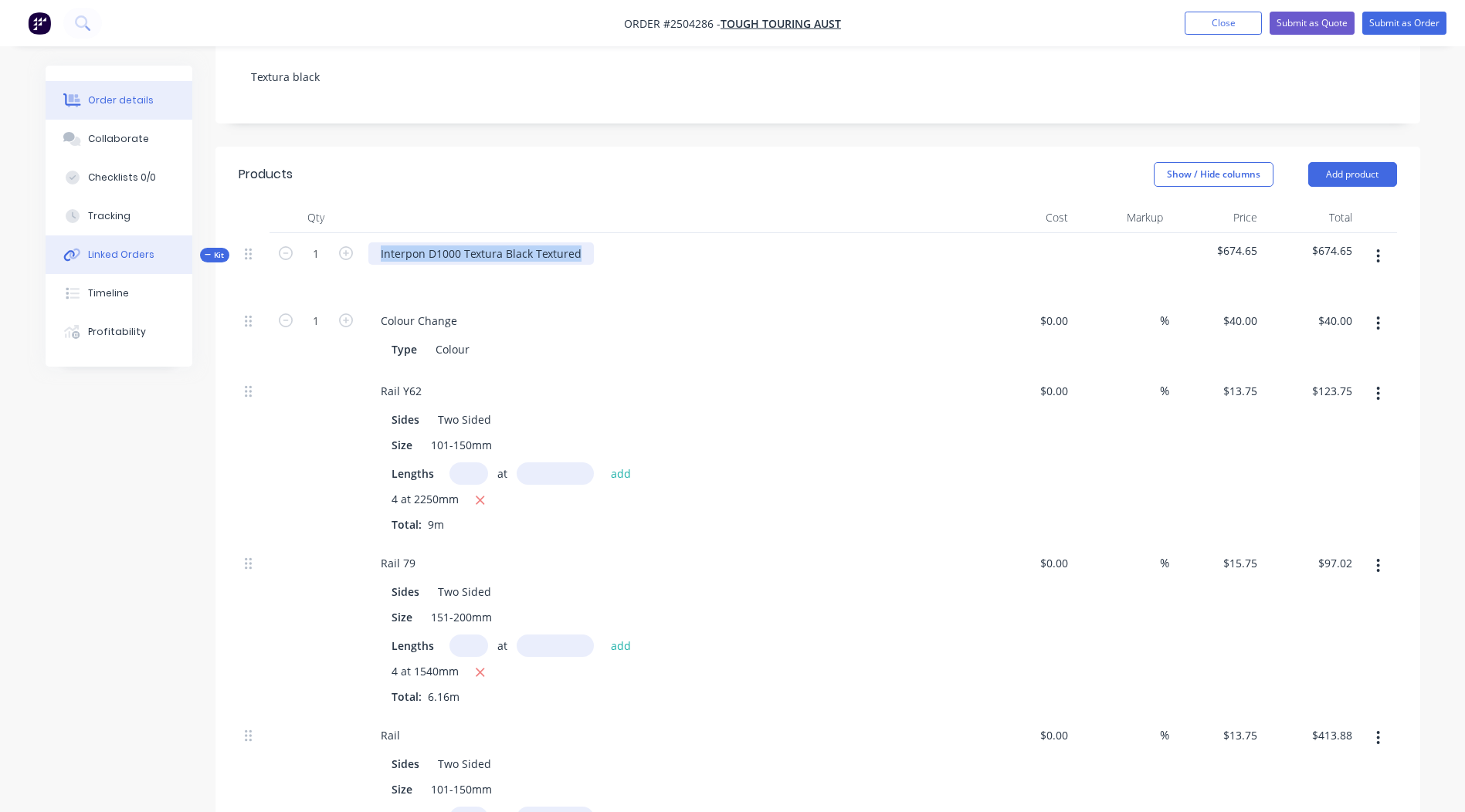
drag, startPoint x: 584, startPoint y: 231, endPoint x: 134, endPoint y: 271, distance: 451.8
click at [117, 272] on div "Order details Collaborate Checklists 0/0 Tracking Linked Orders Timeline Profit…" at bounding box center [733, 560] width 1406 height 1604
copy div "Interpon D1000 Textura Black Textured"
click at [1385, 242] on button "button" at bounding box center [1378, 255] width 37 height 28
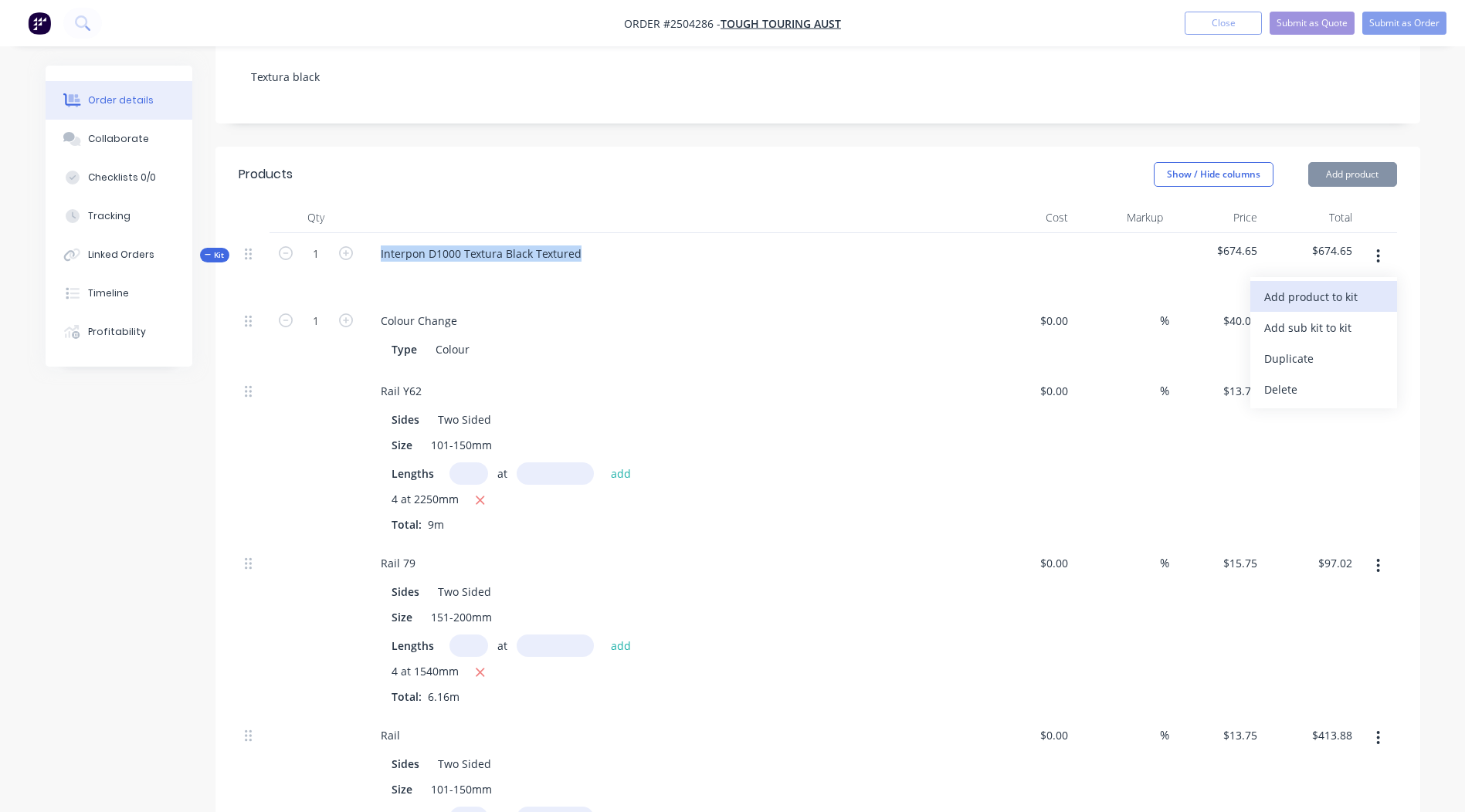
click at [1328, 286] on div "Add product to kit" at bounding box center [1324, 297] width 119 height 22
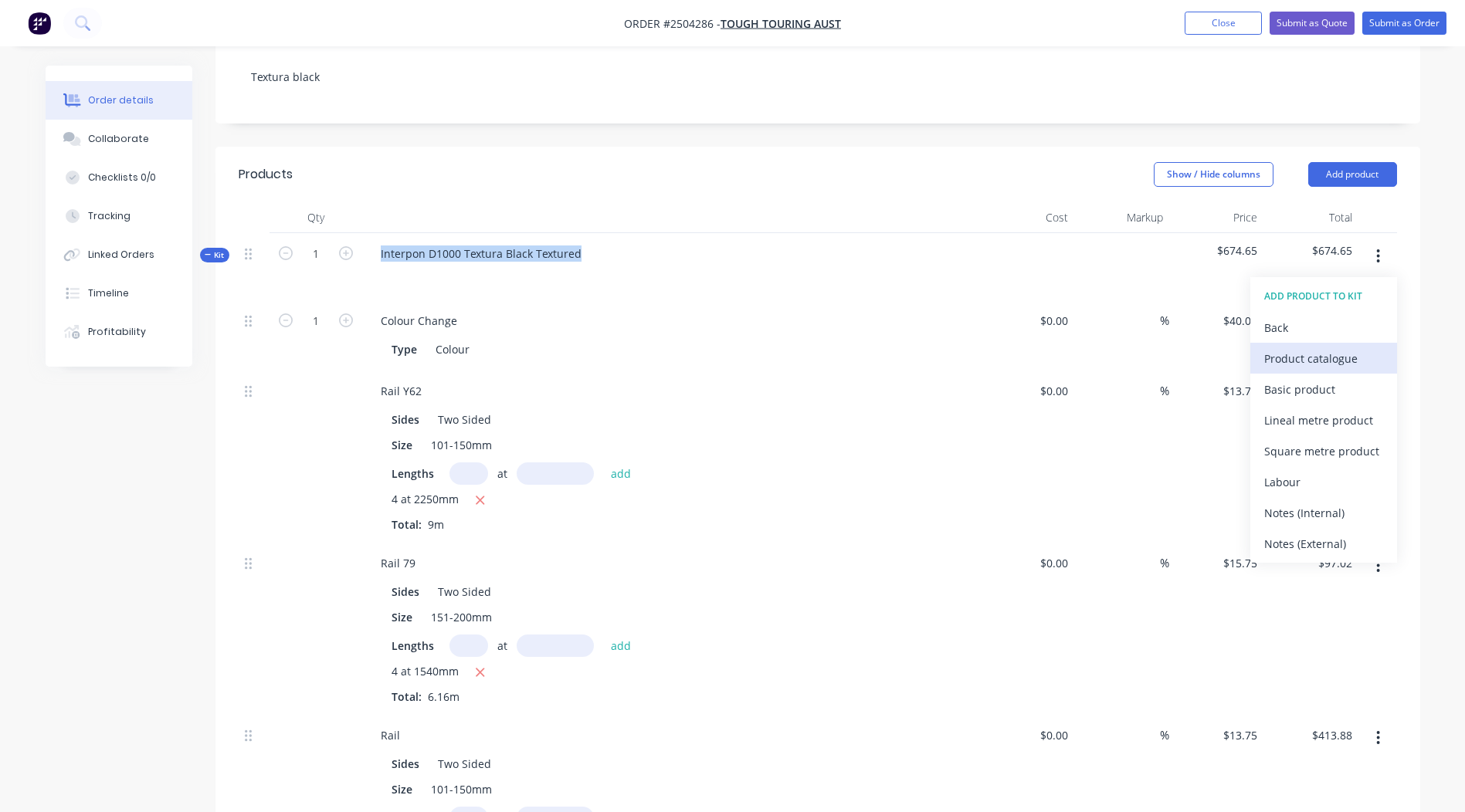
click at [1301, 347] on div "Product catalogue" at bounding box center [1324, 358] width 119 height 22
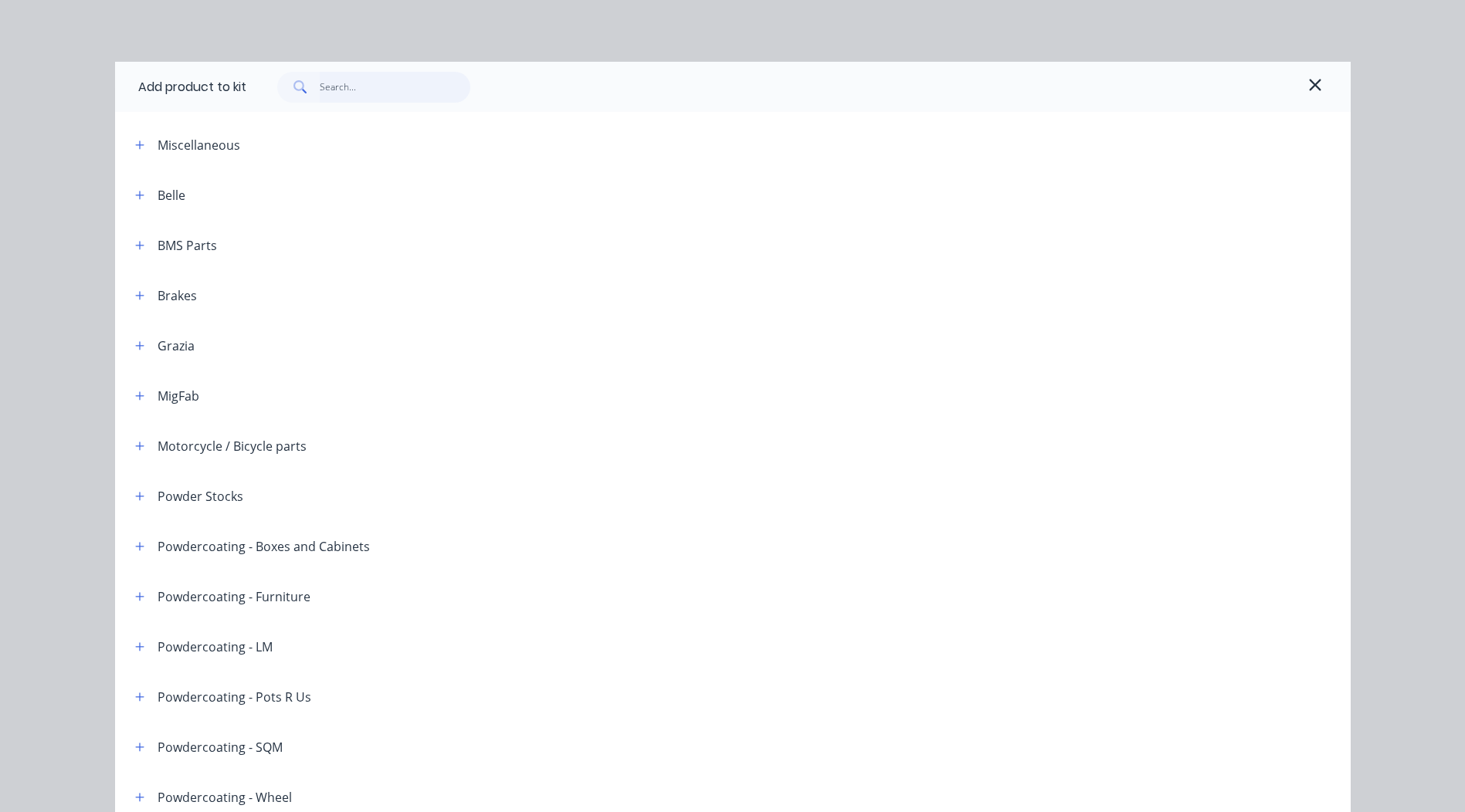
click at [349, 88] on input "text" at bounding box center [395, 87] width 151 height 31
paste input "Interpon D1000 Textura Black Textured"
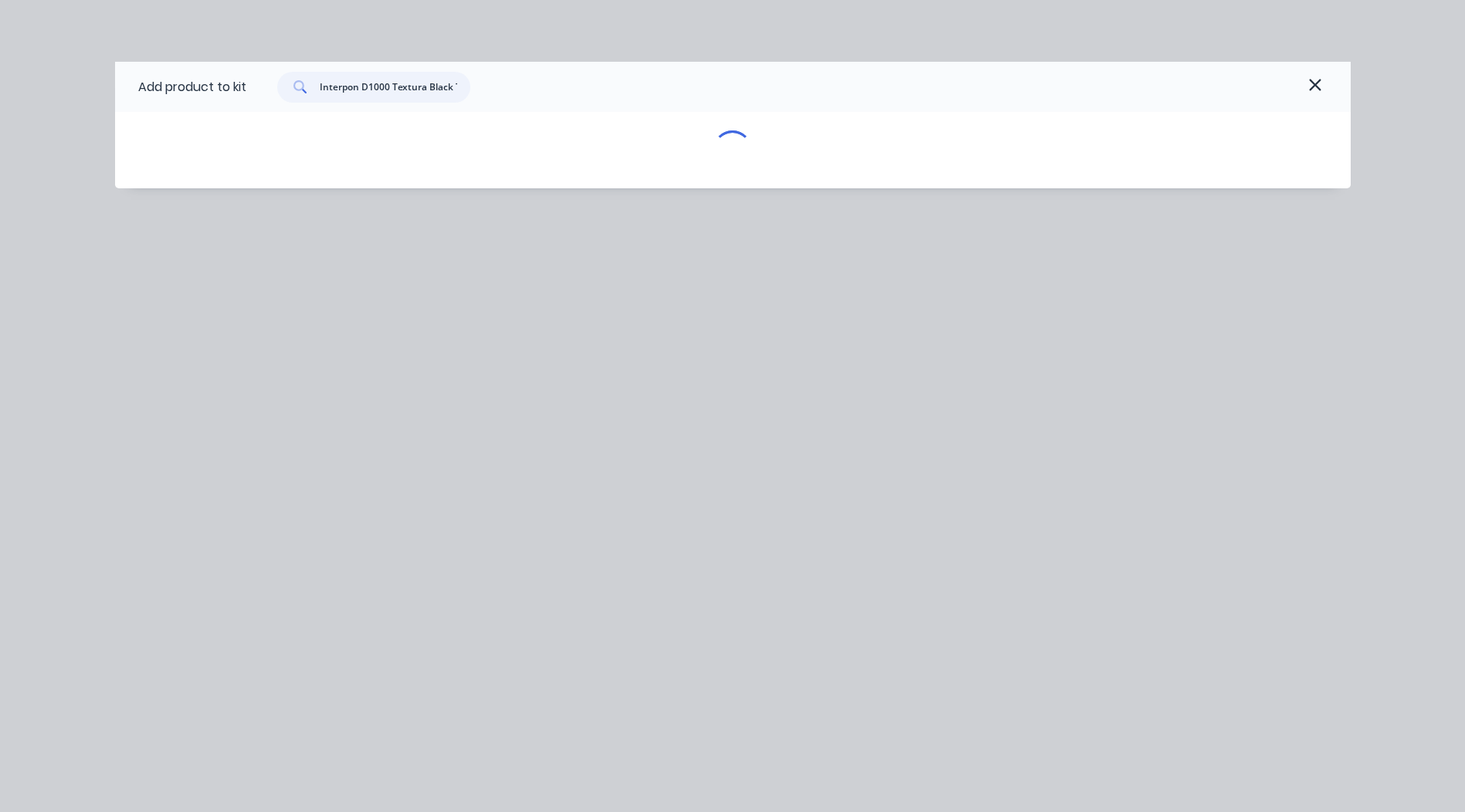
scroll to position [0, 37]
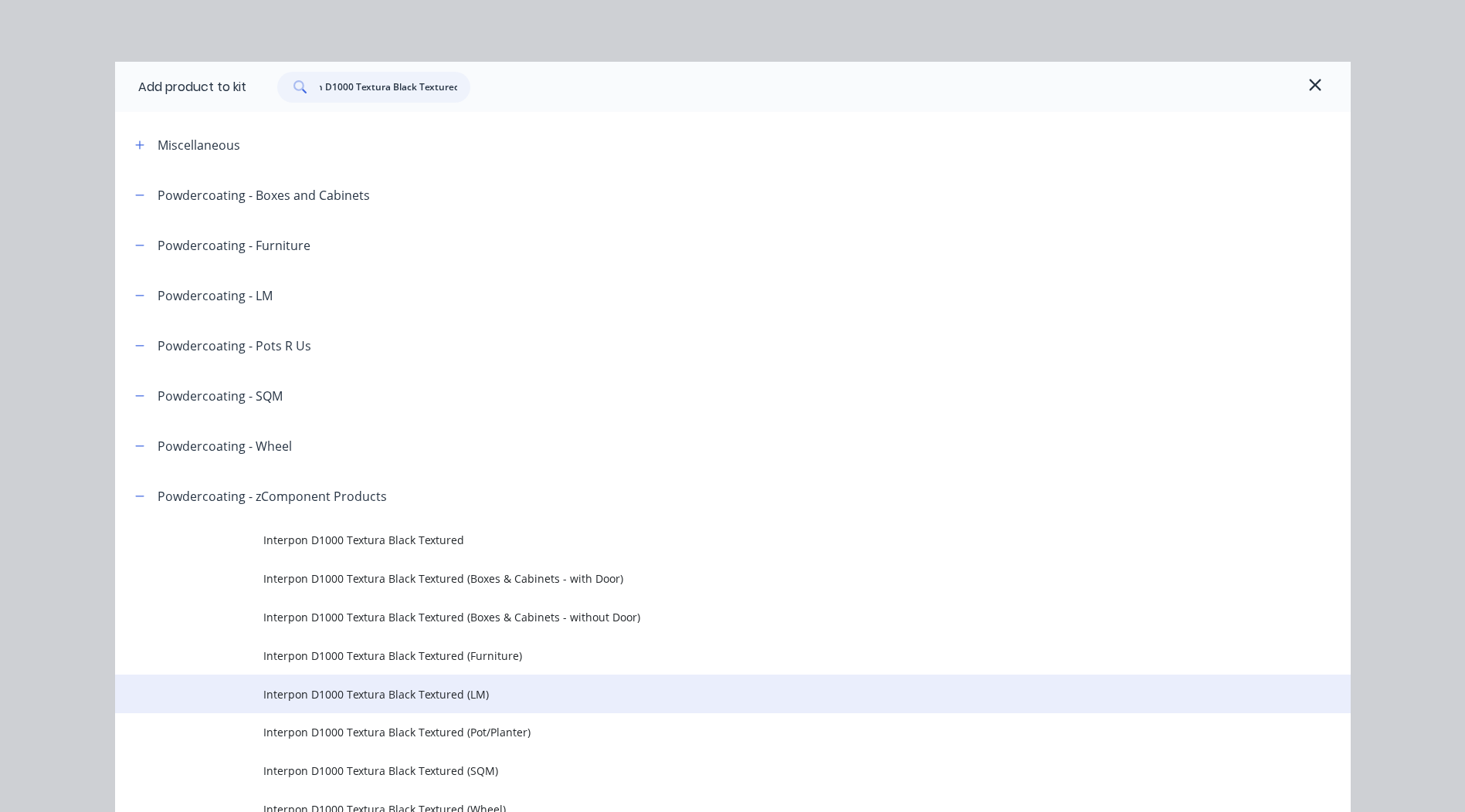
type input "Interpon D1000 Textura Black Textured"
click at [469, 684] on td "Interpon D1000 Textura Black Textured (LM)" at bounding box center [807, 693] width 1088 height 38
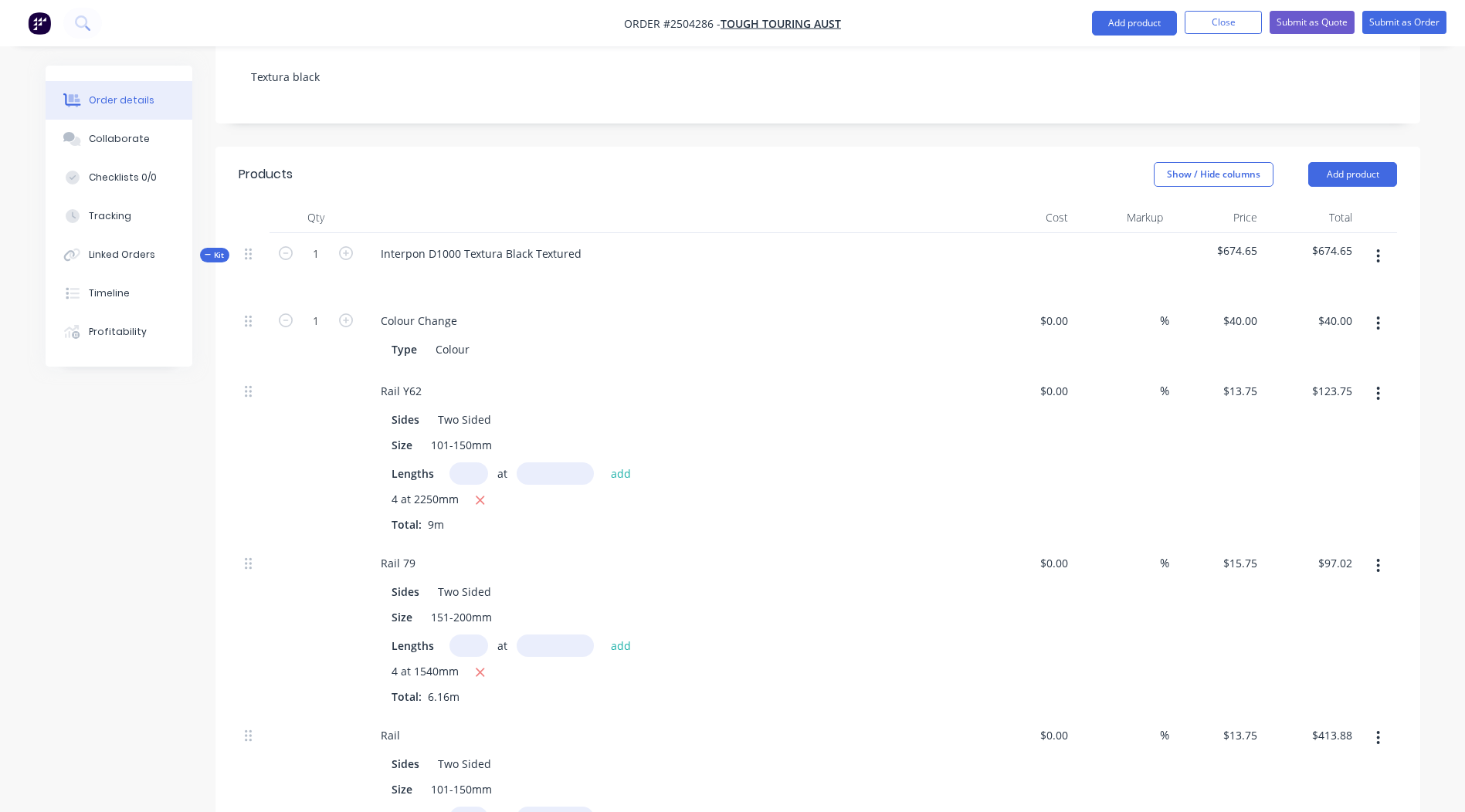
scroll to position [771, 0]
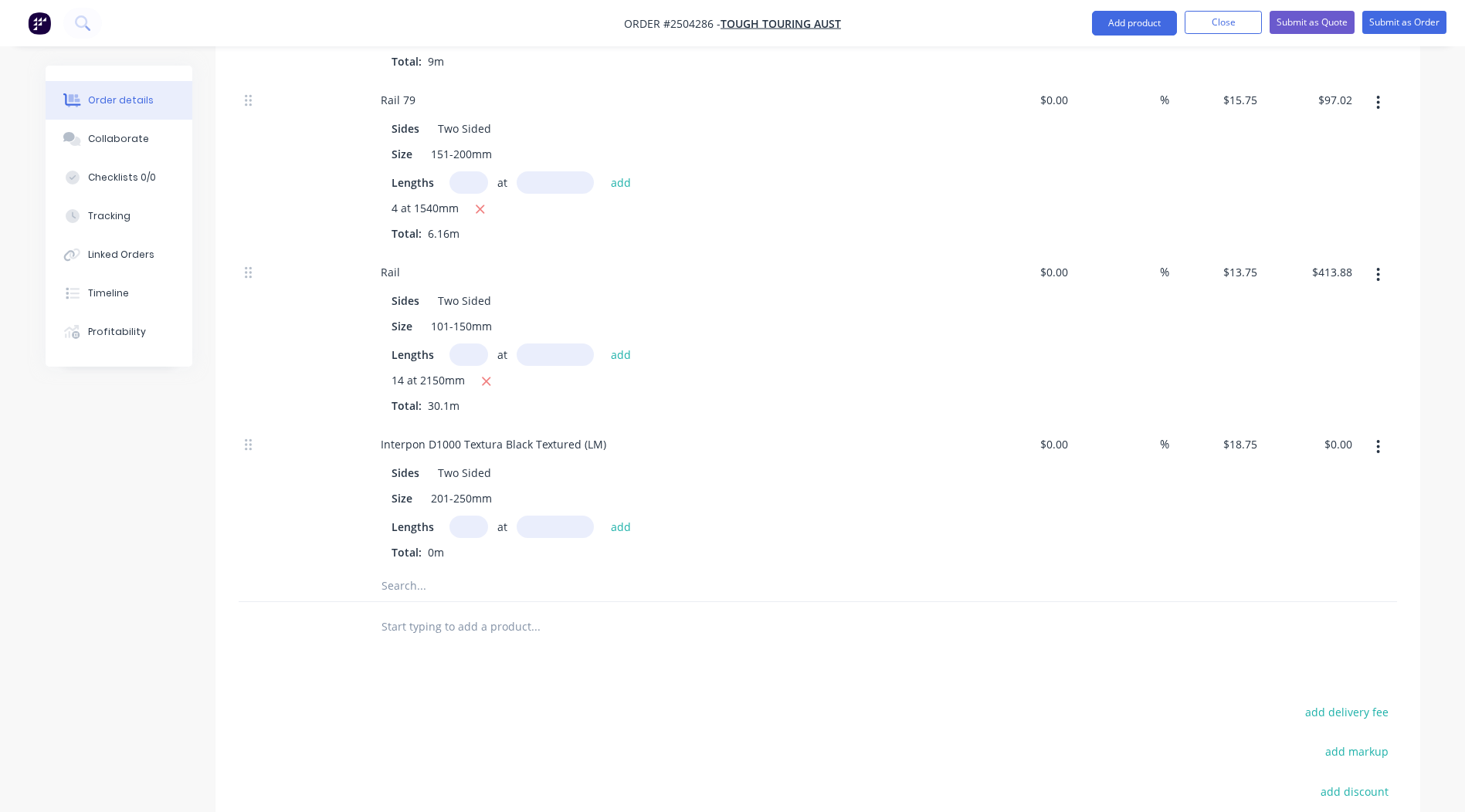
click at [537, 515] on input "text" at bounding box center [555, 526] width 77 height 22
type input "1920mm"
drag, startPoint x: 606, startPoint y: 421, endPoint x: 0, endPoint y: 287, distance: 620.6
click at [0, 363] on html "Order #2504286 - Tough Touring Aust Add product Close Submit as Quote Submit as…" at bounding box center [732, 138] width 1465 height 1817
click at [478, 515] on input "text" at bounding box center [468, 526] width 38 height 22
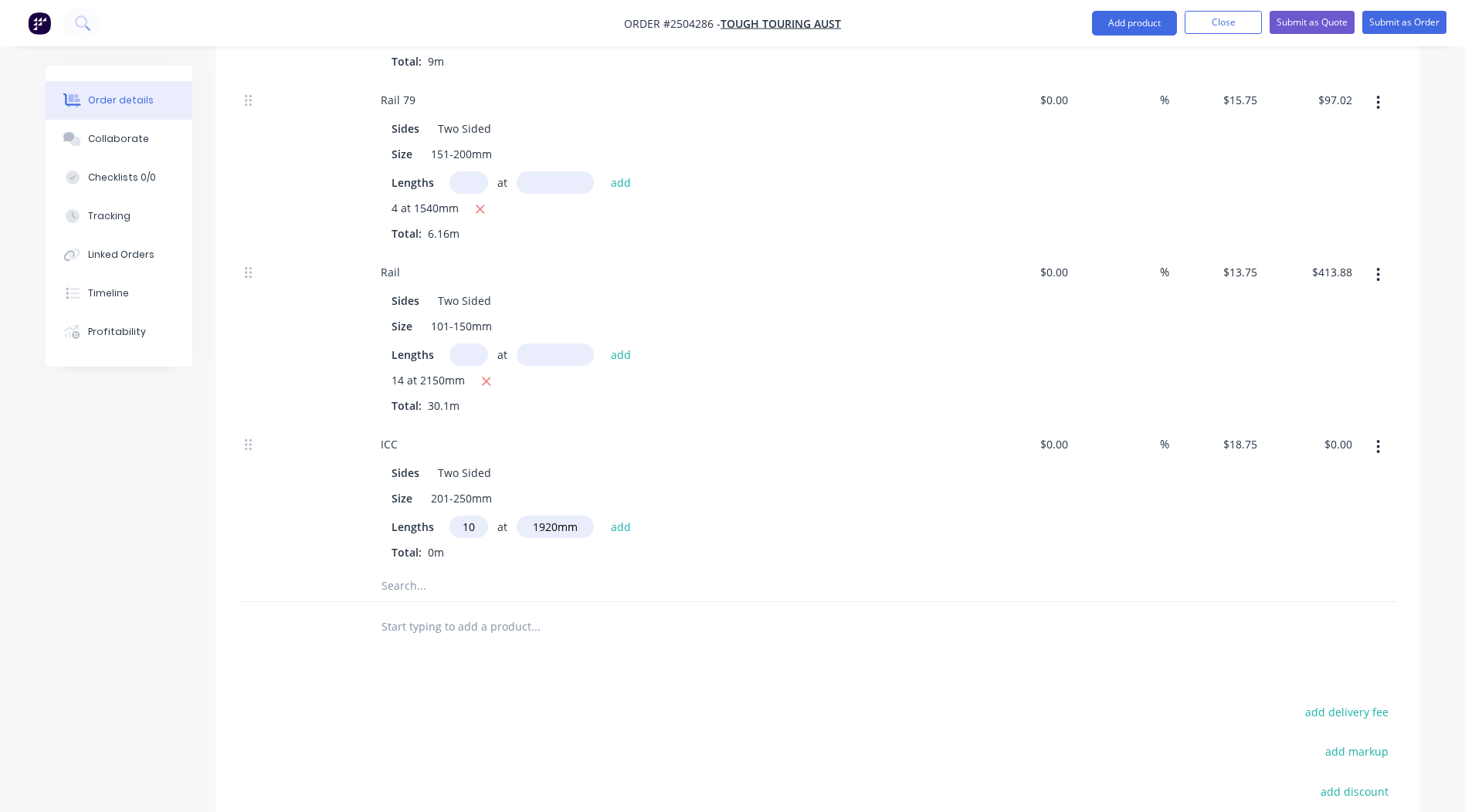
type input "10"
click at [603, 515] on button "add" at bounding box center [621, 525] width 37 height 21
type input "$360.00"
click at [407, 433] on div "ICC" at bounding box center [389, 444] width 42 height 22
click at [1010, 596] on div at bounding box center [818, 611] width 1158 height 31
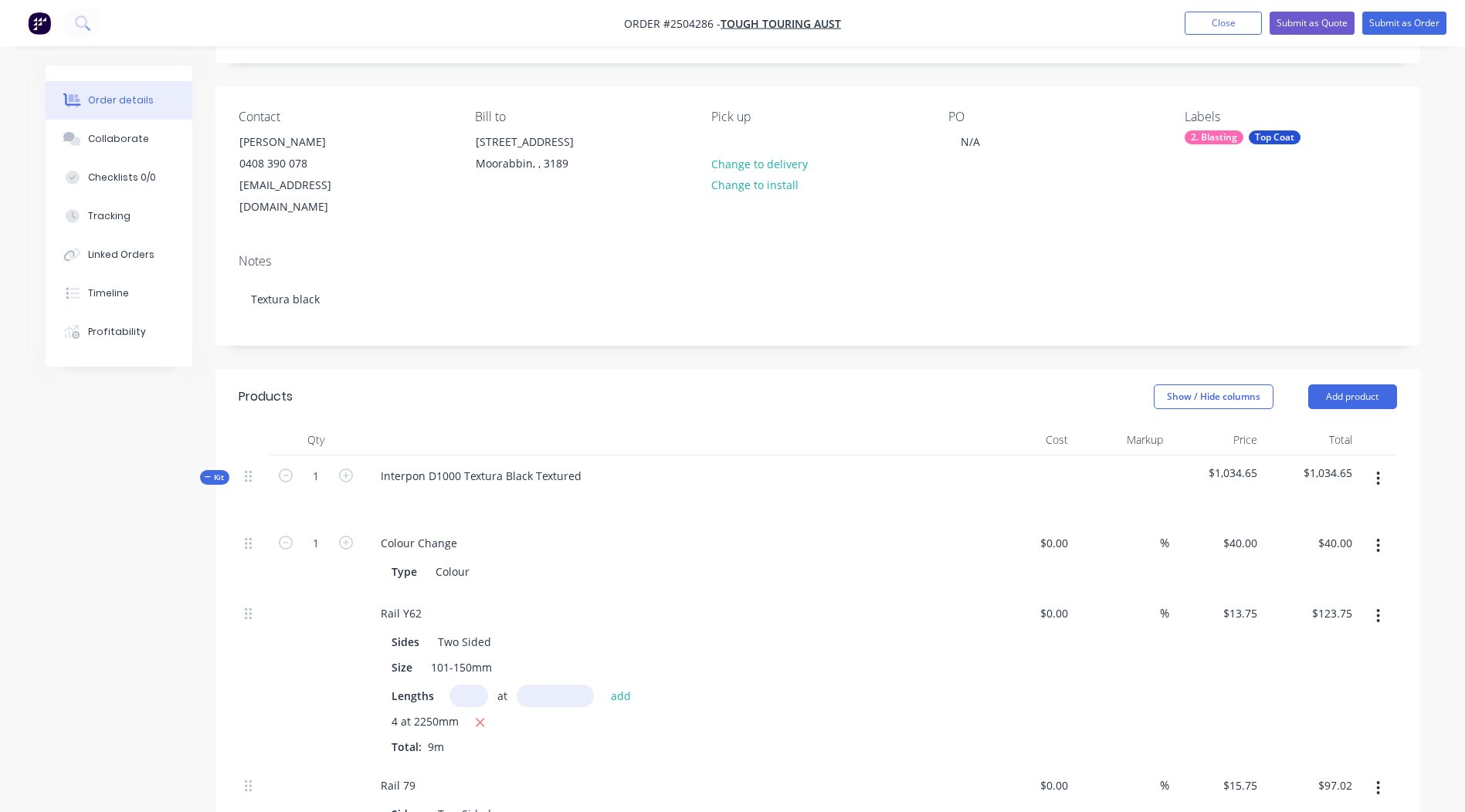
scroll to position [224, 0]
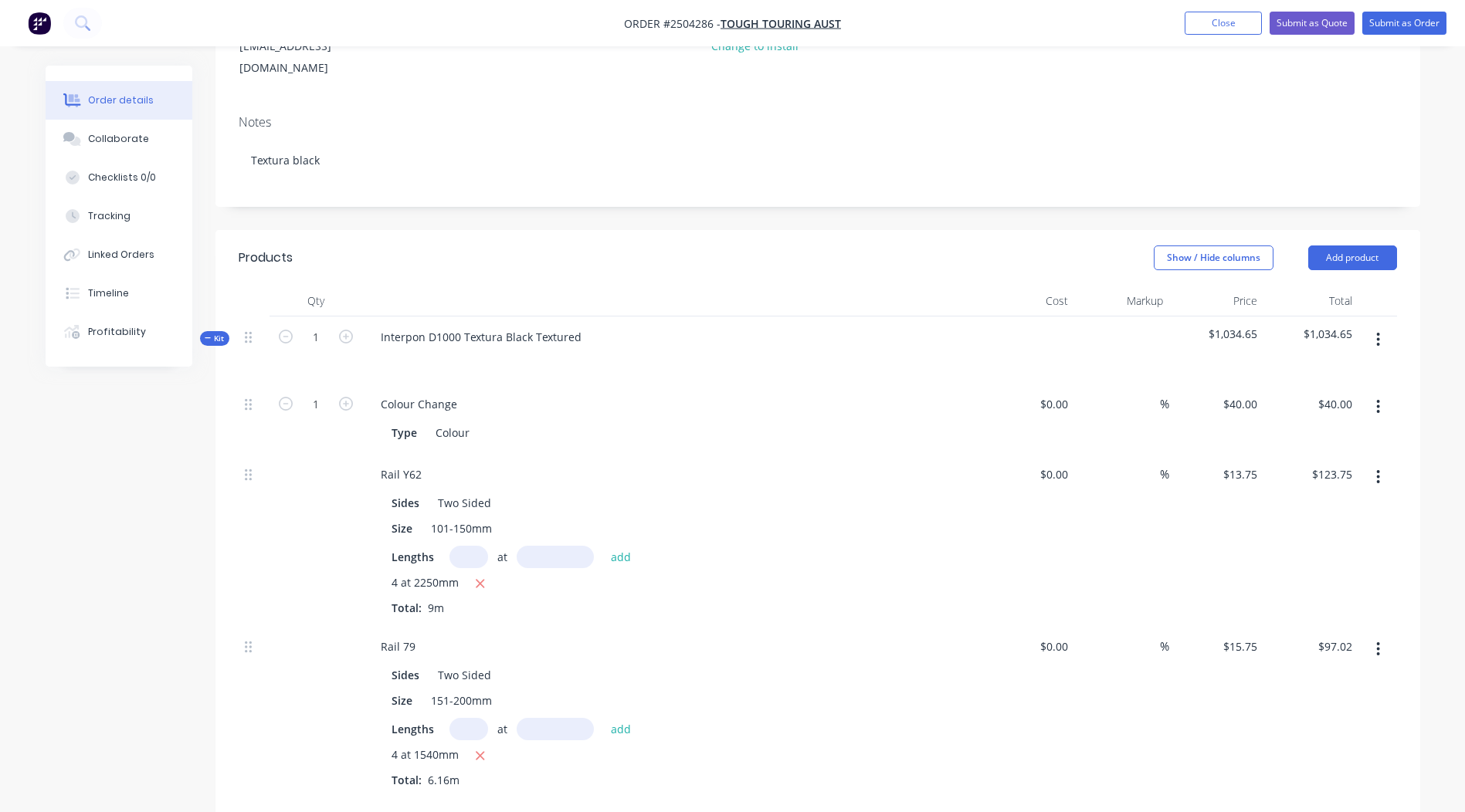
click at [1386, 326] on button "button" at bounding box center [1378, 339] width 37 height 28
click at [1301, 369] on div "Add product to kit" at bounding box center [1324, 380] width 119 height 22
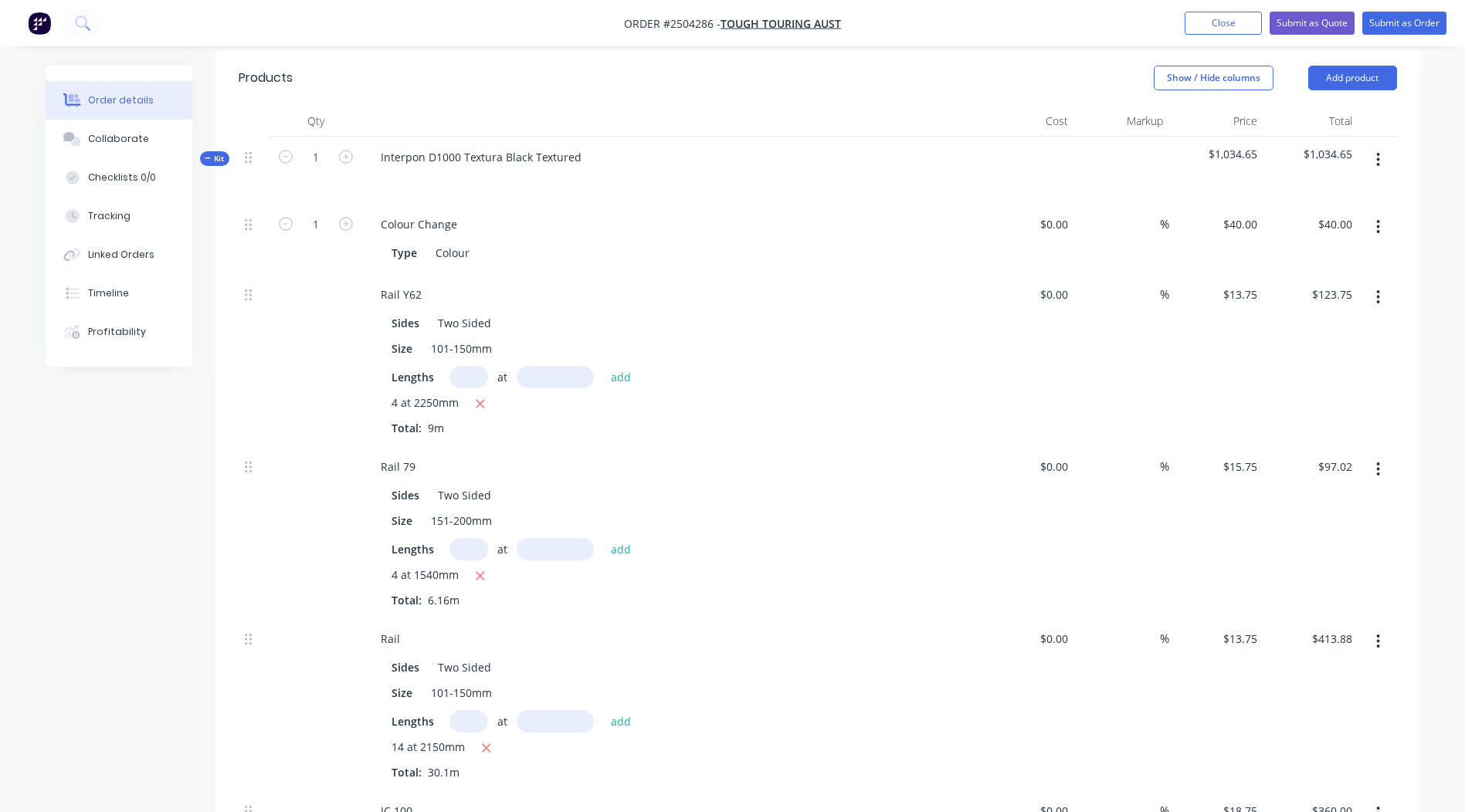
scroll to position [378, 0]
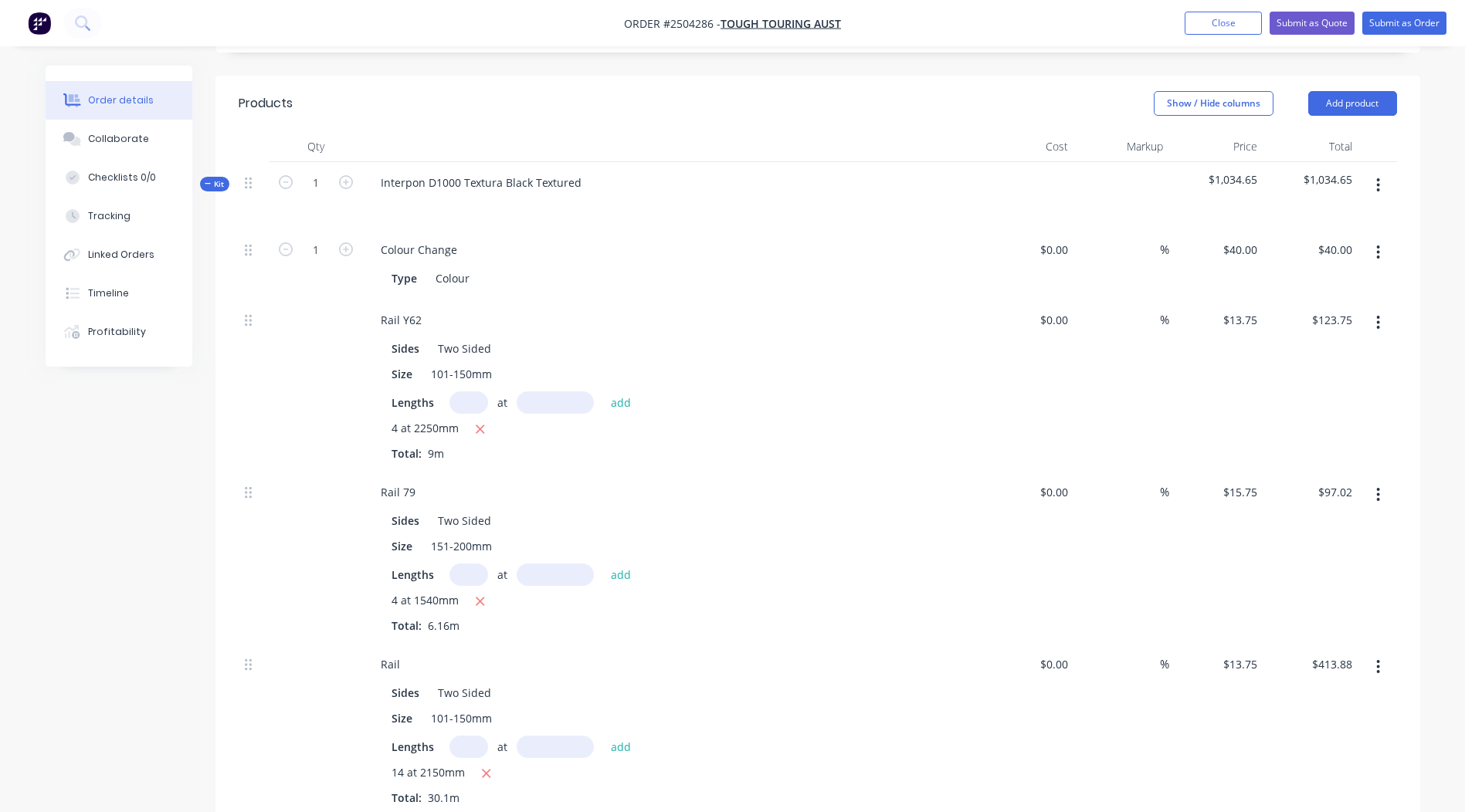
click at [1375, 172] on button "button" at bounding box center [1378, 185] width 37 height 28
click at [1315, 214] on div "Add product to kit" at bounding box center [1324, 225] width 119 height 22
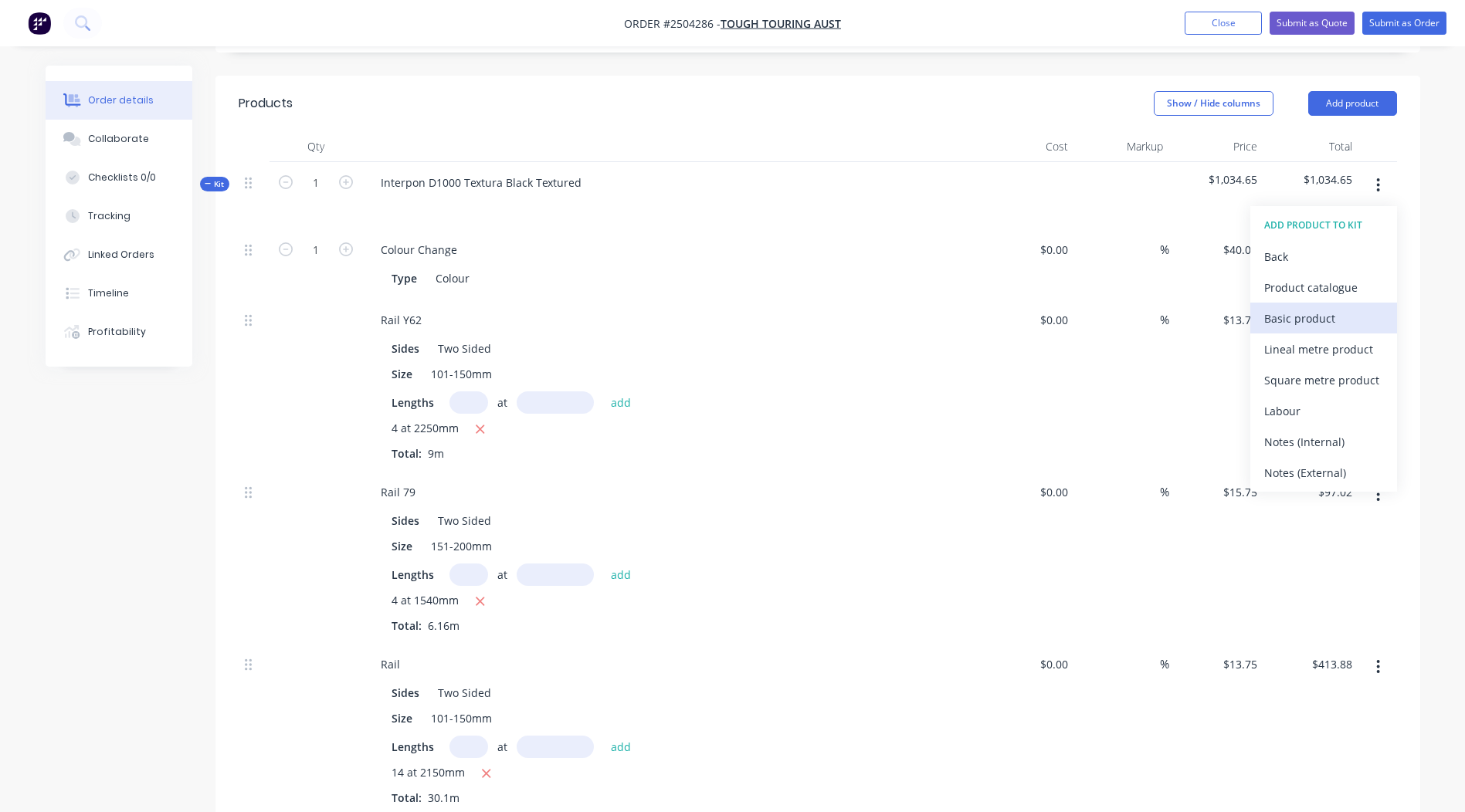
click at [1304, 307] on div "Basic product" at bounding box center [1324, 318] width 119 height 22
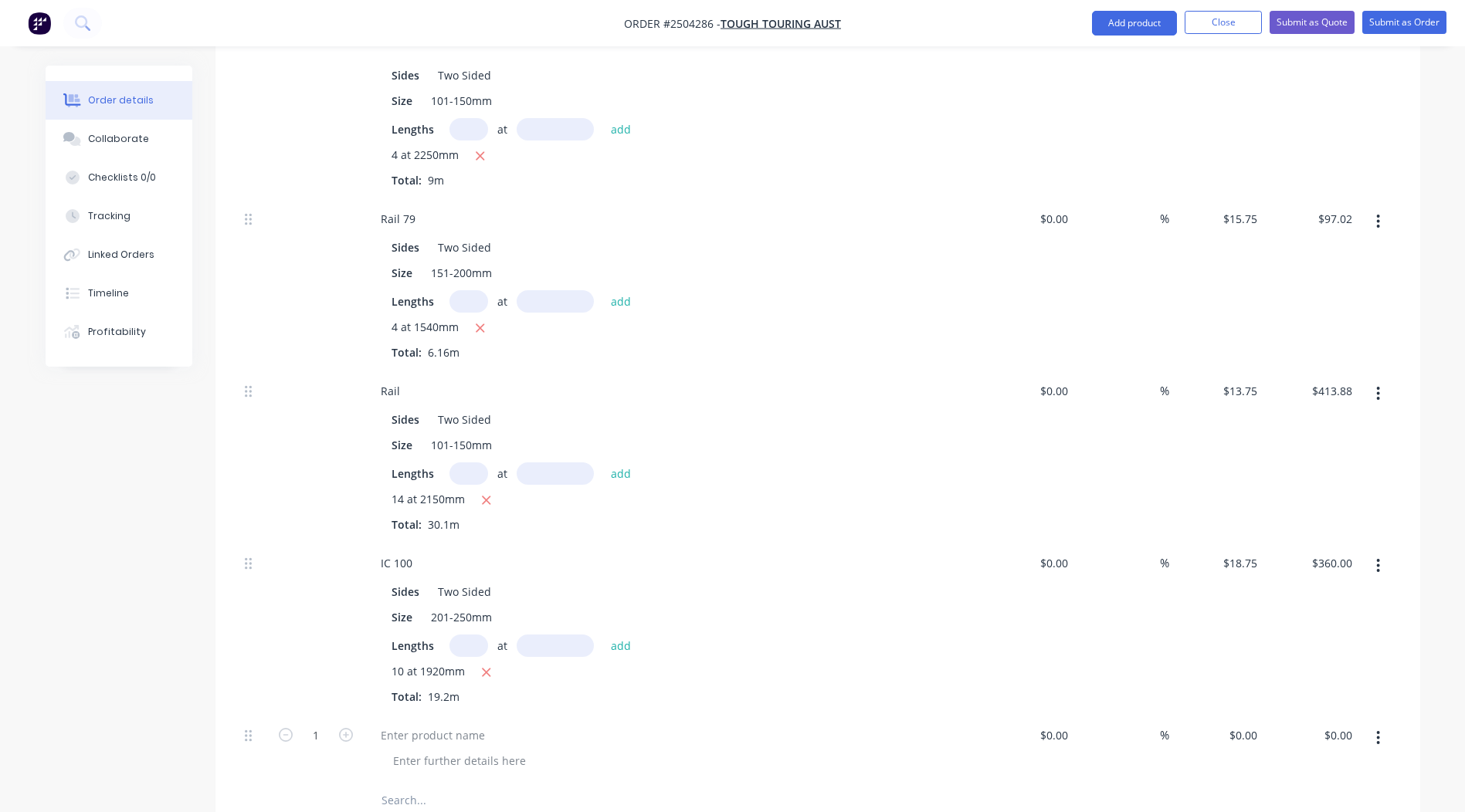
scroll to position [918, 0]
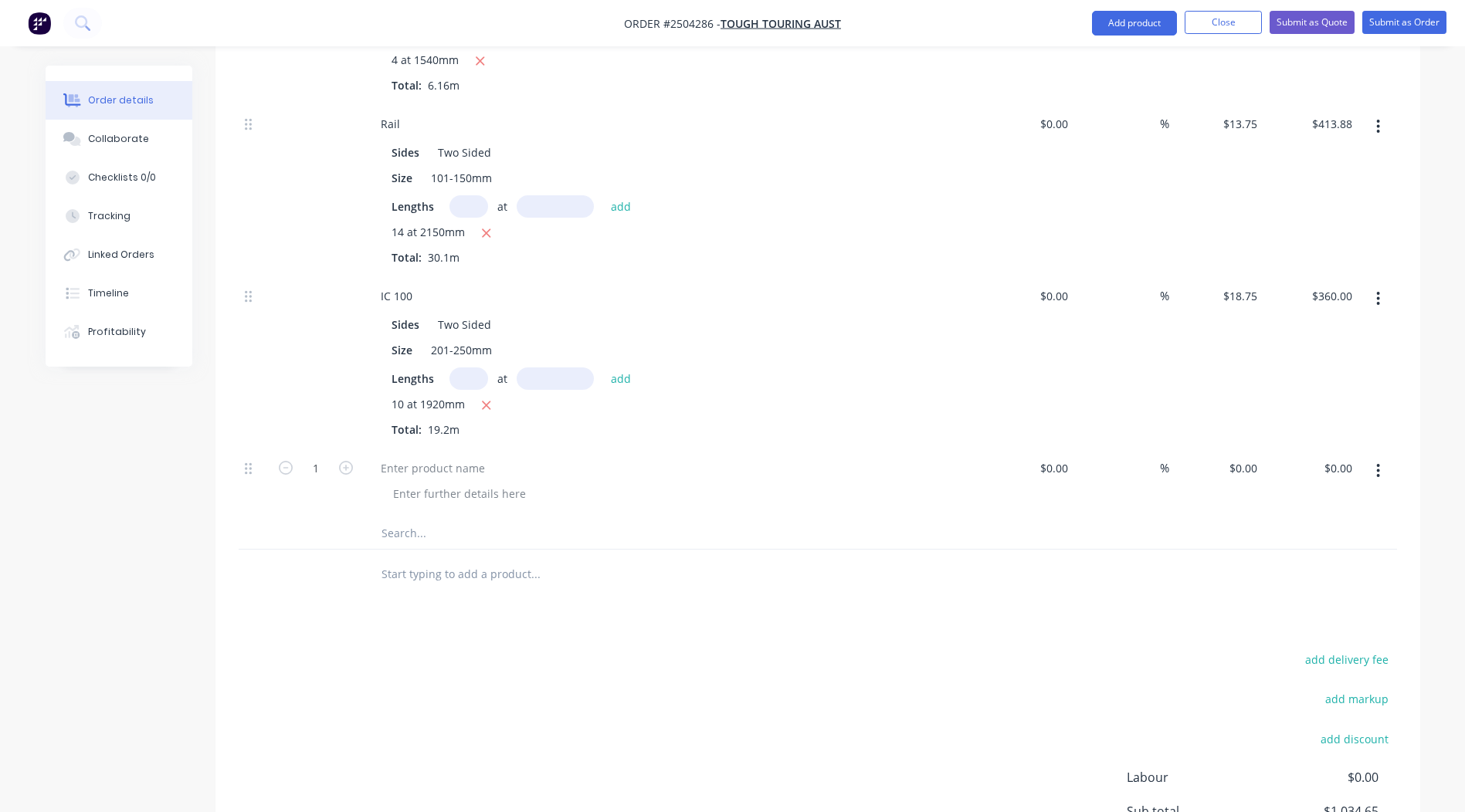
click at [1377, 463] on icon "button" at bounding box center [1378, 471] width 4 height 17
click at [1322, 562] on div "Delete" at bounding box center [1324, 573] width 119 height 22
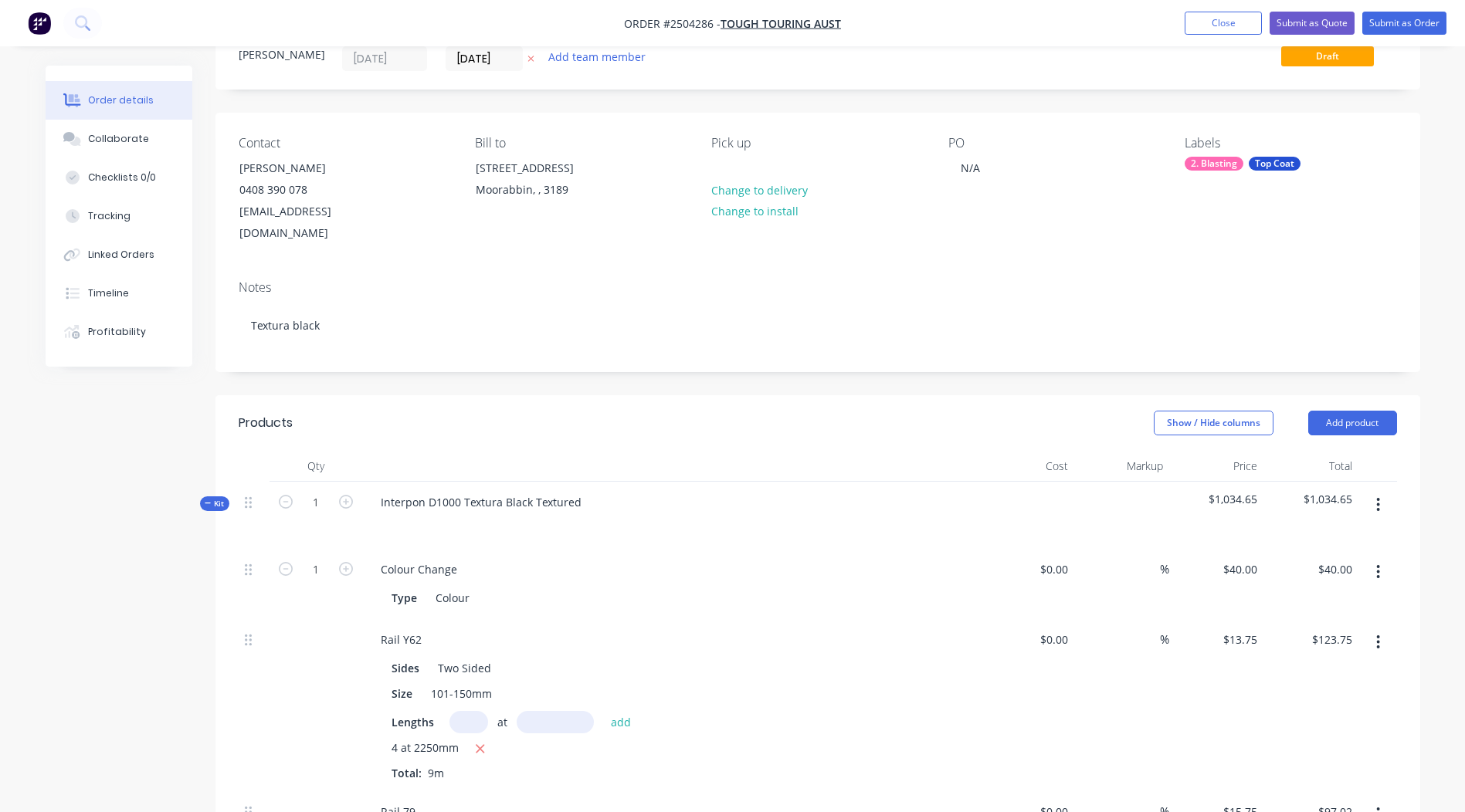
click at [1385, 491] on button "button" at bounding box center [1378, 505] width 37 height 28
click at [1321, 538] on button "Add product to kit" at bounding box center [1324, 545] width 147 height 31
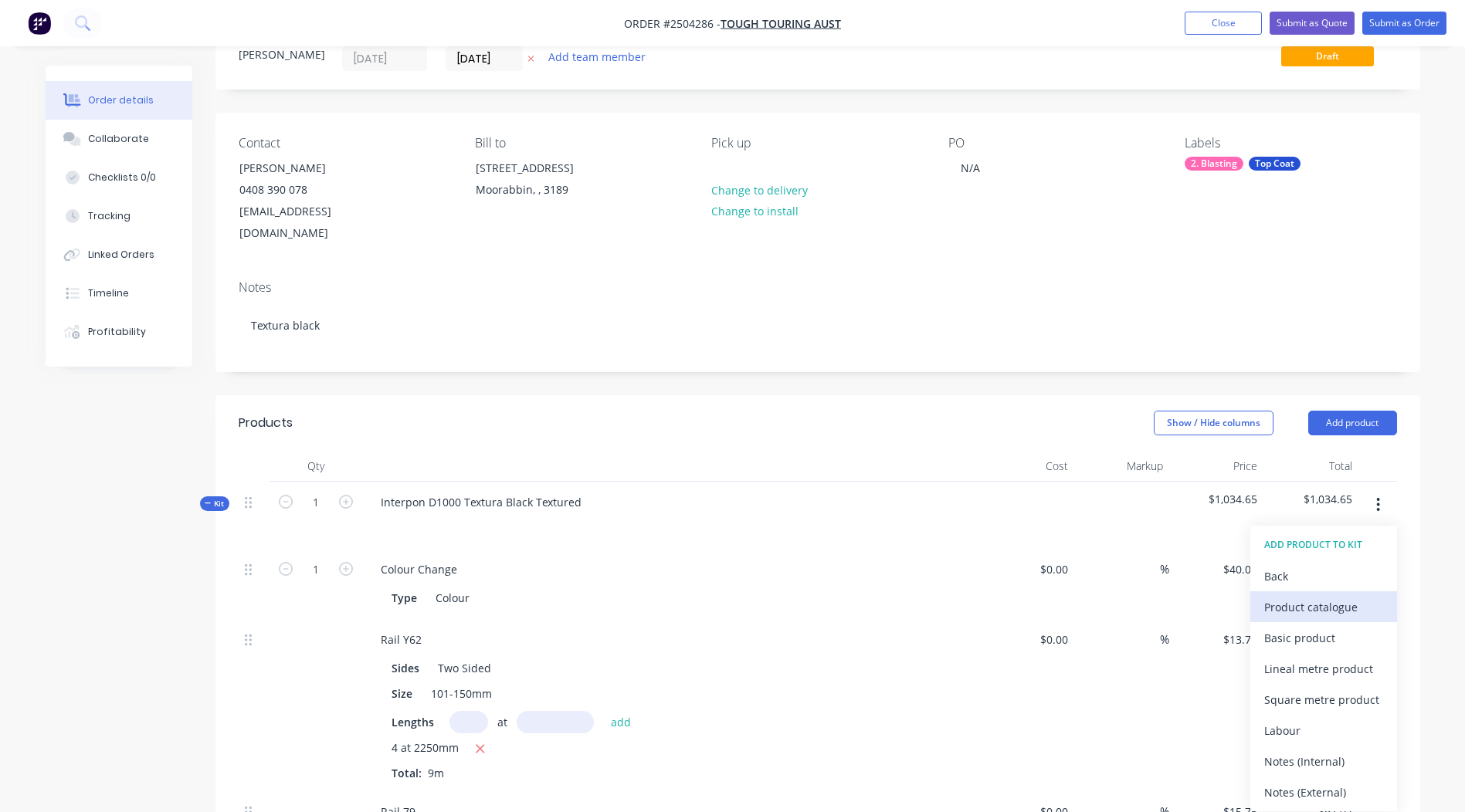
click at [1318, 596] on div "Product catalogue" at bounding box center [1324, 607] width 119 height 22
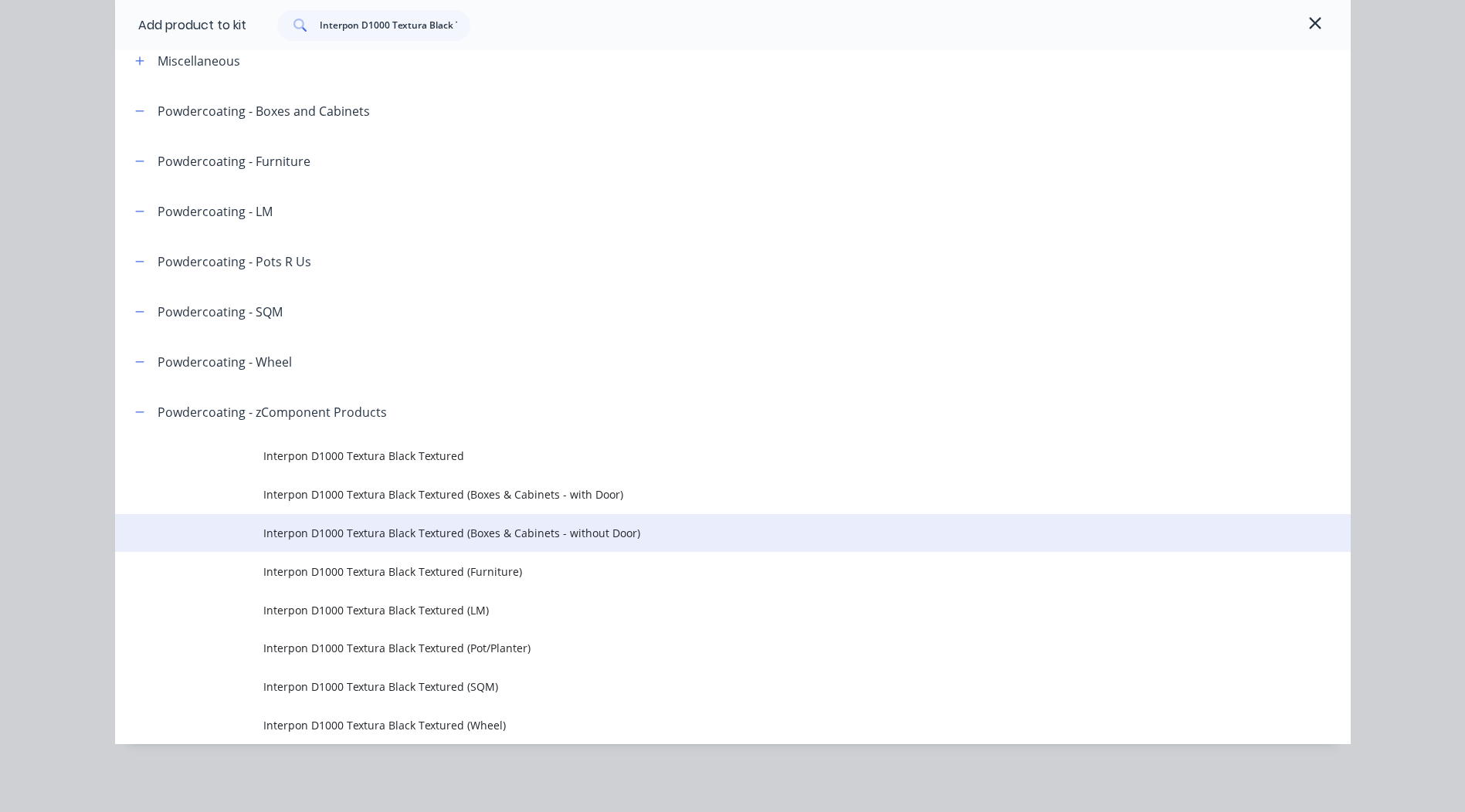
scroll to position [290, 0]
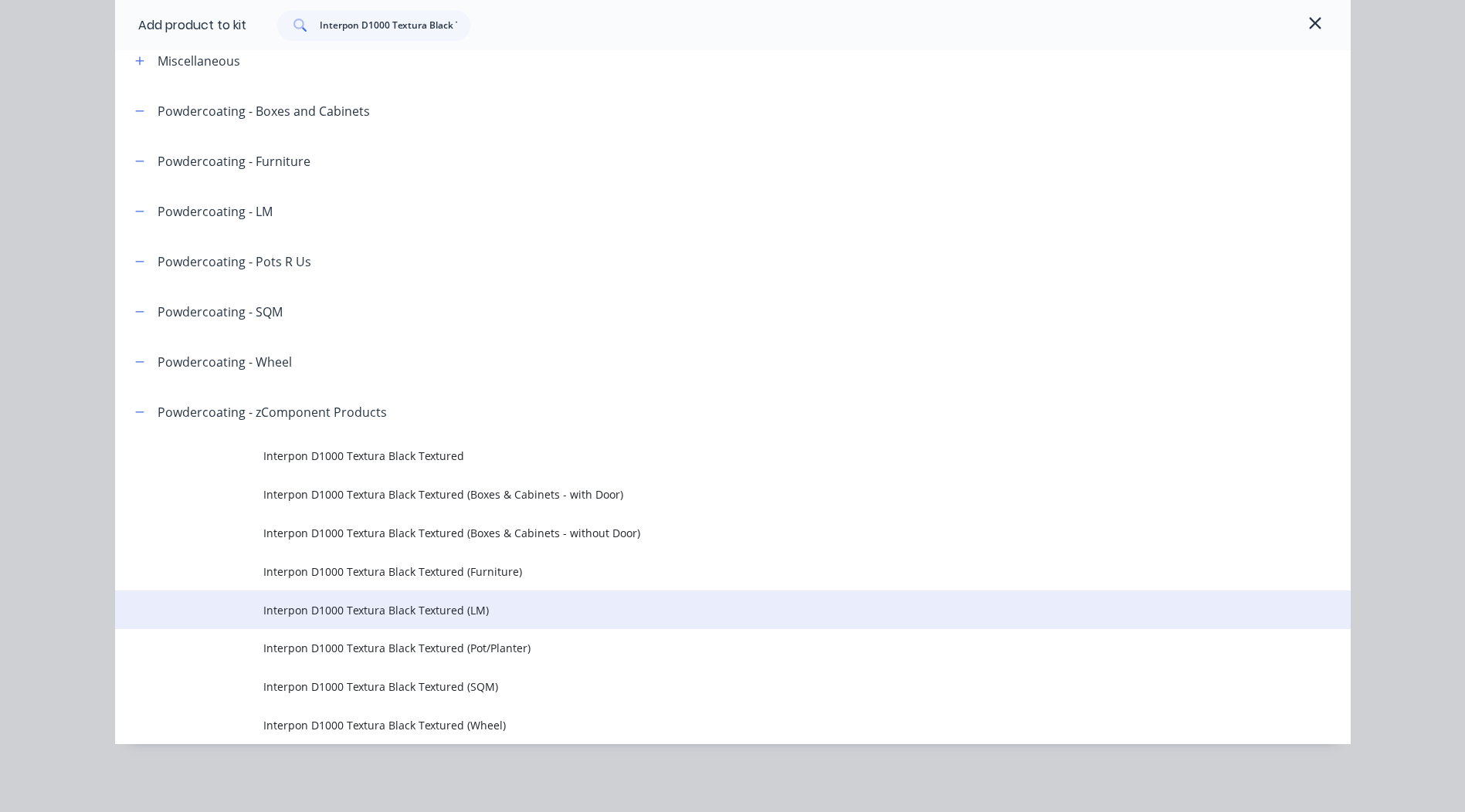
click at [471, 596] on td "Interpon D1000 Textura Black Textured (LM)" at bounding box center [807, 609] width 1088 height 38
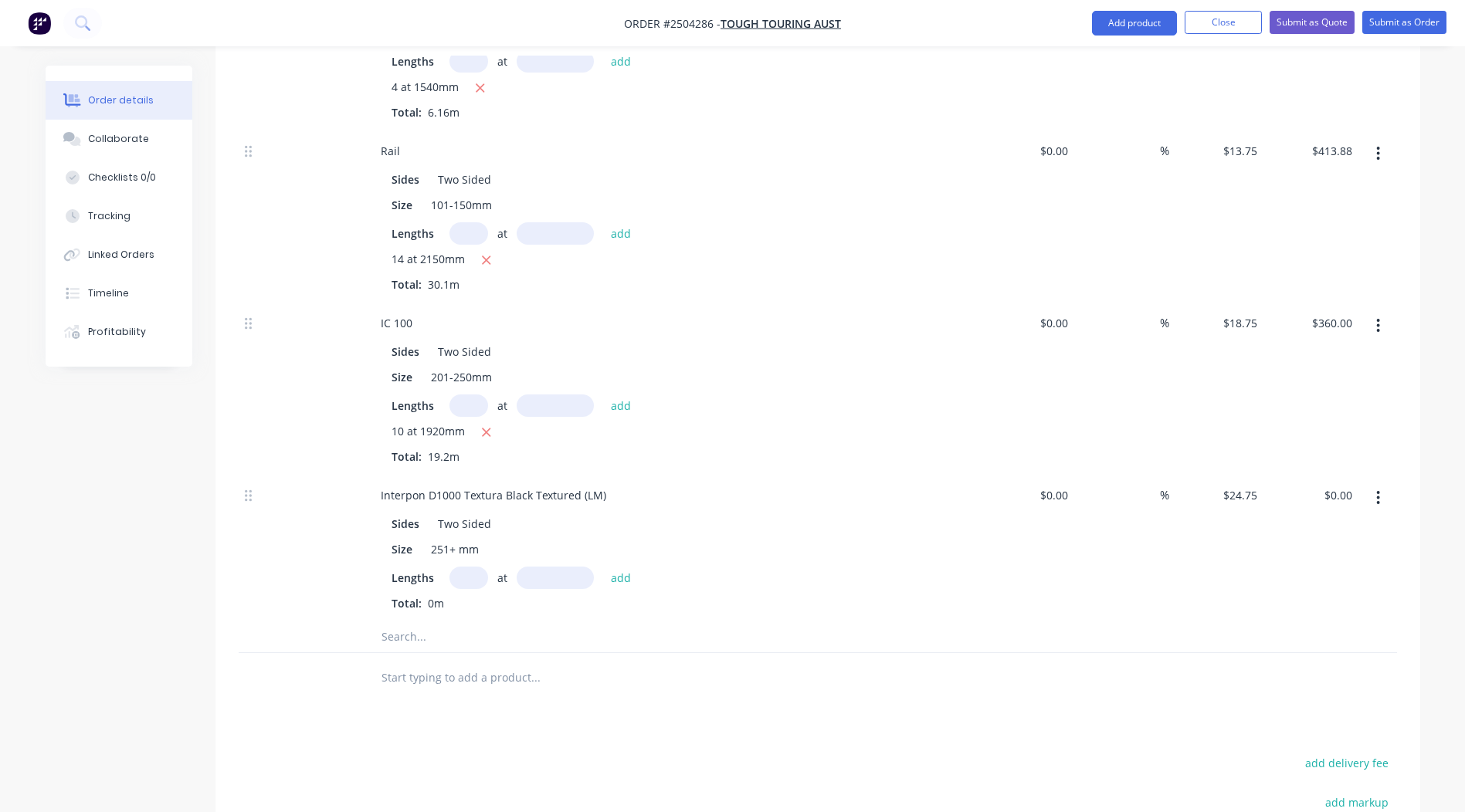
scroll to position [1062, 0]
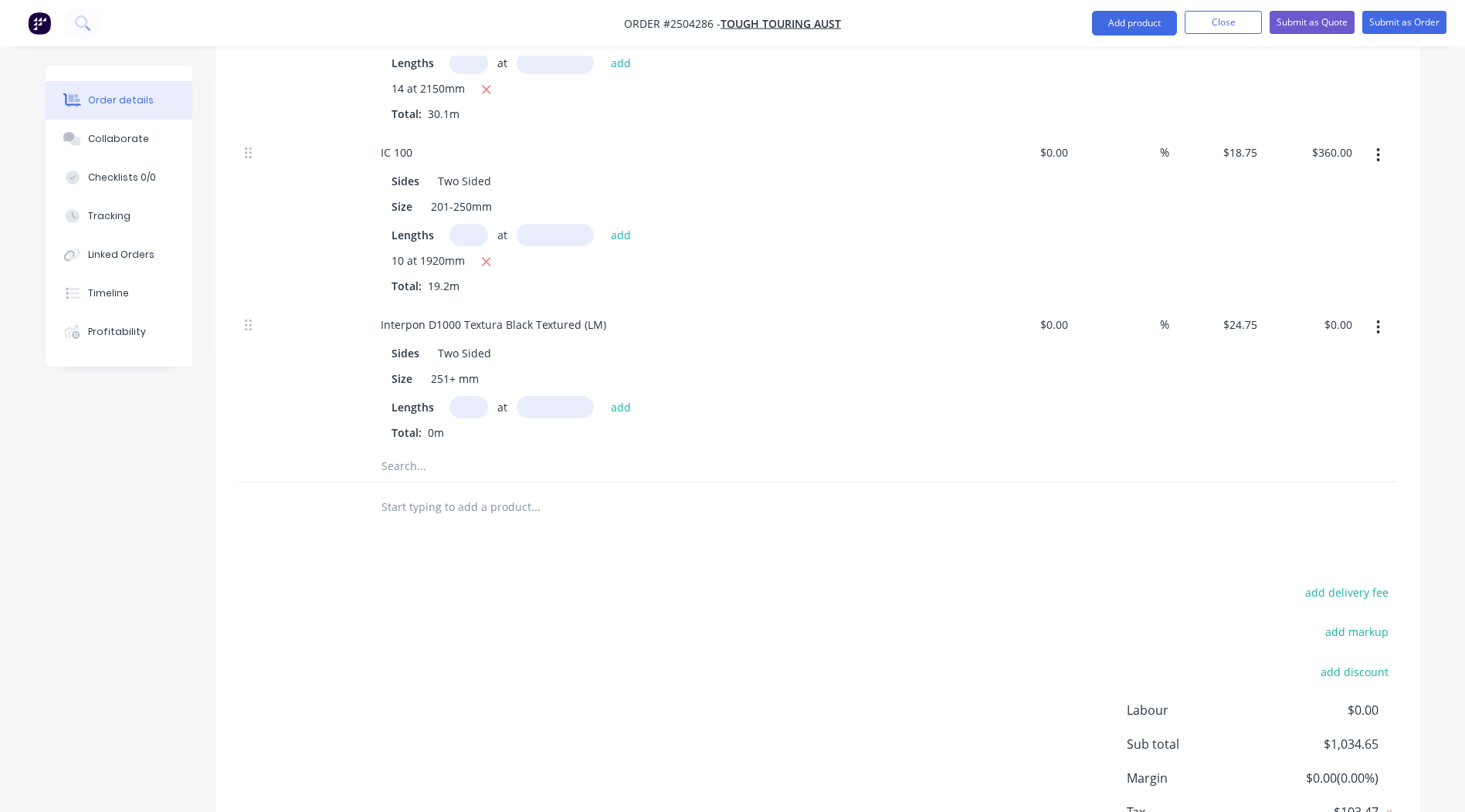
click at [573, 396] on input "text" at bounding box center [555, 406] width 77 height 22
type input "300mm"
click at [476, 396] on input "text" at bounding box center [468, 406] width 38 height 22
type input "4"
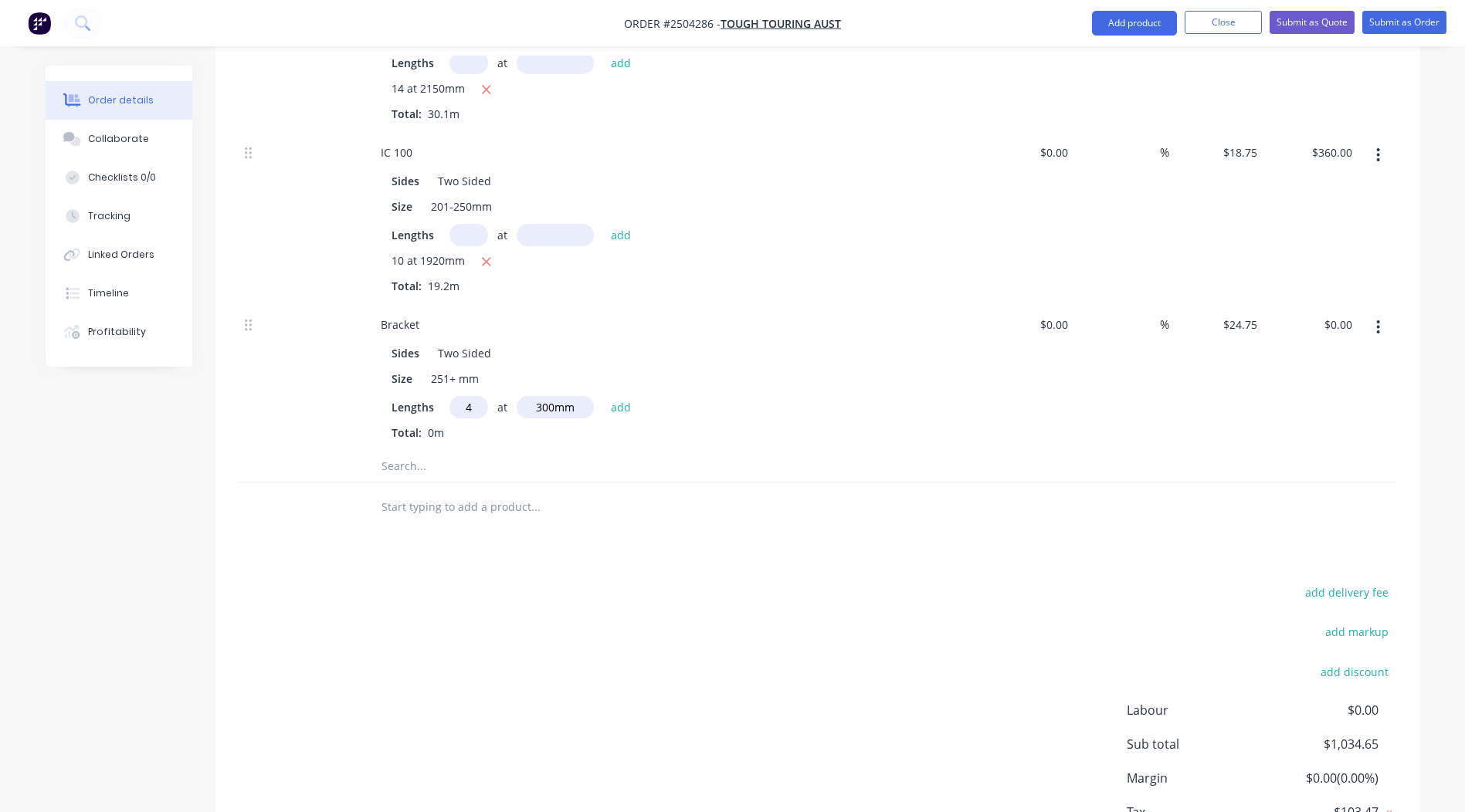
click at [603, 396] on button "add" at bounding box center [621, 406] width 37 height 21
type input "$29.70"
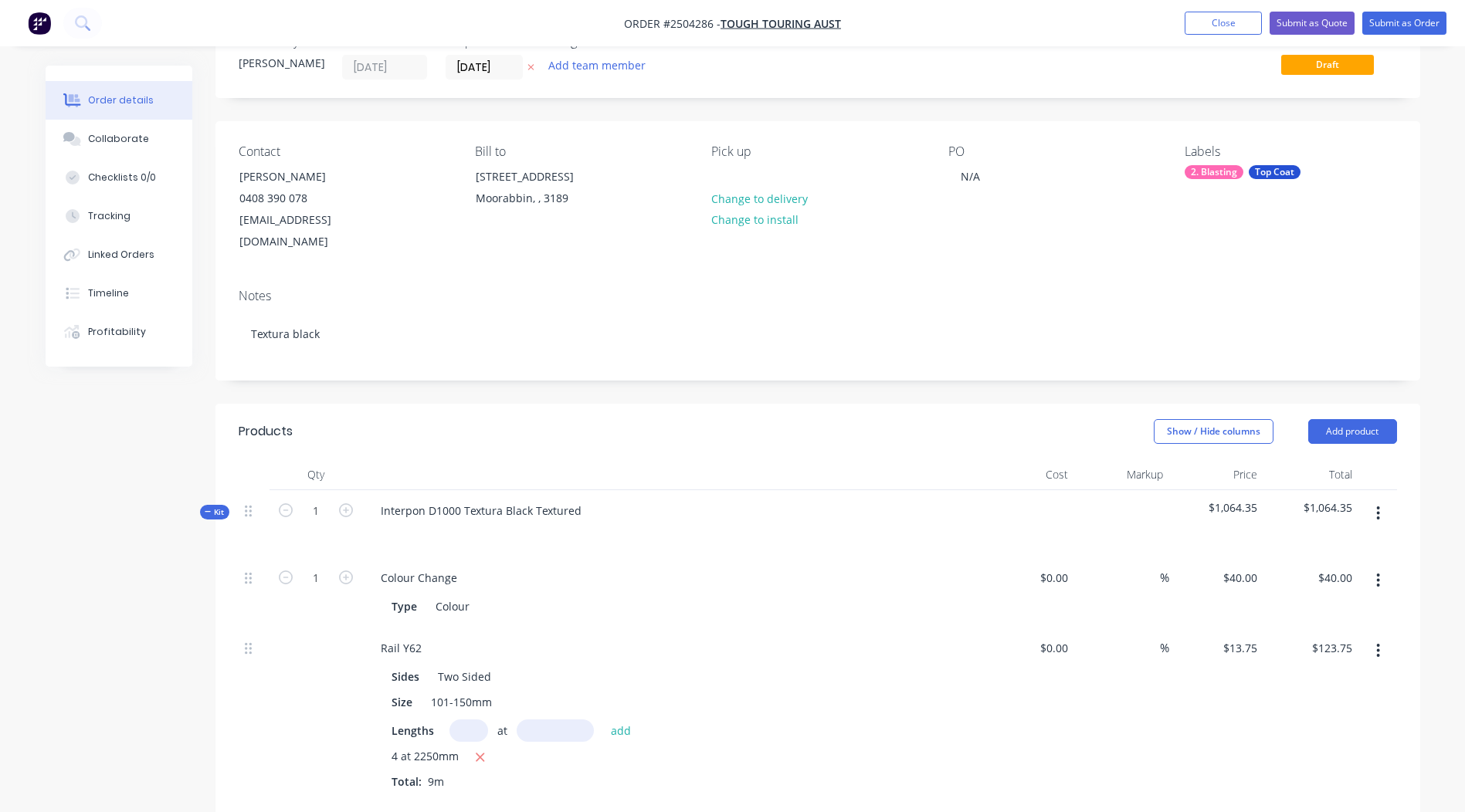
scroll to position [251, 0]
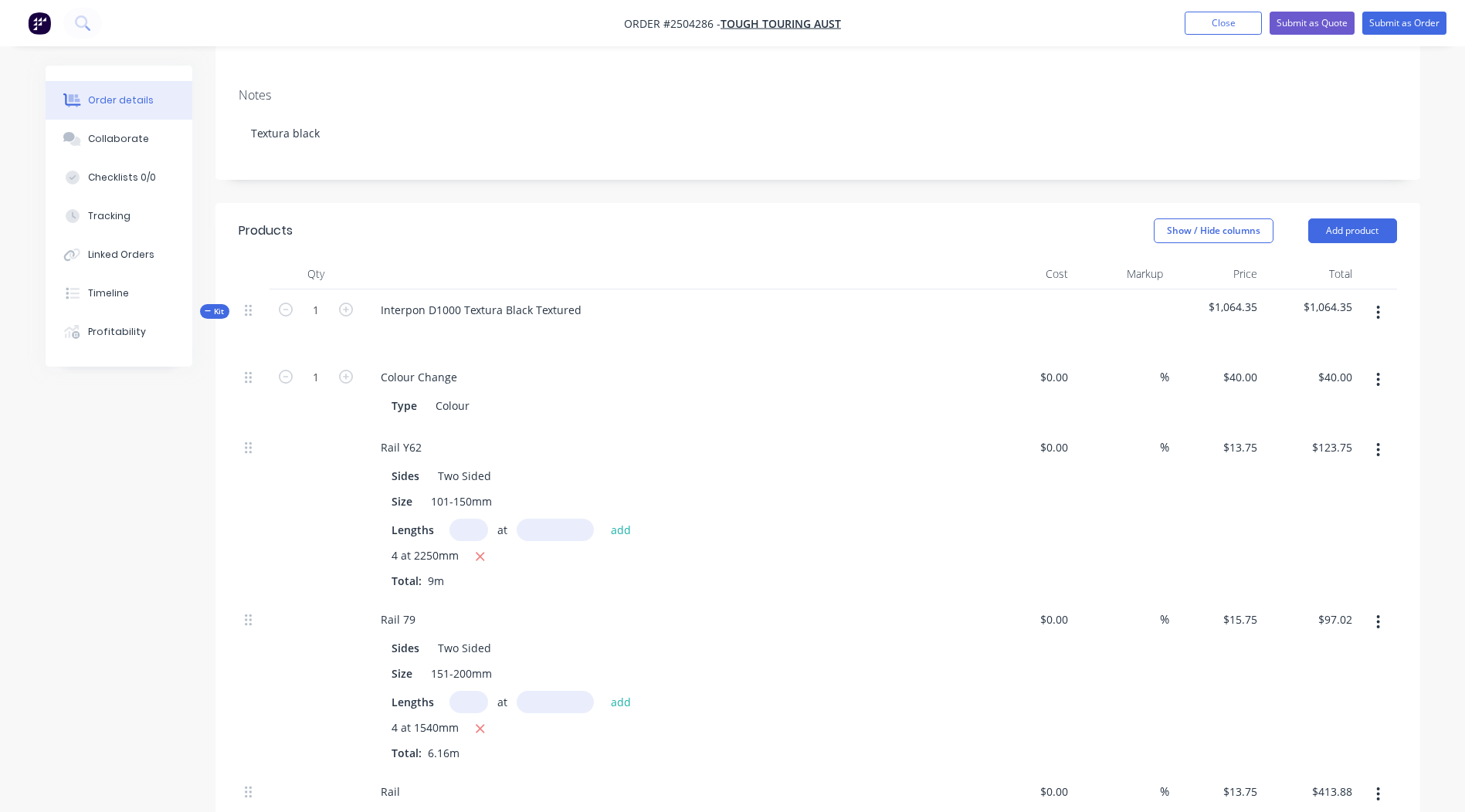
click at [1385, 305] on div at bounding box center [1377, 322] width 38 height 67
click at [1380, 299] on button "button" at bounding box center [1378, 312] width 37 height 28
click at [1323, 342] on div "Add product to kit" at bounding box center [1324, 353] width 119 height 22
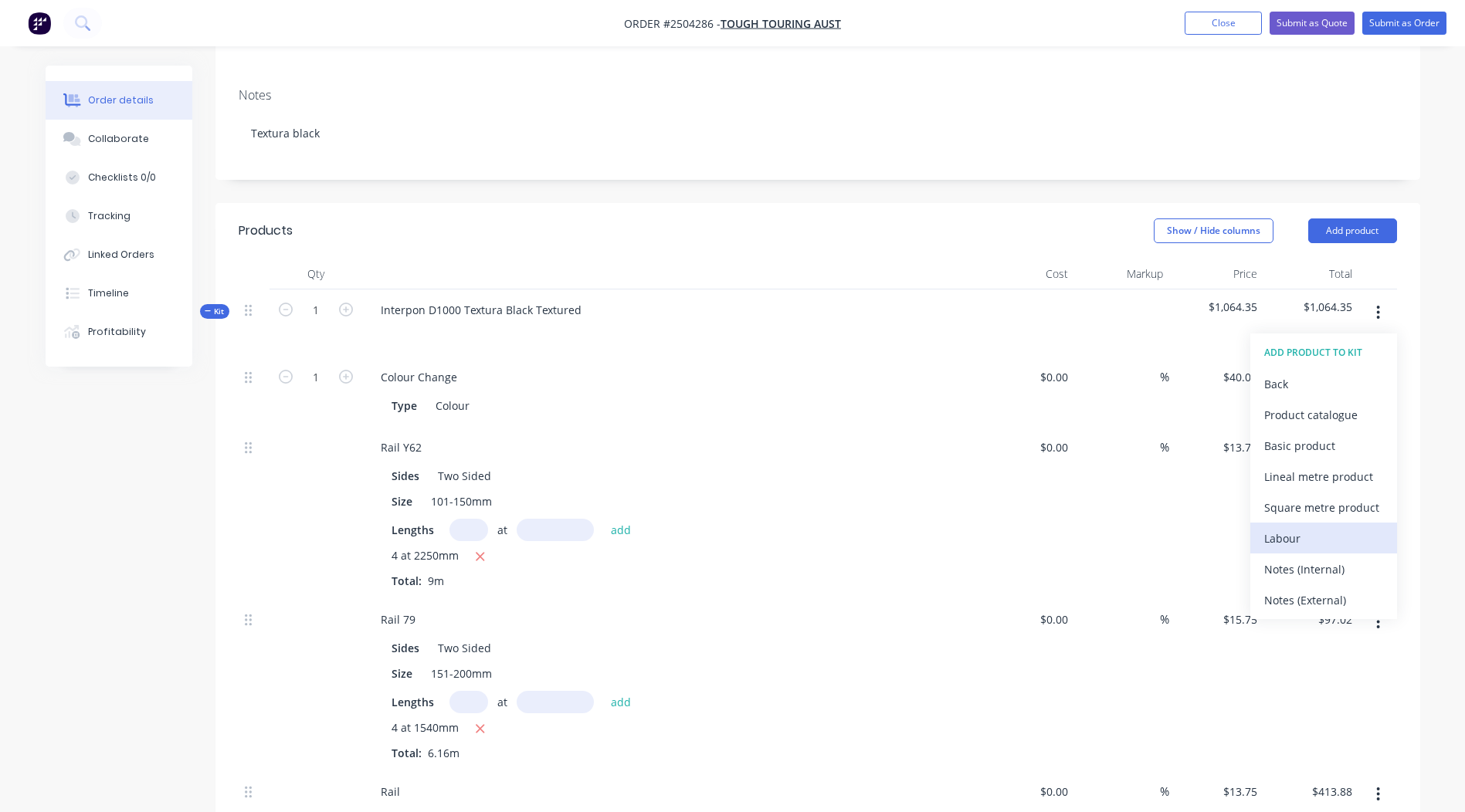
click at [1301, 527] on div "Labour" at bounding box center [1324, 538] width 119 height 22
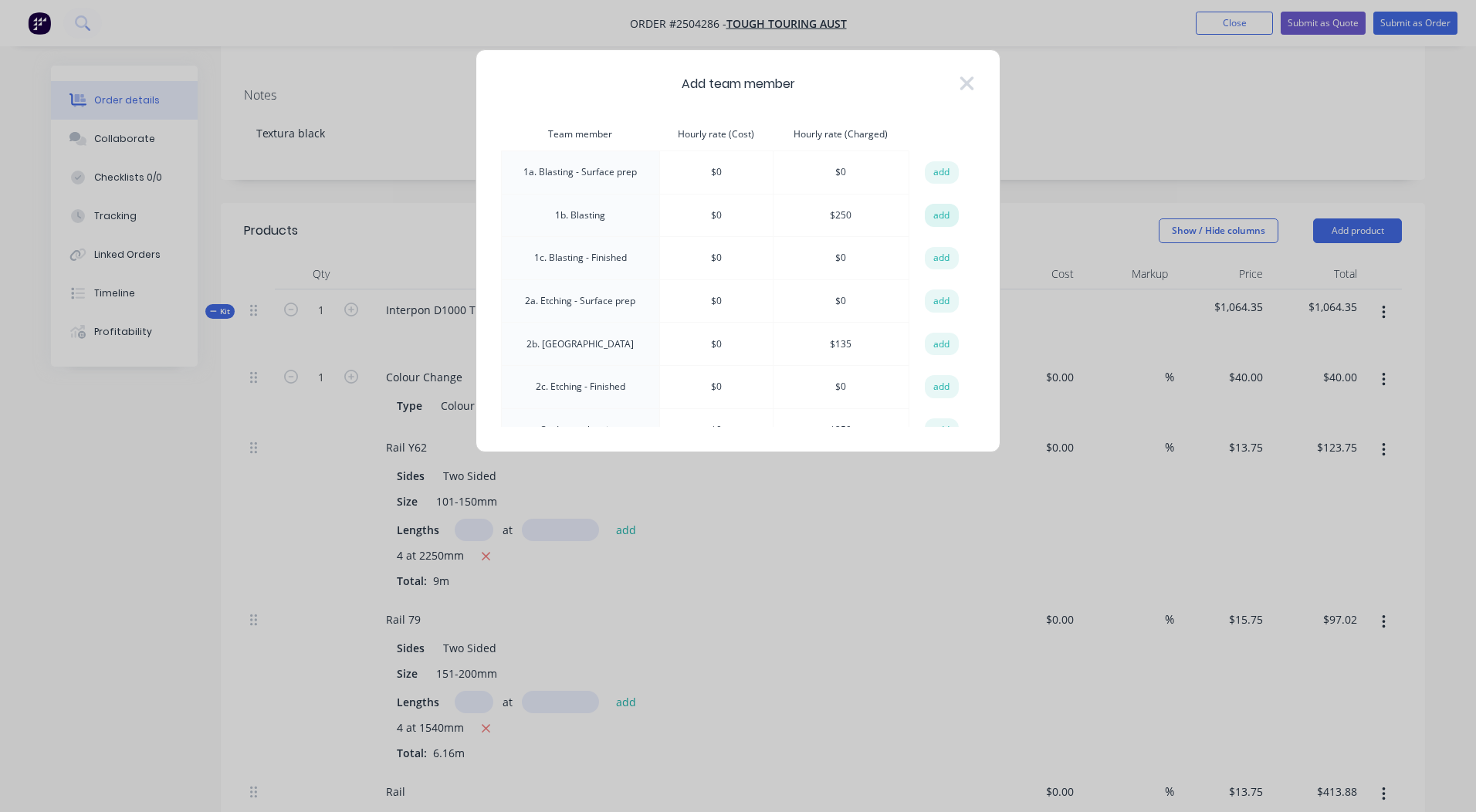
click at [925, 213] on button "add" at bounding box center [942, 215] width 34 height 23
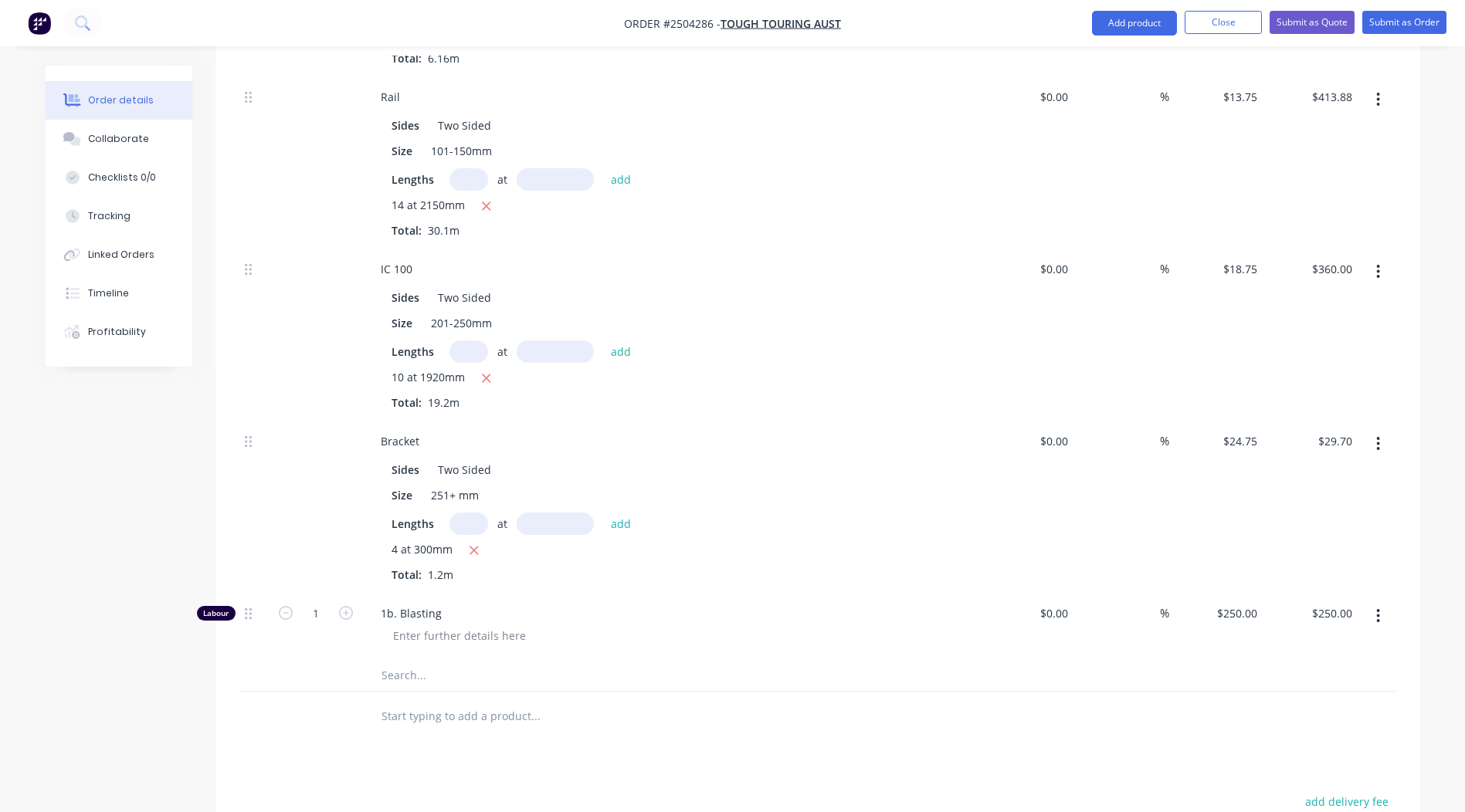
scroll to position [1248, 0]
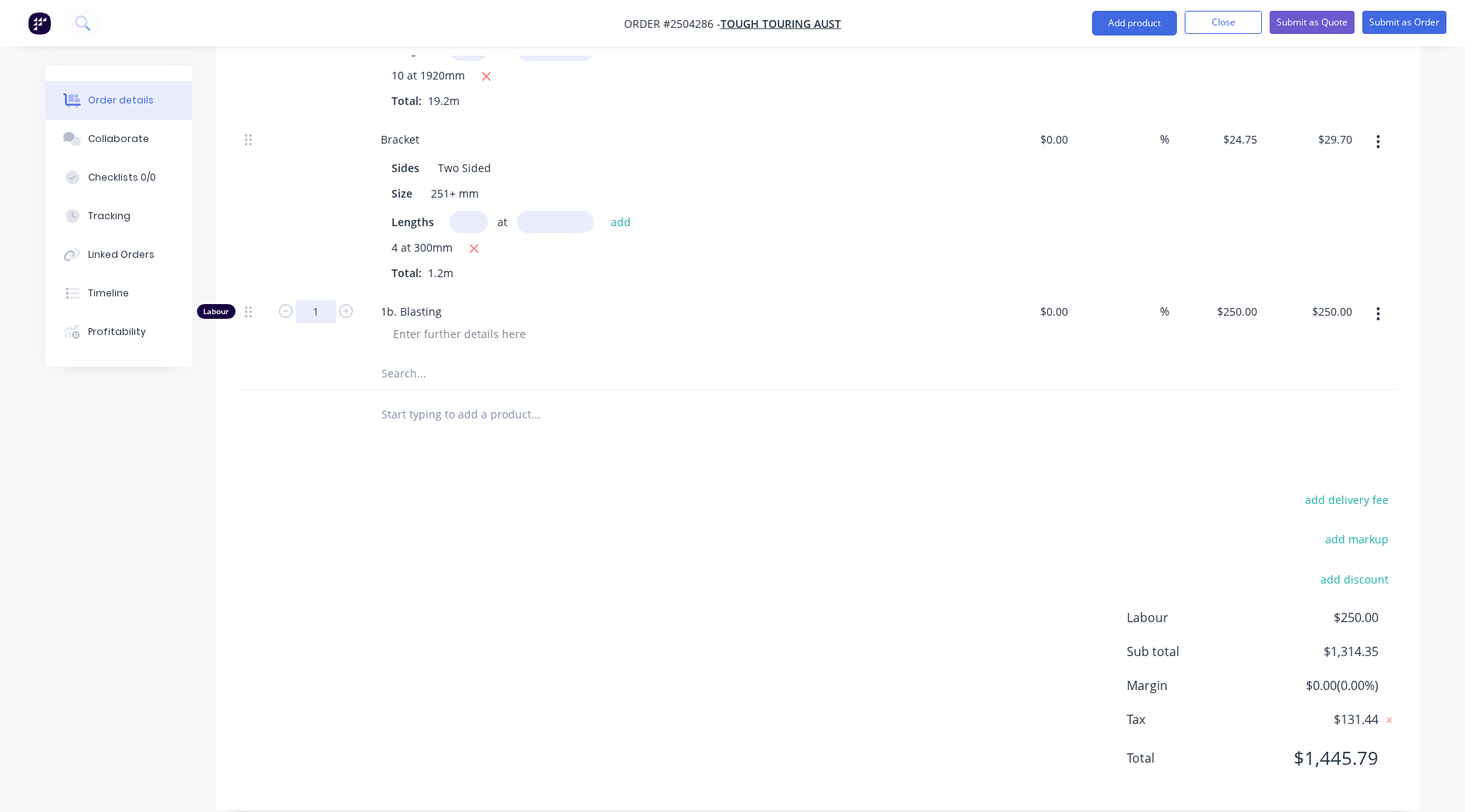
click at [311, 300] on input "1" at bounding box center [316, 312] width 40 height 23
click at [640, 511] on div "add delivery fee add markup add discount Labour $250.00 Sub total $1,314.35 Mar…" at bounding box center [818, 639] width 1158 height 298
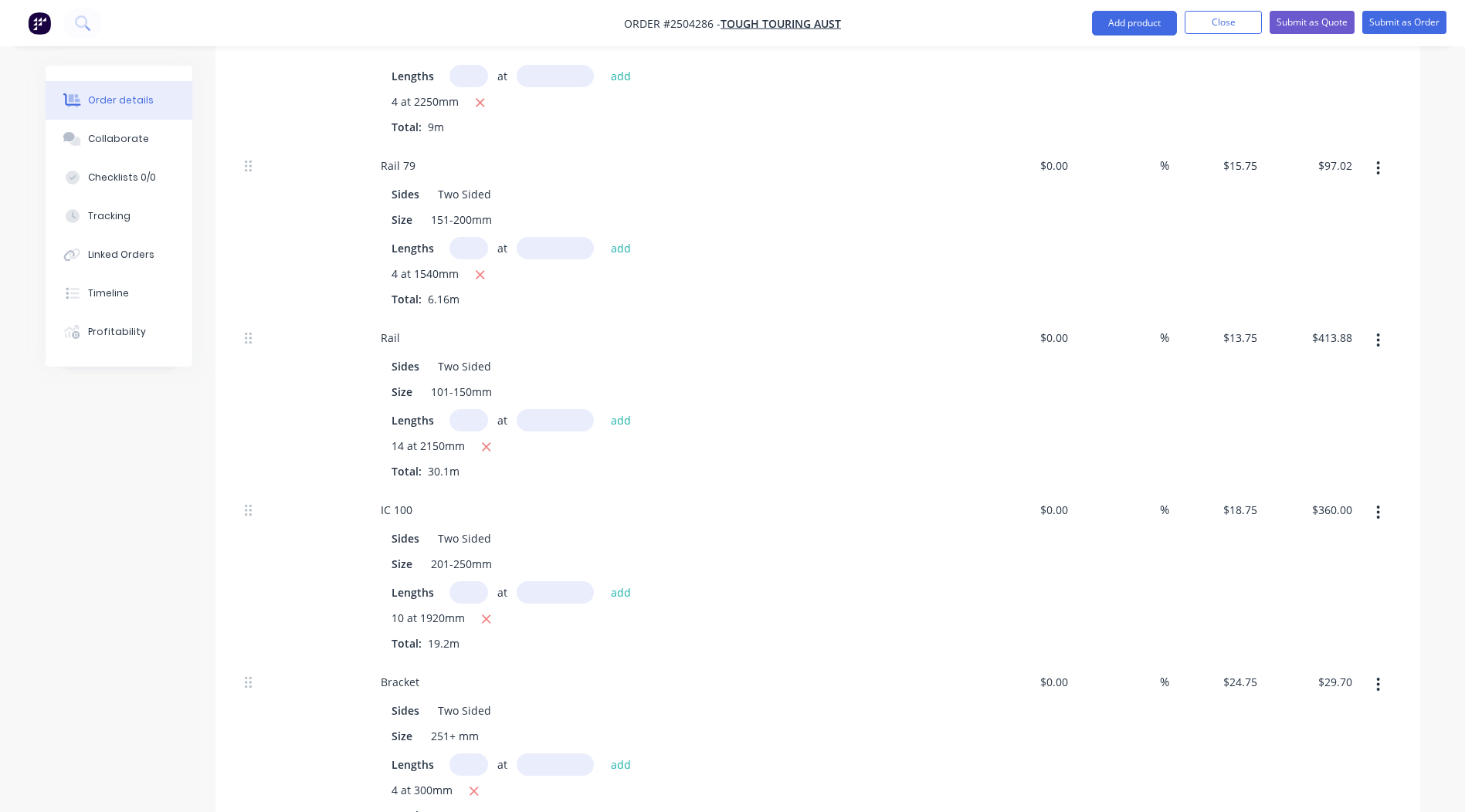
scroll to position [772, 0]
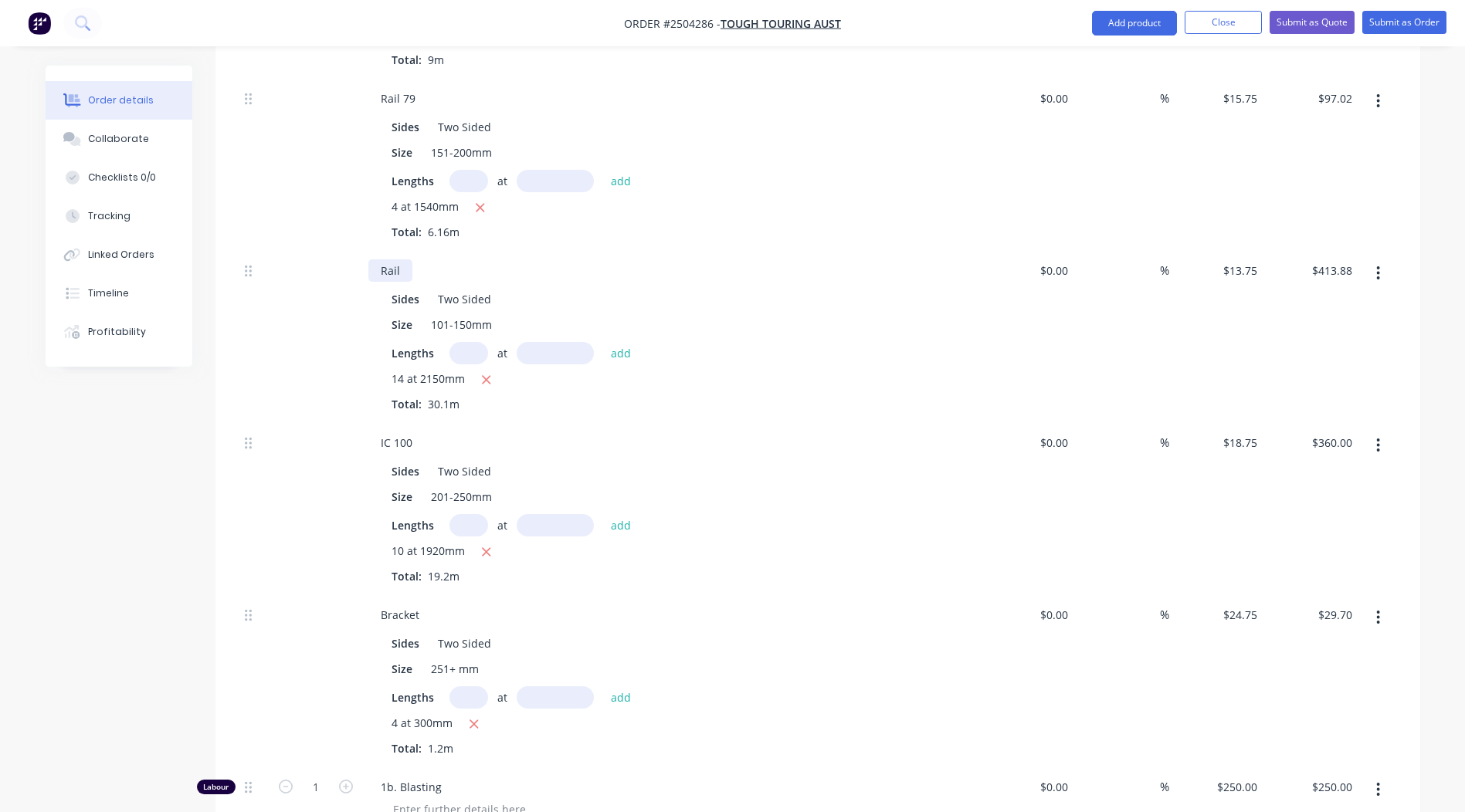
click at [407, 259] on div "Rail" at bounding box center [390, 270] width 44 height 22
click at [1458, 350] on div "Order details Collaborate Checklists 0/0 Tracking Linked Orders Timeline Profit…" at bounding box center [732, 269] width 1465 height 2081
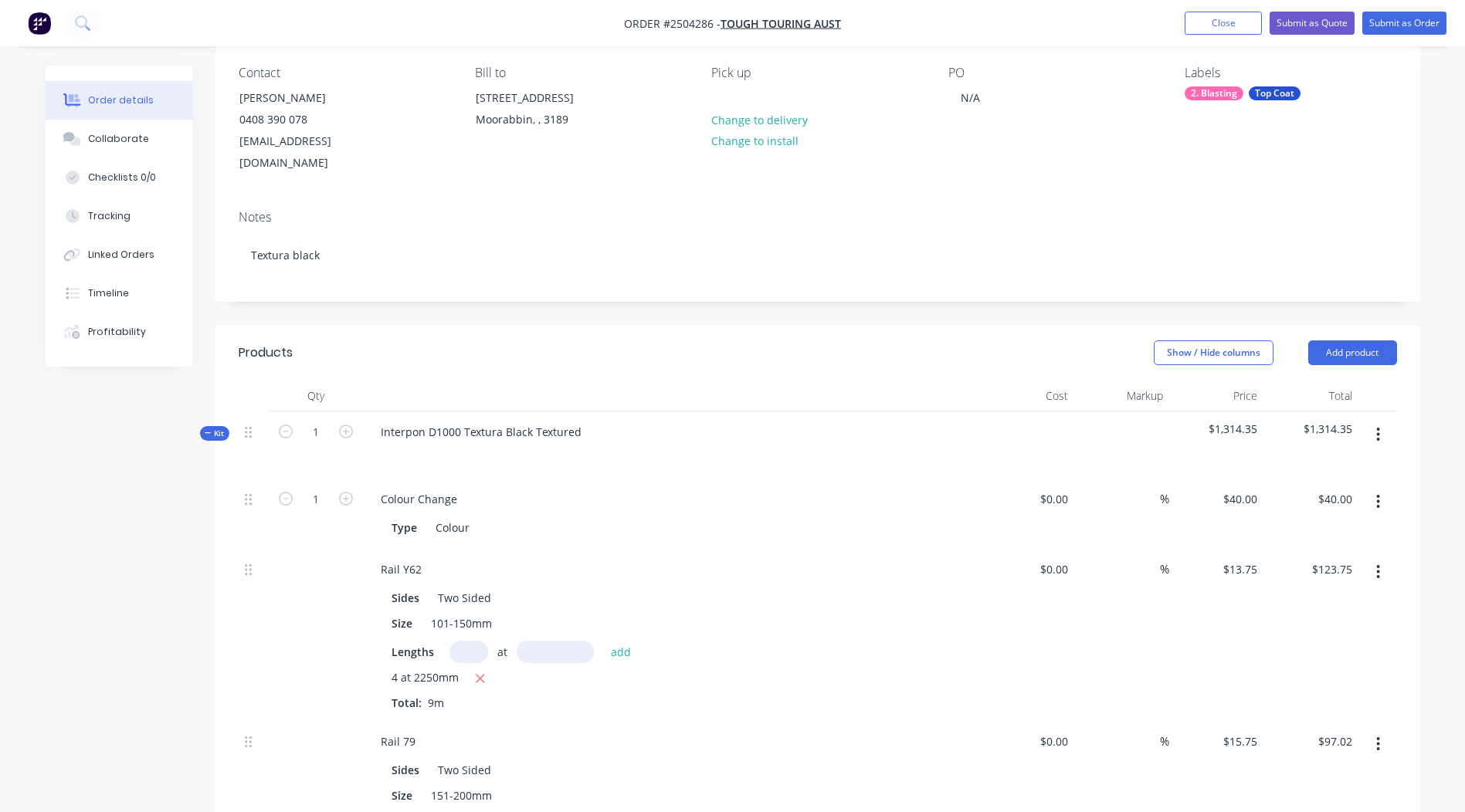
scroll to position [0, 0]
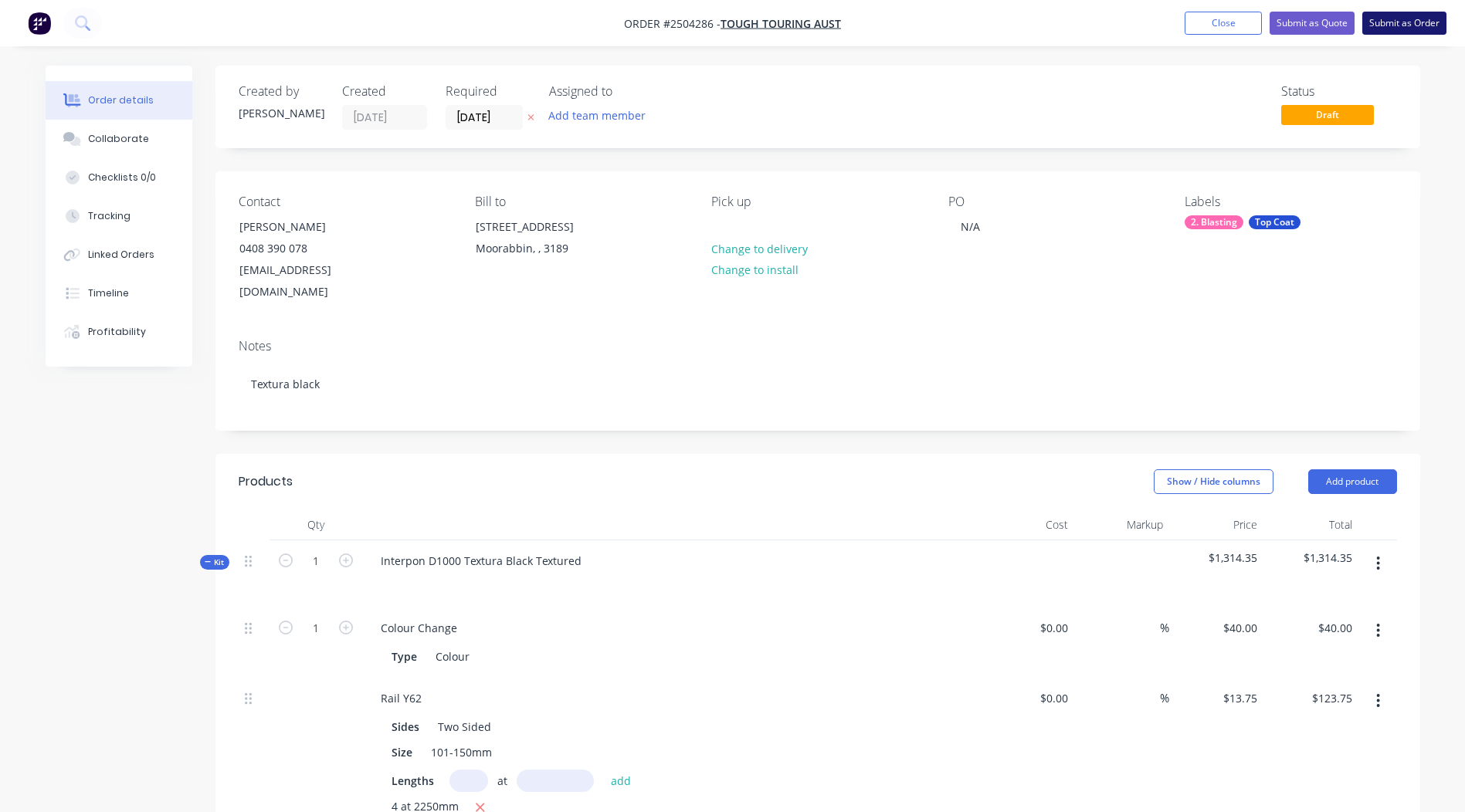
click at [1436, 28] on button "Submit as Order" at bounding box center [1405, 23] width 84 height 23
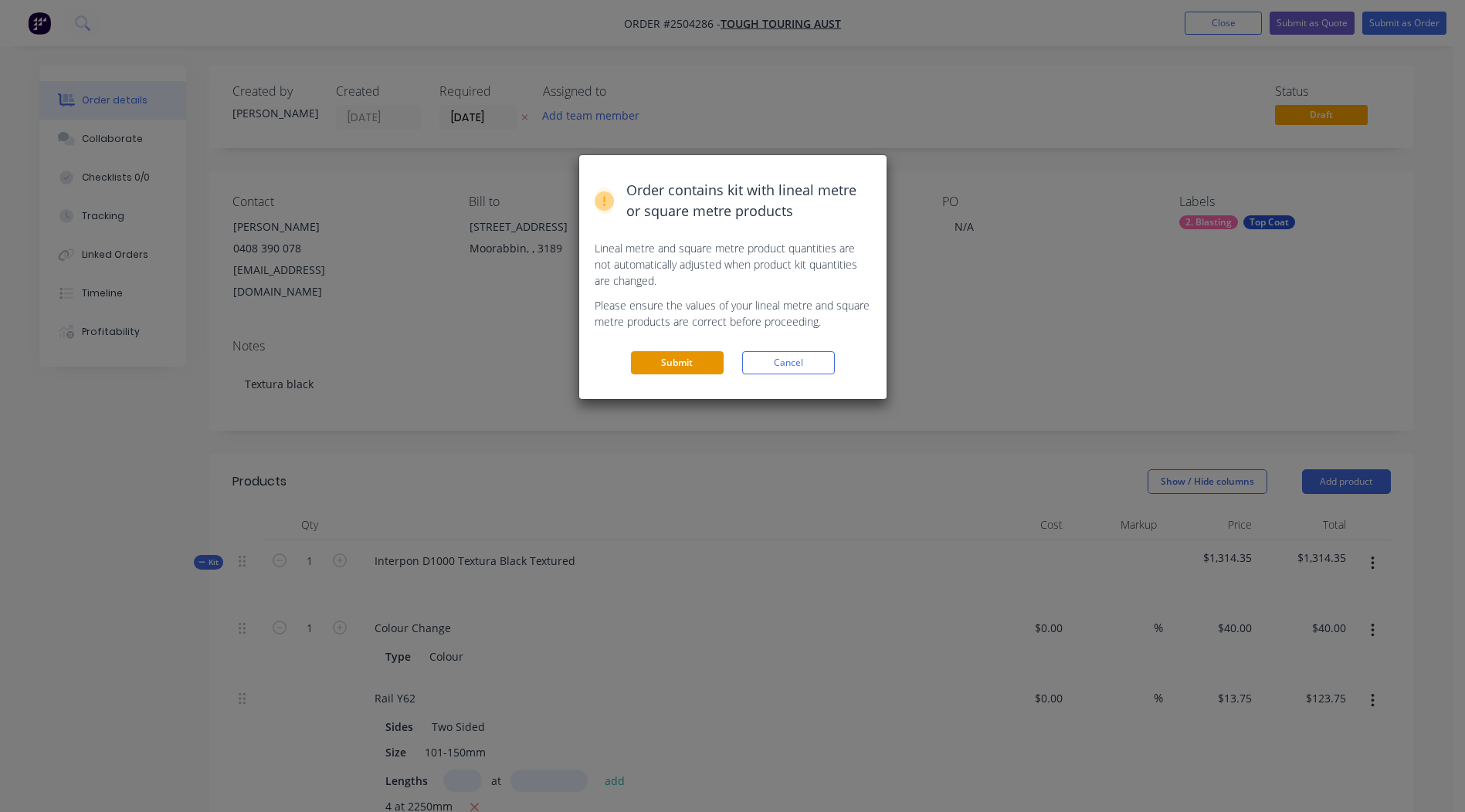
click at [672, 366] on button "Submit" at bounding box center [678, 363] width 93 height 23
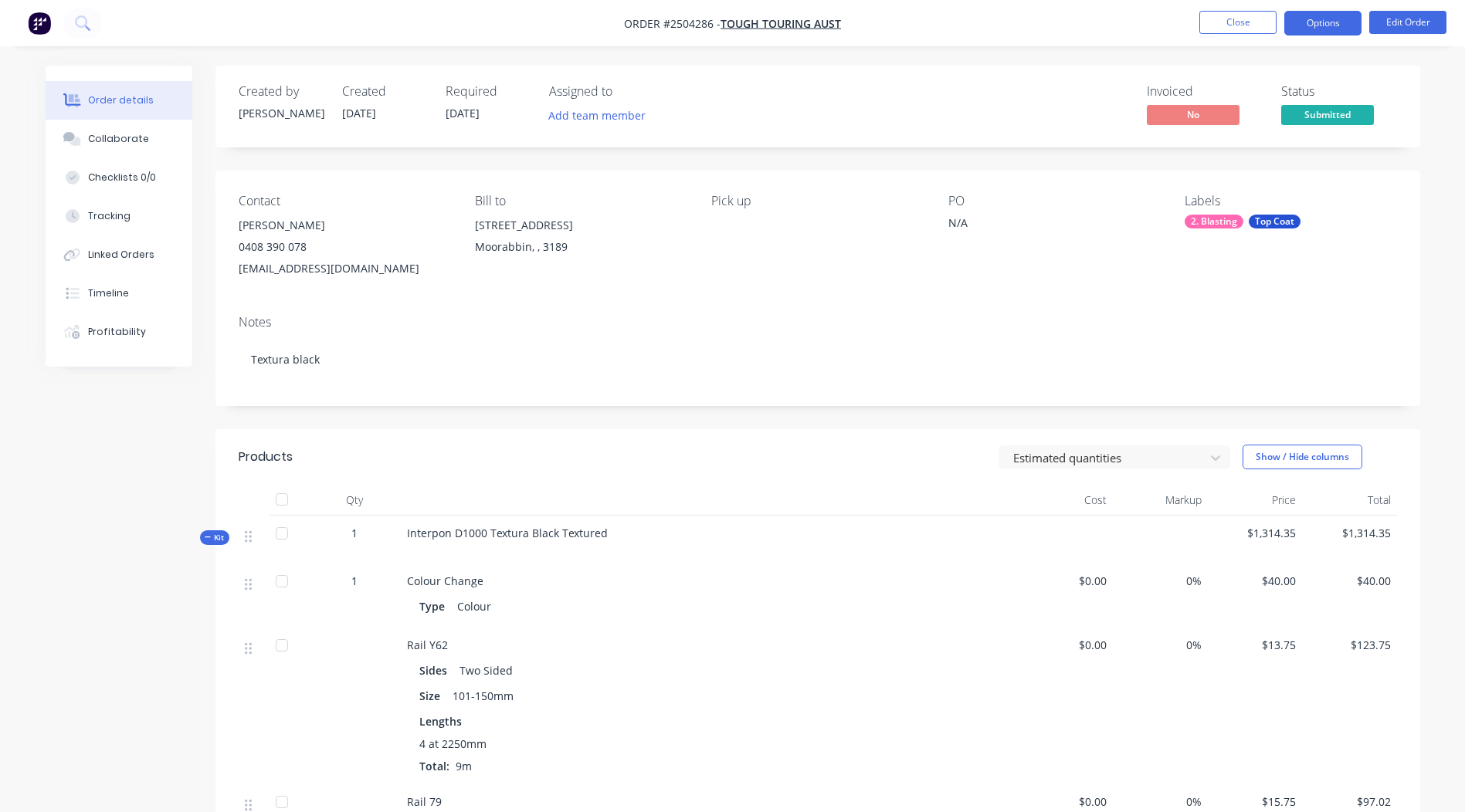
click at [1319, 22] on button "Options" at bounding box center [1323, 23] width 77 height 25
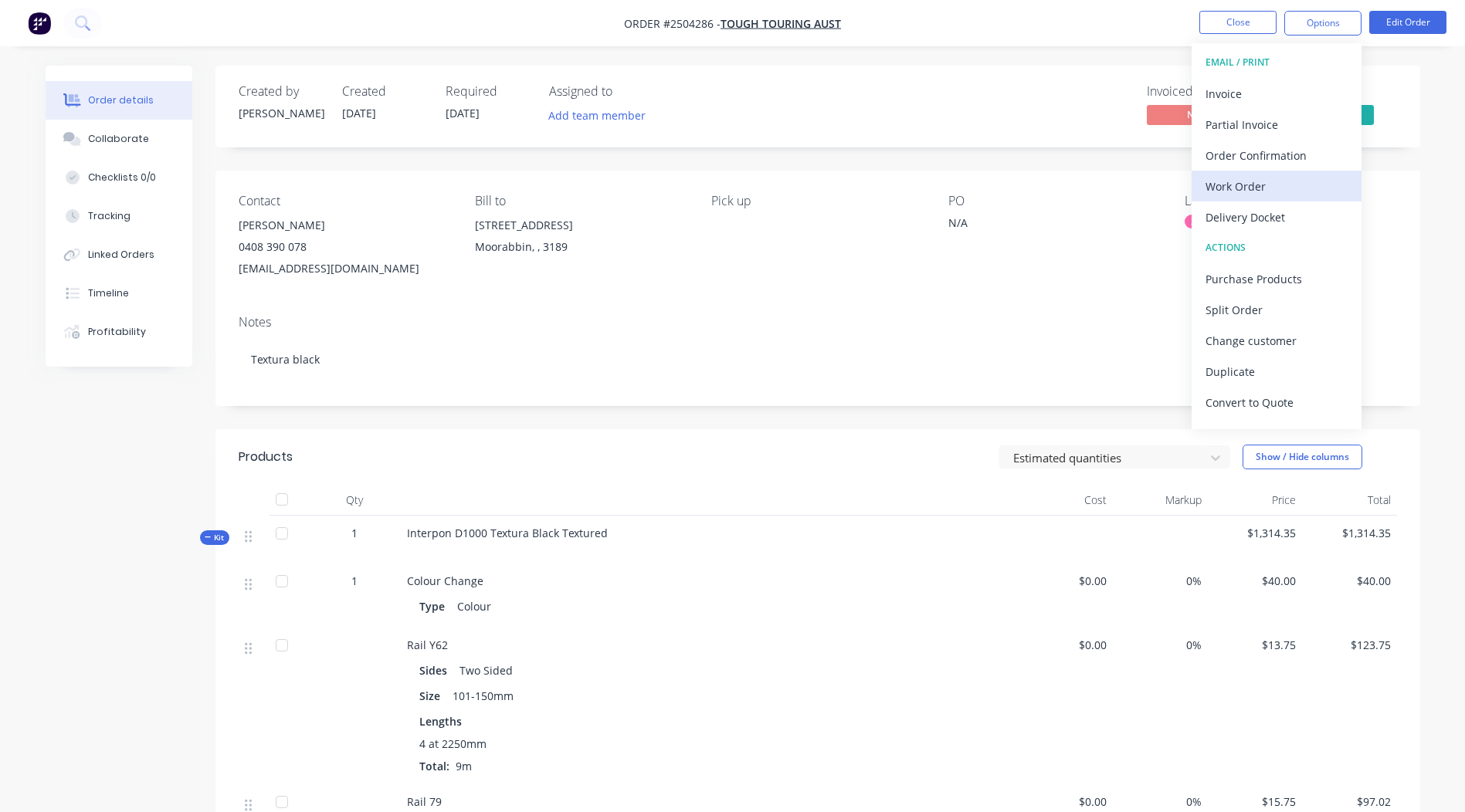
click at [1264, 183] on div "Work Order" at bounding box center [1276, 186] width 142 height 22
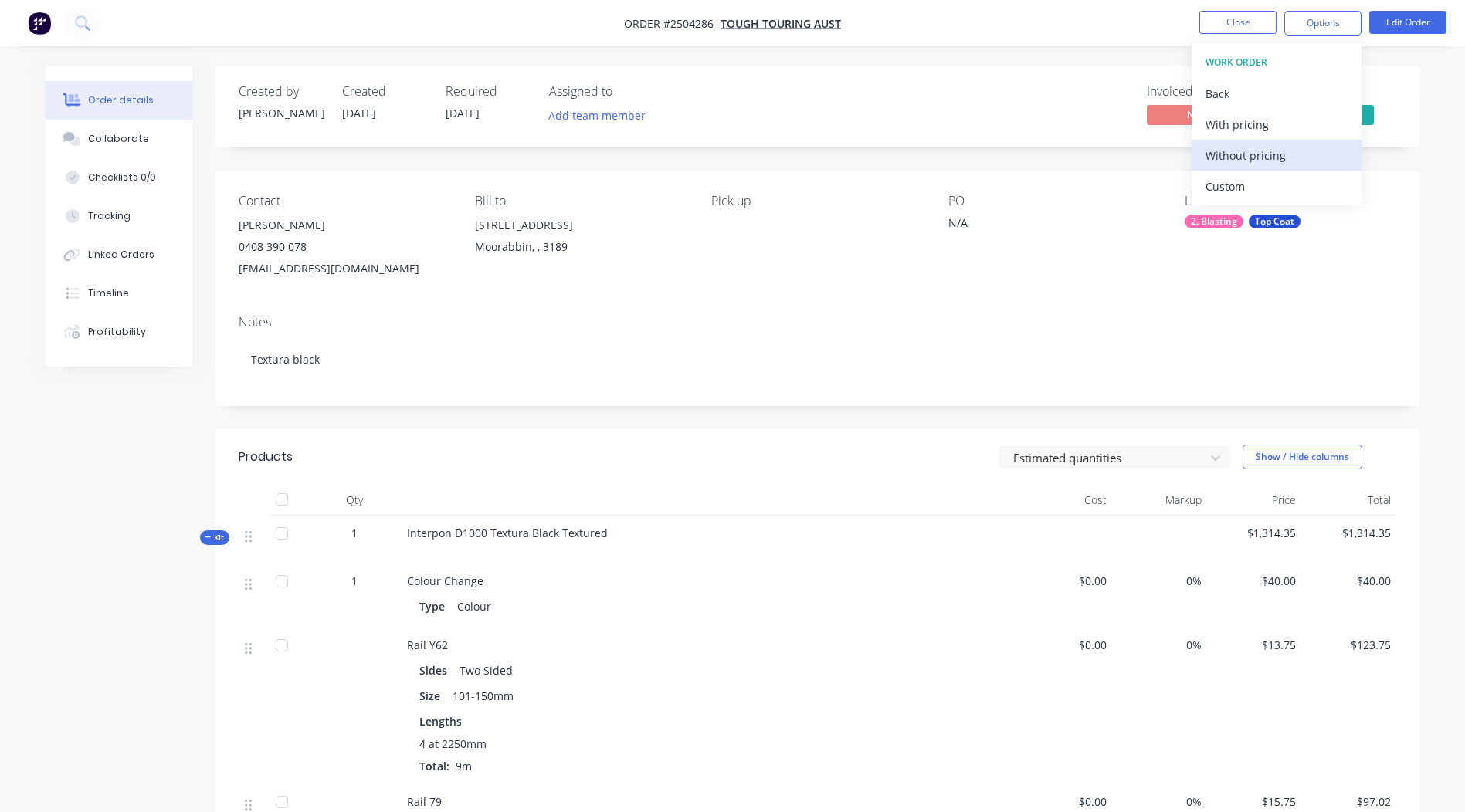
click at [1284, 147] on div "Without pricing" at bounding box center [1276, 155] width 142 height 22
click at [1017, 190] on div "Contact Mark Sills 0408 390 078 toughtouringaustralia@gmail.com Bill to 8/188 C…" at bounding box center [818, 237] width 1205 height 132
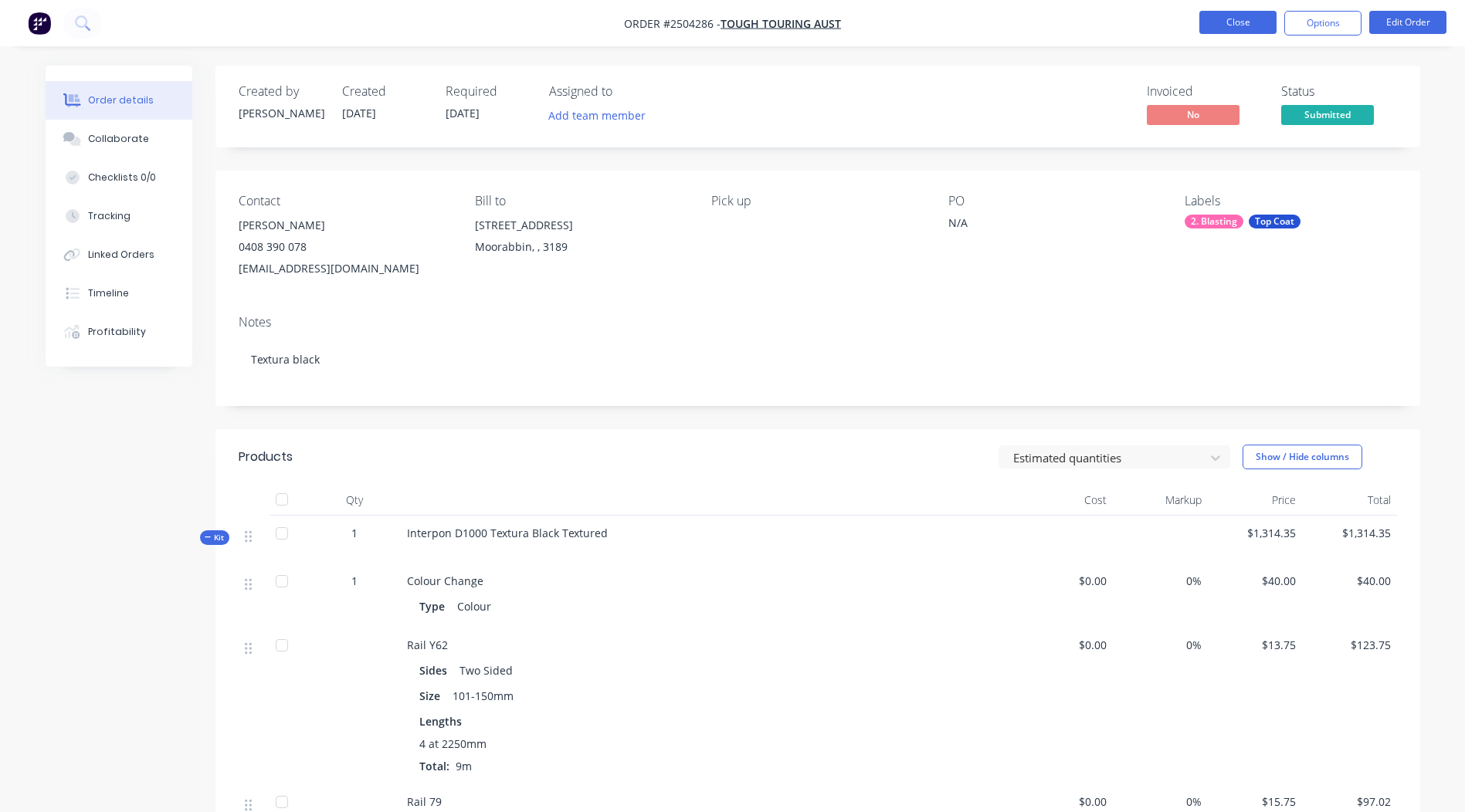
click at [1249, 14] on button "Close" at bounding box center [1238, 22] width 77 height 23
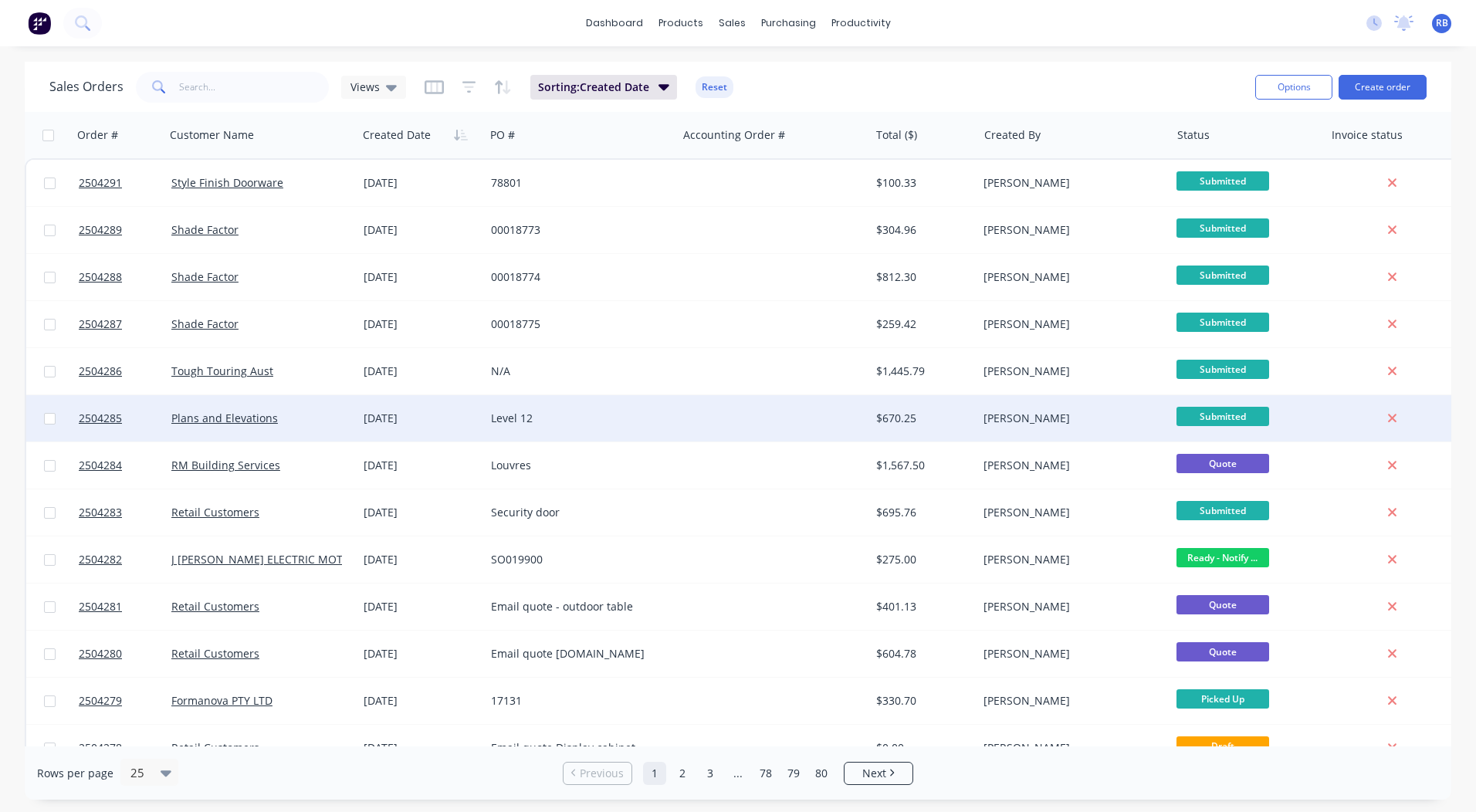
click at [756, 401] on div at bounding box center [773, 418] width 192 height 46
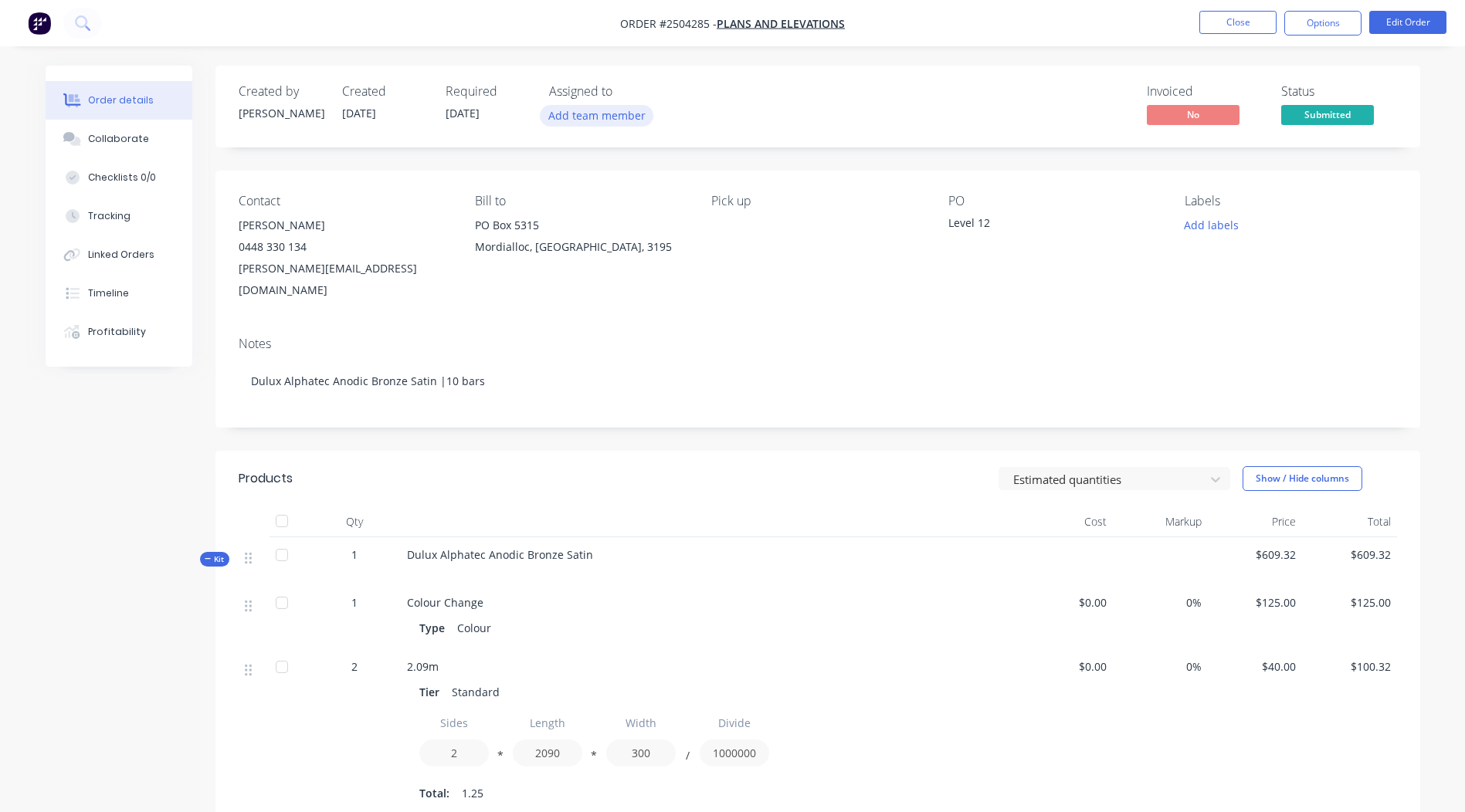
click at [603, 113] on button "Add team member" at bounding box center [596, 115] width 114 height 21
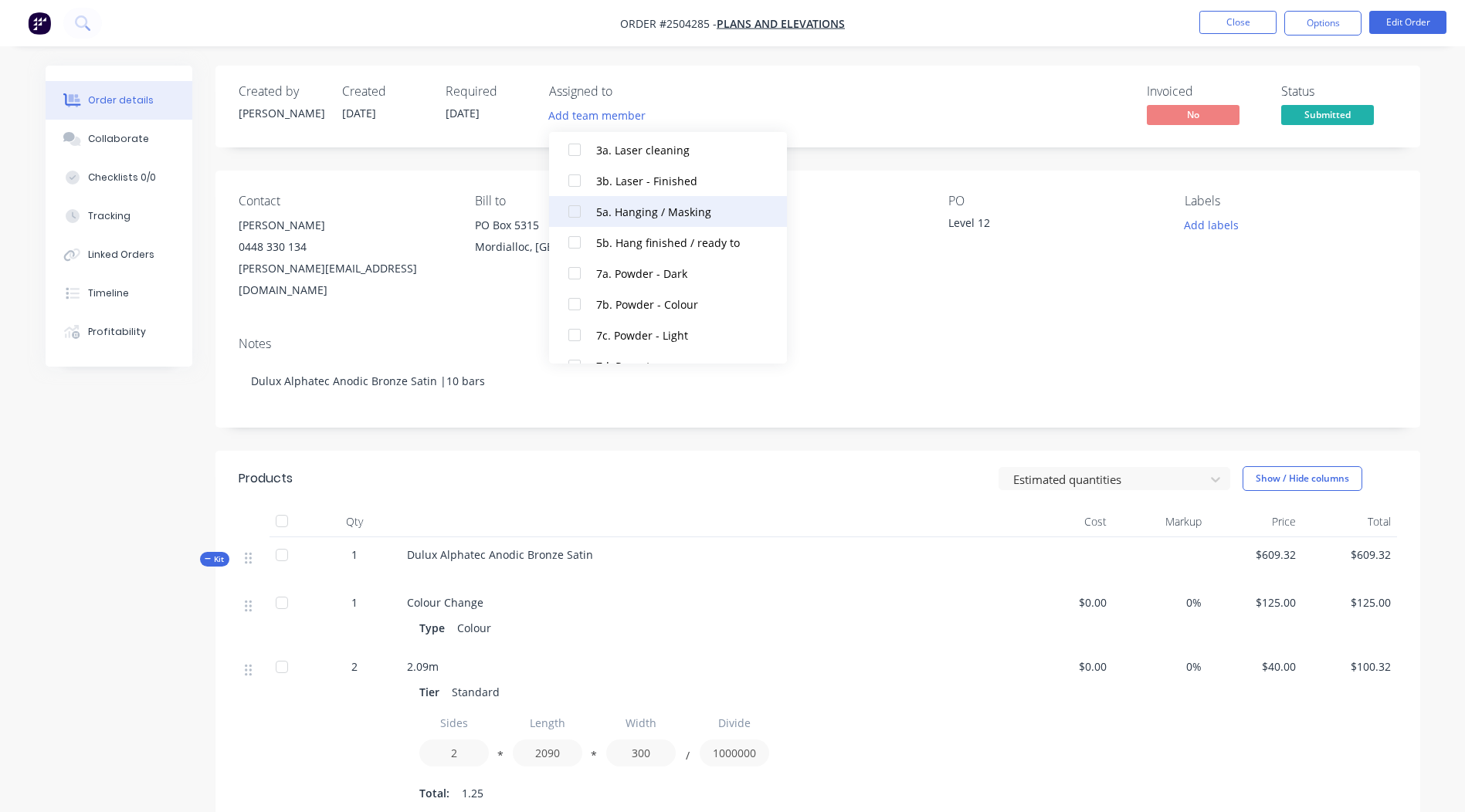
scroll to position [602, 0]
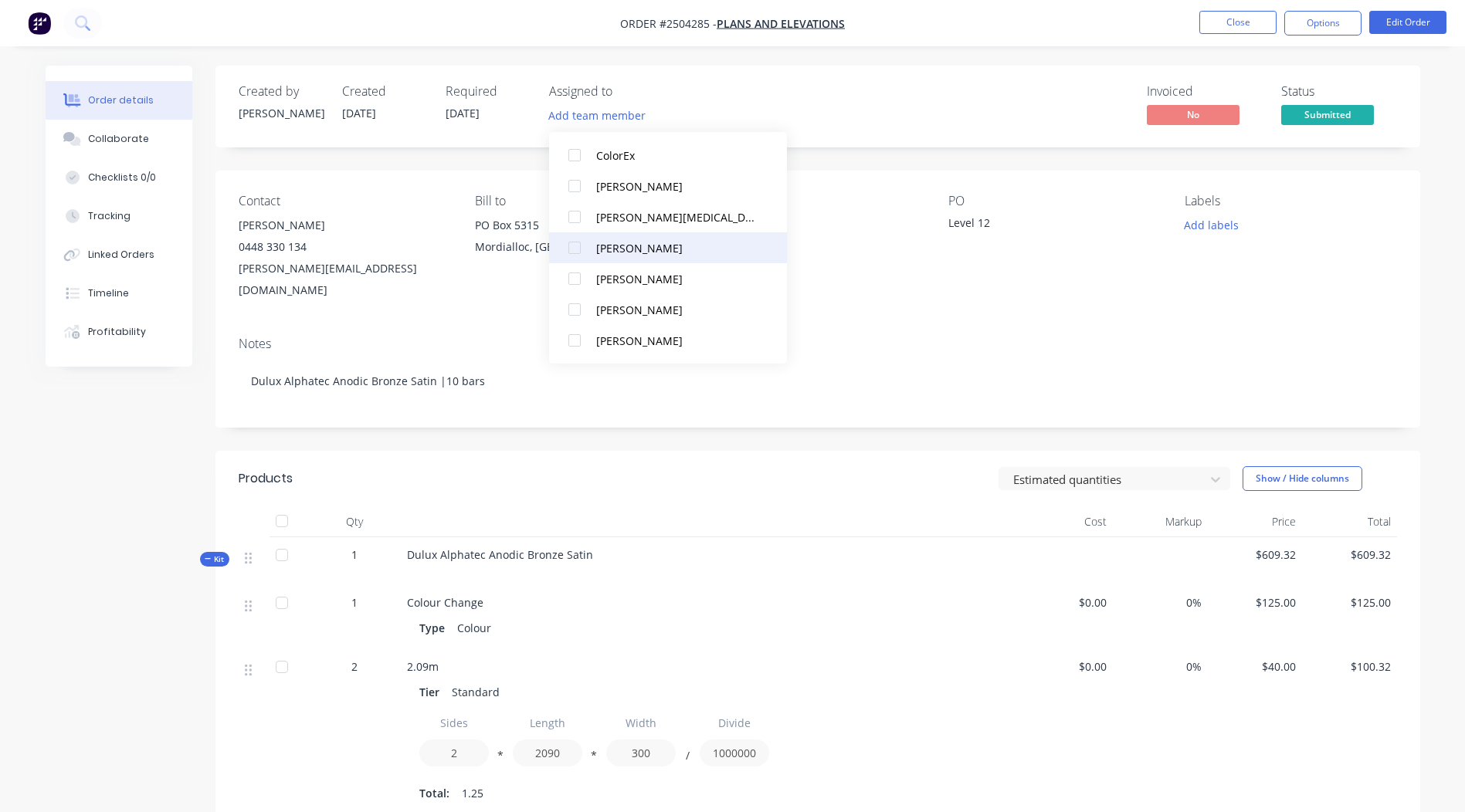
click at [649, 253] on div "Michael Gillard" at bounding box center [676, 248] width 159 height 16
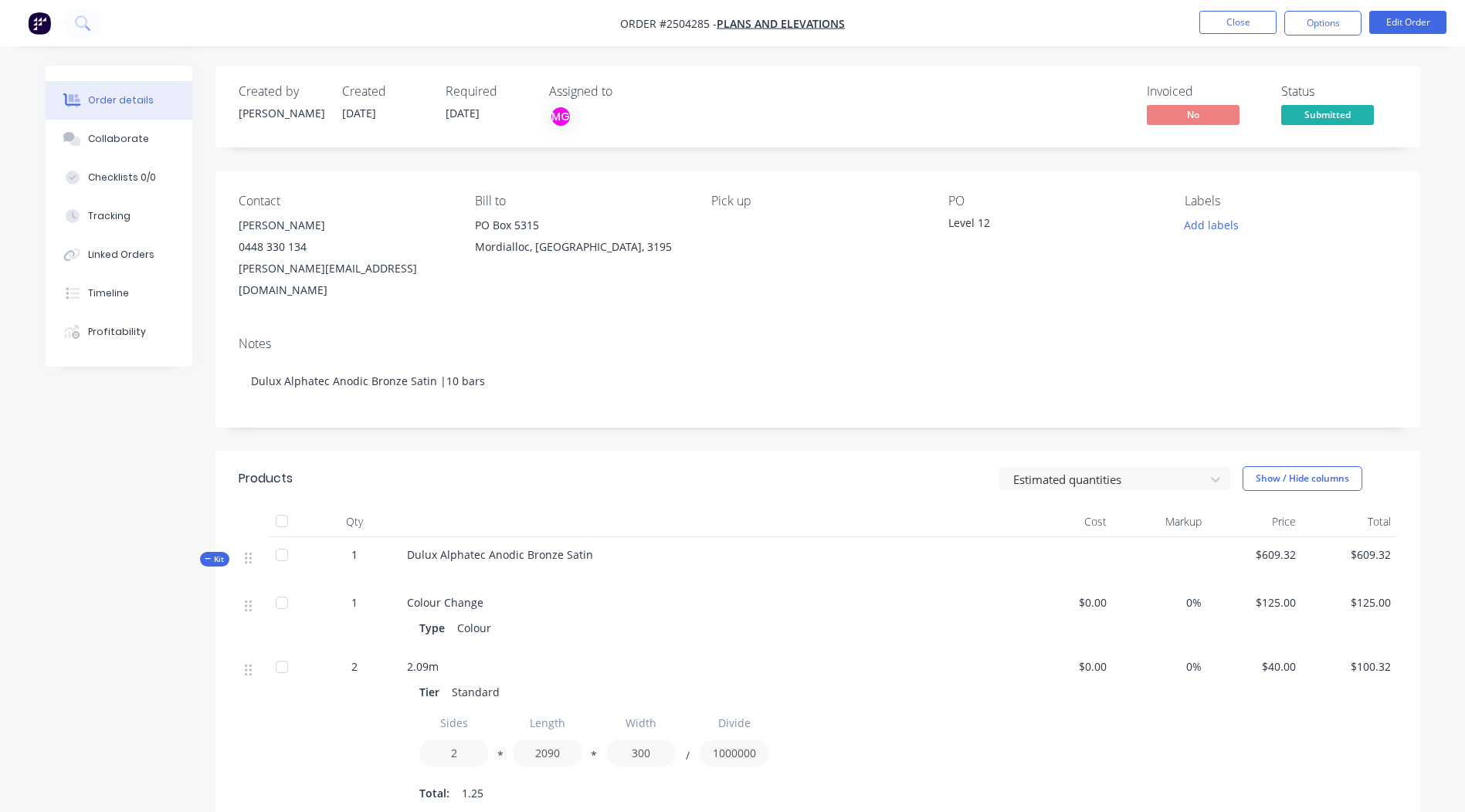
click at [903, 120] on div "Invoiced No Status Submitted" at bounding box center [1050, 106] width 694 height 45
click at [1239, 20] on button "Close" at bounding box center [1238, 22] width 77 height 23
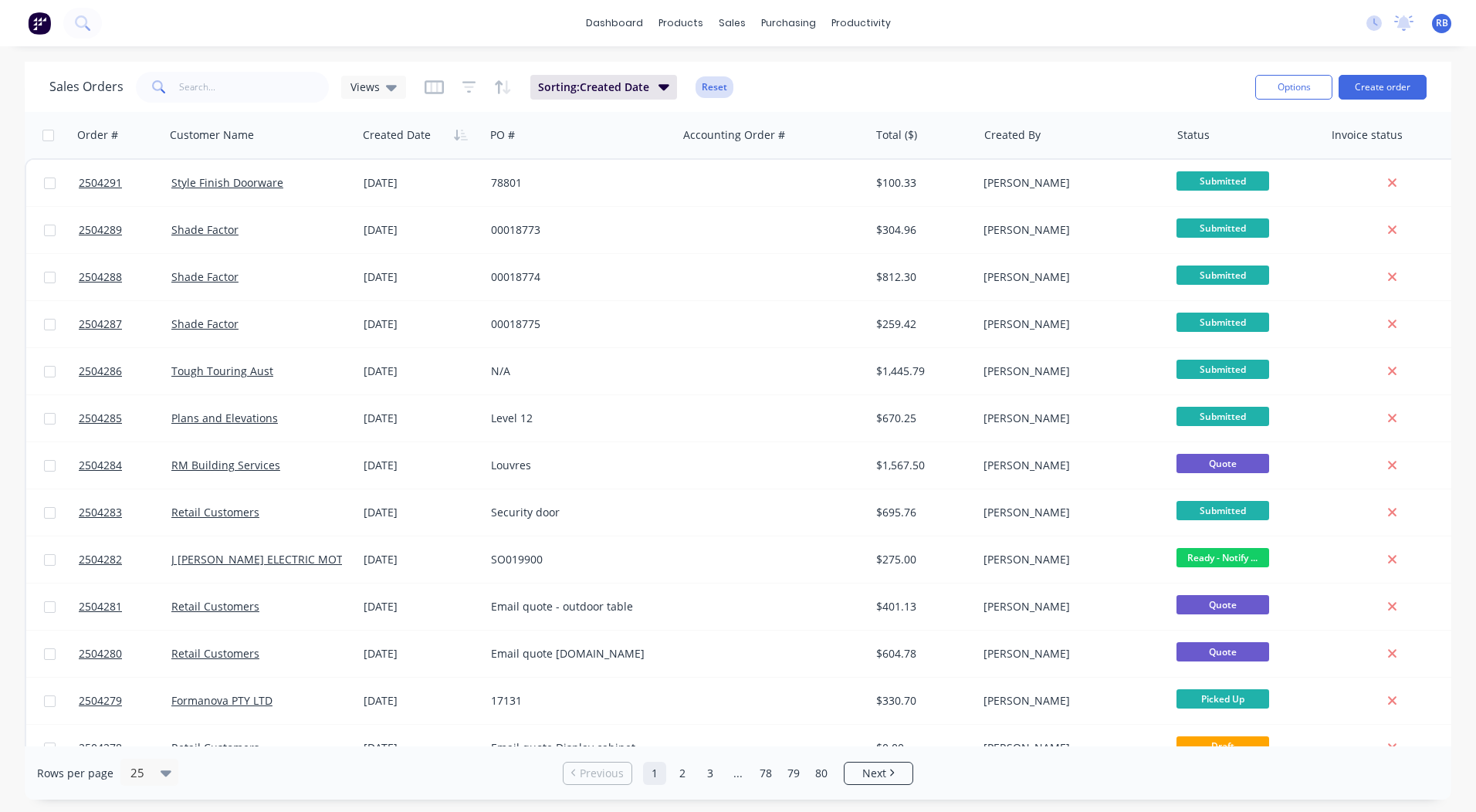
click at [704, 82] on button "Reset" at bounding box center [715, 88] width 38 height 21
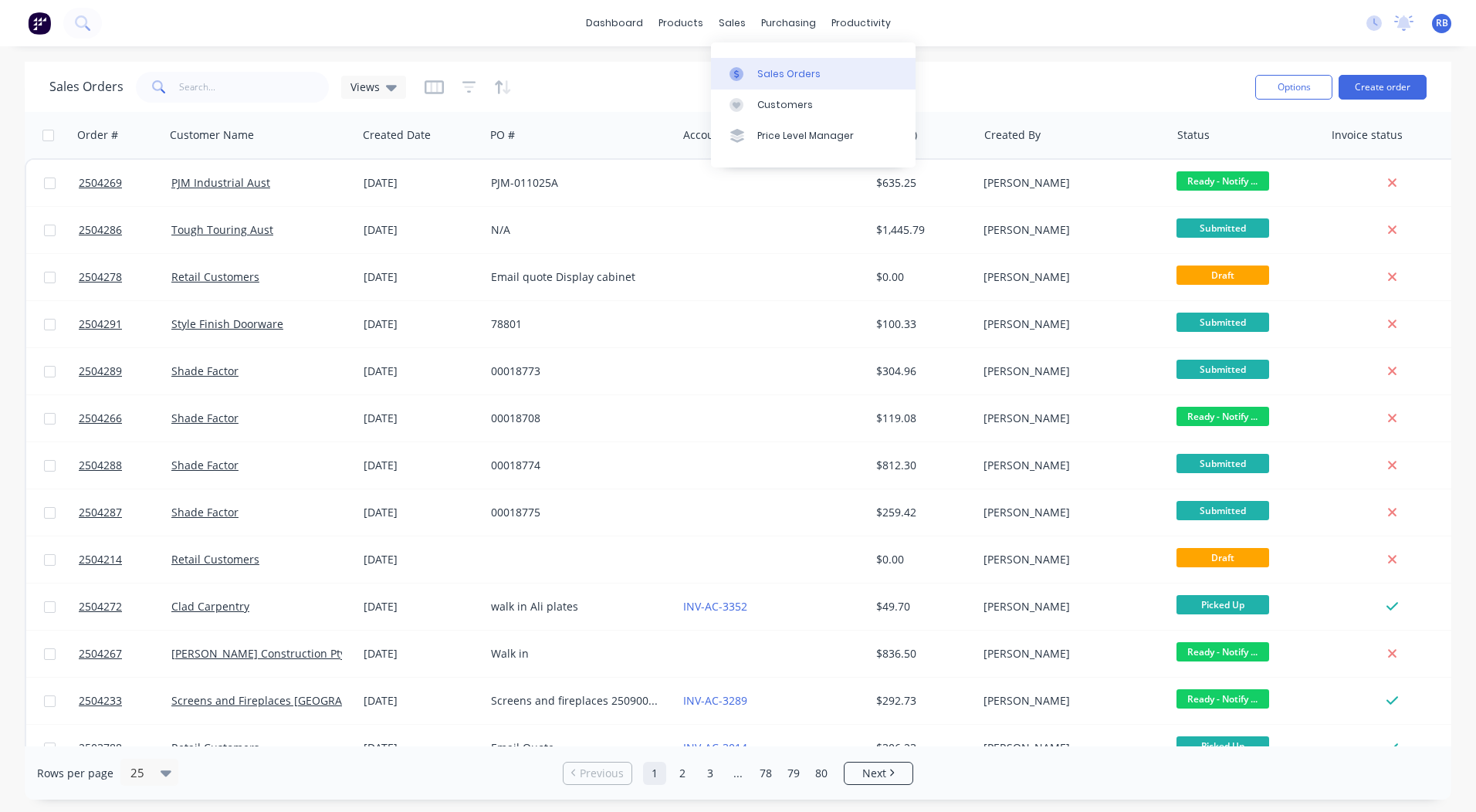
click at [759, 71] on div "Sales Orders" at bounding box center [789, 74] width 63 height 14
click at [1061, 70] on div "Sales Orders Views" at bounding box center [646, 87] width 1194 height 38
